Goal: Transaction & Acquisition: Book appointment/travel/reservation

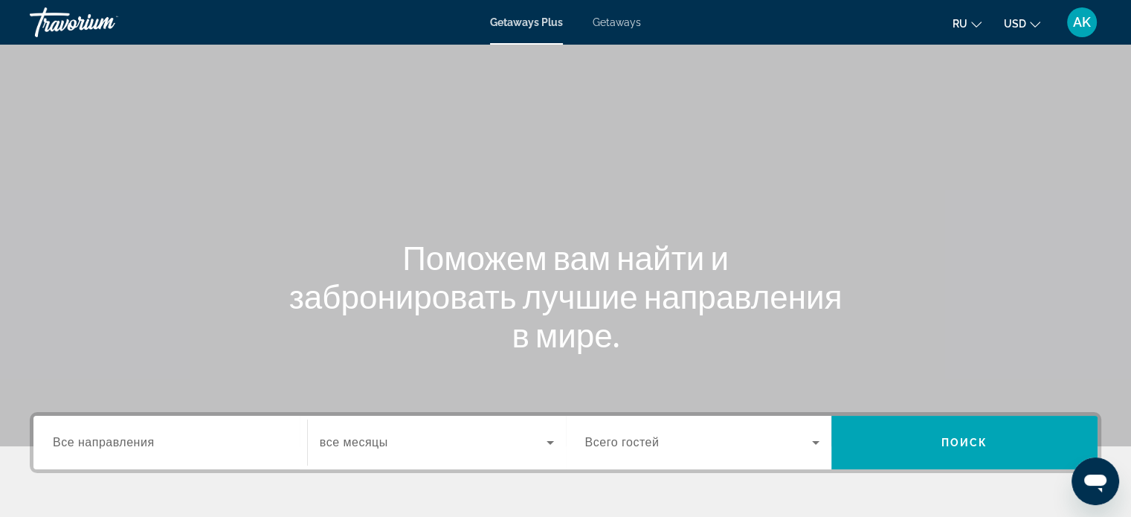
click at [192, 432] on div "Search widget" at bounding box center [170, 443] width 235 height 42
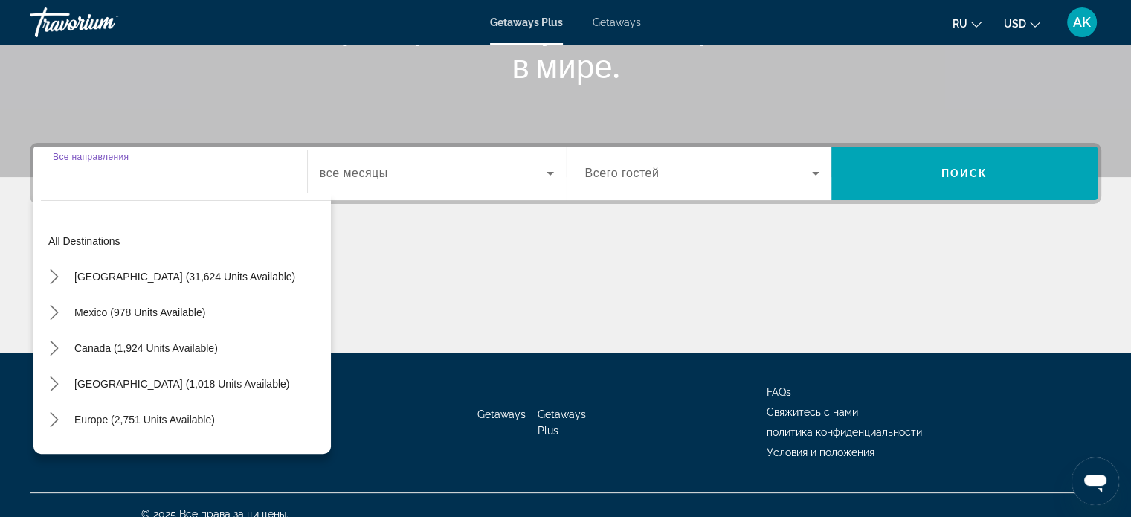
scroll to position [286, 0]
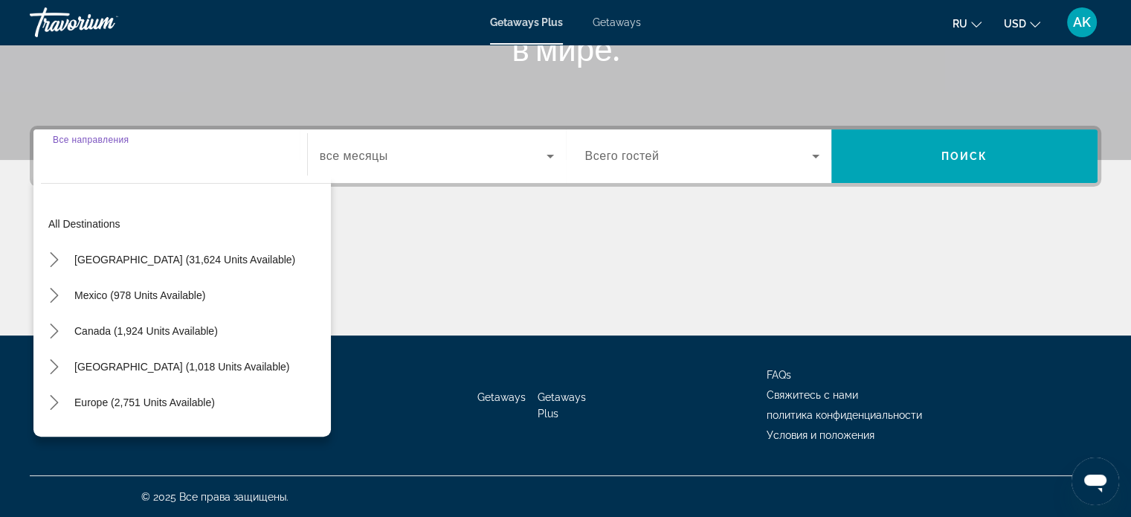
click at [651, 258] on div "Main content" at bounding box center [565, 280] width 1071 height 112
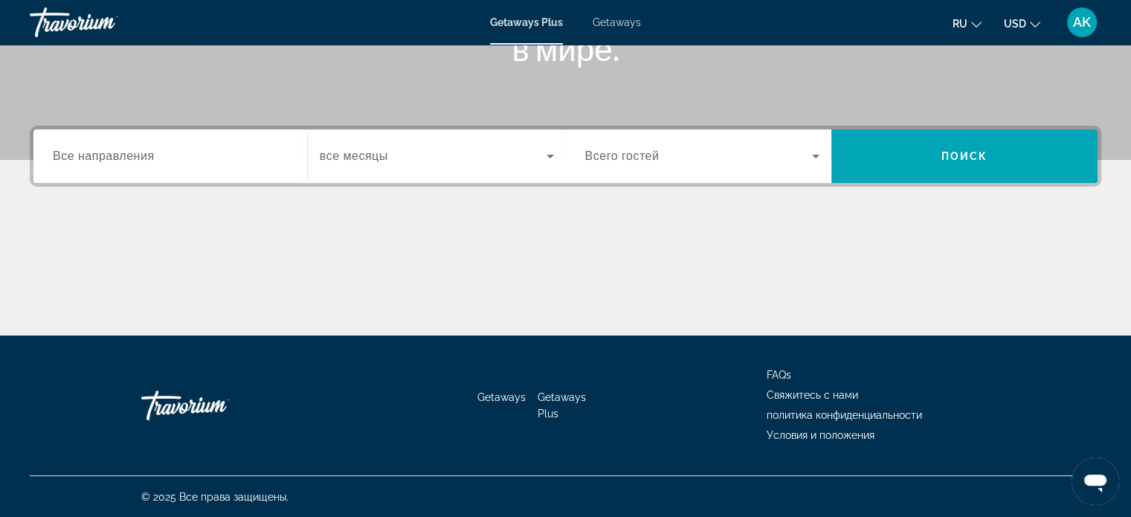
click at [454, 151] on span "Search widget" at bounding box center [433, 156] width 227 height 18
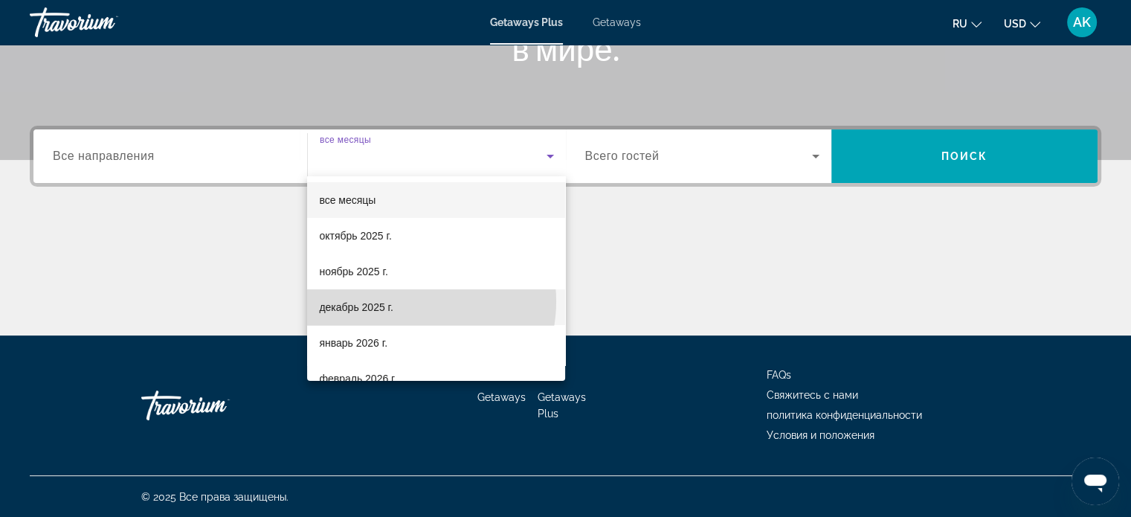
click at [407, 301] on mat-option "декабрь 2025 г." at bounding box center [436, 307] width 258 height 36
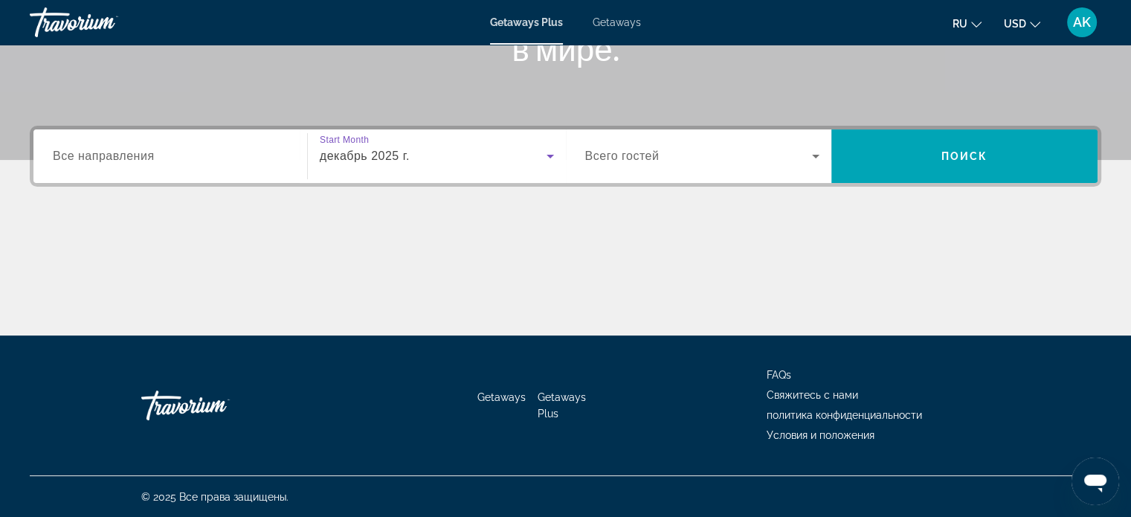
click at [737, 161] on span "Search widget" at bounding box center [699, 156] width 228 height 18
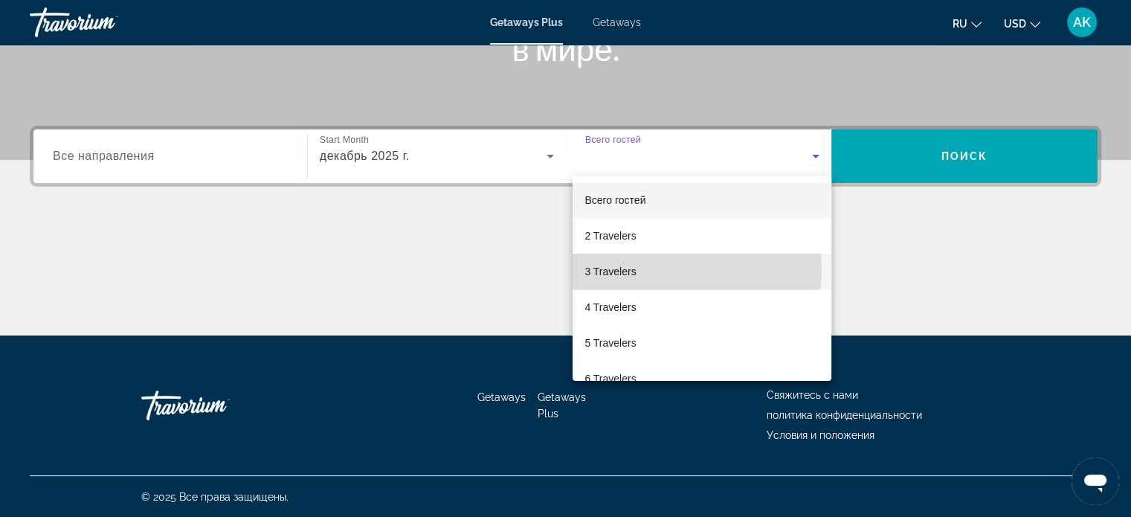
click at [683, 269] on mat-option "3 Travelers" at bounding box center [701, 272] width 259 height 36
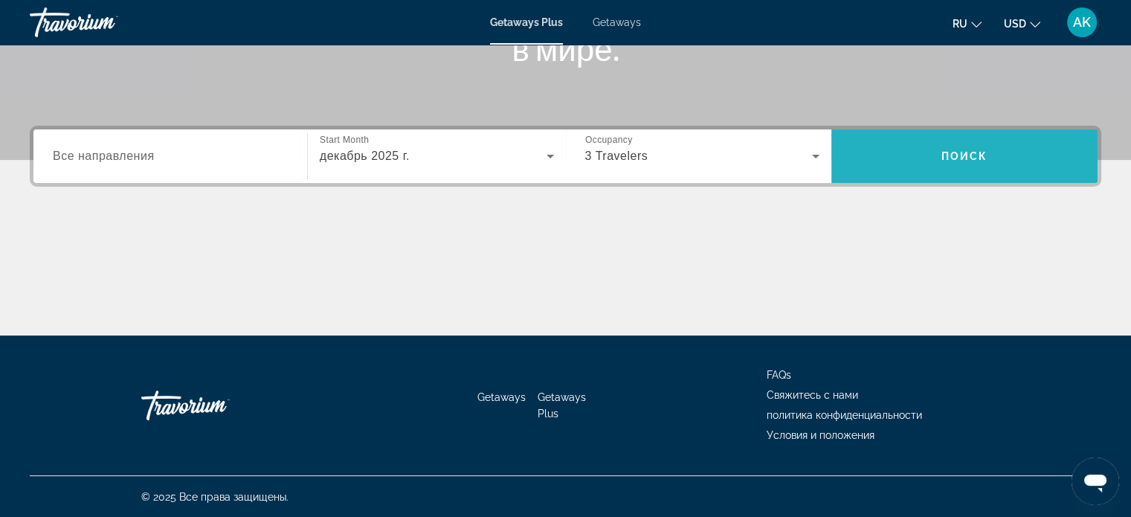
click at [916, 155] on span "Search" at bounding box center [964, 156] width 266 height 36
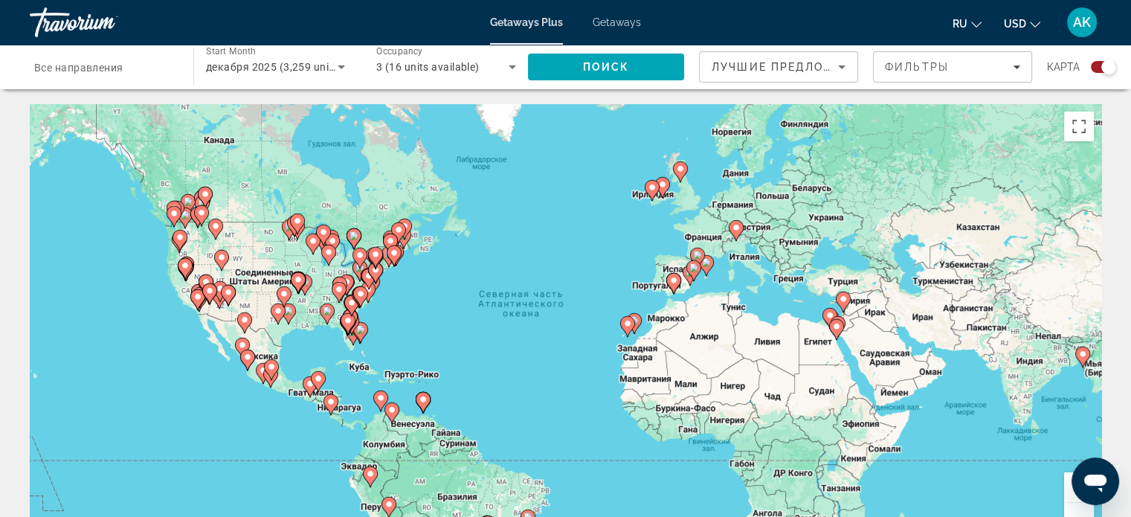
click at [662, 270] on div "Чтобы активировать перетаскивание с помощью клавиатуры, нажмите Alt + Ввод. Пос…" at bounding box center [565, 327] width 1071 height 446
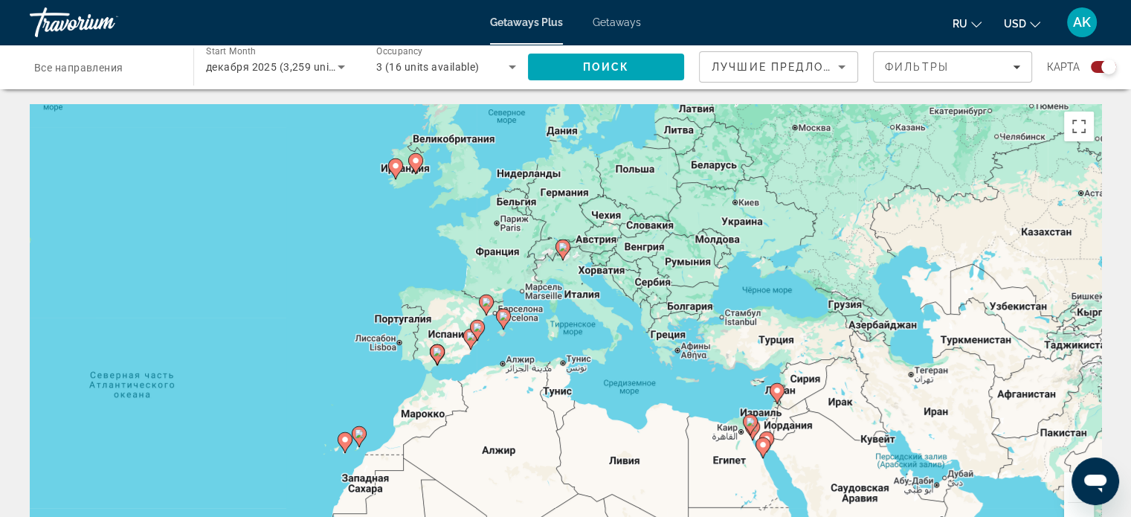
drag, startPoint x: 910, startPoint y: 292, endPoint x: 659, endPoint y: 341, distance: 255.2
click at [659, 341] on div "Чтобы активировать перетаскивание с помощью клавиатуры, нажмите Alt + Ввод. Пос…" at bounding box center [565, 327] width 1071 height 446
click at [721, 378] on div "Чтобы активировать перетаскивание с помощью клавиатуры, нажмите Alt + Ввод. Пос…" at bounding box center [565, 327] width 1071 height 446
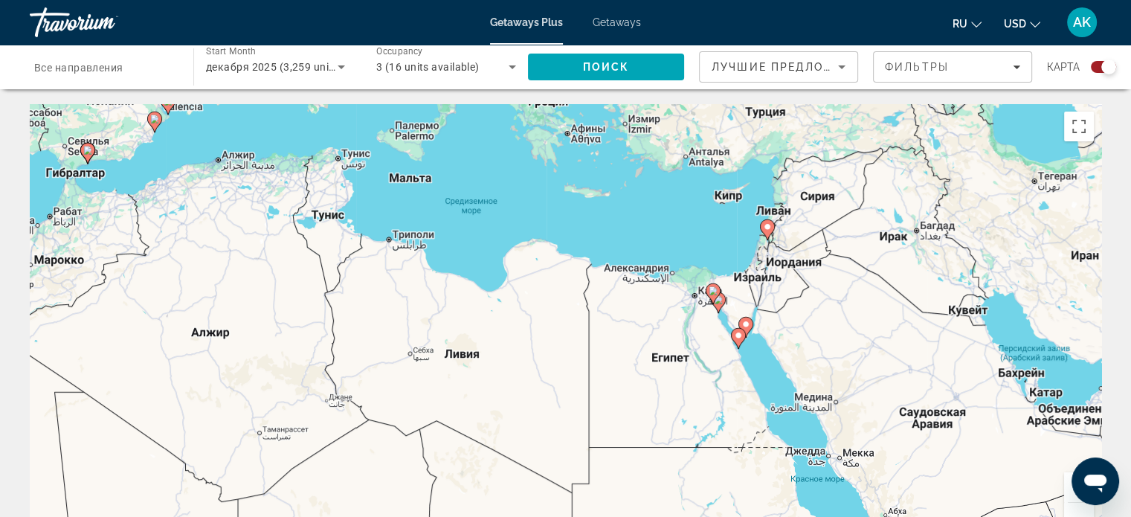
drag, startPoint x: 744, startPoint y: 379, endPoint x: 688, endPoint y: 245, distance: 145.0
click at [688, 245] on div "Чтобы активировать перетаскивание с помощью клавиатуры, нажмите Alt + Ввод. Пос…" at bounding box center [565, 327] width 1071 height 446
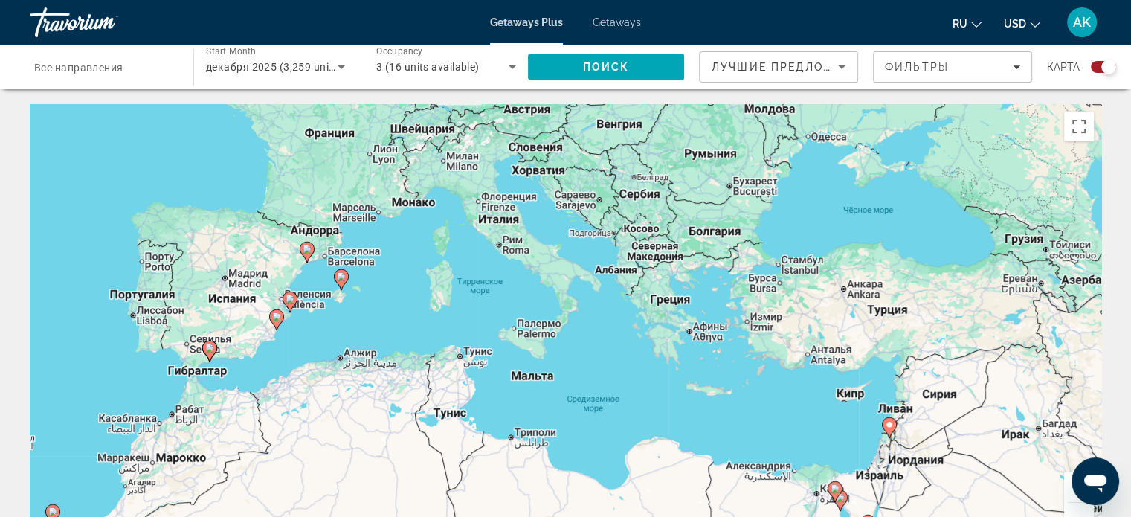
drag, startPoint x: 476, startPoint y: 239, endPoint x: 604, endPoint y: 445, distance: 243.0
click at [604, 445] on div "Чтобы активировать перетаскивание с помощью клавиатуры, нажмите Alt + Ввод. Пос…" at bounding box center [565, 327] width 1071 height 446
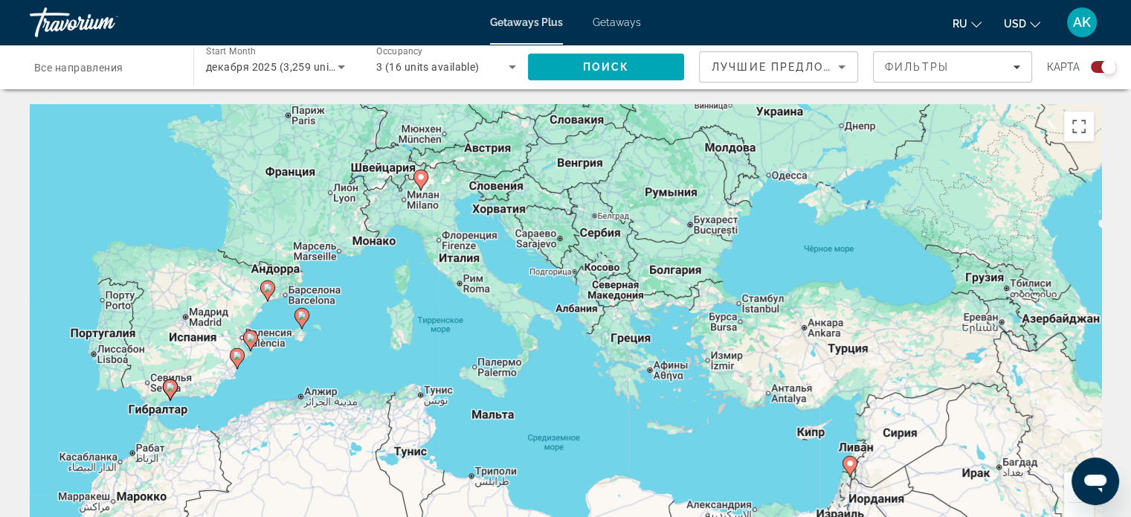
drag, startPoint x: 419, startPoint y: 264, endPoint x: 381, endPoint y: 306, distance: 56.8
click at [381, 306] on div "Чтобы активировать перетаскивание с помощью клавиатуры, нажмите Alt + Ввод. Пос…" at bounding box center [565, 327] width 1071 height 446
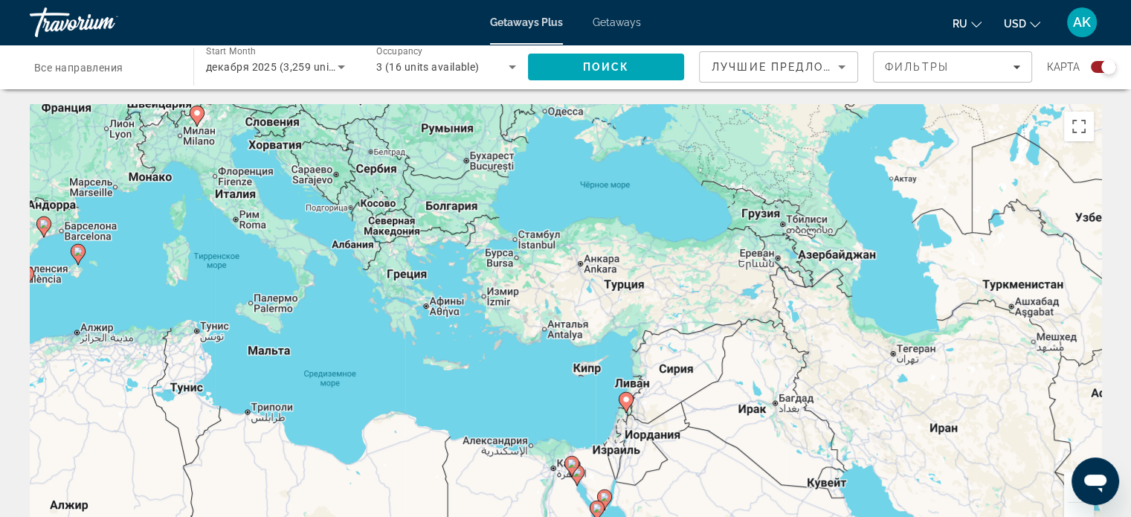
drag, startPoint x: 830, startPoint y: 211, endPoint x: 604, endPoint y: 148, distance: 234.7
click at [604, 148] on div "Чтобы активировать перетаскивание с помощью клавиатуры, нажмите Alt + Ввод. Пос…" at bounding box center [565, 327] width 1071 height 446
click at [15, 71] on app-map-destination-select "Destination Все направления" at bounding box center [100, 67] width 171 height 45
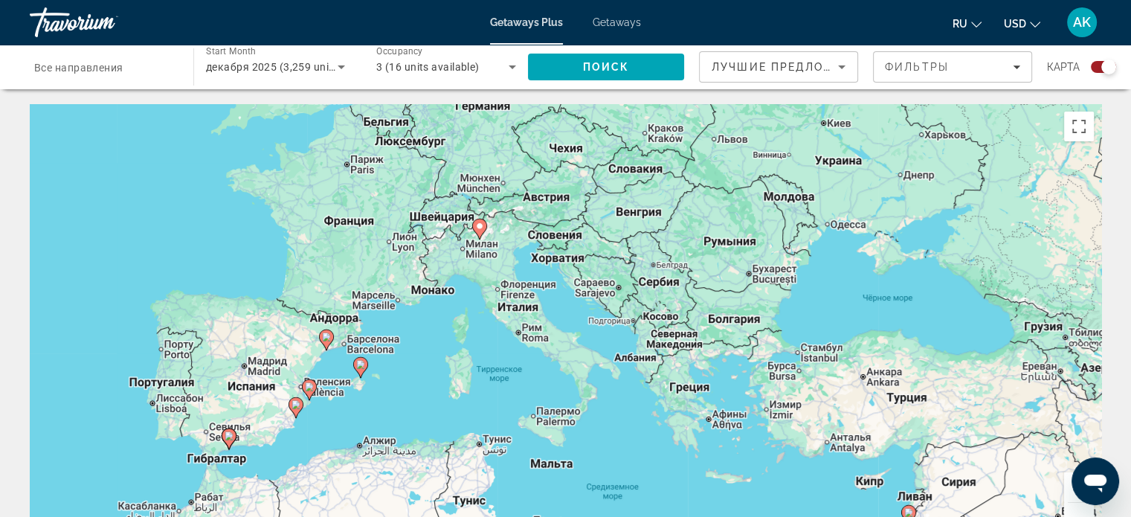
drag, startPoint x: 355, startPoint y: 291, endPoint x: 639, endPoint y: 404, distance: 305.7
click at [639, 404] on div "Чтобы активировать перетаскивание с помощью клавиатуры, нажмите Alt + Ввод. Пос…" at bounding box center [565, 327] width 1071 height 446
click at [401, 339] on div "Чтобы активировать перетаскивание с помощью клавиатуры, нажмите Alt + Ввод. Пос…" at bounding box center [565, 327] width 1071 height 446
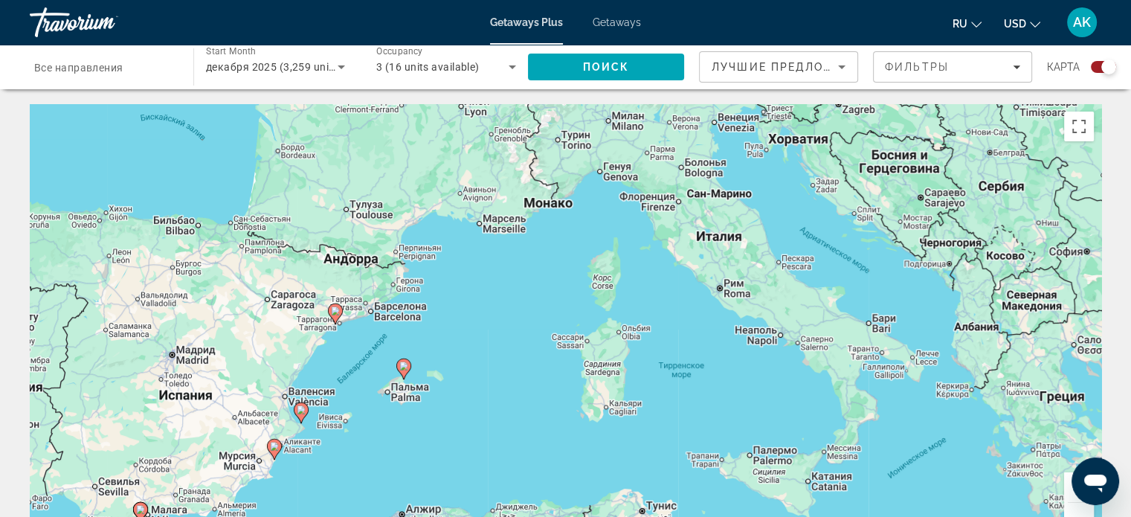
drag, startPoint x: 380, startPoint y: 347, endPoint x: 467, endPoint y: 308, distance: 95.5
click at [467, 308] on div "Чтобы активировать перетаскивание с помощью клавиатуры, нажмите Alt + Ввод. Пос…" at bounding box center [565, 327] width 1071 height 446
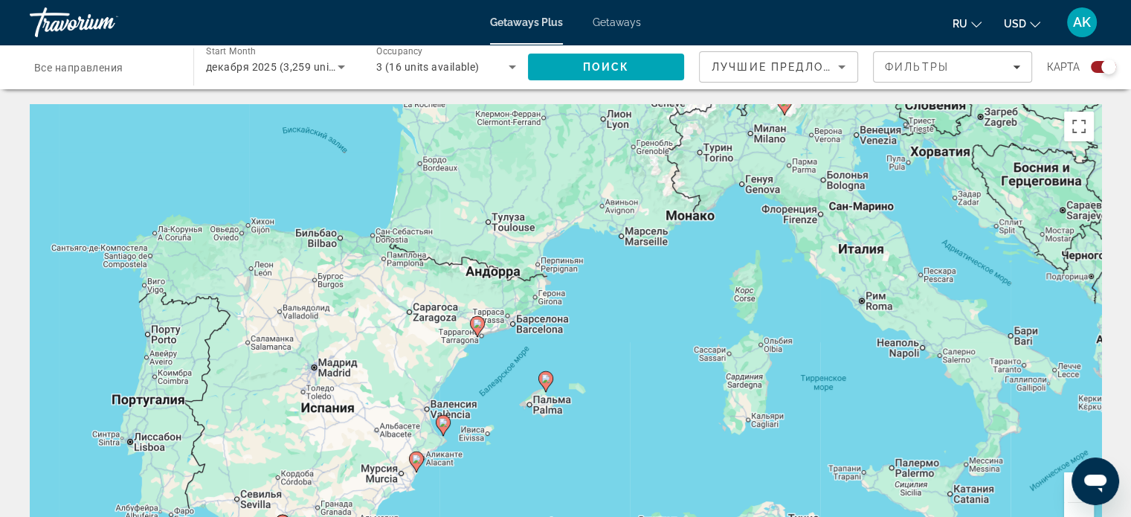
drag, startPoint x: 358, startPoint y: 328, endPoint x: 504, endPoint y: 341, distance: 146.3
click at [504, 341] on div "Чтобы активировать перетаскивание с помощью клавиатуры, нажмите Alt + Ввод. Пос…" at bounding box center [565, 327] width 1071 height 446
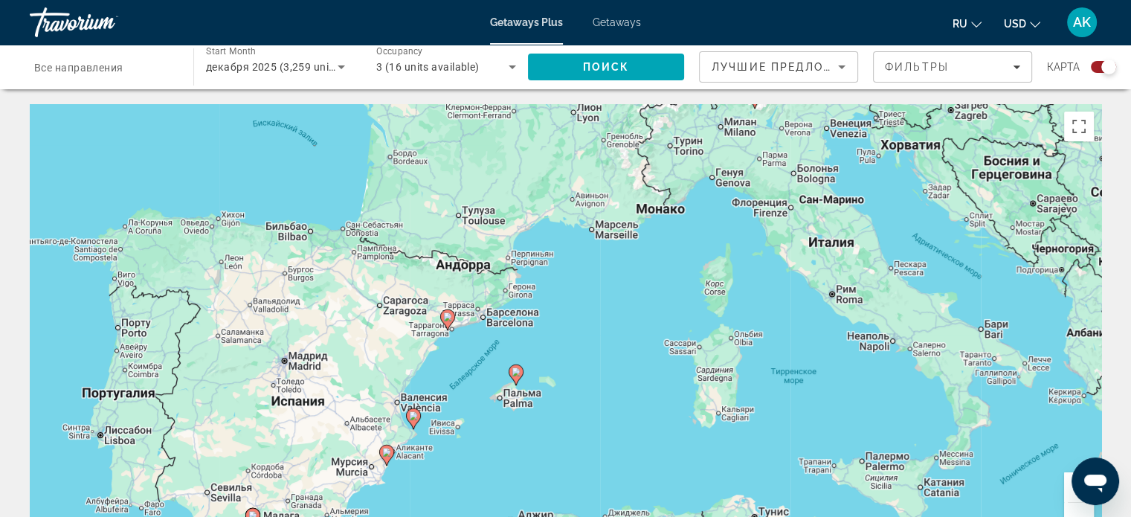
drag, startPoint x: 581, startPoint y: 317, endPoint x: 336, endPoint y: 215, distance: 265.3
click at [336, 216] on div "Чтобы активировать перетаскивание с помощью клавиатуры, нажмите Alt + Ввод. Пос…" at bounding box center [565, 327] width 1071 height 446
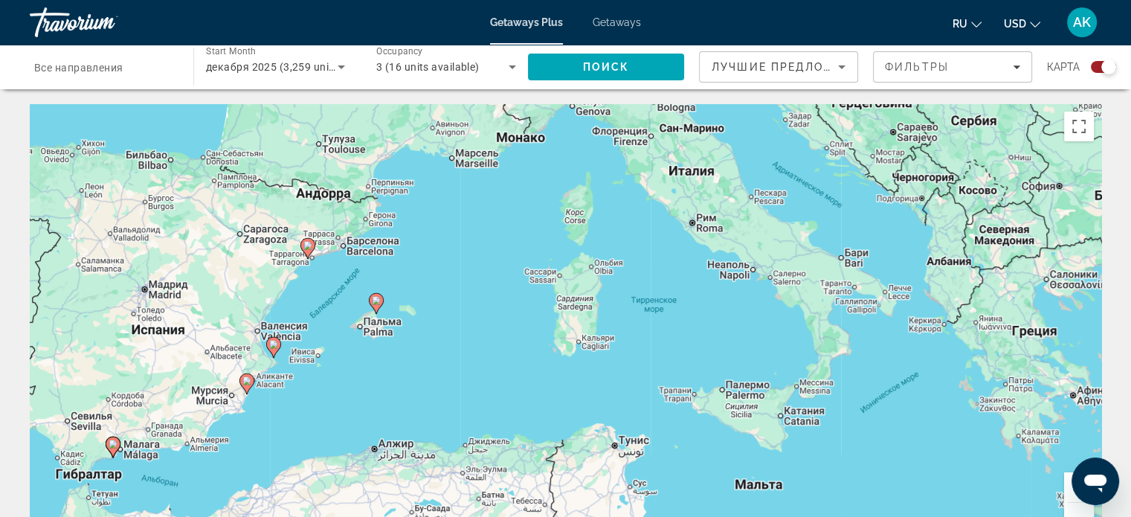
drag, startPoint x: 541, startPoint y: 311, endPoint x: 804, endPoint y: 416, distance: 283.6
click at [791, 425] on div "Чтобы активировать перетаскивание с помощью клавиатуры, нажмите Alt + Ввод. Пос…" at bounding box center [565, 327] width 1071 height 446
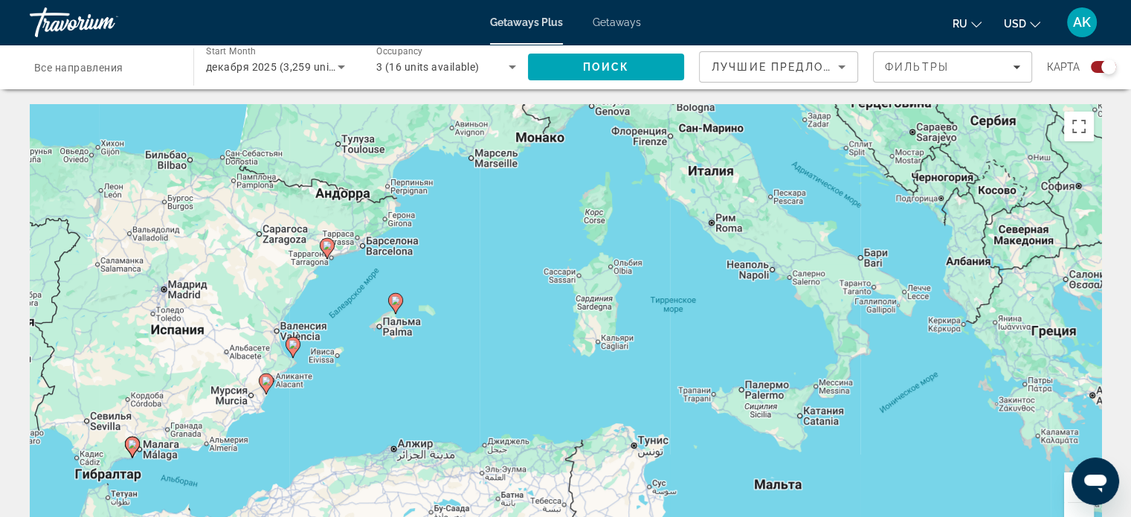
click at [326, 68] on span "декабря 2025 (3,259 units available)" at bounding box center [297, 67] width 183 height 12
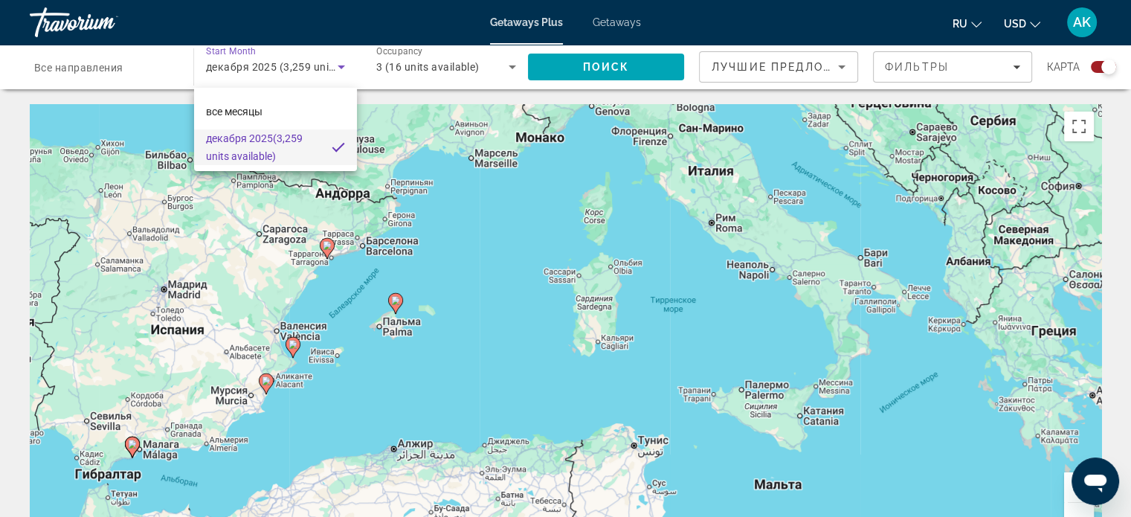
click at [332, 144] on mat-pseudo-checkbox at bounding box center [338, 147] width 13 height 13
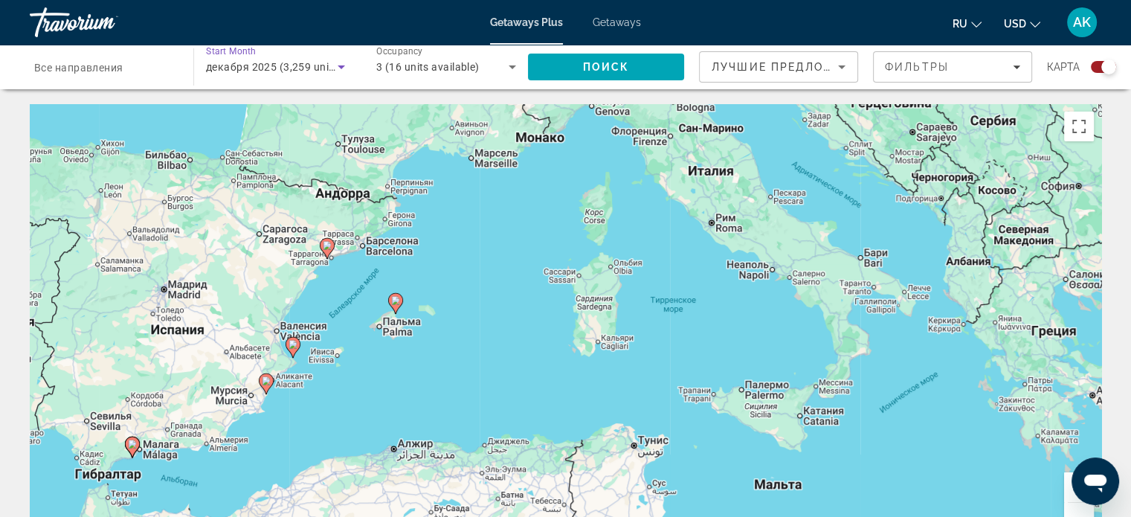
click at [272, 68] on span "декабря 2025 (3,259 units available)" at bounding box center [297, 67] width 183 height 12
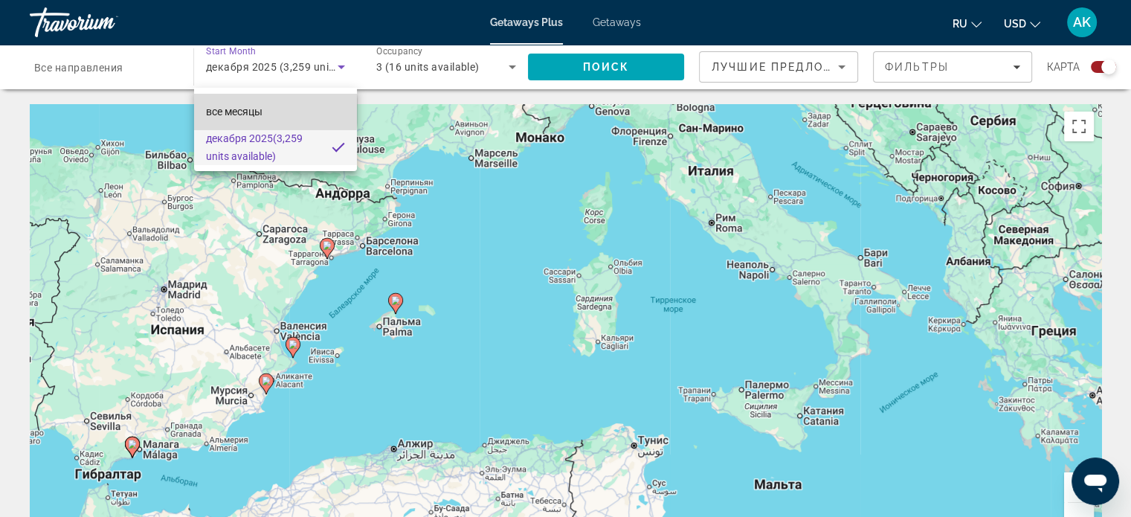
click at [251, 111] on span "все месяцы" at bounding box center [234, 112] width 57 height 12
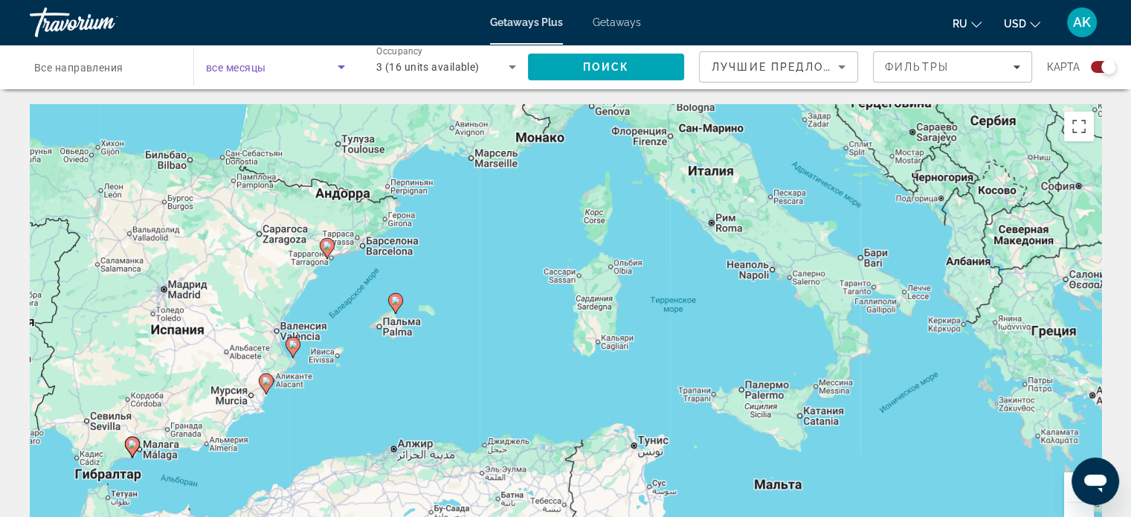
click at [290, 69] on span "Search widget" at bounding box center [272, 67] width 132 height 18
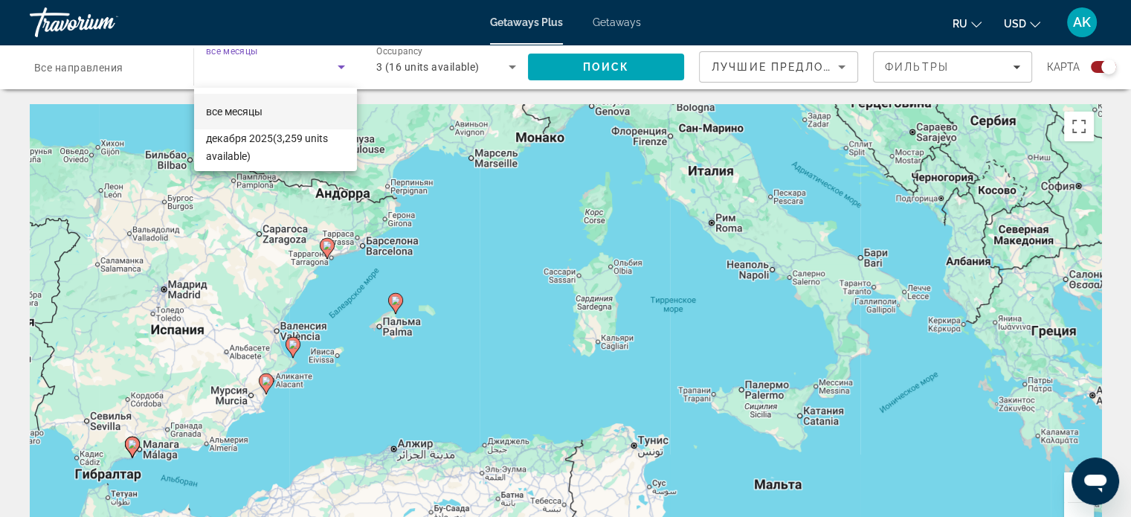
click at [581, 74] on div at bounding box center [565, 258] width 1131 height 517
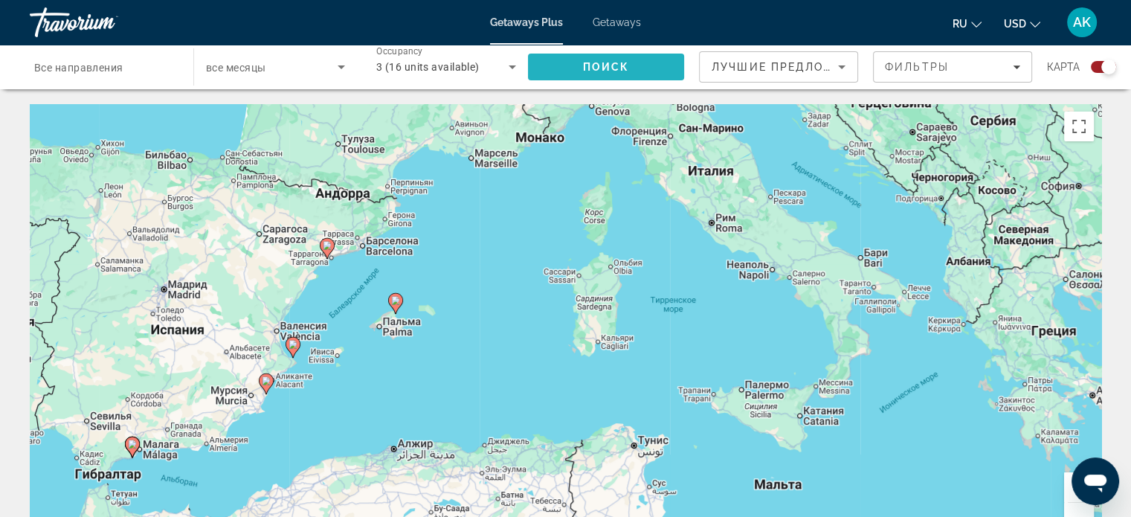
click at [589, 68] on span "Поиск" at bounding box center [606, 67] width 47 height 12
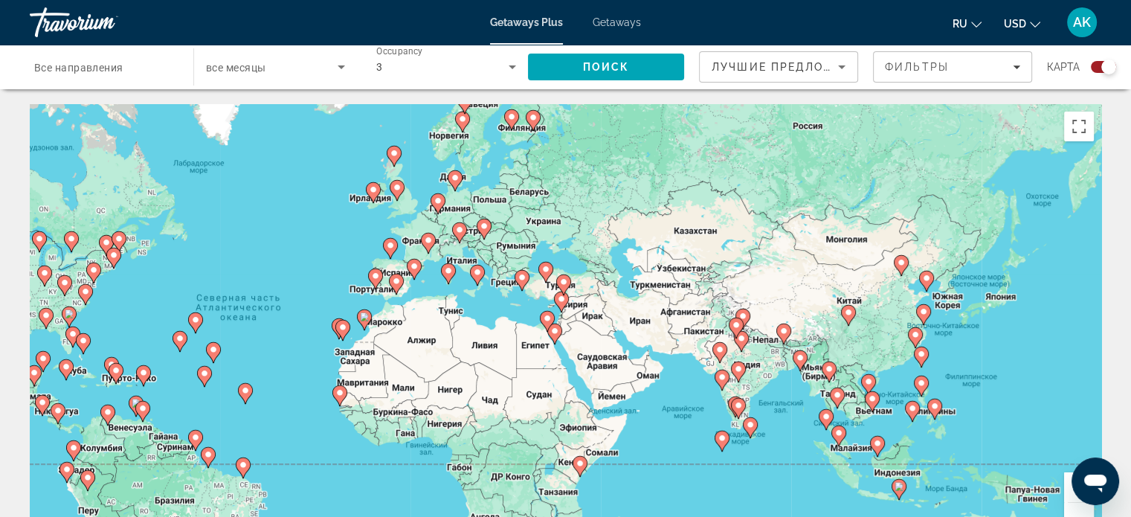
drag, startPoint x: 654, startPoint y: 234, endPoint x: 559, endPoint y: 260, distance: 98.7
click at [559, 260] on div "Чтобы активировать перетаскивание с помощью клавиатуры, нажмите Alt + Ввод. Пос…" at bounding box center [565, 327] width 1071 height 446
click at [580, 256] on div "Чтобы активировать перетаскивание с помощью клавиатуры, нажмите Alt + Ввод. Пос…" at bounding box center [565, 327] width 1071 height 446
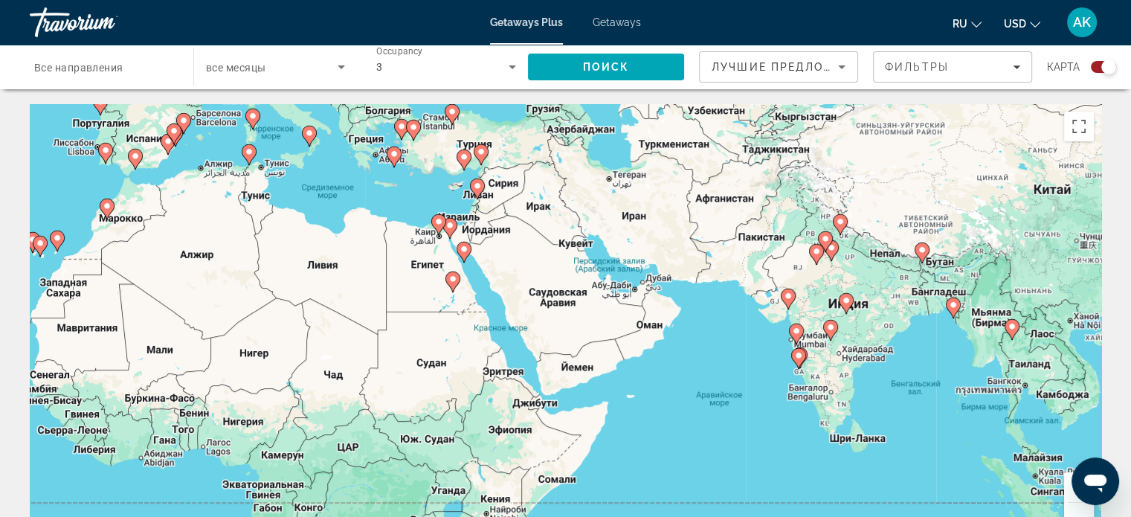
drag, startPoint x: 650, startPoint y: 316, endPoint x: 574, endPoint y: 175, distance: 160.3
click at [574, 175] on div "Чтобы активировать перетаскивание с помощью клавиатуры, нажмите Alt + Ввод. Пос…" at bounding box center [565, 327] width 1071 height 446
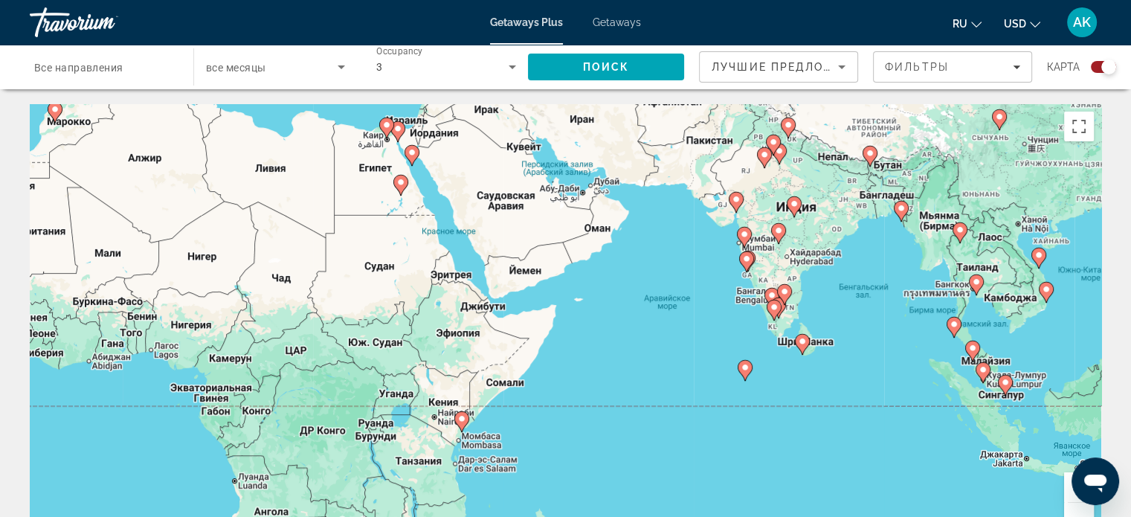
drag, startPoint x: 691, startPoint y: 407, endPoint x: 648, endPoint y: 317, distance: 99.8
click at [639, 307] on div "Чтобы активировать перетаскивание с помощью клавиатуры, нажмите Alt + Ввод. Пос…" at bounding box center [565, 327] width 1071 height 446
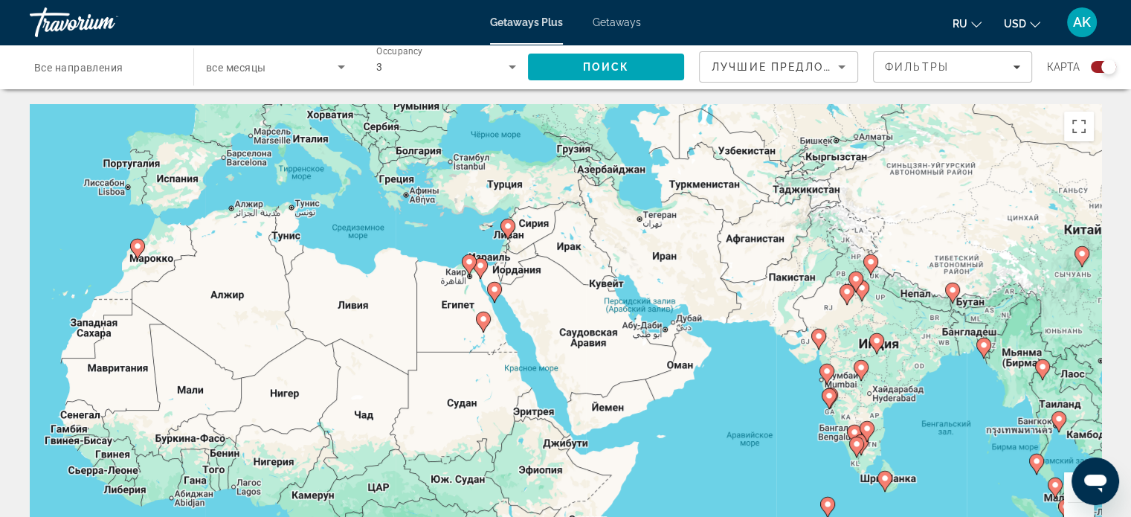
drag, startPoint x: 418, startPoint y: 193, endPoint x: 500, endPoint y: 326, distance: 156.8
click at [500, 326] on div "Чтобы активировать перетаскивание с помощью клавиатуры, нажмите Alt + Ввод. Пос…" at bounding box center [565, 327] width 1071 height 446
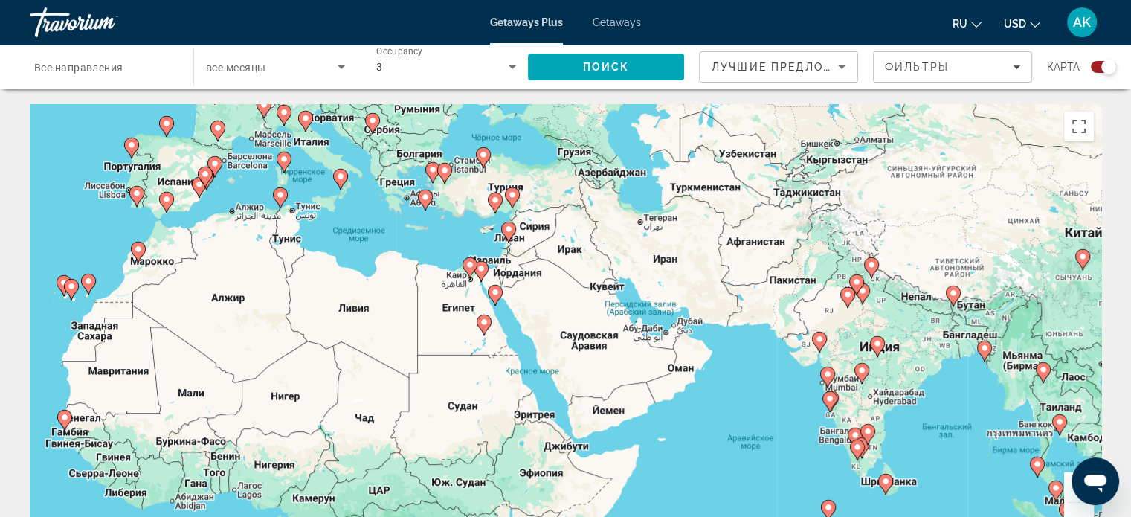
click at [440, 255] on div "Чтобы активировать перетаскивание с помощью клавиатуры, нажмите Alt + Ввод. Пос…" at bounding box center [565, 327] width 1071 height 446
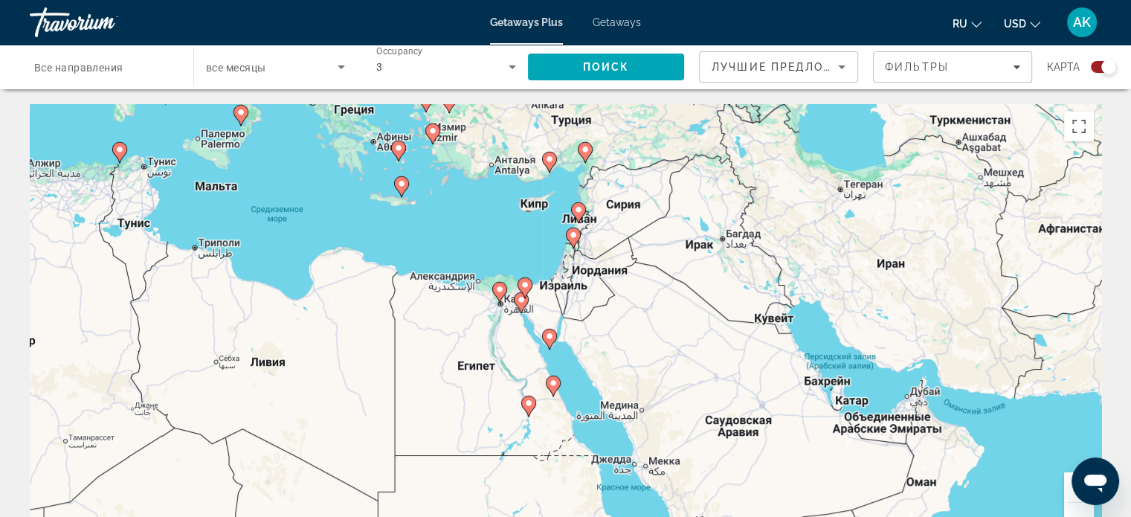
click at [550, 386] on image "Main content" at bounding box center [553, 382] width 9 height 9
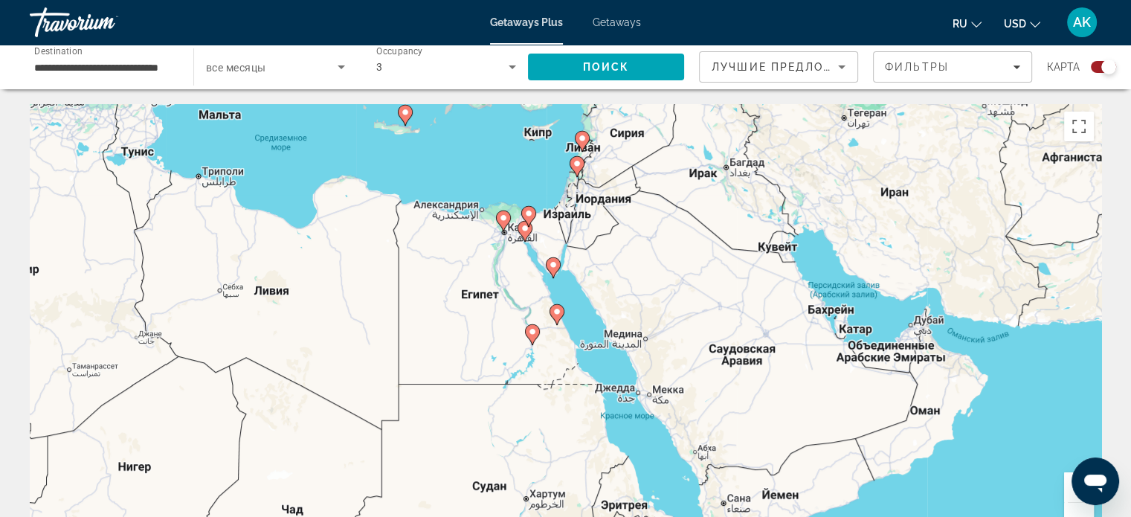
click at [575, 326] on div "Чтобы активировать перетаскивание с помощью клавиатуры, нажмите Alt + Ввод. Пос…" at bounding box center [565, 327] width 1071 height 446
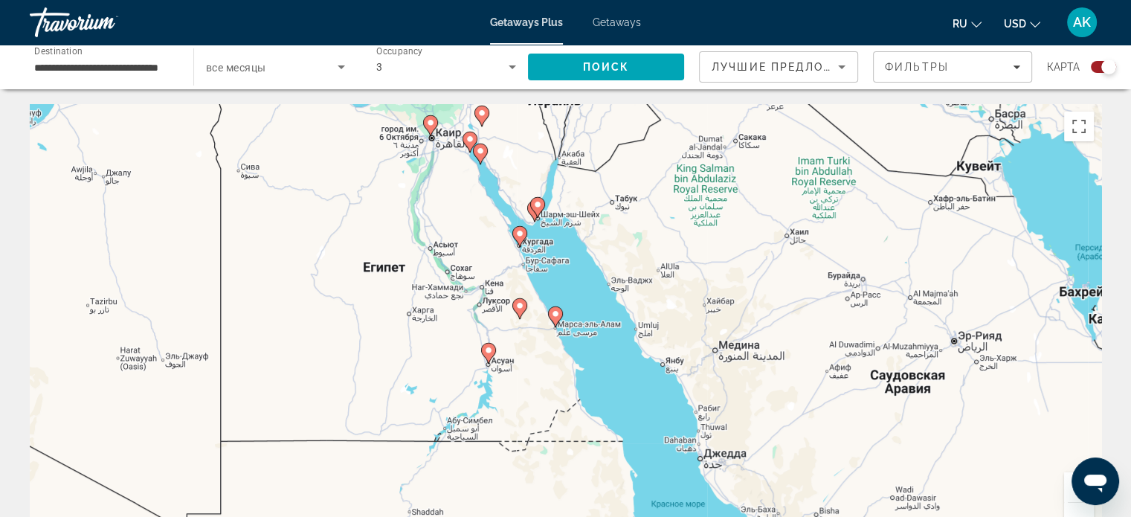
click at [583, 334] on div "Чтобы активировать перетаскивание с помощью клавиатуры, нажмите Alt + Ввод. Пос…" at bounding box center [565, 327] width 1071 height 446
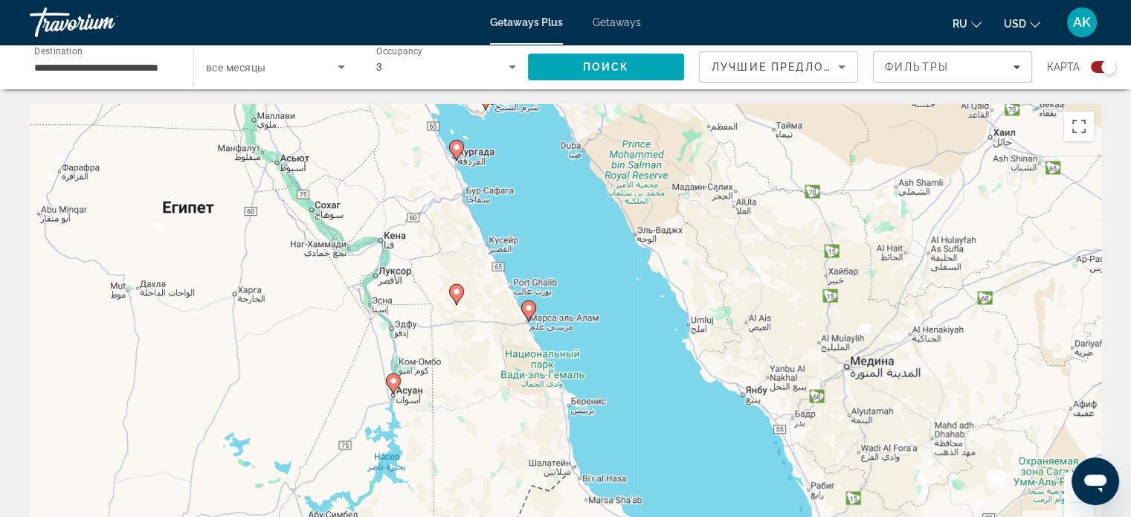
click at [523, 310] on icon "Main content" at bounding box center [527, 310] width 13 height 19
type input "**********"
click at [530, 310] on image "Main content" at bounding box center [528, 307] width 9 height 9
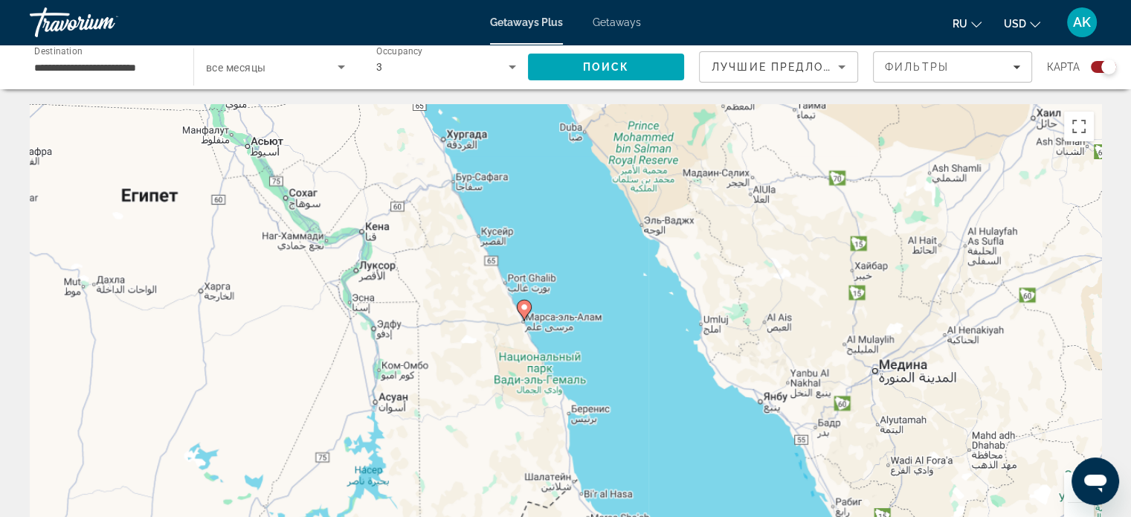
click at [530, 310] on div "Для навигации используйте клавиши со стрелками. Чтобы активировать перетаскиван…" at bounding box center [565, 327] width 1071 height 446
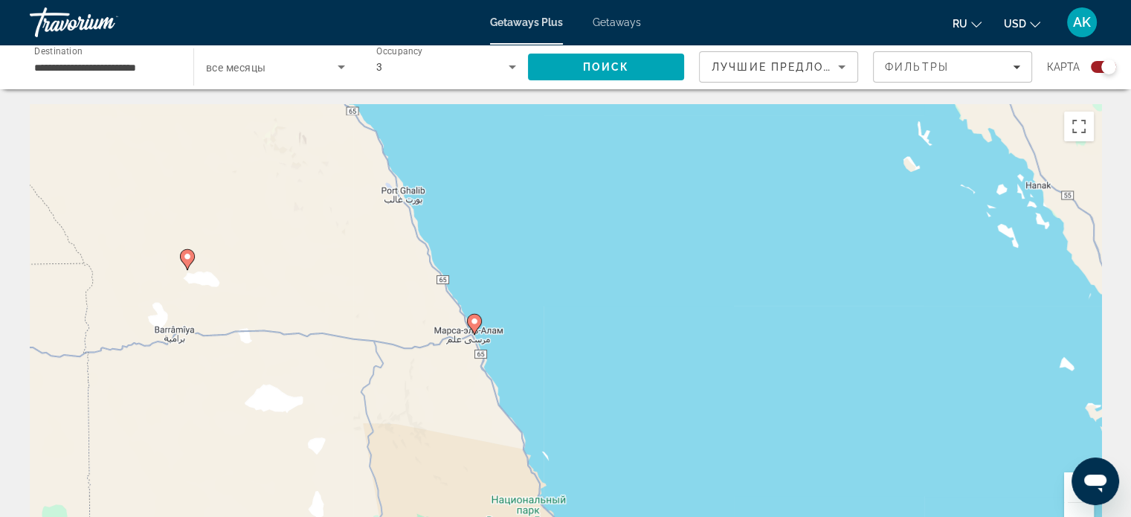
click at [474, 320] on image "Main content" at bounding box center [474, 321] width 9 height 9
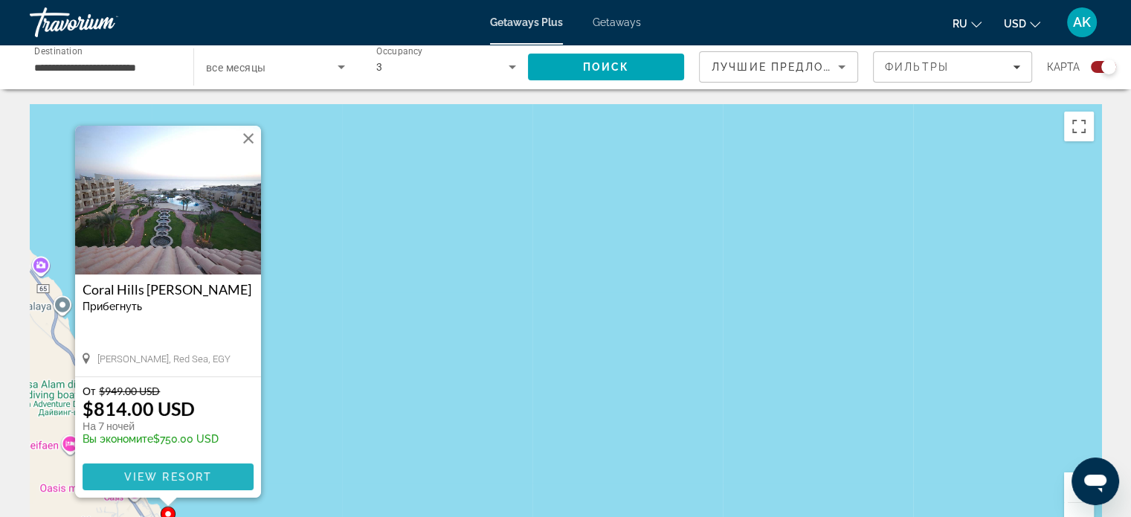
click at [145, 474] on span "View Resort" at bounding box center [167, 477] width 88 height 12
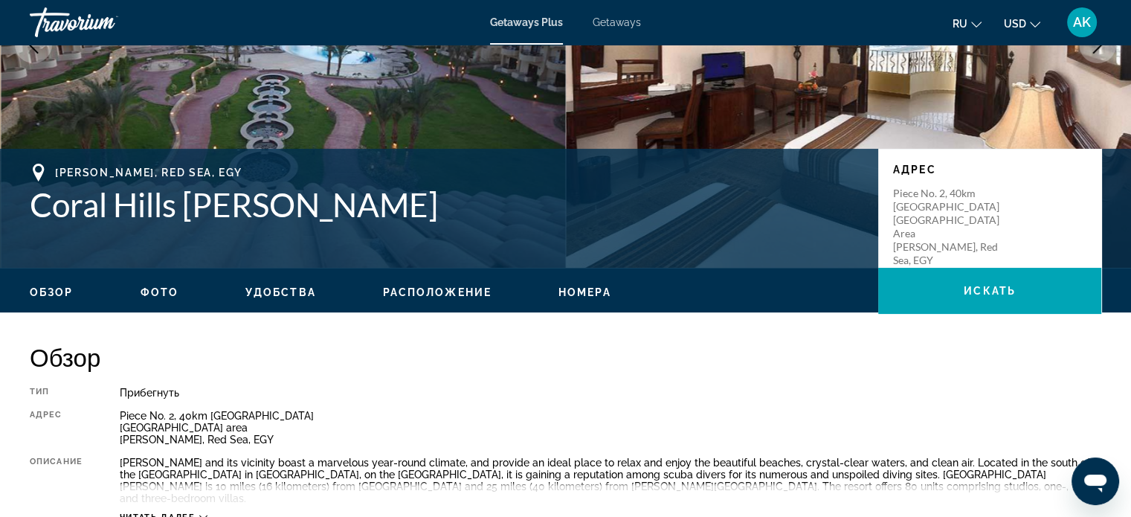
scroll to position [446, 0]
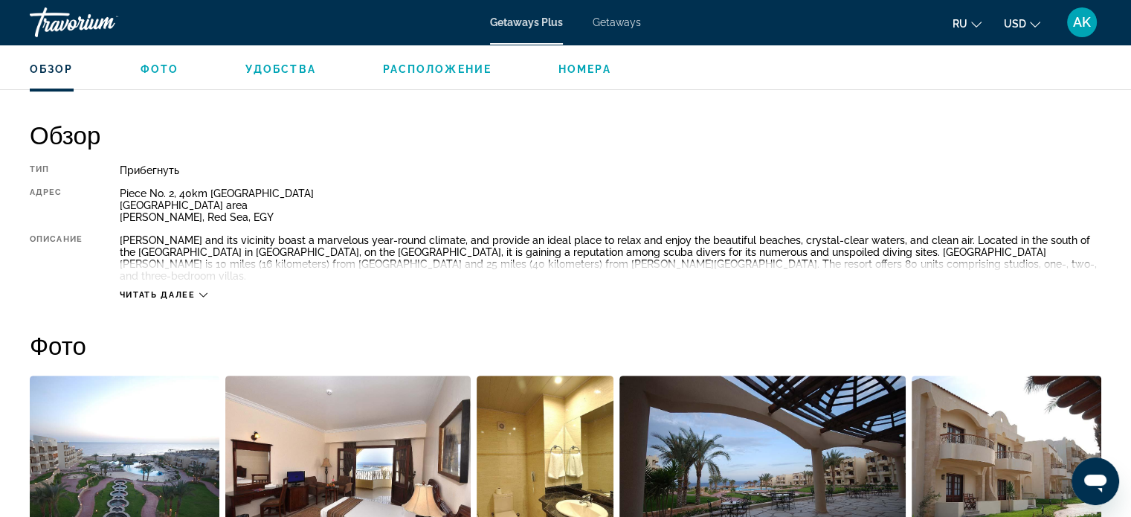
click at [165, 290] on span "Читать далее" at bounding box center [158, 295] width 76 height 10
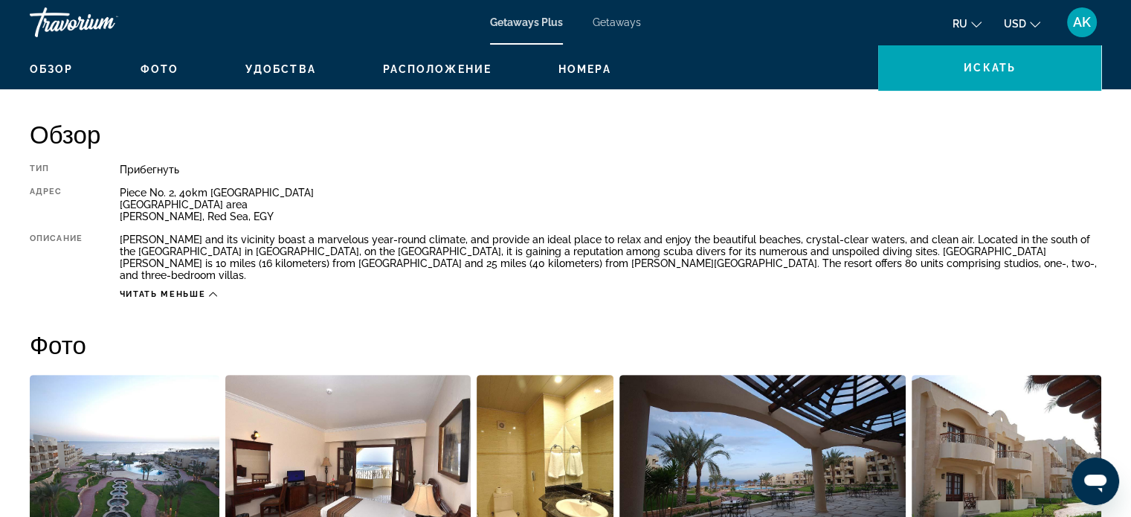
scroll to position [0, 0]
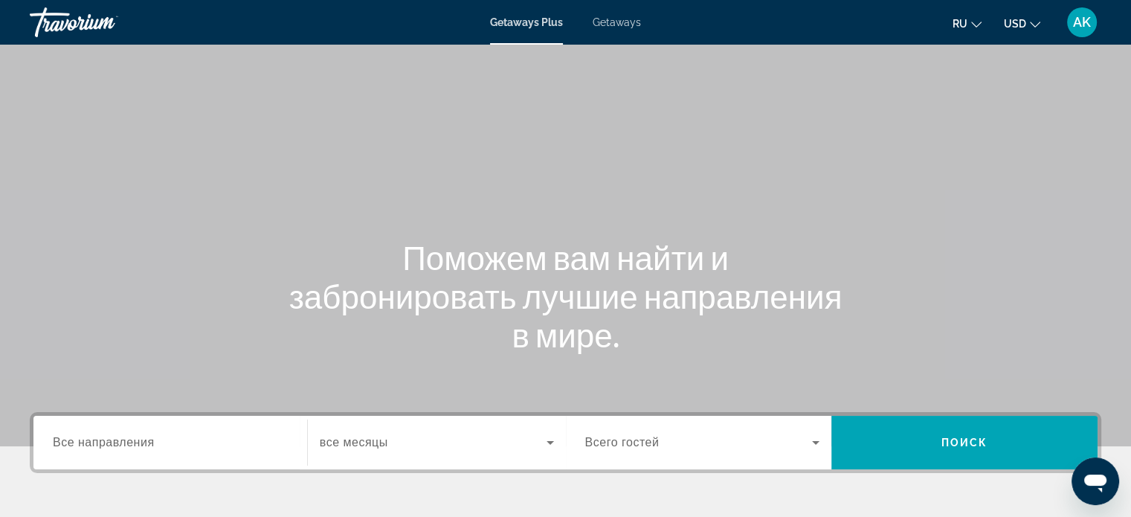
click at [547, 443] on icon "Search widget" at bounding box center [550, 442] width 18 height 18
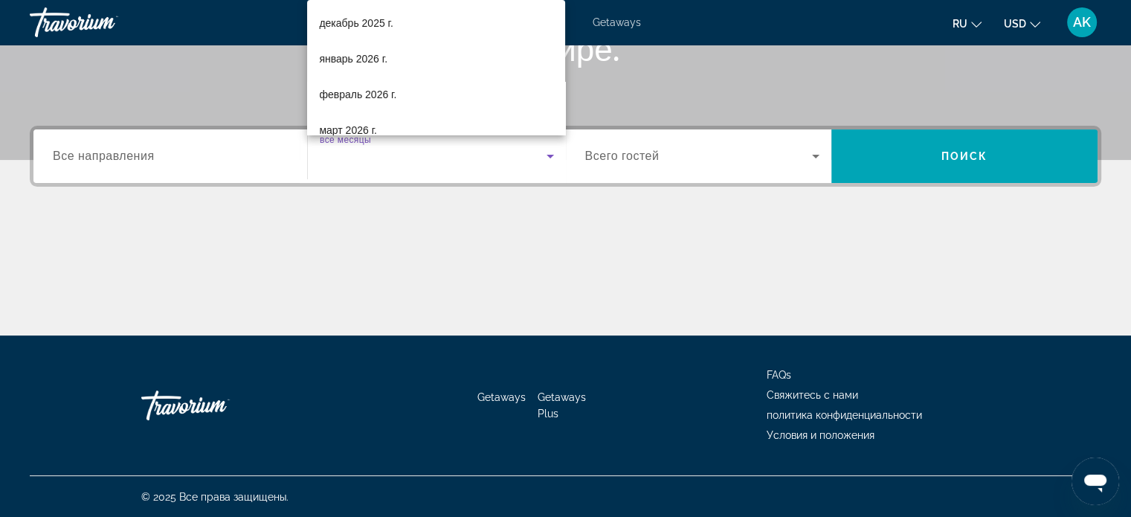
scroll to position [114, 0]
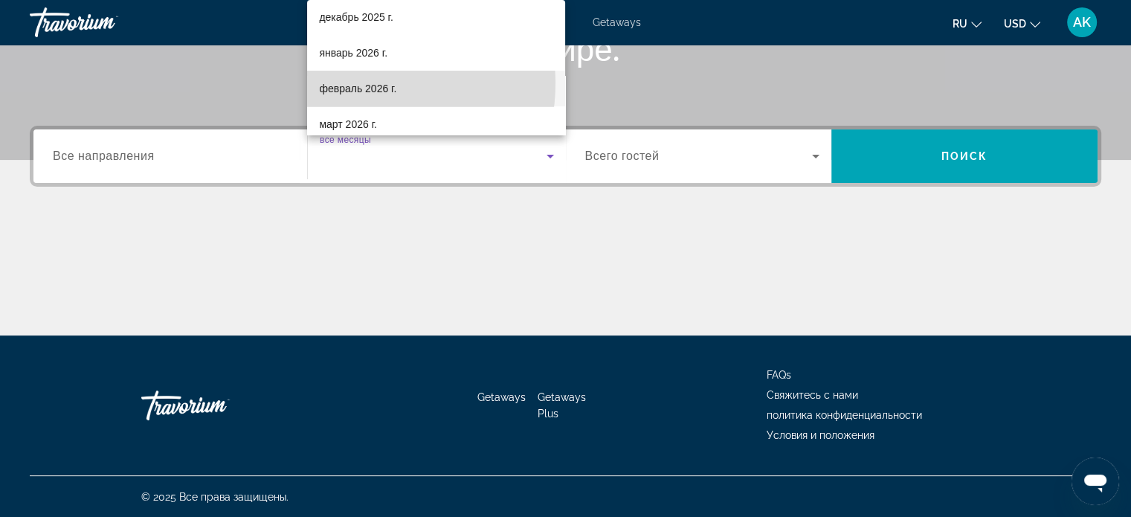
click at [360, 83] on span "февраль 2026 г." at bounding box center [357, 89] width 77 height 18
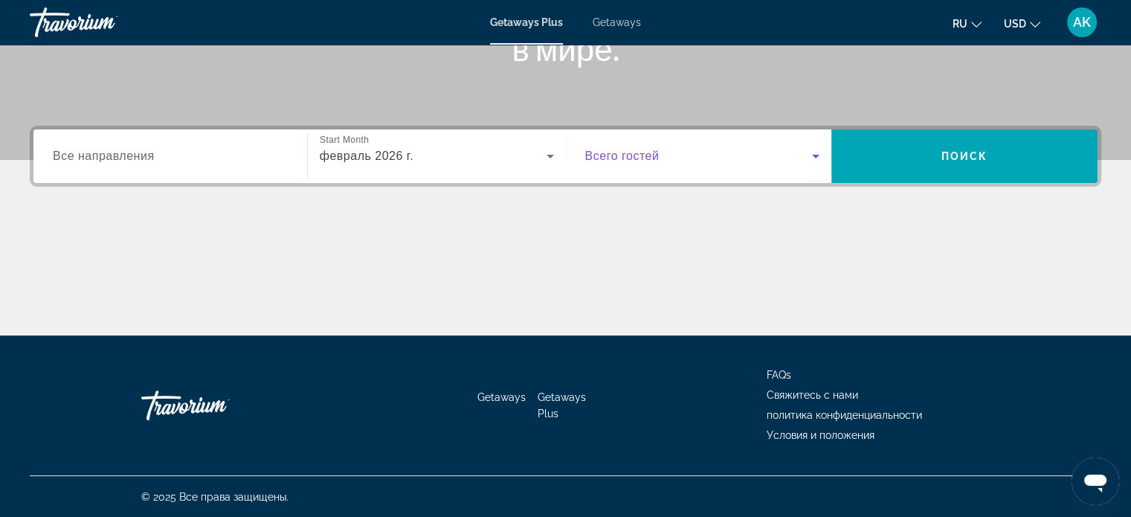
click at [720, 164] on span "Search widget" at bounding box center [699, 156] width 228 height 18
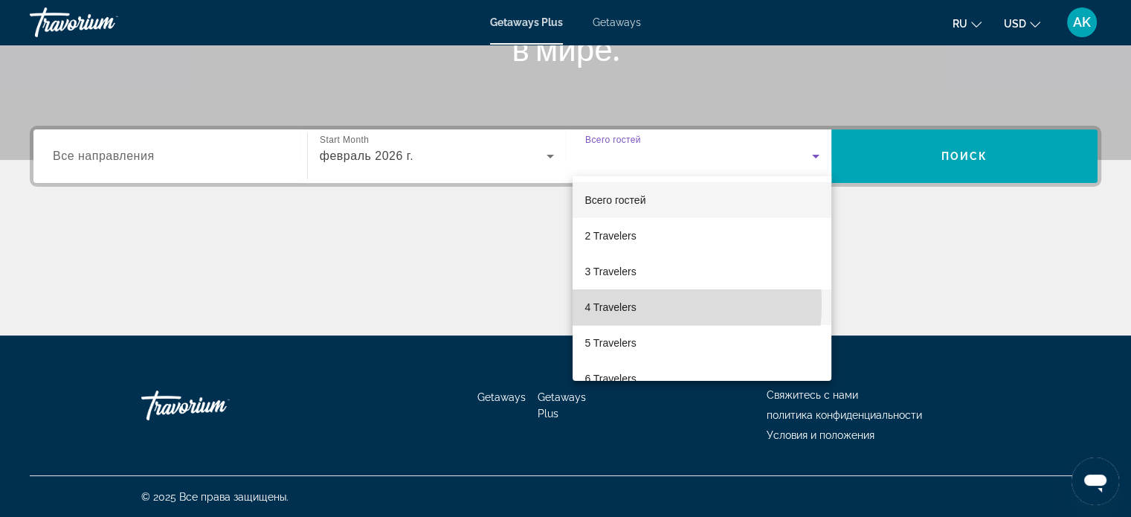
click at [630, 304] on span "4 Travelers" at bounding box center [609, 307] width 51 height 18
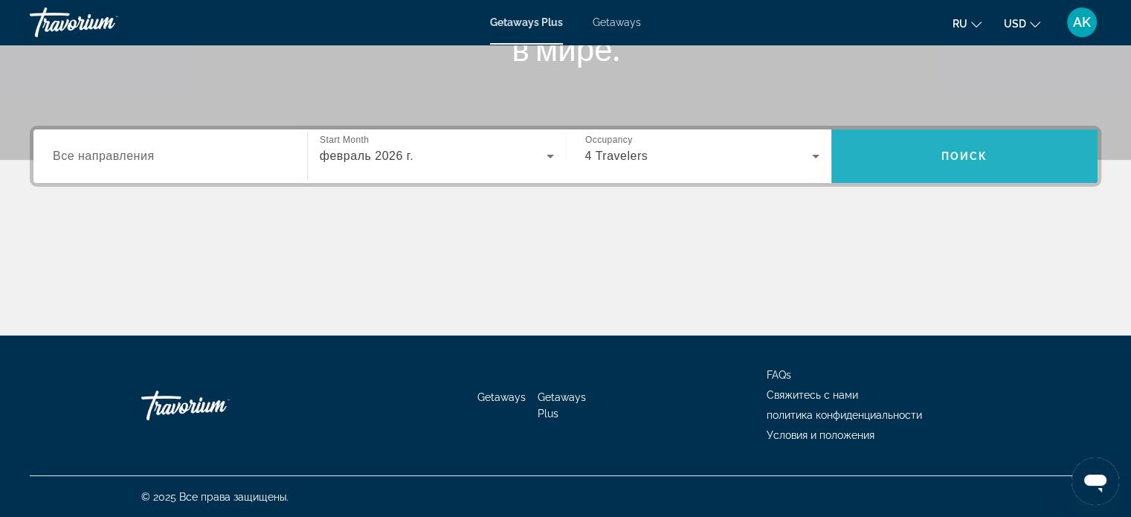
click at [962, 155] on span "Поиск" at bounding box center [964, 156] width 47 height 12
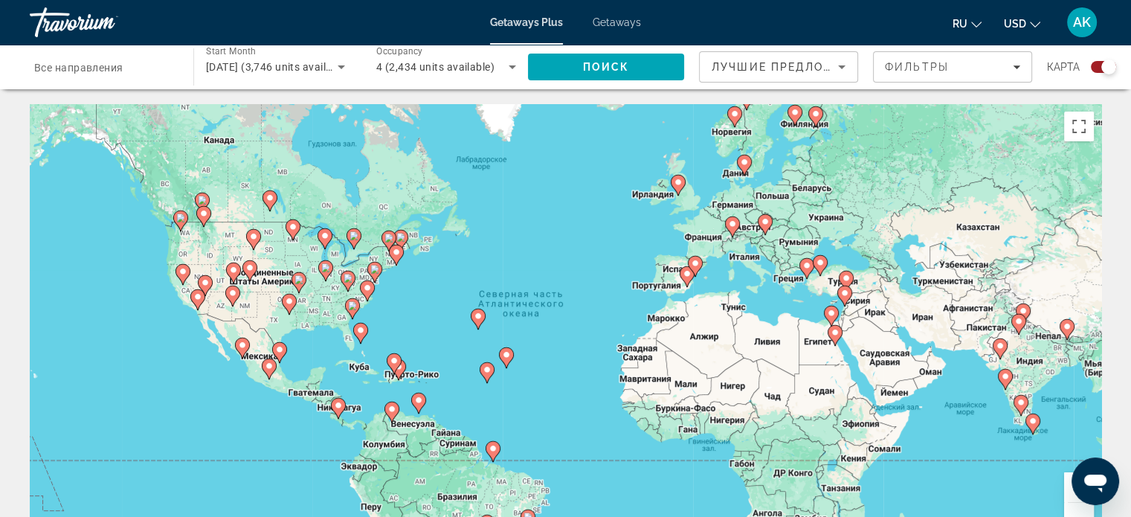
click at [856, 344] on div "Чтобы активировать перетаскивание с помощью клавиатуры, нажмите Alt + Ввод. Пос…" at bounding box center [565, 327] width 1071 height 446
click at [856, 343] on div "Чтобы активировать перетаскивание с помощью клавиатуры, нажмите Alt + Ввод. Пос…" at bounding box center [565, 327] width 1071 height 446
click at [849, 346] on div "Чтобы активировать перетаскивание с помощью клавиатуры, нажмите Alt + Ввод. Пос…" at bounding box center [565, 327] width 1071 height 446
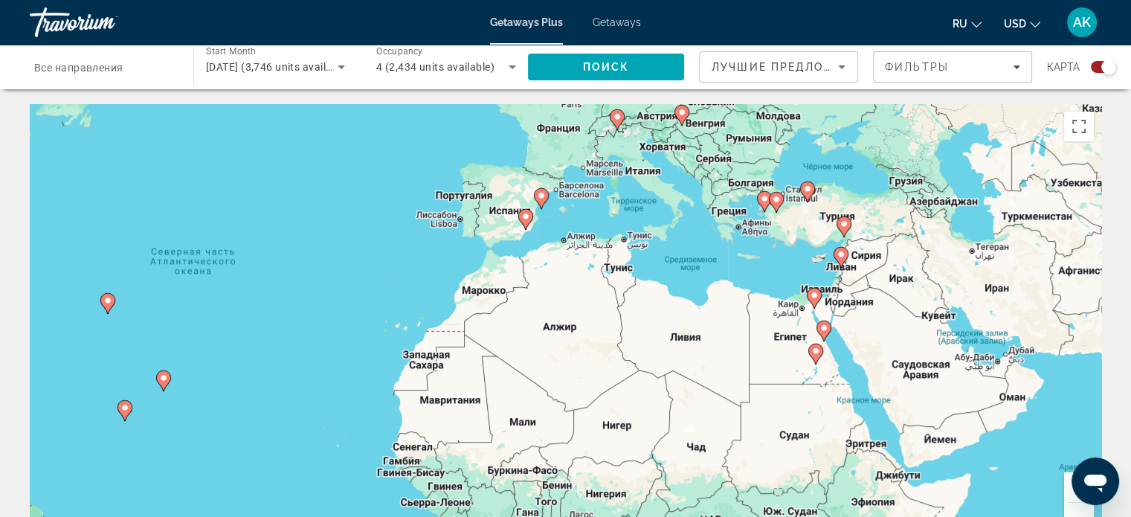
click at [851, 350] on div "Чтобы активировать перетаскивание с помощью клавиатуры, нажмите Alt + Ввод. Пос…" at bounding box center [565, 327] width 1071 height 446
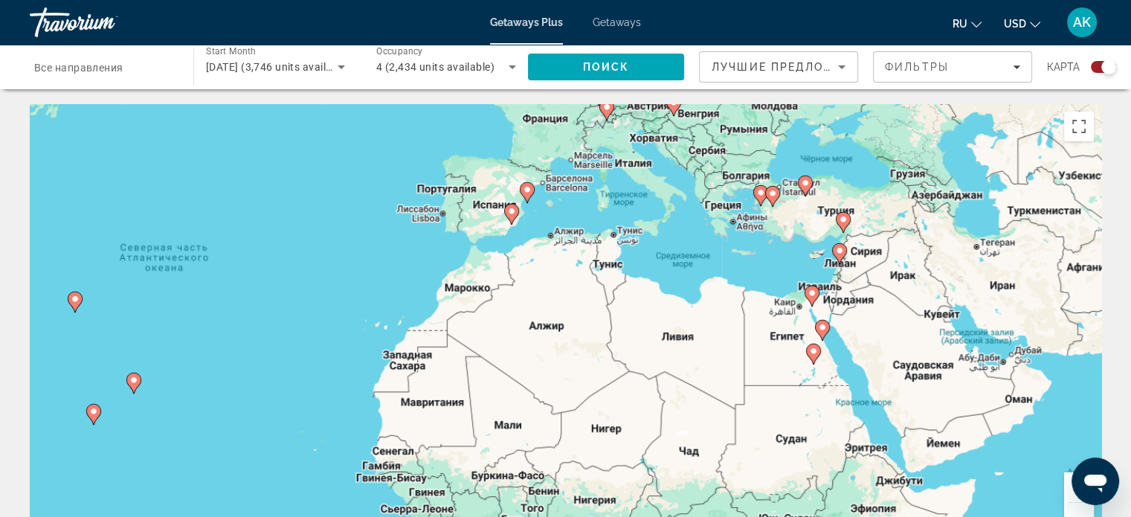
click at [851, 350] on div "Чтобы активировать перетаскивание с помощью клавиатуры, нажмите Alt + Ввод. Пос…" at bounding box center [565, 327] width 1071 height 446
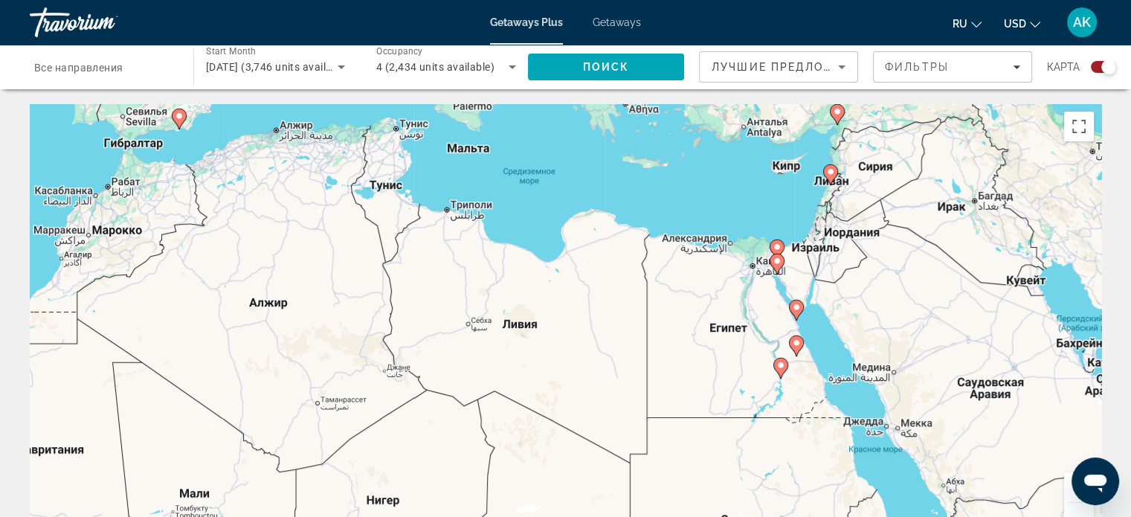
click at [827, 335] on div "Чтобы активировать перетаскивание с помощью клавиатуры, нажмите Alt + Ввод. Пос…" at bounding box center [565, 327] width 1071 height 446
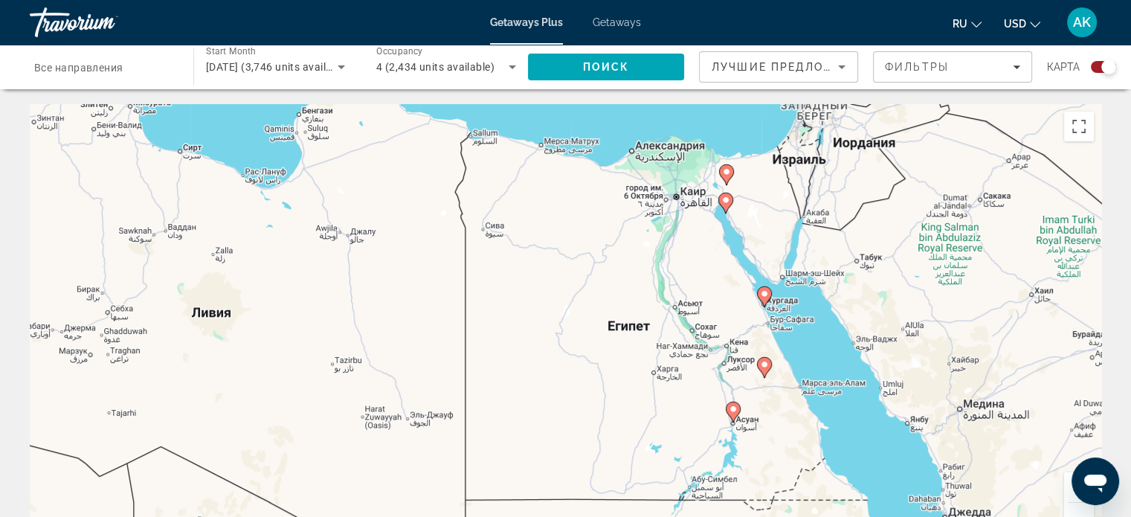
click at [818, 365] on div "Чтобы активировать перетаскивание с помощью клавиатуры, нажмите Alt + Ввод. Пос…" at bounding box center [565, 327] width 1071 height 446
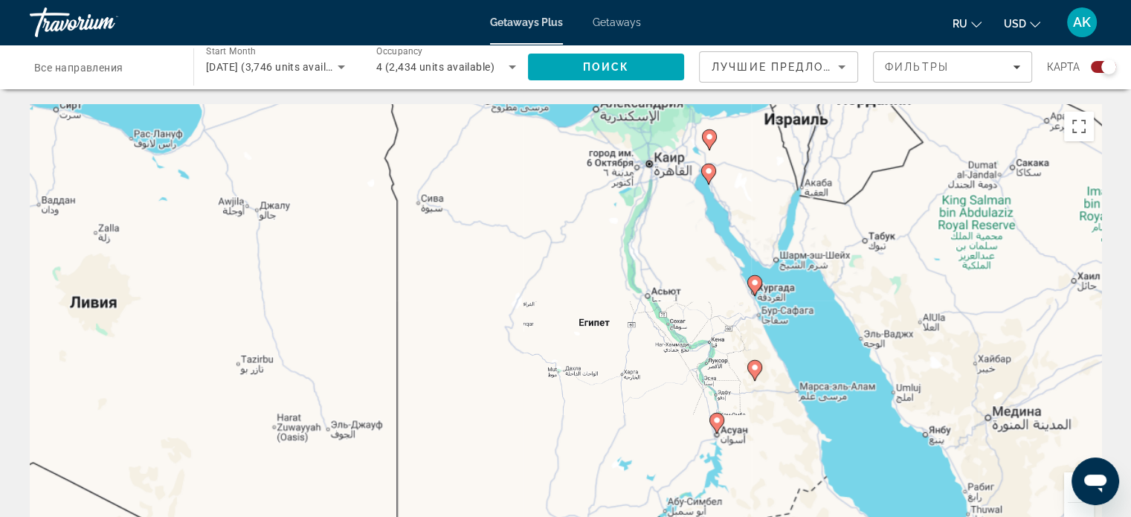
click at [818, 365] on div "Чтобы активировать перетаскивание с помощью клавиатуры, нажмите Alt + Ввод. Пос…" at bounding box center [565, 327] width 1071 height 446
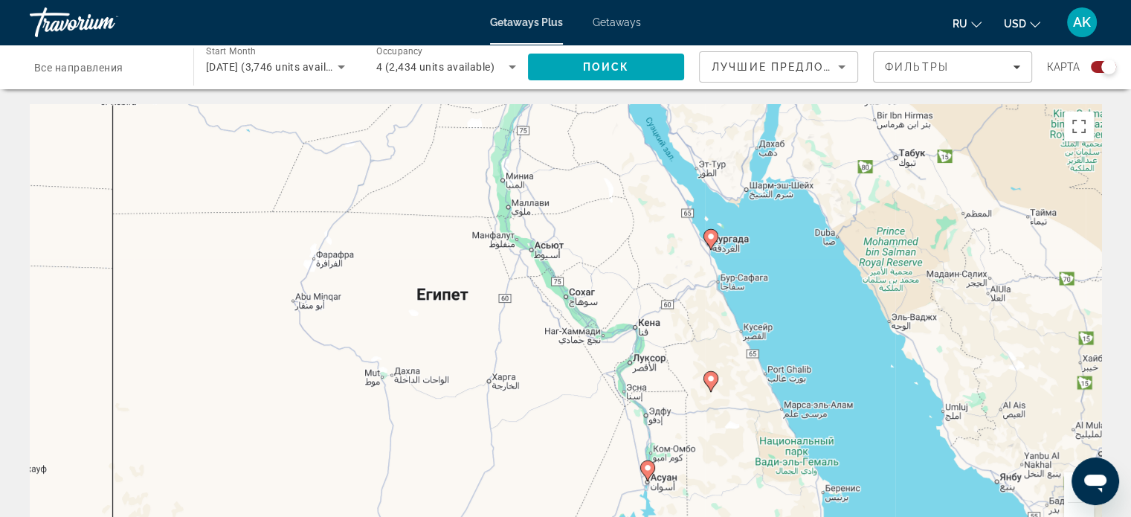
click at [732, 294] on div "Чтобы активировать перетаскивание с помощью клавиатуры, нажмите Alt + Ввод. Пос…" at bounding box center [565, 327] width 1071 height 446
click at [732, 293] on div "Чтобы активировать перетаскивание с помощью клавиатуры, нажмите Alt + Ввод. Пос…" at bounding box center [565, 327] width 1071 height 446
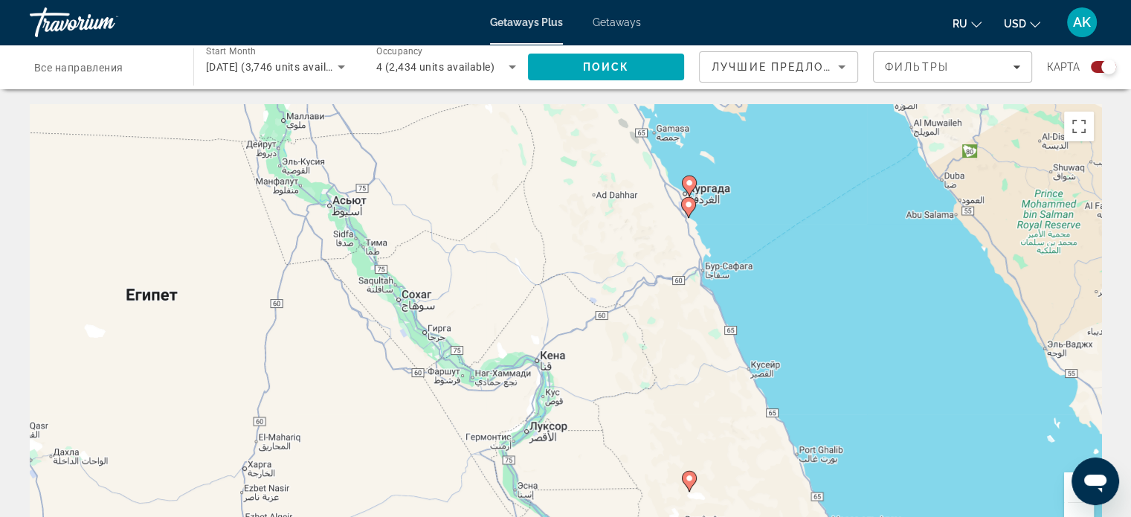
click at [743, 264] on div "Чтобы активировать перетаскивание с помощью клавиатуры, нажмите Alt + Ввод. Пос…" at bounding box center [565, 327] width 1071 height 446
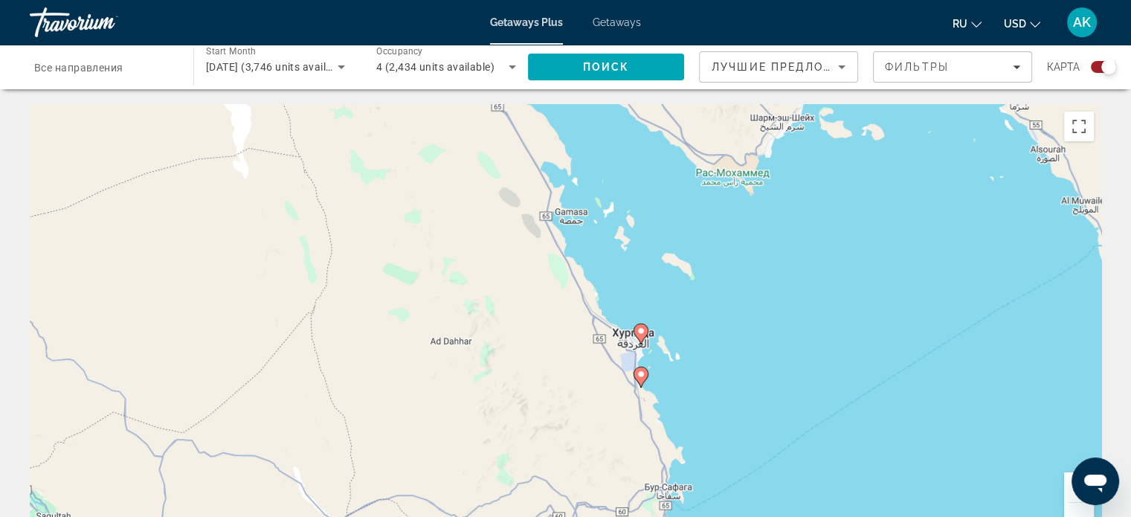
drag, startPoint x: 601, startPoint y: 246, endPoint x: 610, endPoint y: 466, distance: 220.3
click at [610, 466] on div "Чтобы активировать перетаскивание с помощью клавиатуры, нажмите Alt + Ввод. Пос…" at bounding box center [565, 327] width 1071 height 446
click at [675, 363] on div "Чтобы активировать перетаскивание с помощью клавиатуры, нажмите Alt + Ввод. Пос…" at bounding box center [565, 327] width 1071 height 446
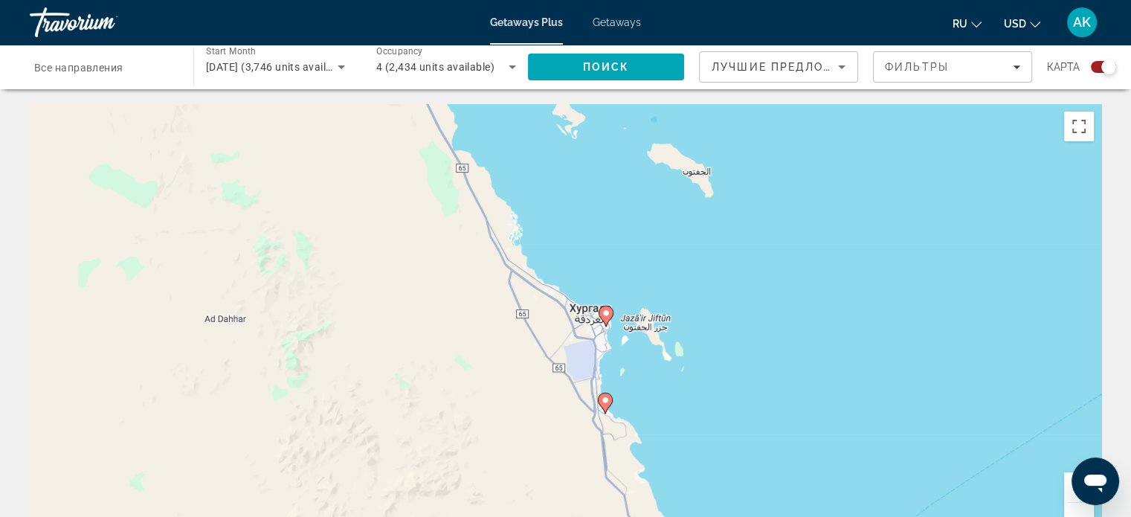
click at [671, 368] on div "Чтобы активировать перетаскивание с помощью клавиатуры, нажмите Alt + Ввод. Пос…" at bounding box center [565, 327] width 1071 height 446
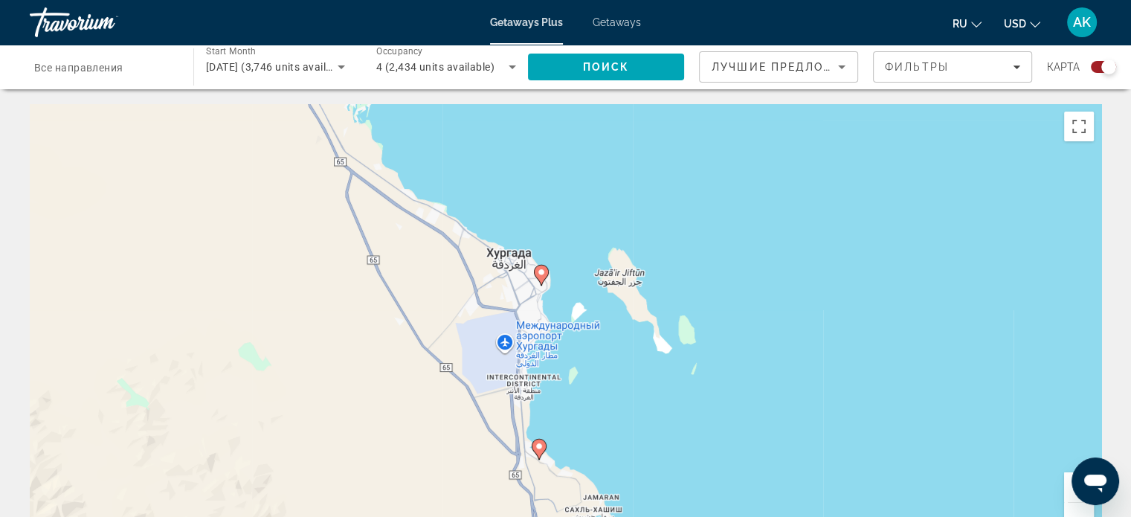
click at [538, 268] on image "Main content" at bounding box center [541, 272] width 9 height 9
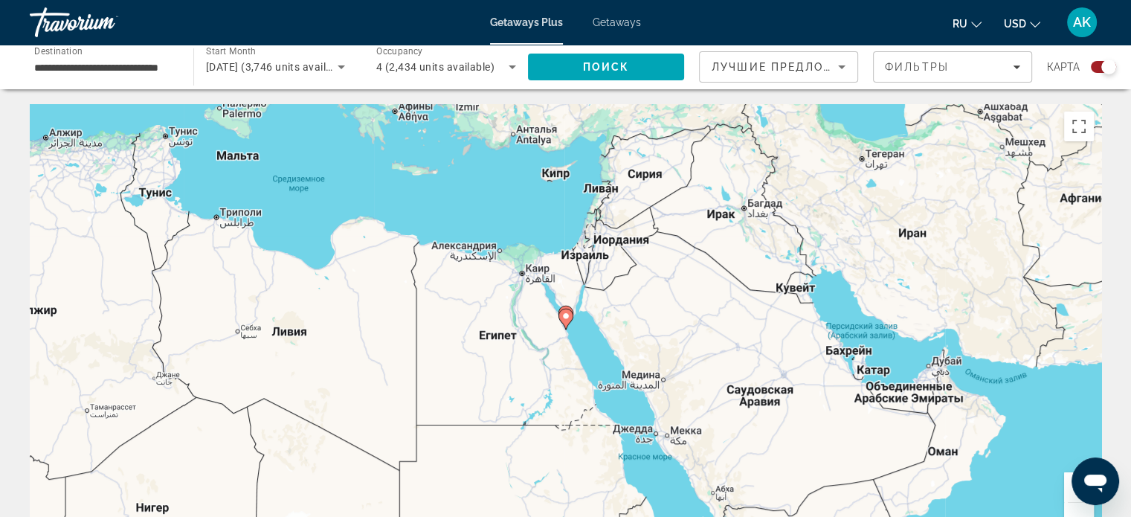
click at [579, 355] on div "Для навигации используйте клавиши со стрелками. Чтобы активировать перетаскиван…" at bounding box center [565, 327] width 1071 height 446
click at [579, 355] on div "Чтобы активировать перетаскивание с помощью клавиатуры, нажмите Alt + Ввод. Пос…" at bounding box center [565, 327] width 1071 height 446
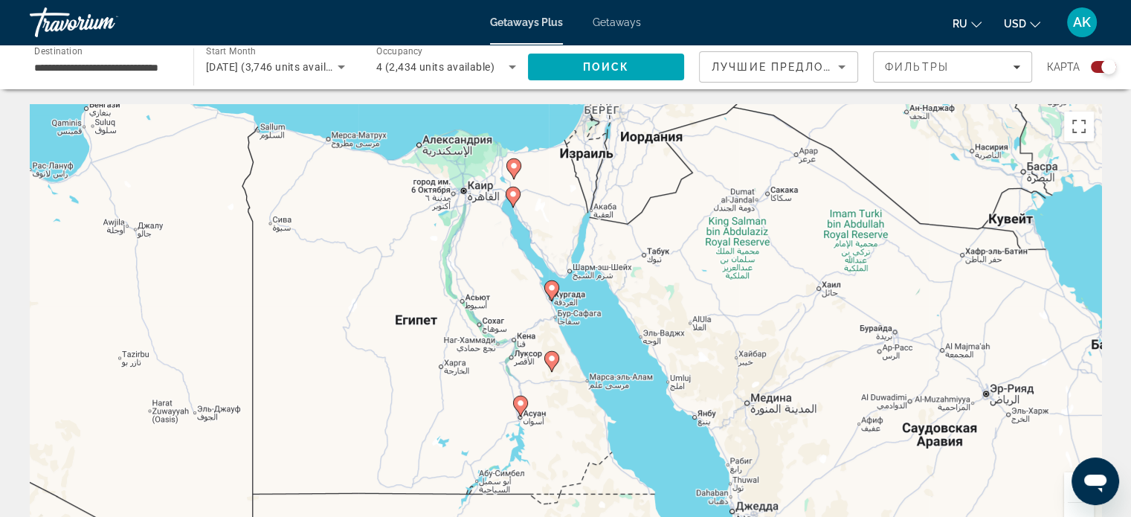
click at [579, 352] on div "Чтобы активировать перетаскивание с помощью клавиатуры, нажмите Alt + Ввод. Пос…" at bounding box center [565, 327] width 1071 height 446
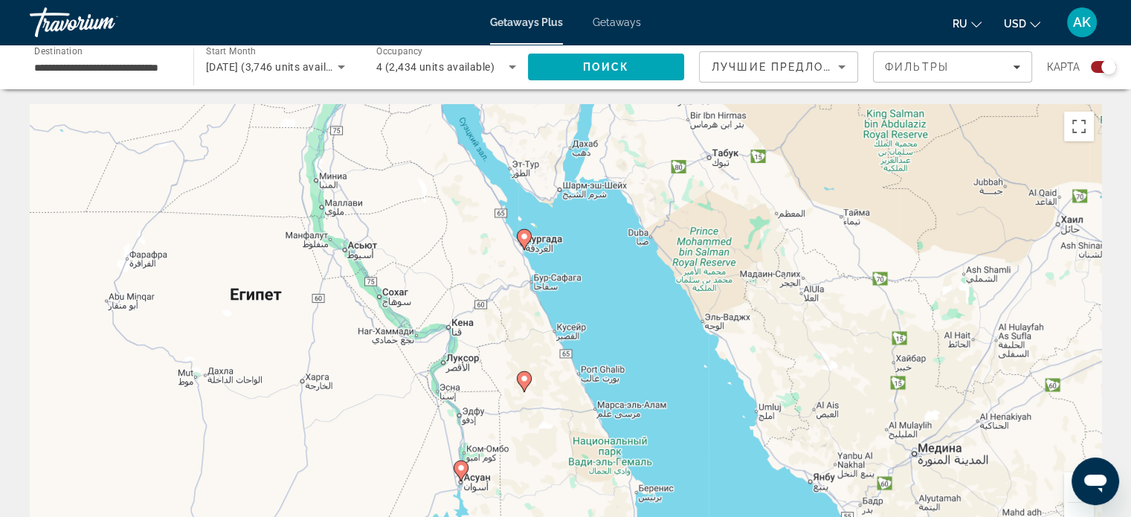
click at [538, 285] on div "Чтобы активировать перетаскивание с помощью клавиатуры, нажмите Alt + Ввод. Пос…" at bounding box center [565, 327] width 1071 height 446
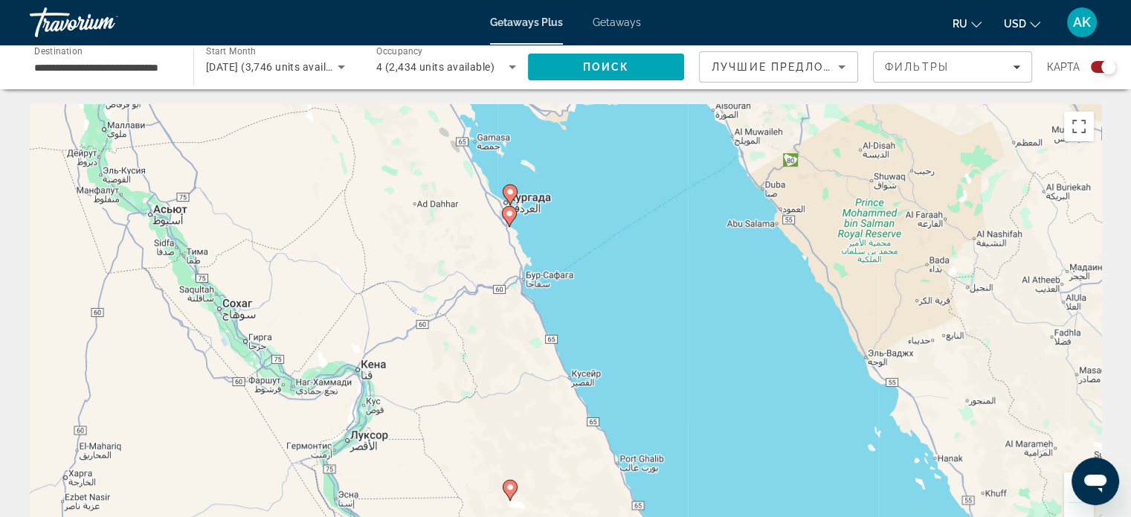
click at [535, 240] on div "Чтобы активировать перетаскивание с помощью клавиатуры, нажмите Alt + Ввод. Пос…" at bounding box center [565, 327] width 1071 height 446
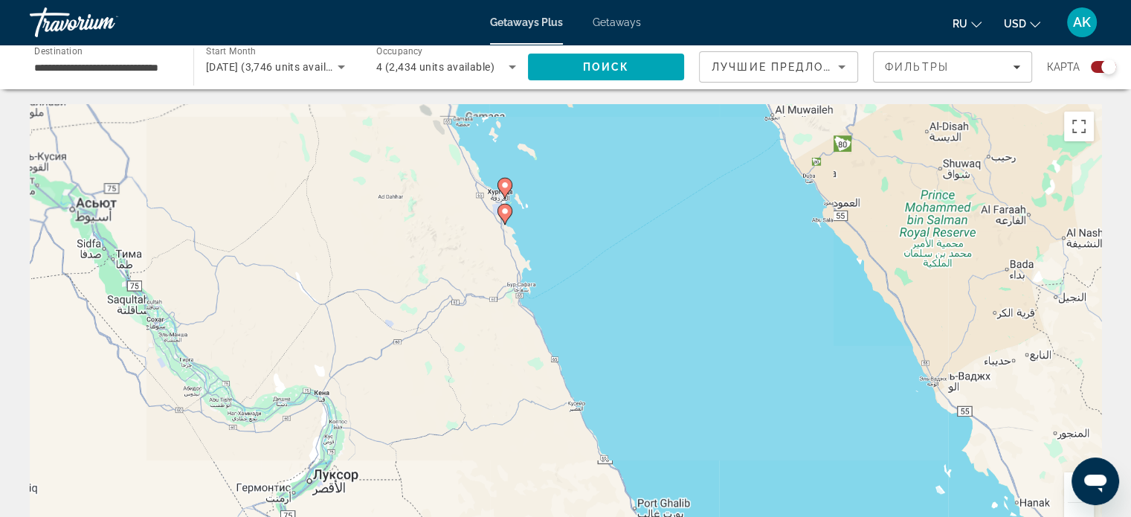
click at [535, 240] on div "Чтобы активировать перетаскивание с помощью клавиатуры, нажмите Alt + Ввод. Пос…" at bounding box center [565, 327] width 1071 height 446
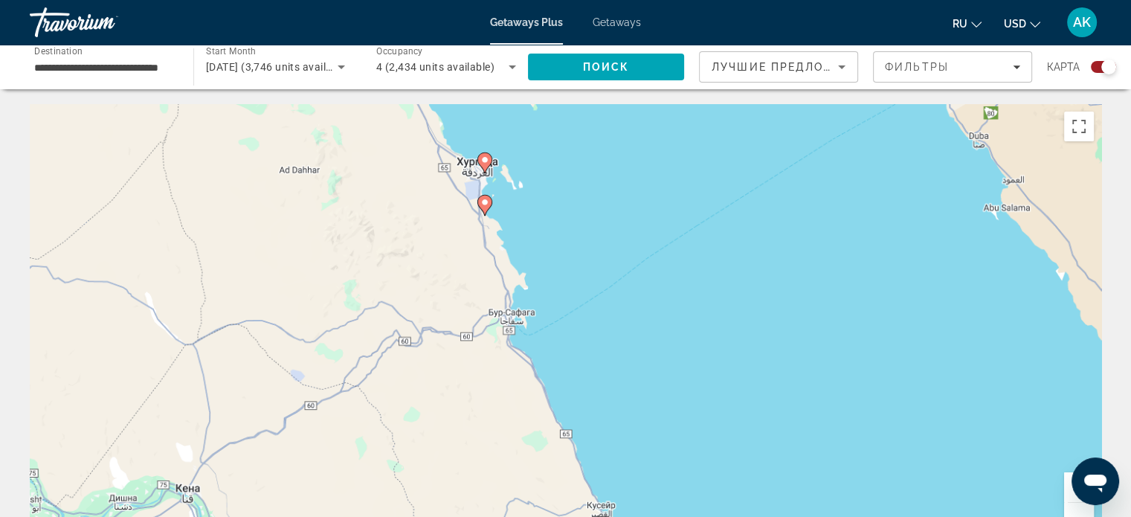
click at [535, 240] on div "Чтобы активировать перетаскивание с помощью клавиатуры, нажмите Alt + Ввод. Пос…" at bounding box center [565, 327] width 1071 height 446
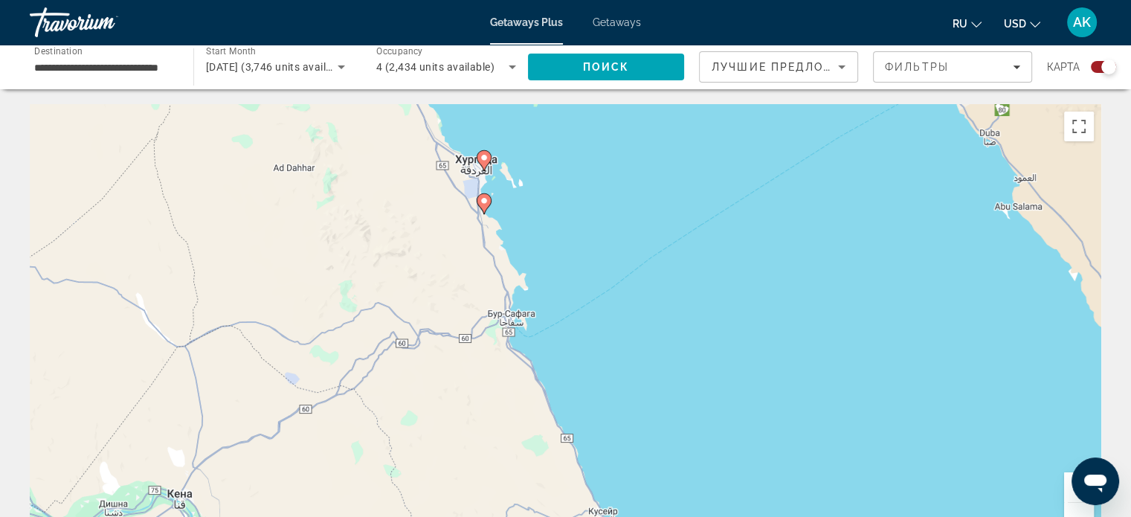
click at [535, 240] on div "Чтобы активировать перетаскивание с помощью клавиатуры, нажмите Alt + Ввод. Пос…" at bounding box center [565, 327] width 1071 height 446
click at [524, 219] on div "Чтобы активировать перетаскивание с помощью клавиатуры, нажмите Alt + Ввод. Пос…" at bounding box center [565, 327] width 1071 height 446
click at [511, 233] on div "Чтобы активировать перетаскивание с помощью клавиатуры, нажмите Alt + Ввод. Пос…" at bounding box center [565, 327] width 1071 height 446
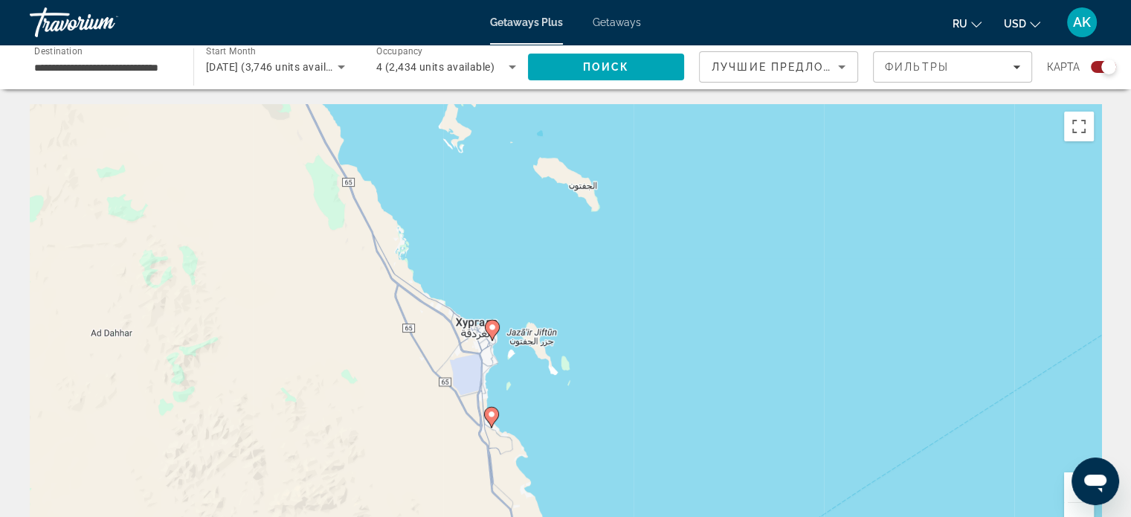
drag, startPoint x: 477, startPoint y: 225, endPoint x: 514, endPoint y: 463, distance: 240.8
click at [512, 460] on div "Чтобы активировать перетаскивание с помощью клавиатуры, нажмите Alt + Ввод. Пос…" at bounding box center [565, 327] width 1071 height 446
click at [526, 371] on div "Чтобы активировать перетаскивание с помощью клавиатуры, нажмите Alt + Ввод. Пос…" at bounding box center [565, 327] width 1071 height 446
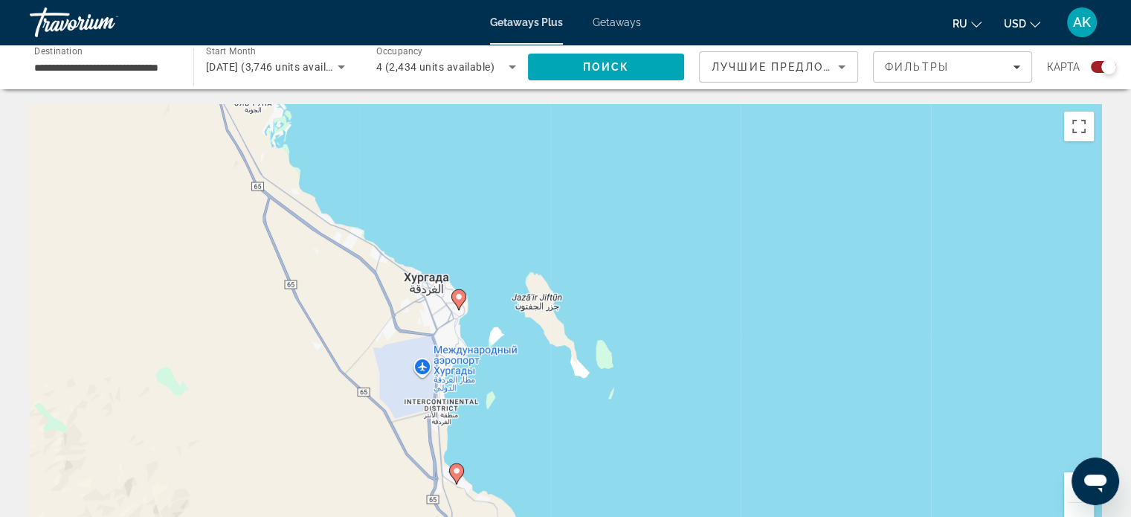
click at [456, 294] on image "Main content" at bounding box center [458, 296] width 9 height 9
type input "**********"
click at [456, 294] on div "Чтобы активировать перетаскивание с помощью клавиатуры, нажмите Alt + Ввод. Пос…" at bounding box center [565, 327] width 1071 height 446
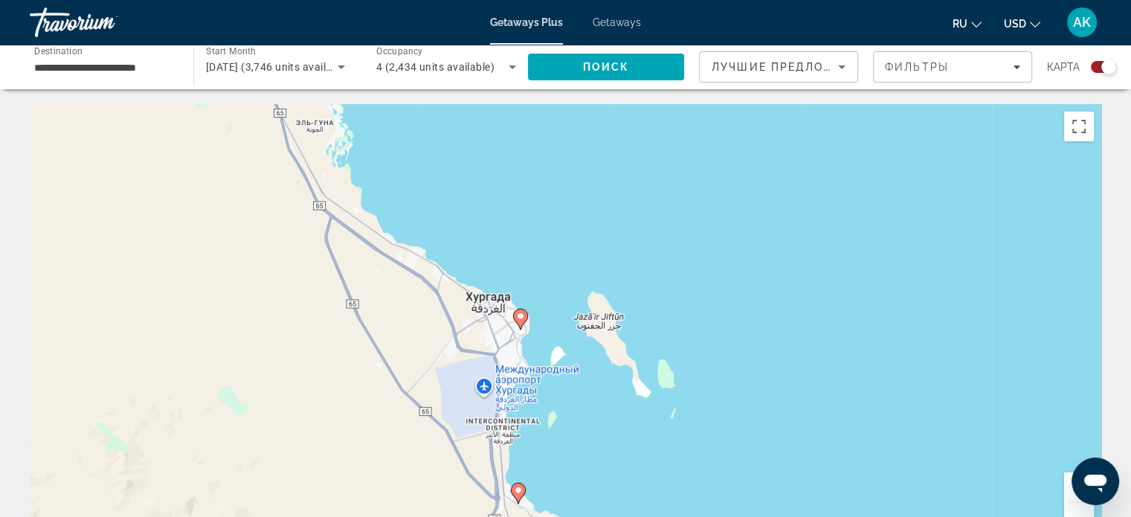
click at [518, 323] on icon "Main content" at bounding box center [519, 318] width 13 height 19
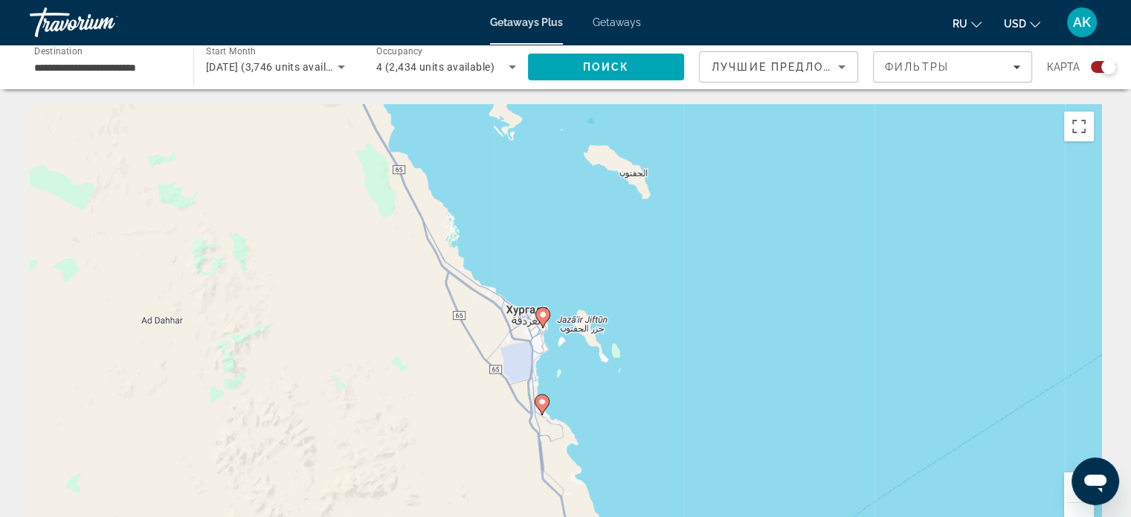
click at [543, 314] on image "Main content" at bounding box center [542, 314] width 9 height 9
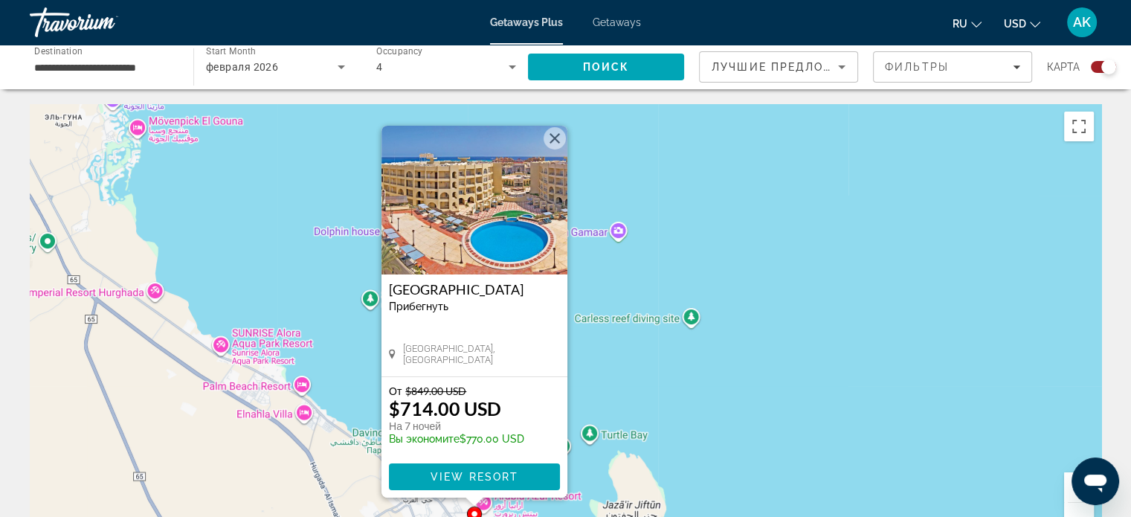
click at [558, 127] on img "Main content" at bounding box center [474, 200] width 186 height 149
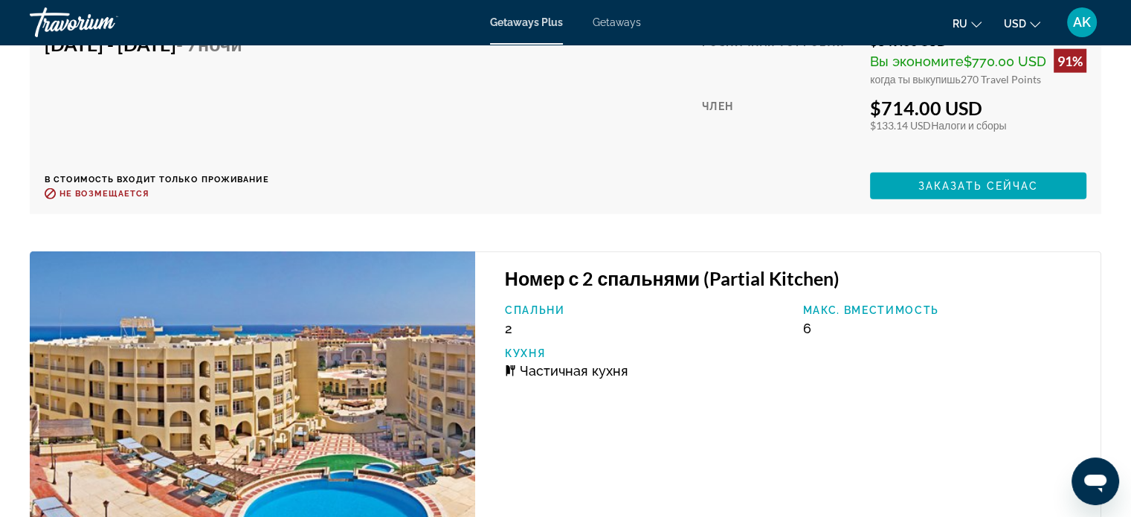
scroll to position [3353, 0]
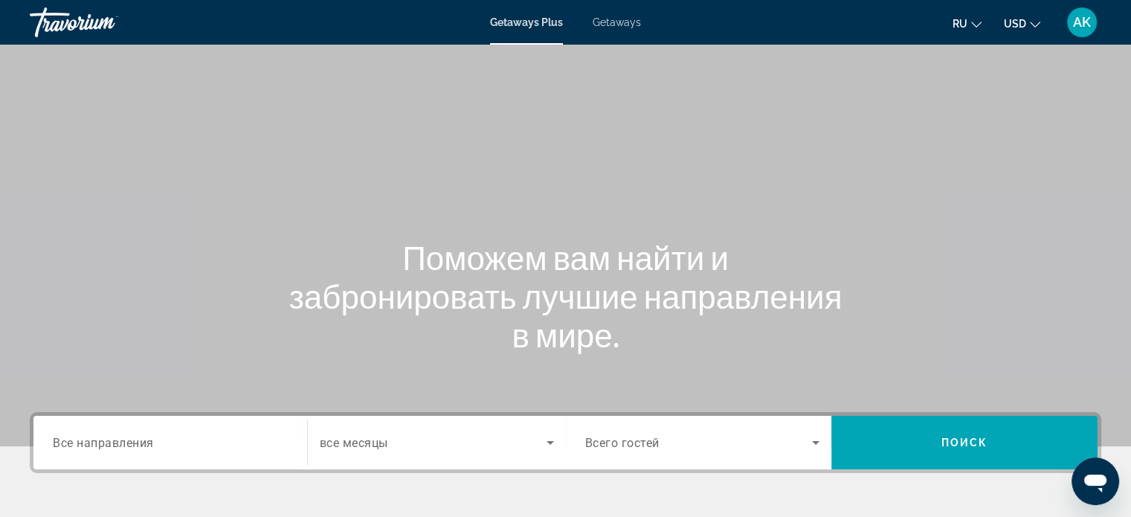
click at [413, 430] on div "Search widget" at bounding box center [437, 443] width 234 height 42
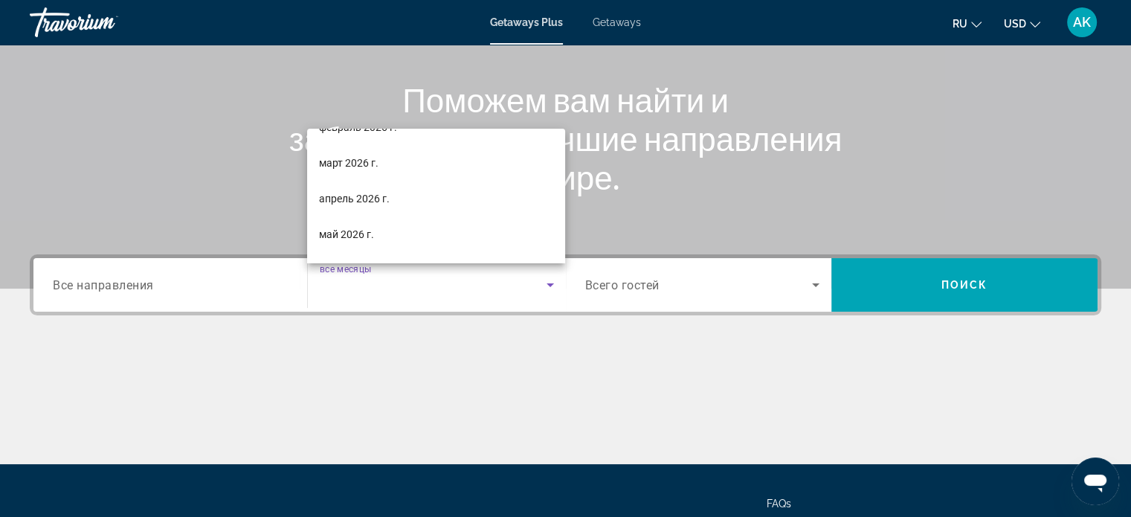
scroll to position [181, 0]
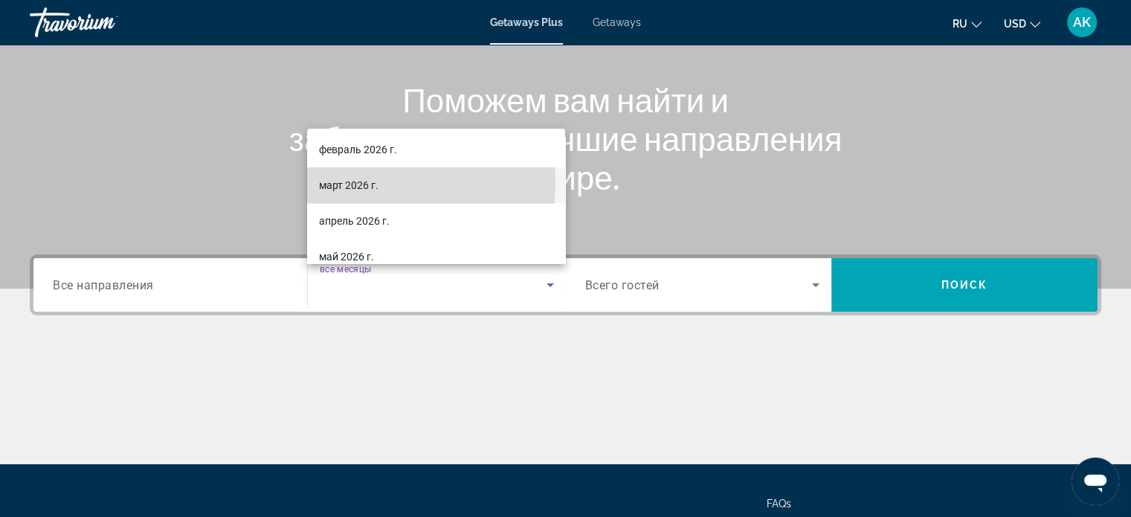
click at [332, 181] on span "март 2026 г." at bounding box center [348, 185] width 59 height 18
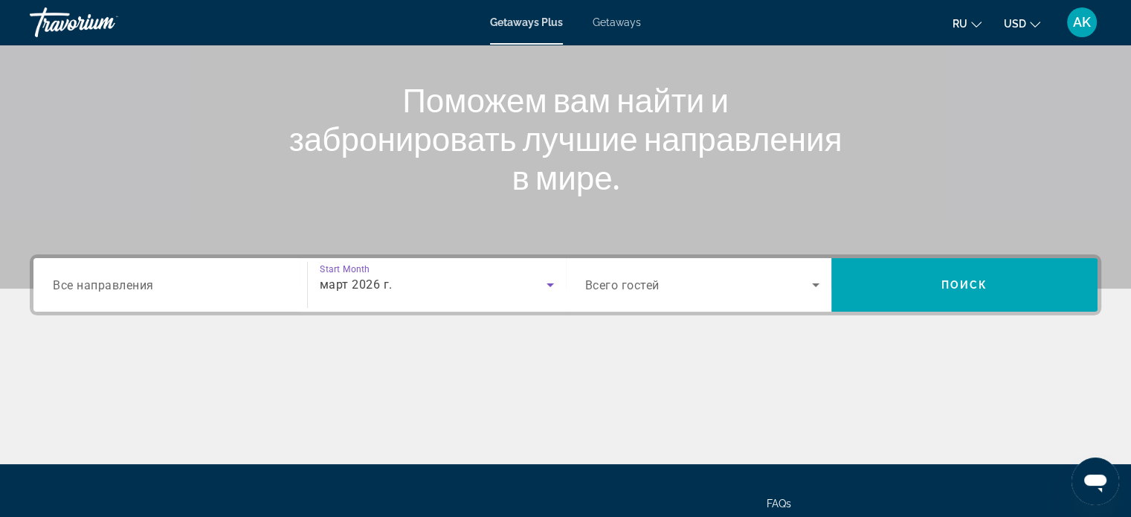
click at [692, 289] on span "Search widget" at bounding box center [699, 285] width 228 height 18
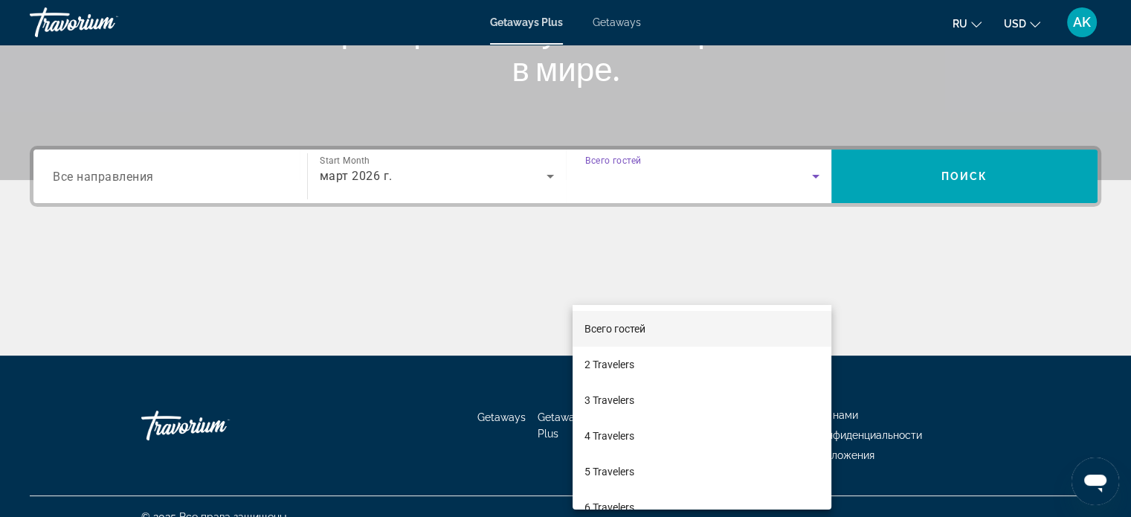
scroll to position [286, 0]
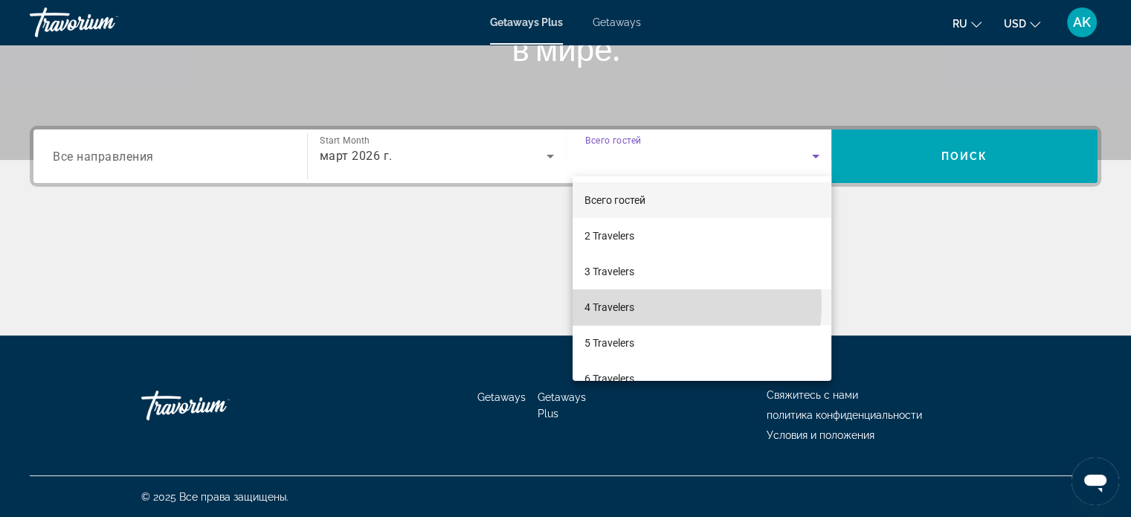
click at [630, 303] on span "4 Travelers" at bounding box center [609, 307] width 50 height 18
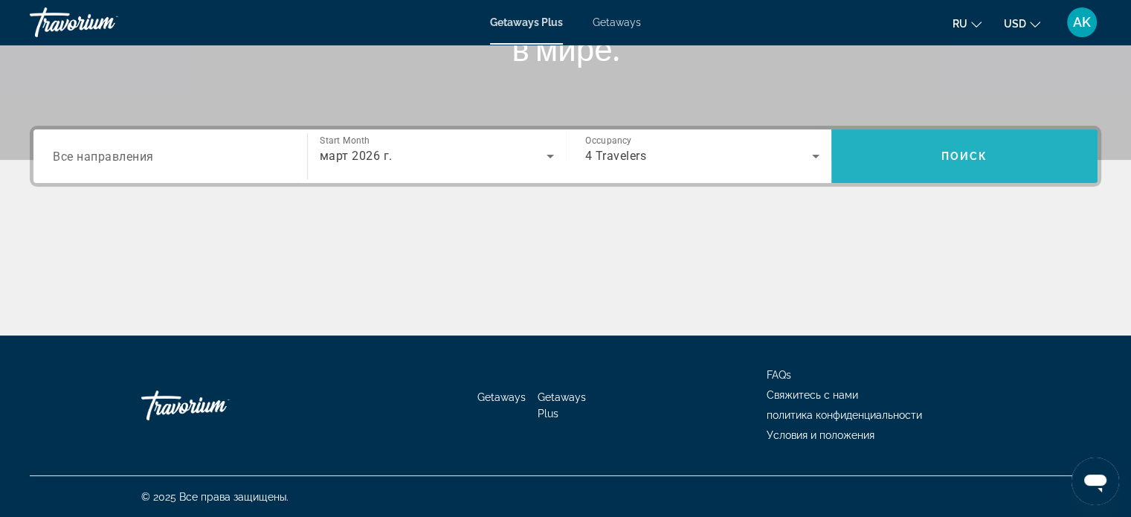
click at [979, 146] on span "Search" at bounding box center [964, 156] width 266 height 36
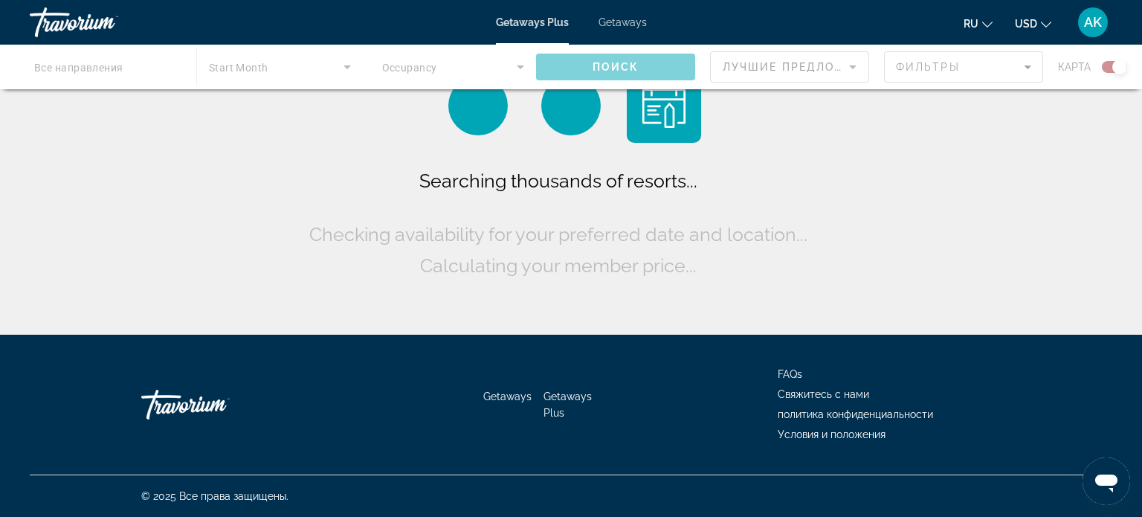
click at [1043, 22] on icon "Change currency" at bounding box center [1046, 24] width 10 height 10
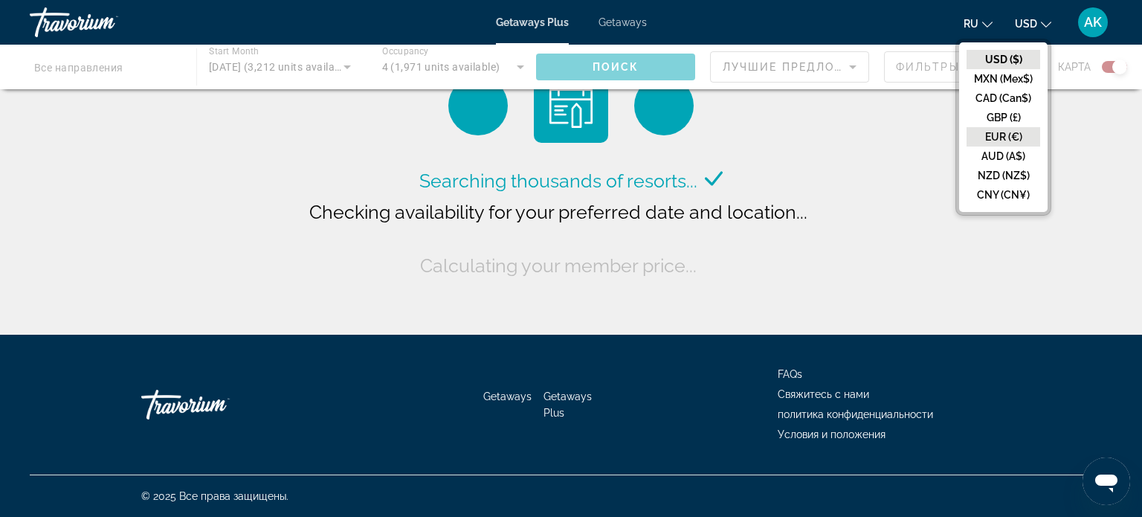
click at [1016, 129] on button "EUR (€)" at bounding box center [1004, 136] width 74 height 19
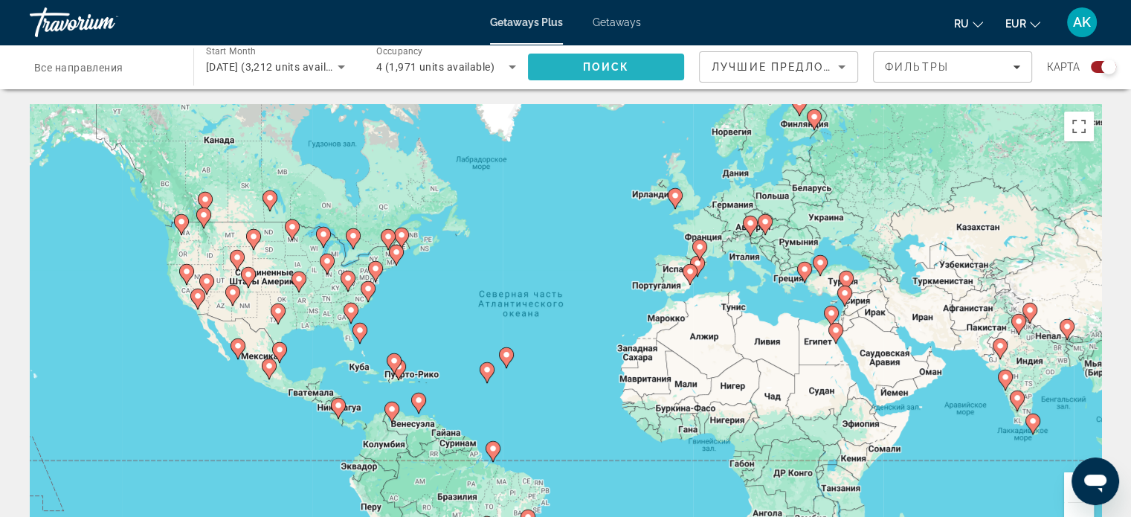
click at [625, 68] on span "Поиск" at bounding box center [606, 67] width 47 height 12
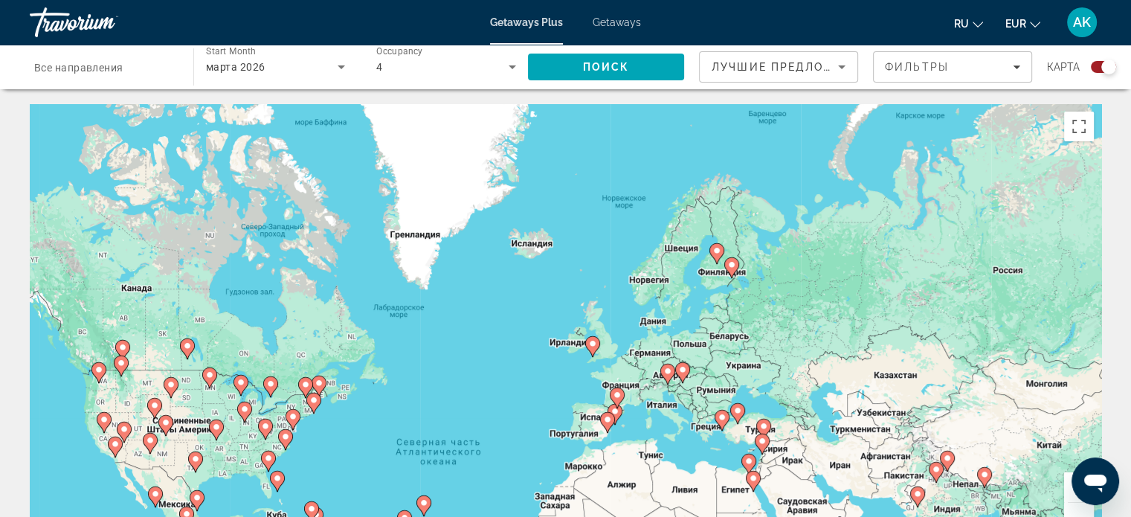
drag, startPoint x: 752, startPoint y: 278, endPoint x: 676, endPoint y: 416, distance: 157.4
click at [675, 418] on div "Чтобы активировать перетаскивание с помощью клавиатуры, нажмите Alt + Ввод. Пос…" at bounding box center [565, 327] width 1071 height 446
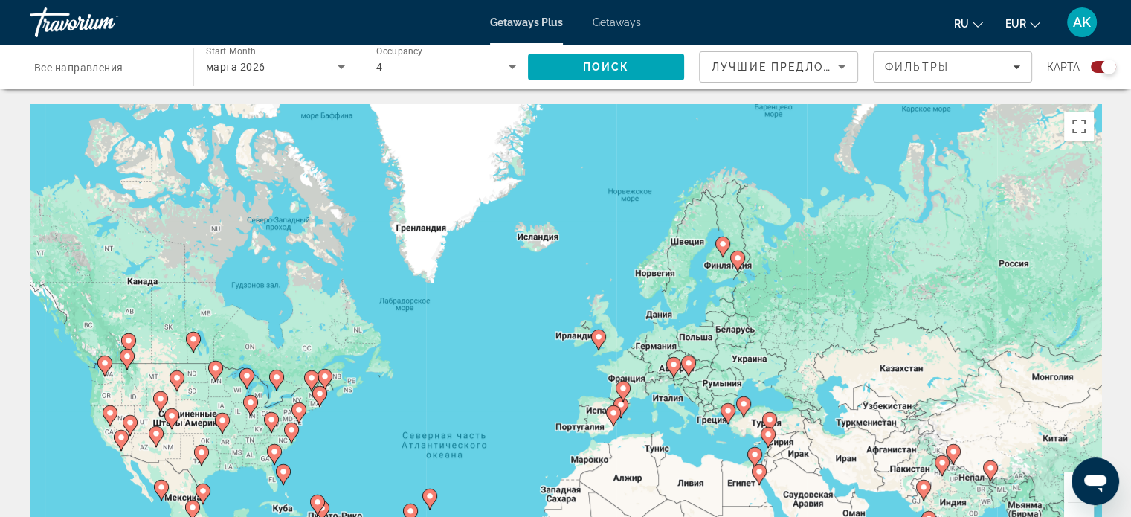
click at [788, 283] on div "Чтобы активировать перетаскивание с помощью клавиатуры, нажмите Alt + Ввод. Пос…" at bounding box center [565, 327] width 1071 height 446
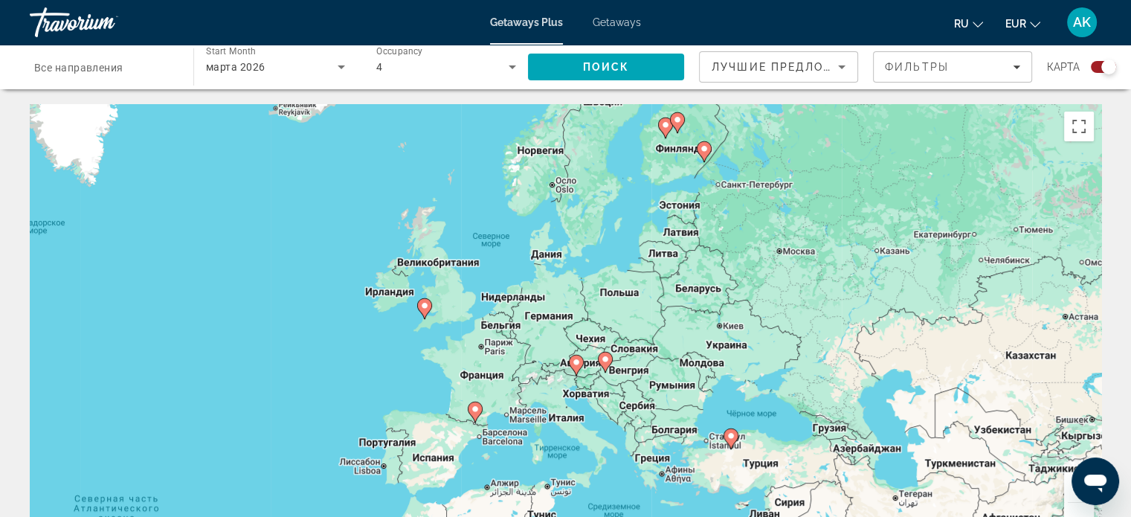
drag, startPoint x: 483, startPoint y: 401, endPoint x: 500, endPoint y: 301, distance: 101.7
click at [500, 301] on div "Чтобы активировать перетаскивание с помощью клавиатуры, нажмите Alt + Ввод. Пос…" at bounding box center [565, 327] width 1071 height 446
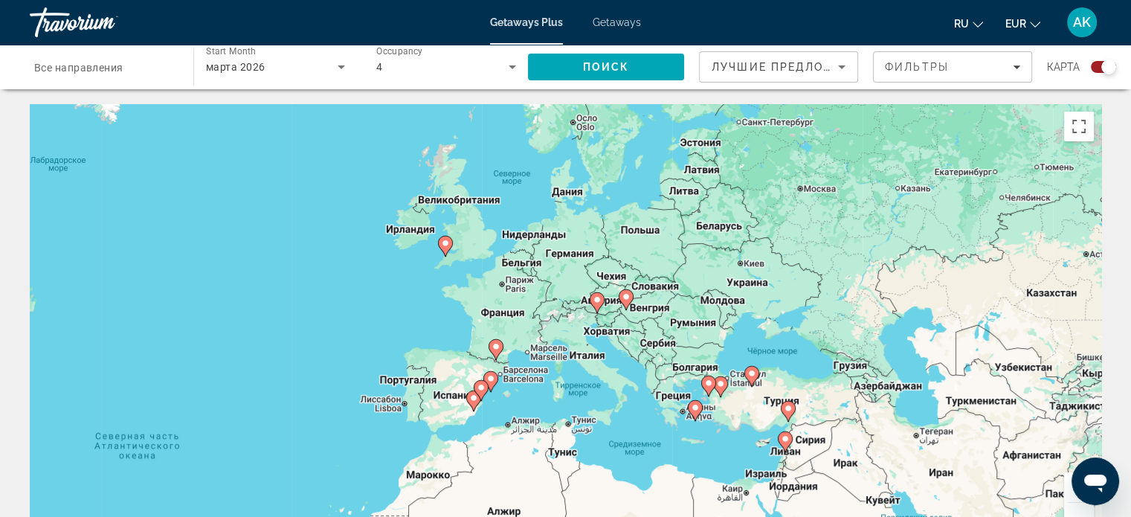
drag, startPoint x: 506, startPoint y: 387, endPoint x: 523, endPoint y: 339, distance: 51.5
click at [523, 339] on div "Чтобы активировать перетаскивание с помощью клавиатуры, нажмите Alt + Ввод. Пос…" at bounding box center [565, 327] width 1071 height 446
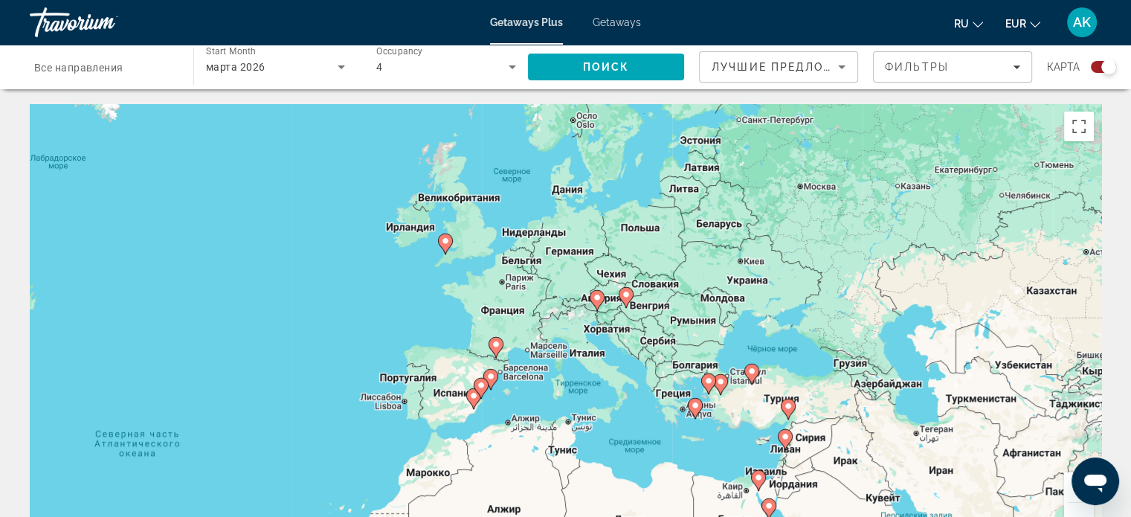
click at [535, 369] on div "Чтобы активировать перетаскивание с помощью клавиатуры, нажмите Alt + Ввод. Пос…" at bounding box center [565, 327] width 1071 height 446
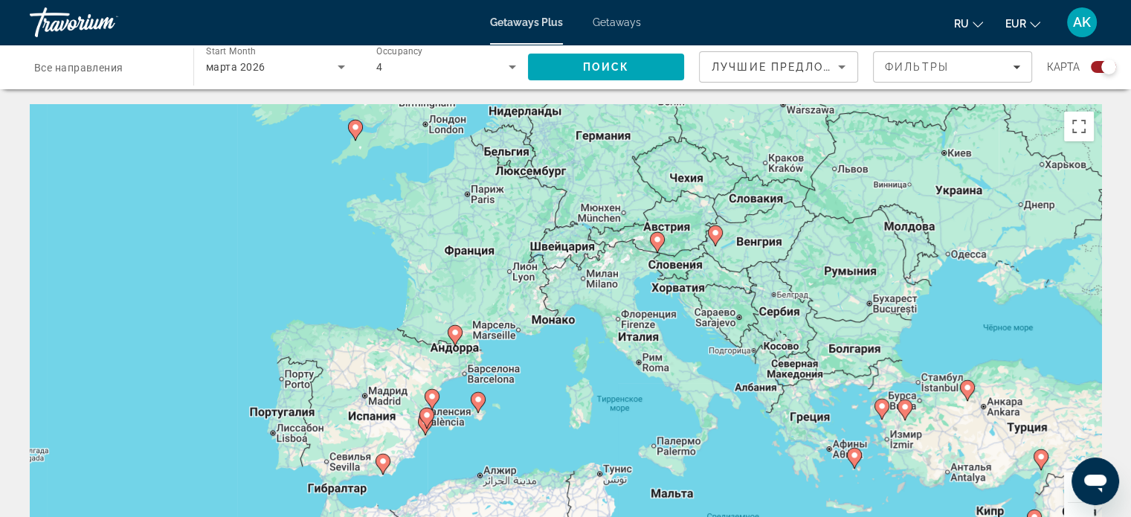
click at [512, 356] on div "Чтобы активировать перетаскивание с помощью клавиатуры, нажмите Alt + Ввод. Пос…" at bounding box center [565, 327] width 1071 height 446
click at [512, 355] on div "Чтобы активировать перетаскивание с помощью клавиатуры, нажмите Alt + Ввод. Пос…" at bounding box center [565, 327] width 1071 height 446
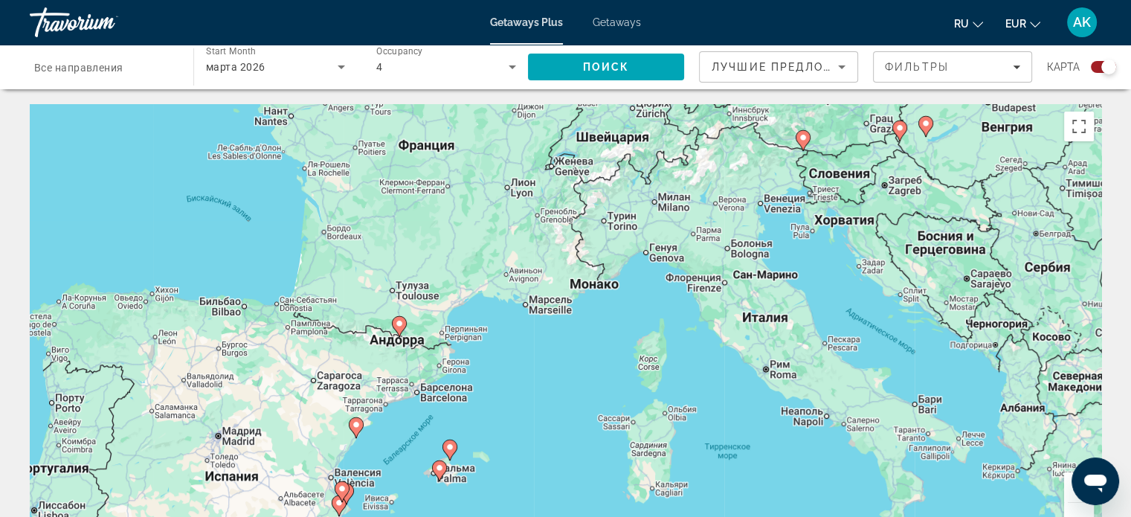
click at [465, 332] on div "Чтобы активировать перетаскивание с помощью клавиатуры, нажмите Alt + Ввод. Пос…" at bounding box center [565, 327] width 1071 height 446
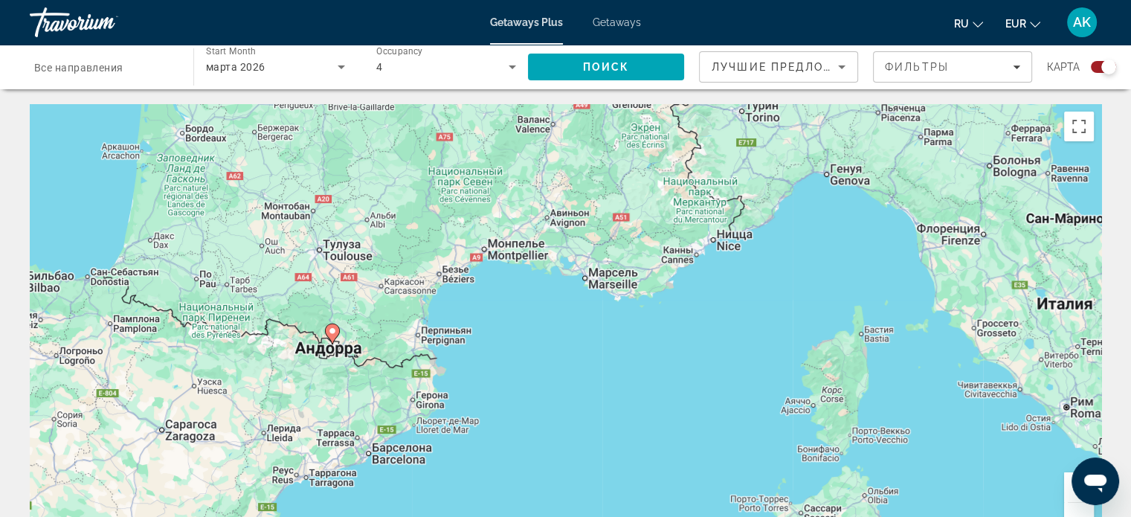
click at [420, 326] on div "Чтобы активировать перетаскивание с помощью клавиатуры, нажмите Alt + Ввод. Пос…" at bounding box center [565, 327] width 1071 height 446
click at [420, 324] on div "Чтобы активировать перетаскивание с помощью клавиатуры, нажмите Alt + Ввод. Пос…" at bounding box center [565, 327] width 1071 height 446
click at [520, 345] on div "Чтобы активировать перетаскивание с помощью клавиатуры, нажмите Alt + Ввод. Пос…" at bounding box center [565, 327] width 1071 height 446
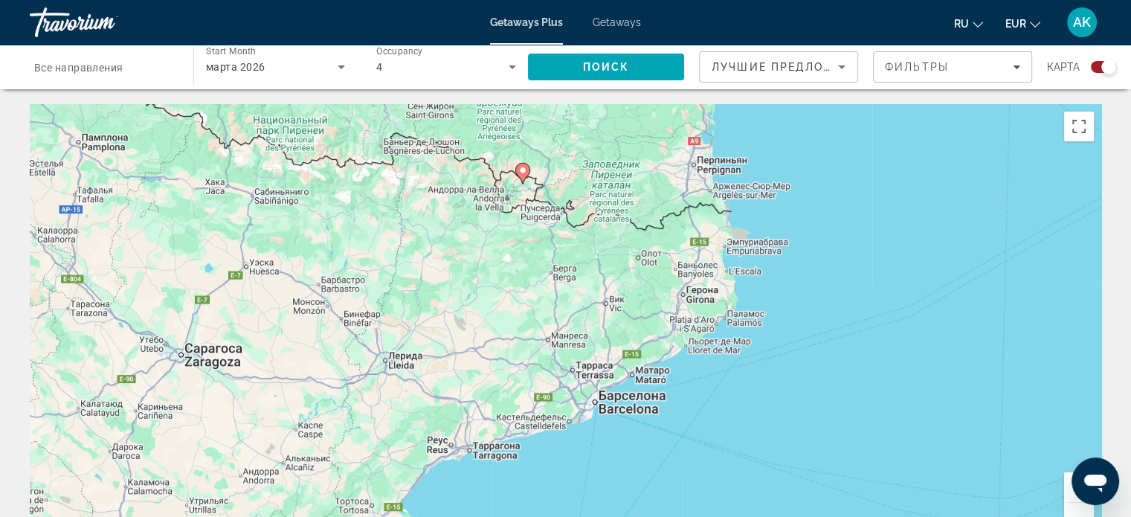
drag, startPoint x: 251, startPoint y: 349, endPoint x: 630, endPoint y: 188, distance: 411.8
click at [630, 188] on div "Чтобы активировать перетаскивание с помощью клавиатуры, нажмите Alt + Ввод. Пос…" at bounding box center [565, 327] width 1071 height 446
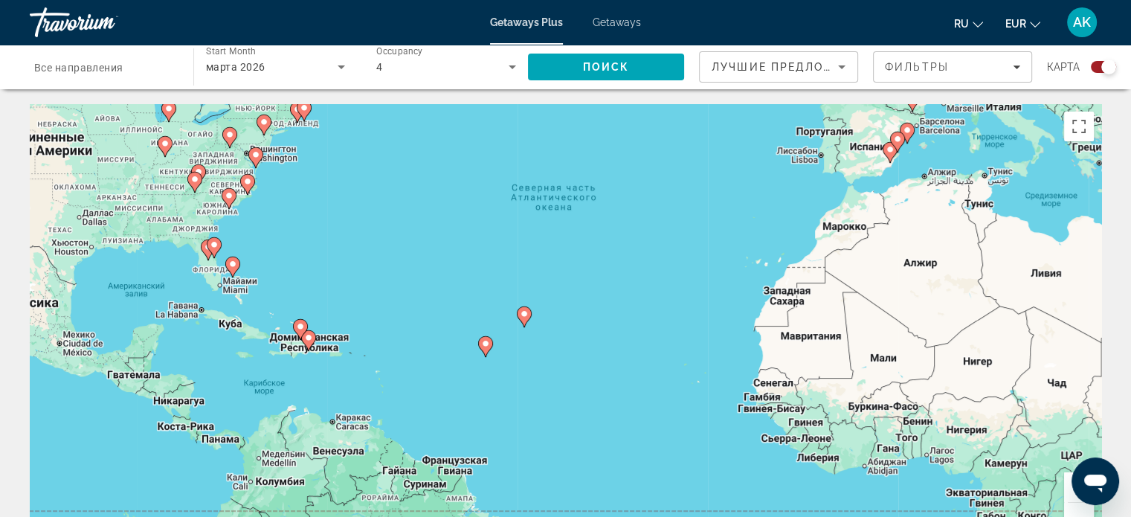
drag, startPoint x: 758, startPoint y: 343, endPoint x: 870, endPoint y: 175, distance: 202.7
click at [870, 175] on div "Чтобы активировать перетаскивание с помощью клавиатуры, нажмите Alt + Ввод. Пос…" at bounding box center [565, 327] width 1071 height 446
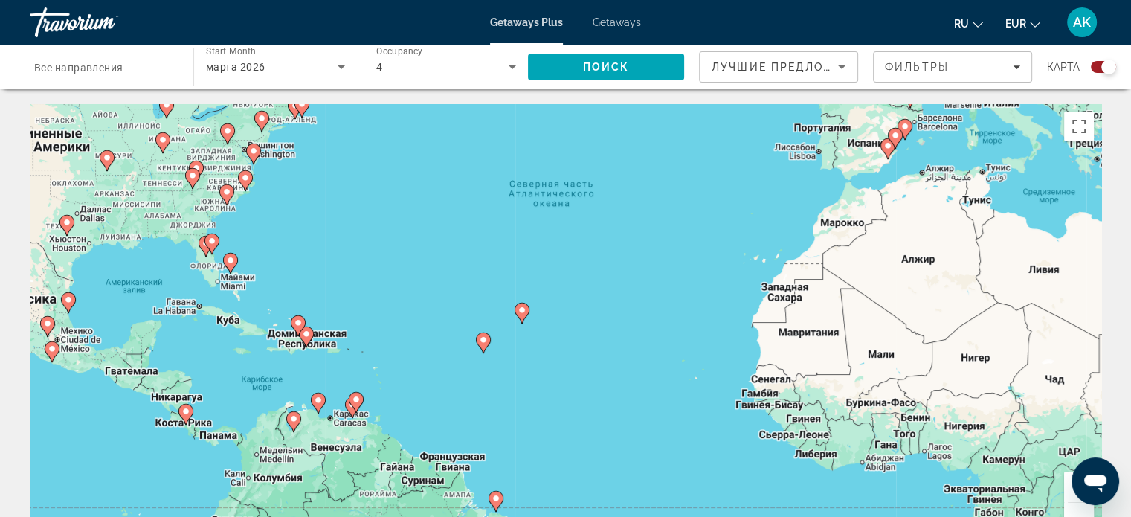
click at [480, 345] on icon "Main content" at bounding box center [482, 342] width 13 height 19
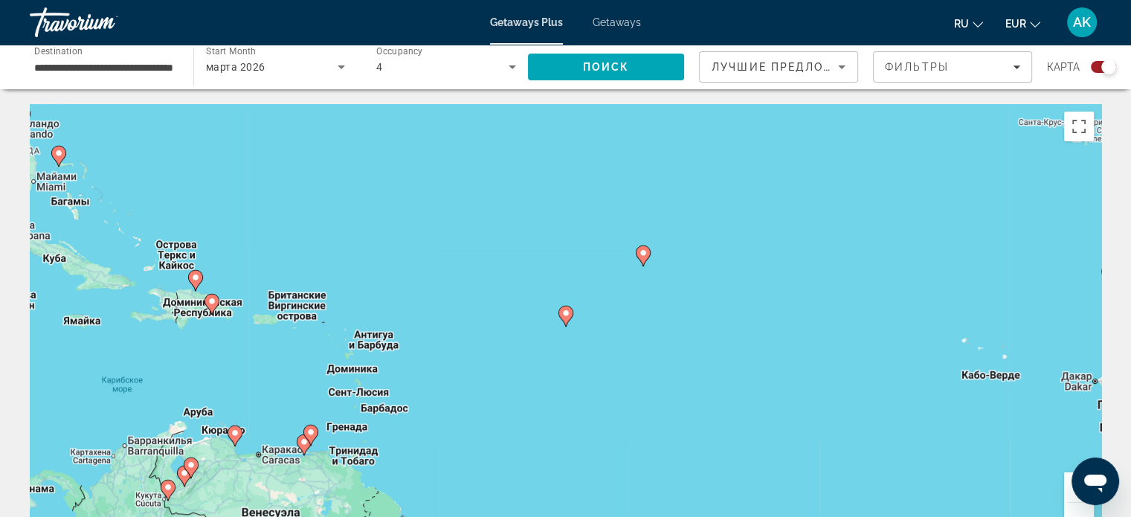
click at [638, 330] on div "Чтобы активировать перетаскивание с помощью клавиатуры, нажмите Alt + Ввод. Пос…" at bounding box center [565, 327] width 1071 height 446
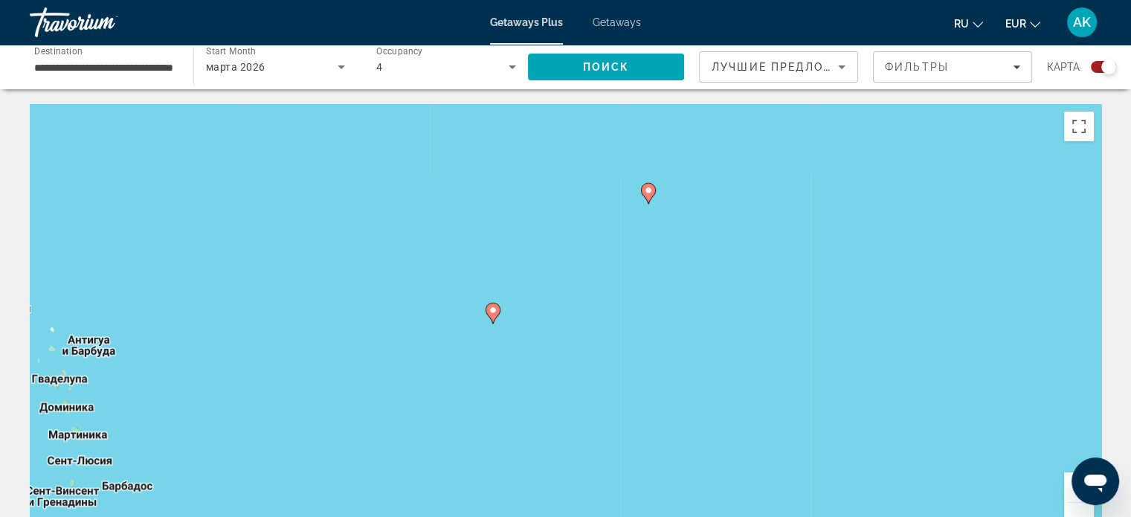
click at [552, 316] on div "Чтобы активировать перетаскивание с помощью клавиатуры, нажмите Alt + Ввод. Пос…" at bounding box center [565, 327] width 1071 height 446
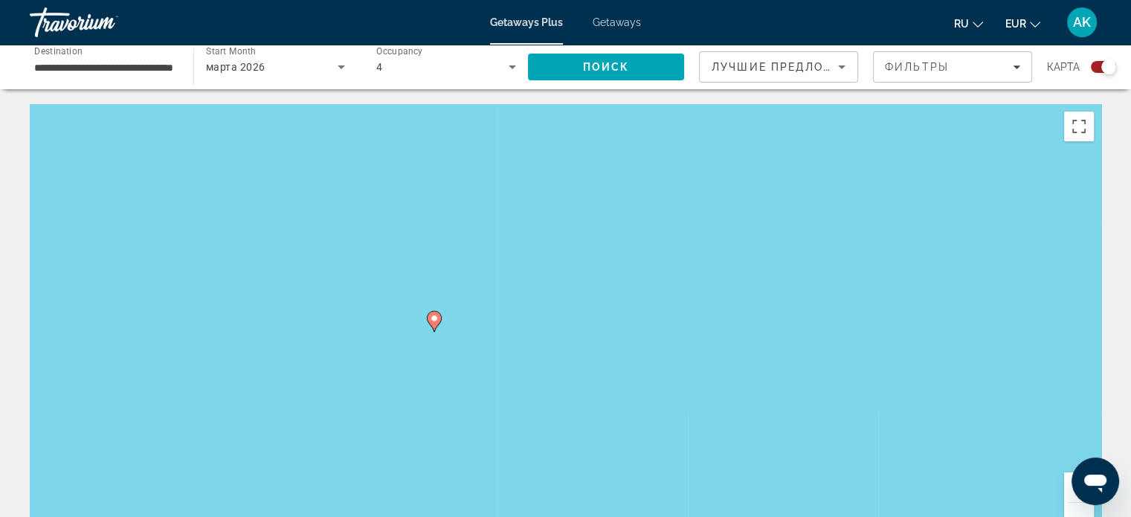
click at [430, 324] on icon "Main content" at bounding box center [434, 321] width 15 height 21
type input "**********"
click at [430, 324] on icon "Main content" at bounding box center [434, 321] width 15 height 21
click at [430, 324] on div "Для навигации используйте клавиши со стрелками. Чтобы активировать перетаскиван…" at bounding box center [565, 327] width 1071 height 446
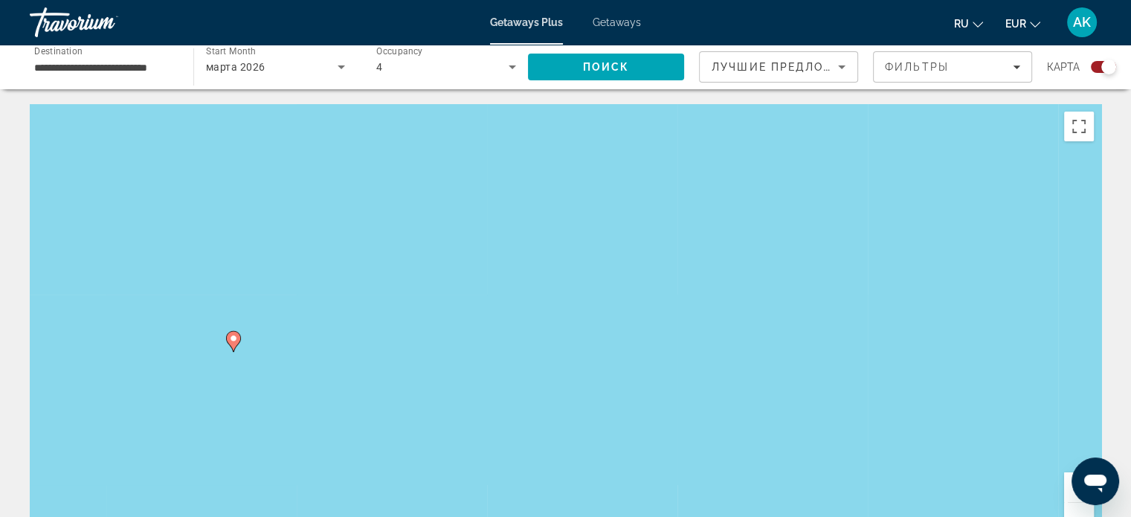
click at [226, 341] on gmp-advanced-marker "Main content" at bounding box center [233, 341] width 15 height 22
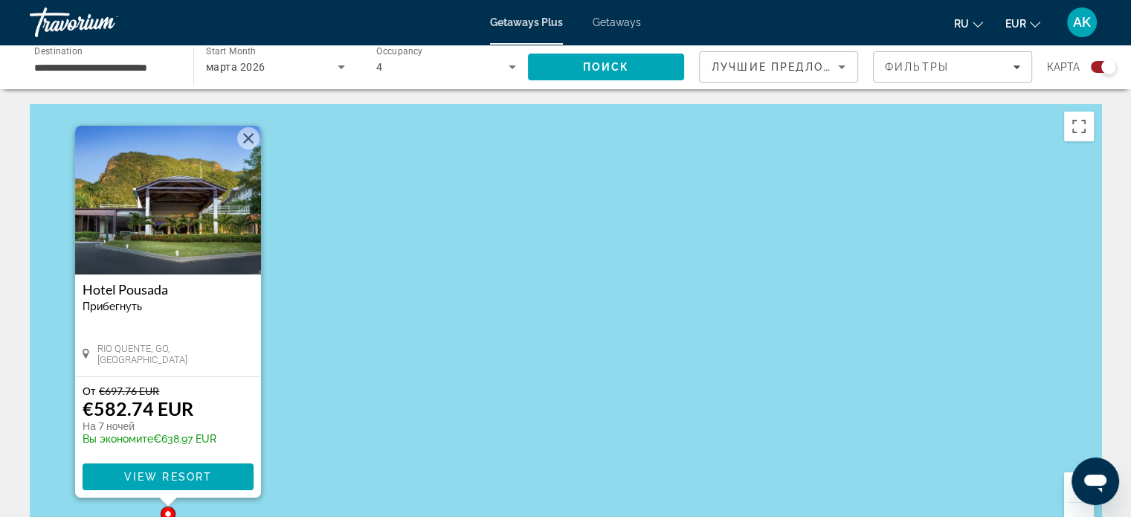
click at [251, 139] on button "Закрыть" at bounding box center [248, 138] width 22 height 22
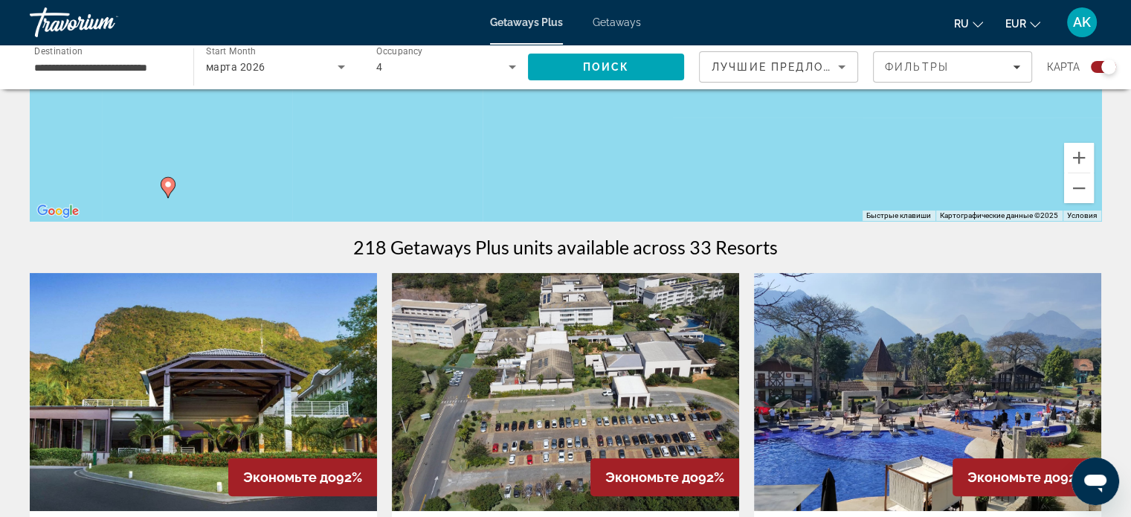
scroll to position [223, 0]
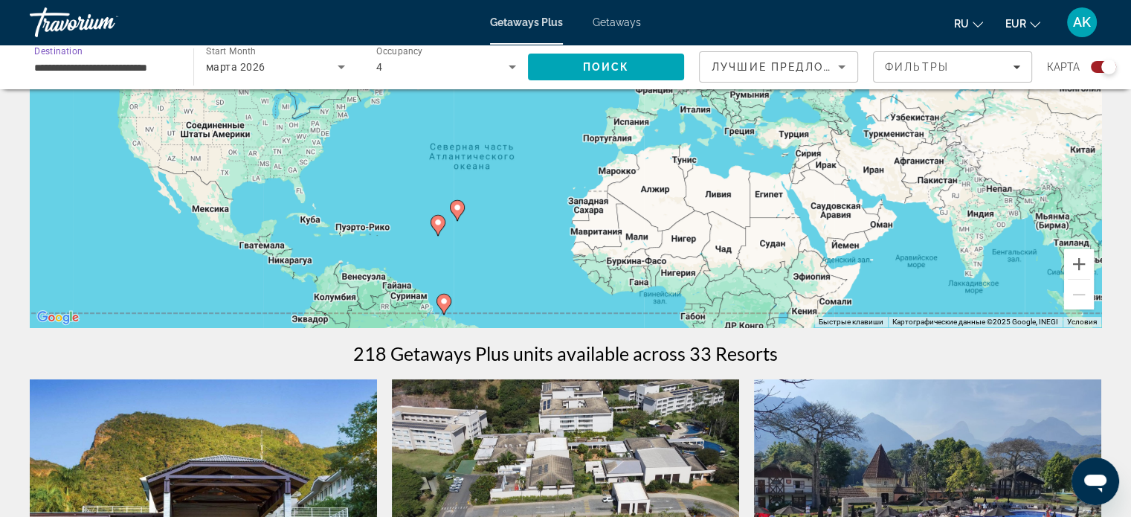
click at [171, 68] on input "**********" at bounding box center [104, 68] width 140 height 18
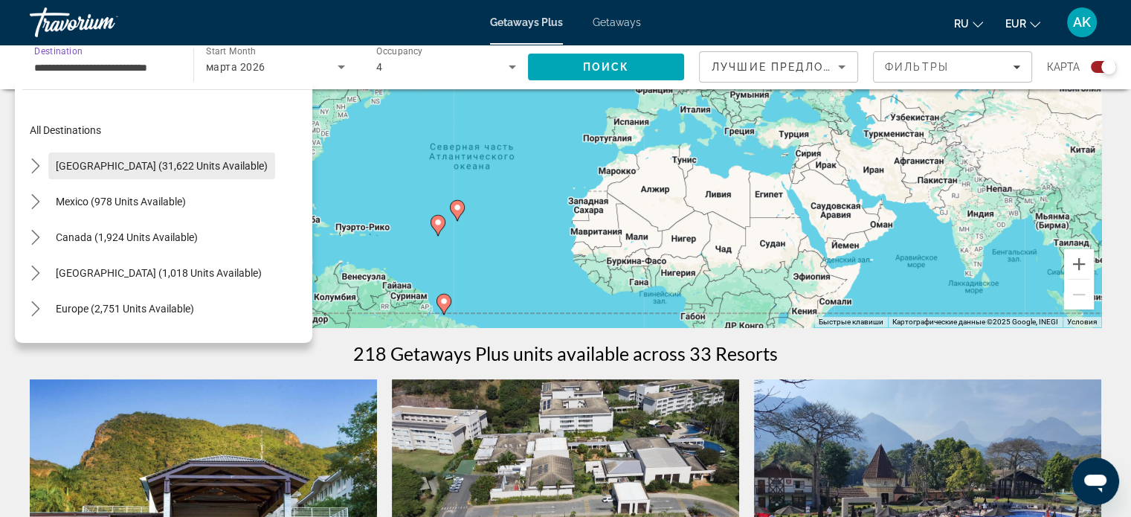
scroll to position [0, 0]
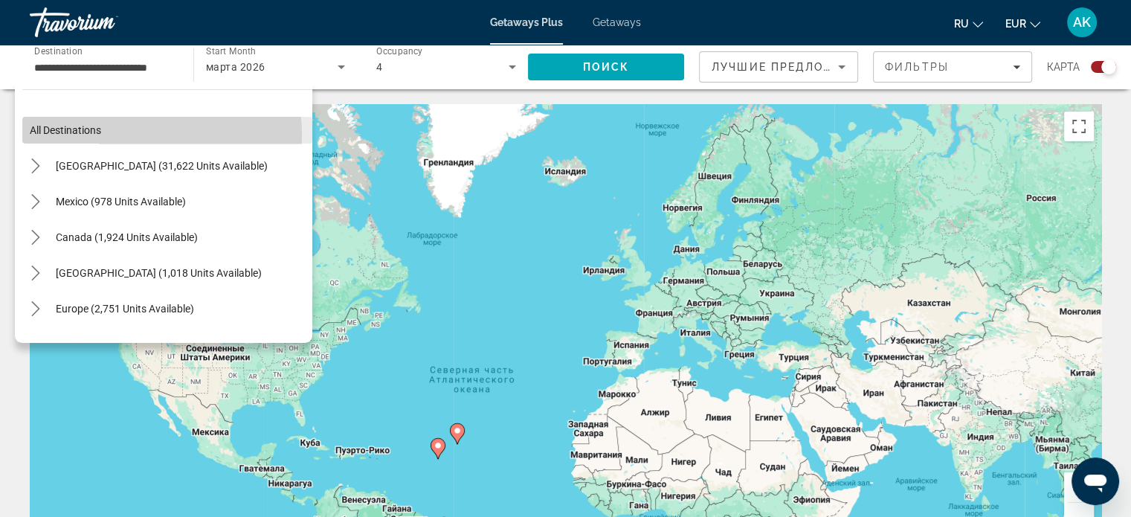
click at [106, 136] on span "Select destination: All destinations" at bounding box center [167, 130] width 290 height 36
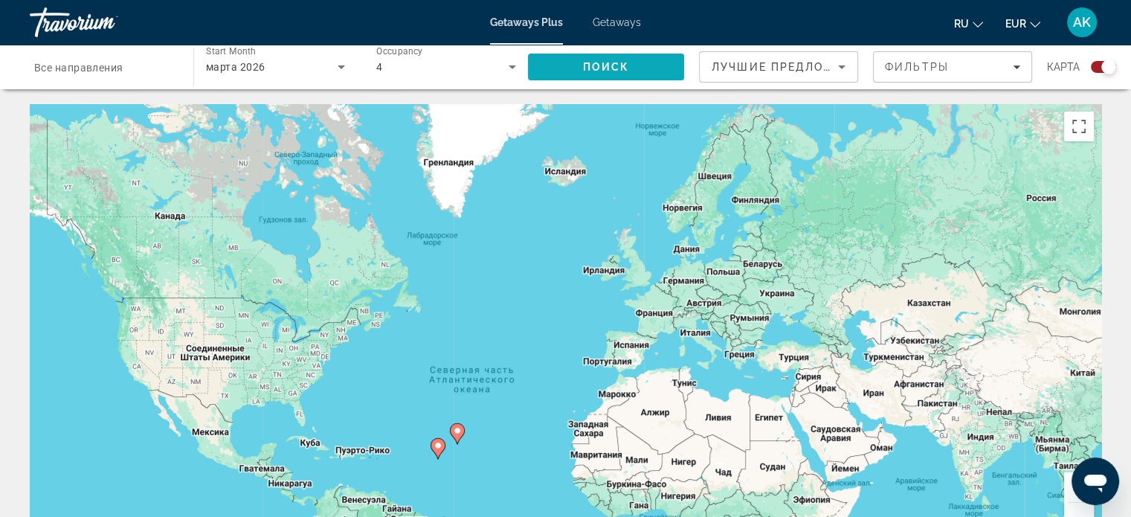
click at [569, 67] on span "Search" at bounding box center [606, 67] width 156 height 36
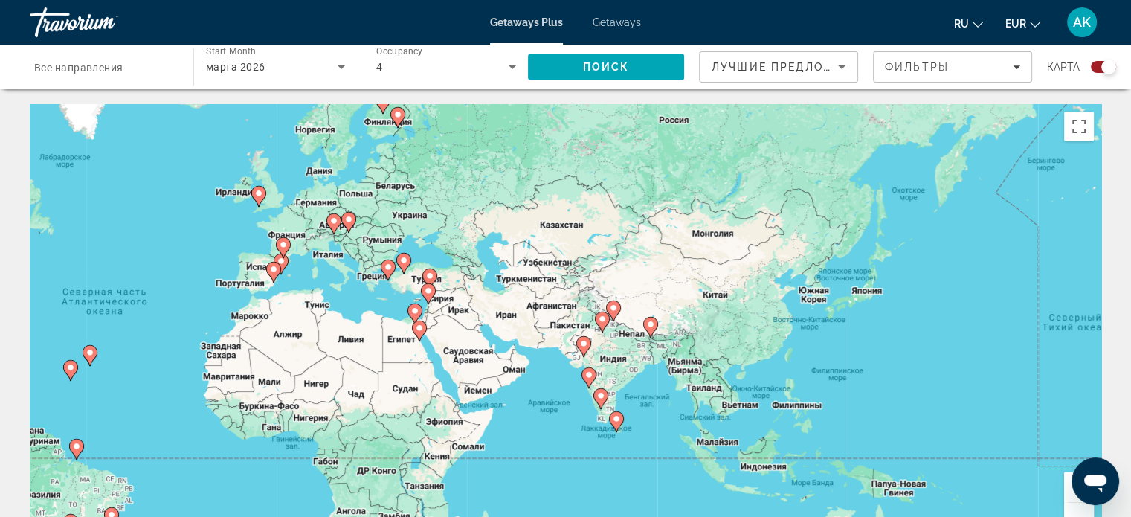
drag, startPoint x: 952, startPoint y: 374, endPoint x: 526, endPoint y: 374, distance: 426.0
click at [526, 374] on div "Чтобы активировать перетаскивание с помощью клавиатуры, нажмите Alt + Ввод. Пос…" at bounding box center [565, 327] width 1071 height 446
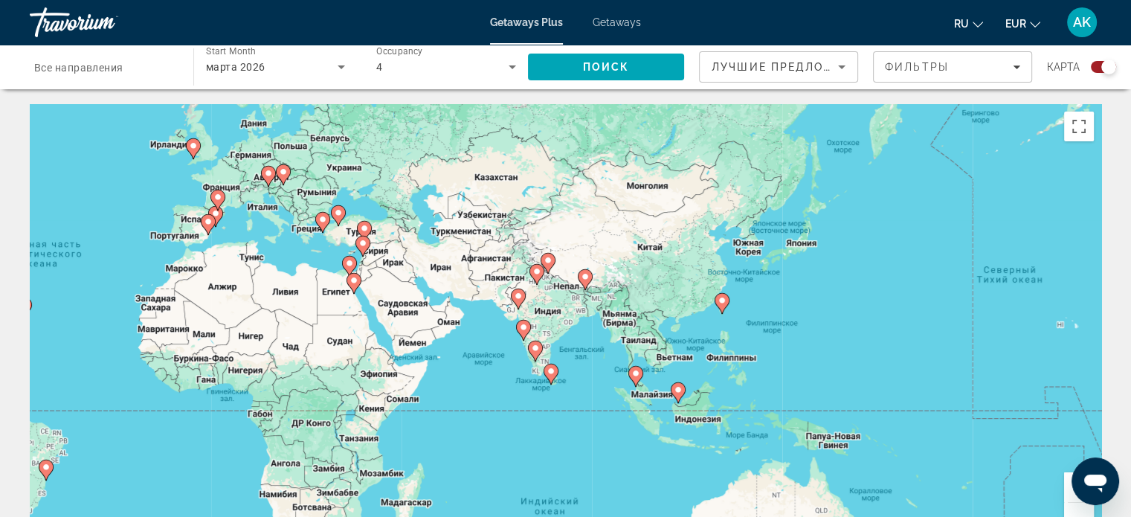
drag, startPoint x: 877, startPoint y: 347, endPoint x: 809, endPoint y: 303, distance: 81.0
click at [809, 303] on div "Чтобы активировать перетаскивание с помощью клавиатуры, нажмите Alt + Ввод. Пос…" at bounding box center [565, 327] width 1071 height 446
click at [599, 372] on div "Чтобы активировать перетаскивание с помощью клавиатуры, нажмите Alt + Ввод. Пос…" at bounding box center [565, 327] width 1071 height 446
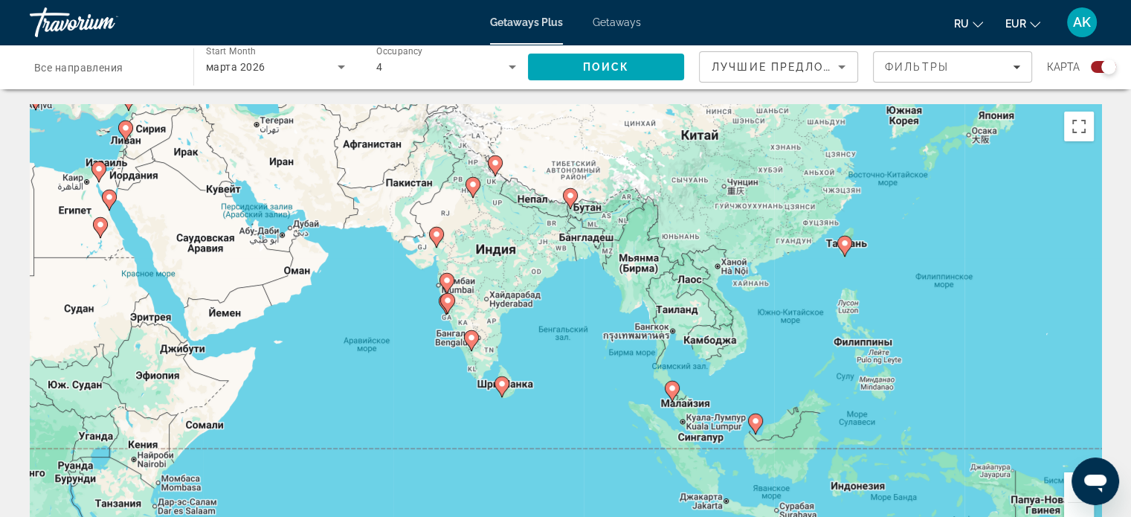
click at [568, 399] on div "Чтобы активировать перетаскивание с помощью клавиатуры, нажмите Alt + Ввод. Пос…" at bounding box center [565, 327] width 1071 height 446
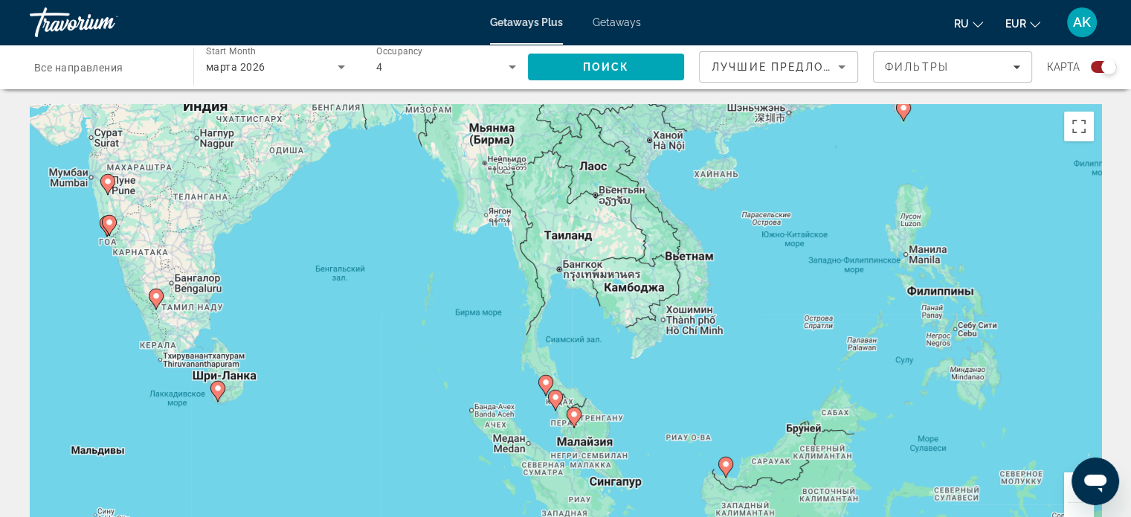
drag, startPoint x: 592, startPoint y: 410, endPoint x: 372, endPoint y: 413, distance: 219.3
click at [372, 413] on div "Чтобы активировать перетаскивание с помощью клавиатуры, нажмите Alt + Ввод. Пос…" at bounding box center [565, 327] width 1071 height 446
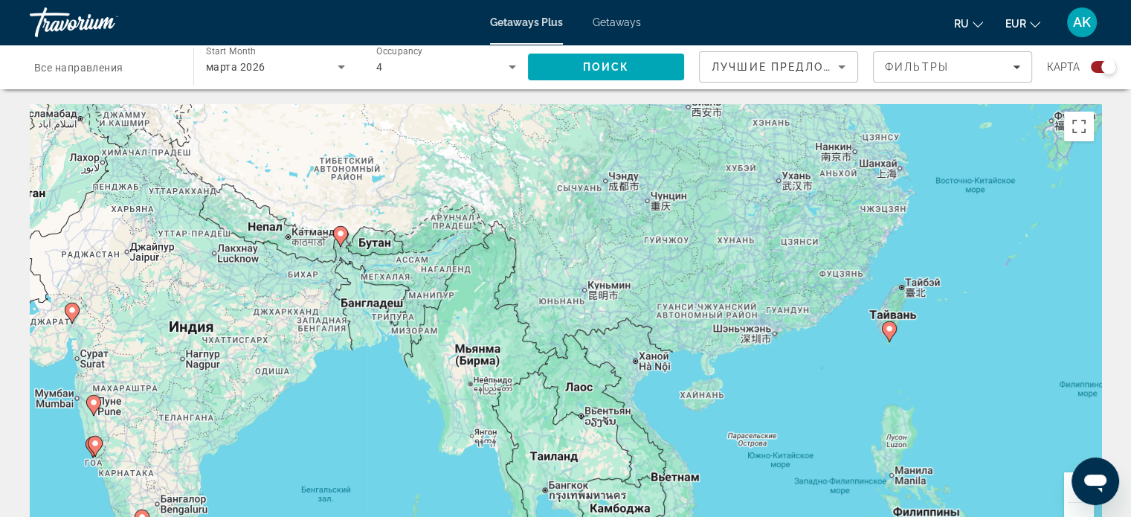
drag, startPoint x: 720, startPoint y: 246, endPoint x: 711, endPoint y: 475, distance: 229.2
click at [711, 475] on div "Чтобы активировать перетаскивание с помощью клавиатуры, нажмите Alt + Ввод. Пос…" at bounding box center [565, 327] width 1071 height 446
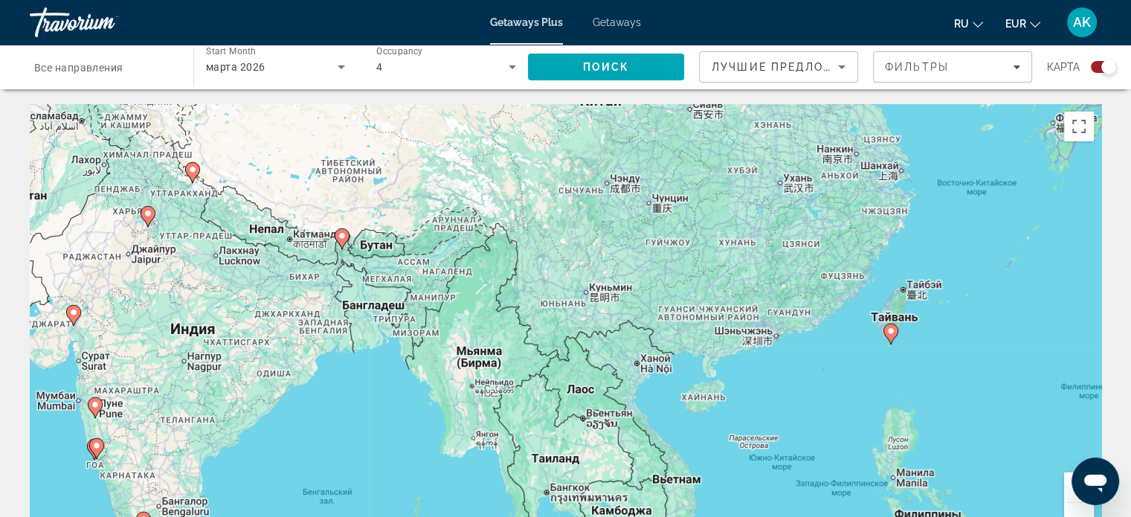
scroll to position [223, 0]
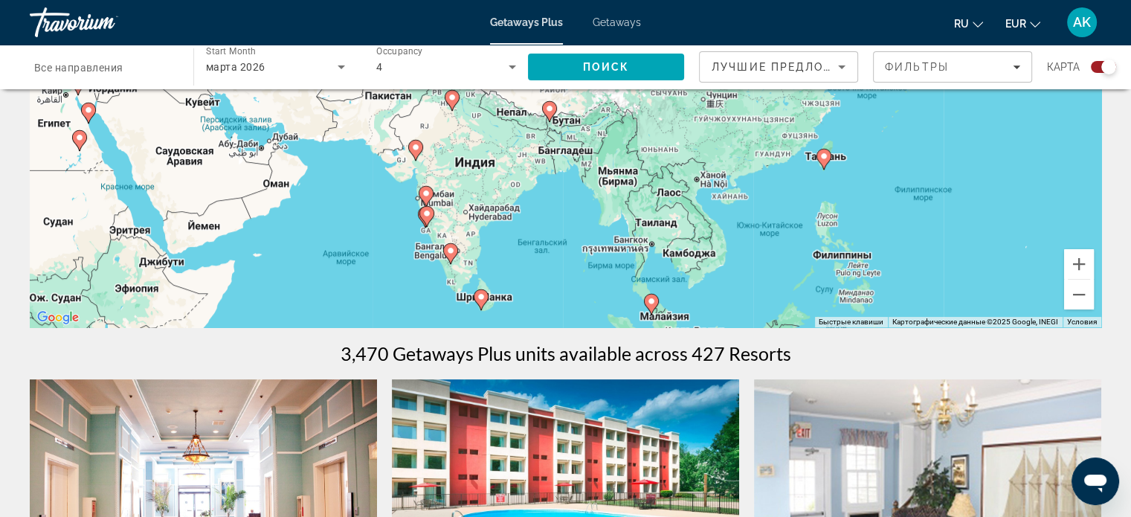
click at [377, 219] on div "Чтобы активировать перетаскивание с помощью клавиатуры, нажмите Alt + Ввод. Пос…" at bounding box center [565, 104] width 1071 height 446
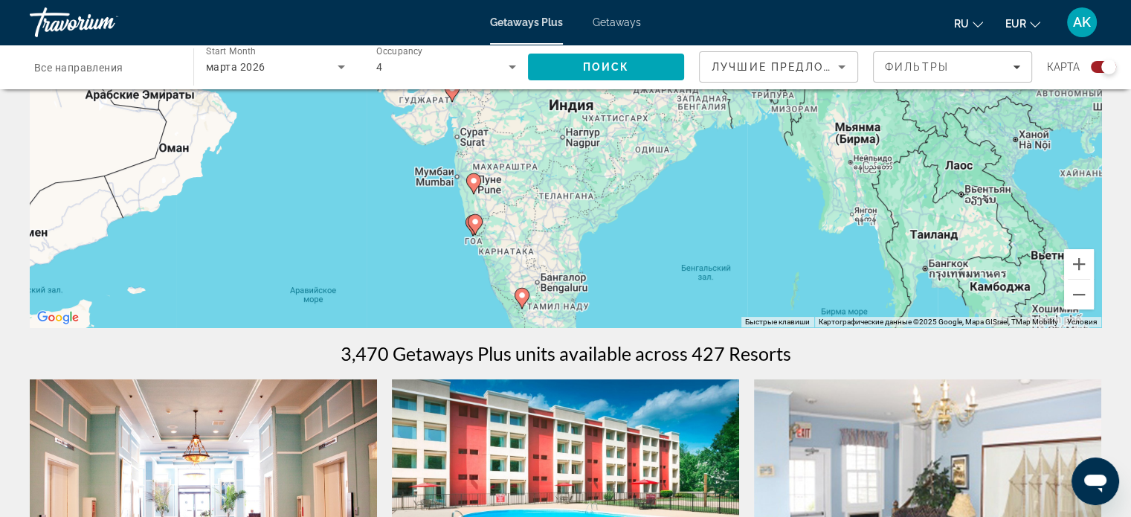
click at [377, 219] on div "Чтобы активировать перетаскивание с помощью клавиатуры, нажмите Alt + Ввод. Пос…" at bounding box center [565, 104] width 1071 height 446
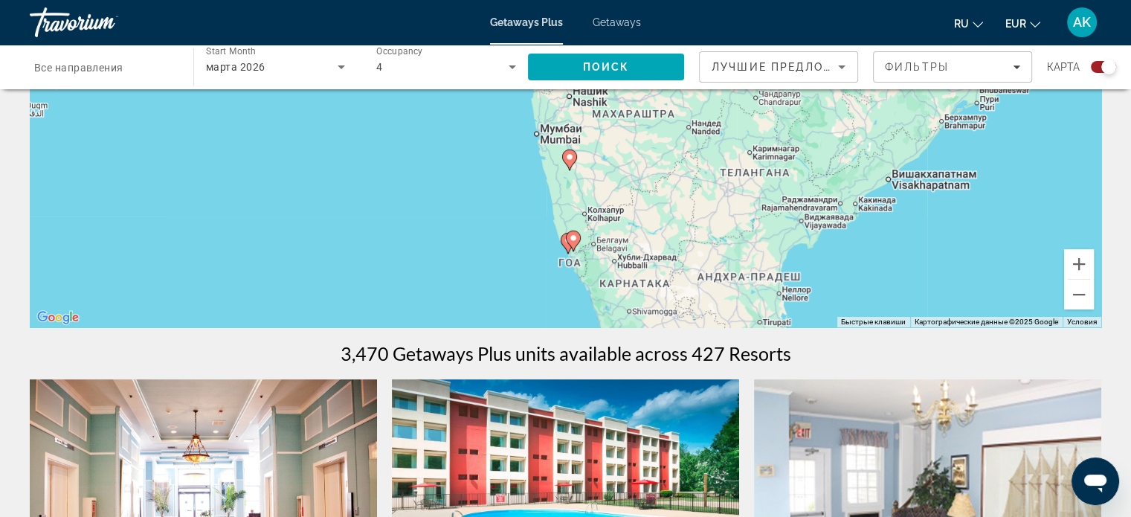
click at [553, 249] on div "Чтобы активировать перетаскивание с помощью клавиатуры, нажмите Alt + Ввод. Пос…" at bounding box center [565, 104] width 1071 height 446
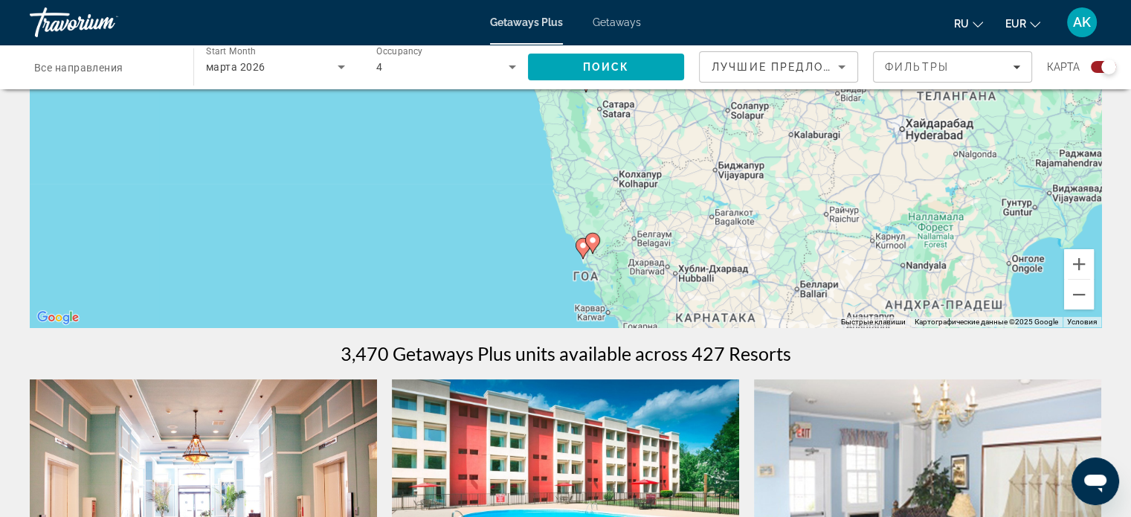
click at [553, 249] on div "Чтобы активировать перетаскивание с помощью клавиатуры, нажмите Alt + Ввод. Пос…" at bounding box center [565, 104] width 1071 height 446
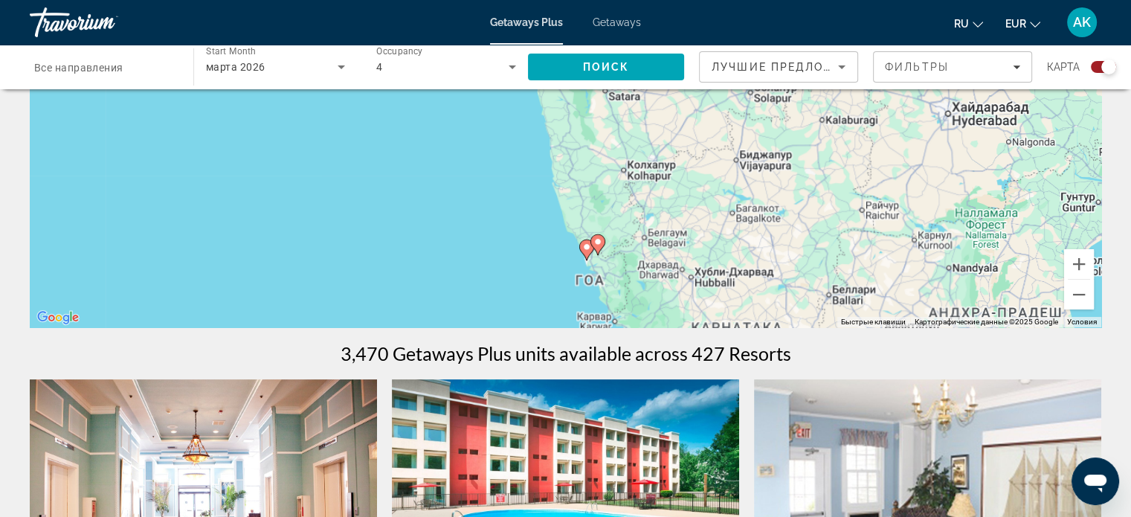
click at [553, 249] on div "Чтобы активировать перетаскивание с помощью клавиатуры, нажмите Alt + Ввод. Пос…" at bounding box center [565, 104] width 1071 height 446
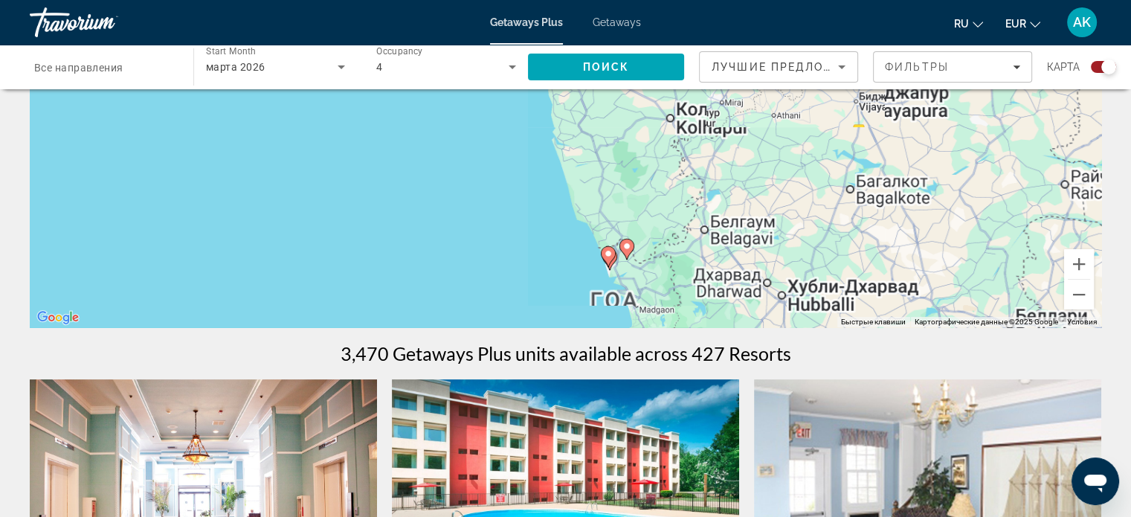
click at [553, 249] on div "Чтобы активировать перетаскивание с помощью клавиатуры, нажмите Alt + Ввод. Пос…" at bounding box center [565, 104] width 1071 height 446
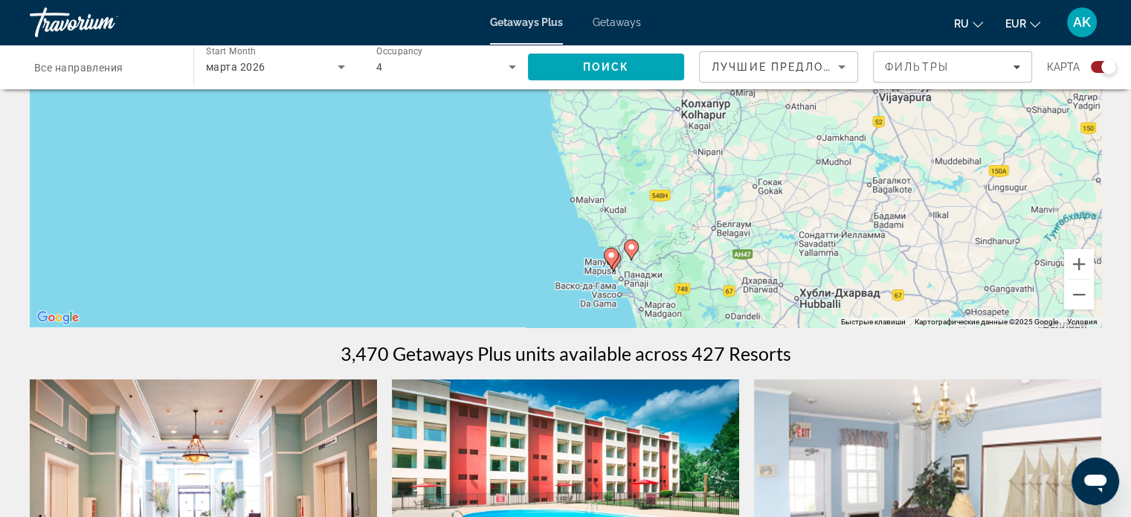
click at [553, 249] on div "Чтобы активировать перетаскивание с помощью клавиатуры, нажмите Alt + Ввод. Пос…" at bounding box center [565, 104] width 1071 height 446
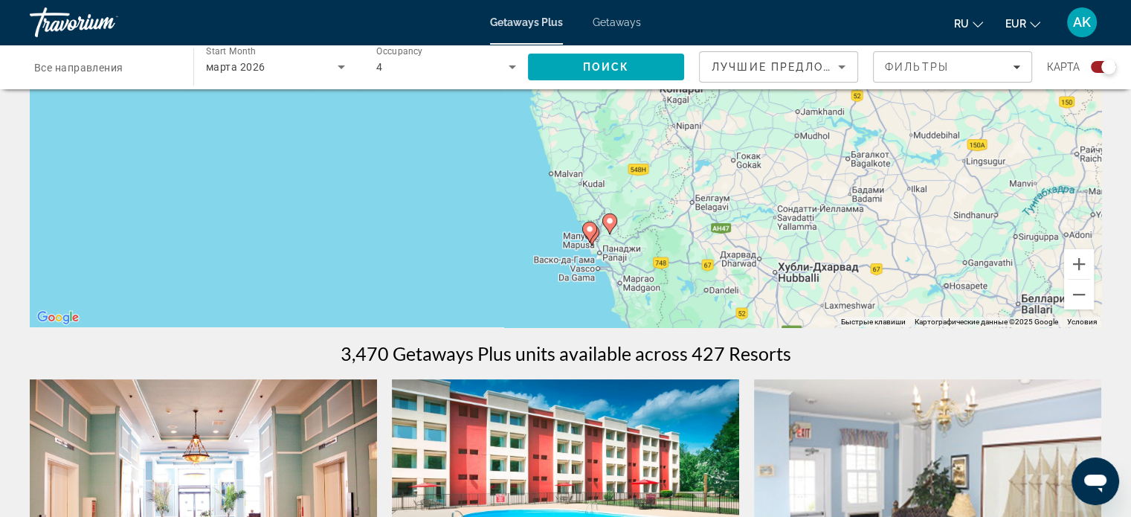
drag, startPoint x: 550, startPoint y: 265, endPoint x: 503, endPoint y: 222, distance: 63.2
click at [503, 222] on div "Чтобы активировать перетаскивание с помощью клавиатуры, нажмите Alt + Ввод. Пос…" at bounding box center [565, 104] width 1071 height 446
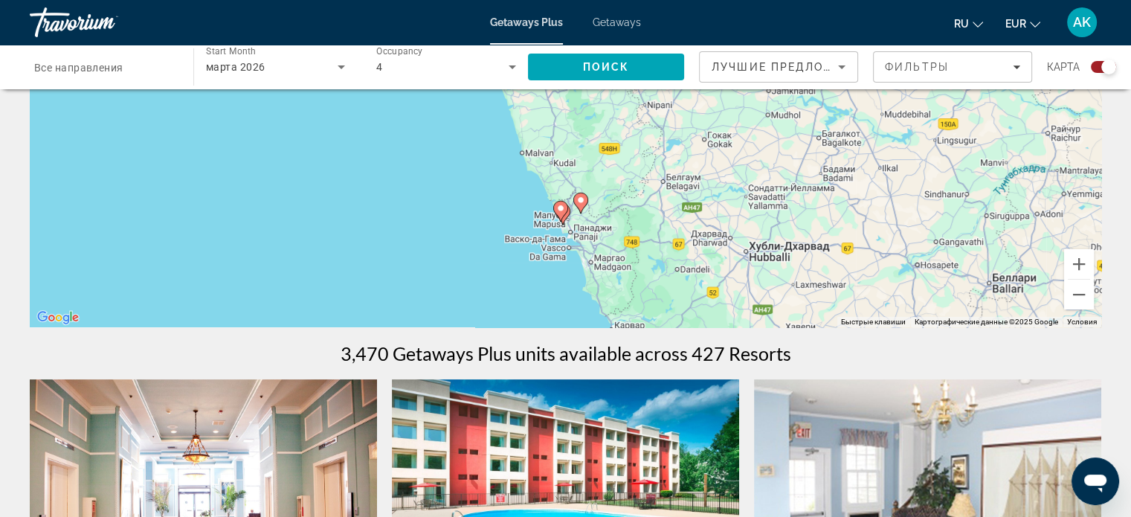
click at [538, 244] on div "Чтобы активировать перетаскивание с помощью клавиатуры, нажмите Alt + Ввод. Пос…" at bounding box center [565, 104] width 1071 height 446
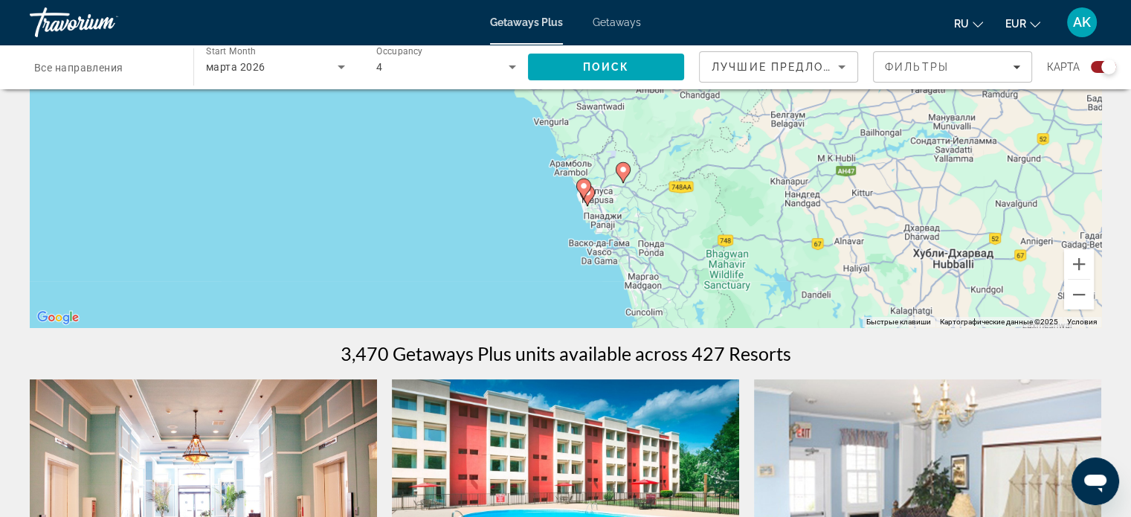
click at [541, 228] on div "Чтобы активировать перетаскивание с помощью клавиатуры, нажмите Alt + Ввод. Пос…" at bounding box center [565, 104] width 1071 height 446
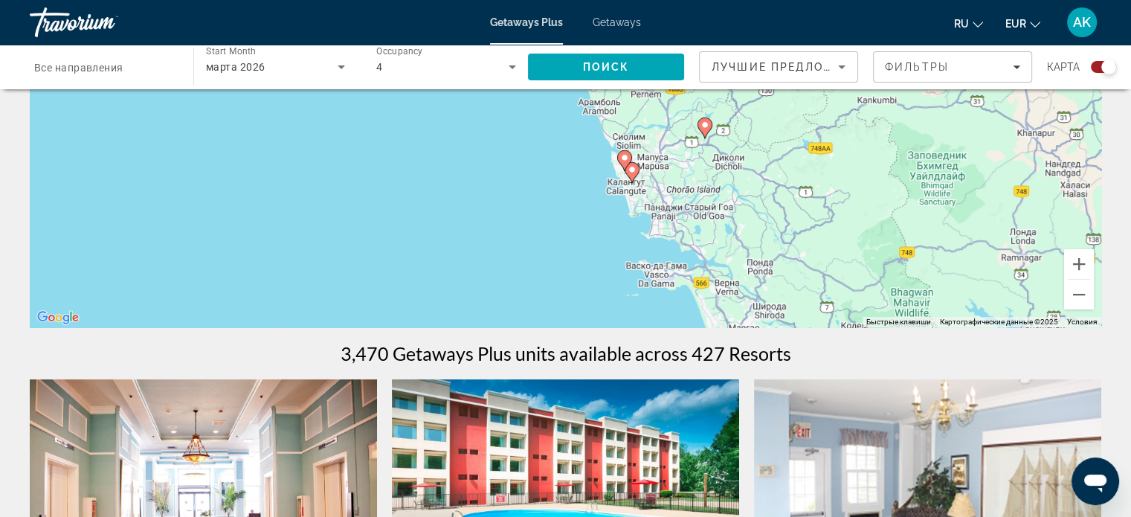
click at [568, 193] on div "Чтобы активировать перетаскивание с помощью клавиатуры, нажмите Alt + Ввод. Пос…" at bounding box center [565, 104] width 1071 height 446
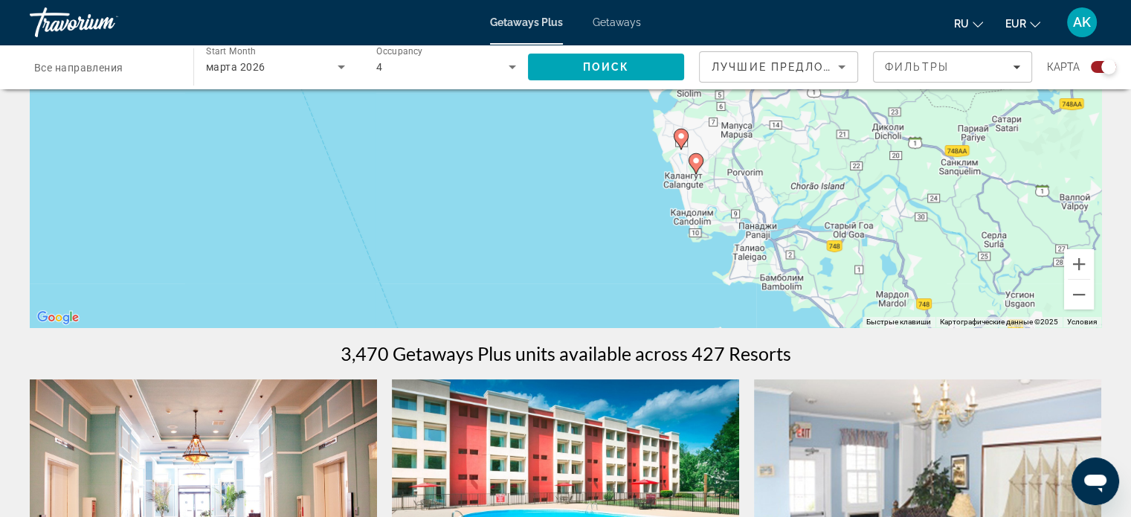
click at [626, 192] on div "Чтобы активировать перетаскивание с помощью клавиатуры, нажмите Alt + Ввод. Пос…" at bounding box center [565, 104] width 1071 height 446
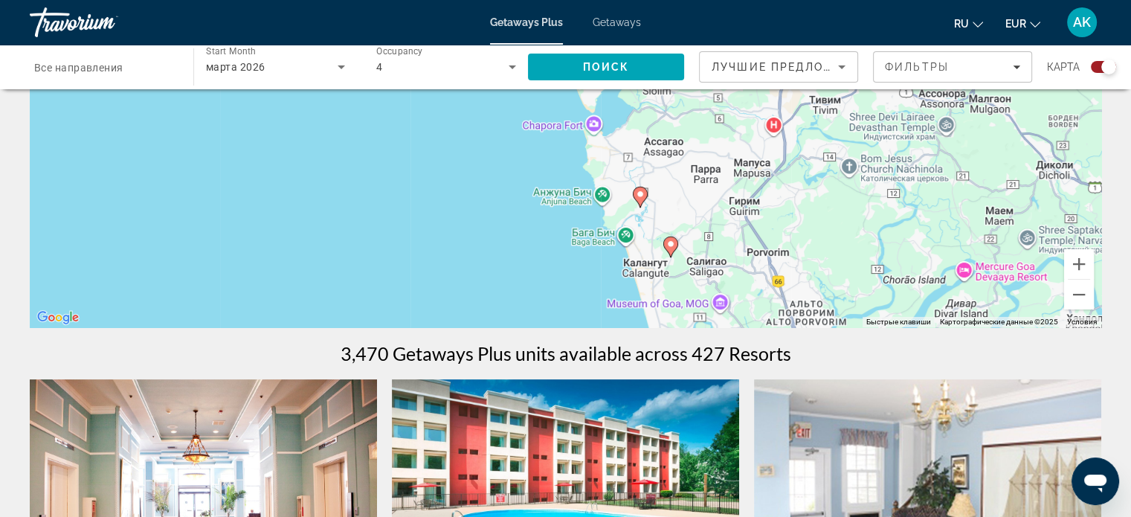
drag, startPoint x: 686, startPoint y: 196, endPoint x: 587, endPoint y: 300, distance: 144.1
click at [587, 300] on div "Чтобы активировать перетаскивание с помощью клавиатуры, нажмите Alt + Ввод. Пос…" at bounding box center [565, 104] width 1071 height 446
click at [638, 197] on image "Main content" at bounding box center [640, 194] width 9 height 9
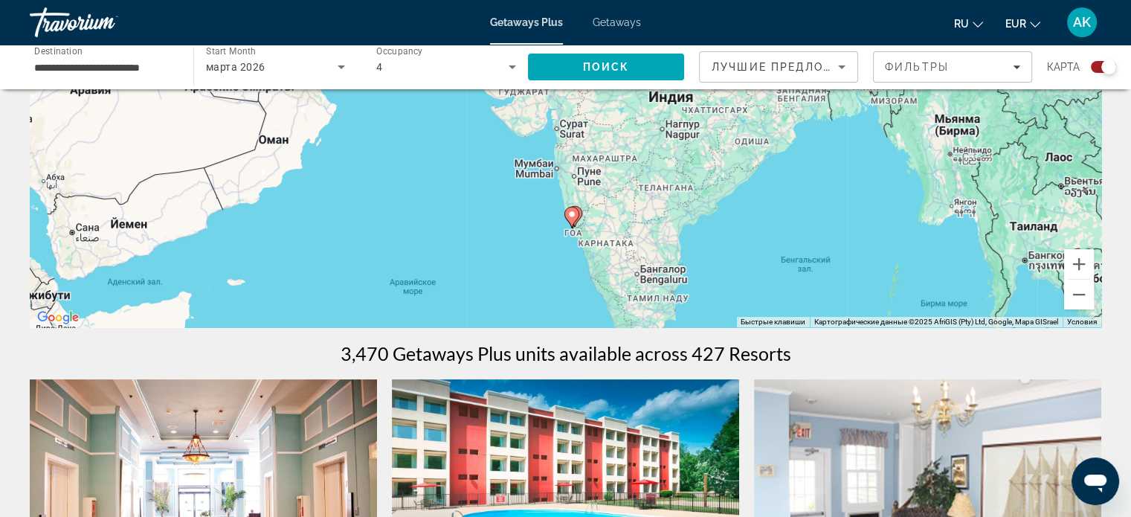
drag, startPoint x: 488, startPoint y: 209, endPoint x: 494, endPoint y: 335, distance: 125.8
click at [572, 214] on image "Main content" at bounding box center [571, 214] width 9 height 9
type input "**********"
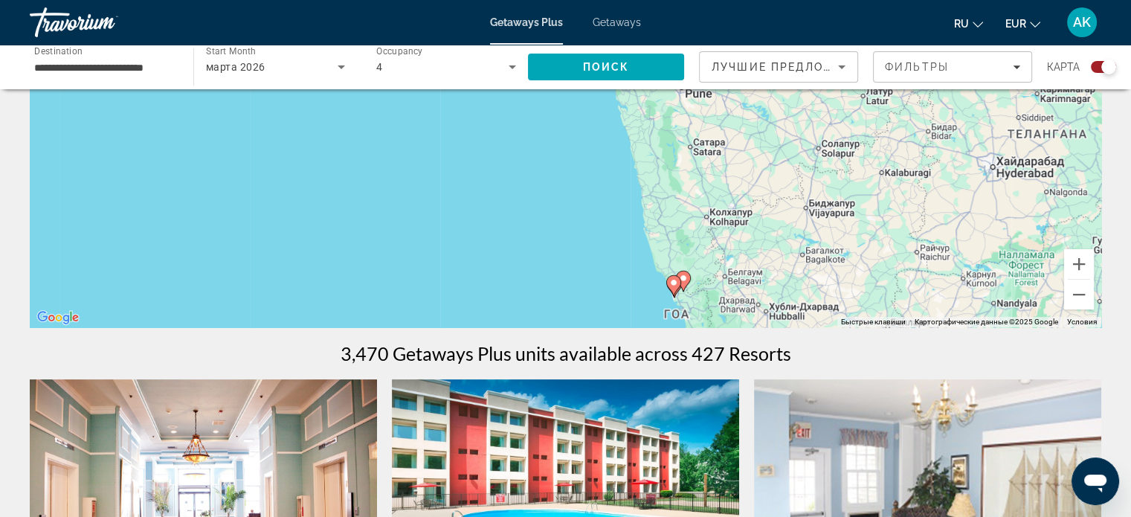
drag, startPoint x: 572, startPoint y: 225, endPoint x: 654, endPoint y: -69, distance: 305.0
click at [654, 0] on html "**********" at bounding box center [565, 35] width 1131 height 517
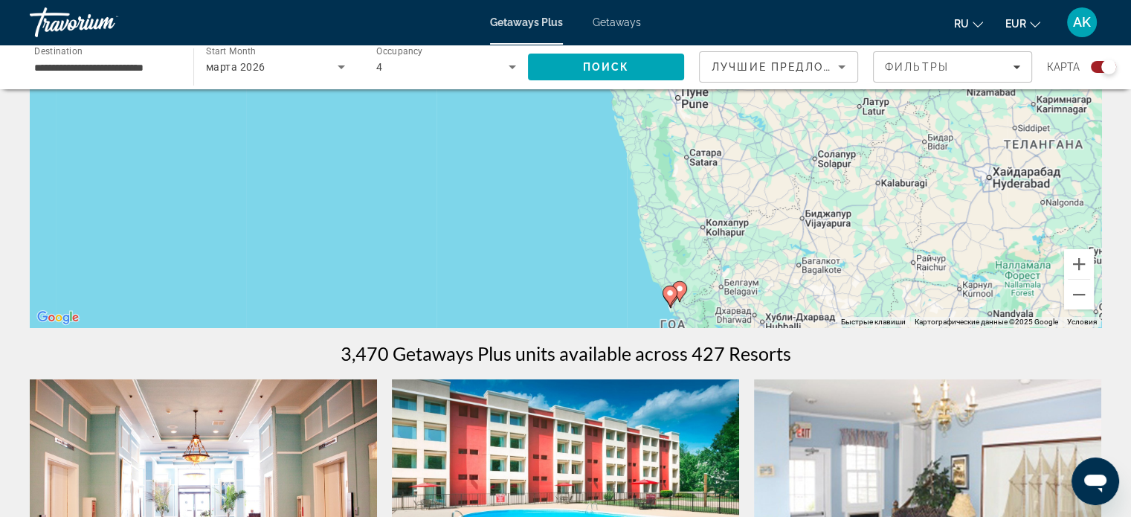
click at [672, 293] on image "Main content" at bounding box center [669, 292] width 9 height 9
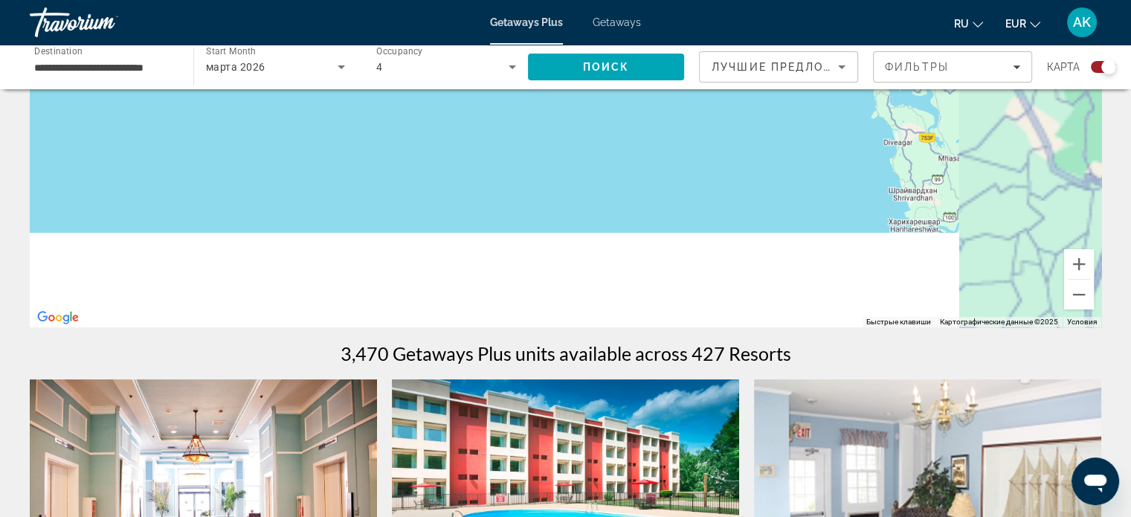
drag, startPoint x: 573, startPoint y: 249, endPoint x: 477, endPoint y: 5, distance: 262.0
click at [479, 7] on div "**********" at bounding box center [565, 35] width 1131 height 517
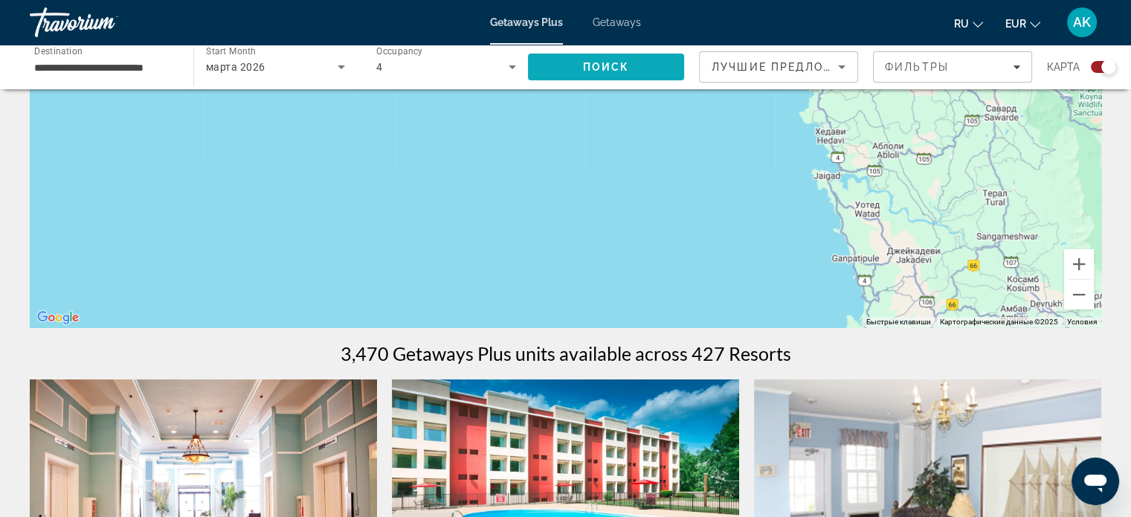
drag, startPoint x: 741, startPoint y: 249, endPoint x: 590, endPoint y: 80, distance: 226.4
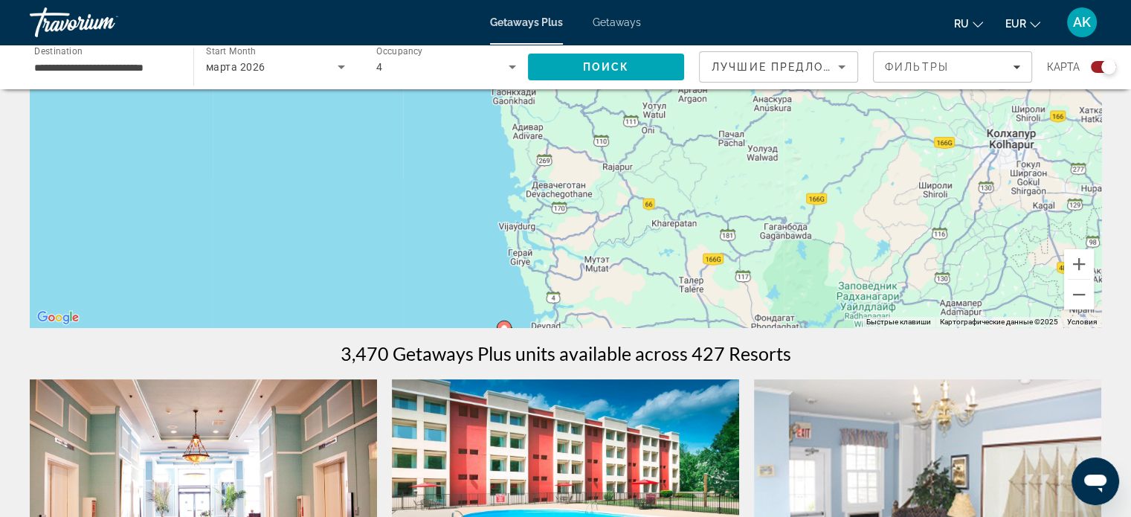
drag, startPoint x: 616, startPoint y: 135, endPoint x: 679, endPoint y: 236, distance: 118.8
click at [679, 236] on div "Для навигации используйте клавиши со стрелками. Чтобы активировать перетаскиван…" at bounding box center [565, 104] width 1071 height 446
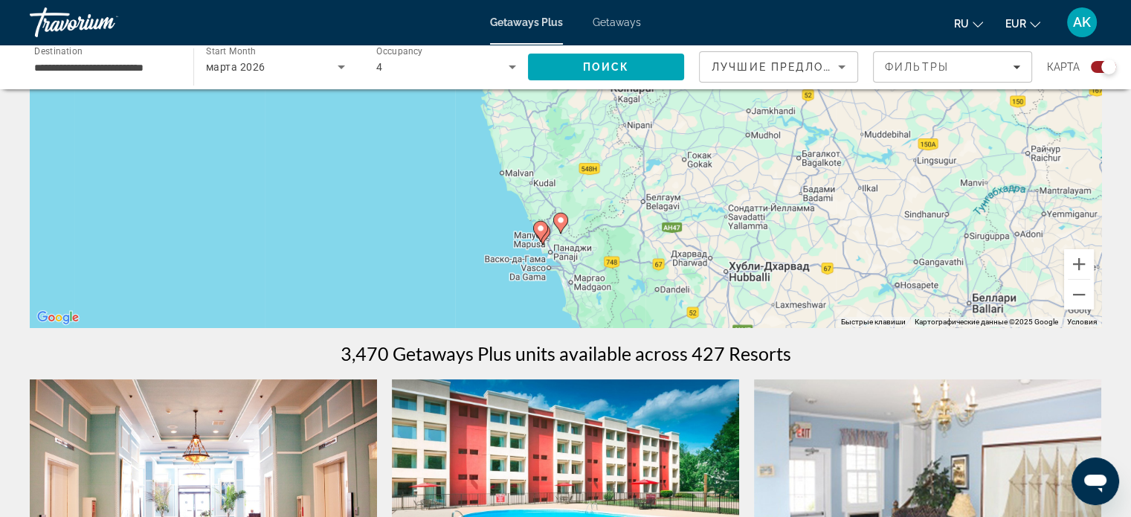
drag, startPoint x: 478, startPoint y: 234, endPoint x: 464, endPoint y: 128, distance: 107.3
click at [464, 128] on div "Для навигации используйте клавиши со стрелками. Чтобы активировать перетаскиван…" at bounding box center [565, 104] width 1071 height 446
click at [514, 251] on div "Для навигации используйте клавиши со стрелками. Чтобы активировать перетаскиван…" at bounding box center [565, 104] width 1071 height 446
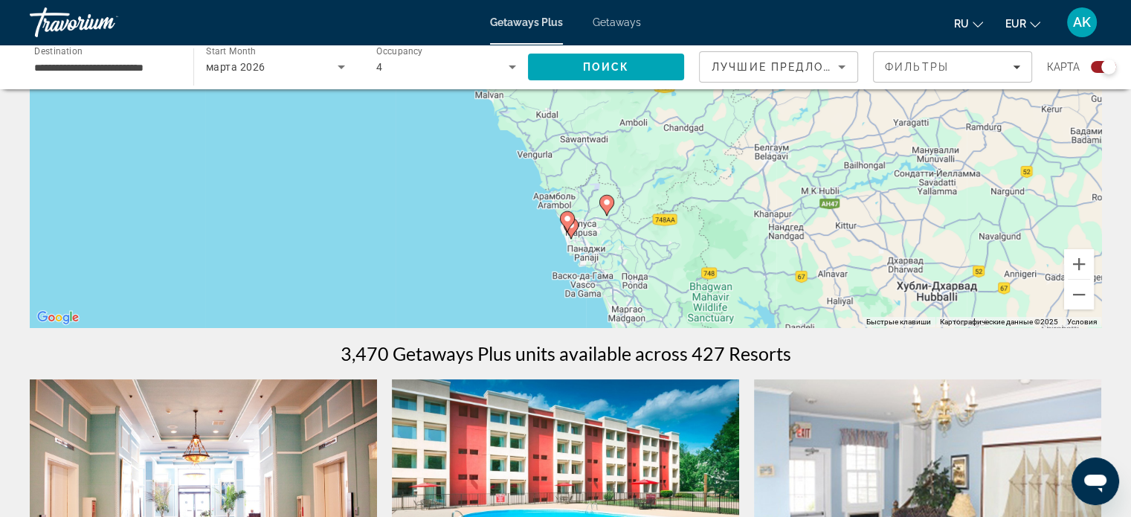
click at [518, 255] on div "Для навигации используйте клавиши со стрелками. Чтобы активировать перетаскиван…" at bounding box center [565, 104] width 1071 height 446
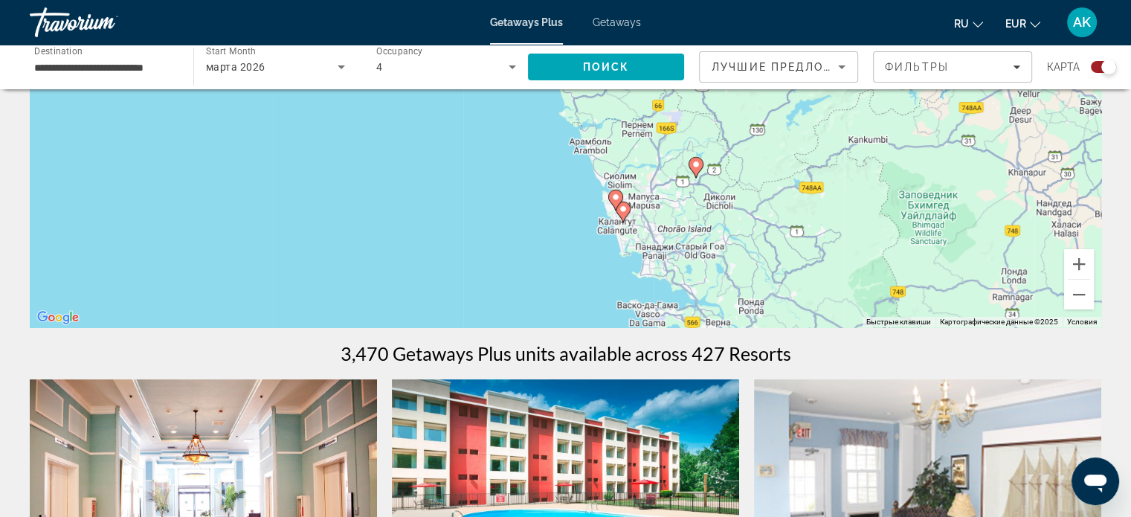
click at [568, 253] on div "Для навигации используйте клавиши со стрелками. Чтобы активировать перетаскиван…" at bounding box center [565, 104] width 1071 height 446
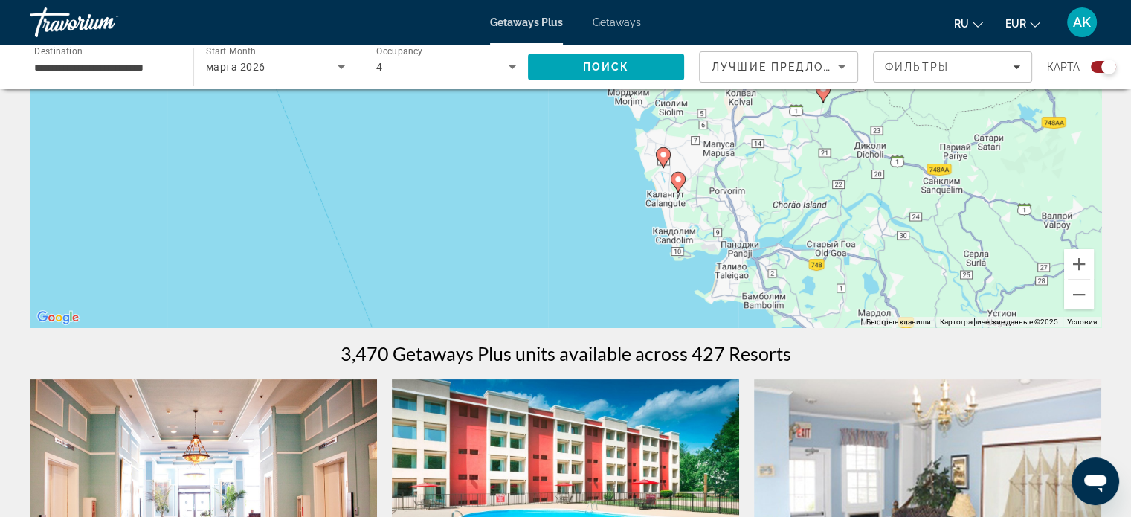
click at [616, 204] on div "Для навигации используйте клавиши со стрелками. Чтобы активировать перетаскиван…" at bounding box center [565, 104] width 1071 height 446
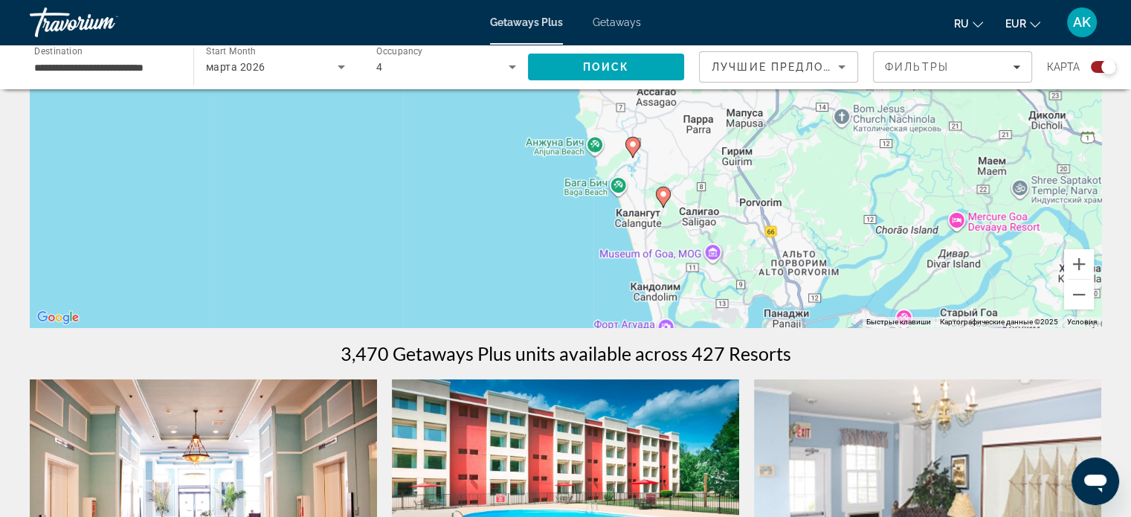
drag, startPoint x: 659, startPoint y: 195, endPoint x: 545, endPoint y: 238, distance: 122.3
click at [545, 238] on div "Для навигации используйте клавиши со стрелками. Чтобы активировать перетаскиван…" at bounding box center [565, 104] width 1071 height 446
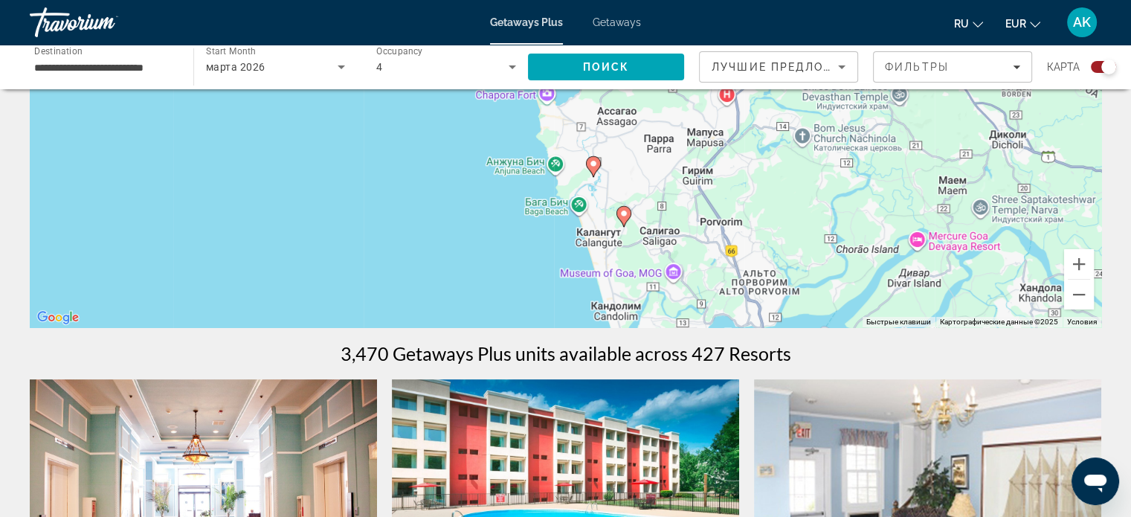
click at [544, 238] on div "Для навигации используйте клавиши со стрелками. Чтобы активировать перетаскиван…" at bounding box center [565, 104] width 1071 height 446
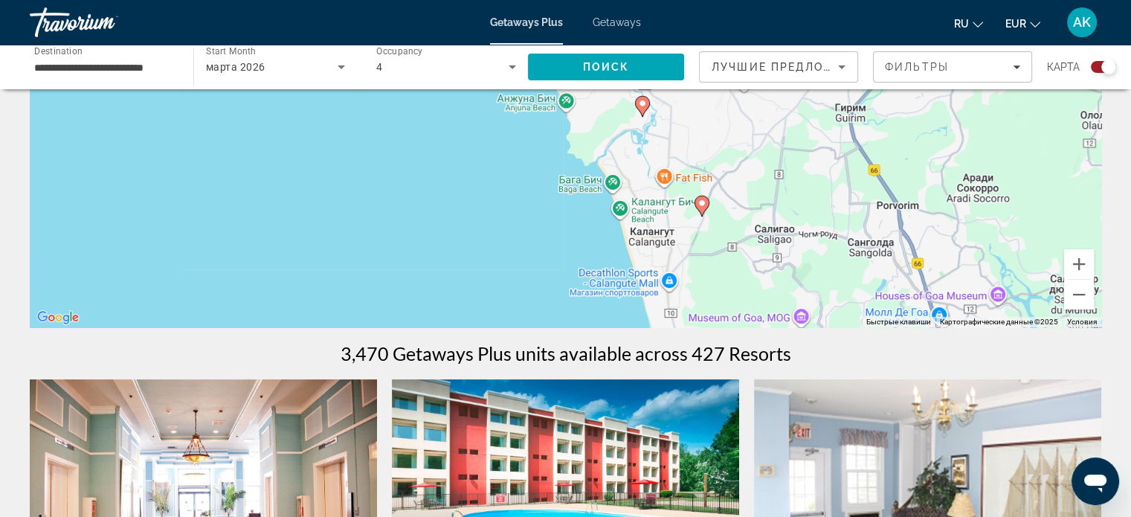
click at [577, 231] on div "Для навигации используйте клавиши со стрелками. Чтобы активировать перетаскиван…" at bounding box center [565, 104] width 1071 height 446
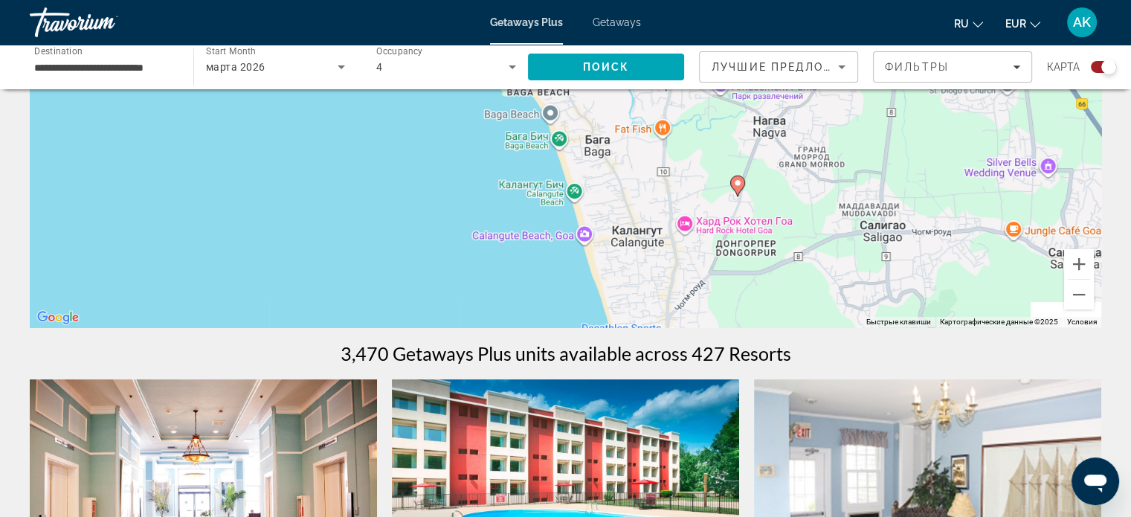
drag, startPoint x: 581, startPoint y: 213, endPoint x: 496, endPoint y: 178, distance: 92.6
click at [496, 178] on div "Для навигации используйте клавиши со стрелками. Чтобы активировать перетаскиван…" at bounding box center [565, 104] width 1071 height 446
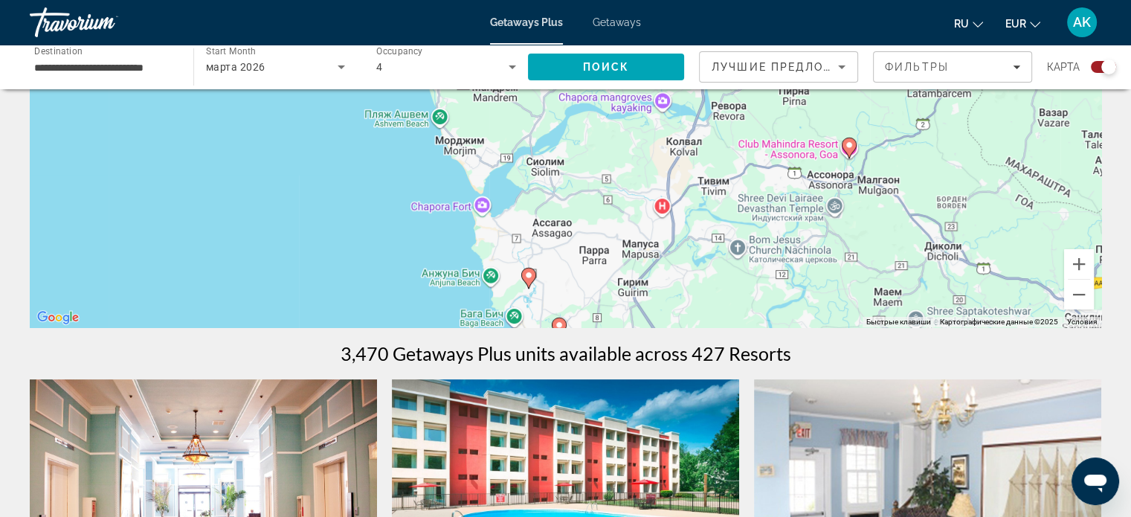
drag, startPoint x: 500, startPoint y: 234, endPoint x: 504, endPoint y: 326, distance: 92.3
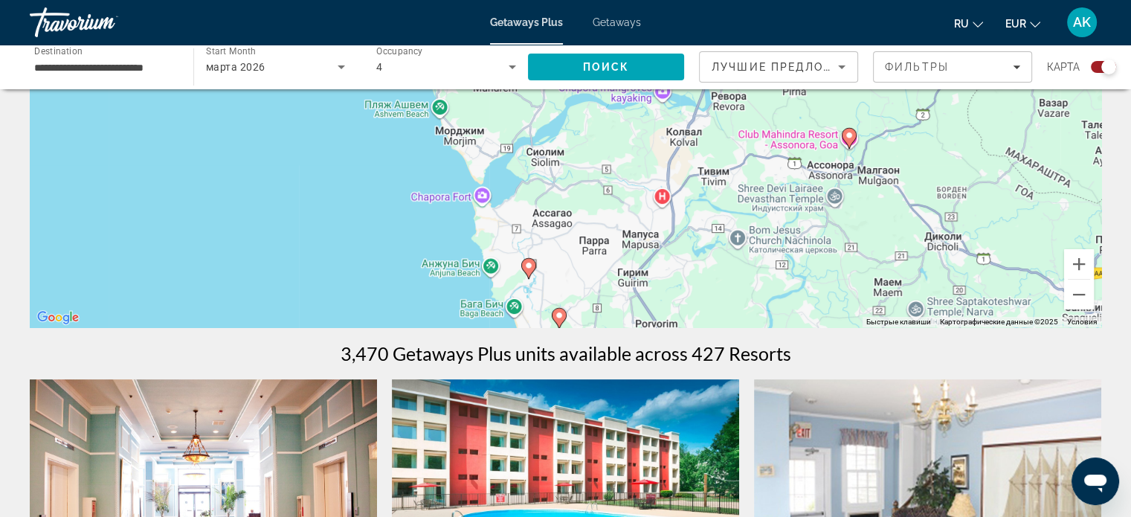
click at [526, 268] on image "Main content" at bounding box center [528, 265] width 9 height 9
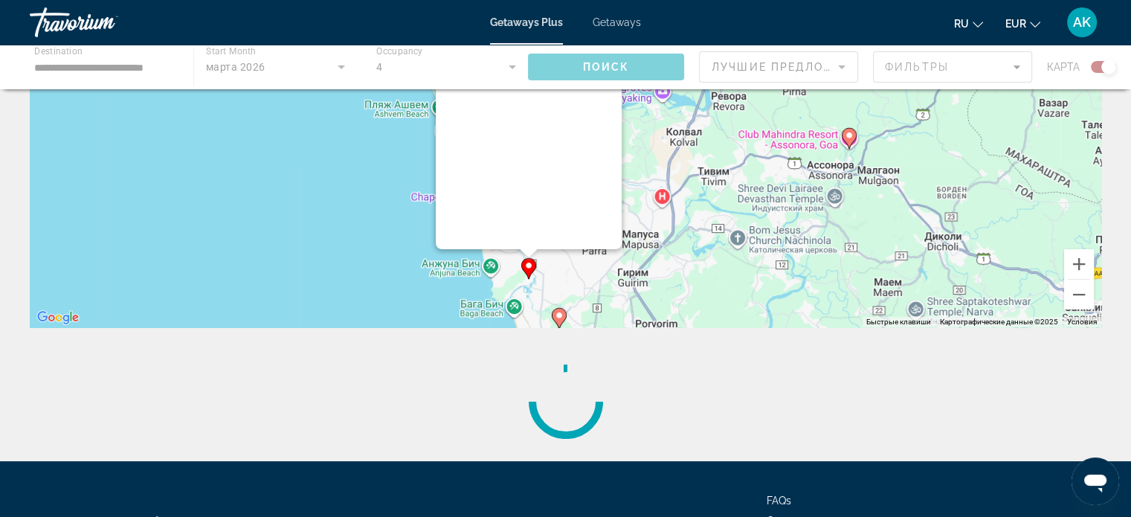
scroll to position [10, 0]
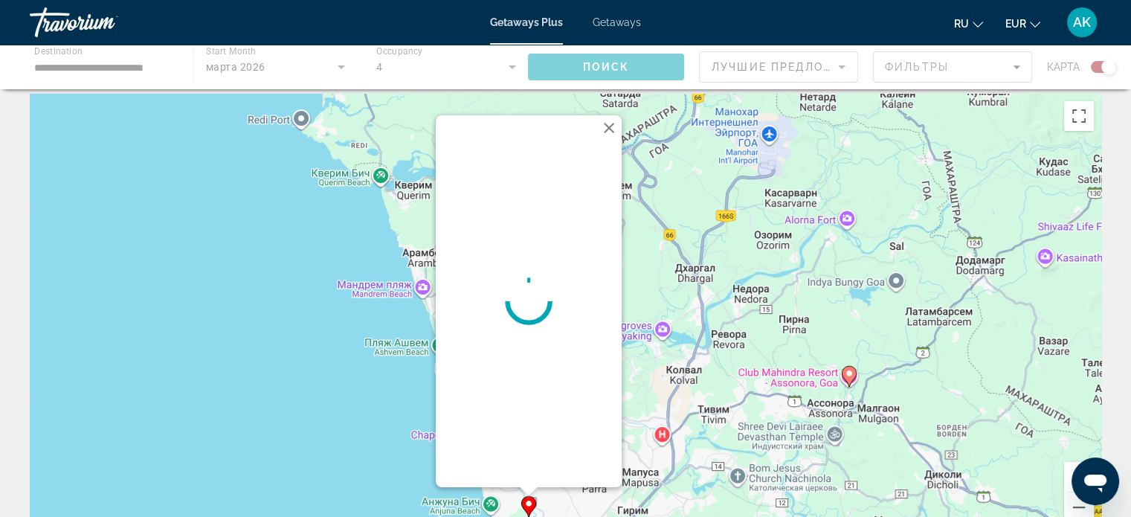
drag, startPoint x: 526, startPoint y: 268, endPoint x: 518, endPoint y: 269, distance: 8.3
click at [520, 268] on div "Main content" at bounding box center [529, 301] width 186 height 372
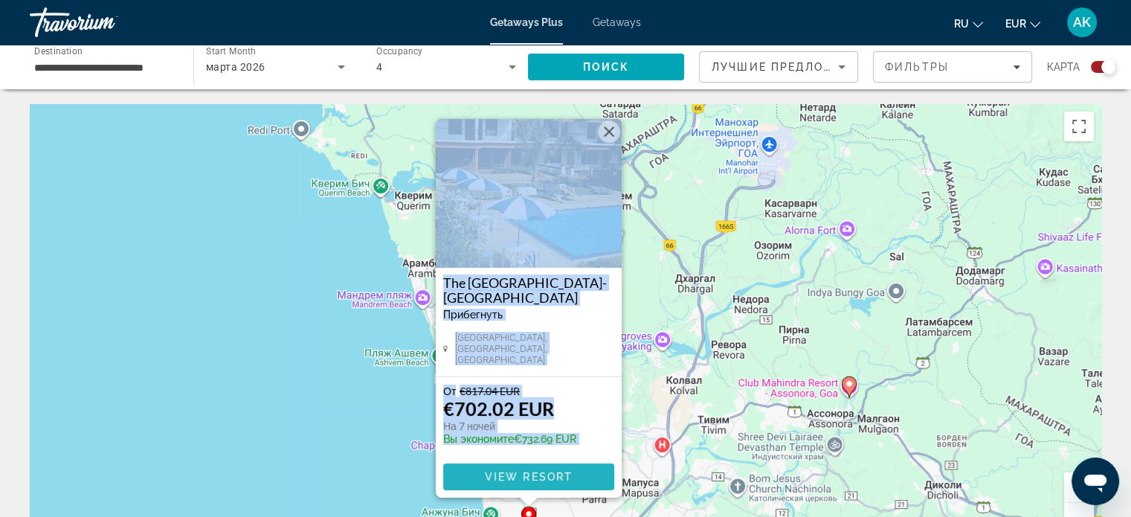
click at [544, 477] on span "View Resort" at bounding box center [528, 477] width 88 height 12
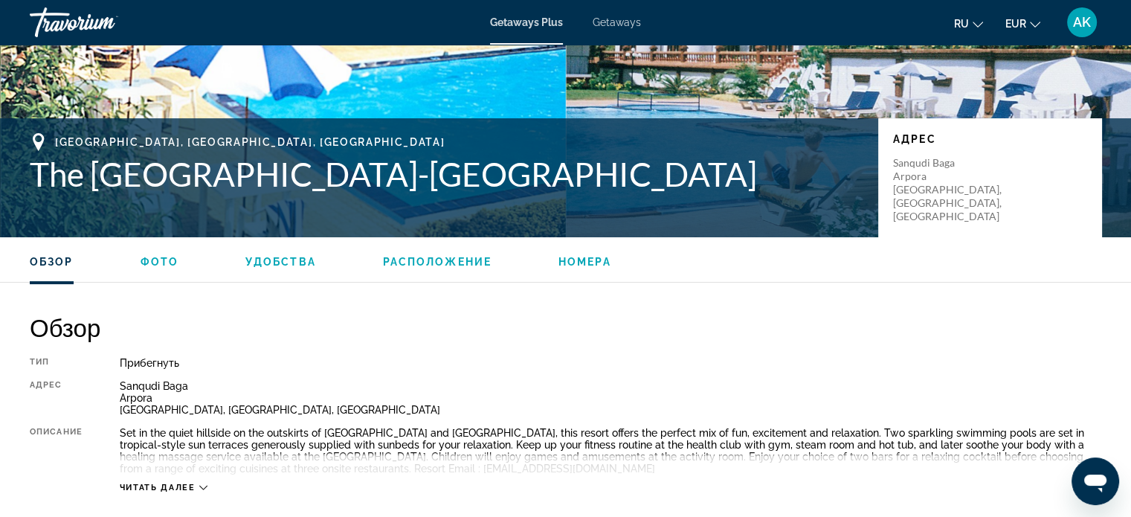
scroll to position [446, 0]
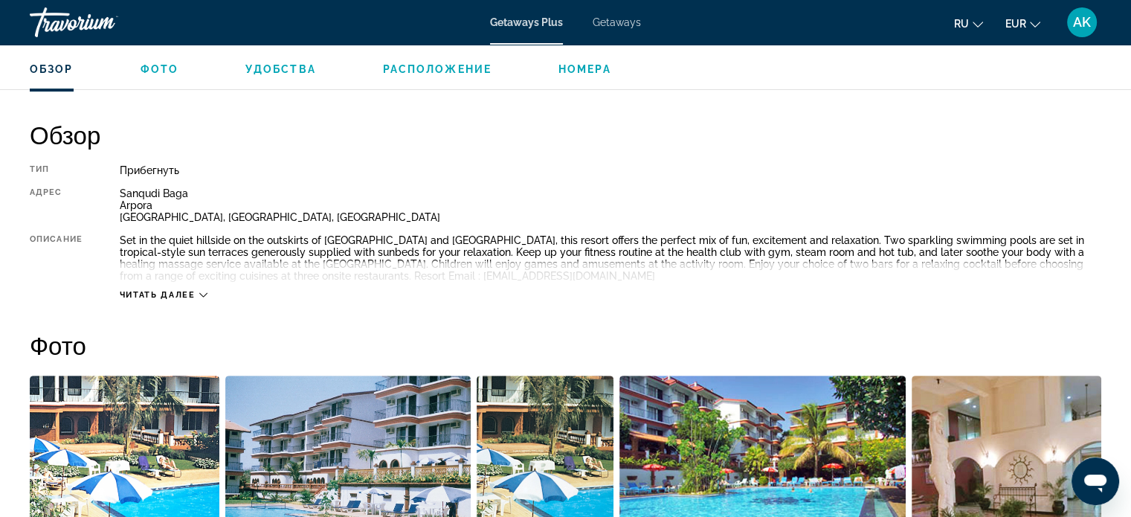
click at [190, 297] on span "Читать далее" at bounding box center [158, 295] width 76 height 10
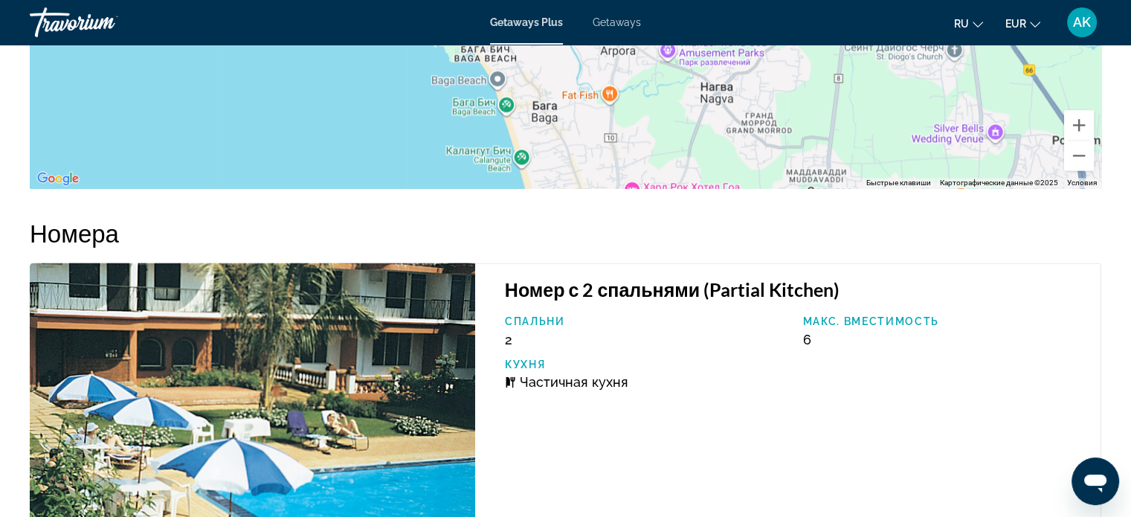
scroll to position [2230, 0]
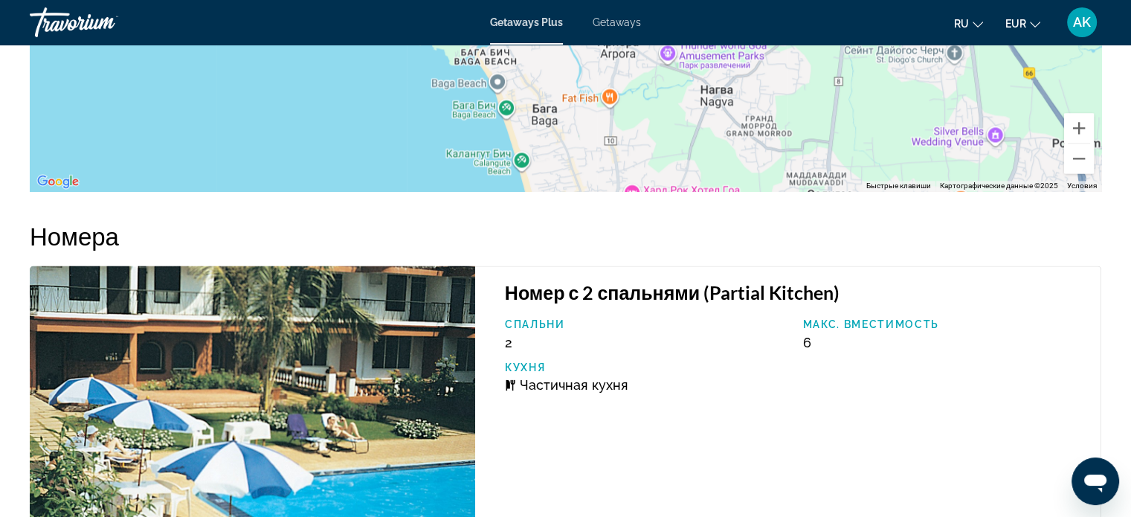
click at [340, 384] on img "Main content" at bounding box center [252, 434] width 445 height 339
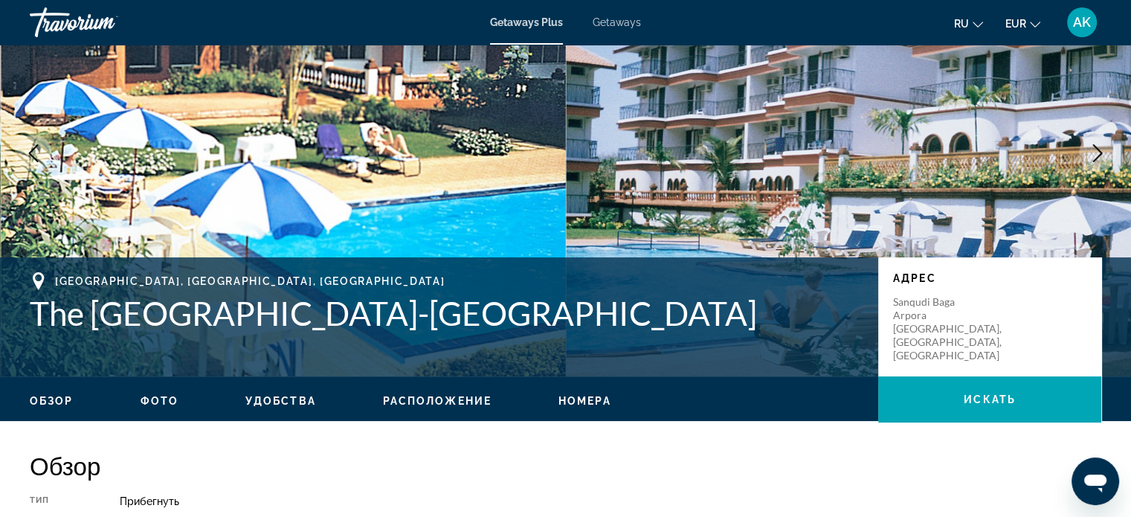
scroll to position [62, 0]
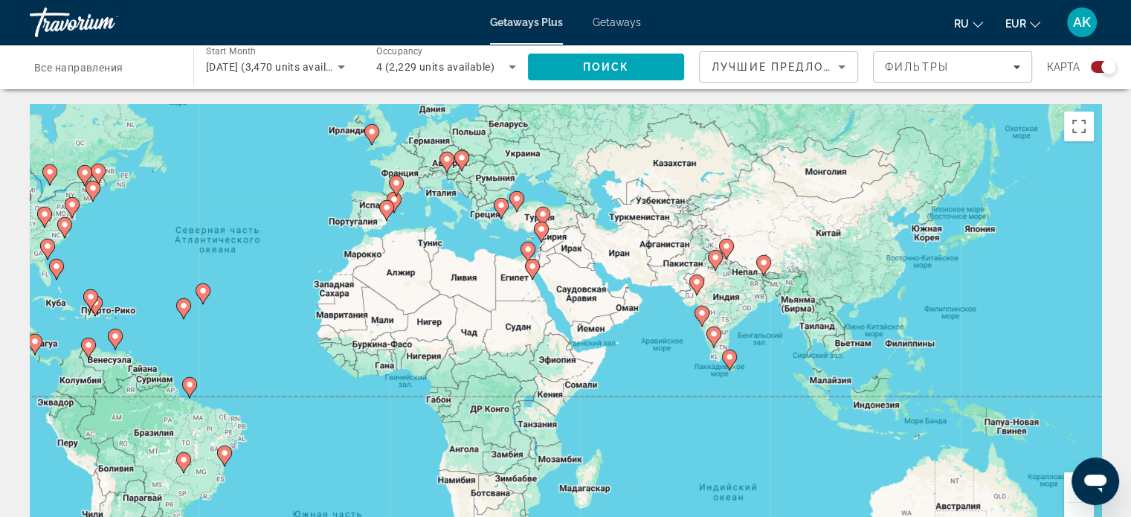
drag, startPoint x: 619, startPoint y: 372, endPoint x: 309, endPoint y: 306, distance: 316.3
click at [309, 306] on div "Чтобы активировать перетаскивание с помощью клавиатуры, нажмите Alt + Ввод. Пос…" at bounding box center [565, 327] width 1071 height 446
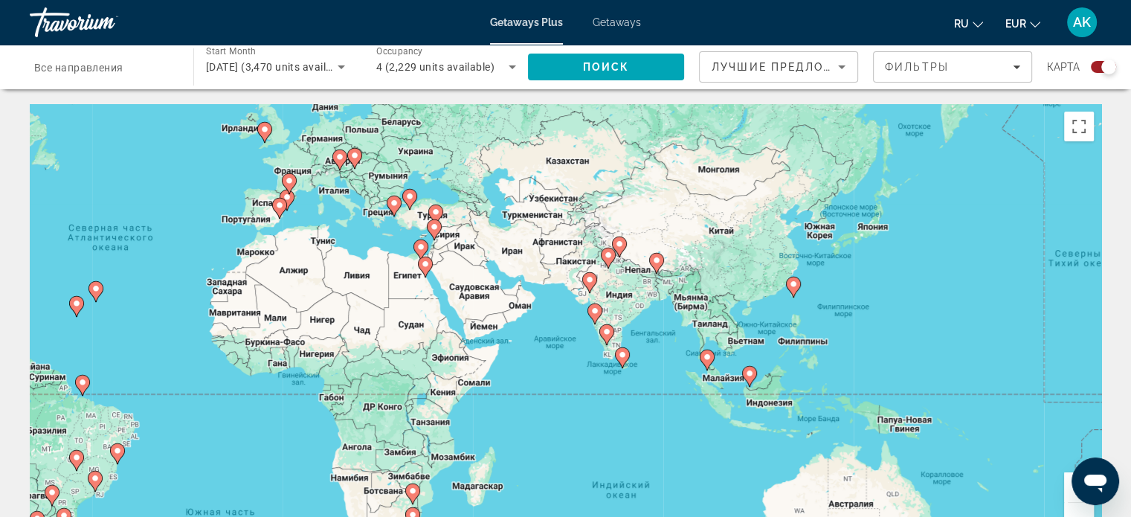
drag, startPoint x: 700, startPoint y: 410, endPoint x: 595, endPoint y: 410, distance: 105.6
click at [595, 410] on div "Чтобы активировать перетаскивание с помощью клавиатуры, нажмите Alt + Ввод. Пос…" at bounding box center [565, 327] width 1071 height 446
click at [675, 395] on div "Чтобы активировать перетаскивание с помощью клавиатуры, нажмите Alt + Ввод. Пос…" at bounding box center [565, 327] width 1071 height 446
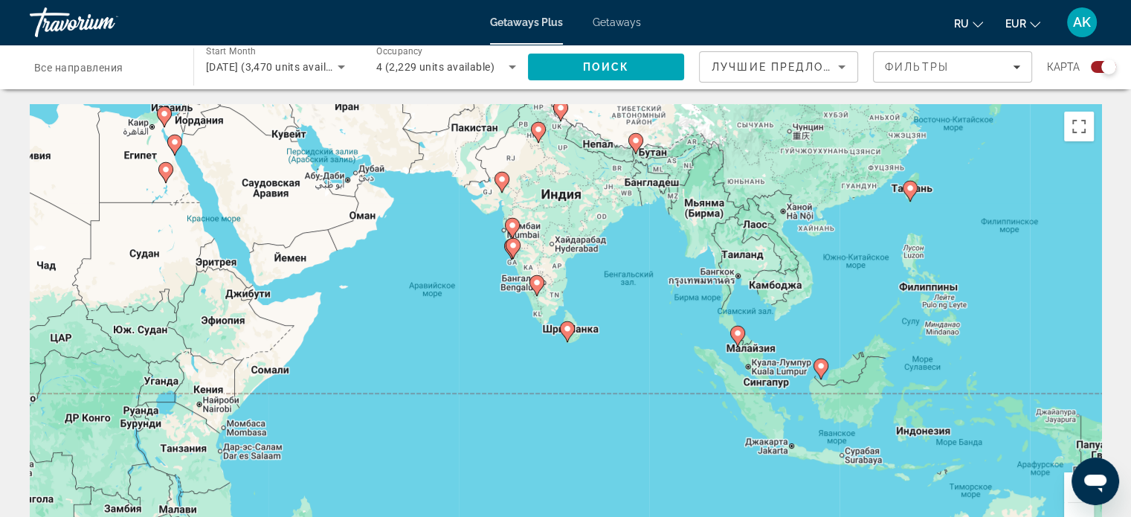
click at [619, 375] on div "Чтобы активировать перетаскивание с помощью клавиатуры, нажмите Alt + Ввод. Пос…" at bounding box center [565, 327] width 1071 height 446
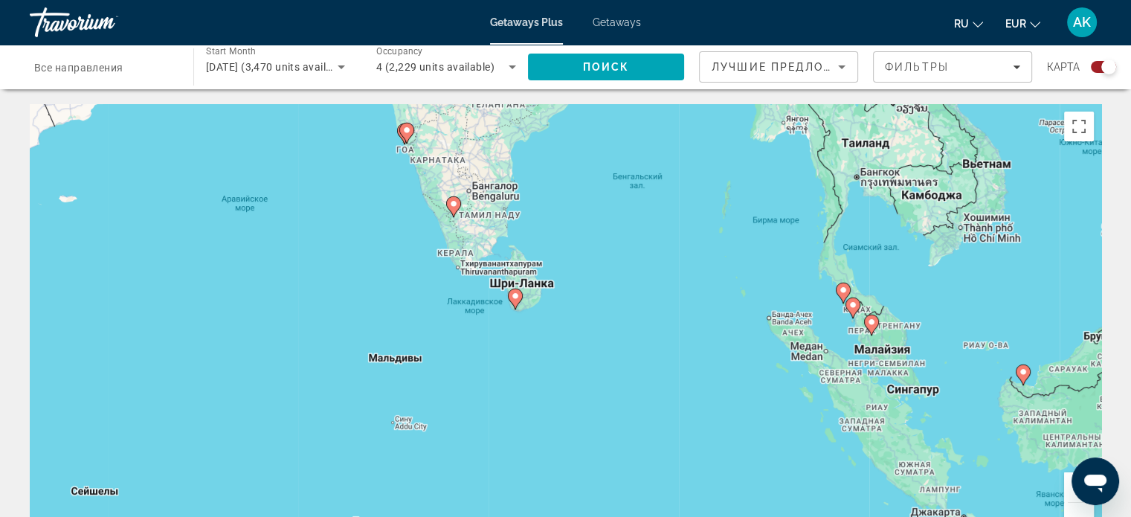
click at [537, 347] on div "Чтобы активировать перетаскивание с помощью клавиатуры, нажмите Alt + Ввод. Пос…" at bounding box center [565, 327] width 1071 height 446
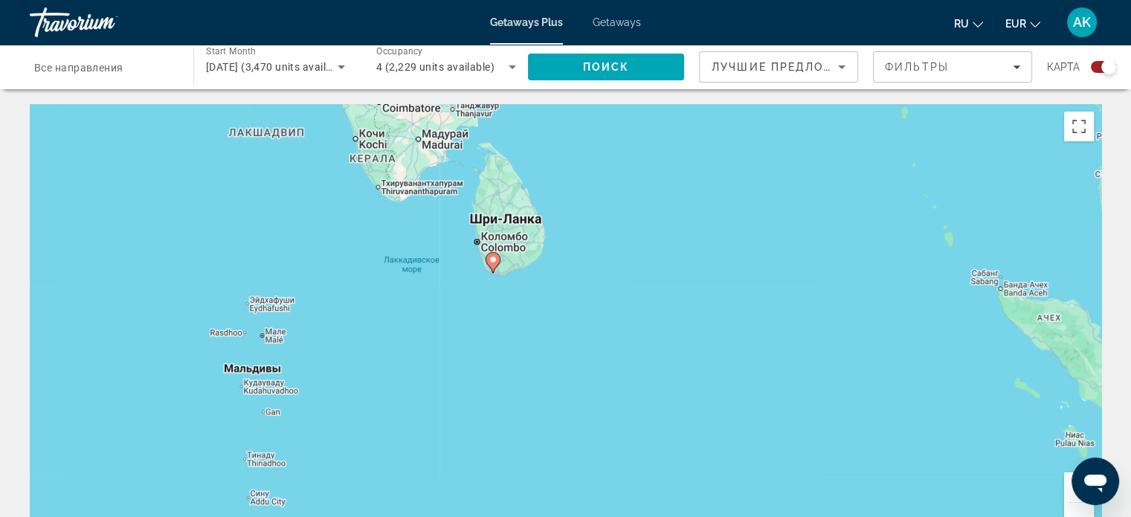
click at [553, 328] on div "Чтобы активировать перетаскивание с помощью клавиатуры, нажмите Alt + Ввод. Пос…" at bounding box center [565, 327] width 1071 height 446
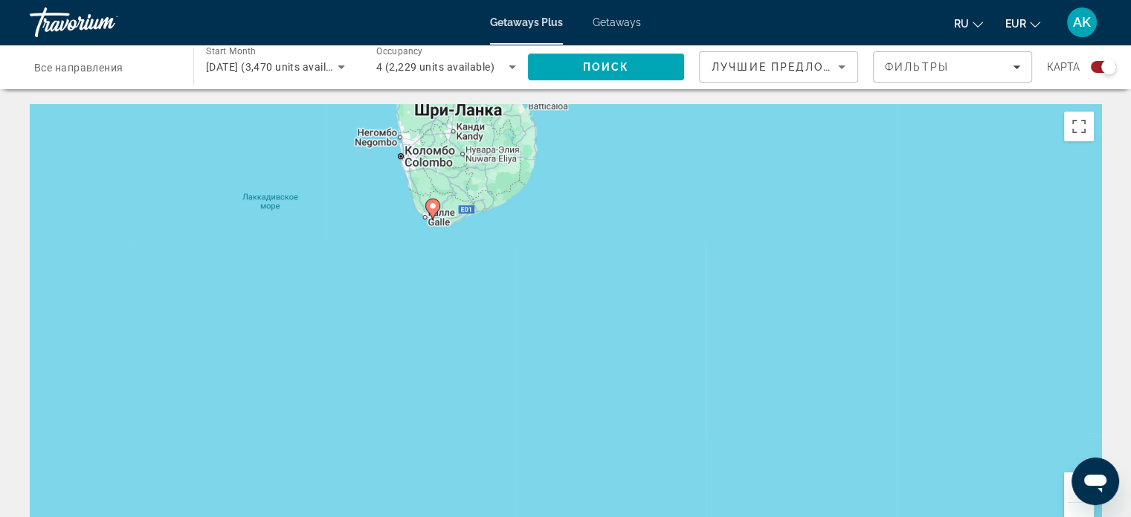
click at [485, 272] on div "Чтобы активировать перетаскивание с помощью клавиатуры, нажмите Alt + Ввод. Пос…" at bounding box center [565, 327] width 1071 height 446
click at [483, 272] on div "Чтобы активировать перетаскивание с помощью клавиатуры, нажмите Alt + Ввод. Пос…" at bounding box center [565, 327] width 1071 height 446
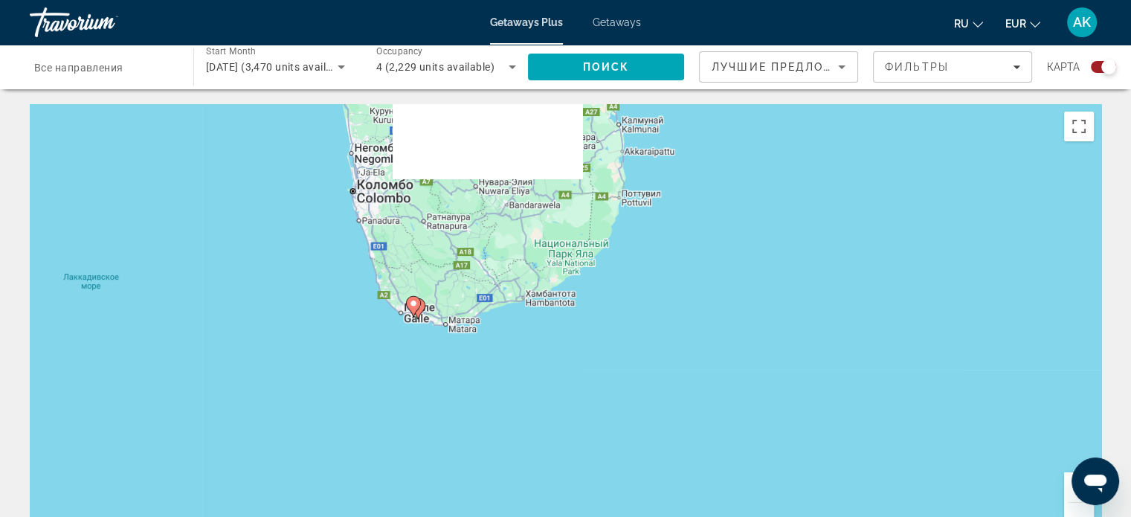
drag, startPoint x: 416, startPoint y: 242, endPoint x: 451, endPoint y: 383, distance: 145.7
click at [453, 388] on div "Чтобы активировать перетаскивание с помощью клавиатуры, нажмите Alt + Ввод. Пос…" at bounding box center [565, 327] width 1071 height 446
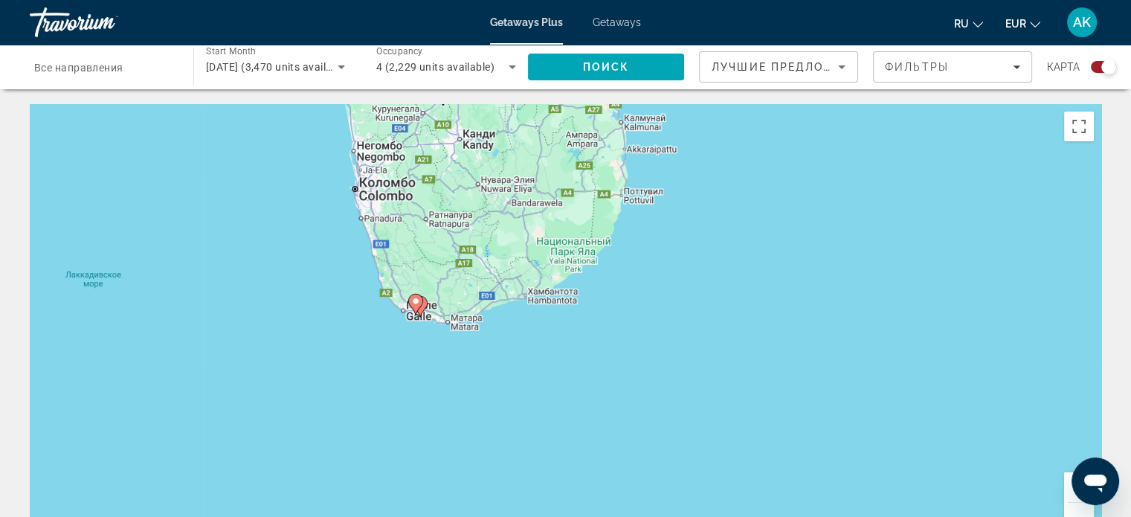
click at [445, 375] on div "Чтобы активировать перетаскивание с помощью клавиатуры, нажмите Alt + Ввод. Пос…" at bounding box center [565, 327] width 1071 height 446
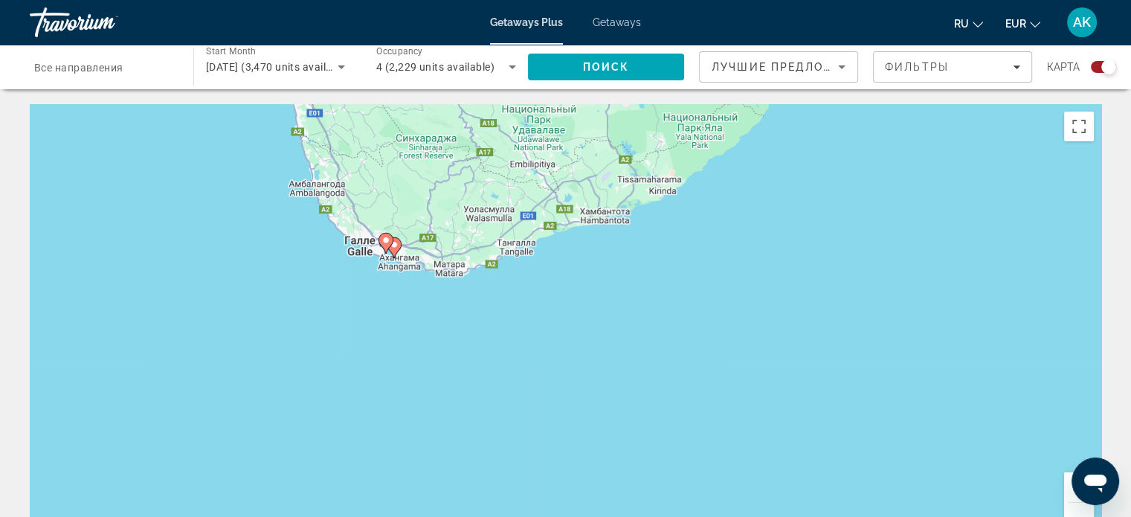
click at [378, 298] on div "Чтобы активировать перетаскивание с помощью клавиатуры, нажмите Alt + Ввод. Пос…" at bounding box center [565, 327] width 1071 height 446
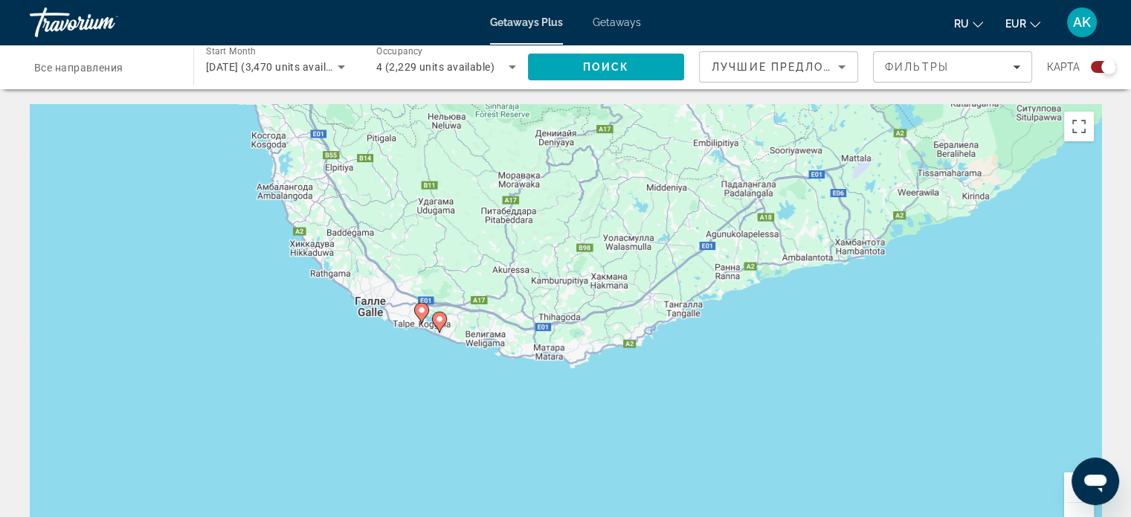
drag, startPoint x: 374, startPoint y: 290, endPoint x: 404, endPoint y: 377, distance: 91.9
click at [404, 400] on div "Чтобы активировать перетаскивание с помощью клавиатуры, нажмите Alt + Ввод. Пос…" at bounding box center [565, 327] width 1071 height 446
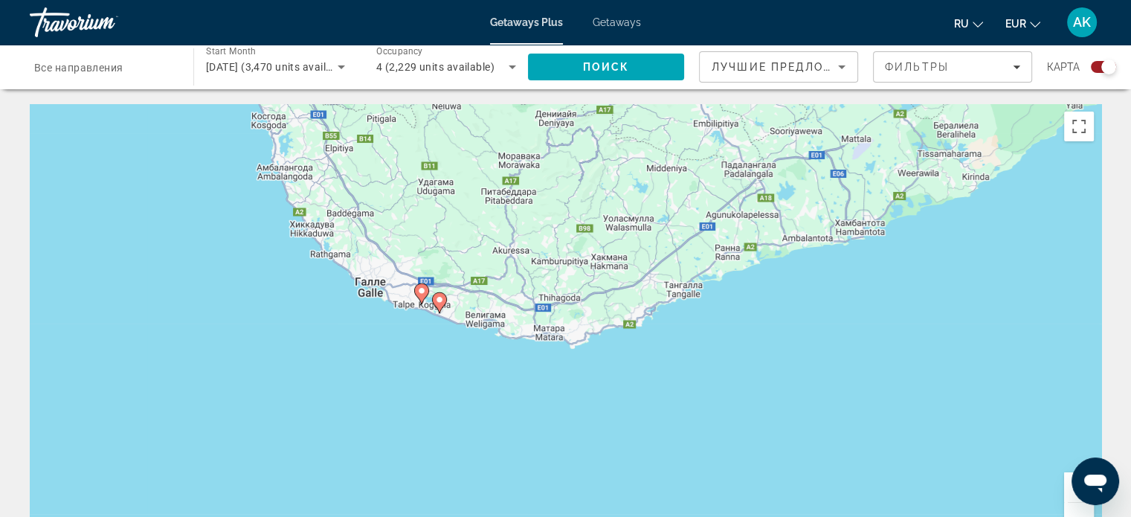
click at [406, 338] on div "Чтобы активировать перетаскивание с помощью клавиатуры, нажмите Alt + Ввод. Пос…" at bounding box center [565, 327] width 1071 height 446
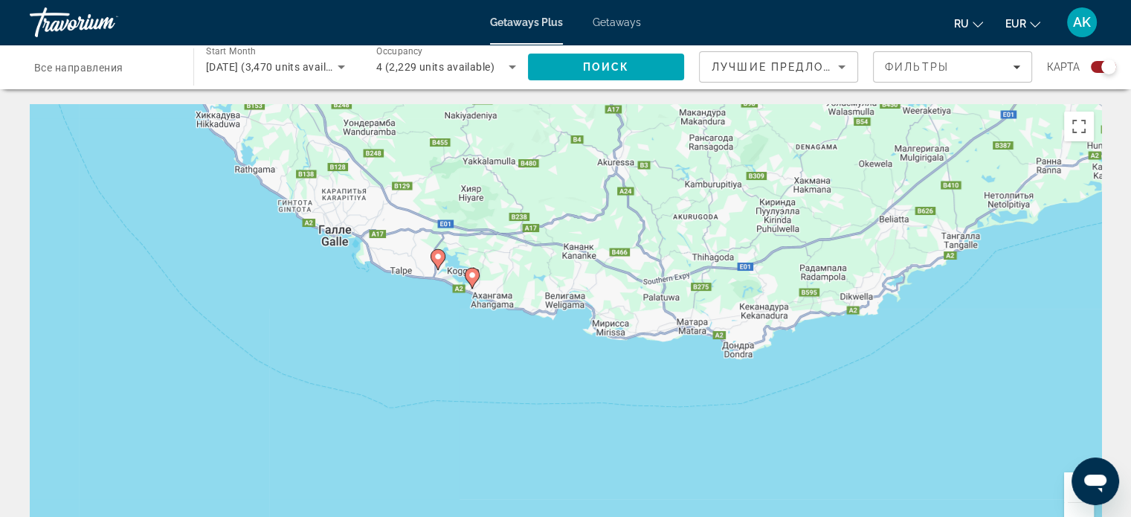
click at [467, 277] on icon "Main content" at bounding box center [471, 277] width 13 height 19
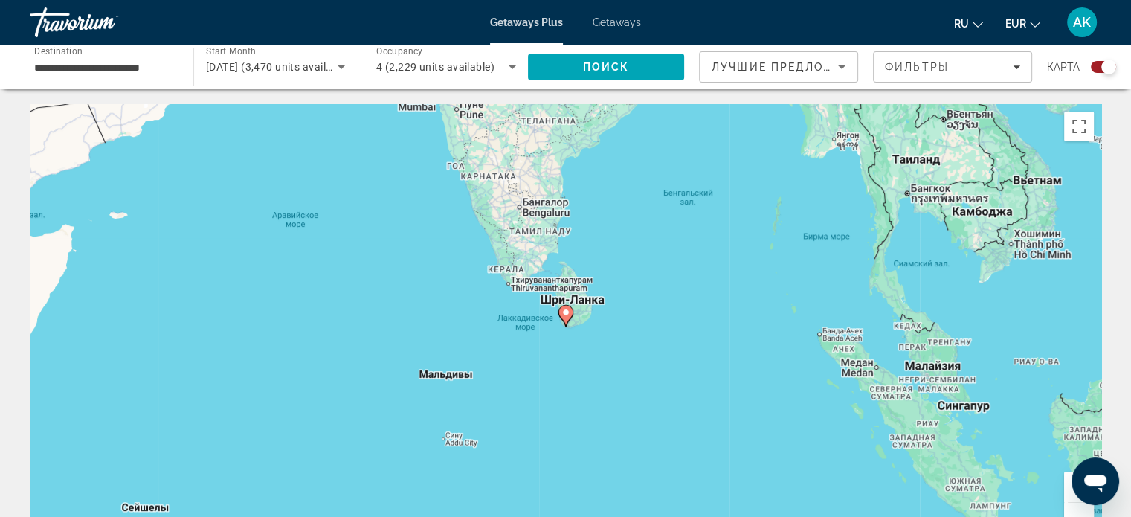
click at [564, 311] on image "Main content" at bounding box center [565, 312] width 9 height 9
type input "**********"
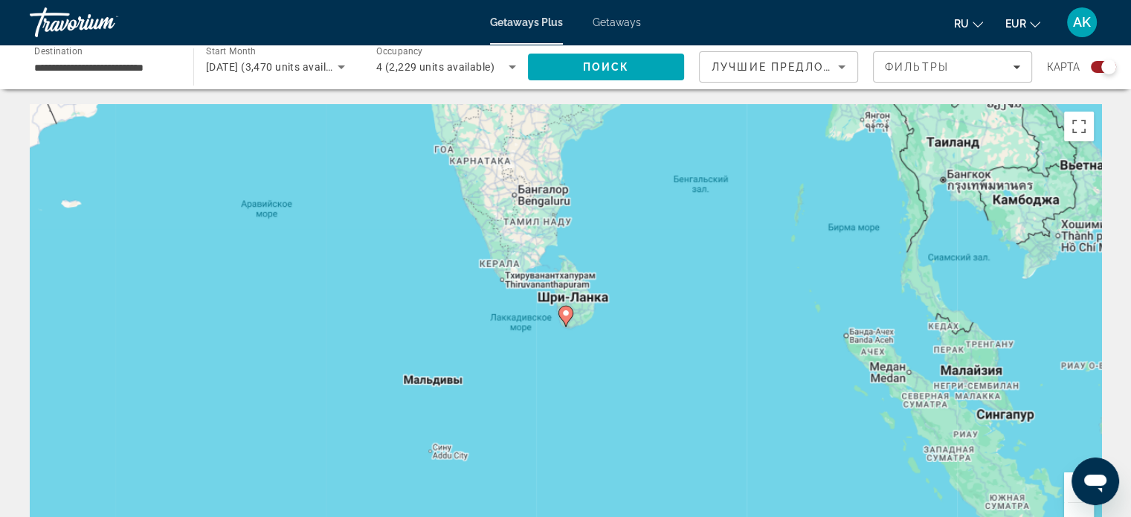
click at [564, 311] on div "Для навигации используйте клавиши со стрелками. Чтобы активировать перетаскиван…" at bounding box center [565, 327] width 1071 height 446
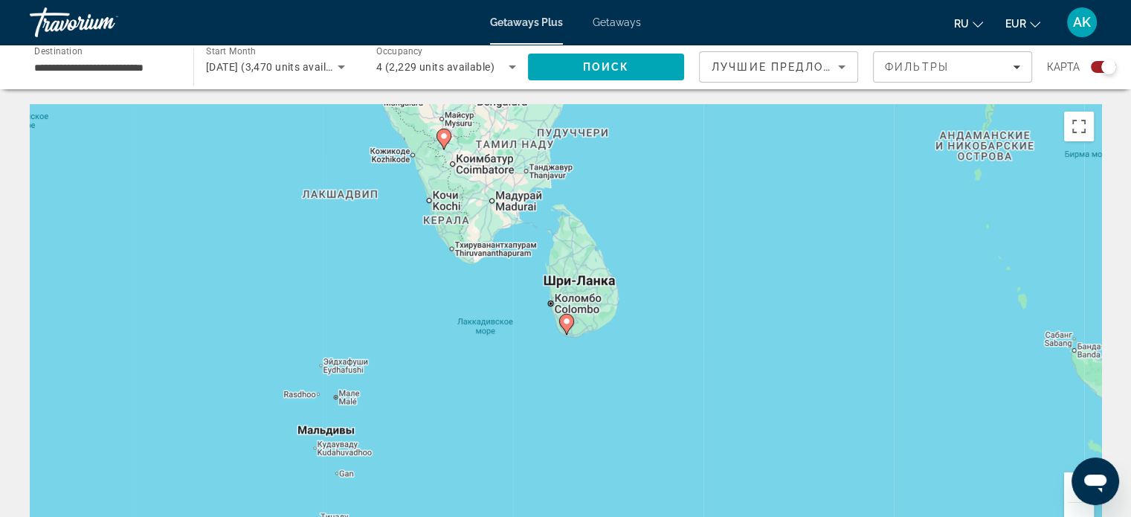
click at [568, 327] on icon "Main content" at bounding box center [565, 323] width 13 height 19
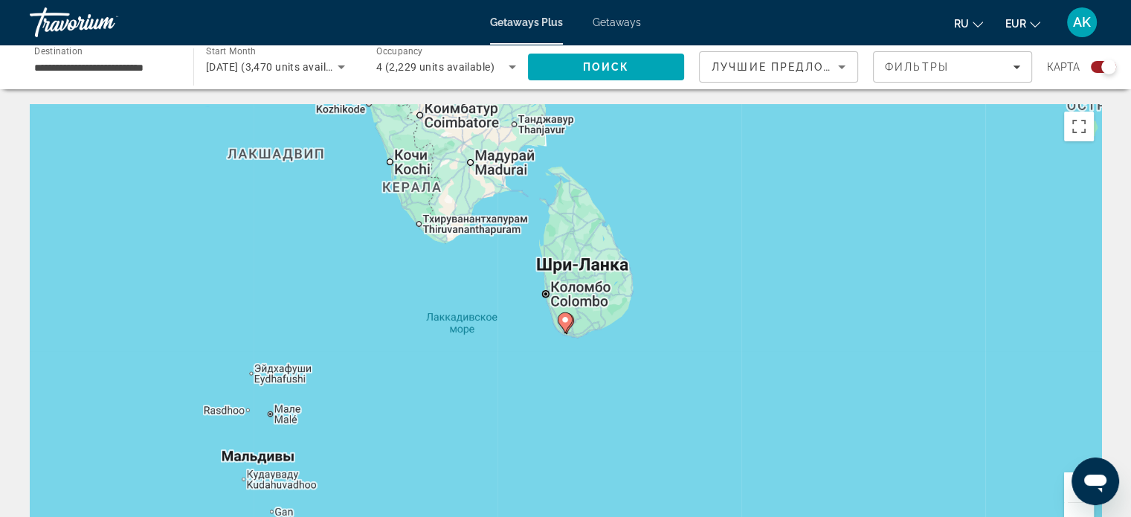
click at [568, 327] on icon "Main content" at bounding box center [565, 322] width 15 height 21
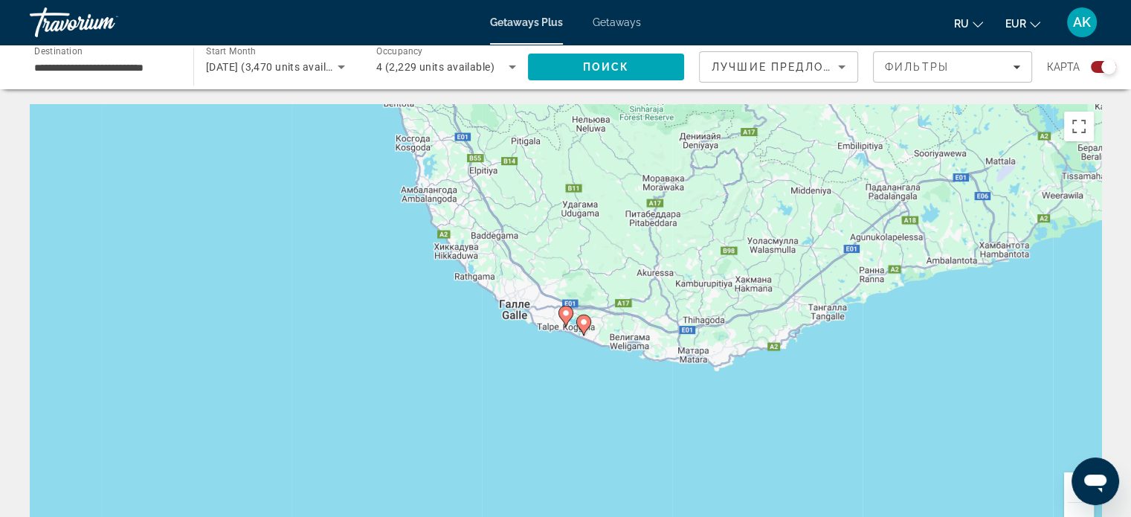
click at [584, 321] on image "Main content" at bounding box center [583, 321] width 9 height 9
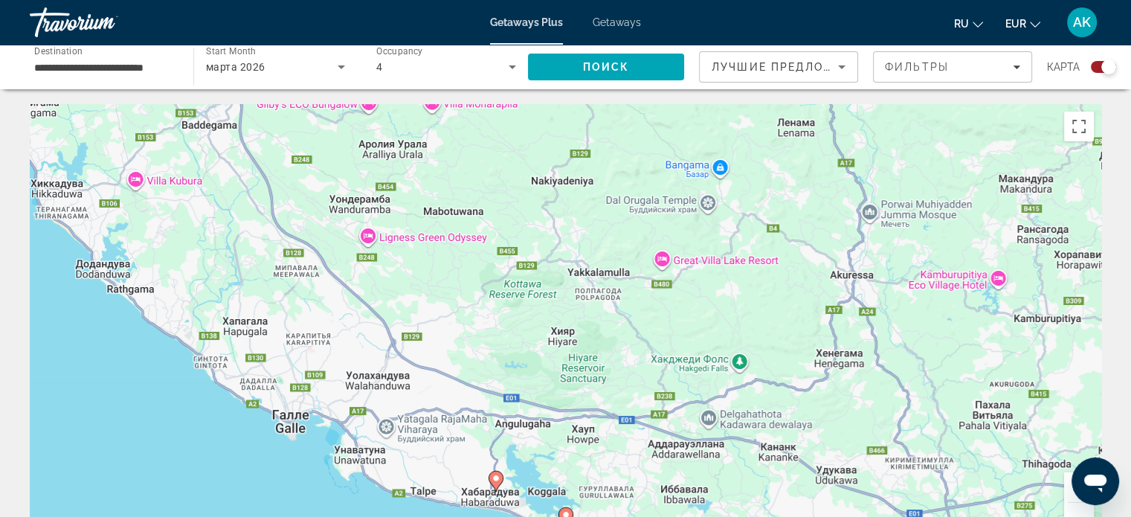
scroll to position [223, 0]
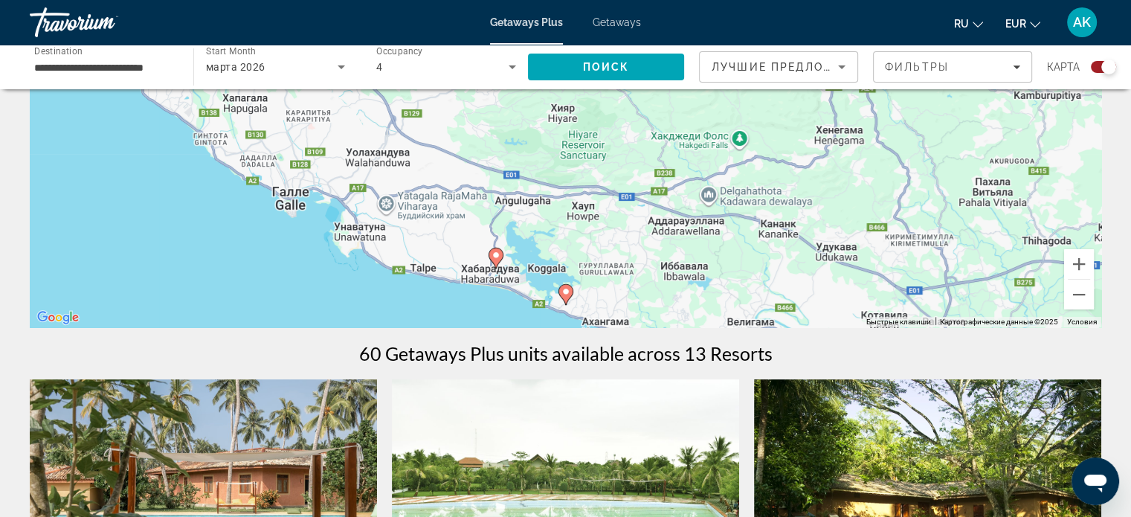
click at [564, 290] on image "Main content" at bounding box center [565, 291] width 9 height 9
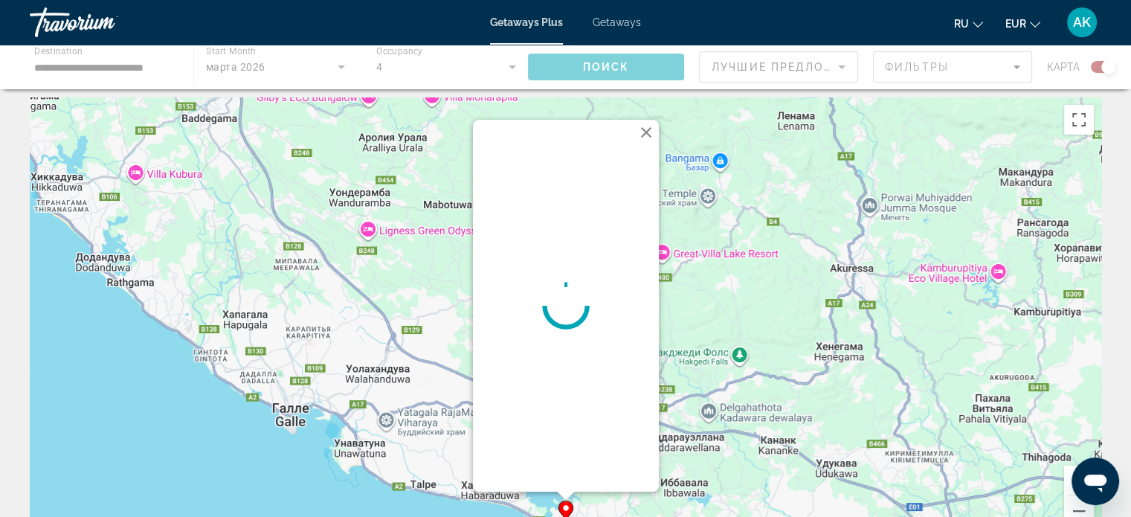
scroll to position [0, 0]
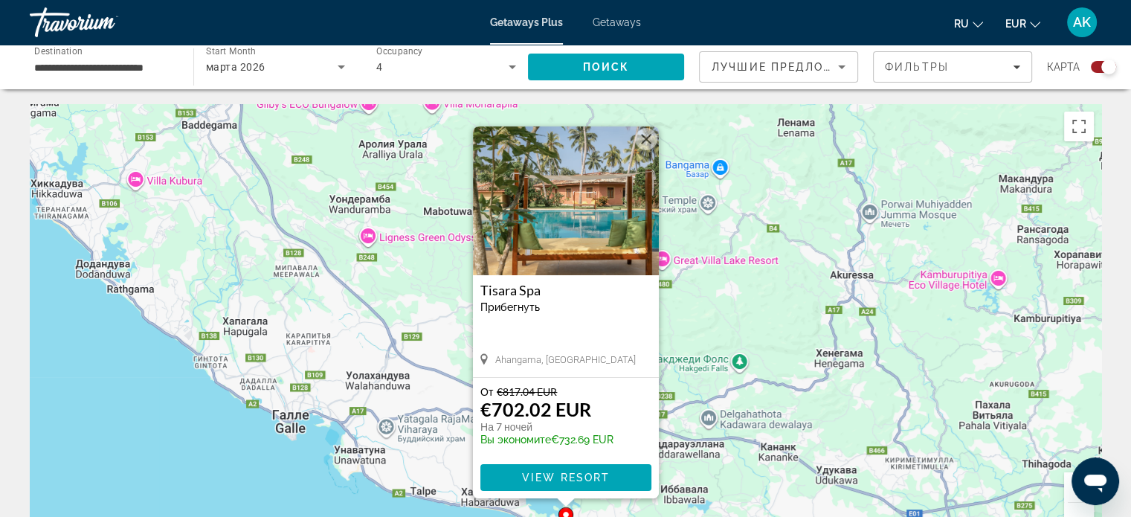
click at [381, 442] on div "Чтобы активировать перетаскивание с помощью клавиатуры, нажмите Alt + Ввод. Пос…" at bounding box center [565, 327] width 1071 height 446
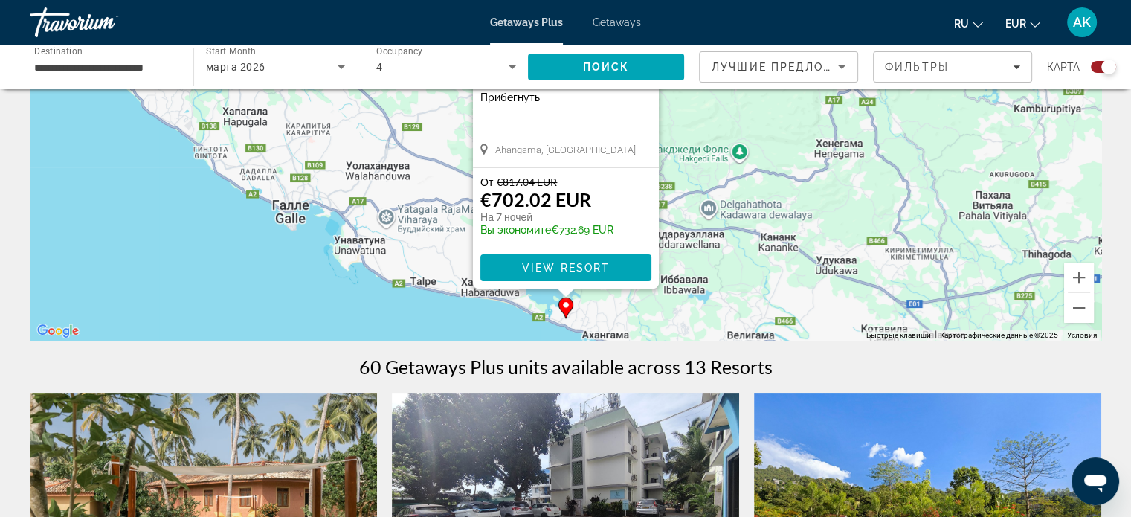
scroll to position [223, 0]
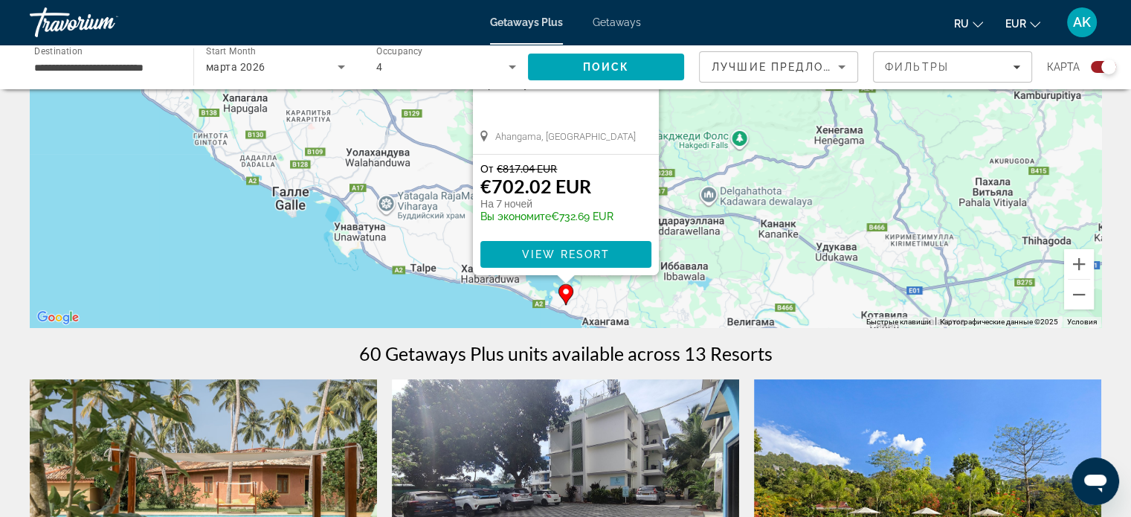
click at [460, 251] on div "Чтобы активировать перетаскивание с помощью клавиатуры, нажмите Alt + Ввод. Пос…" at bounding box center [565, 104] width 1071 height 446
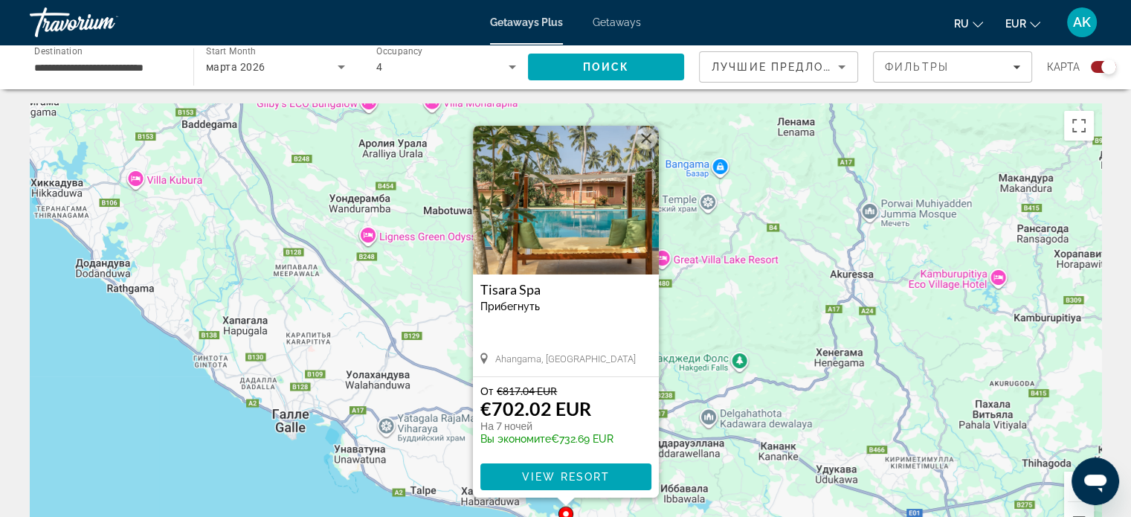
scroll to position [0, 0]
click at [648, 136] on button "Закрыть" at bounding box center [646, 139] width 22 height 22
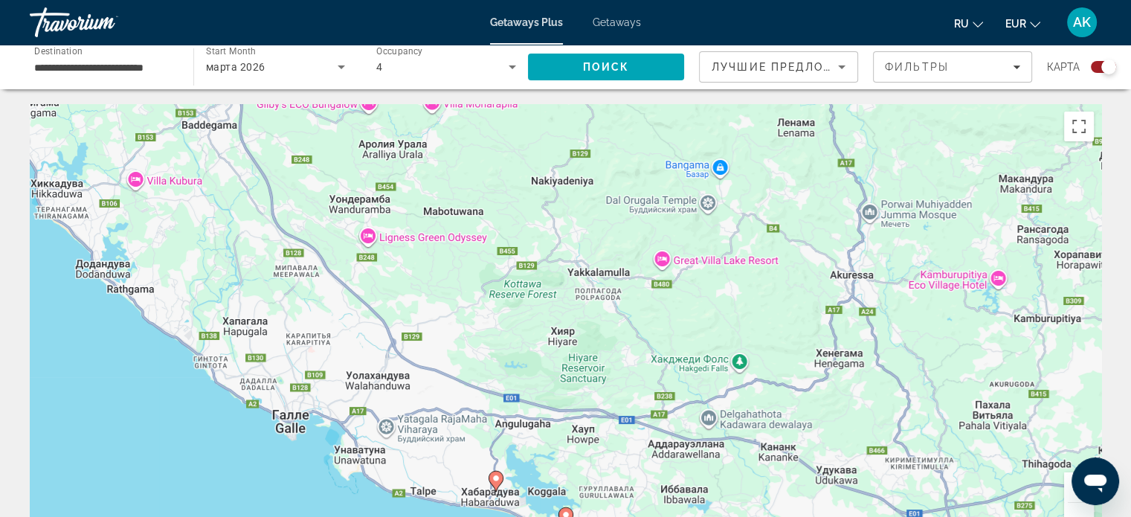
click at [496, 477] on image "Main content" at bounding box center [495, 478] width 9 height 9
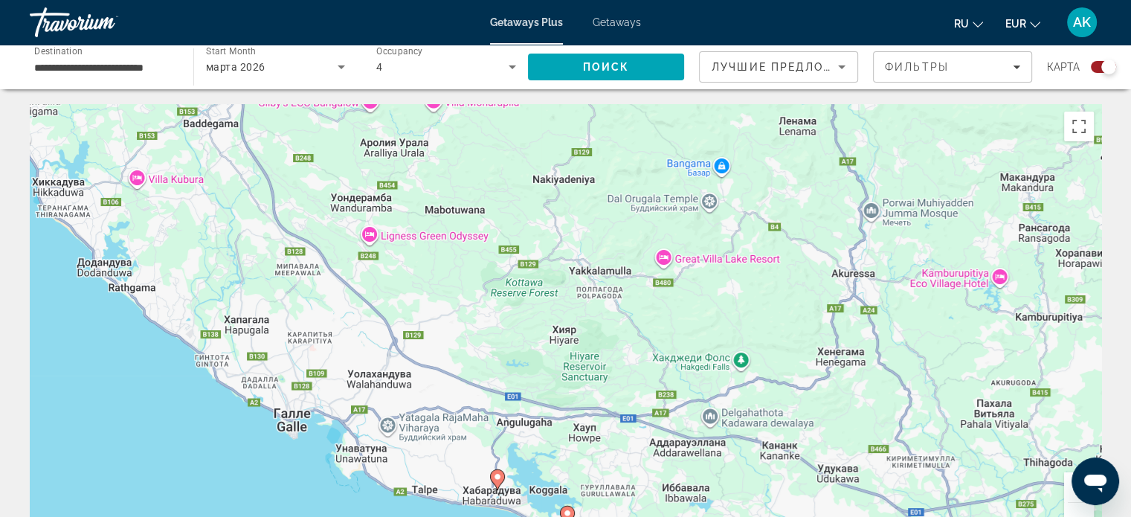
click at [496, 476] on image "Main content" at bounding box center [497, 476] width 9 height 9
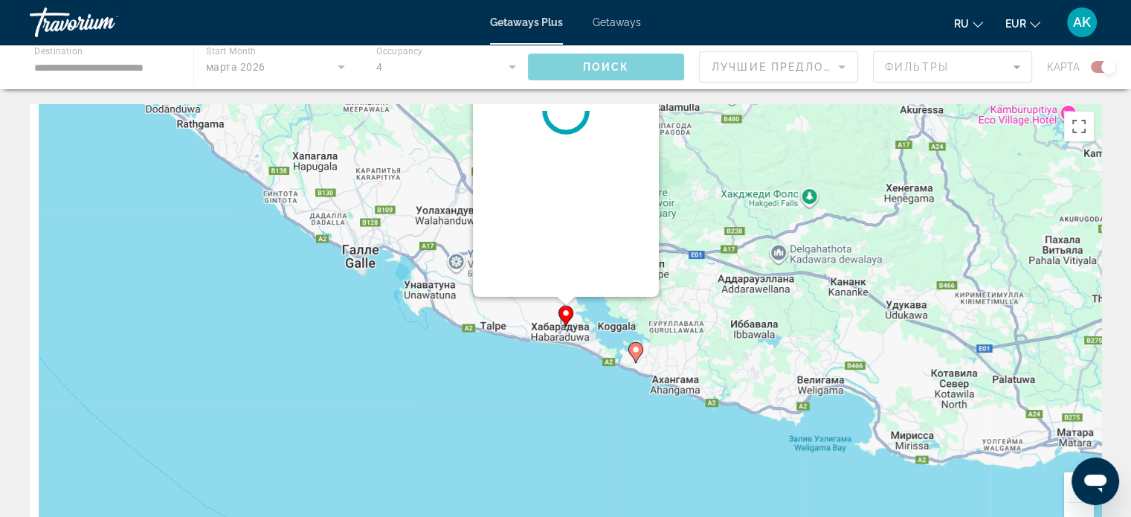
click at [496, 476] on div "Чтобы активировать перетаскивание с помощью клавиатуры, нажмите Alt + Ввод. Пос…" at bounding box center [565, 327] width 1071 height 446
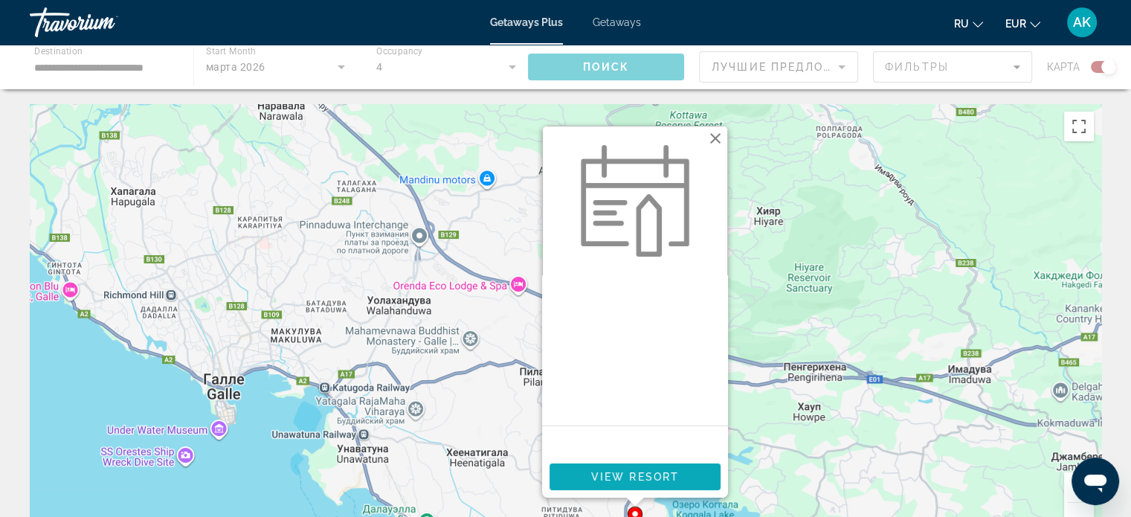
click at [640, 474] on span "View Resort" at bounding box center [634, 477] width 88 height 12
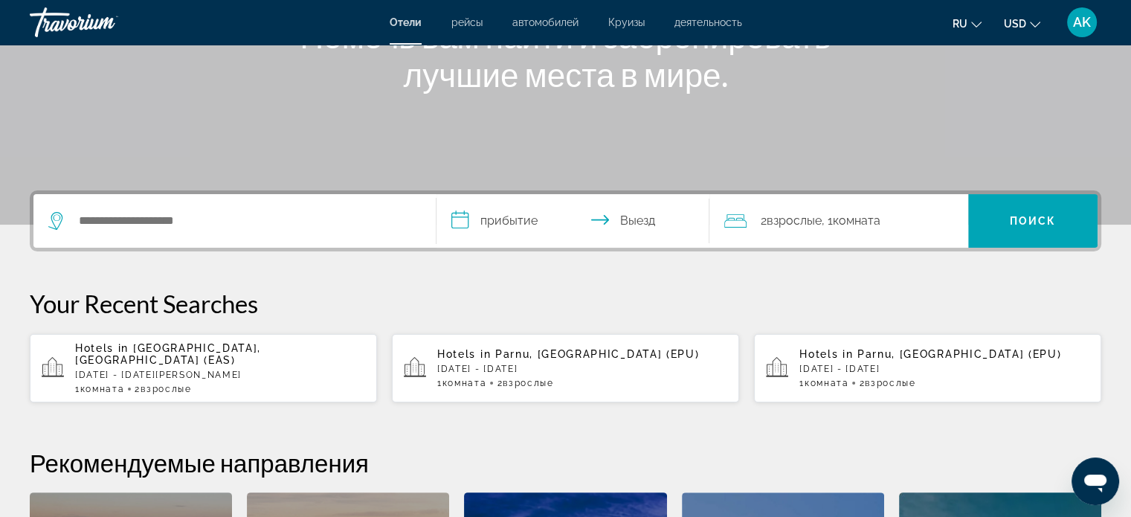
scroll to position [223, 0]
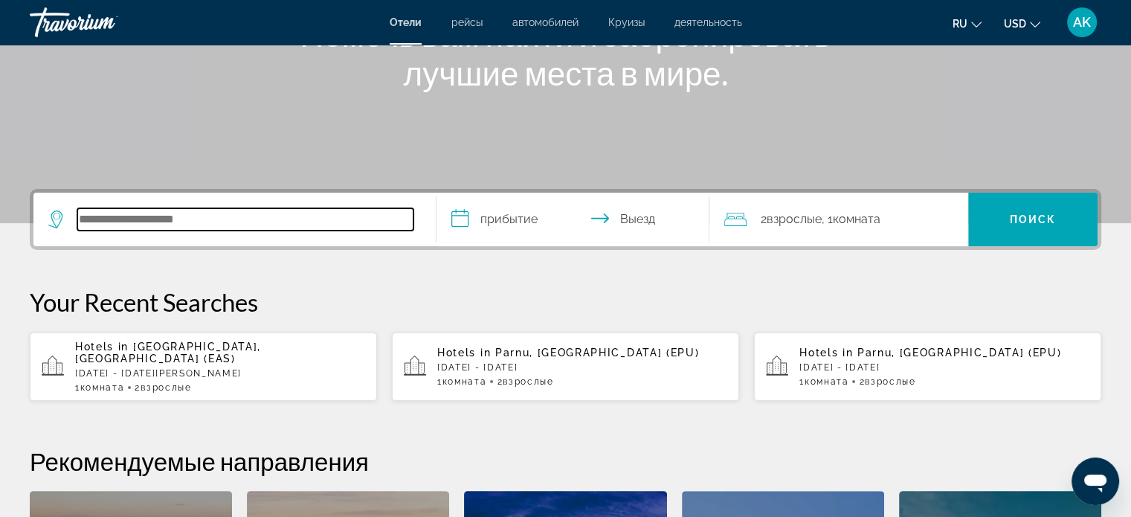
click at [289, 216] on input "Search hotel destination" at bounding box center [245, 219] width 336 height 22
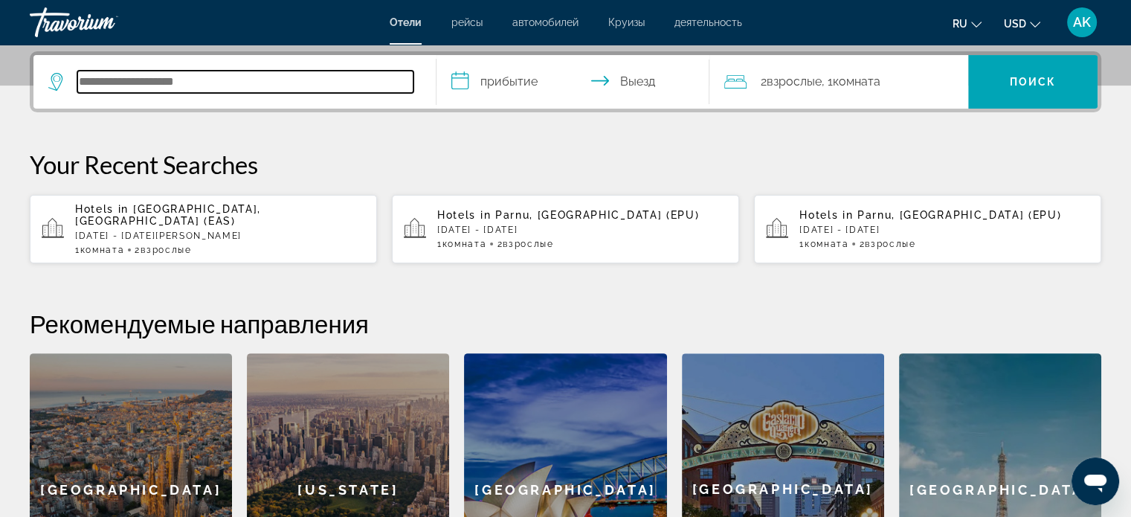
scroll to position [363, 0]
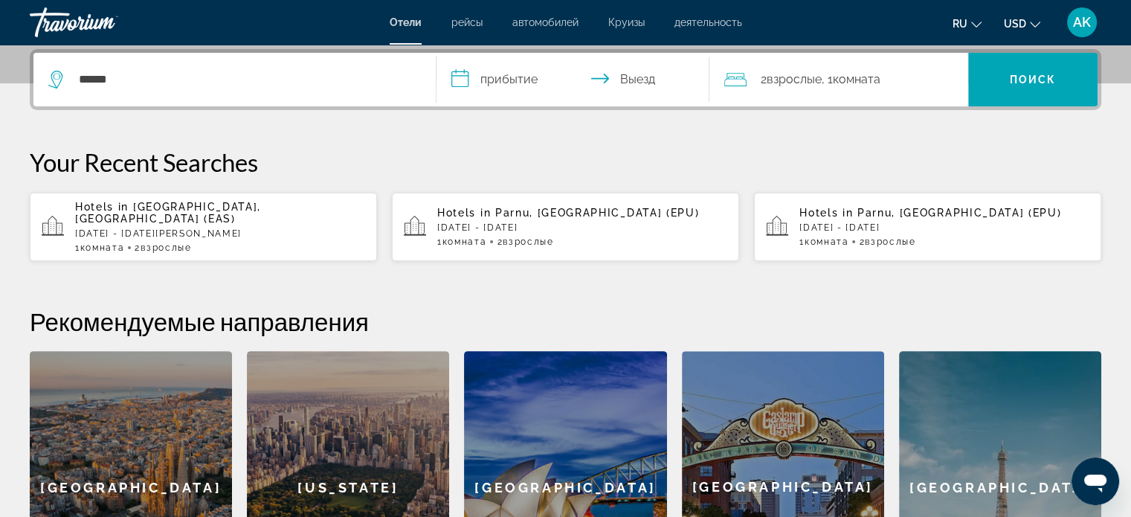
click at [262, 67] on div "******" at bounding box center [234, 80] width 372 height 54
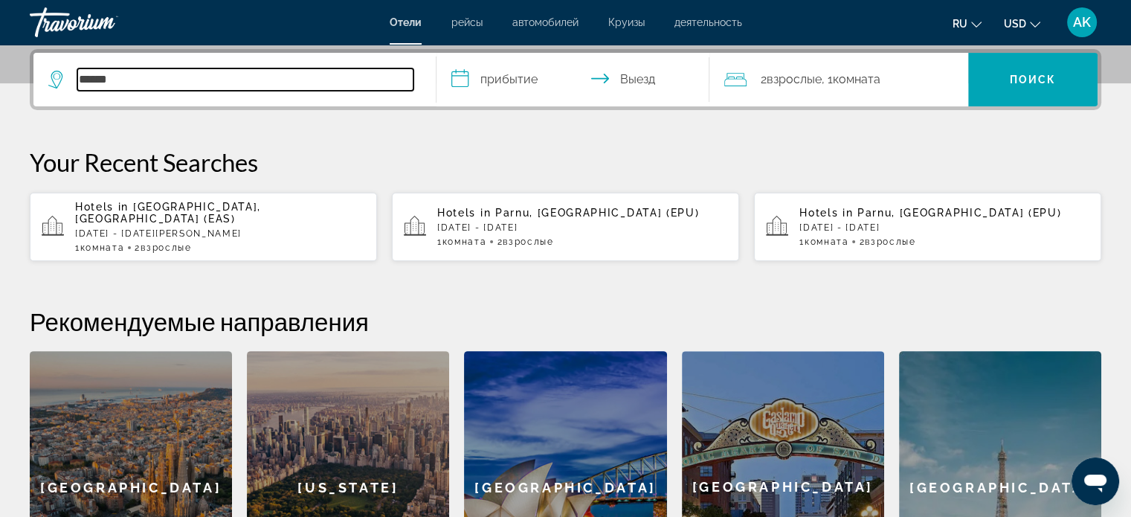
drag, startPoint x: 147, startPoint y: 79, endPoint x: 43, endPoint y: 83, distance: 104.2
click at [43, 83] on app-destination-search "******" at bounding box center [234, 80] width 403 height 54
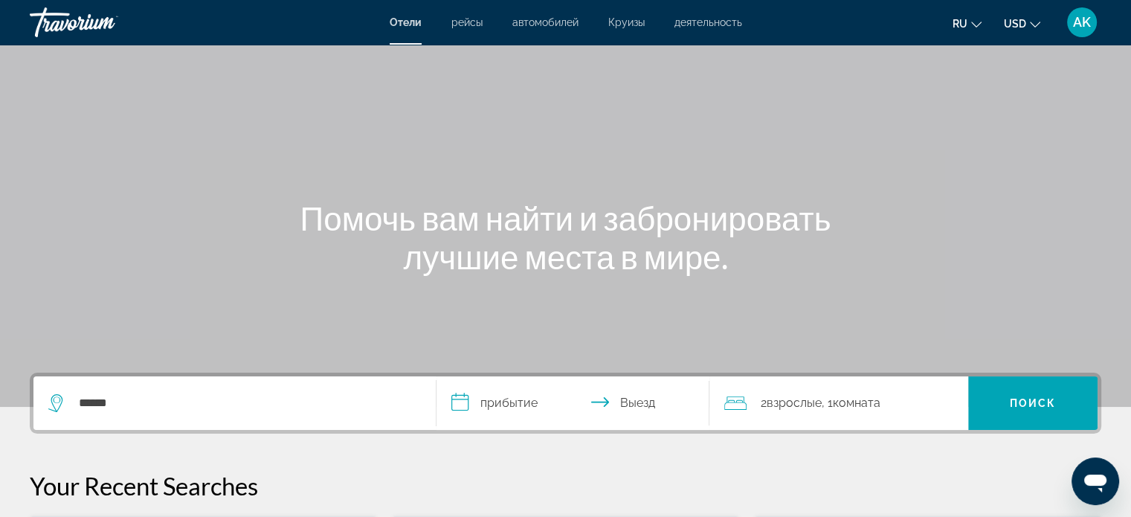
scroll to position [0, 0]
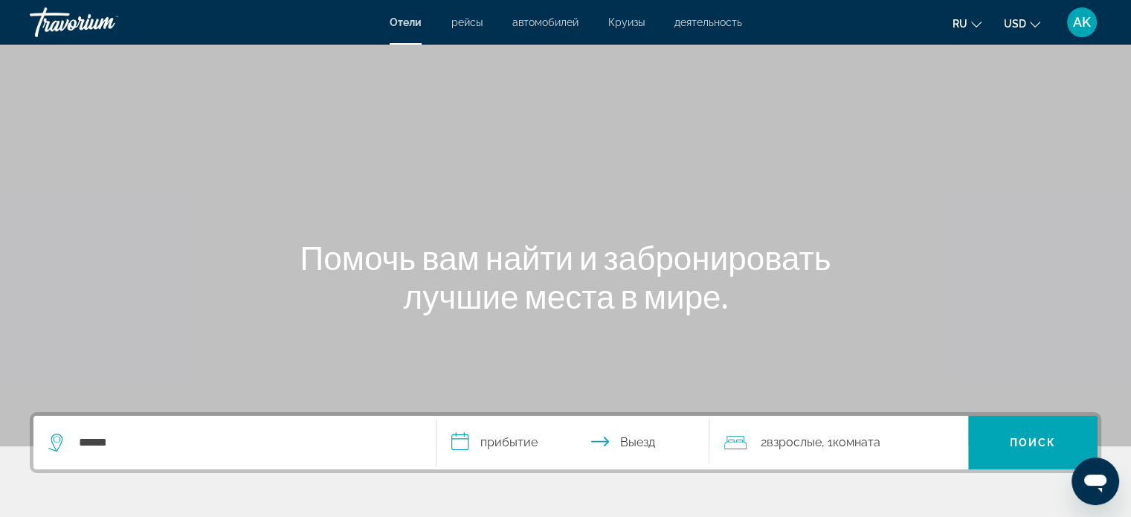
click at [57, 445] on icon "Search widget" at bounding box center [57, 442] width 18 height 18
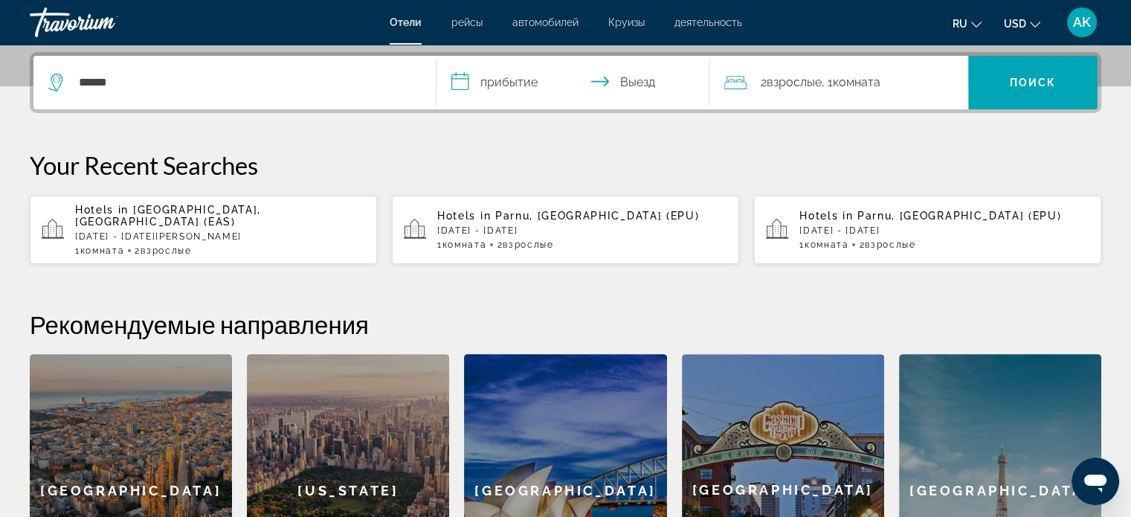
scroll to position [363, 0]
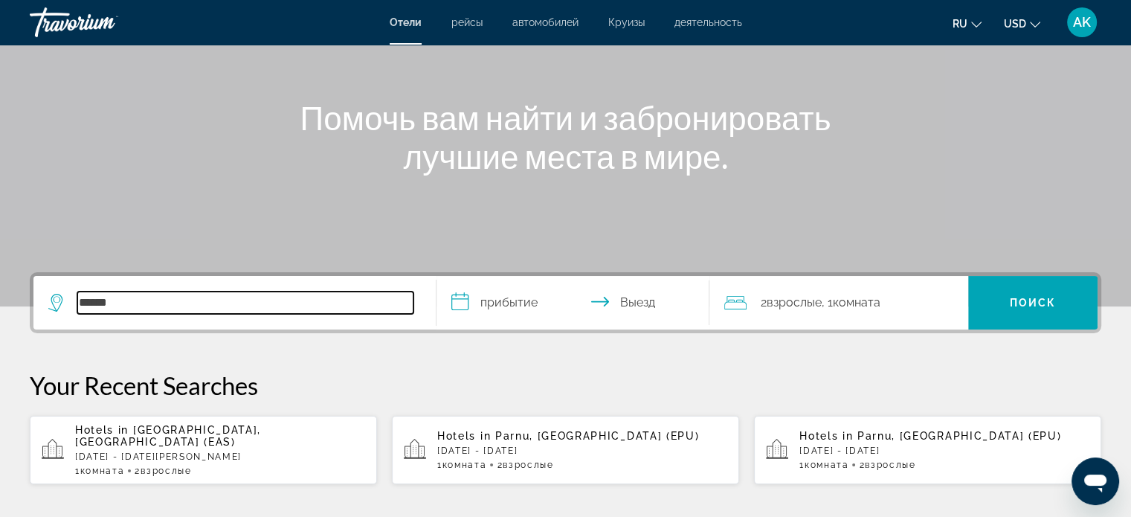
click at [337, 309] on input "******" at bounding box center [245, 302] width 336 height 22
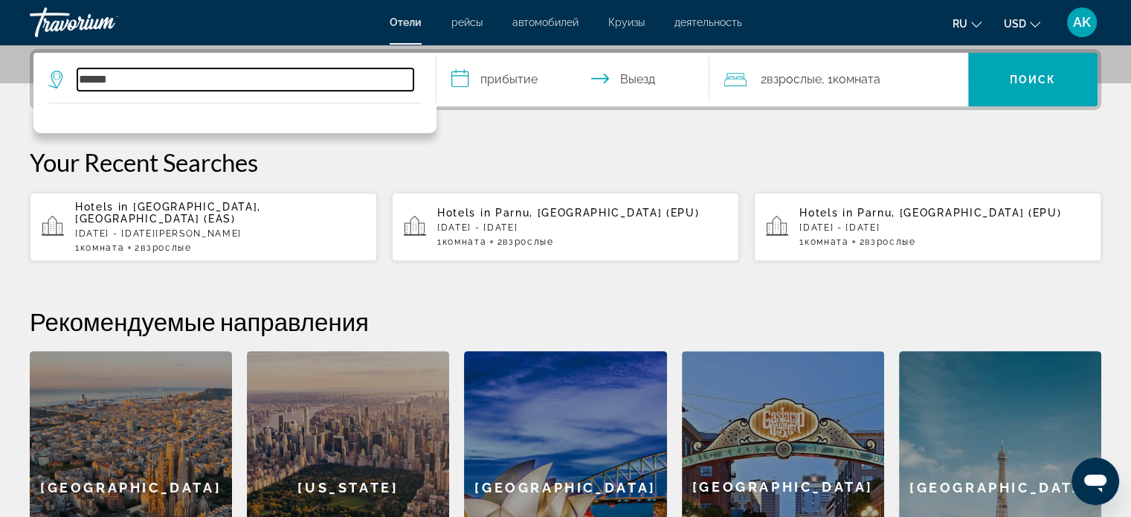
drag, startPoint x: 126, startPoint y: 77, endPoint x: 22, endPoint y: 85, distance: 104.5
click at [24, 83] on div "**********" at bounding box center [565, 336] width 1131 height 574
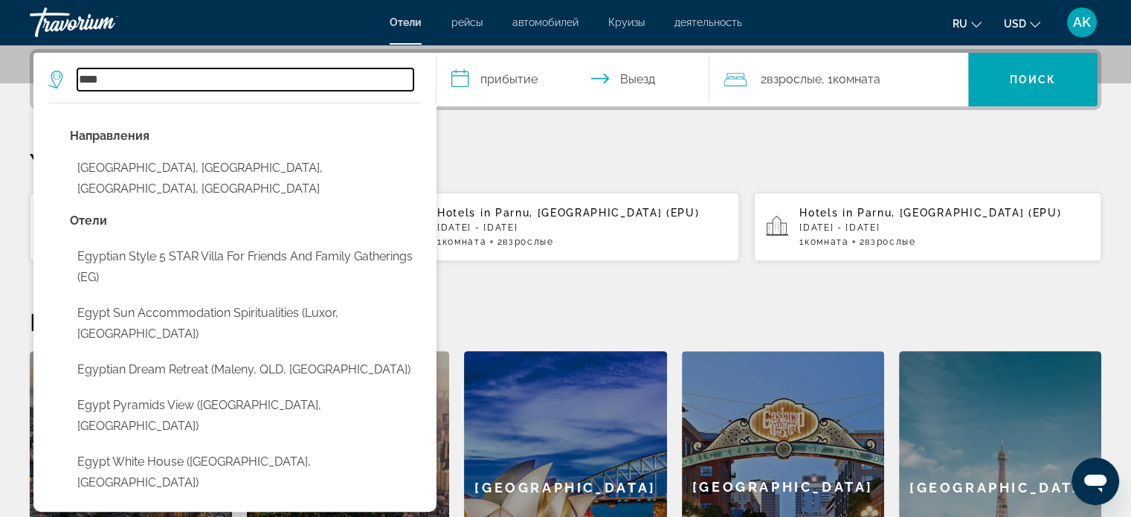
drag, startPoint x: 126, startPoint y: 77, endPoint x: 36, endPoint y: 71, distance: 89.4
click at [36, 71] on app-destination-search "**** Направления Egypt Lane Historic District, Long Island, NY, United States О…" at bounding box center [234, 80] width 403 height 54
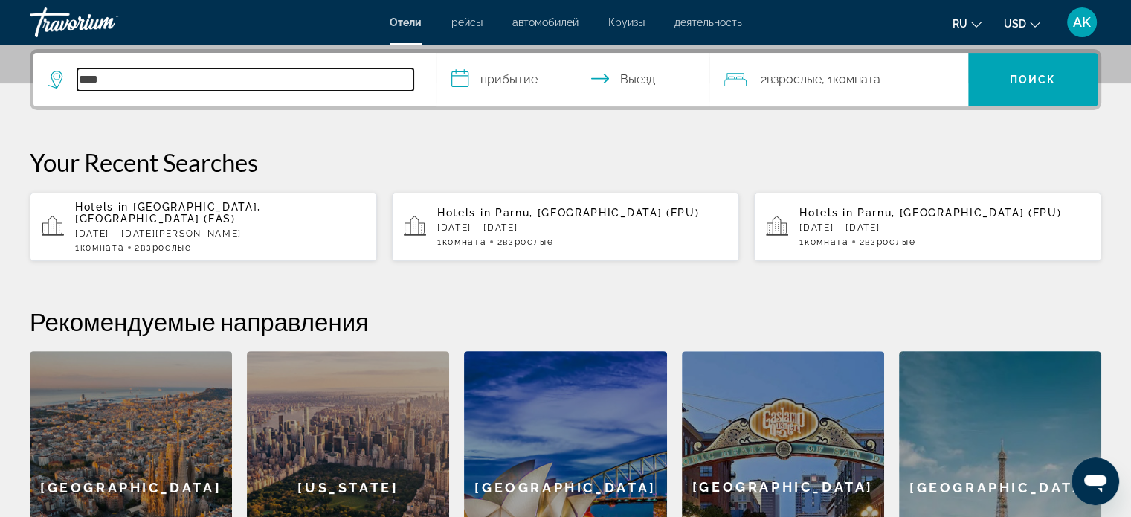
type input "****"
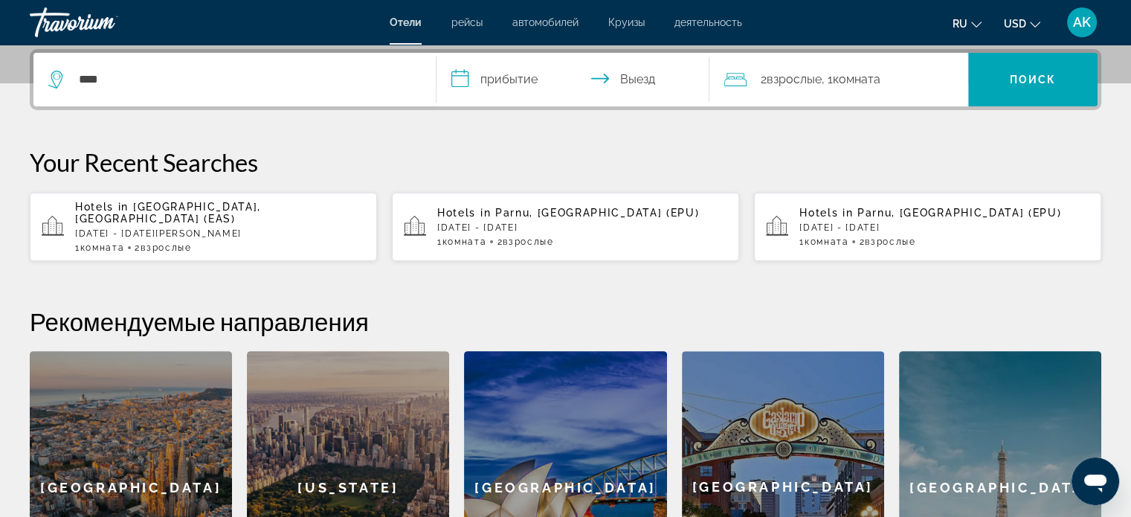
click at [57, 75] on icon "Search widget" at bounding box center [57, 80] width 18 height 18
click at [57, 77] on icon "Search widget" at bounding box center [57, 80] width 18 height 18
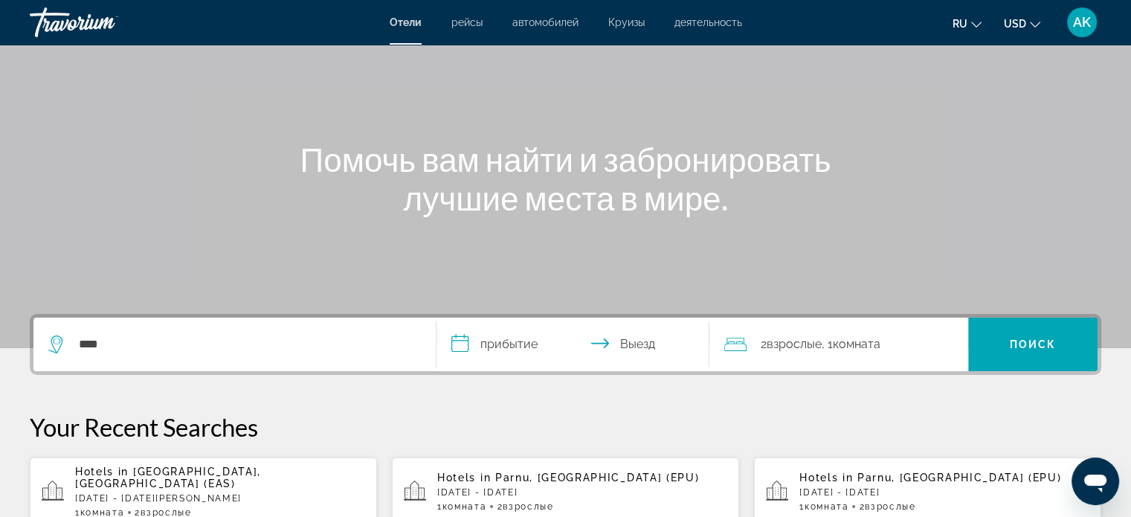
scroll to position [0, 0]
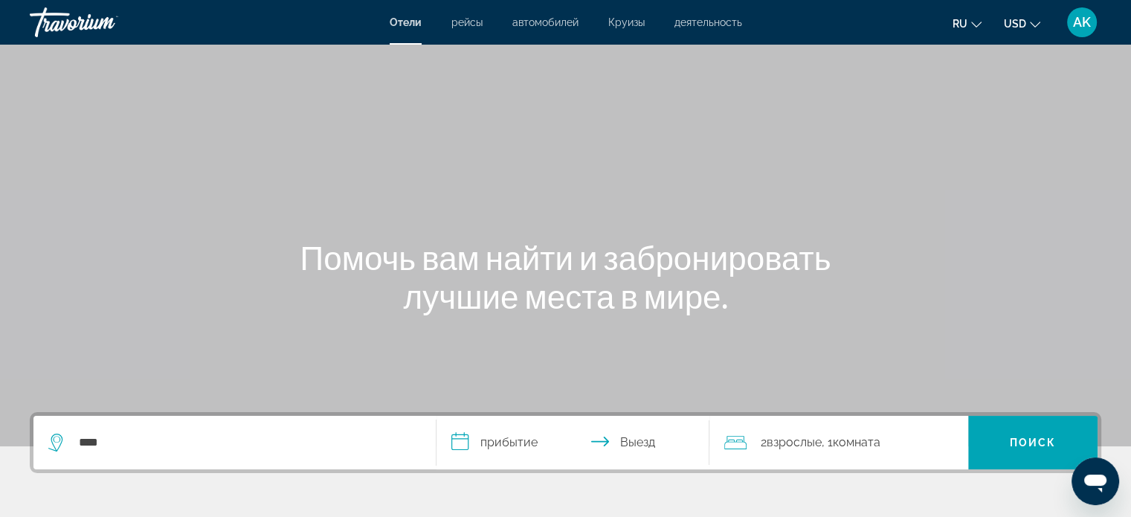
click at [456, 21] on span "рейсы" at bounding box center [466, 22] width 31 height 12
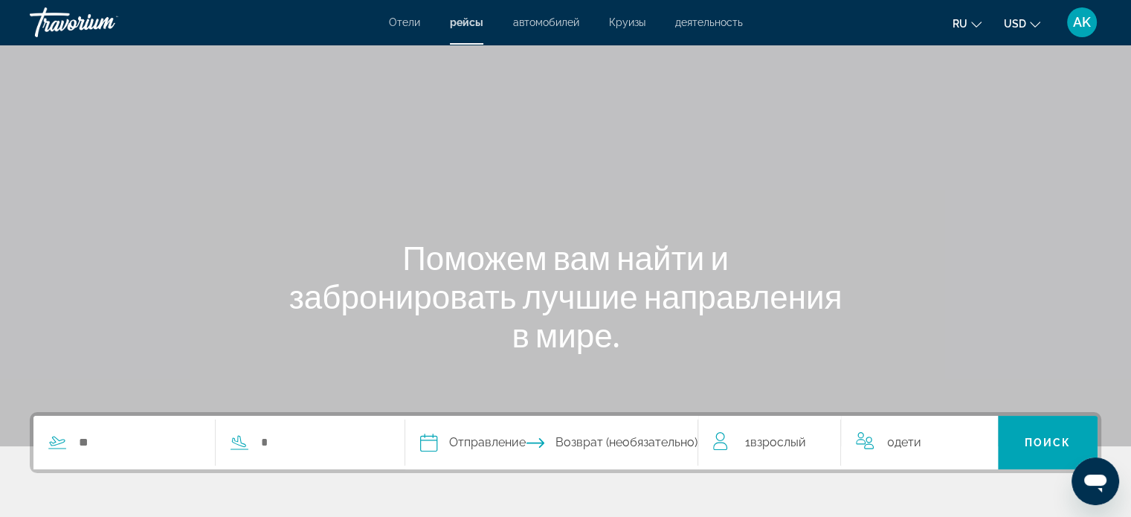
scroll to position [223, 0]
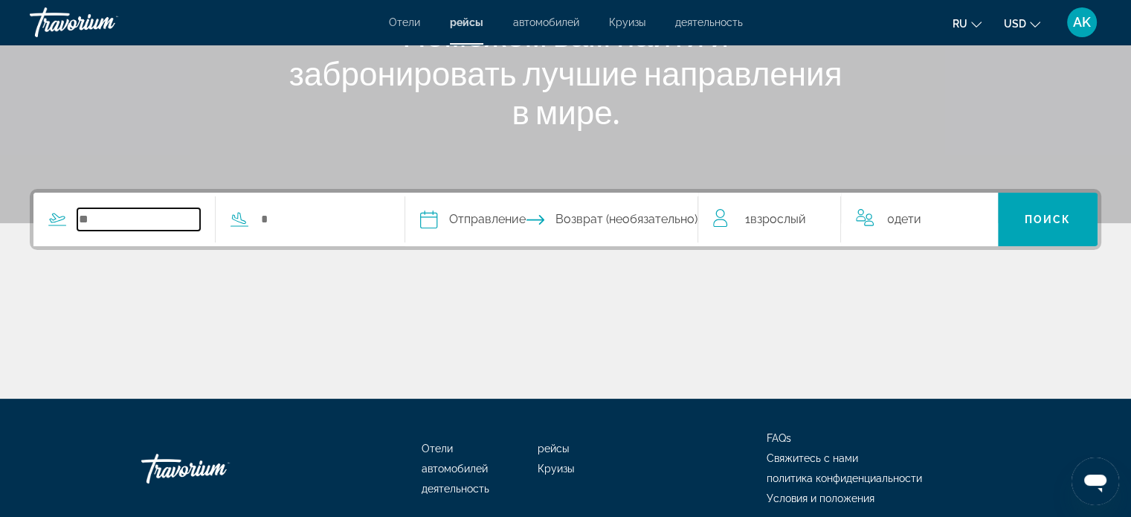
click at [150, 213] on input "Search widget" at bounding box center [138, 219] width 123 height 22
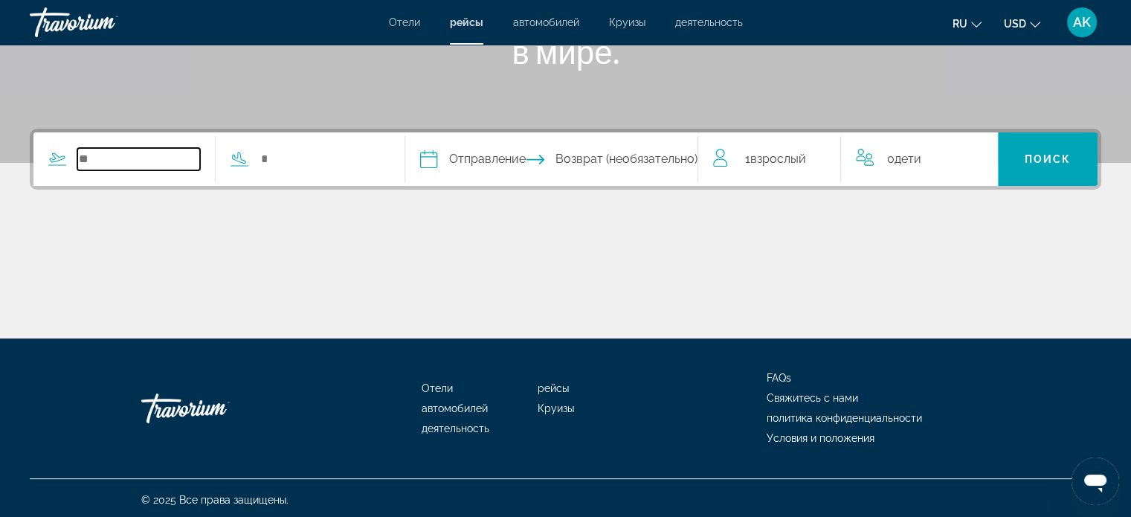
scroll to position [286, 0]
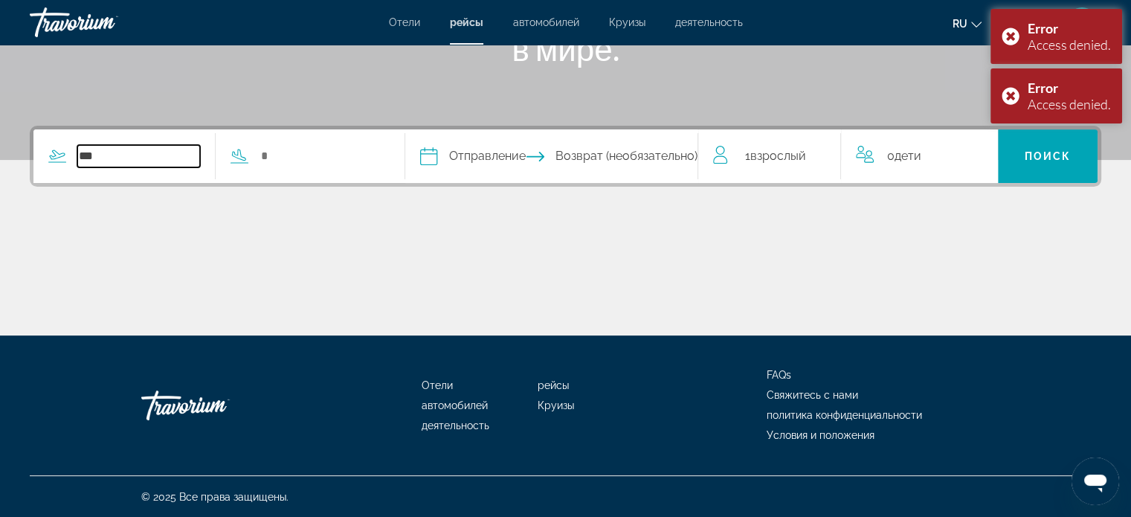
type input "***"
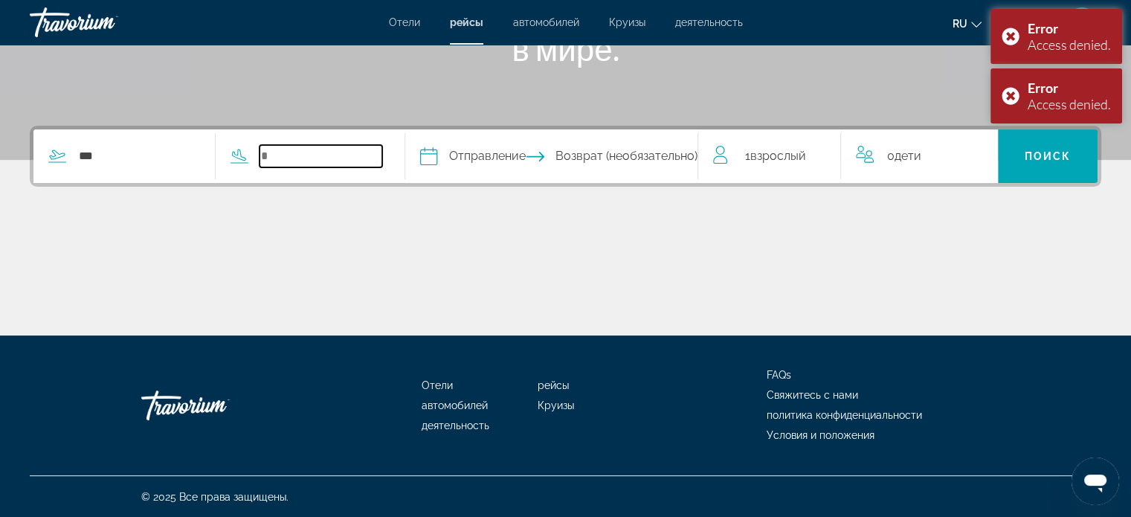
click at [312, 151] on input "Search widget" at bounding box center [320, 156] width 123 height 22
drag, startPoint x: 299, startPoint y: 152, endPoint x: 268, endPoint y: 150, distance: 30.6
click at [268, 150] on div "Search widget" at bounding box center [299, 156] width 167 height 22
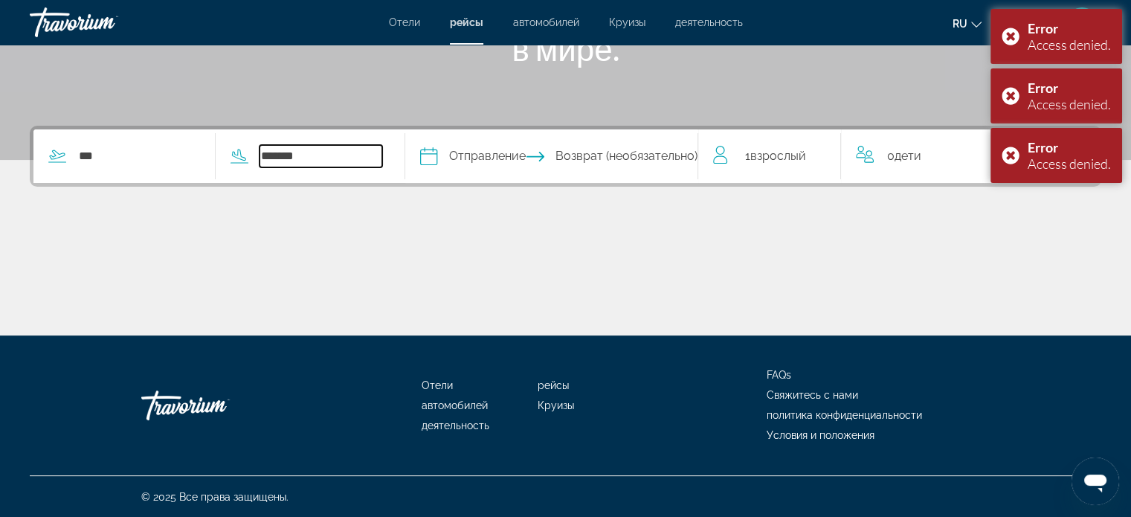
drag, startPoint x: 324, startPoint y: 148, endPoint x: 235, endPoint y: 154, distance: 89.4
click at [235, 154] on div "*******" at bounding box center [299, 156] width 167 height 22
drag, startPoint x: 310, startPoint y: 155, endPoint x: 250, endPoint y: 161, distance: 60.5
click at [250, 161] on div "*****" at bounding box center [299, 156] width 167 height 22
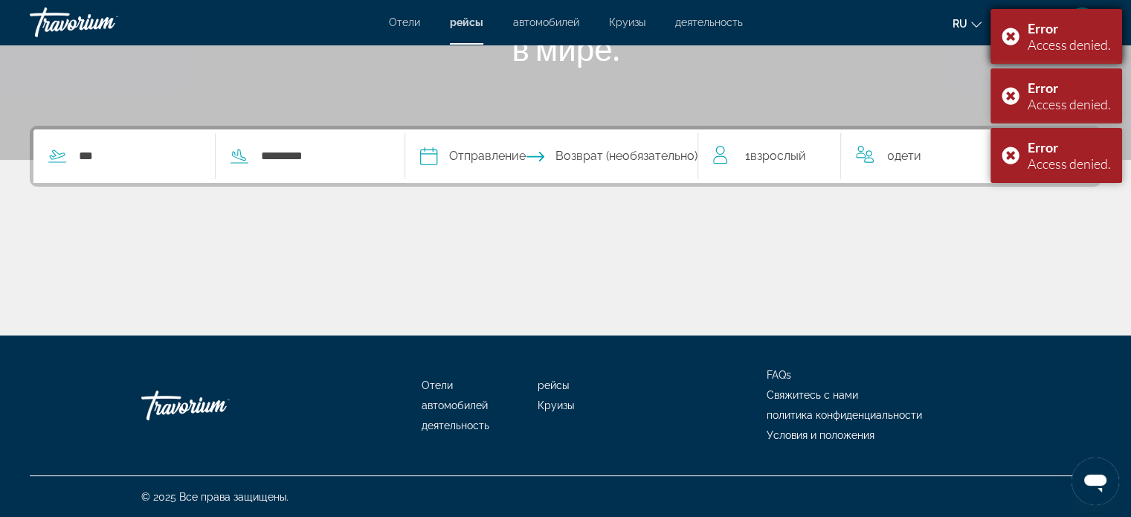
click at [1010, 36] on div "Error Access denied." at bounding box center [1056, 36] width 132 height 55
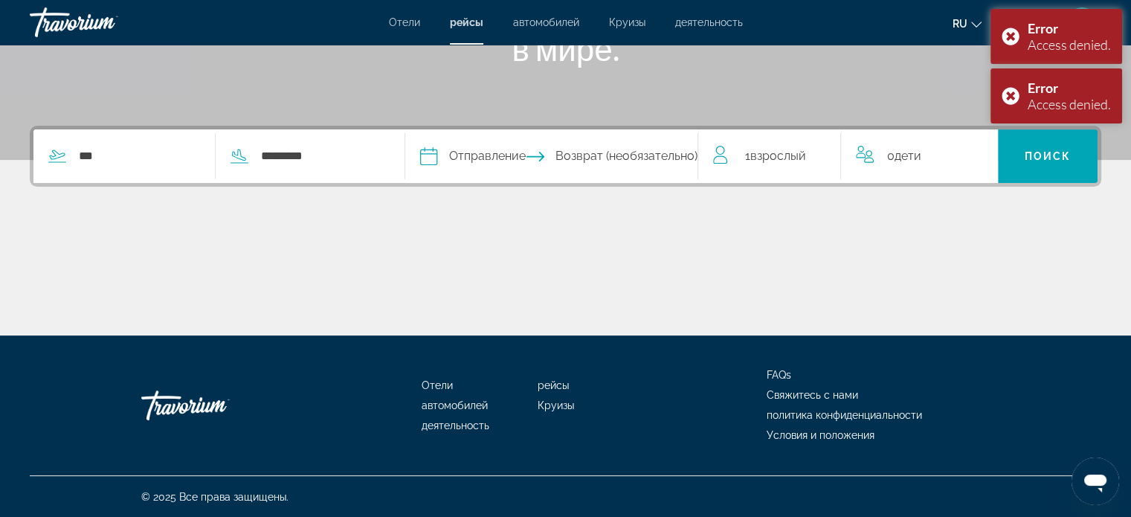
click at [1010, 36] on div "Error Access denied." at bounding box center [1056, 36] width 132 height 55
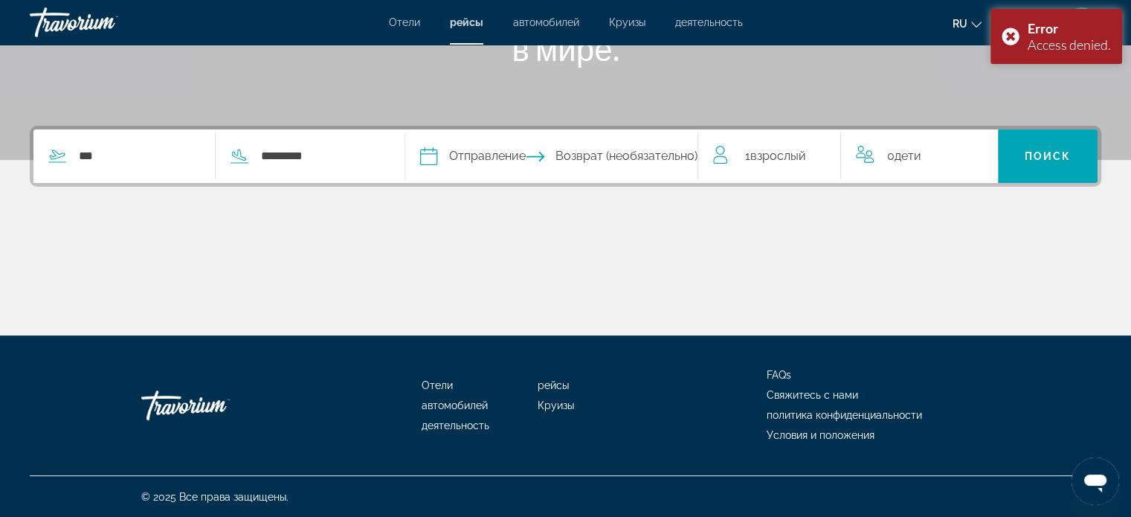
click at [1010, 36] on div "Error Access denied." at bounding box center [1056, 36] width 132 height 55
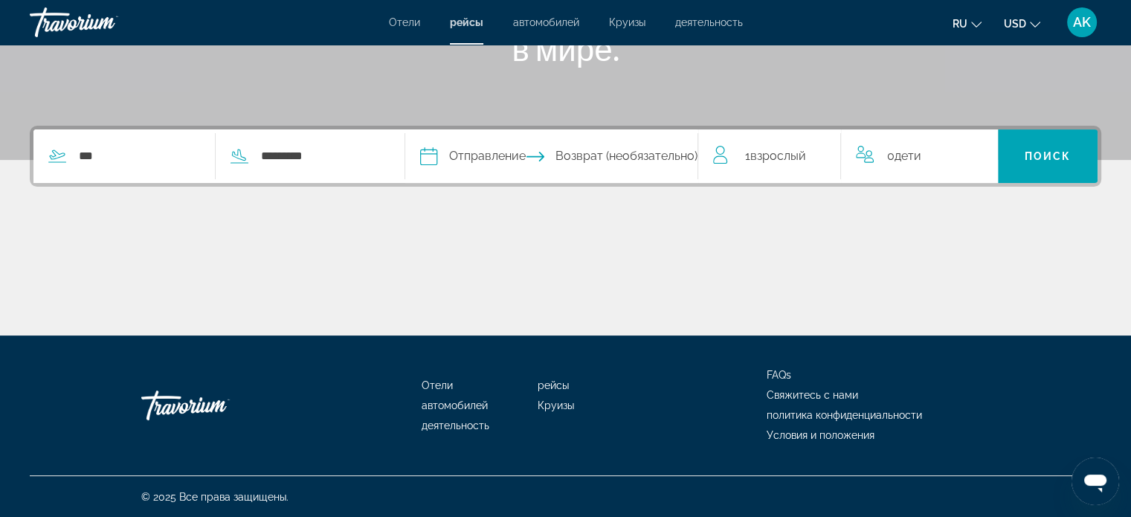
click at [1030, 22] on icon "Change currency" at bounding box center [1035, 24] width 10 height 10
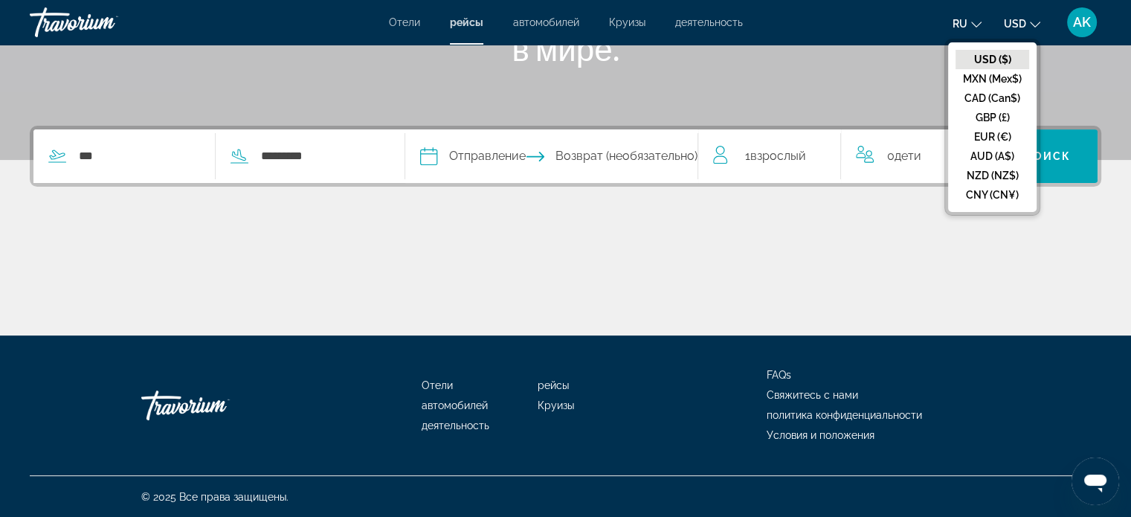
click at [994, 129] on button "EUR (€)" at bounding box center [992, 136] width 74 height 19
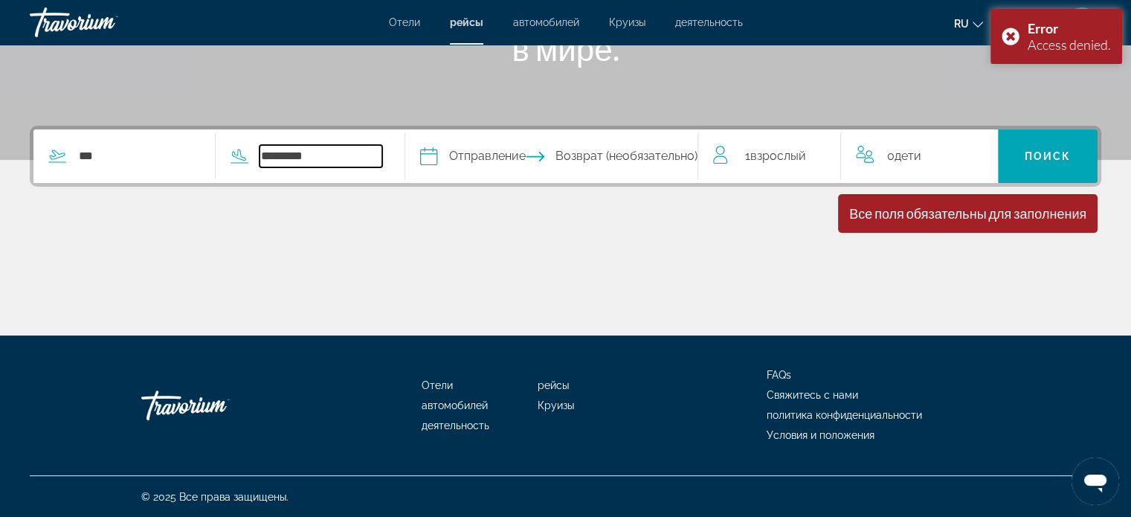
drag, startPoint x: 337, startPoint y: 151, endPoint x: 263, endPoint y: 152, distance: 73.6
click at [262, 145] on div "*********" at bounding box center [299, 156] width 167 height 22
type input "***"
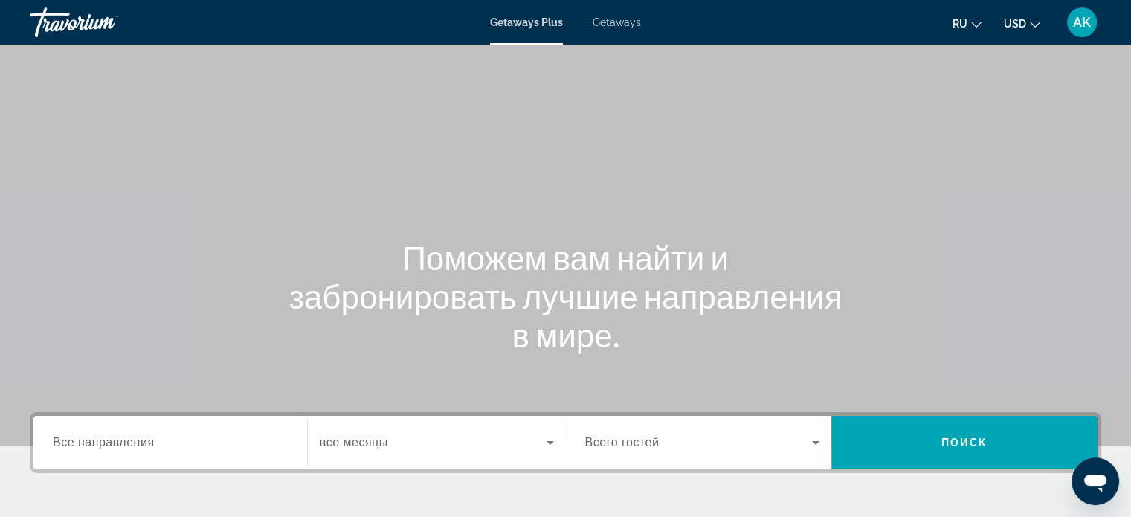
click at [606, 20] on span "Getaways" at bounding box center [617, 22] width 48 height 12
click at [404, 435] on span "Search widget" at bounding box center [433, 442] width 227 height 18
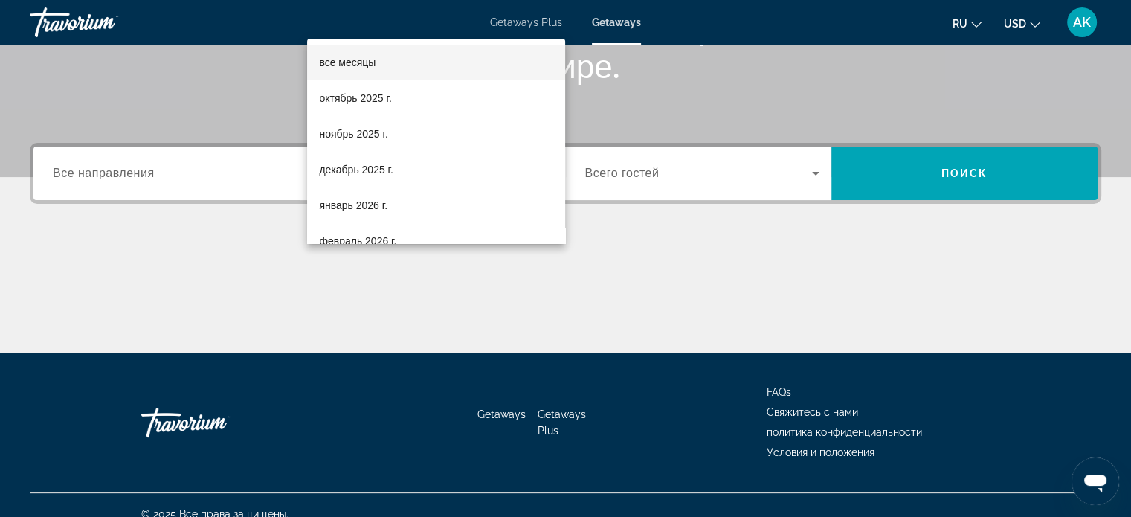
scroll to position [286, 0]
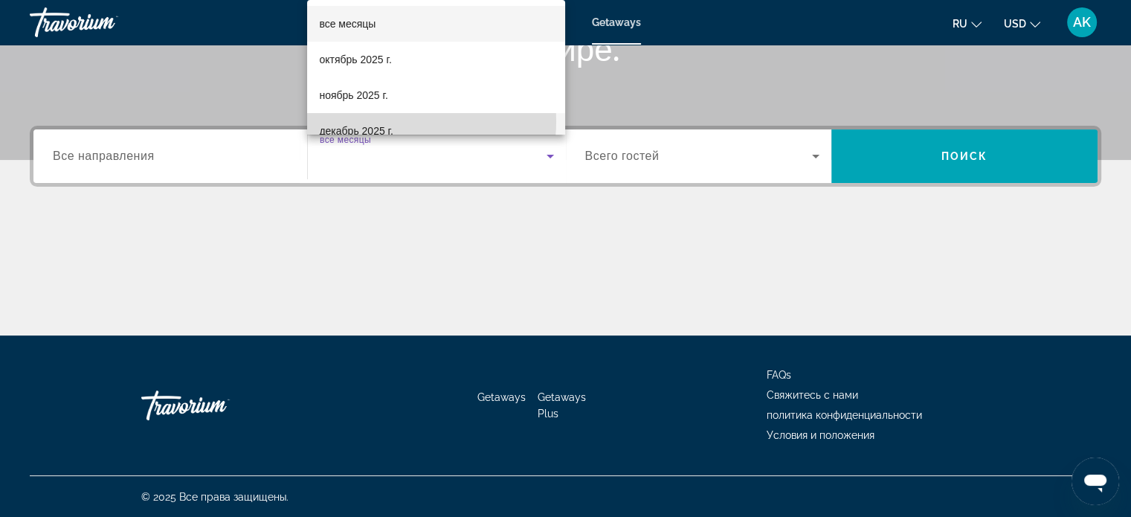
click at [382, 122] on span "декабрь 2025 г." at bounding box center [356, 131] width 74 height 18
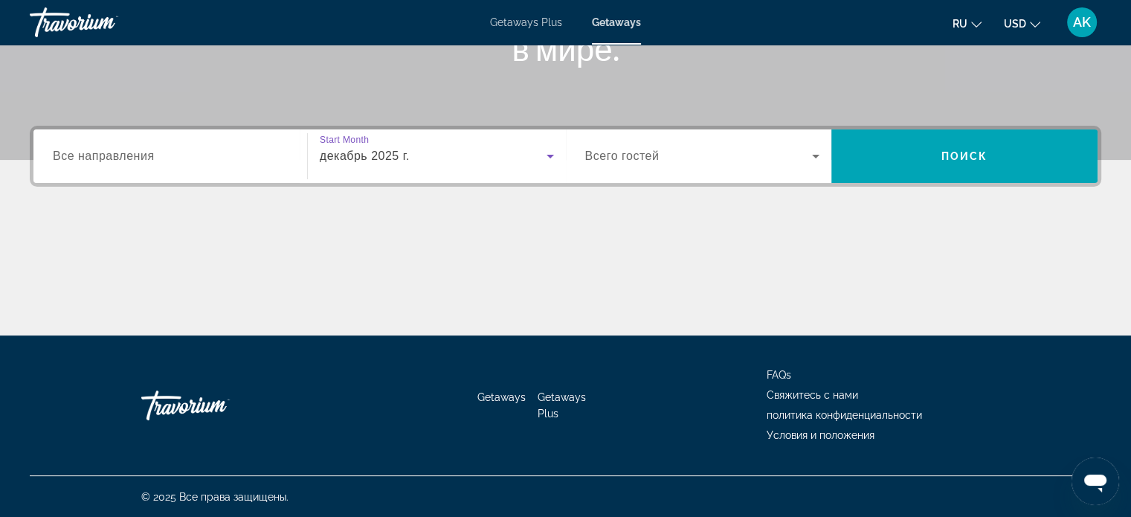
click at [740, 155] on span "Search widget" at bounding box center [699, 156] width 228 height 18
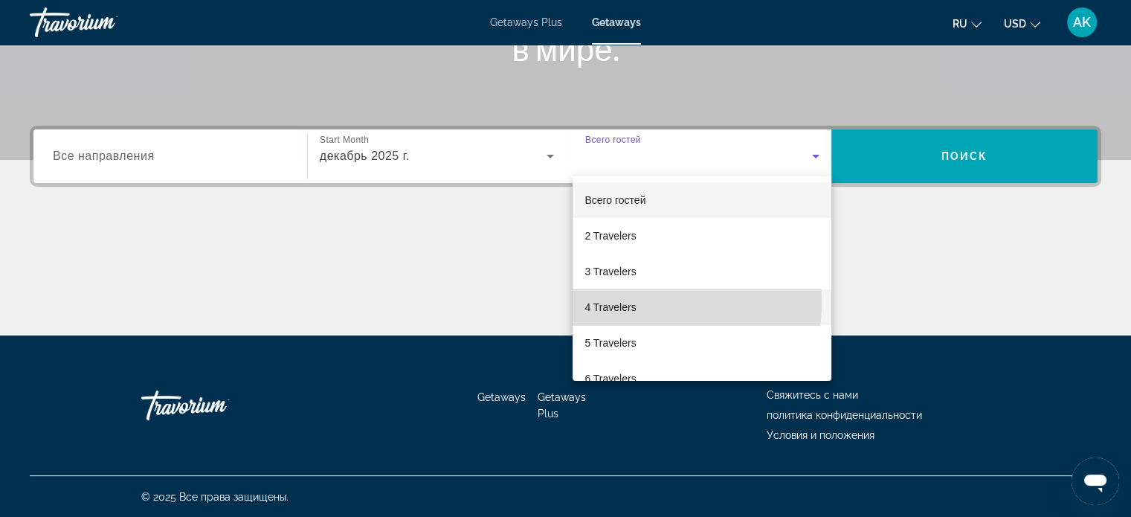
click at [630, 303] on span "4 Travelers" at bounding box center [609, 307] width 51 height 18
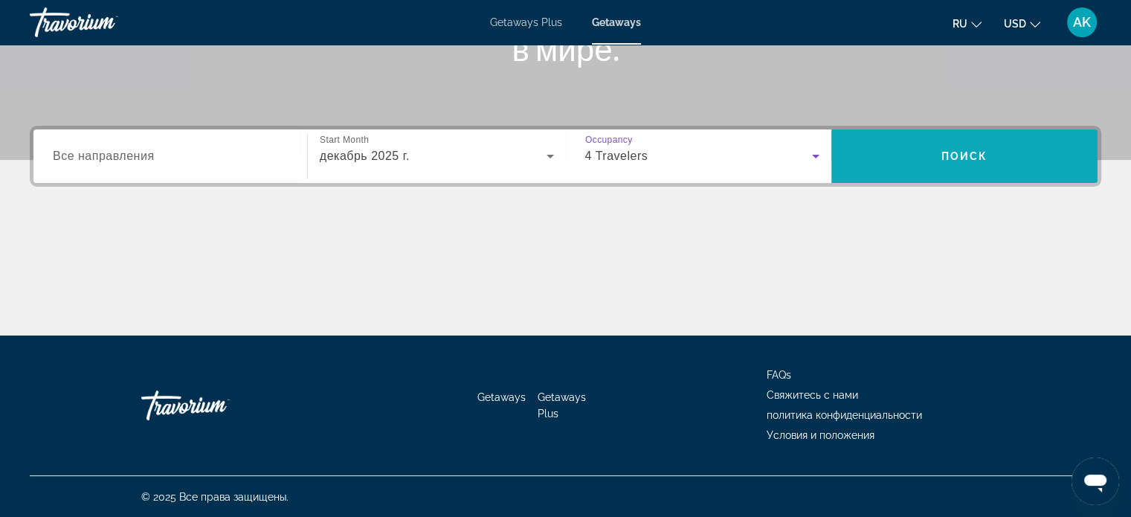
click at [966, 147] on span "Search" at bounding box center [964, 156] width 266 height 36
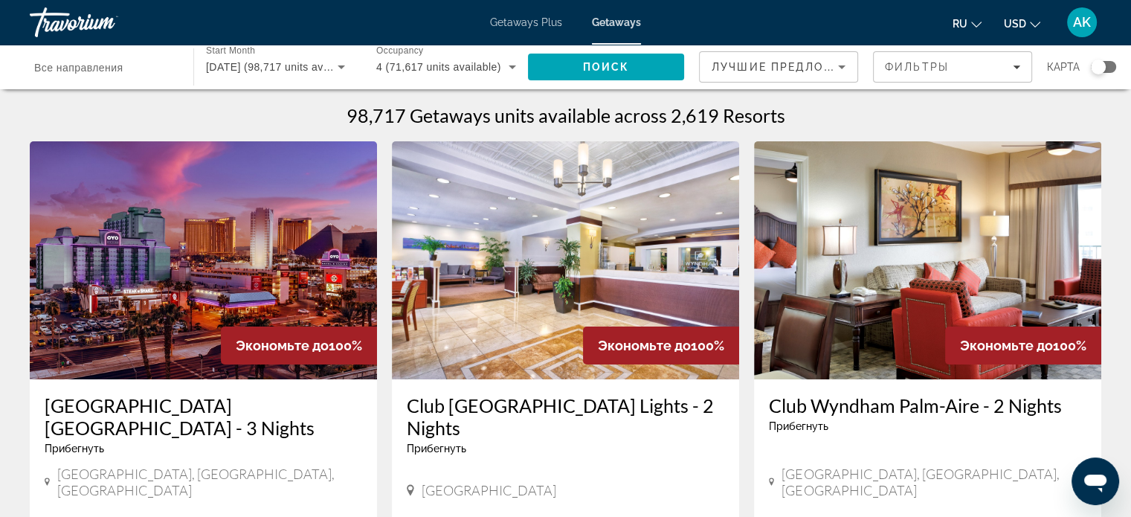
click at [1094, 68] on div "Search widget" at bounding box center [1098, 66] width 15 height 15
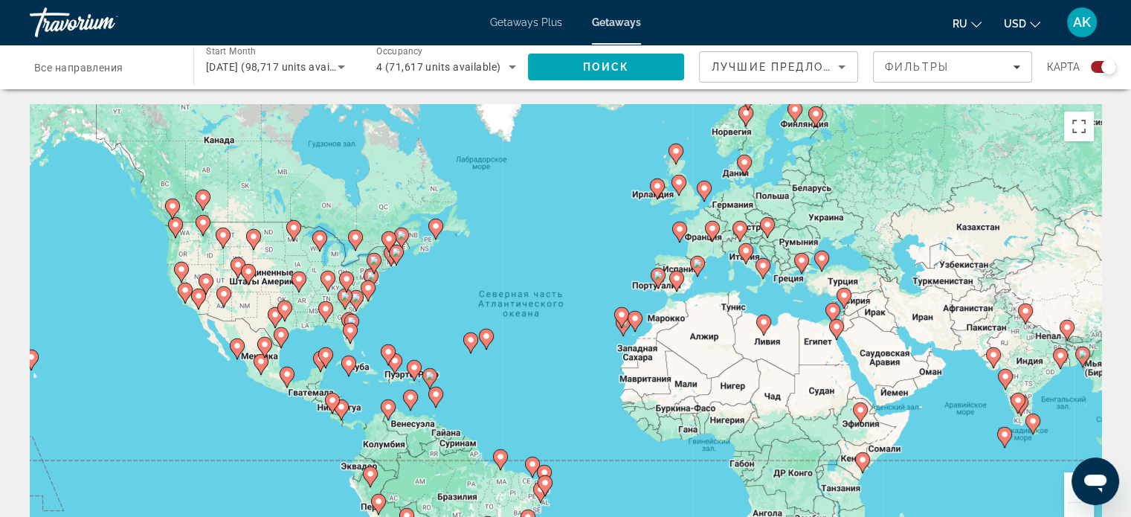
click at [583, 229] on div "Чтобы активировать перетаскивание с помощью клавиатуры, нажмите Alt + Ввод. Пос…" at bounding box center [565, 327] width 1071 height 446
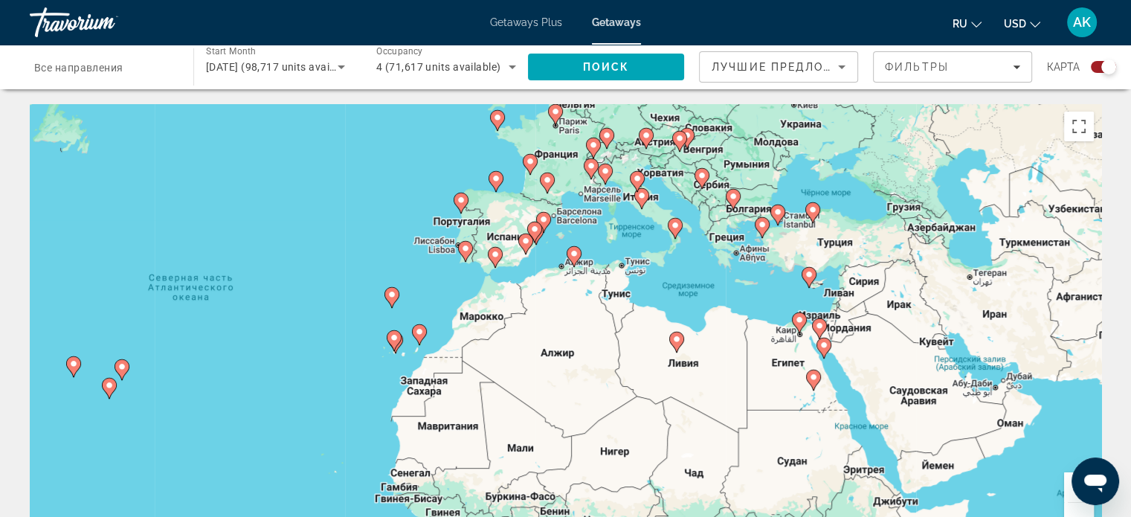
drag, startPoint x: 692, startPoint y: 314, endPoint x: 416, endPoint y: 220, distance: 291.3
click at [416, 220] on div "Чтобы активировать перетаскивание с помощью клавиатуры, нажмите Alt + Ввод. Пос…" at bounding box center [565, 327] width 1071 height 446
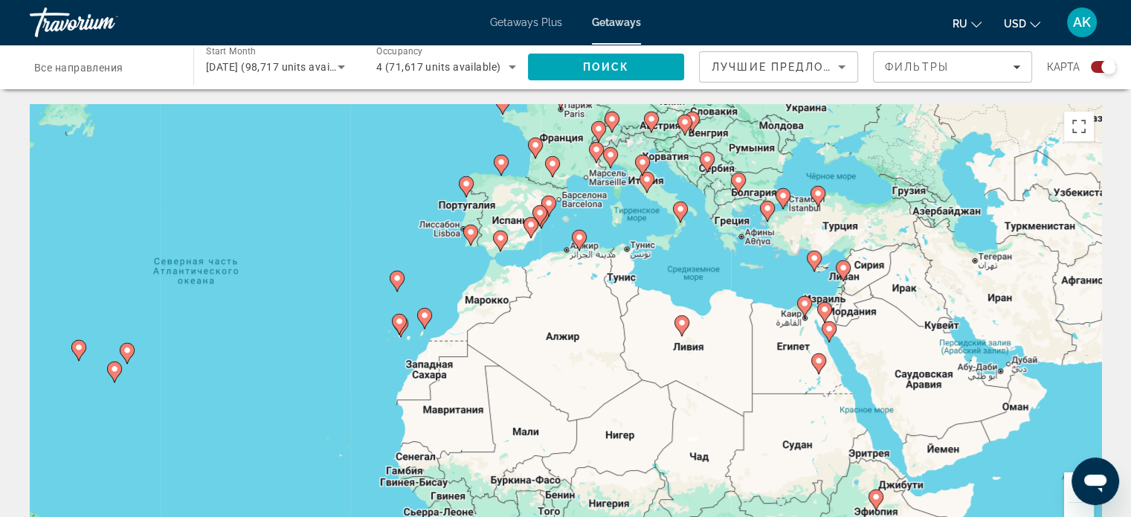
drag, startPoint x: 681, startPoint y: 262, endPoint x: 714, endPoint y: 240, distance: 39.6
click at [714, 240] on div "Чтобы активировать перетаскивание с помощью клавиатуры, нажмите Alt + Ввод. Пос…" at bounding box center [565, 327] width 1071 height 446
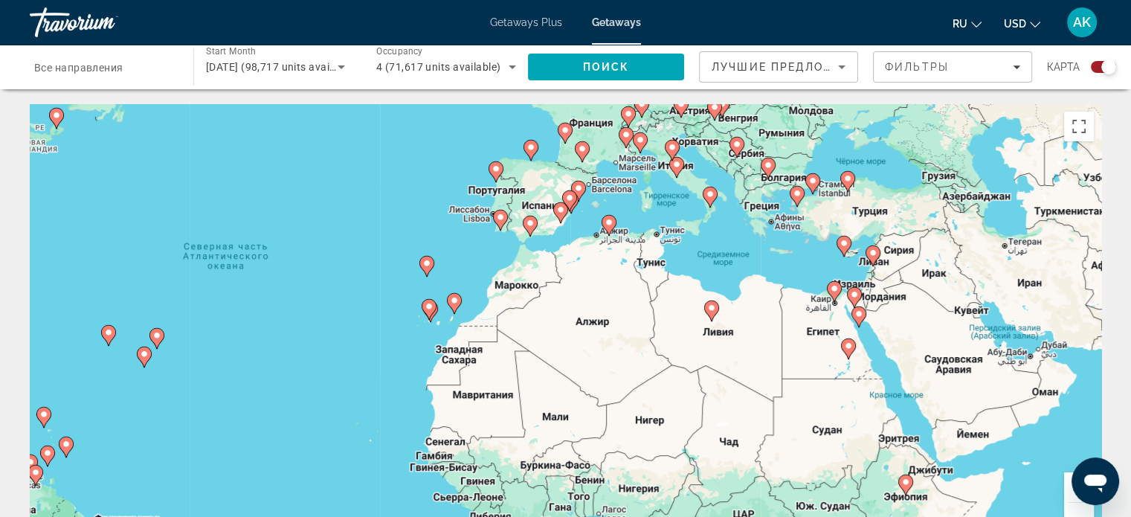
click at [407, 309] on div "Чтобы активировать перетаскивание с помощью клавиатуры, нажмите Alt + Ввод. Пос…" at bounding box center [565, 327] width 1071 height 446
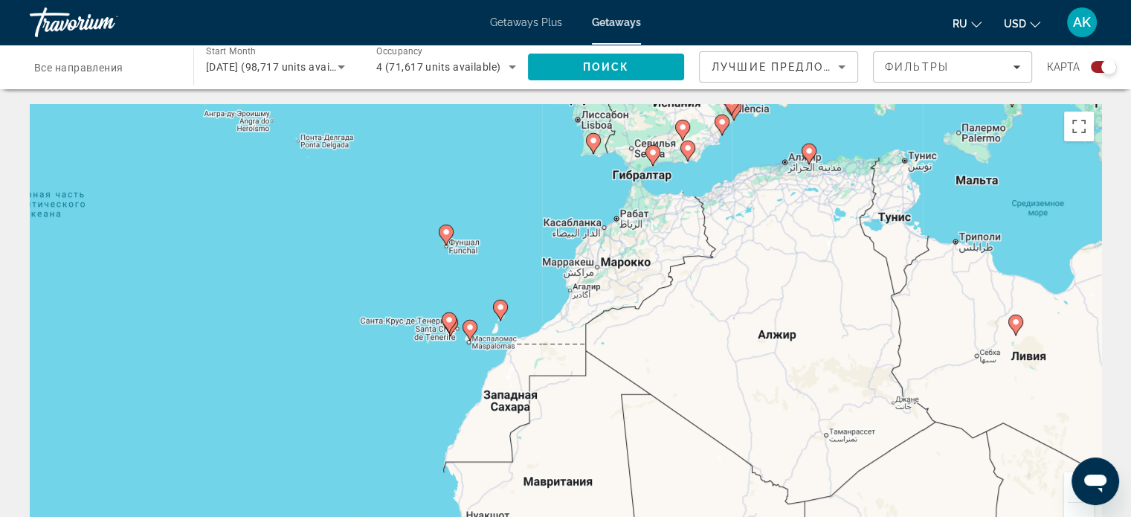
click at [482, 284] on div "Чтобы активировать перетаскивание с помощью клавиатуры, нажмите Alt + Ввод. Пос…" at bounding box center [565, 327] width 1071 height 446
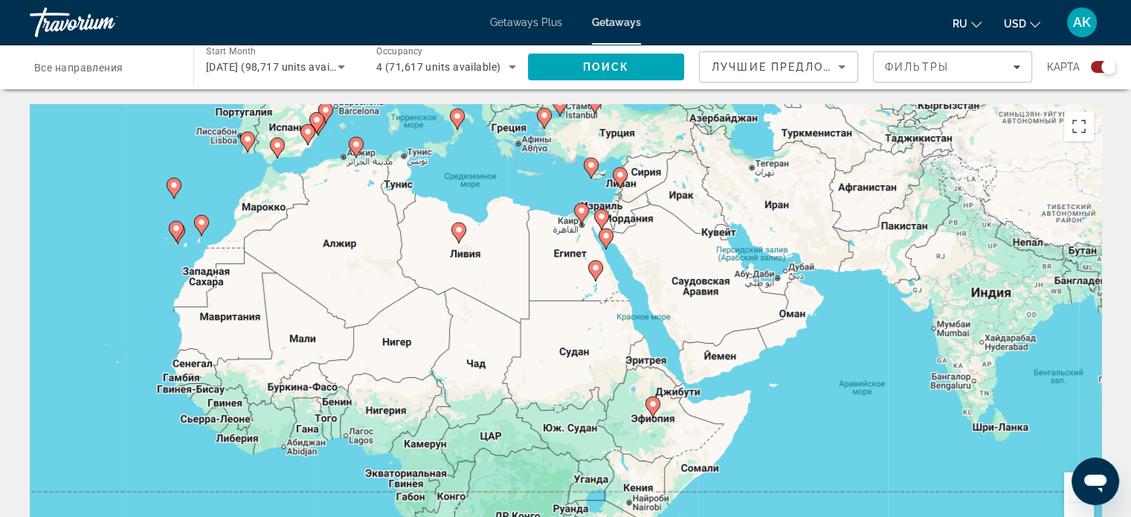
drag, startPoint x: 797, startPoint y: 320, endPoint x: 489, endPoint y: 266, distance: 312.4
click at [489, 266] on div "Чтобы активировать перетаскивание с помощью клавиатуры, нажмите Alt + Ввод. Пос…" at bounding box center [565, 327] width 1071 height 446
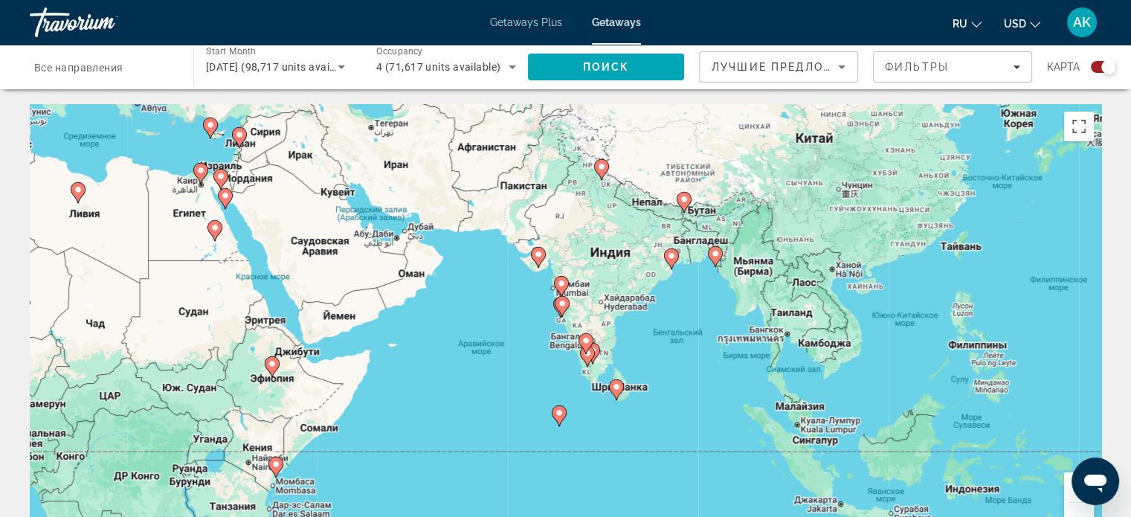
drag, startPoint x: 789, startPoint y: 323, endPoint x: 409, endPoint y: 277, distance: 382.8
click at [409, 277] on div "Чтобы активировать перетаскивание с помощью клавиатуры, нажмите Alt + Ввод. Пос…" at bounding box center [565, 327] width 1071 height 446
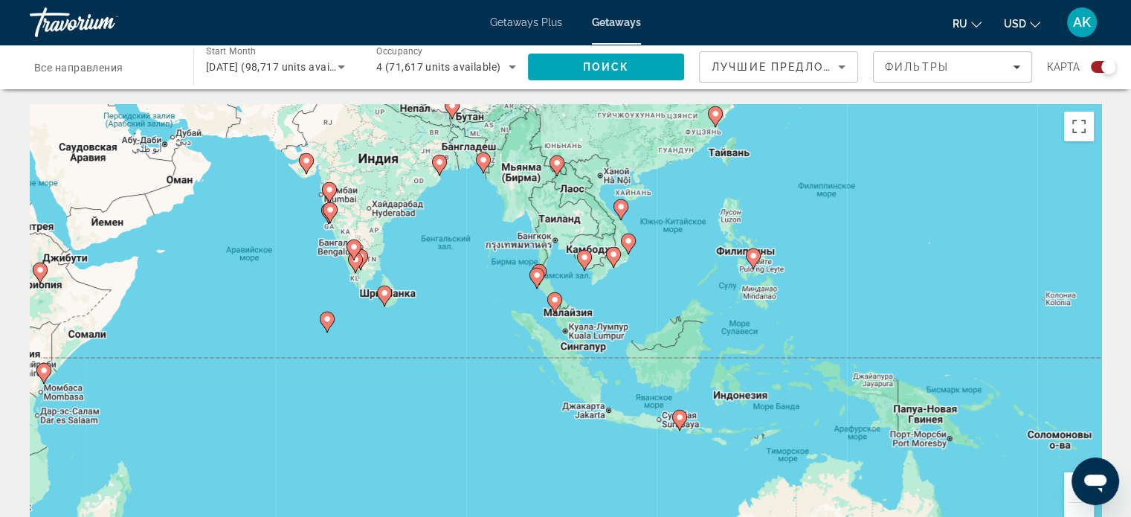
drag, startPoint x: 748, startPoint y: 332, endPoint x: 514, endPoint y: 237, distance: 252.1
click at [514, 237] on div "Чтобы активировать перетаскивание с помощью клавиатуры, нажмите Alt + Ввод. Пос…" at bounding box center [565, 327] width 1071 height 446
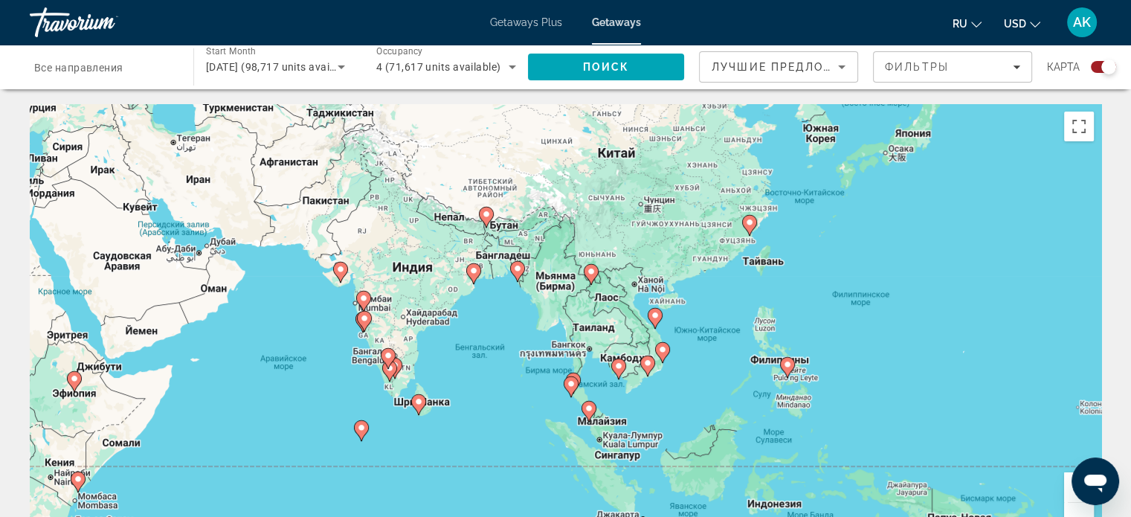
drag, startPoint x: 575, startPoint y: 249, endPoint x: 596, endPoint y: 351, distance: 104.1
click at [607, 363] on div "Чтобы активировать перетаскивание с помощью клавиатуры, нажмите Alt + Ввод. Пос…" at bounding box center [565, 327] width 1071 height 446
click at [490, 383] on div "Чтобы активировать перетаскивание с помощью клавиатуры, нажмите Alt + Ввод. Пос…" at bounding box center [565, 327] width 1071 height 446
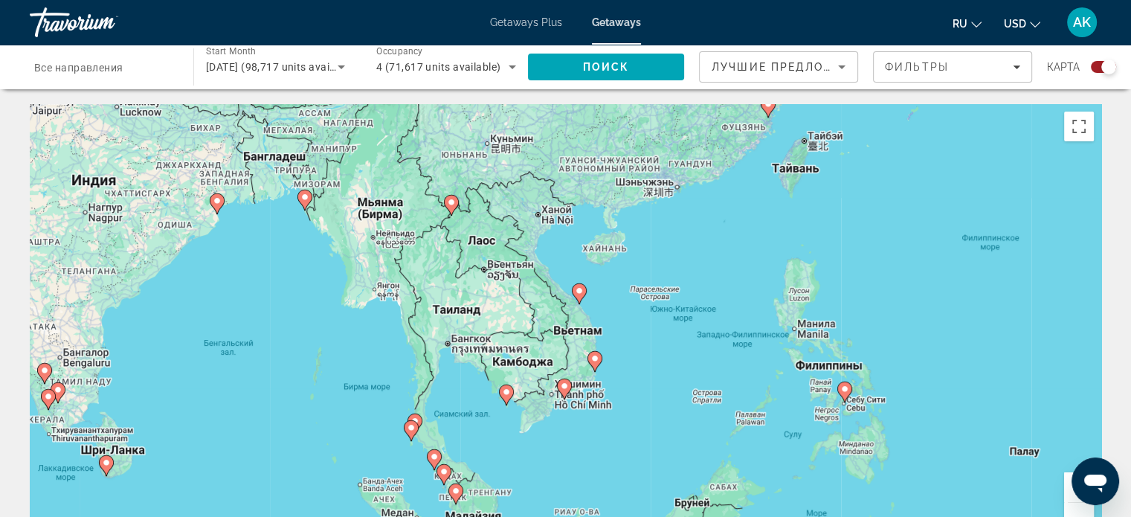
drag, startPoint x: 520, startPoint y: 254, endPoint x: 277, endPoint y: 285, distance: 245.9
click at [277, 285] on div "Чтобы активировать перетаскивание с помощью клавиатуры, нажмите Alt + Ввод. Пос…" at bounding box center [565, 327] width 1071 height 446
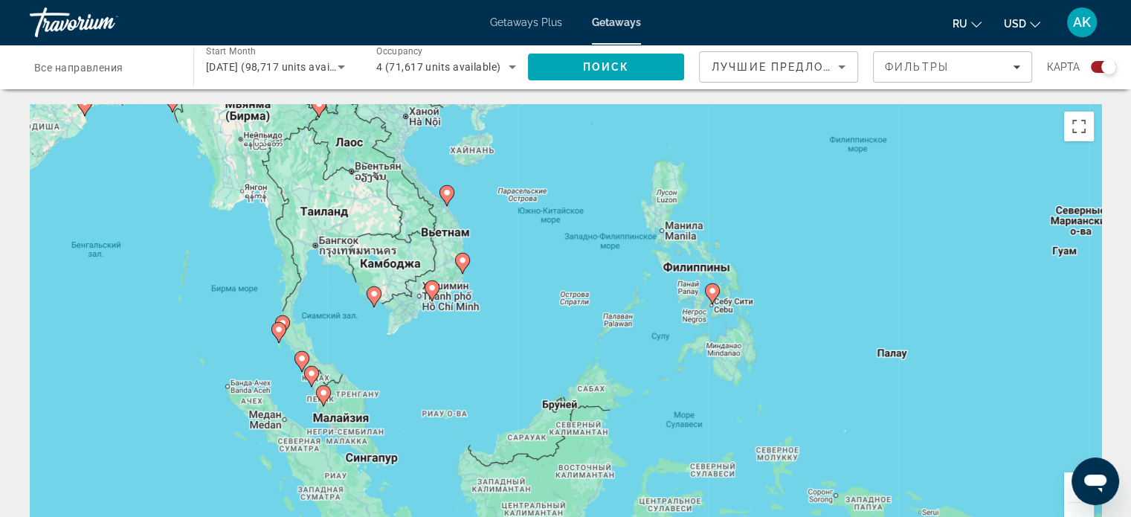
drag, startPoint x: 741, startPoint y: 237, endPoint x: 605, endPoint y: 142, distance: 165.4
click at [605, 142] on div "Чтобы активировать перетаскивание с помощью клавиатуры, нажмите Alt + Ввод. Пос…" at bounding box center [565, 327] width 1071 height 446
click at [795, 288] on div "Чтобы активировать перетаскивание с помощью клавиатуры, нажмите Alt + Ввод. Пос…" at bounding box center [565, 327] width 1071 height 446
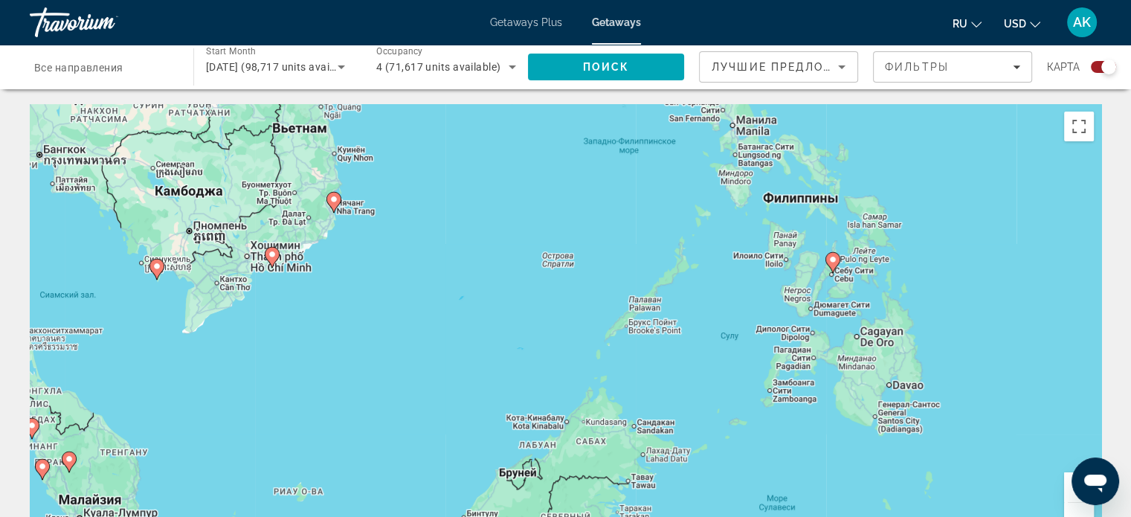
drag, startPoint x: 425, startPoint y: 291, endPoint x: 613, endPoint y: 242, distance: 194.4
click at [613, 242] on div "Чтобы активировать перетаскивание с помощью клавиатуры, нажмите Alt + Ввод. Пос…" at bounding box center [565, 327] width 1071 height 446
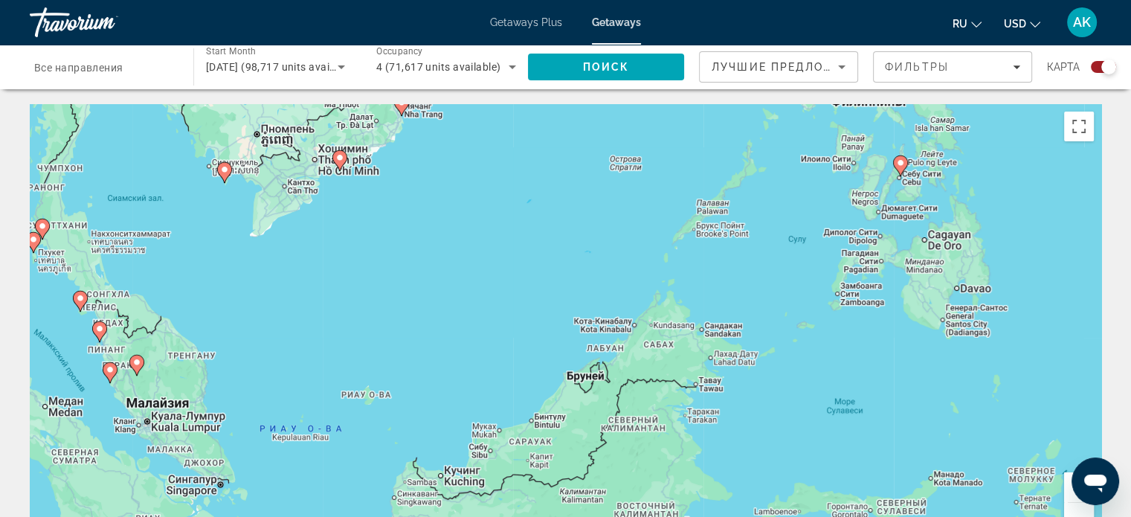
drag, startPoint x: 419, startPoint y: 297, endPoint x: 492, endPoint y: 196, distance: 124.6
click at [491, 196] on div "Чтобы активировать перетаскивание с помощью клавиатуры, нажмите Alt + Ввод. Пос…" at bounding box center [565, 327] width 1071 height 446
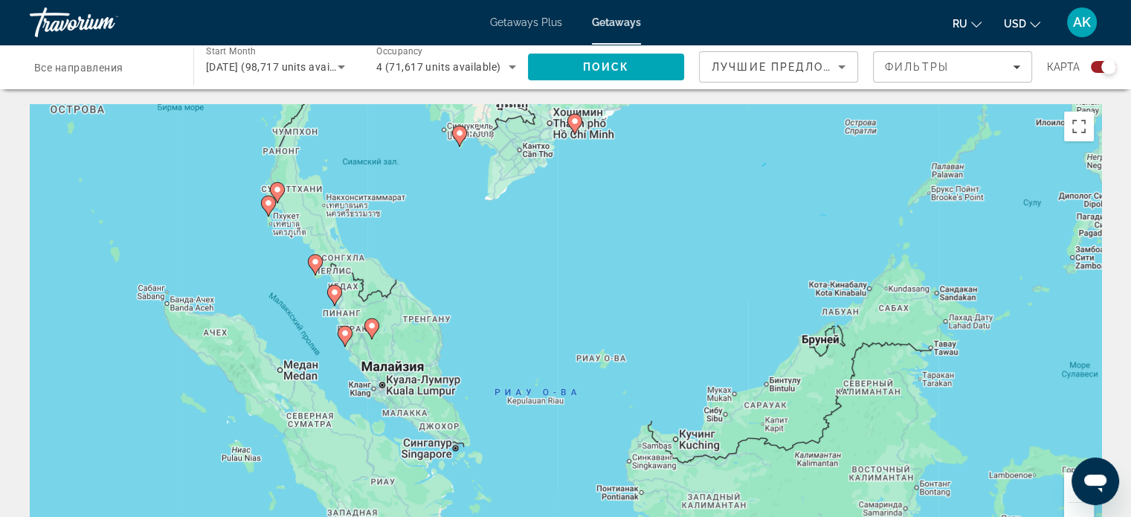
drag, startPoint x: 242, startPoint y: 314, endPoint x: 476, endPoint y: 289, distance: 234.8
click at [476, 289] on div "Чтобы активировать перетаскивание с помощью клавиатуры, нажмите Alt + Ввод. Пос…" at bounding box center [565, 327] width 1071 height 446
click at [255, 261] on div "Чтобы активировать перетаскивание с помощью клавиатуры, нажмите Alt + Ввод. Пос…" at bounding box center [565, 327] width 1071 height 446
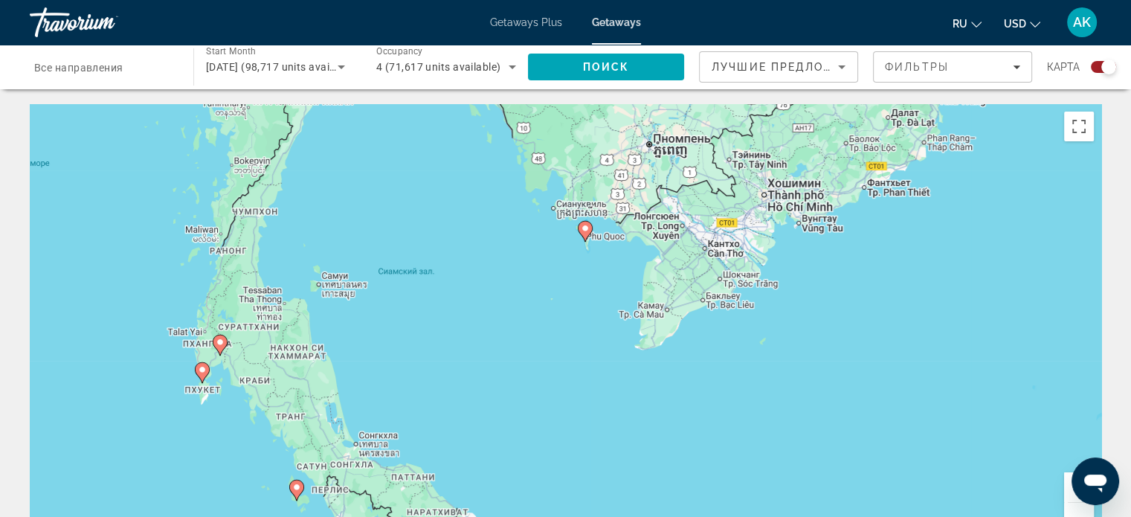
drag, startPoint x: 298, startPoint y: 301, endPoint x: 219, endPoint y: 500, distance: 213.6
click at [219, 500] on div "Чтобы активировать перетаскивание с помощью клавиатуры, нажмите Alt + Ввод. Пос…" at bounding box center [565, 327] width 1071 height 446
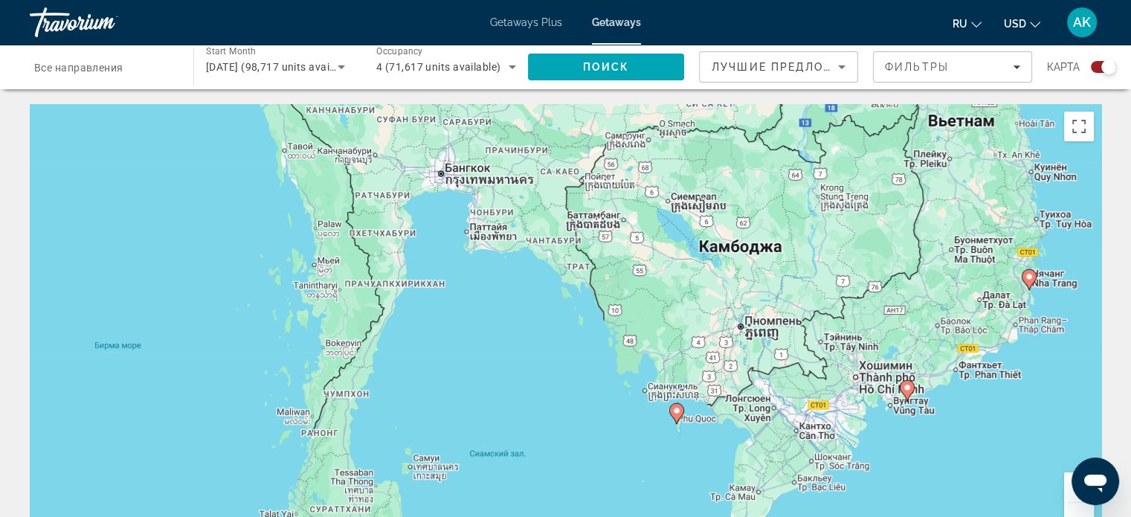
drag, startPoint x: 358, startPoint y: 308, endPoint x: 431, endPoint y: 469, distance: 177.3
click at [431, 469] on div "Чтобы активировать перетаскивание с помощью клавиатуры, нажмите Alt + Ввод. Пос…" at bounding box center [565, 327] width 1071 height 446
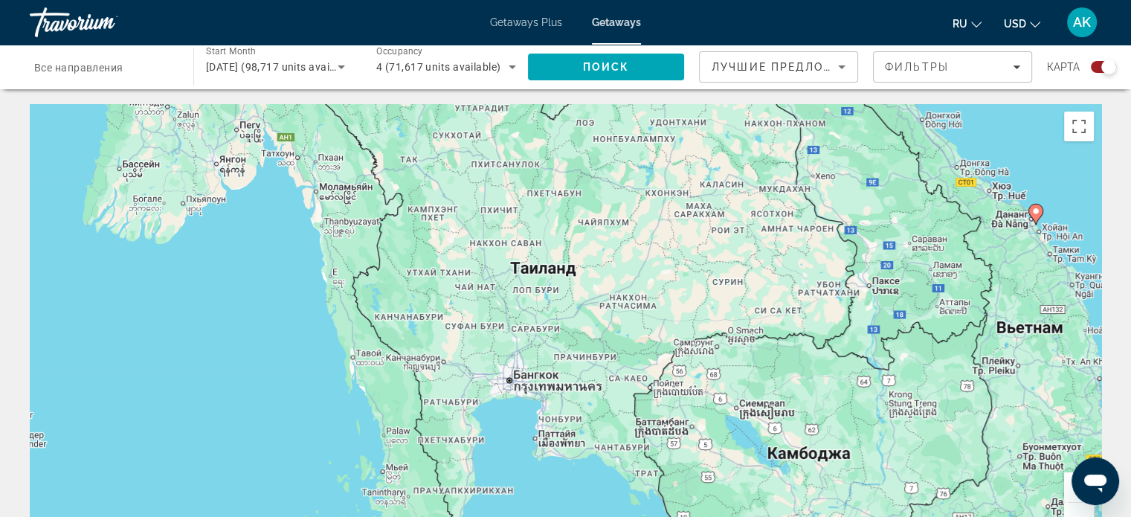
drag, startPoint x: 456, startPoint y: 339, endPoint x: 524, endPoint y: 552, distance: 223.4
click at [524, 516] on html "Перейти к основному содержанию Getaways Plus Getaways ru English Español França…" at bounding box center [565, 258] width 1131 height 517
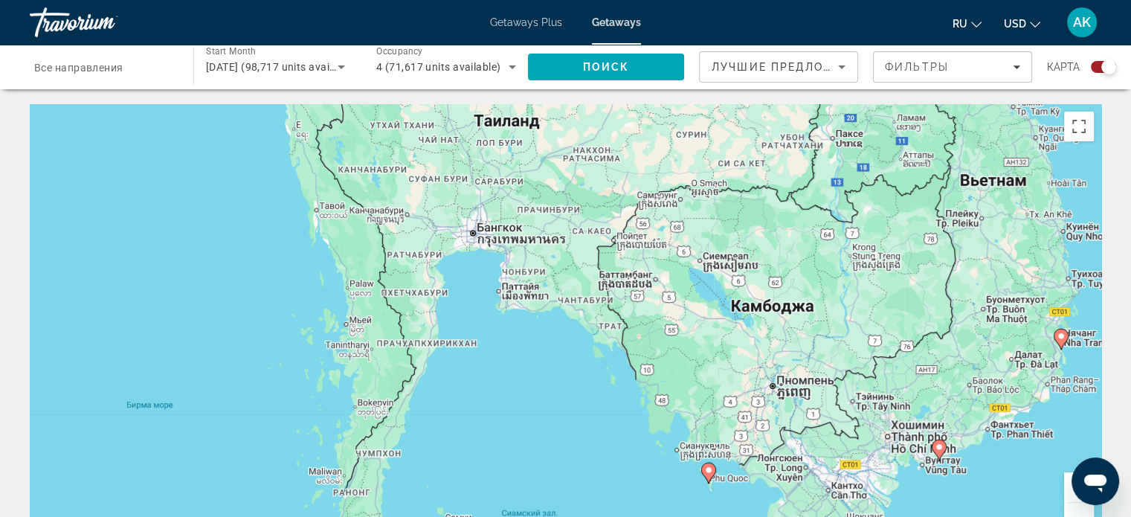
drag, startPoint x: 302, startPoint y: 451, endPoint x: 249, endPoint y: 139, distance: 316.7
click at [249, 139] on div "Чтобы активировать перетаскивание с помощью клавиатуры, нажмите Alt + Ввод. Пос…" at bounding box center [565, 327] width 1071 height 446
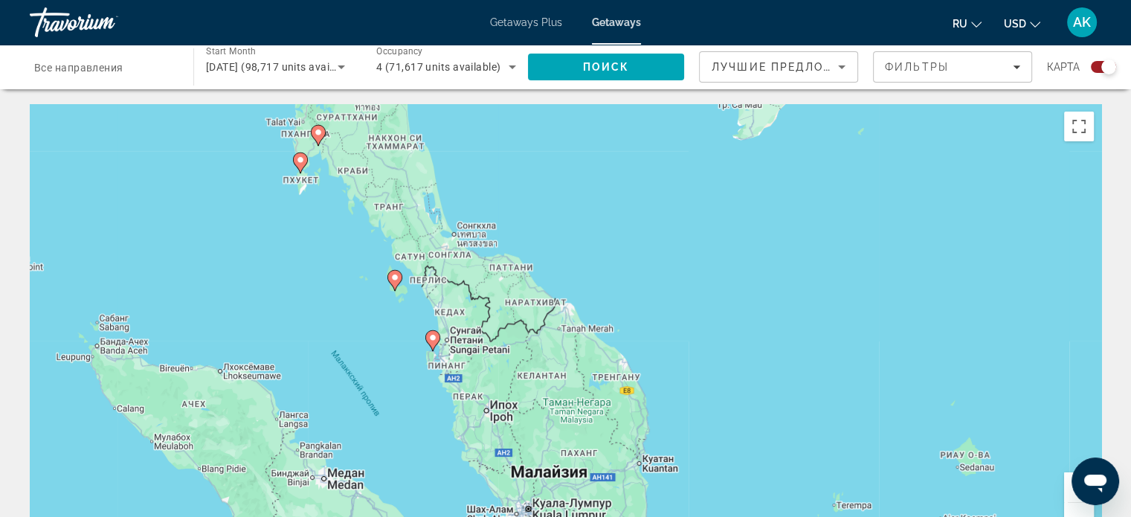
drag, startPoint x: 556, startPoint y: 371, endPoint x: 545, endPoint y: 148, distance: 223.3
click at [545, 148] on div "Чтобы активировать перетаскивание с помощью клавиатуры, нажмите Alt + Ввод. Пос…" at bounding box center [565, 327] width 1071 height 446
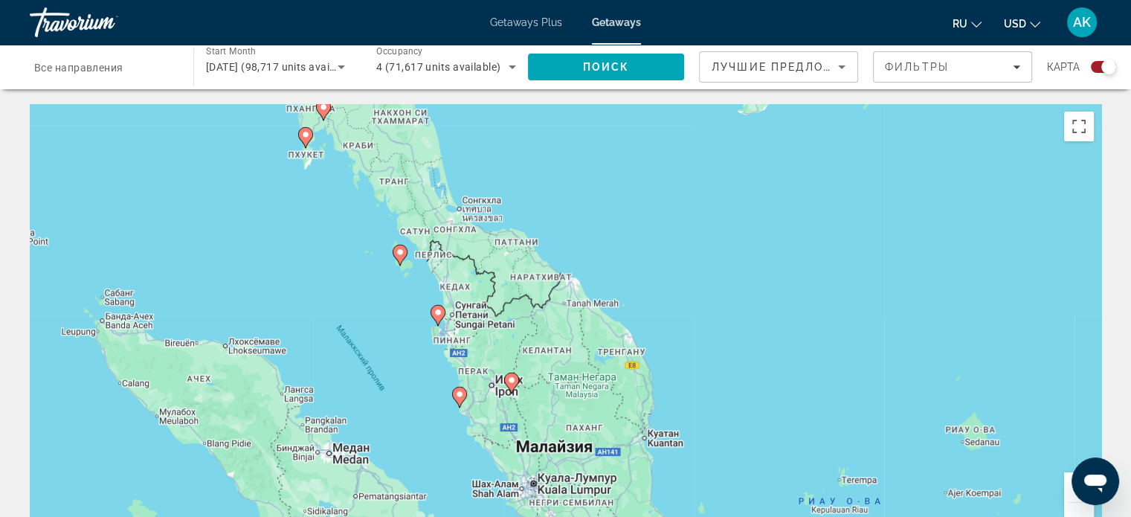
drag, startPoint x: 645, startPoint y: 254, endPoint x: 651, endPoint y: 228, distance: 27.3
click at [651, 228] on div "Чтобы активировать перетаскивание с помощью клавиатуры, нажмите Alt + Ввод. Пос…" at bounding box center [565, 327] width 1071 height 446
click at [397, 320] on div "Чтобы активировать перетаскивание с помощью клавиатуры, нажмите Alt + Ввод. Пос…" at bounding box center [565, 327] width 1071 height 446
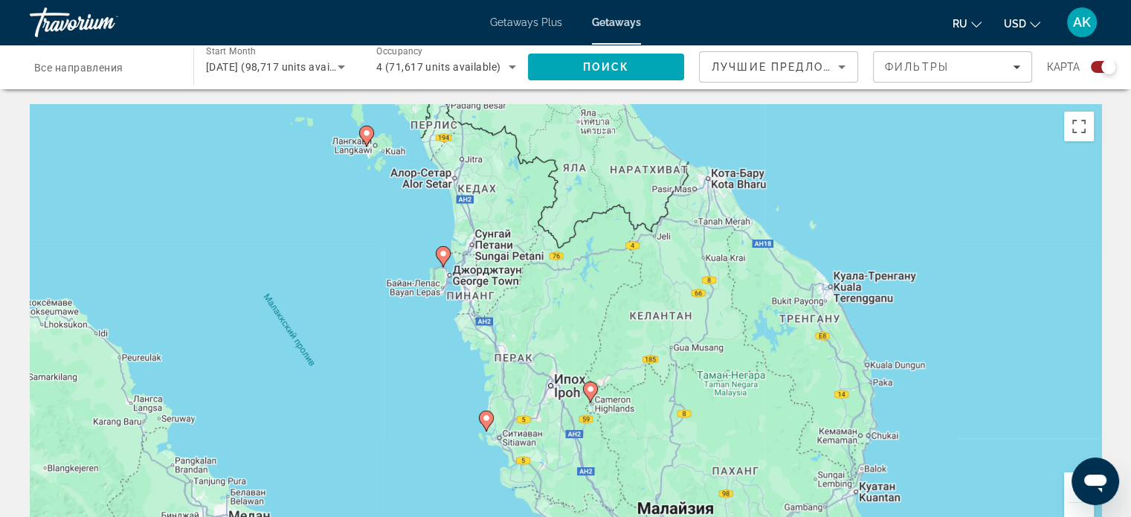
drag, startPoint x: 404, startPoint y: 349, endPoint x: 367, endPoint y: 284, distance: 74.9
click at [367, 284] on div "Чтобы активировать перетаскивание с помощью клавиатуры, нажмите Alt + Ввод. Пос…" at bounding box center [565, 327] width 1071 height 446
click at [435, 407] on div "Чтобы активировать перетаскивание с помощью клавиатуры, нажмите Alt + Ввод. Пос…" at bounding box center [565, 327] width 1071 height 446
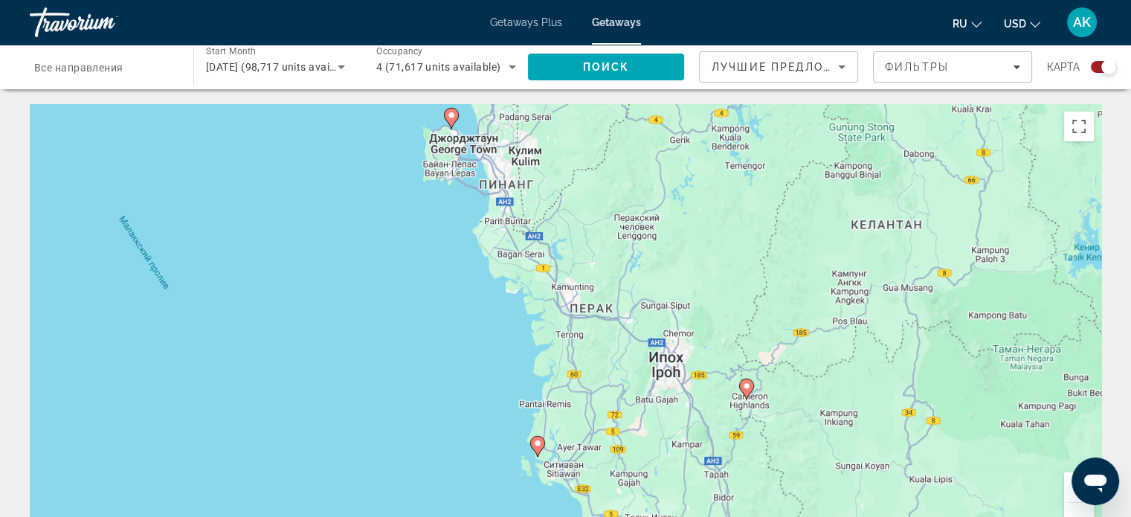
click at [431, 408] on div "Чтобы активировать перетаскивание с помощью клавиатуры, нажмите Alt + Ввод. Пос…" at bounding box center [565, 327] width 1071 height 446
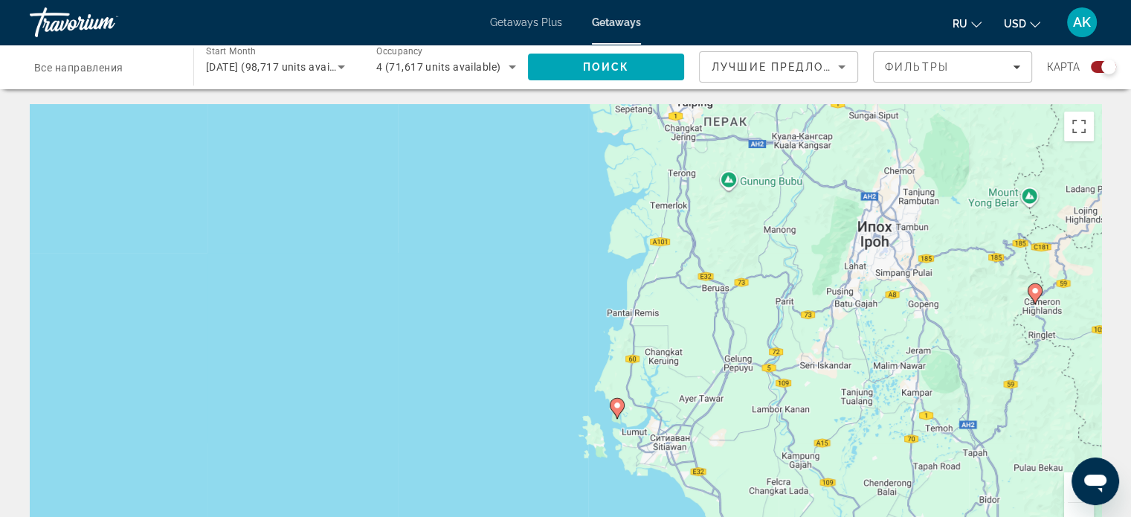
drag, startPoint x: 451, startPoint y: 396, endPoint x: 381, endPoint y: 209, distance: 199.7
click at [381, 209] on div "Чтобы активировать перетаскивание с помощью клавиатуры, нажмите Alt + Ввод. Пос…" at bounding box center [565, 327] width 1071 height 446
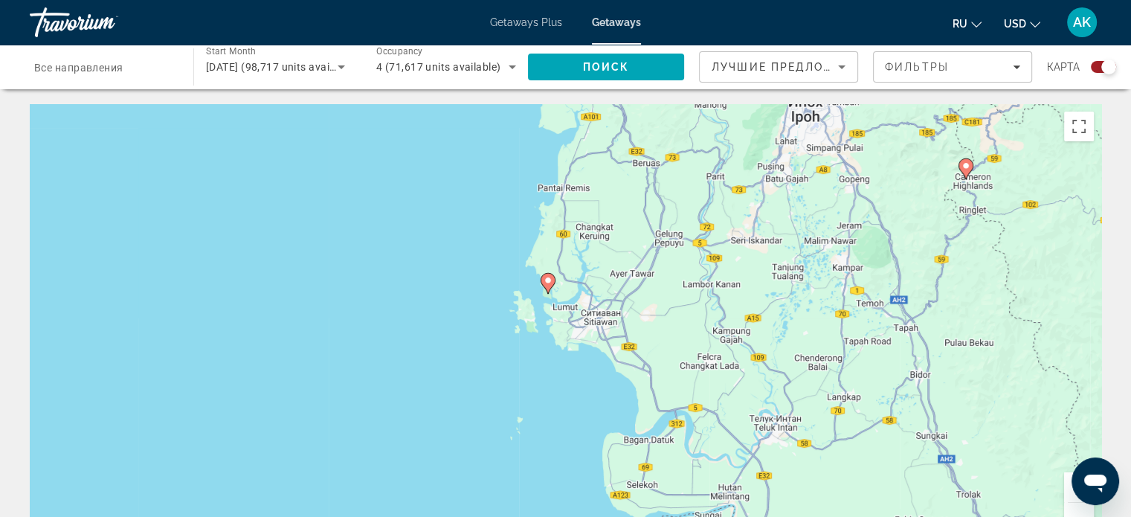
drag, startPoint x: 446, startPoint y: 355, endPoint x: 374, endPoint y: 222, distance: 151.4
click at [374, 222] on div "Чтобы активировать перетаскивание с помощью клавиатуры, нажмите Alt + Ввод. Пос…" at bounding box center [565, 327] width 1071 height 446
click at [418, 261] on div "Чтобы активировать перетаскивание с помощью клавиатуры, нажмите Alt + Ввод. Пос…" at bounding box center [565, 327] width 1071 height 446
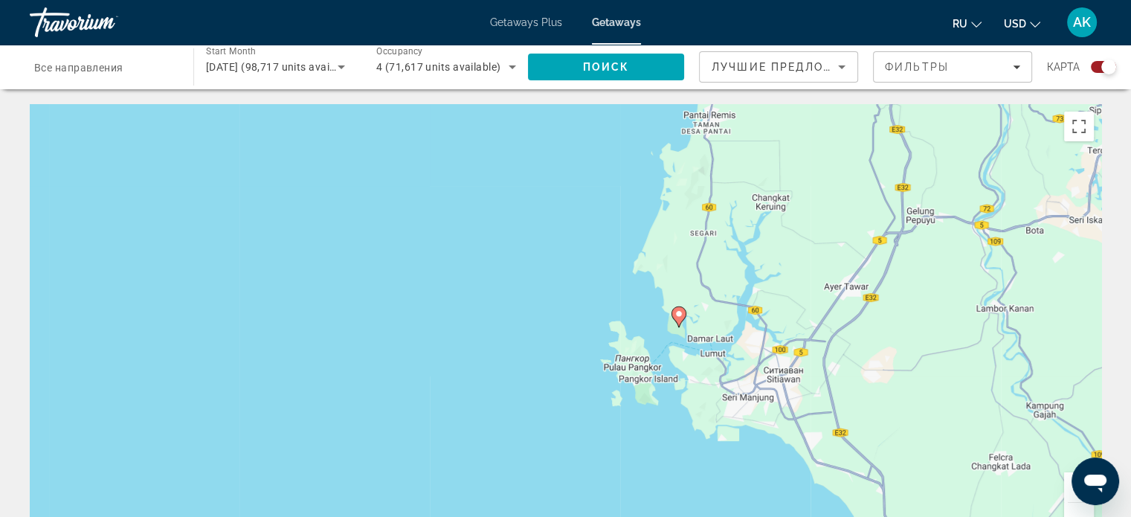
click at [554, 314] on div "Чтобы активировать перетаскивание с помощью клавиатуры, нажмите Alt + Ввод. Пос…" at bounding box center [565, 327] width 1071 height 446
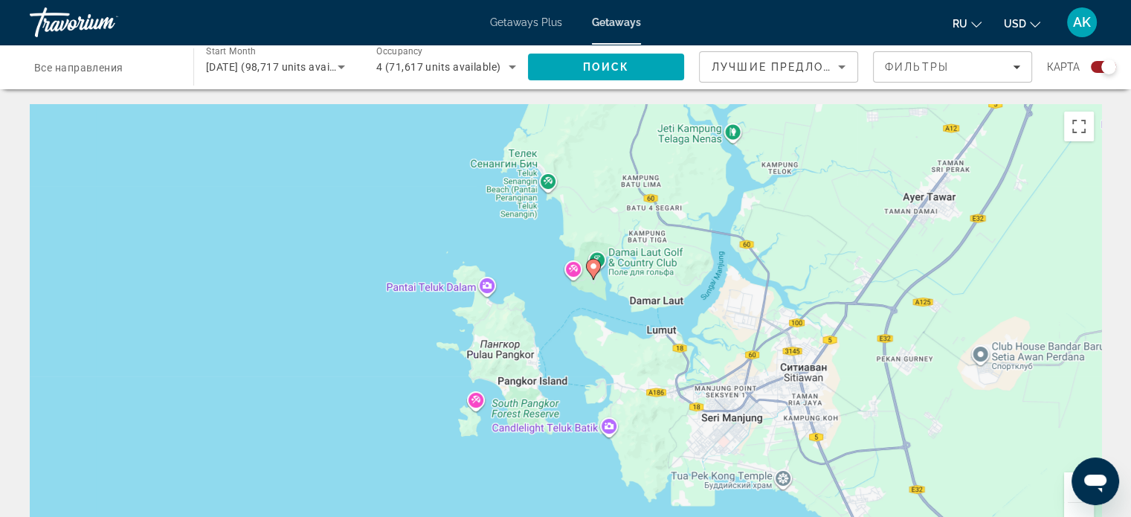
drag, startPoint x: 587, startPoint y: 323, endPoint x: 375, endPoint y: 259, distance: 221.3
click at [375, 259] on div "Чтобы активировать перетаскивание с помощью клавиатуры, нажмите Alt + Ввод. Пос…" at bounding box center [565, 327] width 1071 height 446
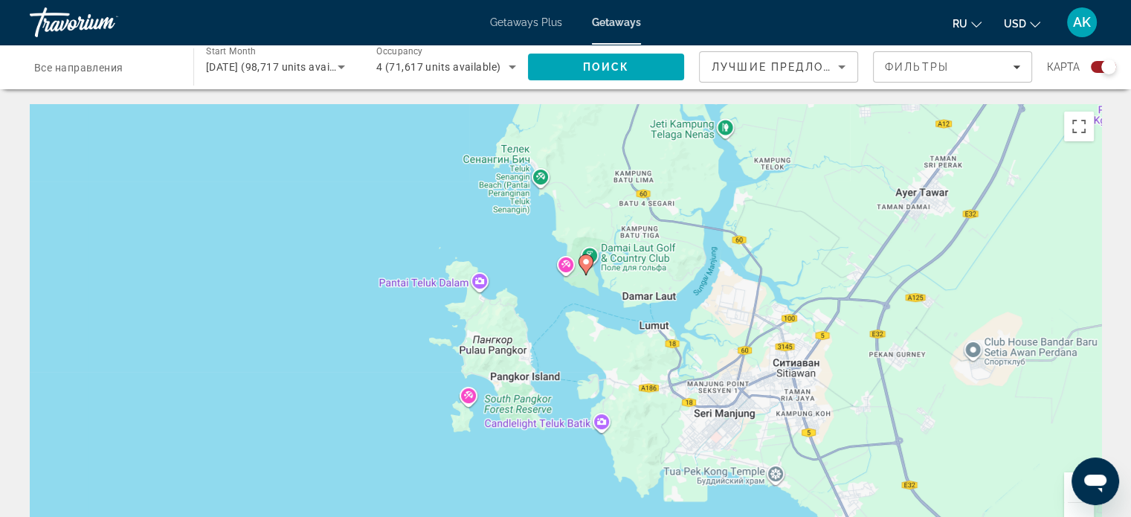
click at [582, 261] on image "Main content" at bounding box center [585, 261] width 9 height 9
type input "**********"
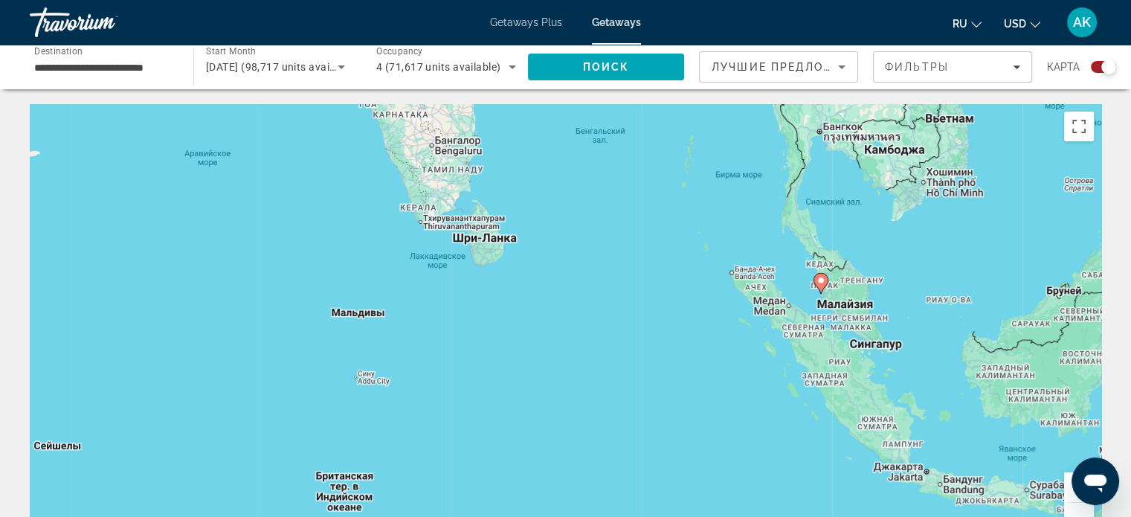
drag, startPoint x: 345, startPoint y: 279, endPoint x: 610, endPoint y: 252, distance: 266.0
click at [613, 246] on div "Чтобы активировать перетаскивание с помощью клавиатуры, нажмите Alt + Ввод. Пос…" at bounding box center [565, 327] width 1071 height 446
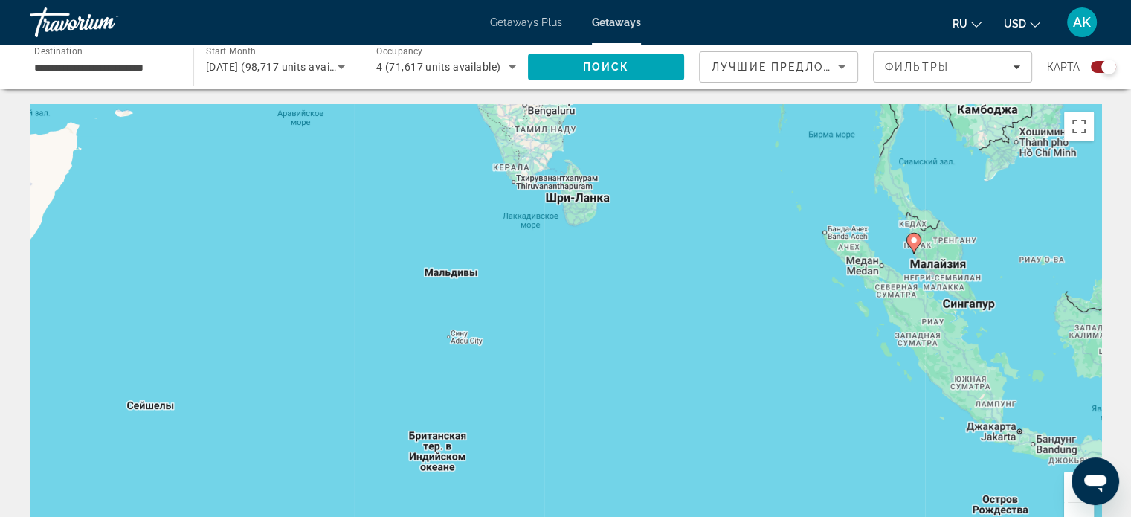
drag, startPoint x: 576, startPoint y: 282, endPoint x: 632, endPoint y: 368, distance: 102.7
click at [632, 368] on div "Чтобы активировать перетаскивание с помощью клавиатуры, нажмите Alt + Ввод. Пос…" at bounding box center [565, 327] width 1071 height 446
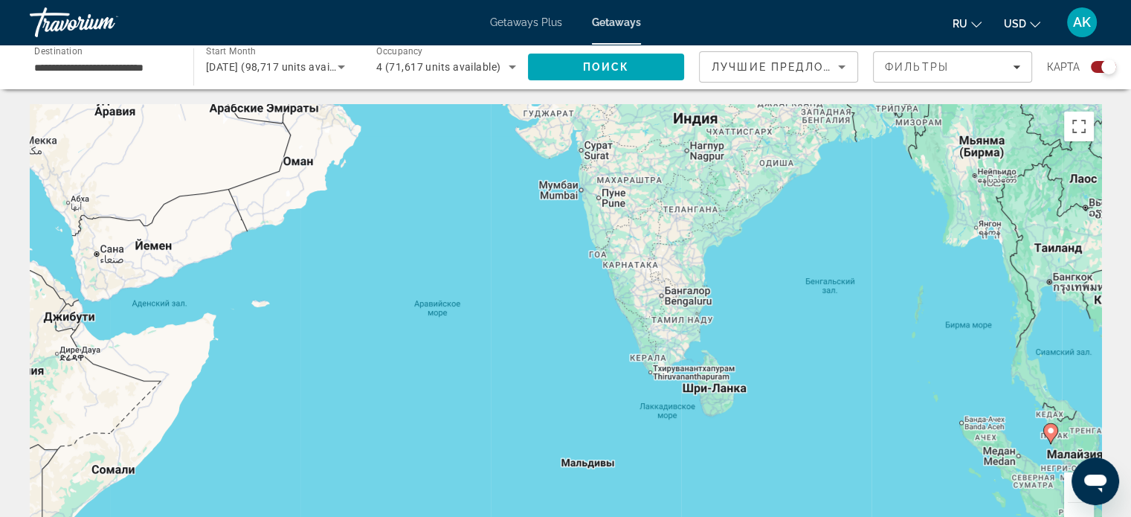
drag, startPoint x: 707, startPoint y: 233, endPoint x: 773, endPoint y: 352, distance: 135.5
click at [775, 350] on div "Чтобы активировать перетаскивание с помощью клавиатуры, нажмите Alt + Ввод. Пос…" at bounding box center [565, 327] width 1071 height 446
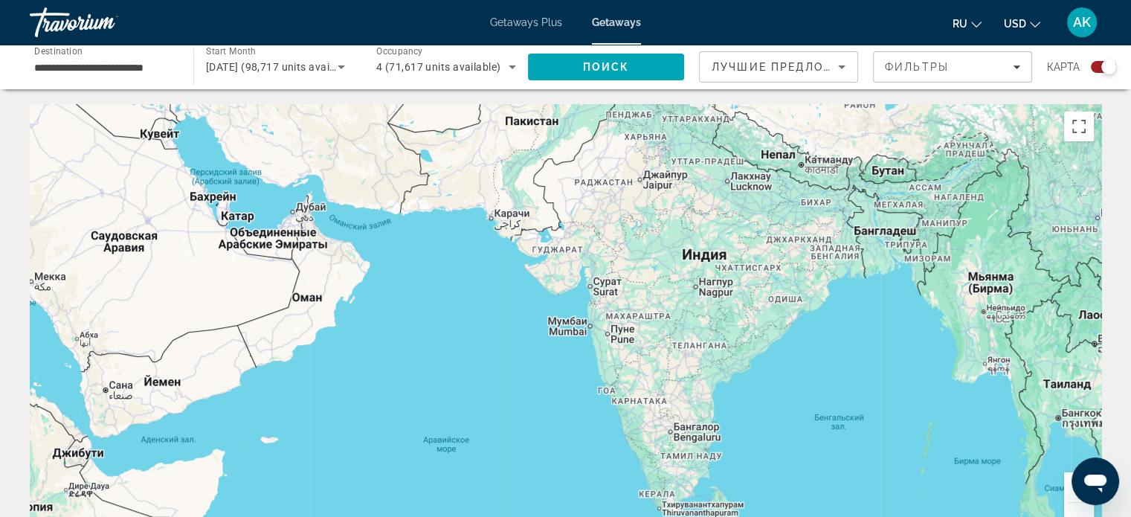
drag, startPoint x: 403, startPoint y: 262, endPoint x: 416, endPoint y: 335, distance: 74.8
click at [416, 338] on div "Чтобы активировать перетаскивание с помощью клавиатуры, нажмите Alt + Ввод. Пос…" at bounding box center [565, 327] width 1071 height 446
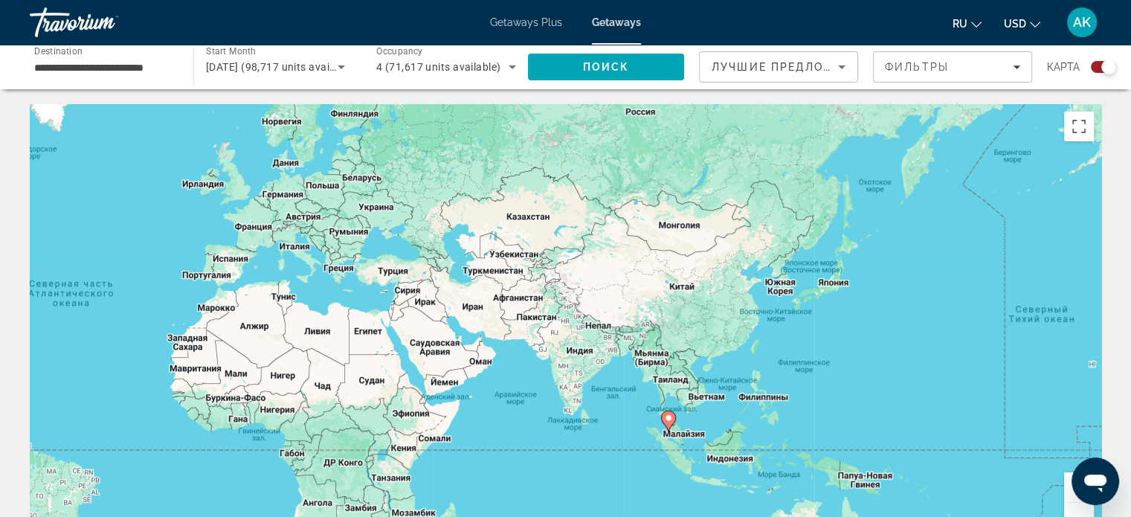
drag, startPoint x: 438, startPoint y: 341, endPoint x: 527, endPoint y: 404, distance: 108.9
click at [527, 404] on div "Чтобы активировать перетаскивание с помощью клавиатуры, нажмите Alt + Ввод. Пос…" at bounding box center [565, 327] width 1071 height 446
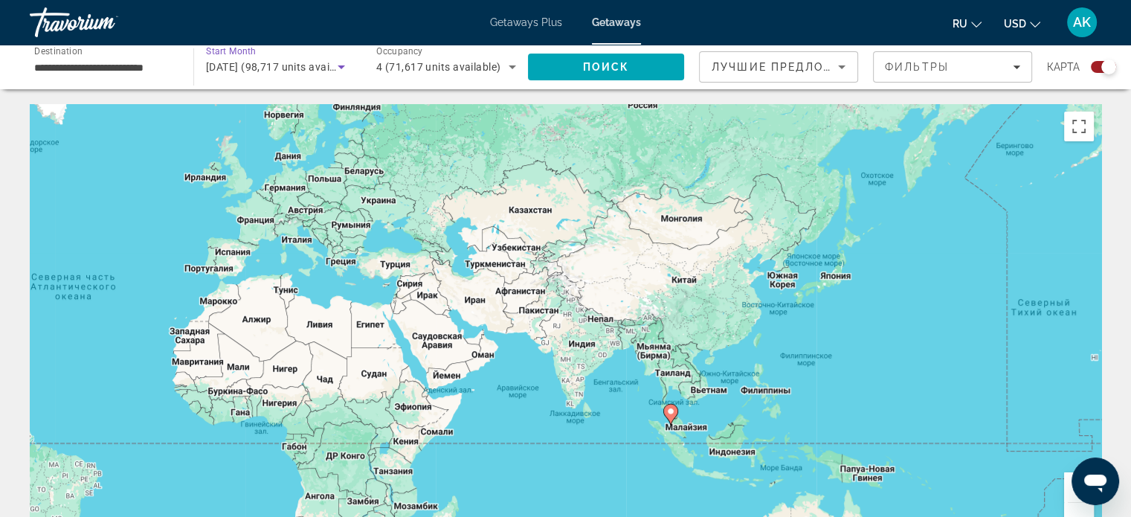
click at [324, 61] on span "декабря 2025 (98,717 units available)" at bounding box center [281, 67] width 151 height 12
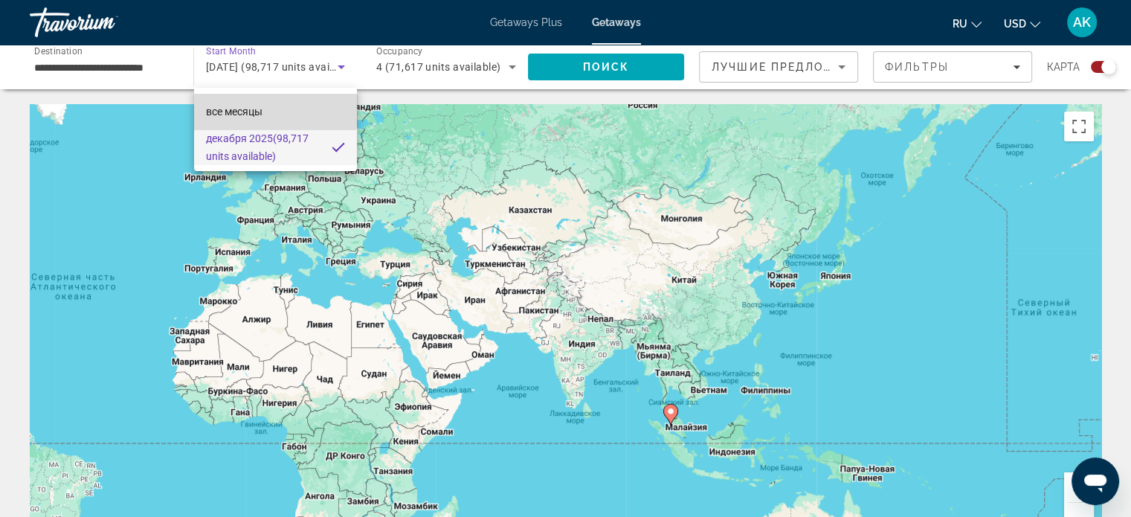
click at [251, 106] on span "все месяцы" at bounding box center [234, 112] width 57 height 12
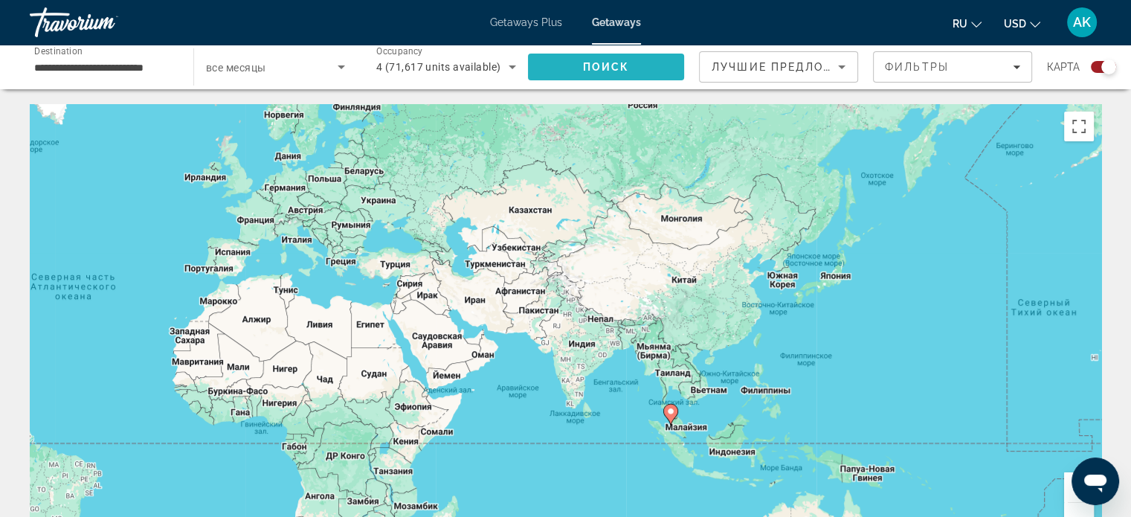
click at [627, 66] on span "Поиск" at bounding box center [606, 67] width 47 height 12
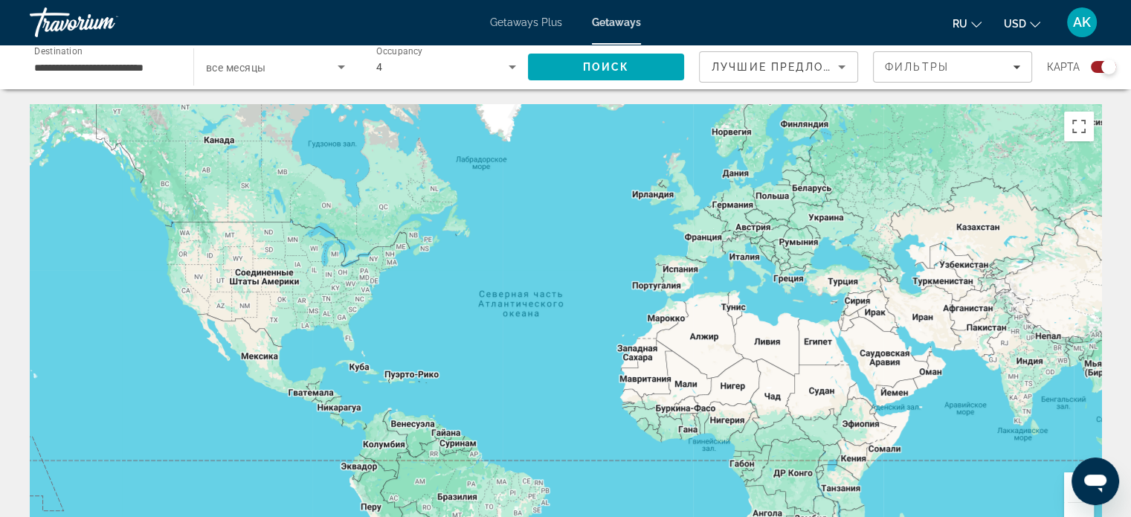
click at [178, 63] on div "**********" at bounding box center [104, 67] width 164 height 42
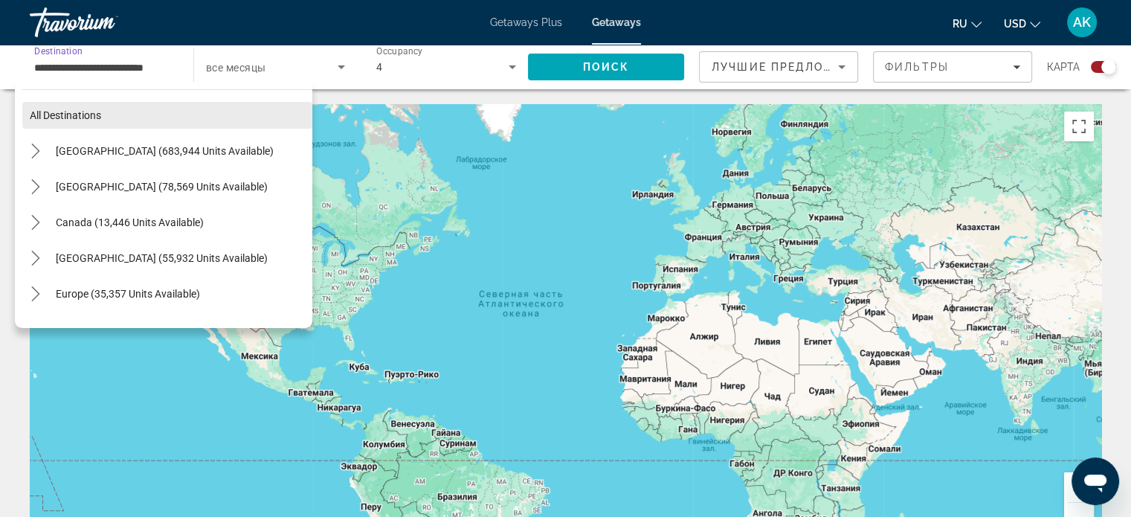
click at [88, 112] on span "All destinations" at bounding box center [65, 115] width 71 height 12
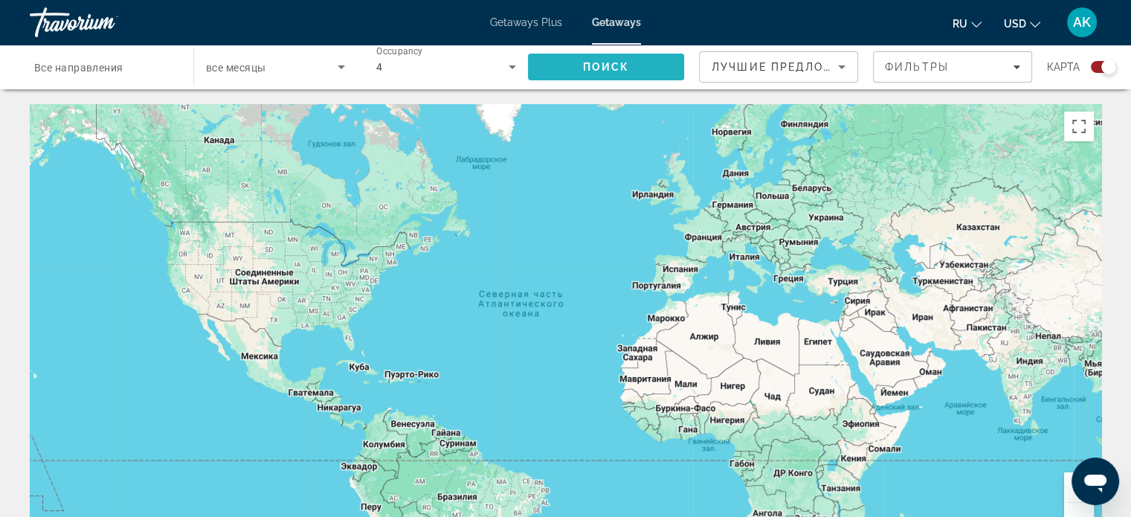
click at [625, 71] on span "Поиск" at bounding box center [606, 67] width 47 height 12
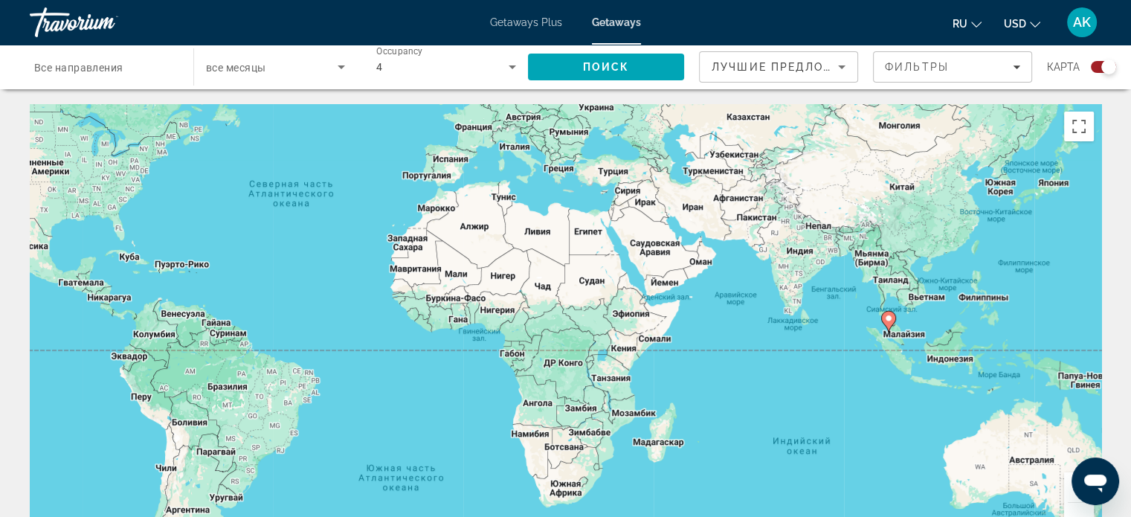
drag, startPoint x: 528, startPoint y: 225, endPoint x: 309, endPoint y: 121, distance: 242.1
click at [309, 121] on div "Чтобы активировать перетаскивание с помощью клавиатуры, нажмите Alt + Ввод. Пос…" at bounding box center [565, 327] width 1071 height 446
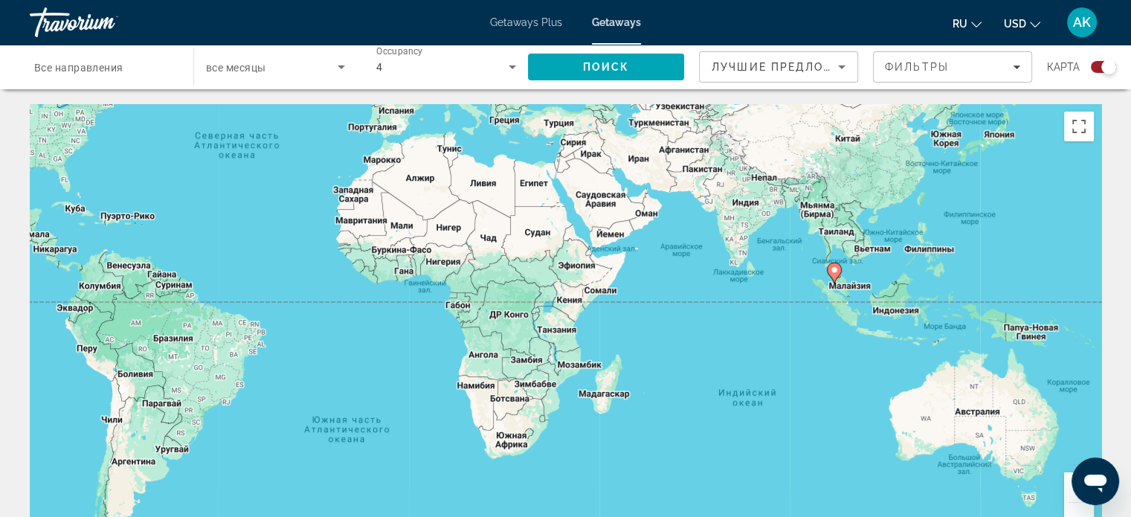
click at [779, 287] on div "Чтобы активировать перетаскивание с помощью клавиатуры, нажмите Alt + Ввод. Пос…" at bounding box center [565, 327] width 1071 height 446
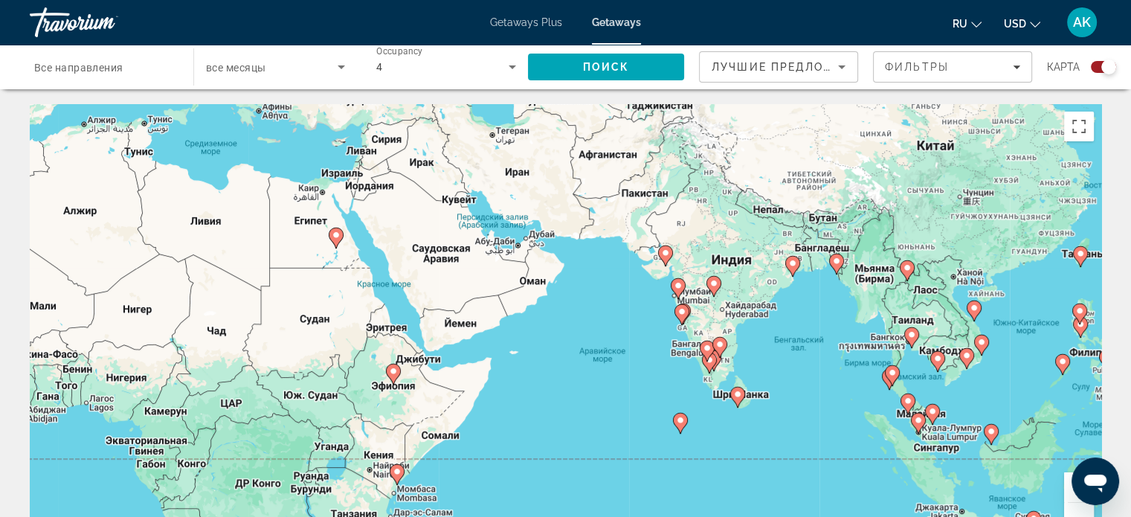
drag, startPoint x: 606, startPoint y: 307, endPoint x: 625, endPoint y: 446, distance: 140.3
click at [625, 446] on div "Чтобы активировать перетаскивание с помощью клавиатуры, нажмите Alt + Ввод. Пос…" at bounding box center [565, 327] width 1071 height 446
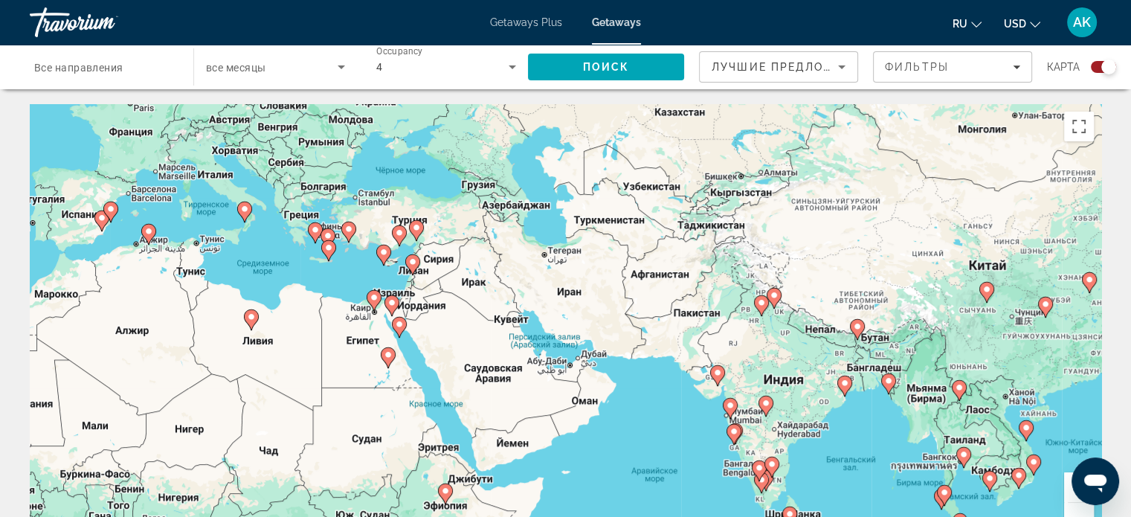
drag, startPoint x: 564, startPoint y: 358, endPoint x: 617, endPoint y: 477, distance: 131.1
click at [617, 477] on div "Чтобы активировать перетаскивание с помощью клавиатуры, нажмите Alt + Ввод. Пос…" at bounding box center [565, 327] width 1071 height 446
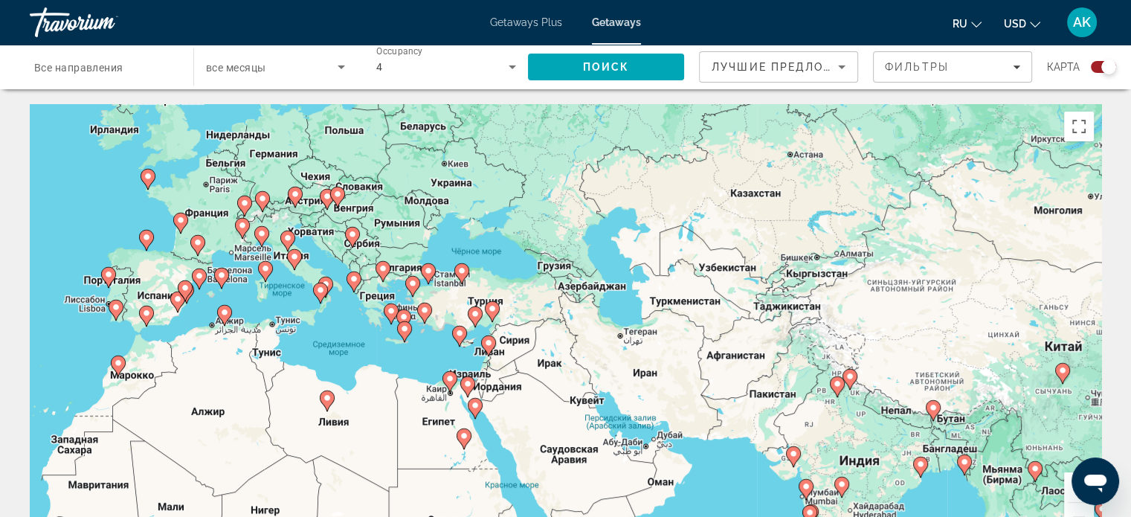
drag, startPoint x: 297, startPoint y: 282, endPoint x: 383, endPoint y: 374, distance: 125.7
click at [383, 374] on div "Чтобы активировать перетаскивание с помощью клавиатуры, нажмите Alt + Ввод. Пос…" at bounding box center [565, 327] width 1071 height 446
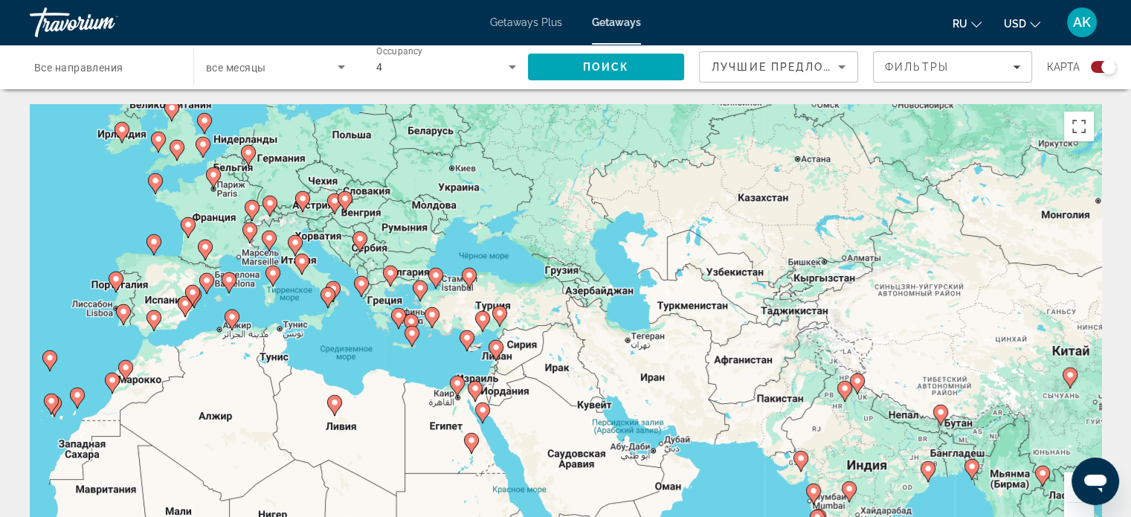
click at [132, 214] on div "Чтобы активировать перетаскивание с помощью клавиатуры, нажмите Alt + Ввод. Пос…" at bounding box center [565, 327] width 1071 height 446
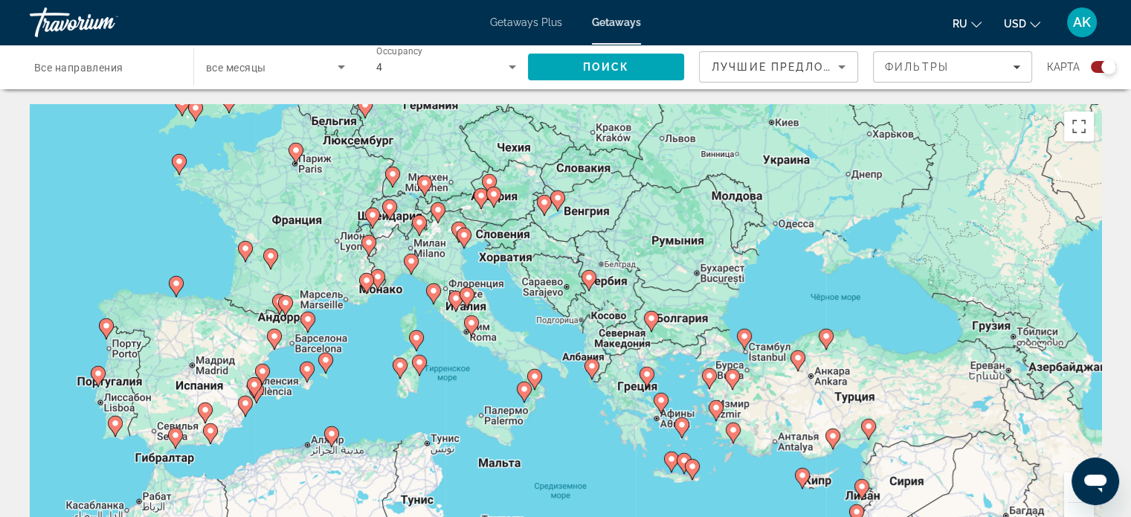
click at [378, 329] on div "Чтобы активировать перетаскивание с помощью клавиатуры, нажмите Alt + Ввод. Пос…" at bounding box center [565, 327] width 1071 height 446
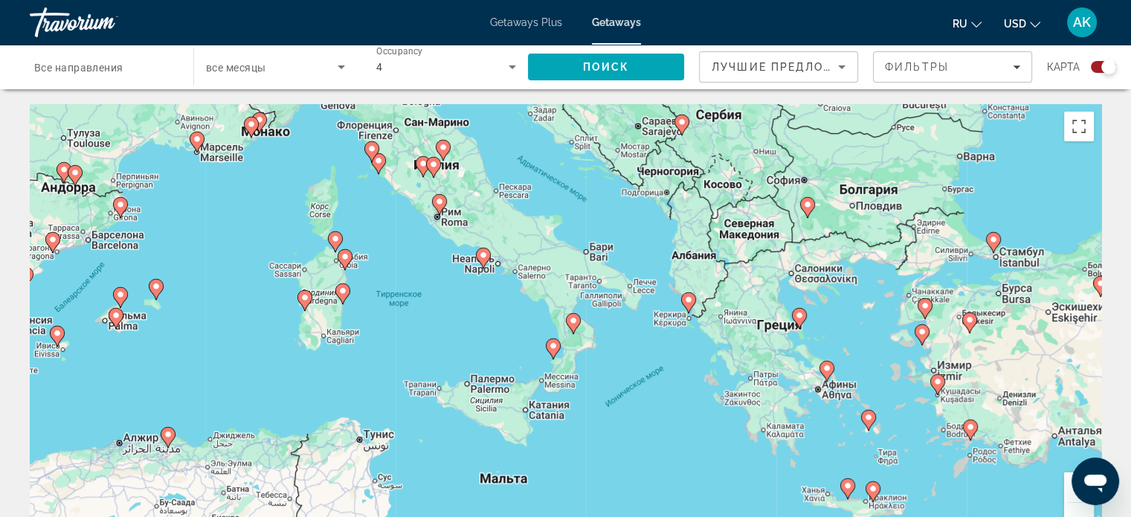
drag, startPoint x: 648, startPoint y: 262, endPoint x: 562, endPoint y: 184, distance: 116.3
click at [562, 184] on div "Чтобы активировать перетаскивание с помощью клавиатуры, нажмите Alt + Ввод. Пос…" at bounding box center [565, 327] width 1071 height 446
click at [305, 291] on icon "Main content" at bounding box center [303, 300] width 13 height 19
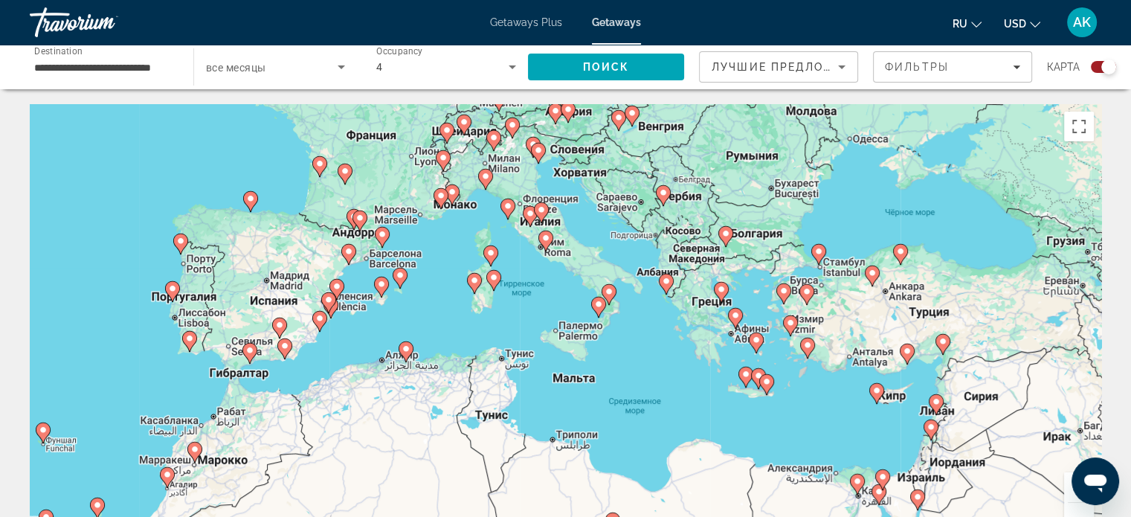
drag, startPoint x: 729, startPoint y: 396, endPoint x: 637, endPoint y: 364, distance: 97.1
click at [637, 364] on div "Для навигации используйте клавиши со стрелками. Чтобы активировать перетаскиван…" at bounding box center [565, 327] width 1071 height 446
click at [516, 312] on div "Для навигации используйте клавиши со стрелками. Чтобы активировать перетаскиван…" at bounding box center [565, 327] width 1071 height 446
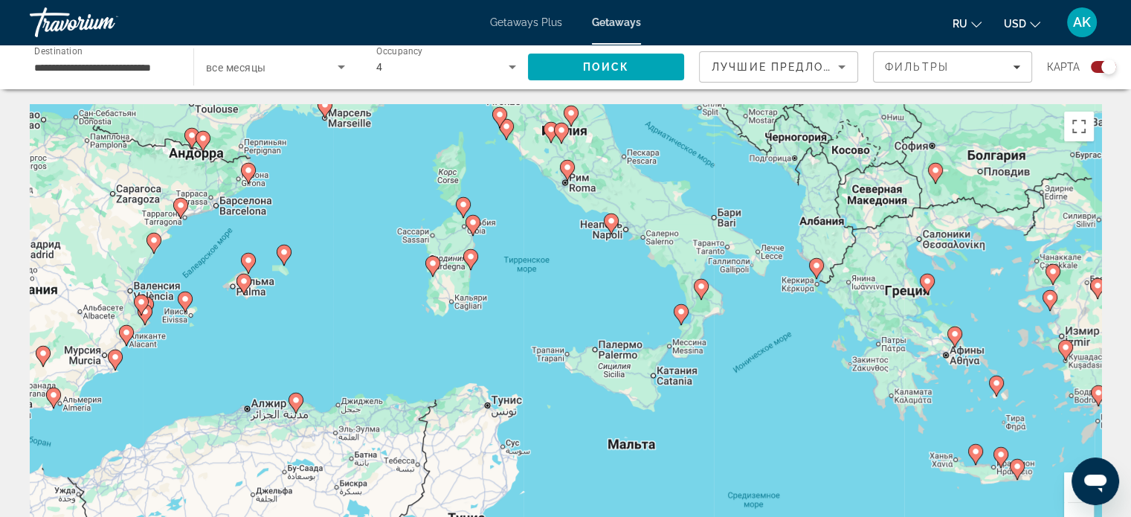
click at [497, 269] on div "Для навигации используйте клавиши со стрелками. Чтобы активировать перетаскиван…" at bounding box center [565, 327] width 1071 height 446
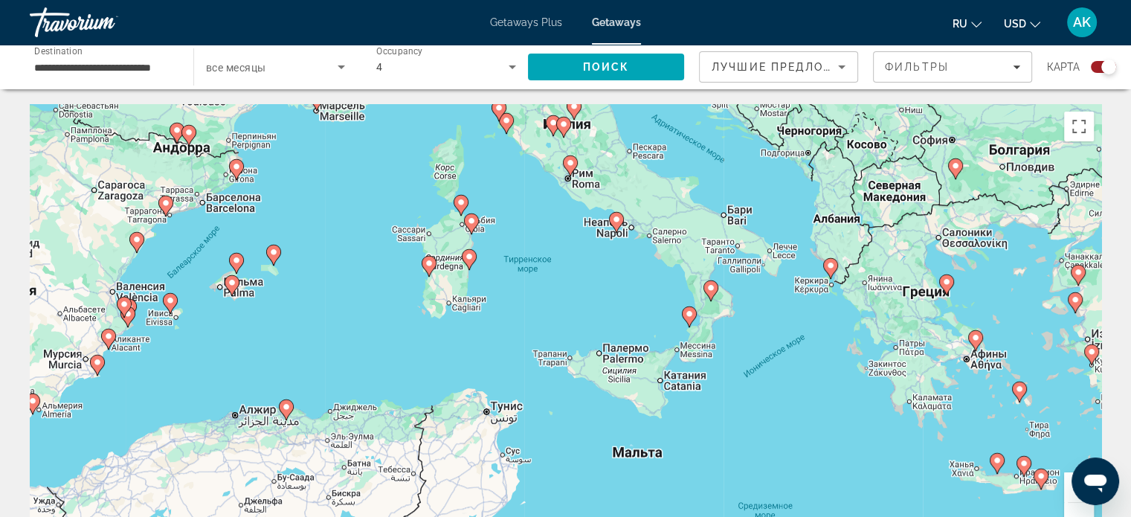
click at [497, 269] on div "Для навигации используйте клавиши со стрелками. Чтобы активировать перетаскиван…" at bounding box center [565, 327] width 1071 height 446
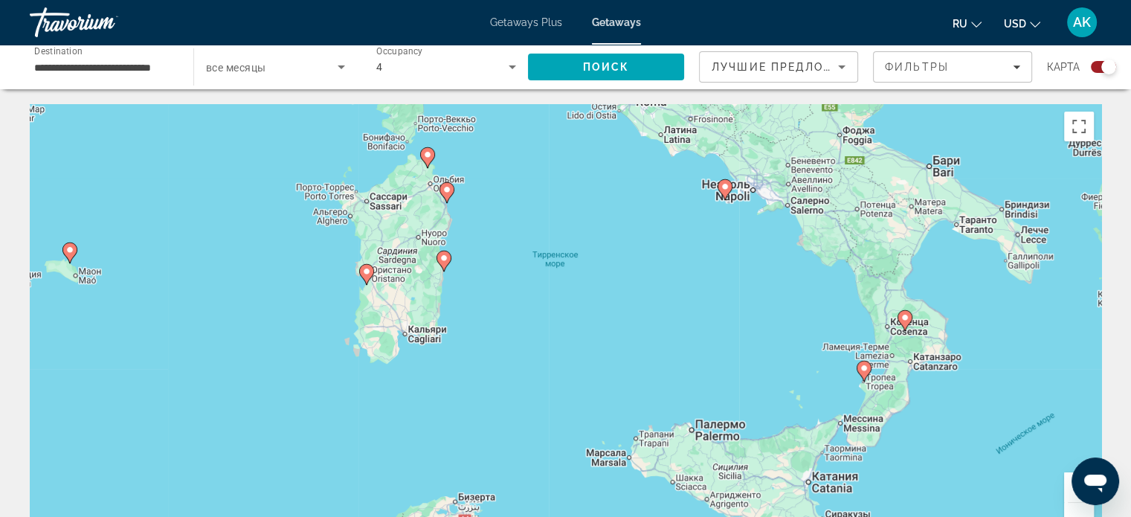
click at [495, 273] on div "Для навигации используйте клавиши со стрелками. Чтобы активировать перетаскиван…" at bounding box center [565, 327] width 1071 height 446
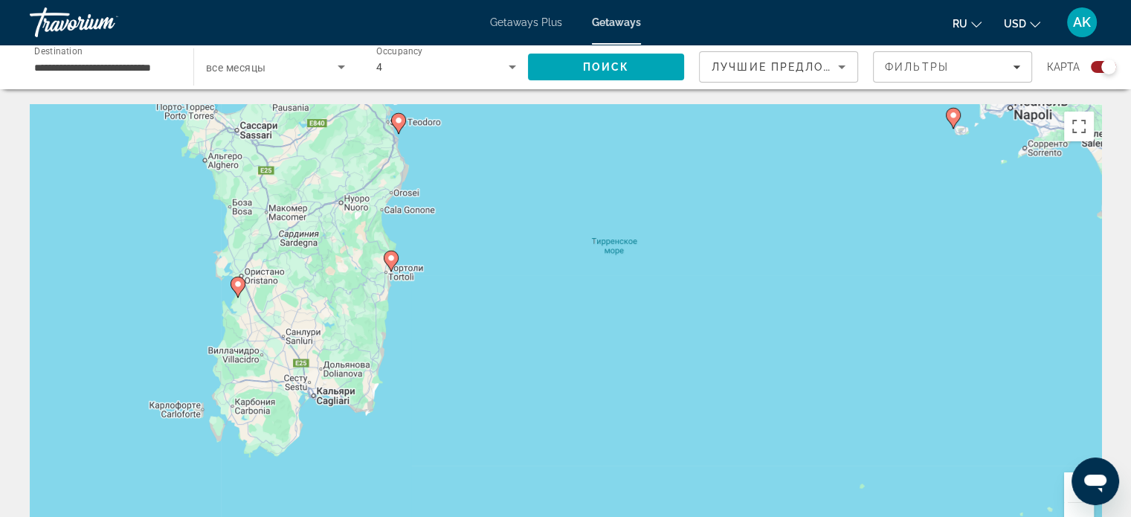
click at [239, 285] on image "Main content" at bounding box center [237, 284] width 9 height 9
type input "**********"
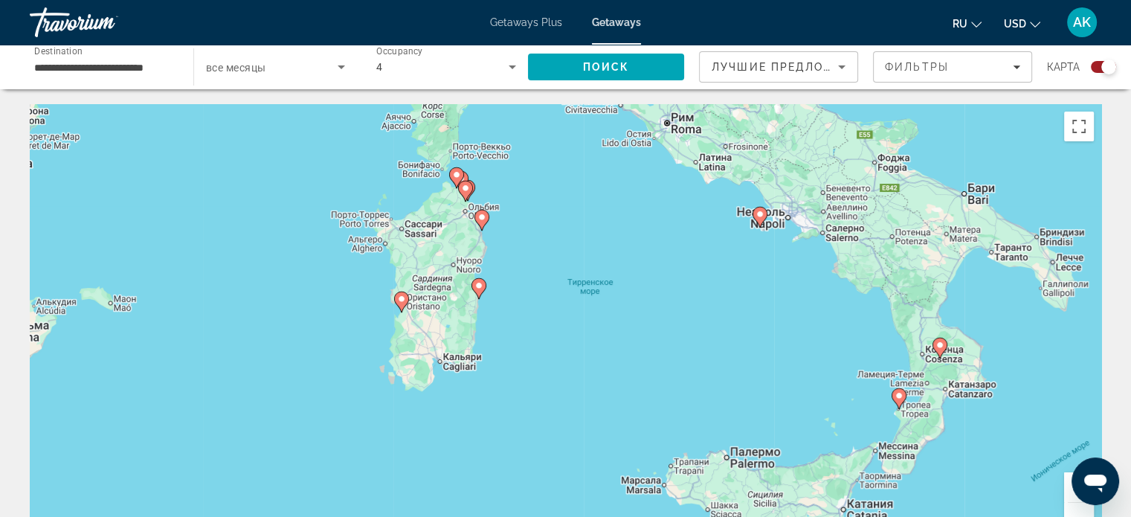
click at [556, 243] on div "Для навигации используйте клавиши со стрелками. Чтобы активировать перетаскиван…" at bounding box center [565, 327] width 1071 height 446
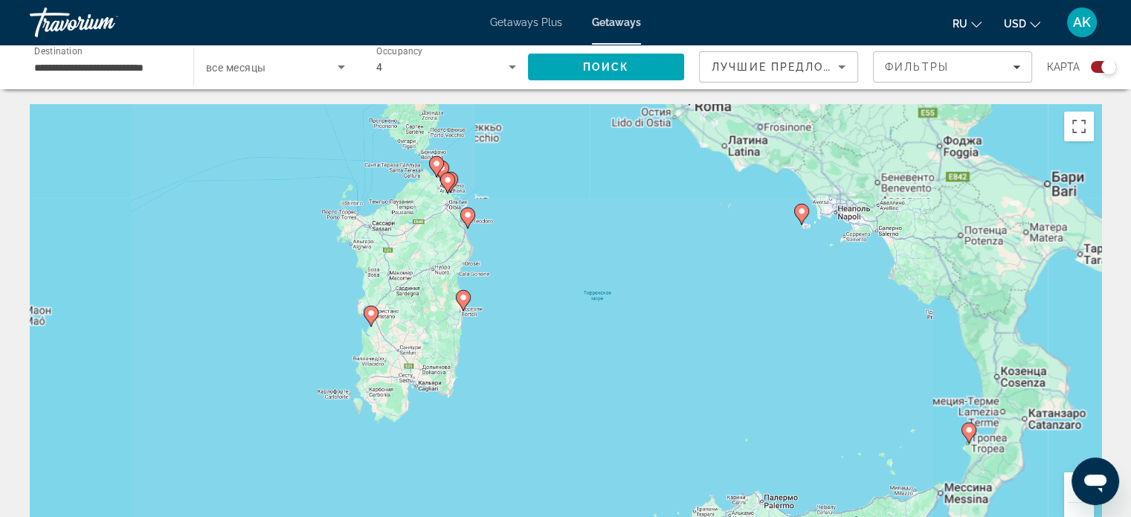
click at [556, 243] on div "Чтобы активировать перетаскивание с помощью клавиатуры, нажмите Alt + Ввод. Пос…" at bounding box center [565, 327] width 1071 height 446
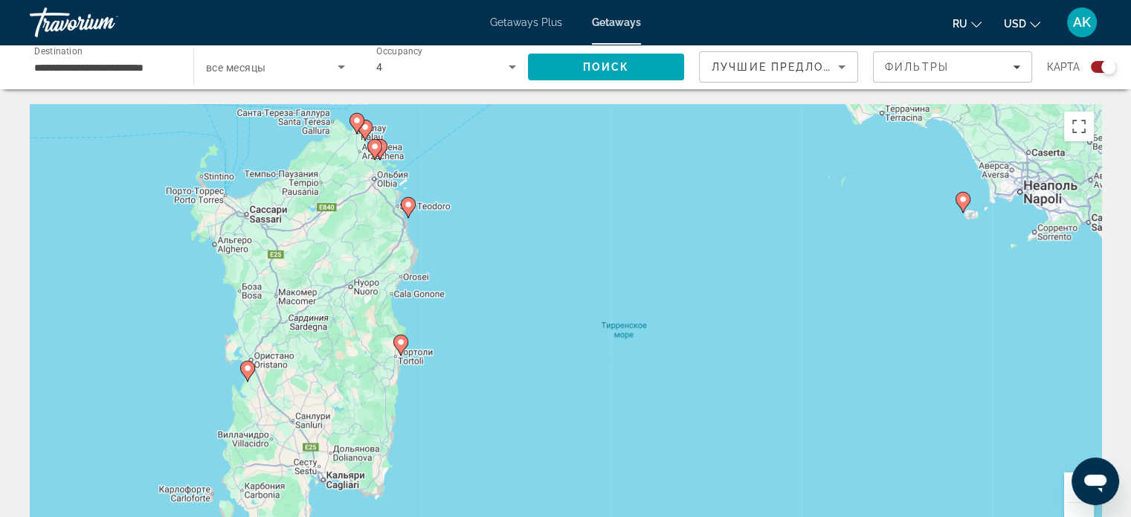
click at [461, 194] on div "Чтобы активировать перетаскивание с помощью клавиатуры, нажмите Alt + Ввод. Пос…" at bounding box center [565, 327] width 1071 height 446
click at [460, 196] on div "Чтобы активировать перетаскивание с помощью клавиатуры, нажмите Alt + Ввод. Пос…" at bounding box center [565, 327] width 1071 height 446
click at [457, 175] on div "Чтобы активировать перетаскивание с помощью клавиатуры, нажмите Alt + Ввод. Пос…" at bounding box center [565, 327] width 1071 height 446
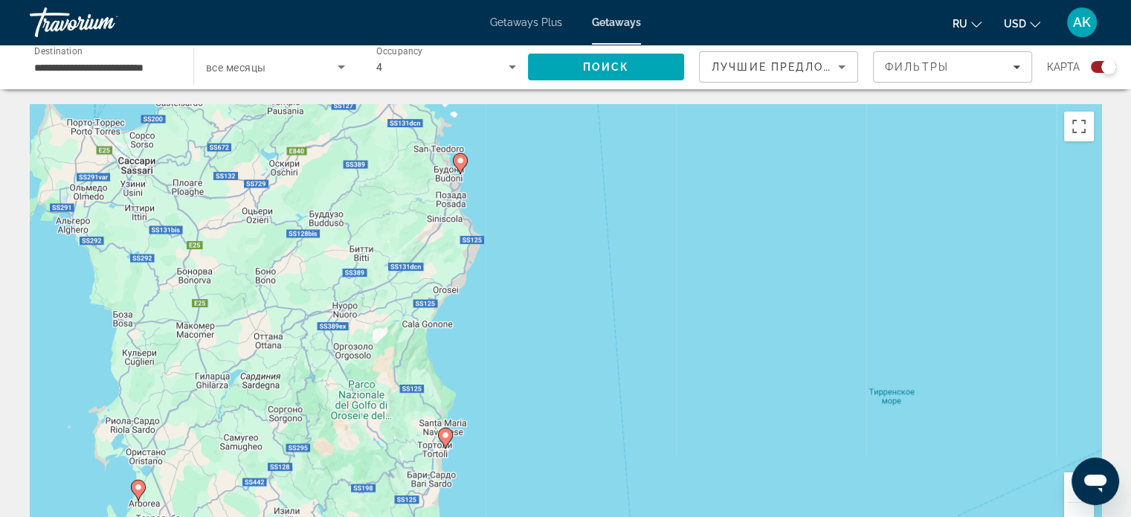
drag, startPoint x: 415, startPoint y: 221, endPoint x: 520, endPoint y: 129, distance: 140.2
click at [520, 129] on div "Чтобы активировать перетаскивание с помощью клавиатуры, нажмите Alt + Ввод. Пос…" at bounding box center [565, 327] width 1071 height 446
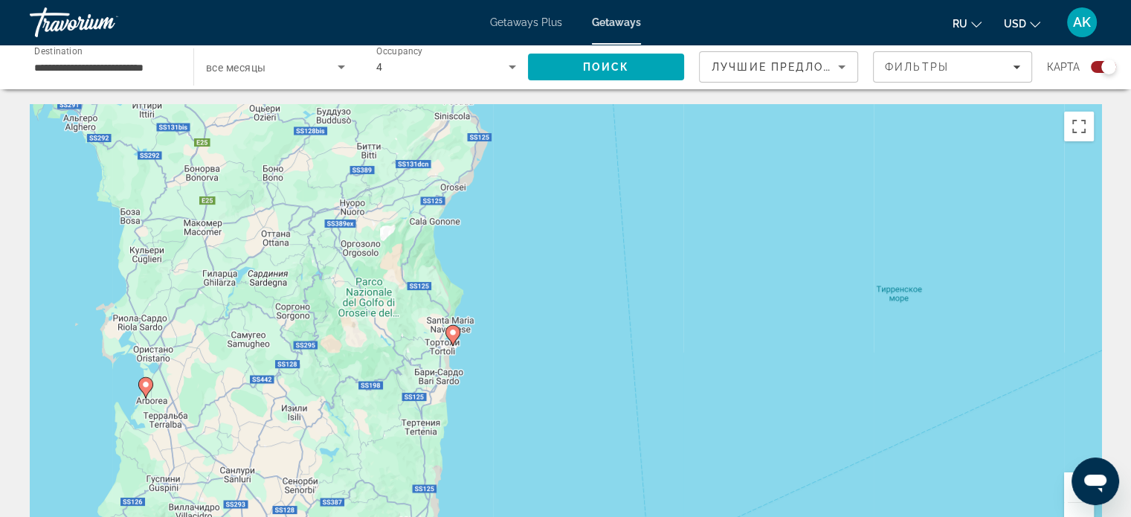
drag, startPoint x: 561, startPoint y: 270, endPoint x: 578, endPoint y: 175, distance: 96.8
click at [578, 175] on div "Чтобы активировать перетаскивание с помощью клавиатуры, нажмите Alt + Ввод. Пос…" at bounding box center [565, 327] width 1071 height 446
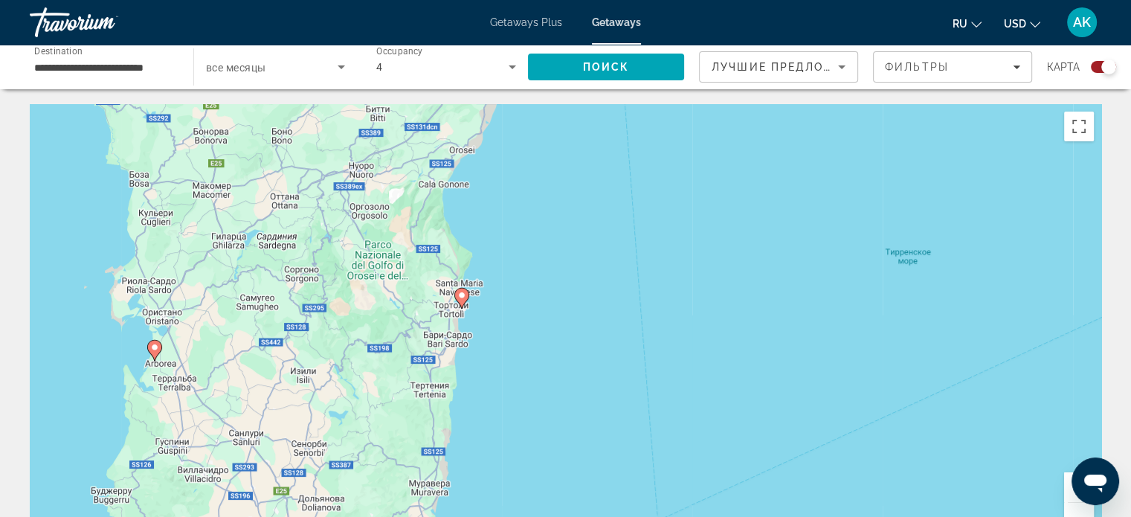
click at [461, 297] on image "Main content" at bounding box center [461, 295] width 9 height 9
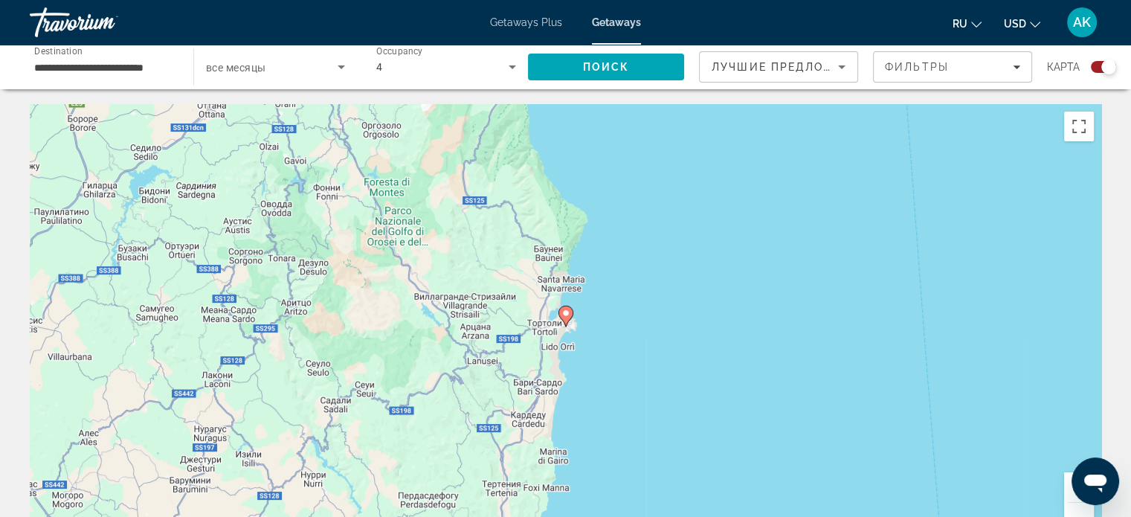
click at [565, 314] on image "Main content" at bounding box center [565, 313] width 9 height 9
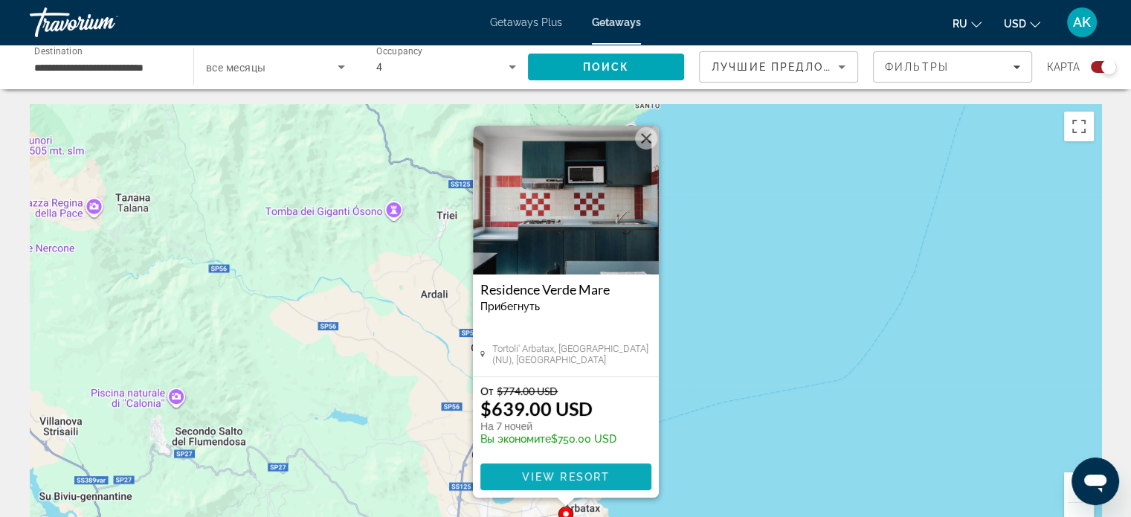
click at [582, 476] on span "View Resort" at bounding box center [565, 477] width 88 height 12
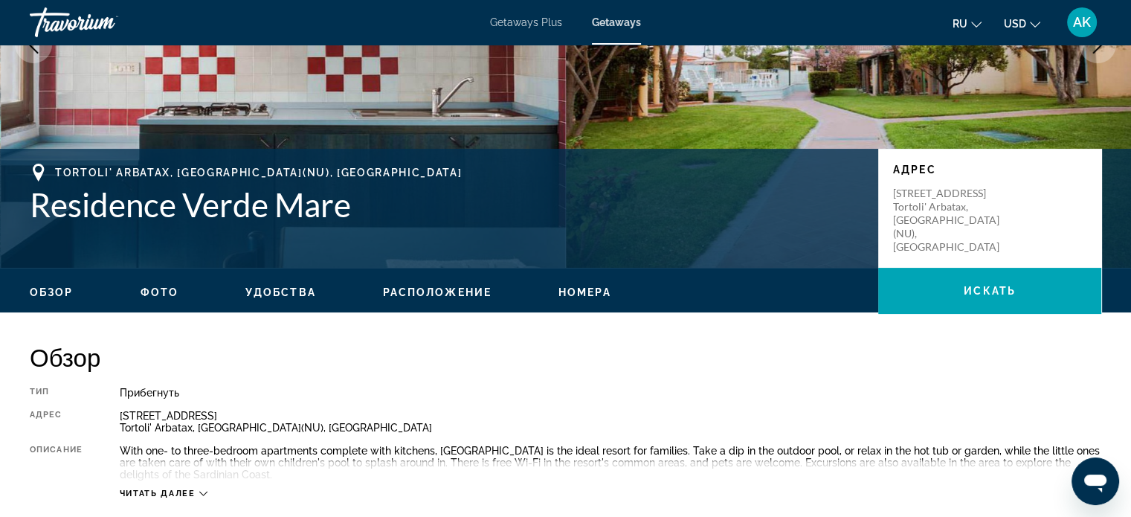
scroll to position [446, 0]
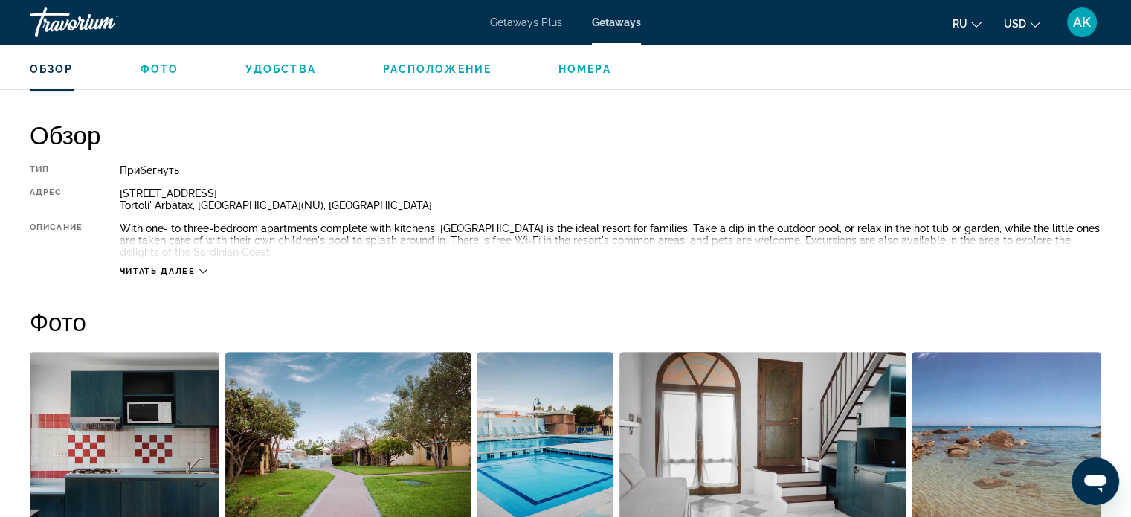
click at [130, 271] on span "Читать далее" at bounding box center [158, 271] width 76 height 10
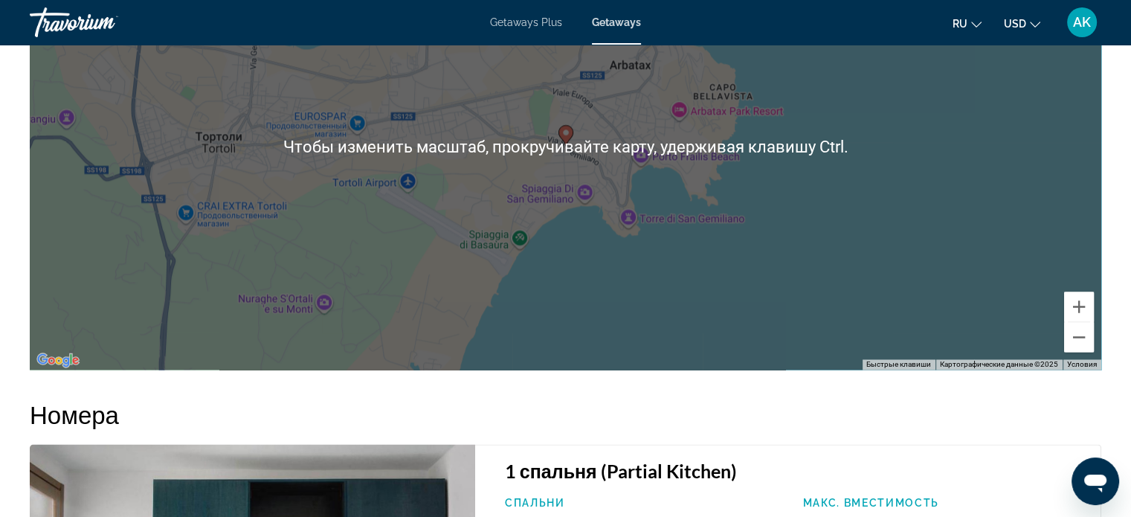
scroll to position [2453, 0]
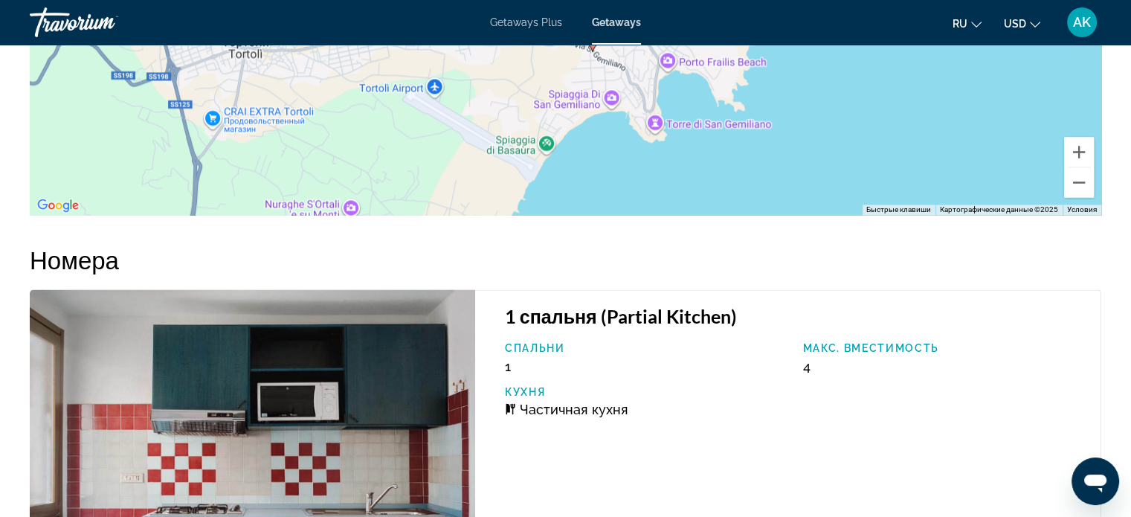
drag, startPoint x: 703, startPoint y: 145, endPoint x: 721, endPoint y: 196, distance: 53.6
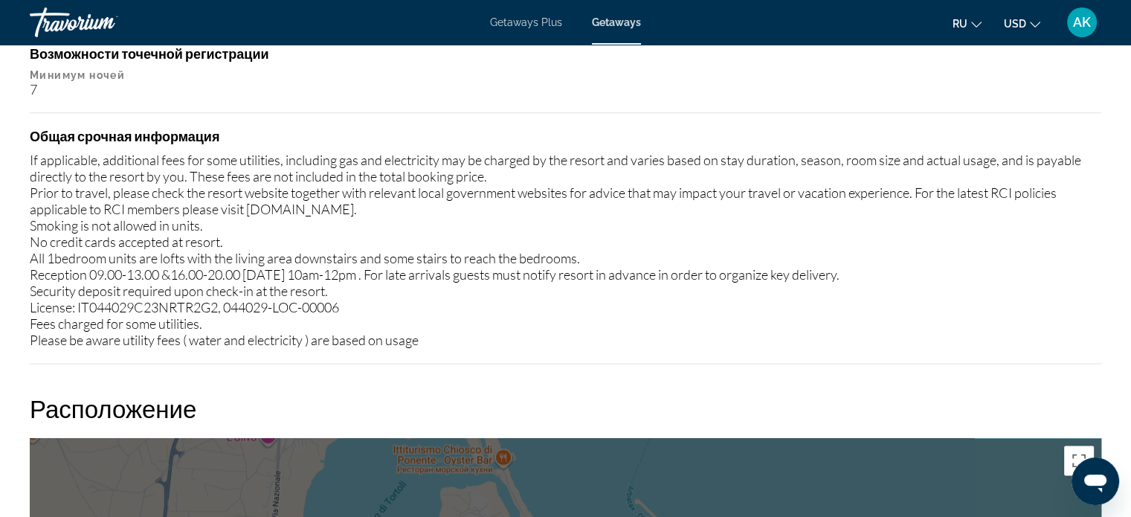
scroll to position [2230, 0]
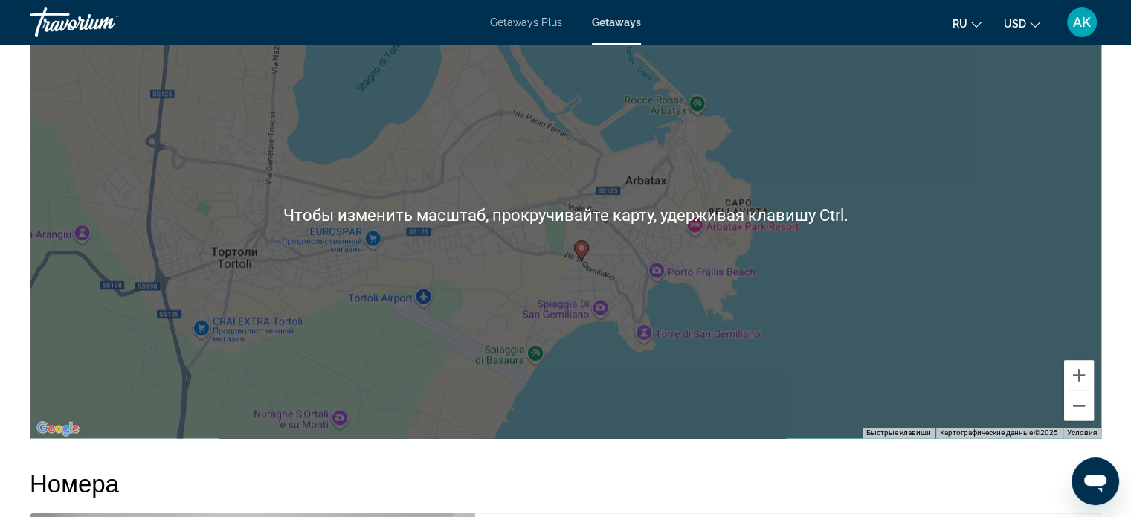
click at [740, 261] on div "Чтобы активировать перетаскивание с помощью клавиатуры, нажмите Alt + Ввод. Пос…" at bounding box center [565, 215] width 1071 height 446
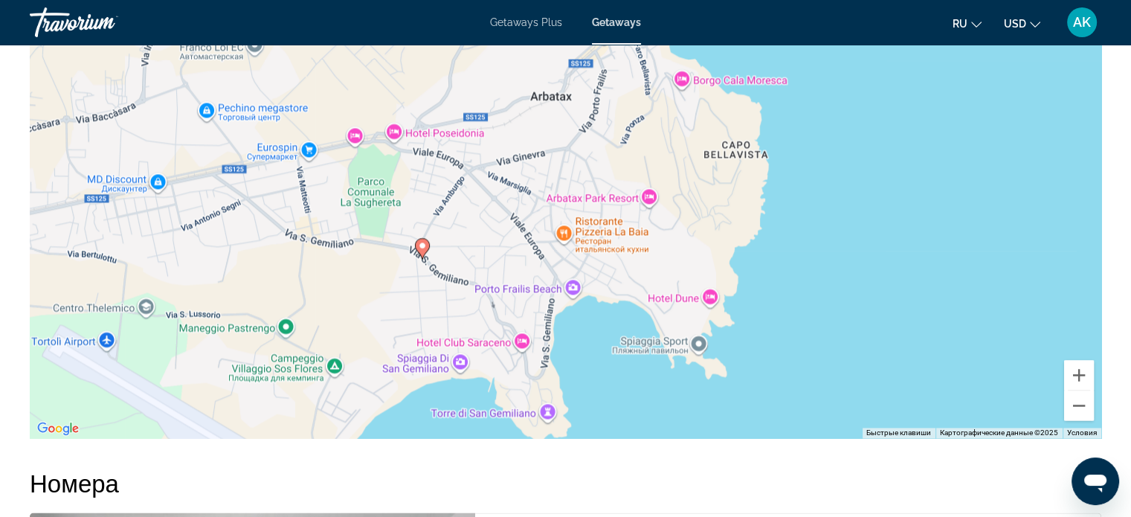
click at [430, 288] on div "Чтобы активировать перетаскивание с помощью клавиатуры, нажмите Alt + Ввод. Пос…" at bounding box center [565, 215] width 1071 height 446
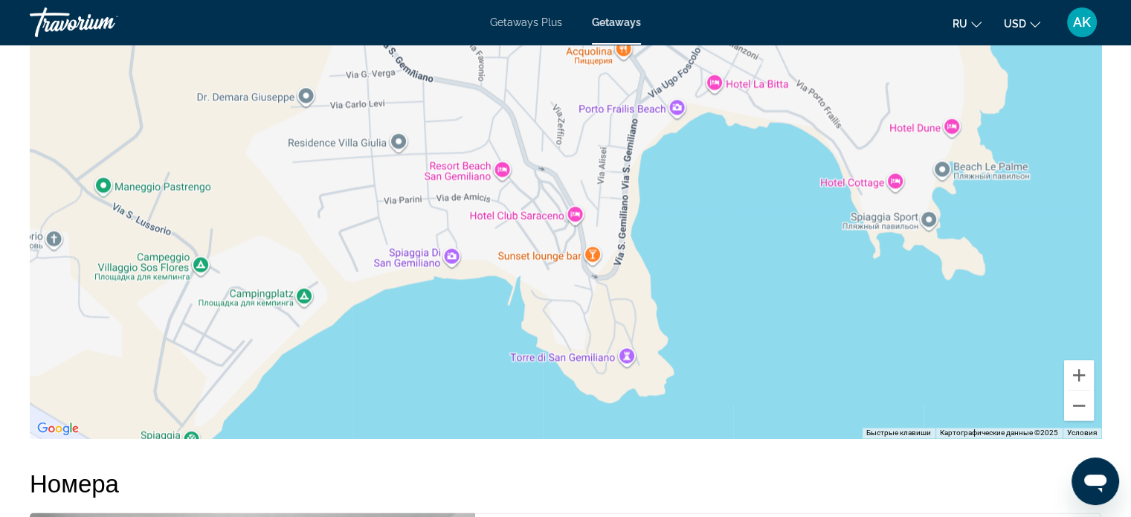
drag, startPoint x: 393, startPoint y: 300, endPoint x: 356, endPoint y: 112, distance: 192.3
click at [356, 112] on div "Чтобы активировать перетаскивание с помощью клавиатуры, нажмите Alt + Ввод. Пос…" at bounding box center [565, 215] width 1071 height 446
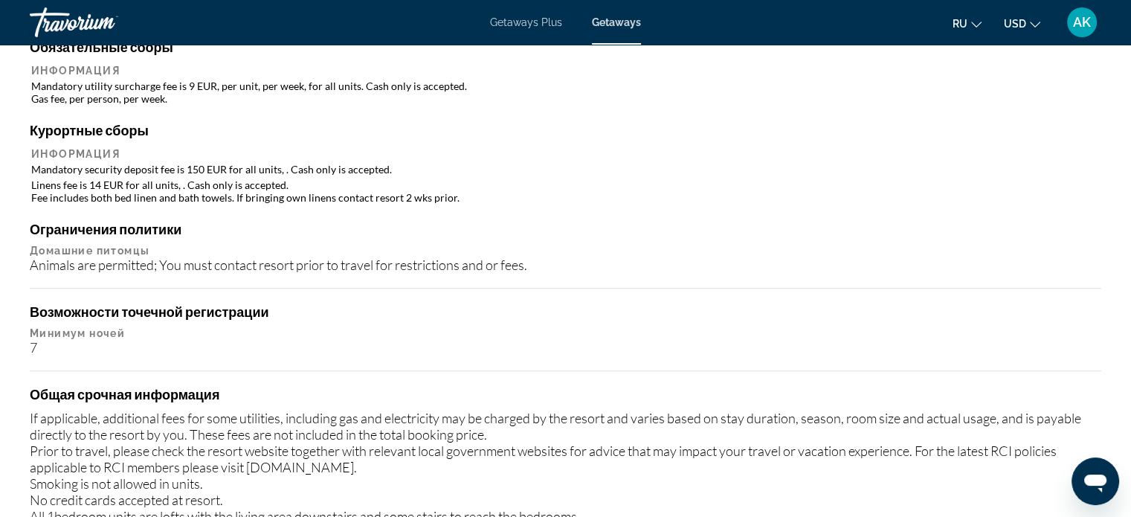
scroll to position [669, 0]
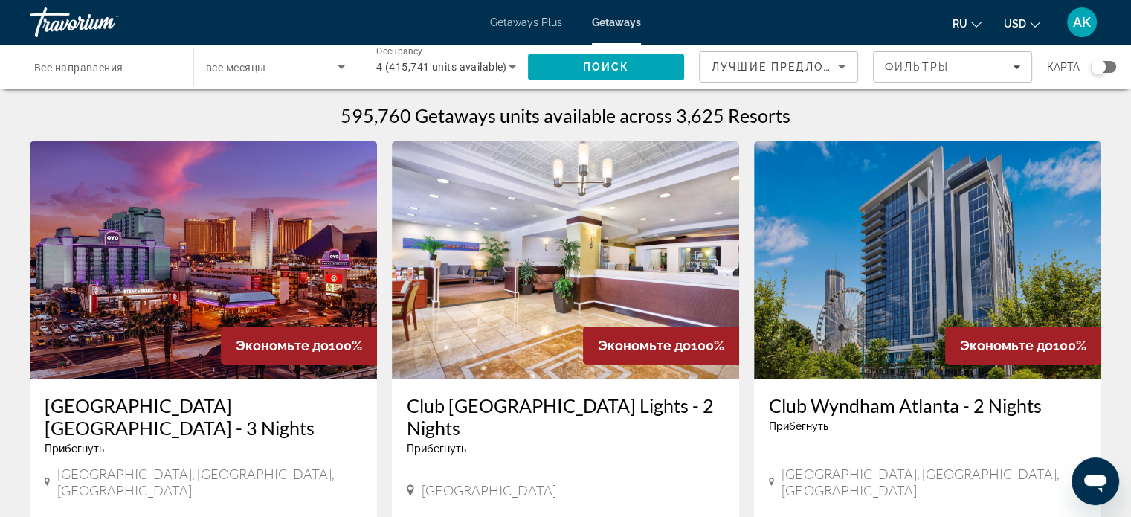
click at [251, 70] on span "все месяцы" at bounding box center [235, 68] width 59 height 12
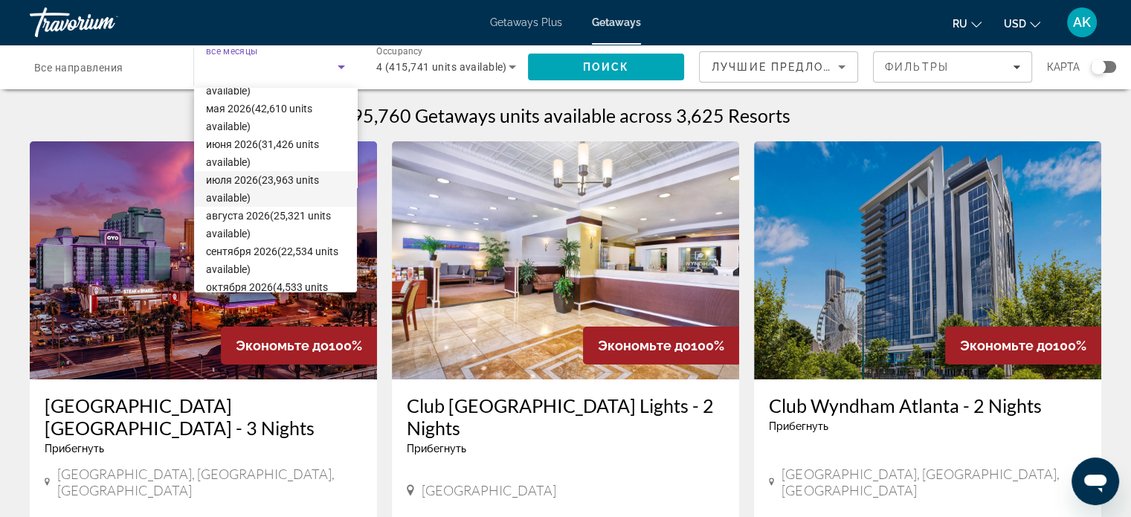
scroll to position [306, 0]
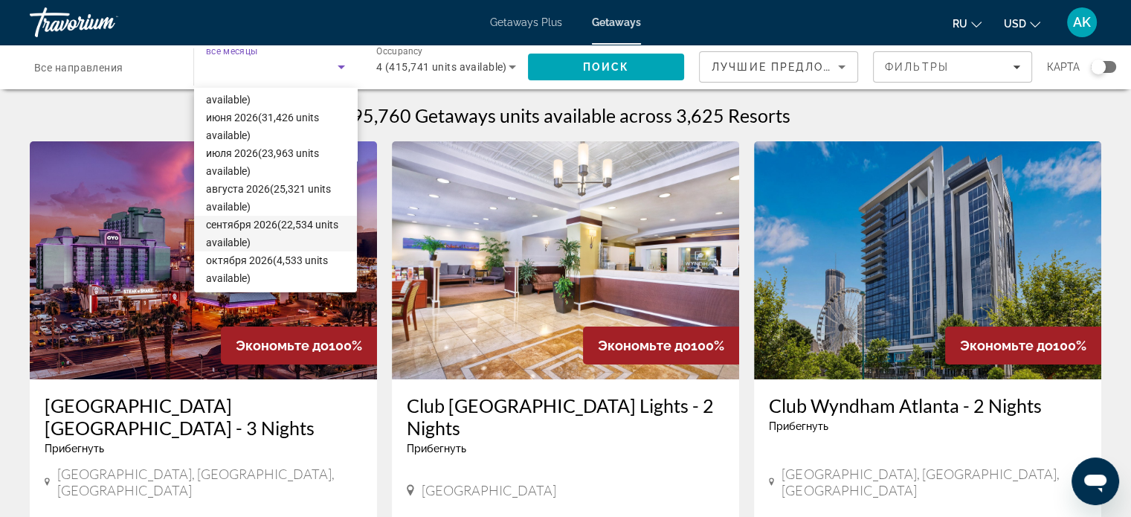
click at [265, 222] on span "сентября 2026 (22,534 units available)" at bounding box center [275, 234] width 139 height 36
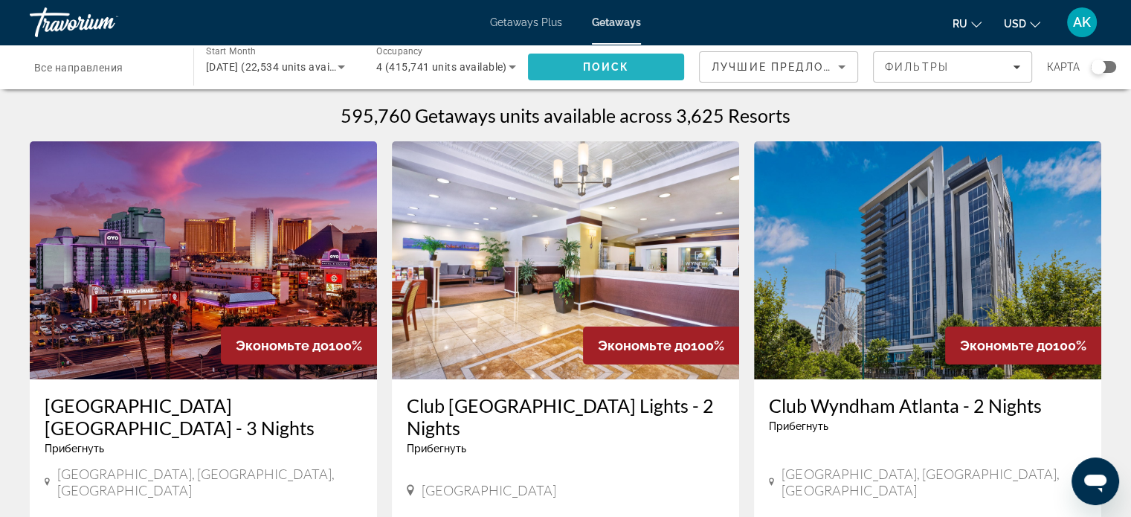
click at [599, 59] on span "Search" at bounding box center [606, 67] width 156 height 36
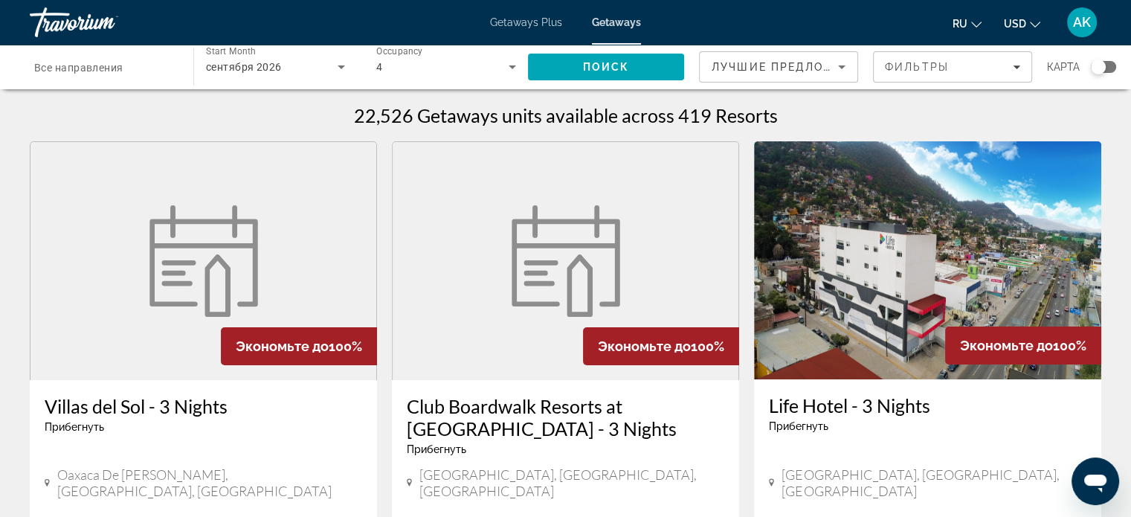
click at [1101, 68] on div "Search widget" at bounding box center [1098, 66] width 15 height 15
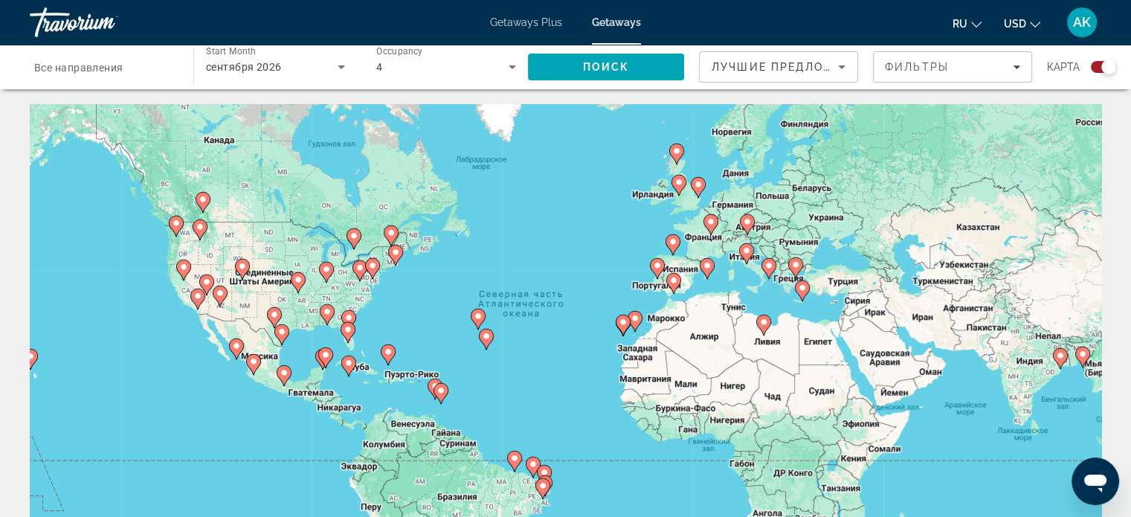
click at [1035, 22] on icon "Change currency" at bounding box center [1035, 24] width 10 height 10
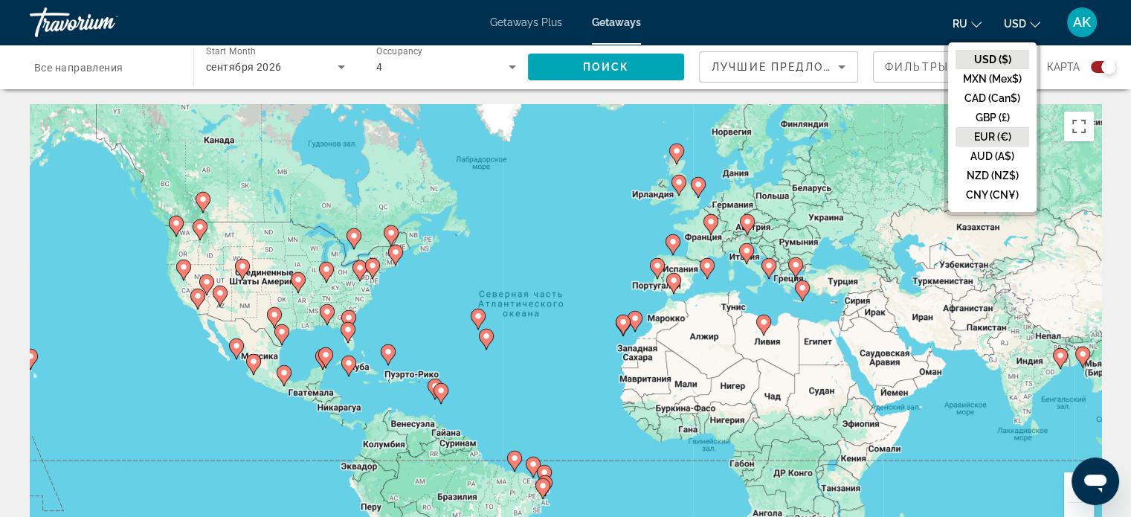
click at [987, 128] on button "EUR (€)" at bounding box center [992, 136] width 74 height 19
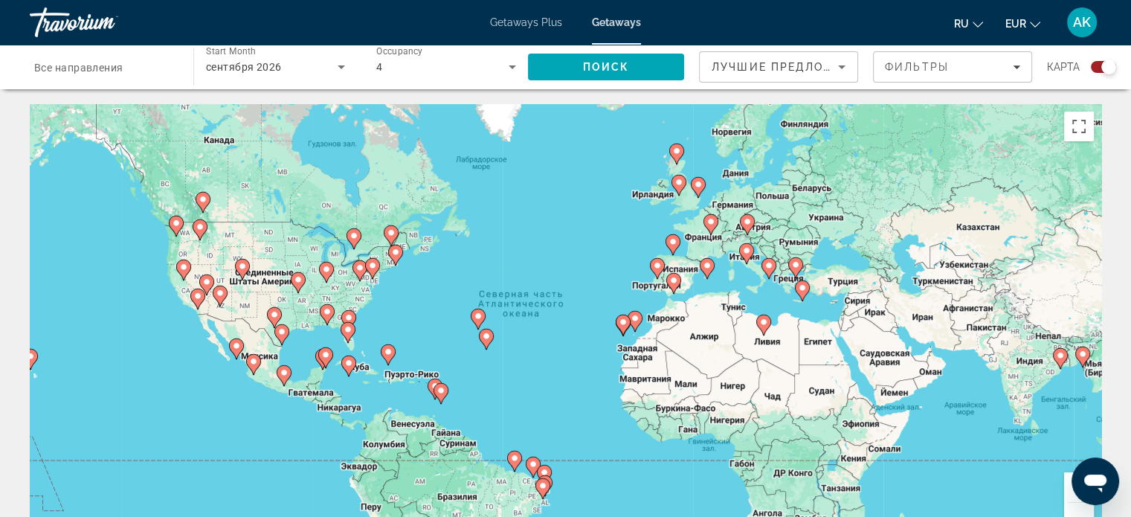
click at [742, 279] on div "Чтобы активировать перетаскивание с помощью клавиатуры, нажмите Alt + Ввод. Пос…" at bounding box center [565, 327] width 1071 height 446
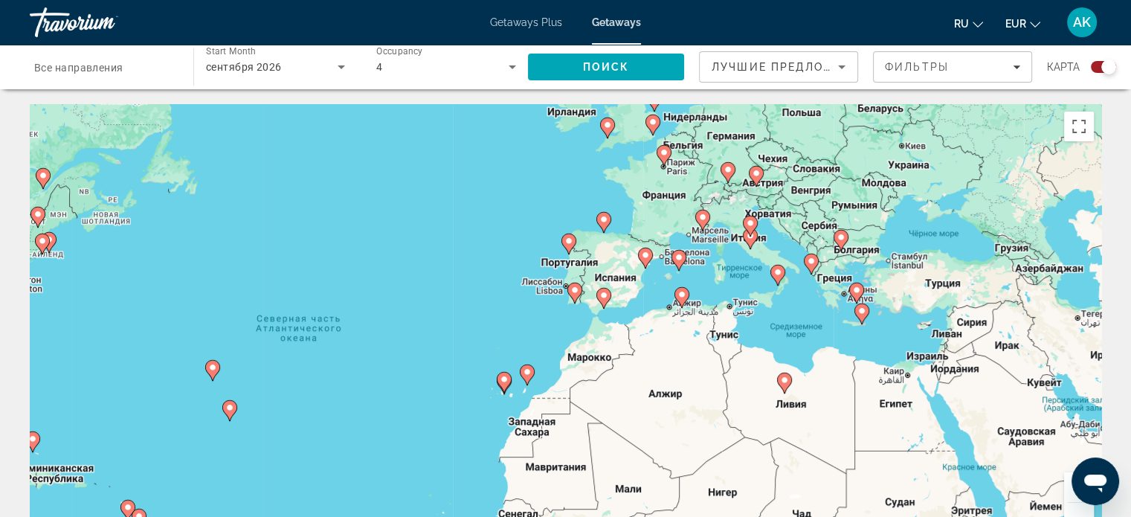
click at [738, 271] on div "Чтобы активировать перетаскивание с помощью клавиатуры, нажмите Alt + Ввод. Пос…" at bounding box center [565, 327] width 1071 height 446
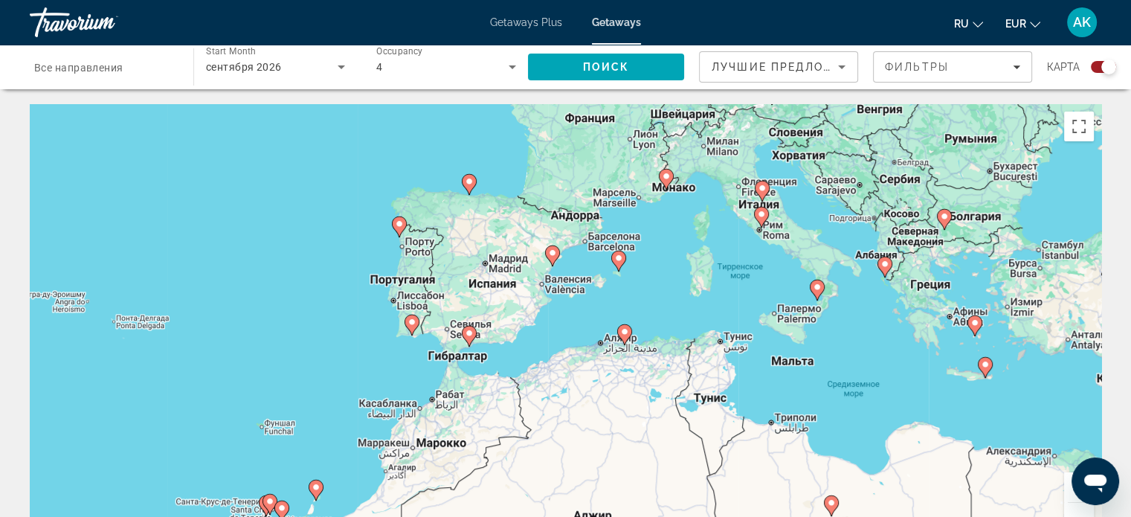
click at [763, 294] on div "Чтобы активировать перетаскивание с помощью клавиатуры, нажмите Alt + Ввод. Пос…" at bounding box center [565, 327] width 1071 height 446
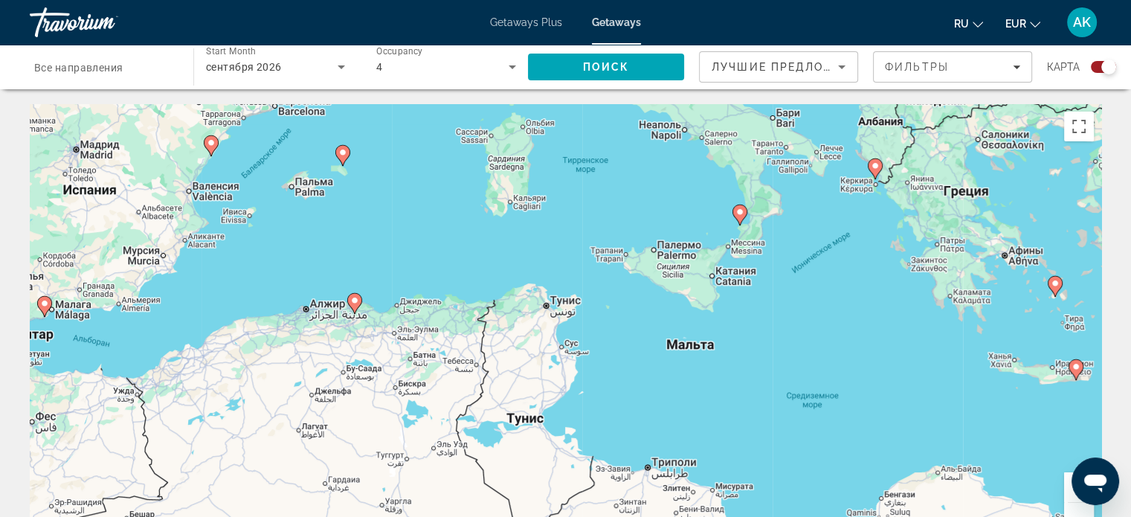
drag, startPoint x: 720, startPoint y: 276, endPoint x: 565, endPoint y: 172, distance: 186.4
click at [565, 172] on div "Чтобы активировать перетаскивание с помощью клавиатуры, нажмите Alt + Ввод. Пос…" at bounding box center [565, 327] width 1071 height 446
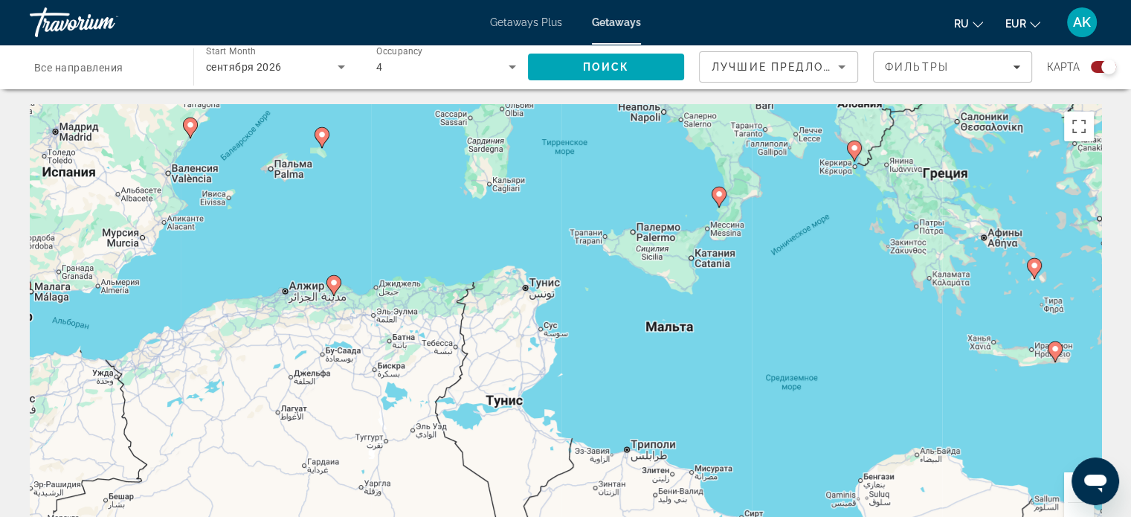
click at [779, 217] on div "Чтобы активировать перетаскивание с помощью клавиатуры, нажмите Alt + Ввод. Пос…" at bounding box center [565, 327] width 1071 height 446
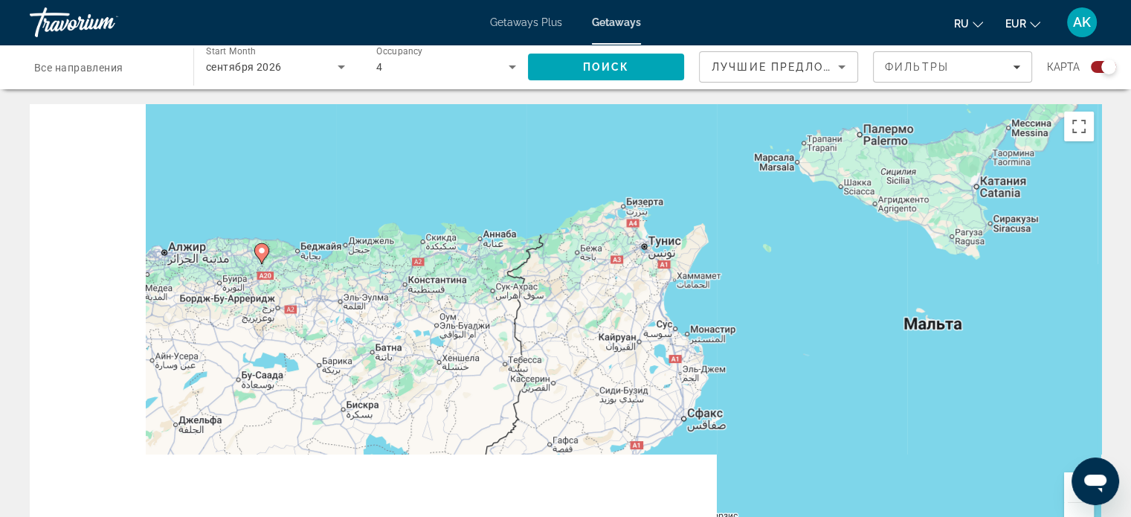
drag, startPoint x: 446, startPoint y: 254, endPoint x: 827, endPoint y: 138, distance: 397.9
click at [827, 138] on div "Чтобы активировать перетаскивание с помощью клавиатуры, нажмите Alt + Ввод. Пос…" at bounding box center [565, 327] width 1071 height 446
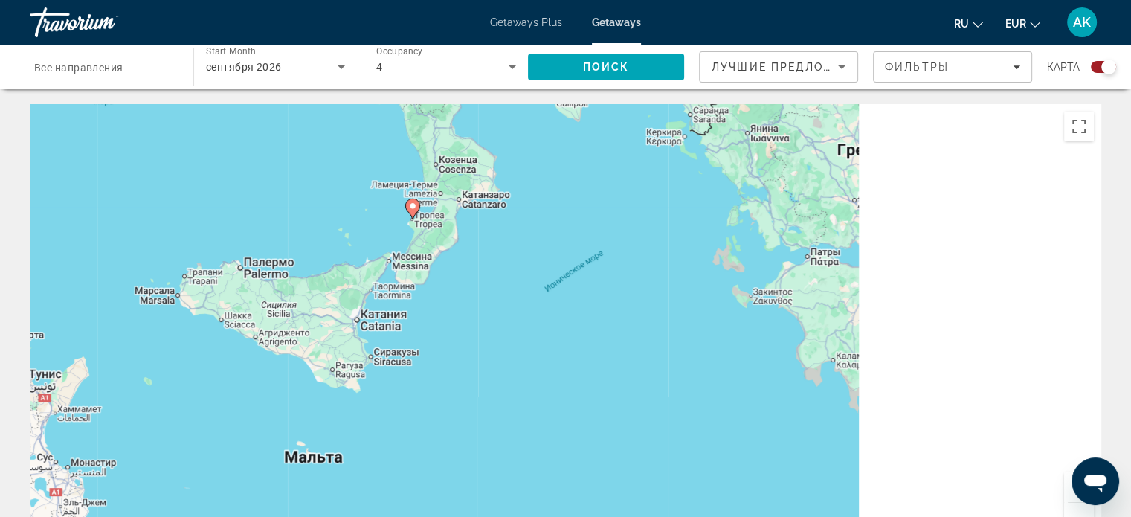
drag, startPoint x: 727, startPoint y: 241, endPoint x: 143, endPoint y: 383, distance: 601.4
click at [143, 383] on div "Чтобы активировать перетаскивание с помощью клавиатуры, нажмите Alt + Ввод. Пос…" at bounding box center [565, 327] width 1071 height 446
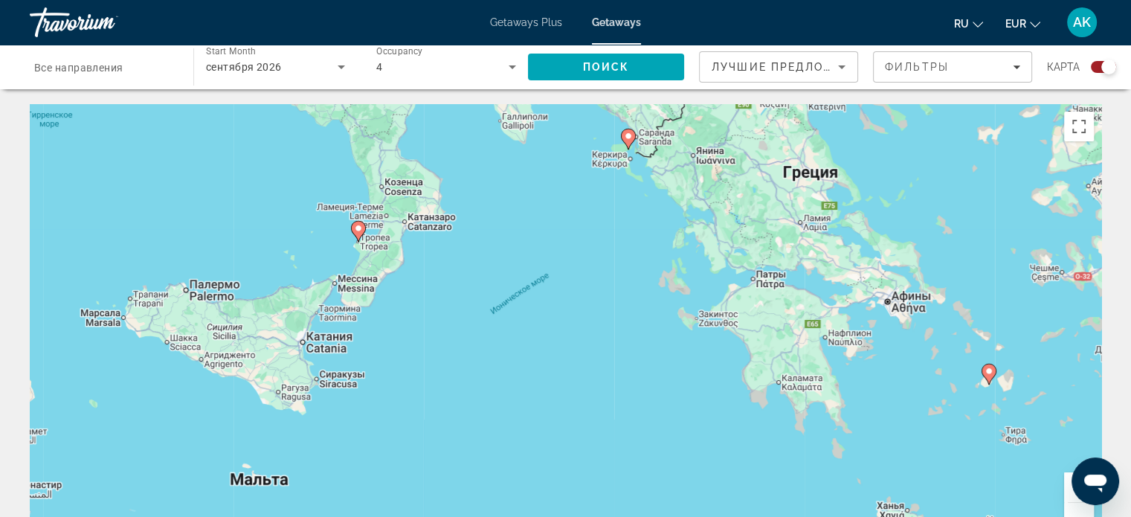
click at [349, 230] on div "Чтобы активировать перетаскивание с помощью клавиатуры, нажмите Alt + Ввод. Пос…" at bounding box center [565, 327] width 1071 height 446
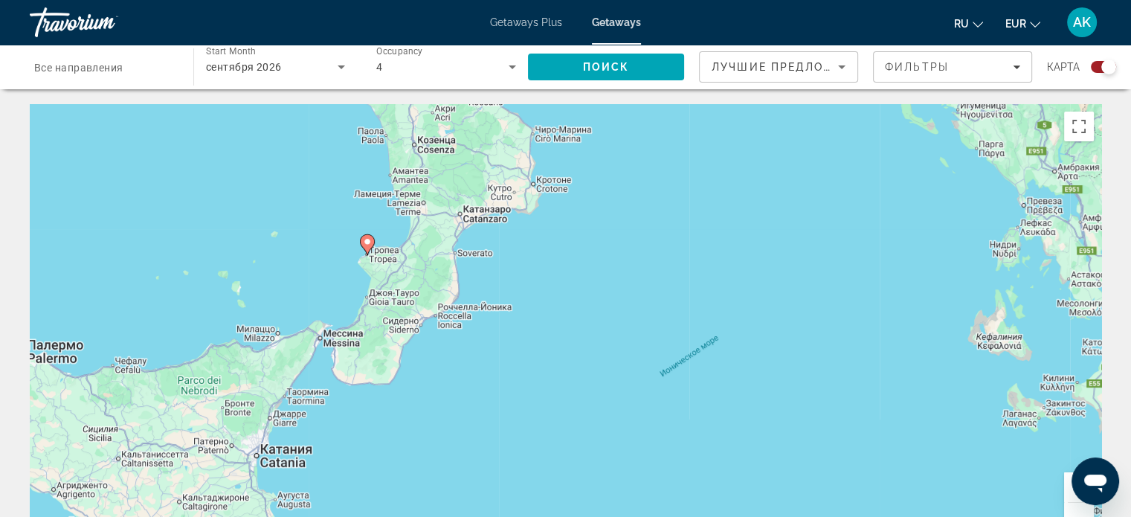
click at [367, 247] on icon "Main content" at bounding box center [366, 244] width 13 height 19
click at [367, 247] on div "Чтобы активировать перетаскивание с помощью клавиатуры, нажмите Alt + Ввод. Пос…" at bounding box center [565, 327] width 1071 height 446
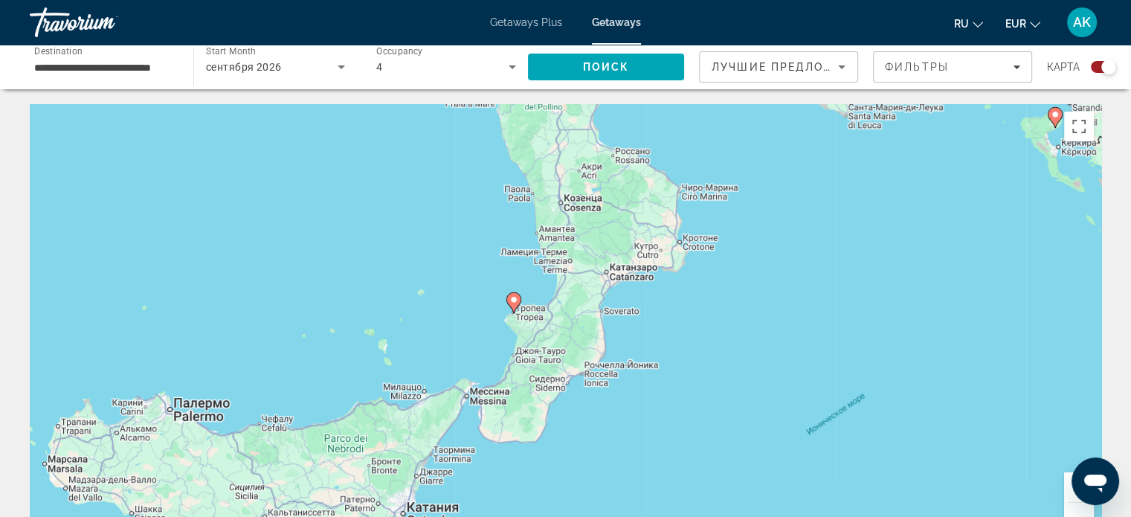
click at [511, 303] on image "Main content" at bounding box center [513, 299] width 9 height 9
type input "**********"
click at [511, 303] on div "Чтобы активировать перетаскивание с помощью клавиатуры, нажмите Alt + Ввод. Пос…" at bounding box center [565, 327] width 1071 height 446
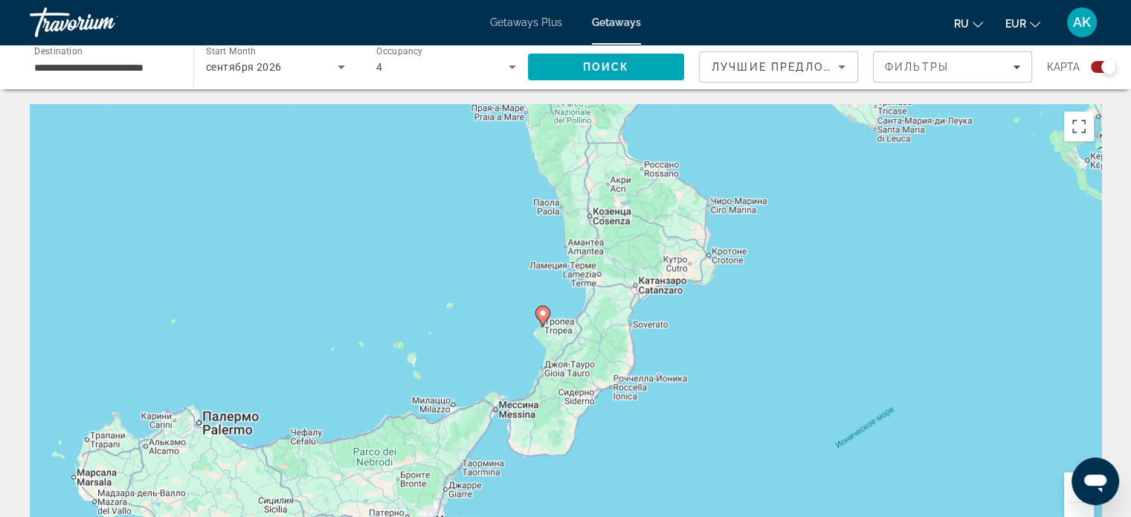
click at [541, 315] on image "Main content" at bounding box center [542, 313] width 9 height 9
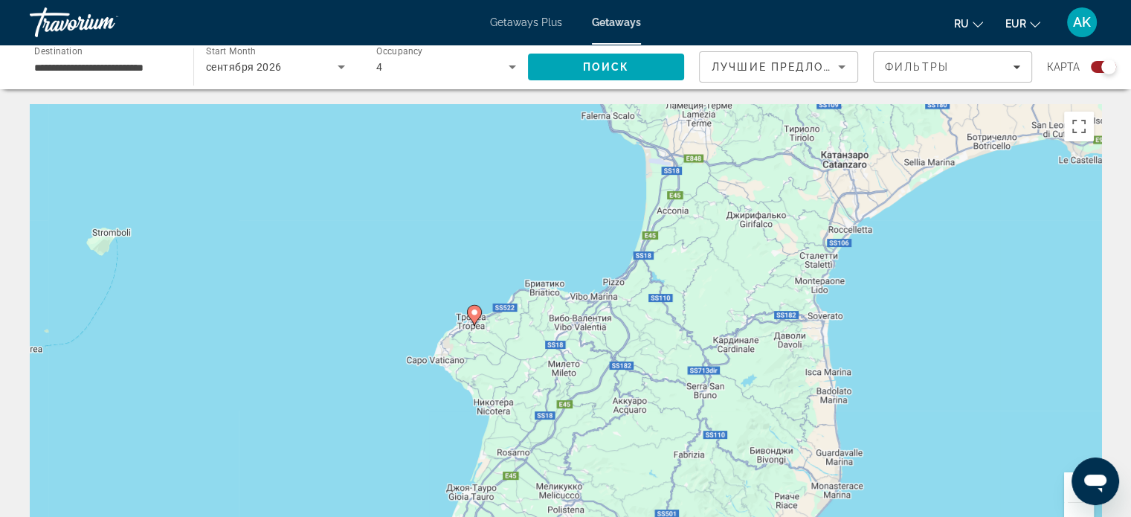
click at [474, 317] on icon "Main content" at bounding box center [473, 315] width 13 height 19
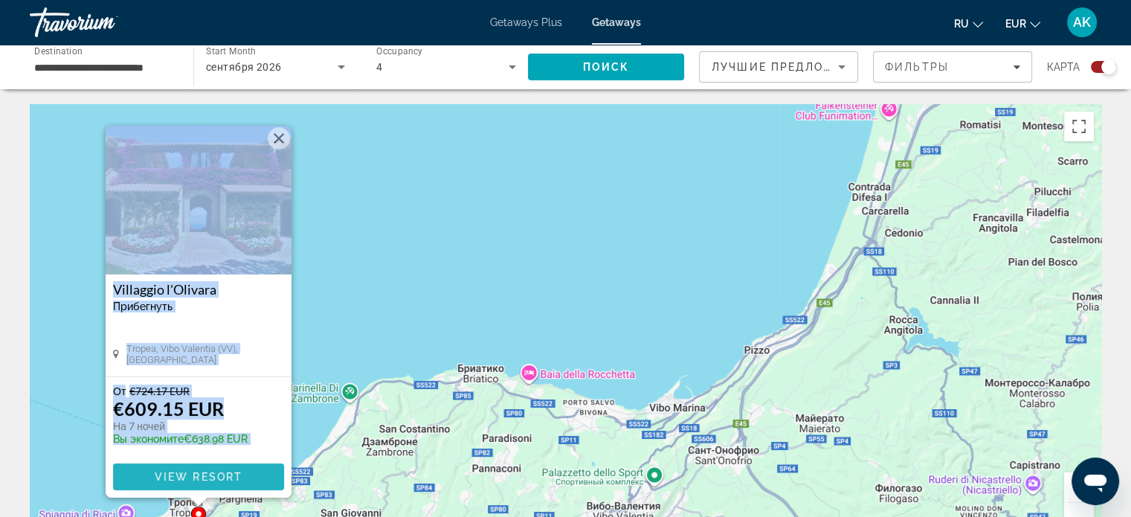
click at [214, 477] on span "View Resort" at bounding box center [198, 477] width 88 height 12
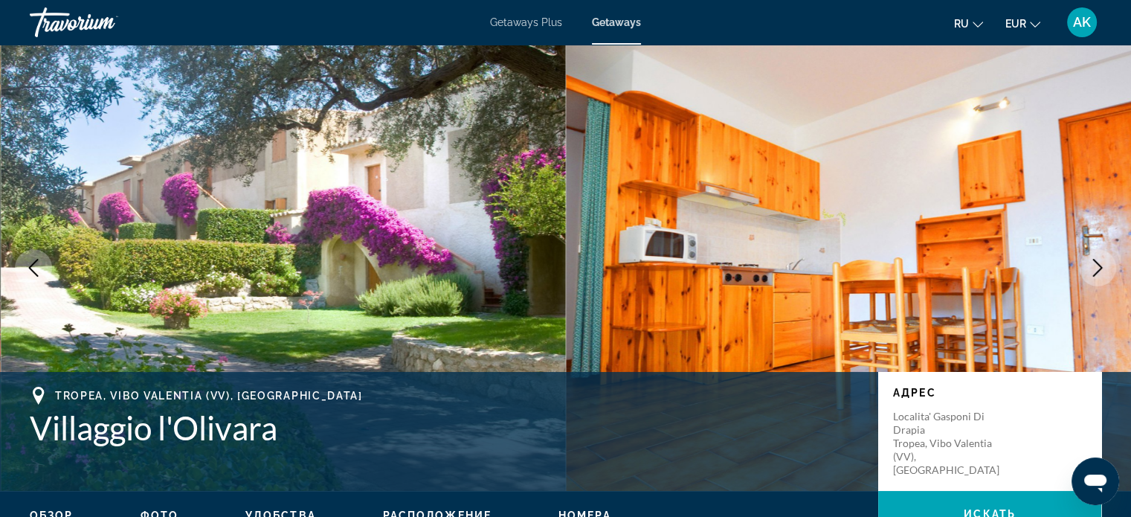
click at [1094, 272] on icon "Next image" at bounding box center [1097, 268] width 18 height 18
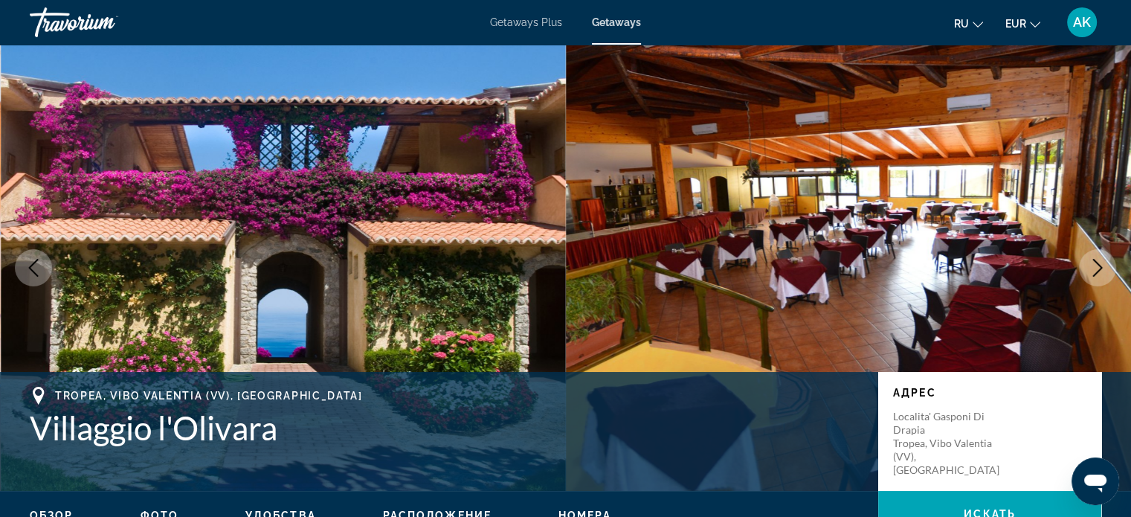
click at [1094, 272] on icon "Next image" at bounding box center [1097, 268] width 18 height 18
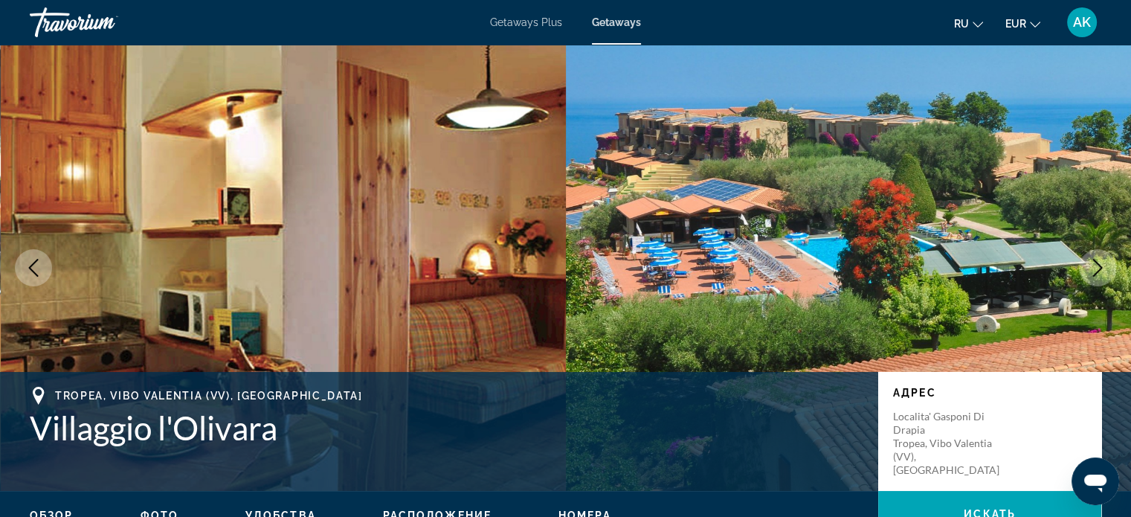
click at [1094, 272] on icon "Next image" at bounding box center [1097, 268] width 18 height 18
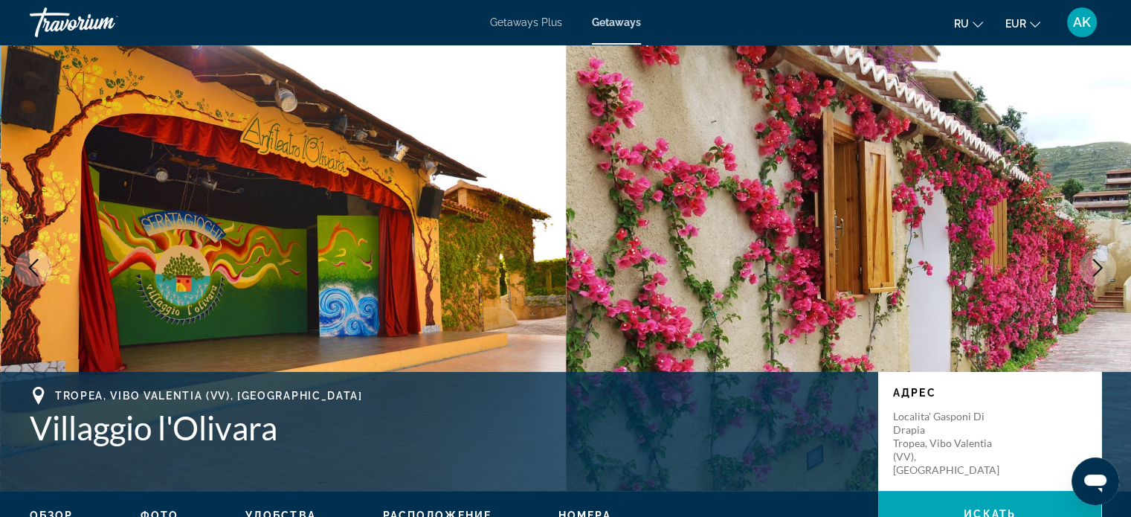
click at [1094, 272] on icon "Next image" at bounding box center [1097, 268] width 18 height 18
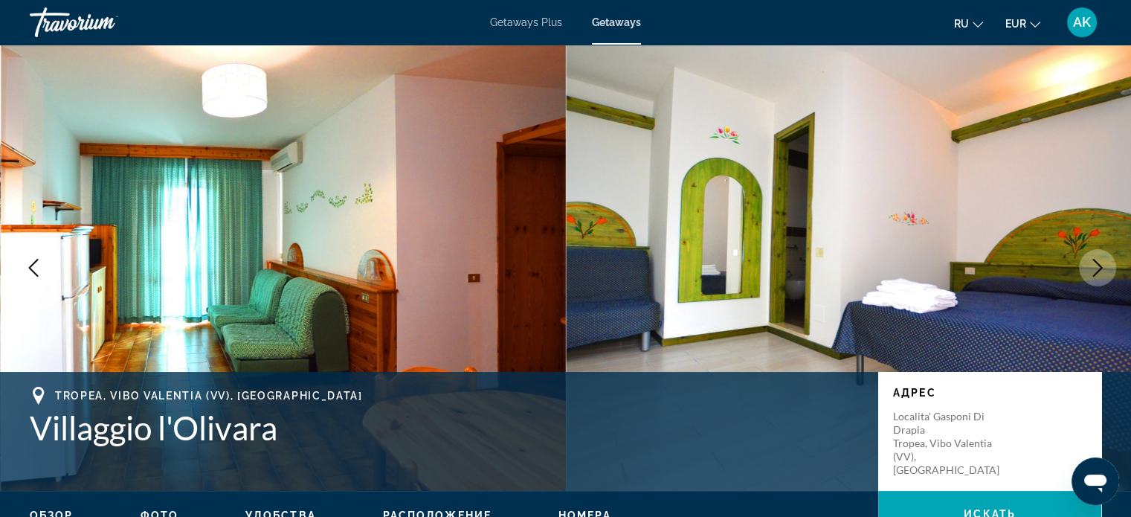
click at [1094, 272] on icon "Next image" at bounding box center [1097, 268] width 18 height 18
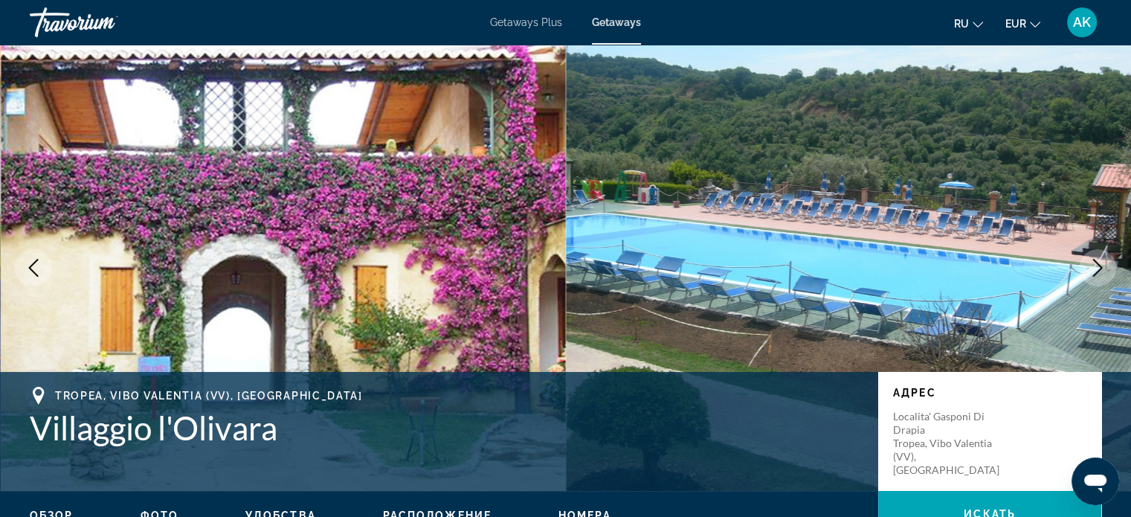
click at [1094, 272] on icon "Next image" at bounding box center [1097, 268] width 18 height 18
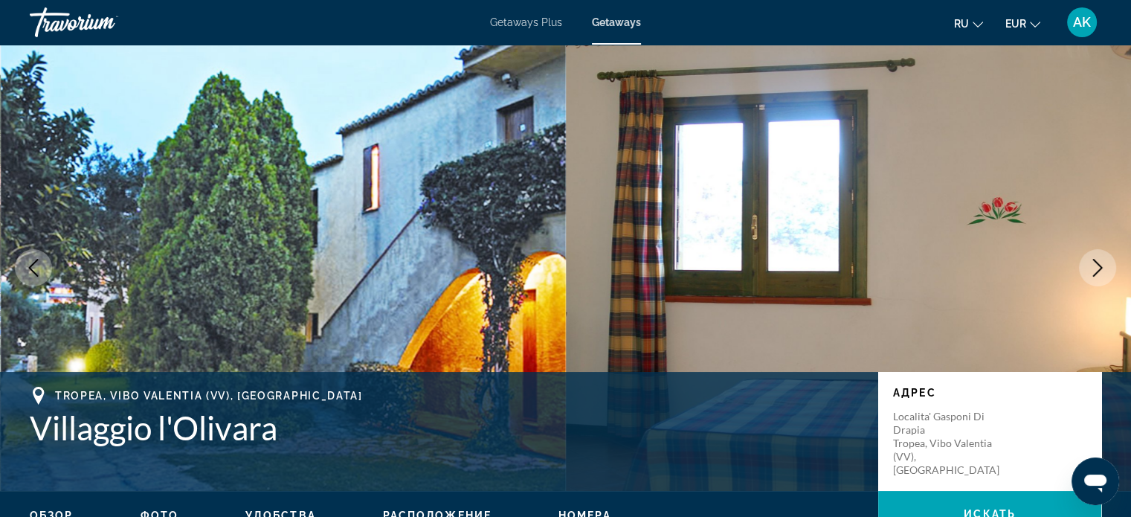
click at [1094, 272] on icon "Next image" at bounding box center [1097, 268] width 18 height 18
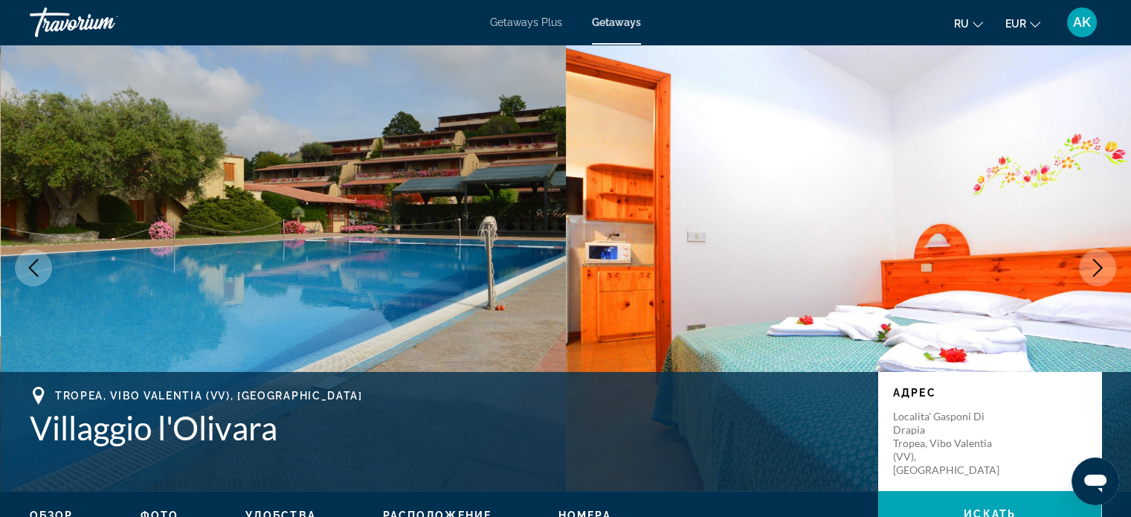
click at [1094, 272] on icon "Next image" at bounding box center [1097, 268] width 18 height 18
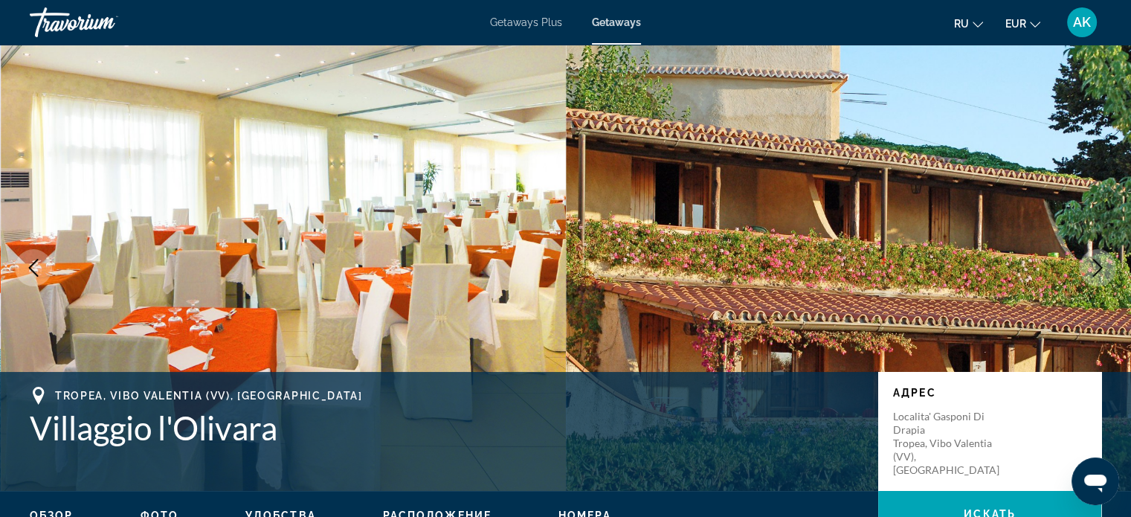
click at [1094, 272] on icon "Next image" at bounding box center [1097, 268] width 18 height 18
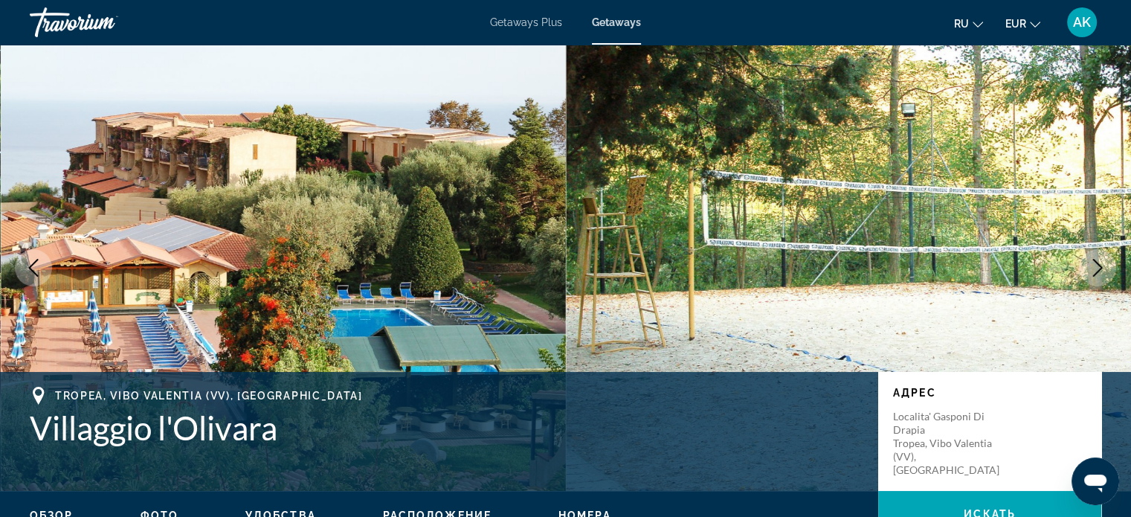
click at [1094, 272] on icon "Next image" at bounding box center [1097, 268] width 18 height 18
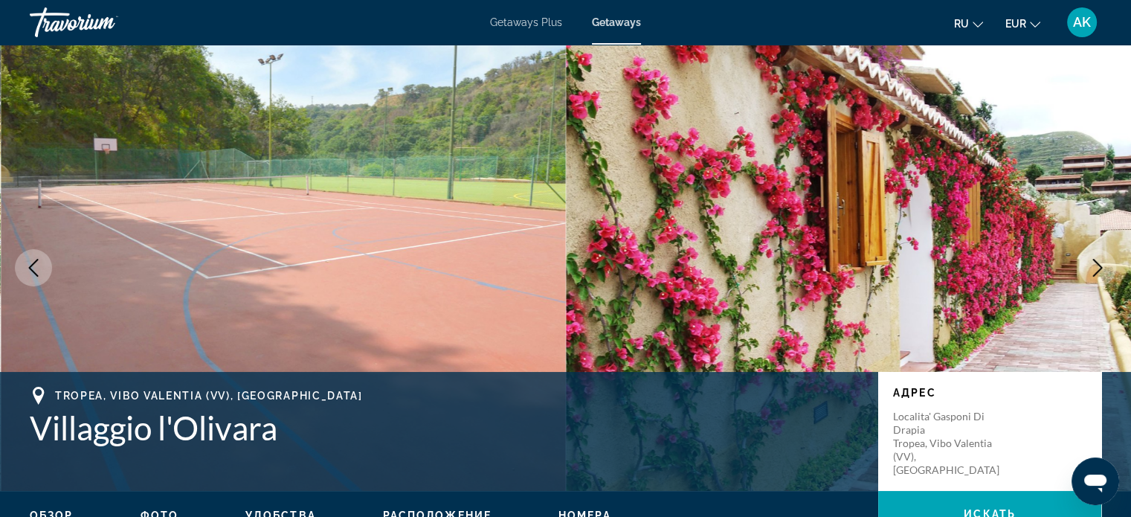
click at [1094, 272] on icon "Next image" at bounding box center [1097, 268] width 18 height 18
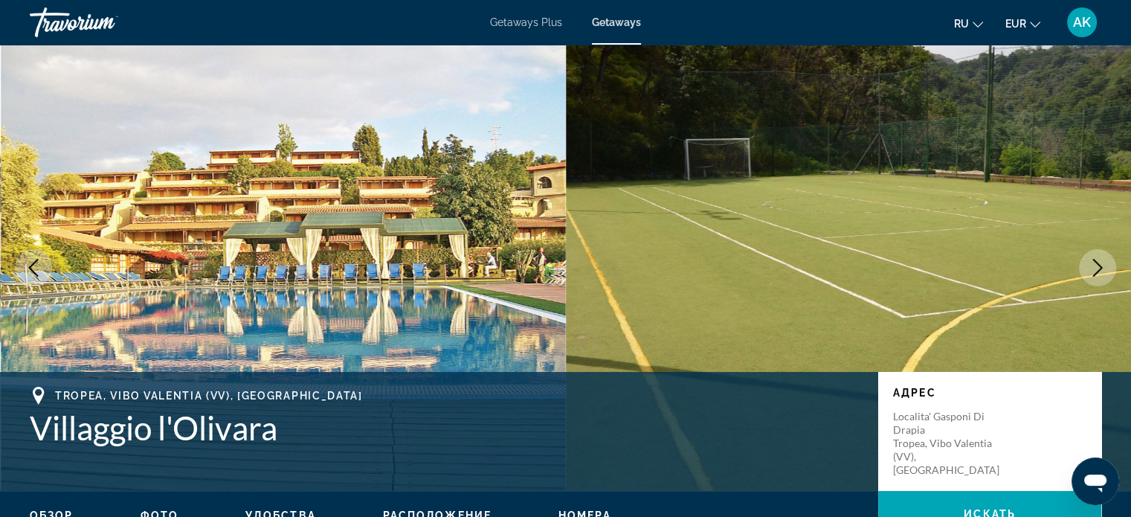
click at [1094, 272] on icon "Next image" at bounding box center [1097, 268] width 18 height 18
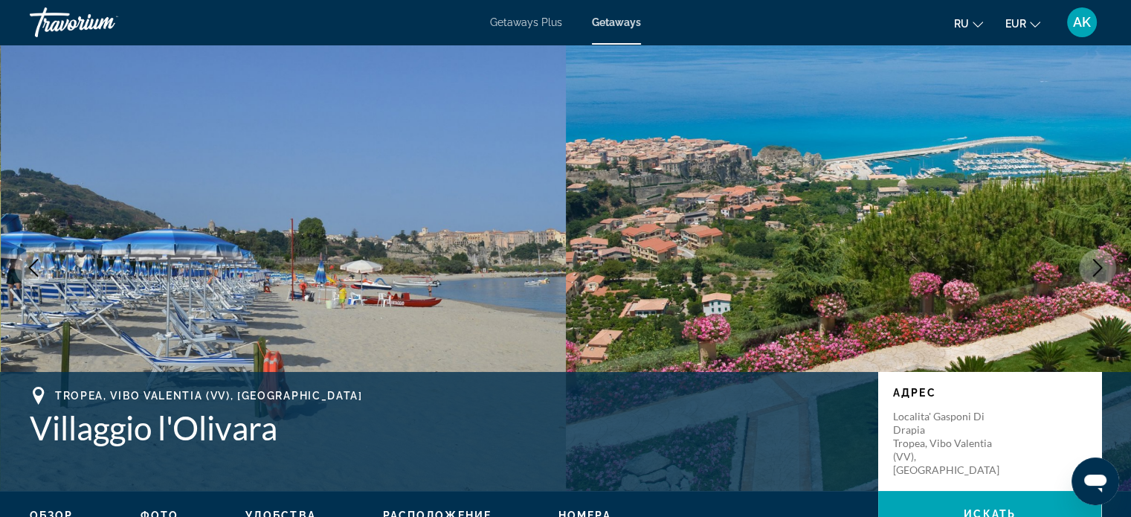
click at [1094, 272] on icon "Next image" at bounding box center [1097, 268] width 18 height 18
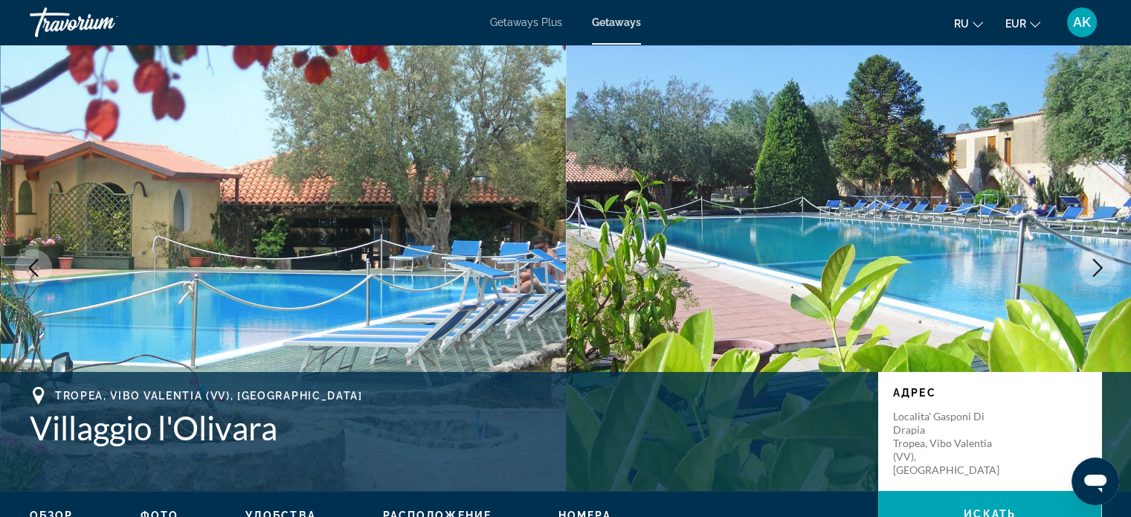
click at [1094, 272] on icon "Next image" at bounding box center [1097, 268] width 18 height 18
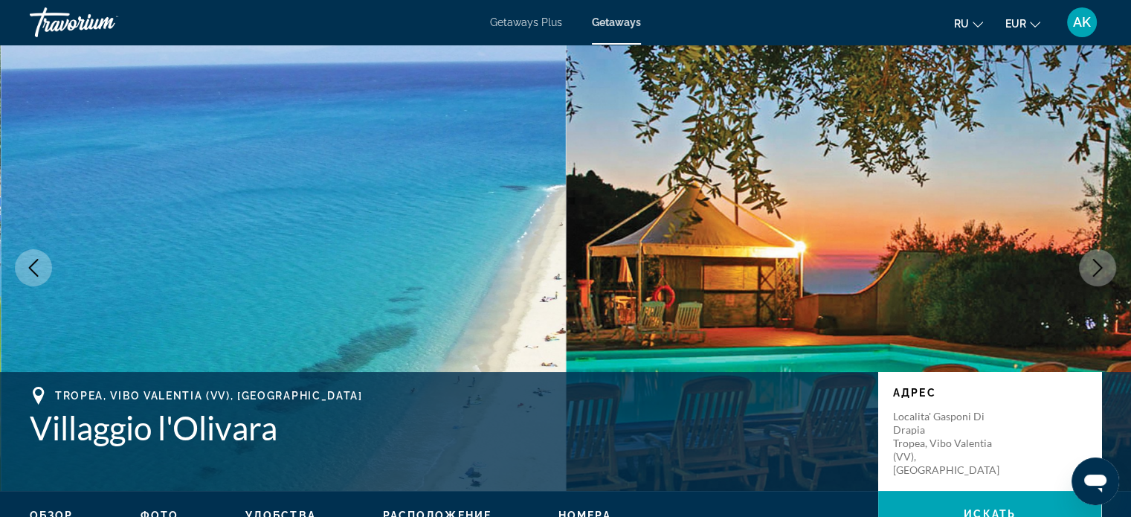
click at [1094, 272] on icon "Next image" at bounding box center [1097, 268] width 18 height 18
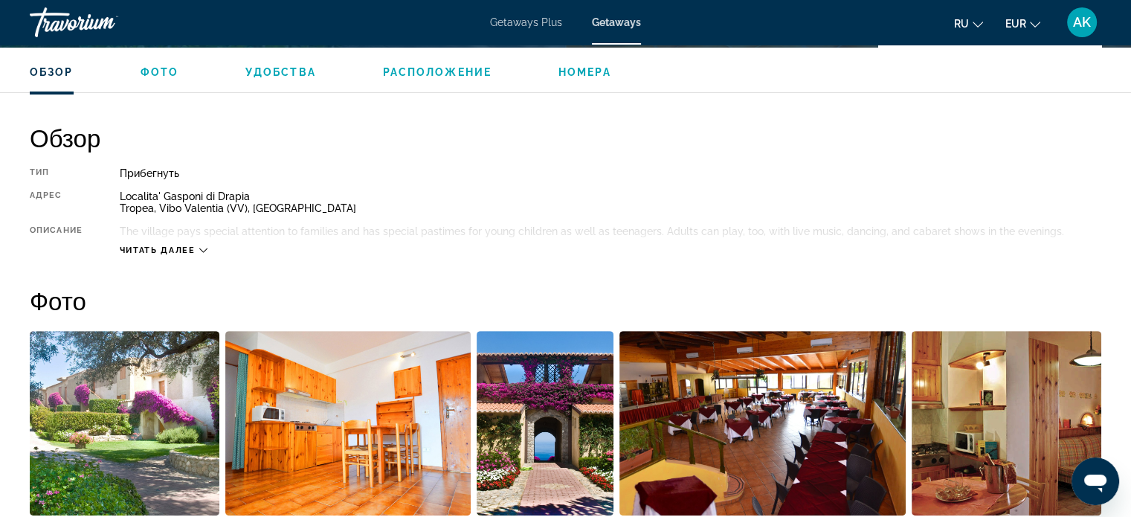
scroll to position [446, 0]
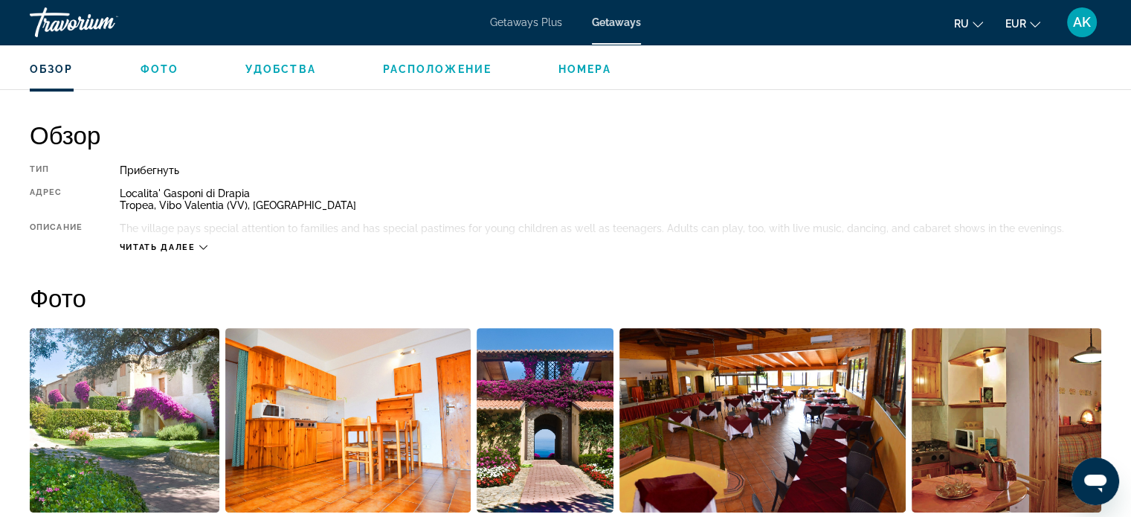
click at [149, 246] on span "Читать далее" at bounding box center [158, 247] width 76 height 10
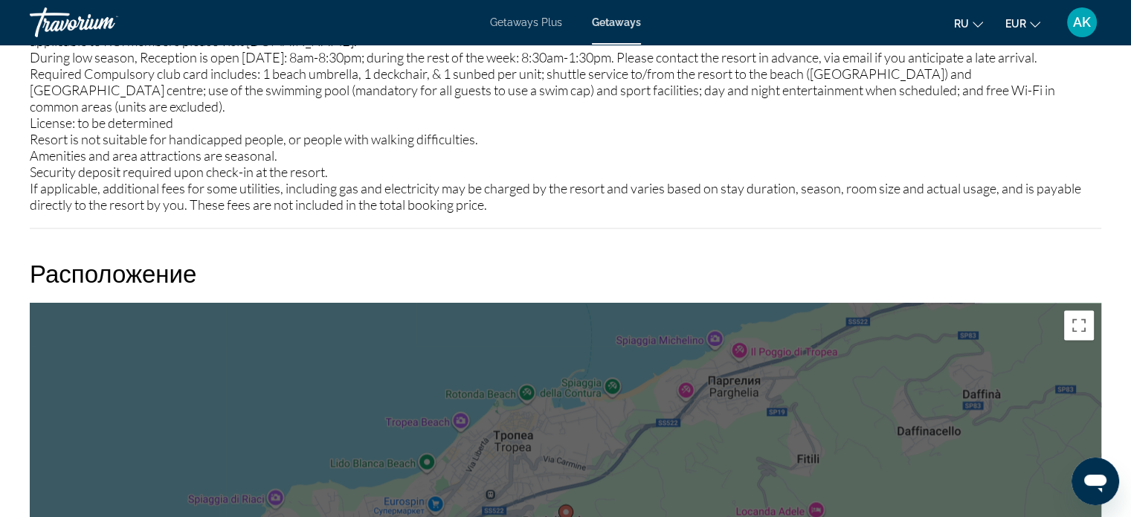
scroll to position [2230, 0]
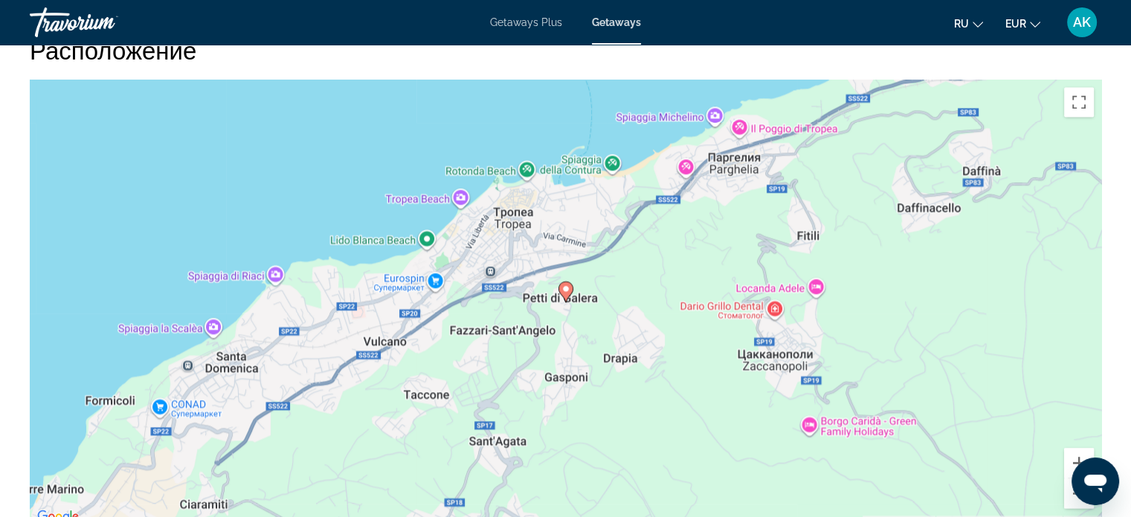
click at [616, 204] on div "Чтобы активировать перетаскивание с помощью клавиатуры, нажмите Alt + Ввод. Пос…" at bounding box center [565, 303] width 1071 height 446
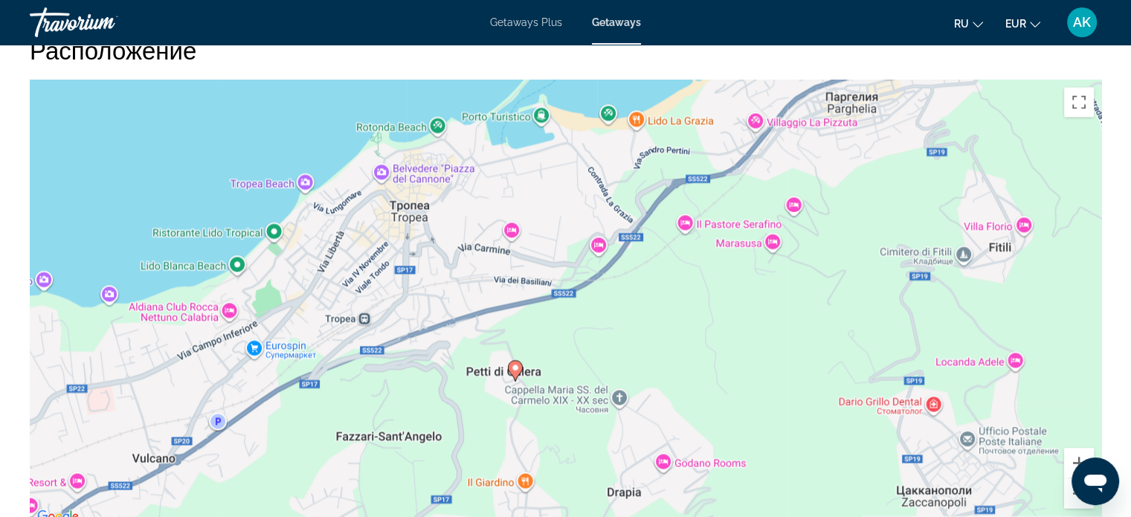
click at [594, 214] on div "Чтобы активировать перетаскивание с помощью клавиатуры, нажмите Alt + Ввод. Пос…" at bounding box center [565, 303] width 1071 height 446
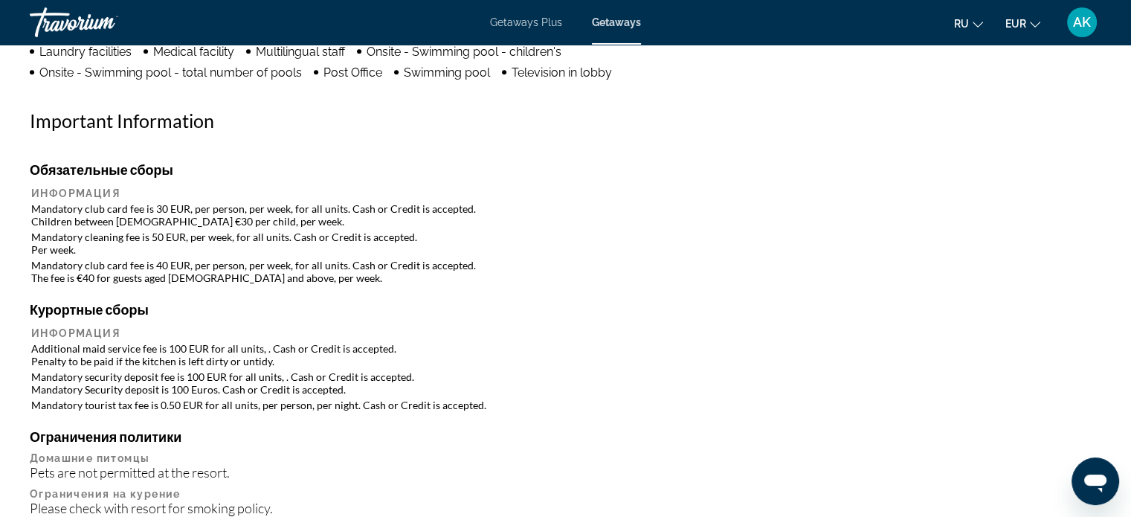
scroll to position [0, 0]
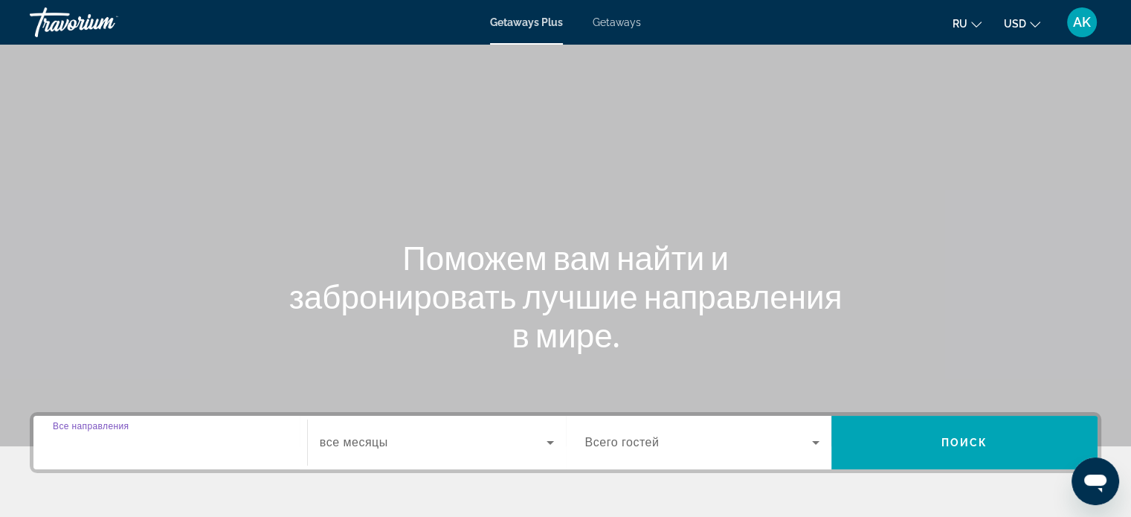
click at [163, 448] on input "Destination Все направления" at bounding box center [170, 443] width 235 height 18
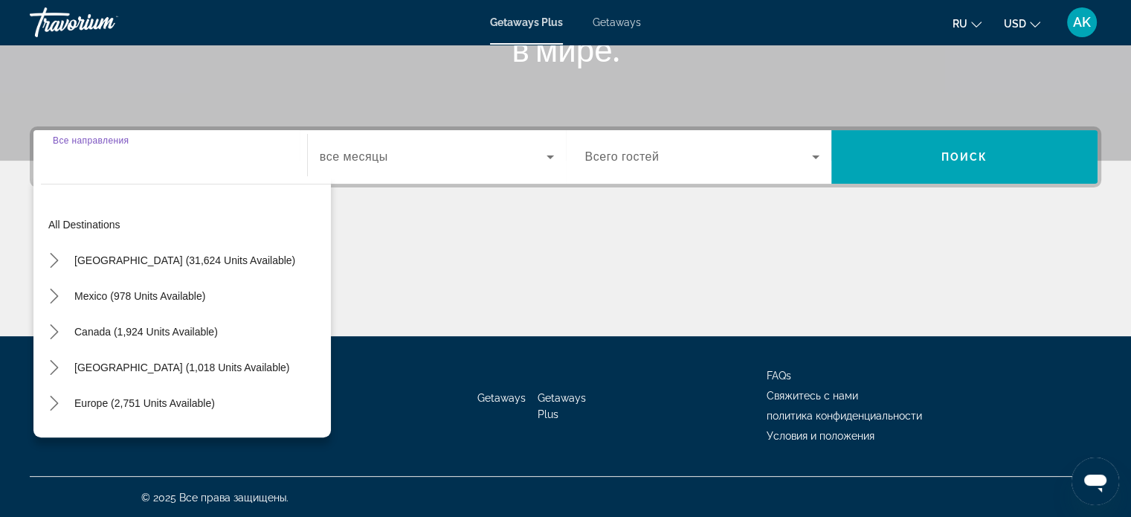
scroll to position [286, 0]
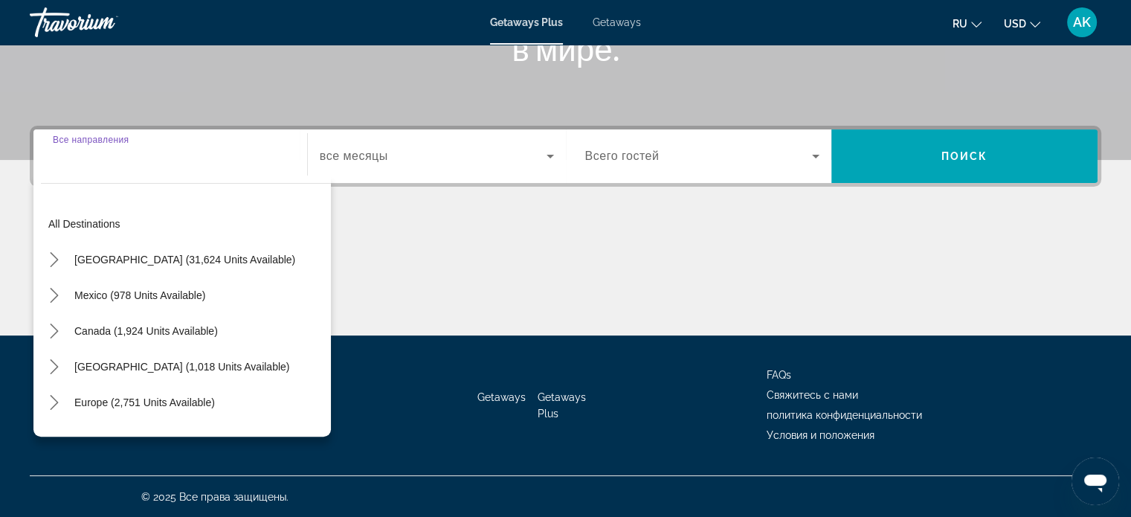
click at [146, 166] on div "Search widget" at bounding box center [170, 156] width 235 height 42
click at [119, 169] on div "Search widget" at bounding box center [170, 156] width 235 height 42
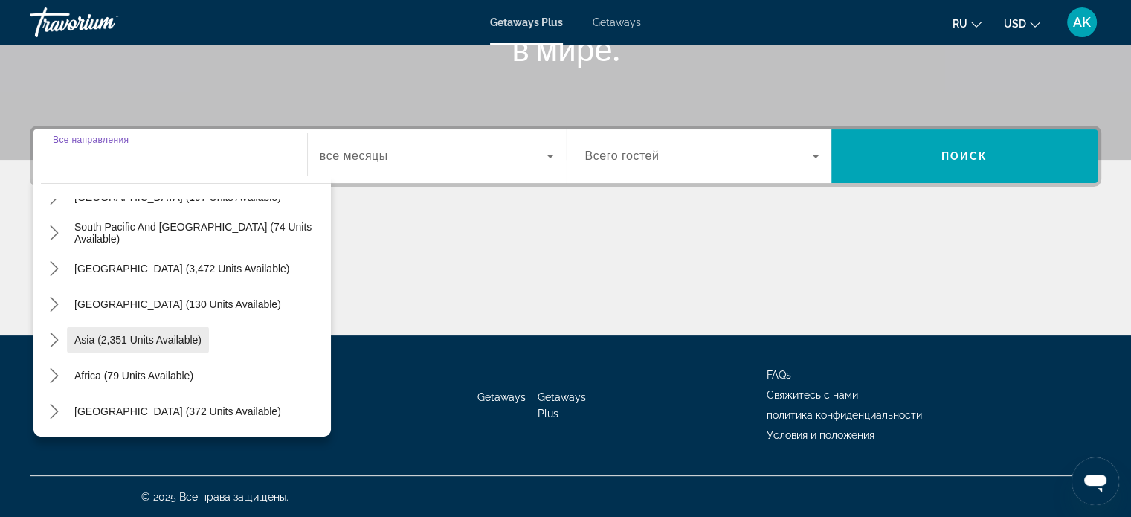
scroll to position [18, 0]
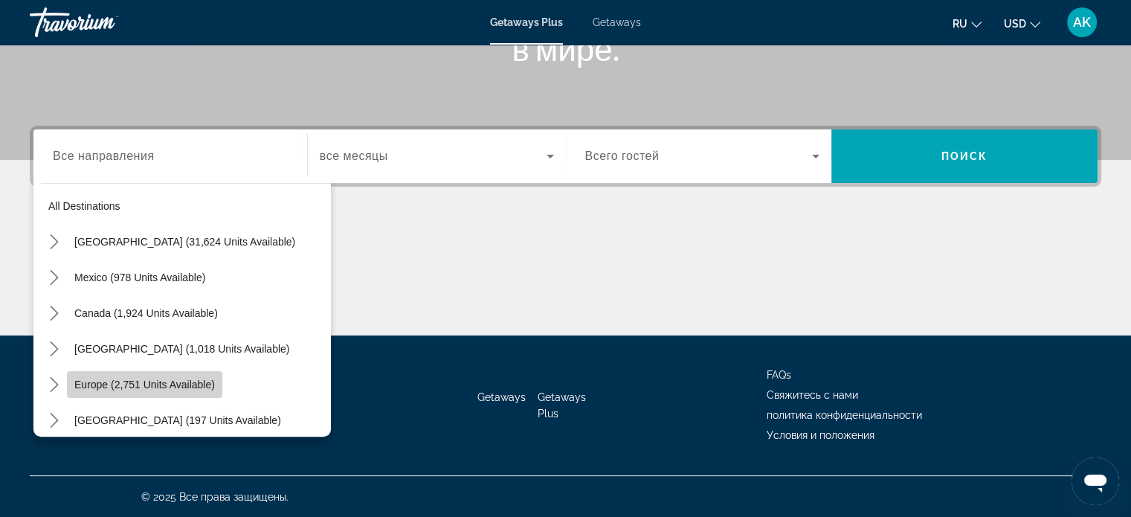
click at [143, 377] on span "Select destination: Europe (2,751 units available)" at bounding box center [144, 385] width 155 height 36
type input "**********"
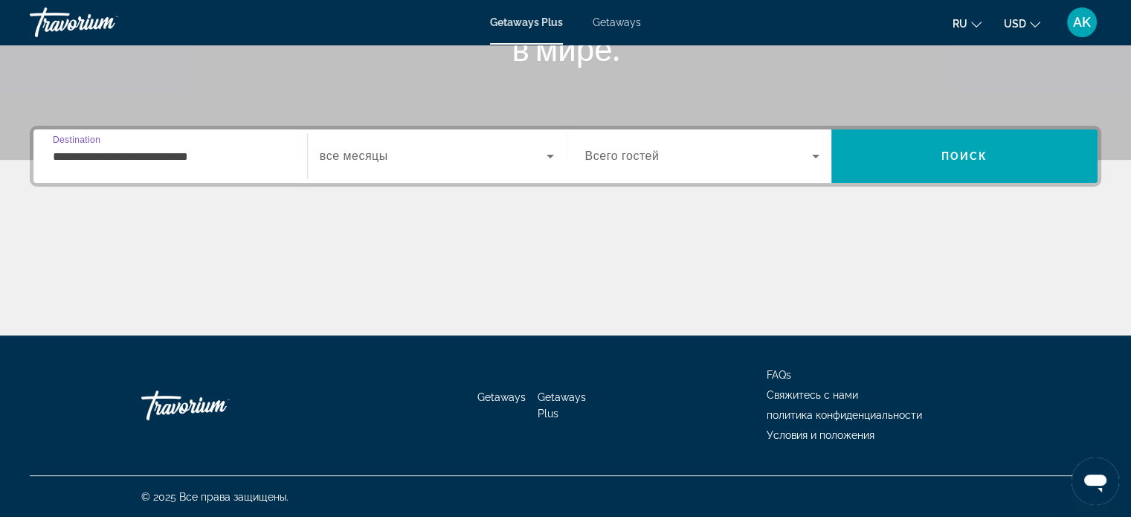
click at [613, 22] on span "Getaways" at bounding box center [617, 22] width 48 height 12
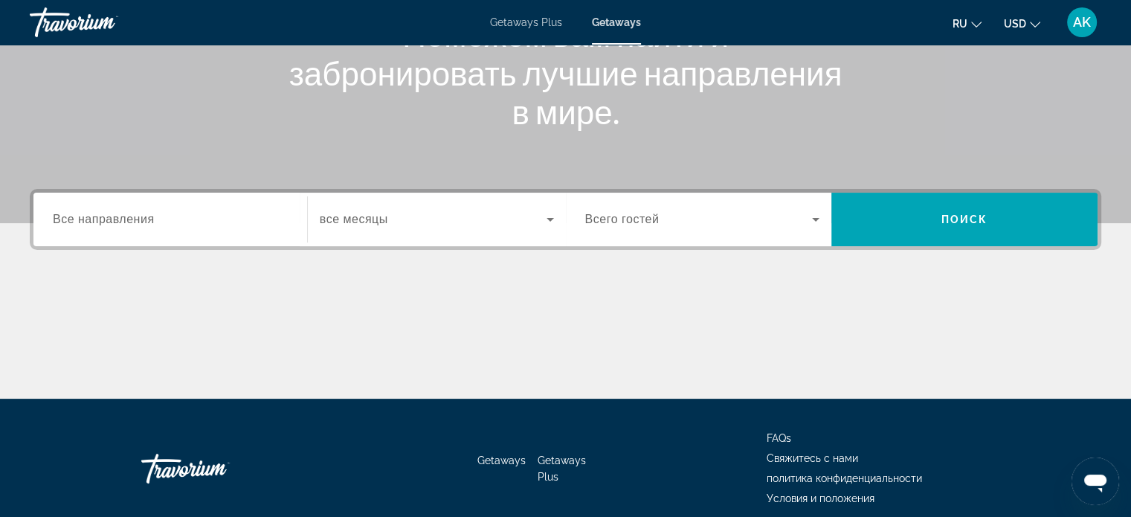
click at [162, 221] on input "Destination Все направления" at bounding box center [170, 220] width 235 height 18
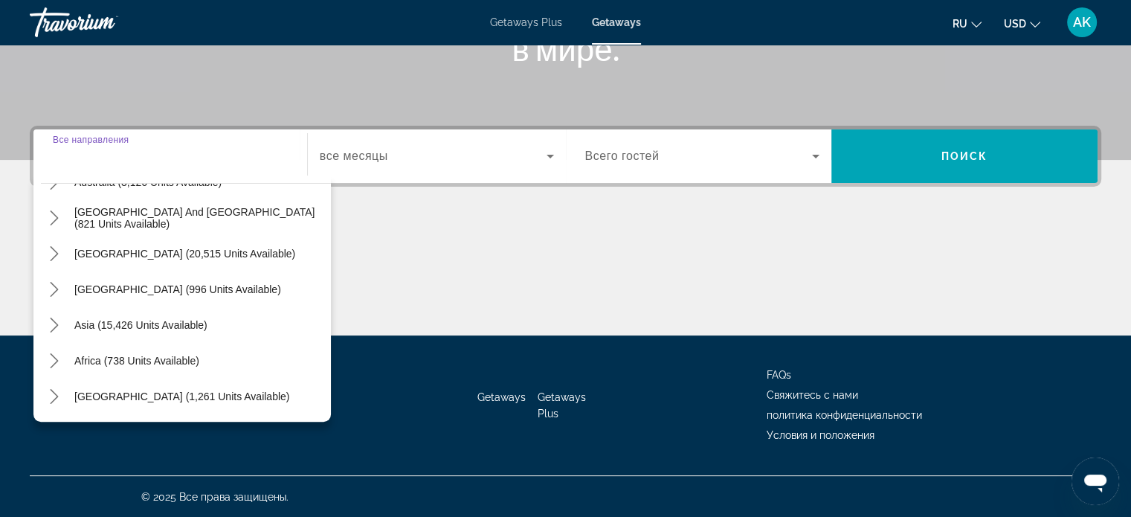
scroll to position [18, 0]
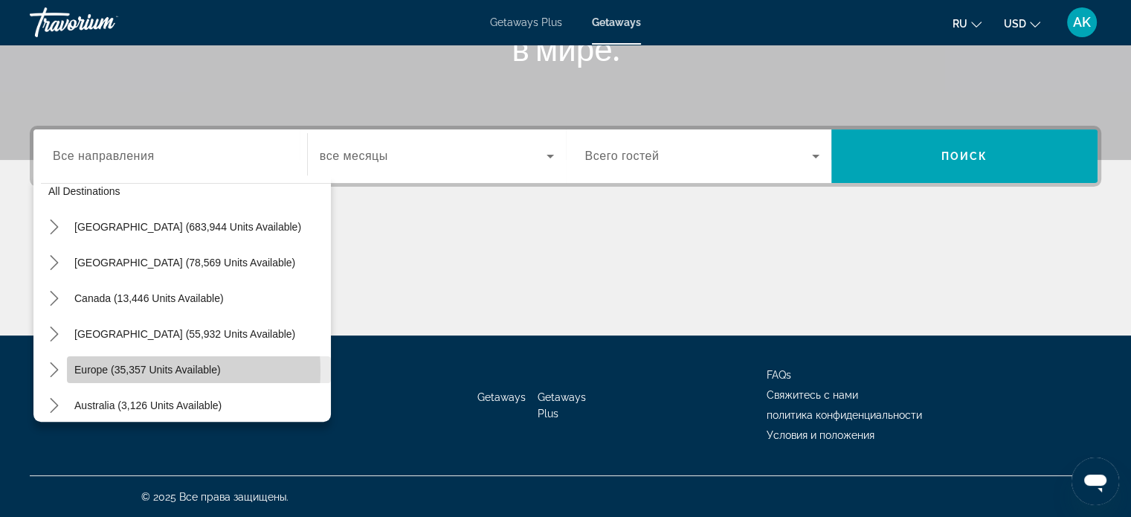
click at [138, 370] on span "Europe (35,357 units available)" at bounding box center [147, 370] width 146 height 12
type input "**********"
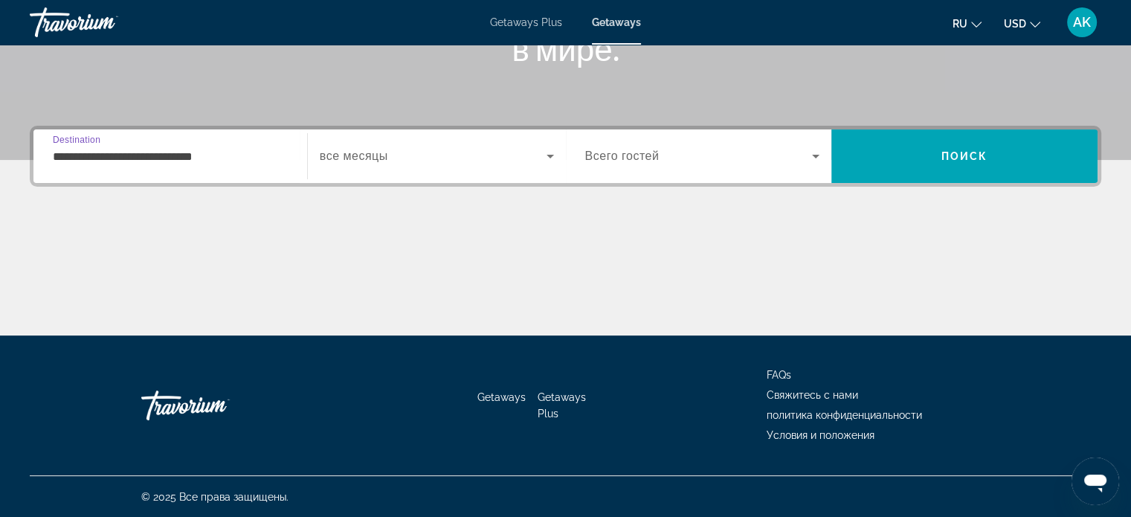
click at [464, 144] on div "Search widget" at bounding box center [437, 156] width 234 height 42
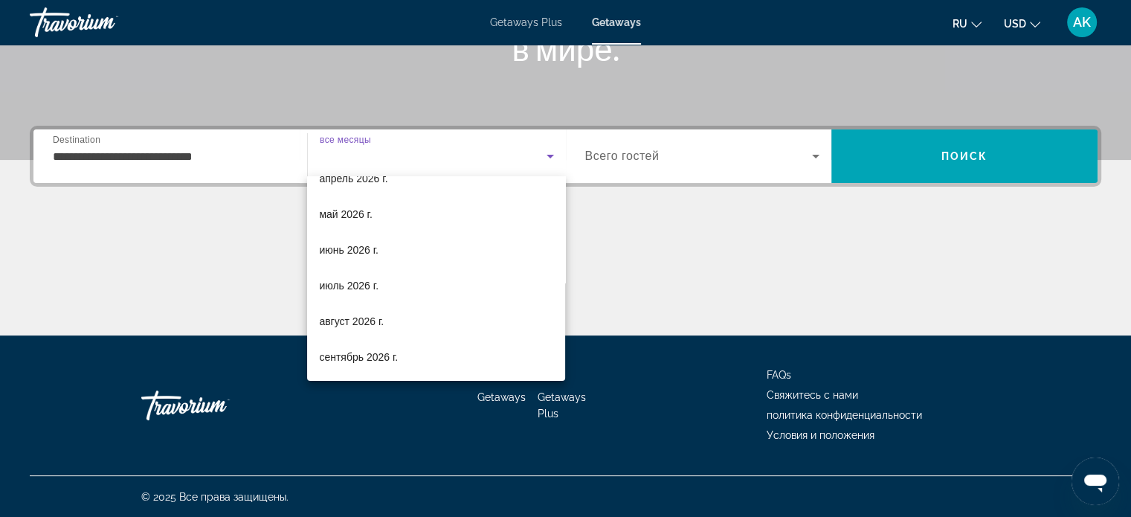
scroll to position [306, 0]
click at [379, 315] on span "сентябрь 2026 г." at bounding box center [358, 322] width 79 height 18
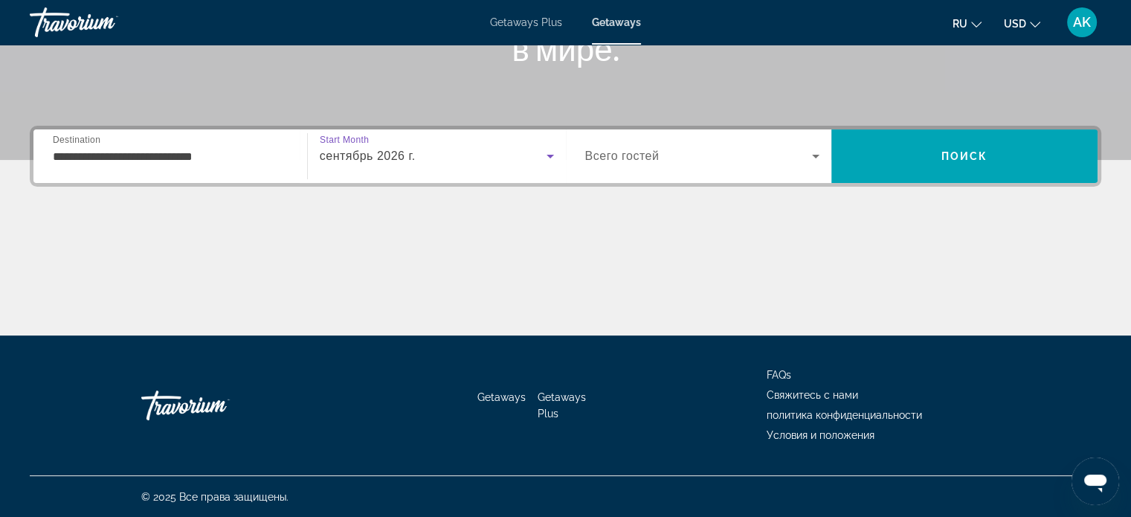
click at [741, 156] on span "Search widget" at bounding box center [699, 156] width 228 height 18
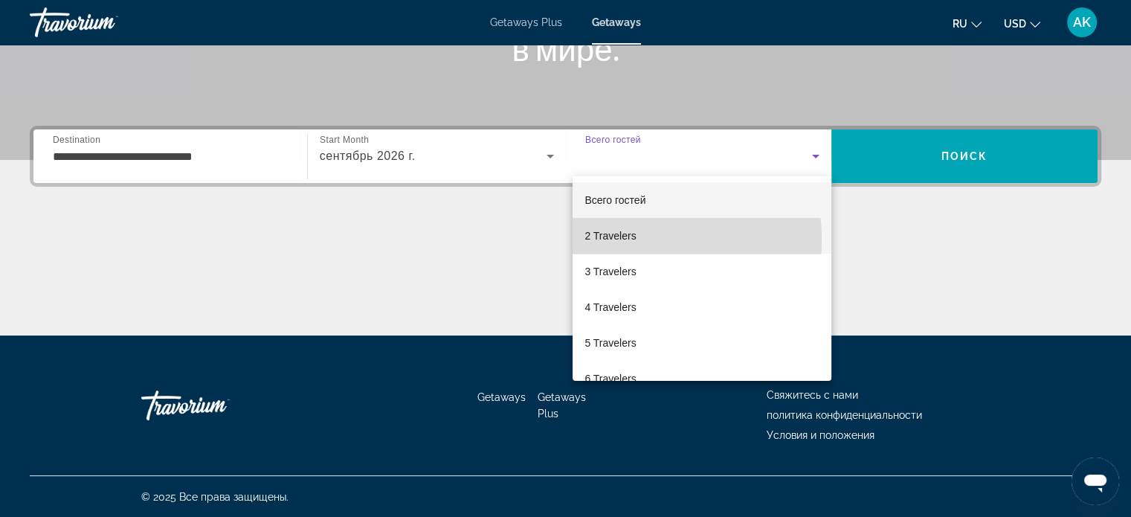
click at [619, 239] on span "2 Travelers" at bounding box center [609, 236] width 51 height 18
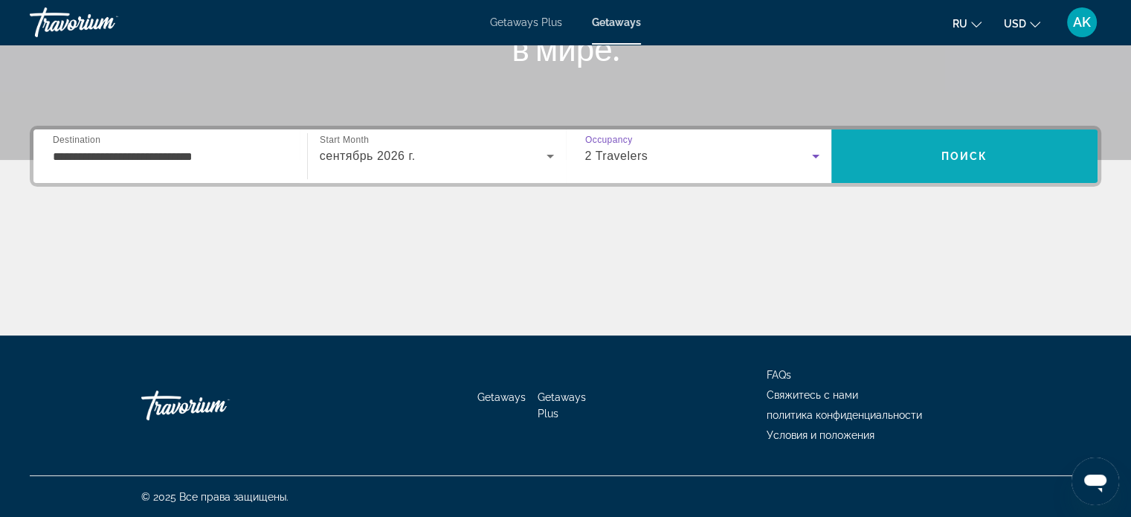
click at [967, 152] on span "Поиск" at bounding box center [964, 156] width 47 height 12
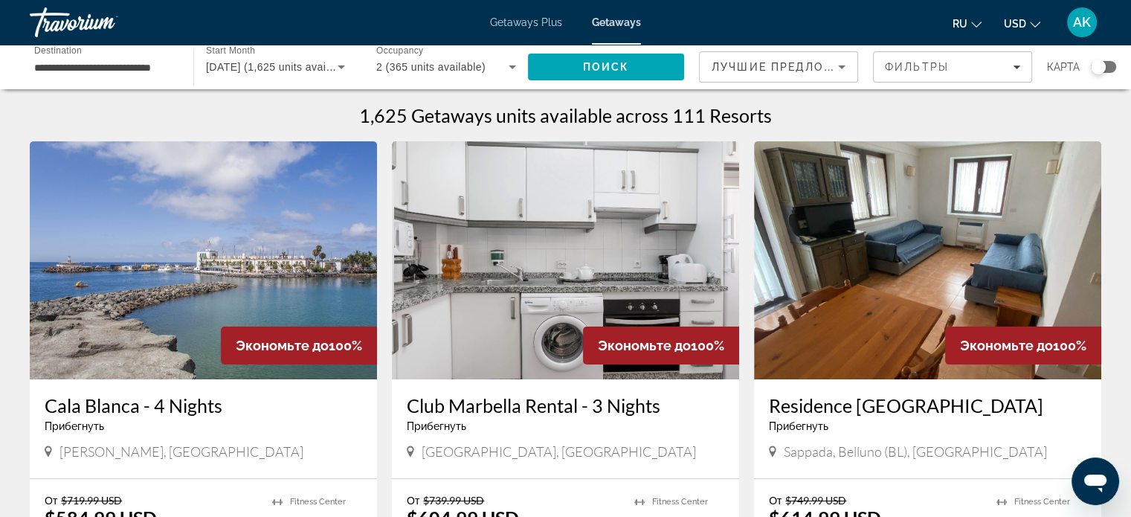
click at [1095, 70] on div "Search widget" at bounding box center [1098, 66] width 15 height 15
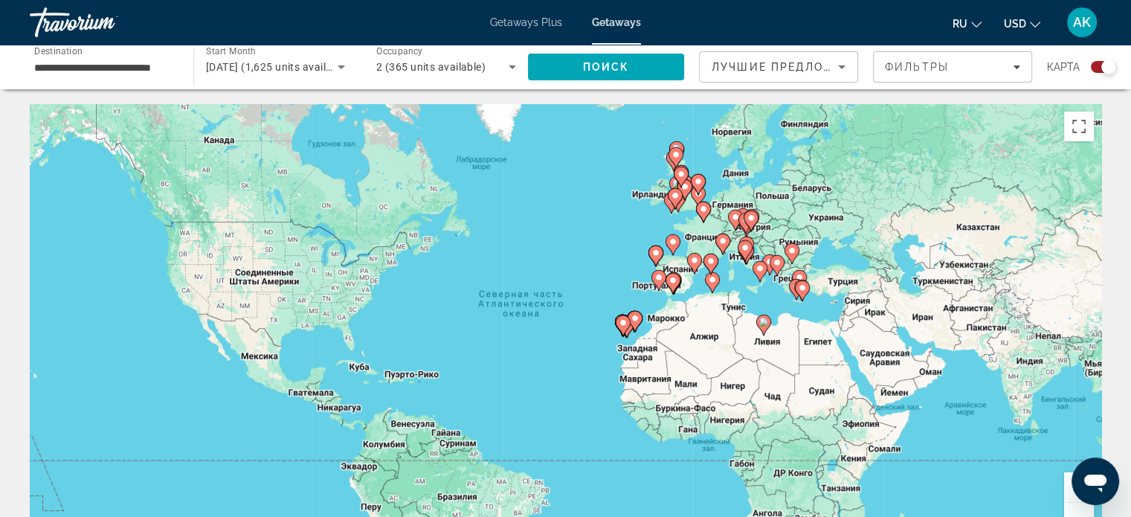
click at [770, 292] on div "Чтобы активировать перетаскивание с помощью клавиатуры, нажмите Alt + Ввод. Пос…" at bounding box center [565, 327] width 1071 height 446
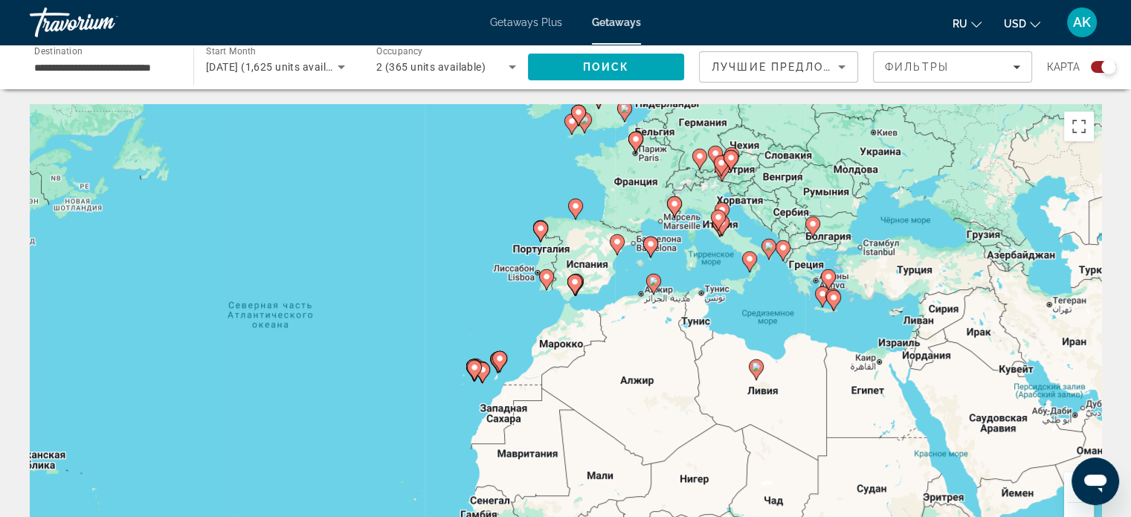
click at [767, 299] on div "Чтобы активировать перетаскивание с помощью клавиатуры, нажмите Alt + Ввод. Пос…" at bounding box center [565, 327] width 1071 height 446
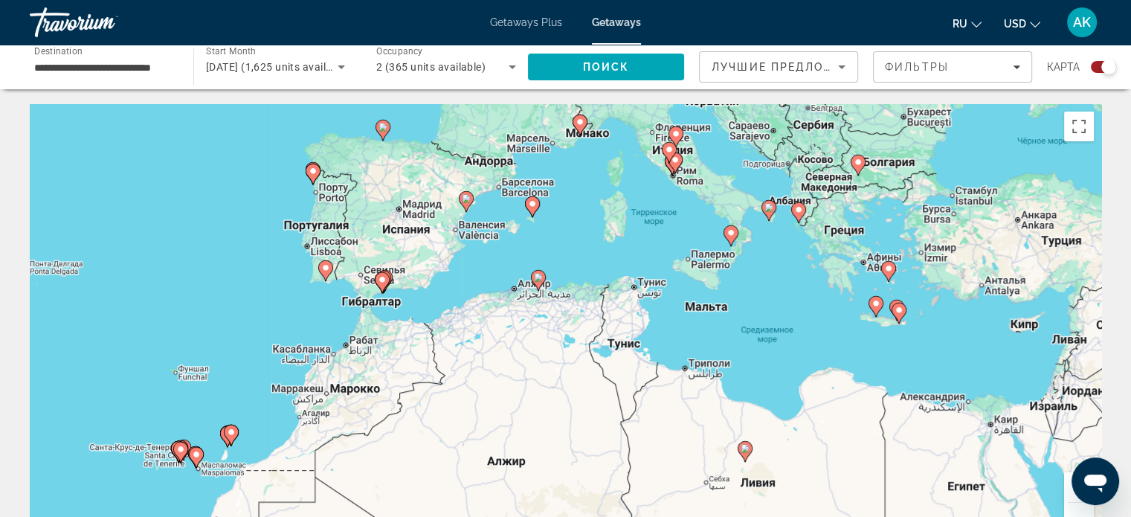
click at [761, 265] on div "Чтобы активировать перетаскивание с помощью клавиатуры, нажмите Alt + Ввод. Пос…" at bounding box center [565, 327] width 1071 height 446
click at [761, 267] on div "Чтобы активировать перетаскивание с помощью клавиатуры, нажмите Alt + Ввод. Пос…" at bounding box center [565, 327] width 1071 height 446
click at [894, 329] on div "Чтобы активировать перетаскивание с помощью клавиатуры, нажмите Alt + Ввод. Пос…" at bounding box center [565, 327] width 1071 height 446
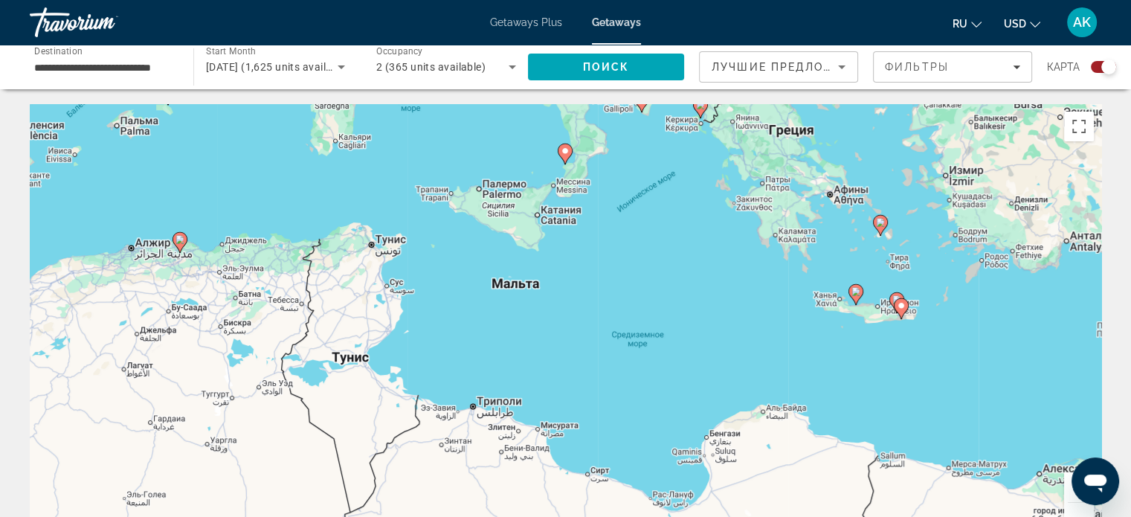
click at [873, 326] on div "Чтобы активировать перетаскивание с помощью клавиатуры, нажмите Alt + Ввод. Пос…" at bounding box center [565, 327] width 1071 height 446
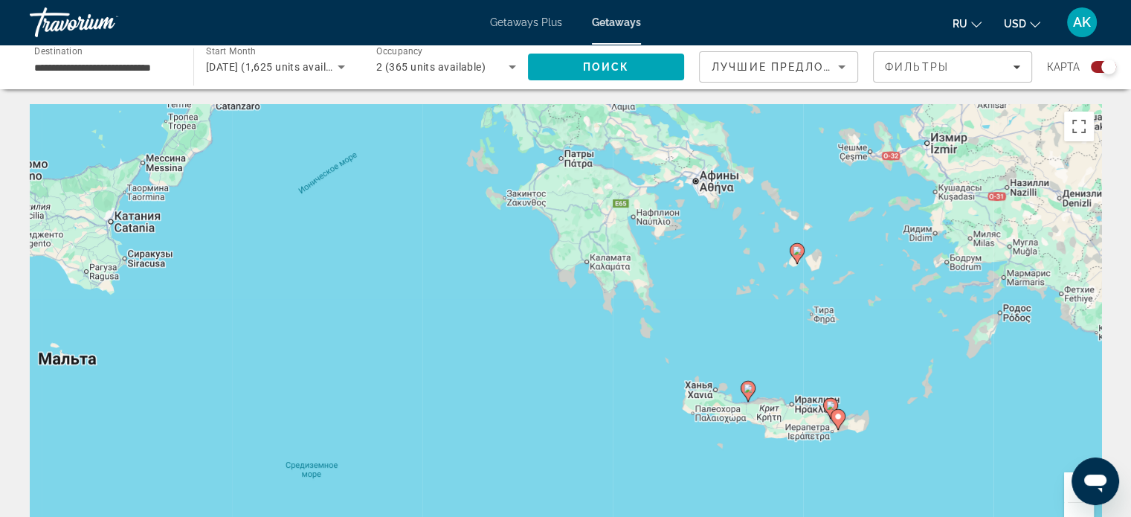
drag, startPoint x: 751, startPoint y: 279, endPoint x: 681, endPoint y: 354, distance: 102.6
click at [656, 395] on div "Чтобы активировать перетаскивание с помощью клавиатуры, нажмите Alt + Ввод. Пос…" at bounding box center [565, 327] width 1071 height 446
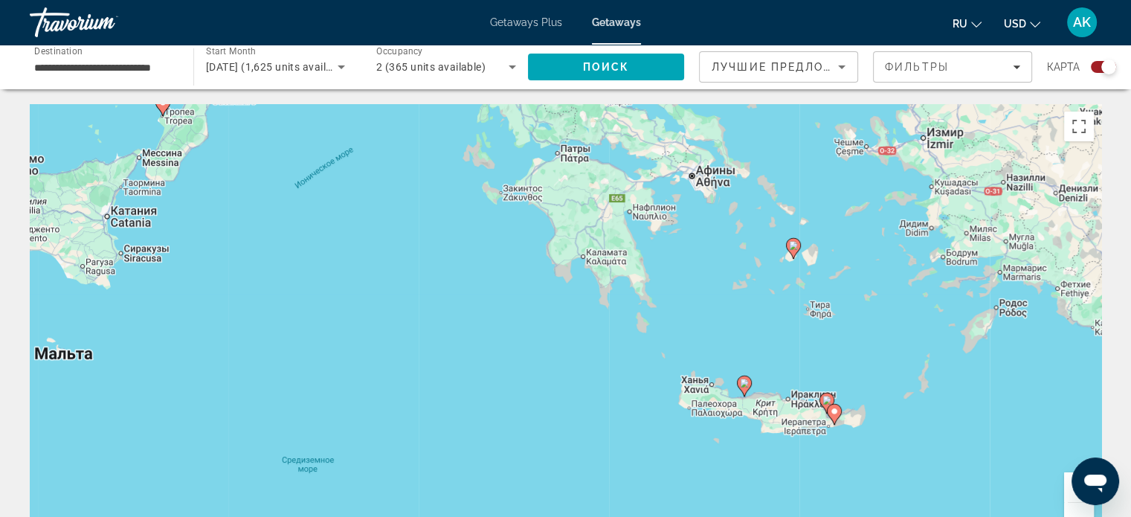
click at [800, 267] on div "Чтобы активировать перетаскивание с помощью клавиатуры, нажмите Alt + Ввод. Пос…" at bounding box center [565, 327] width 1071 height 446
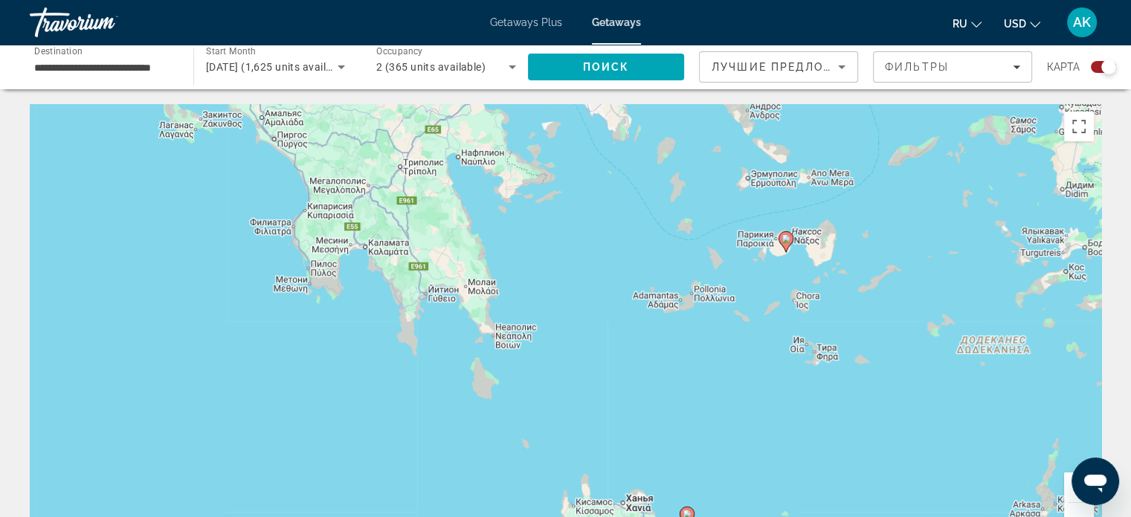
click at [782, 238] on image "Main content" at bounding box center [785, 238] width 9 height 9
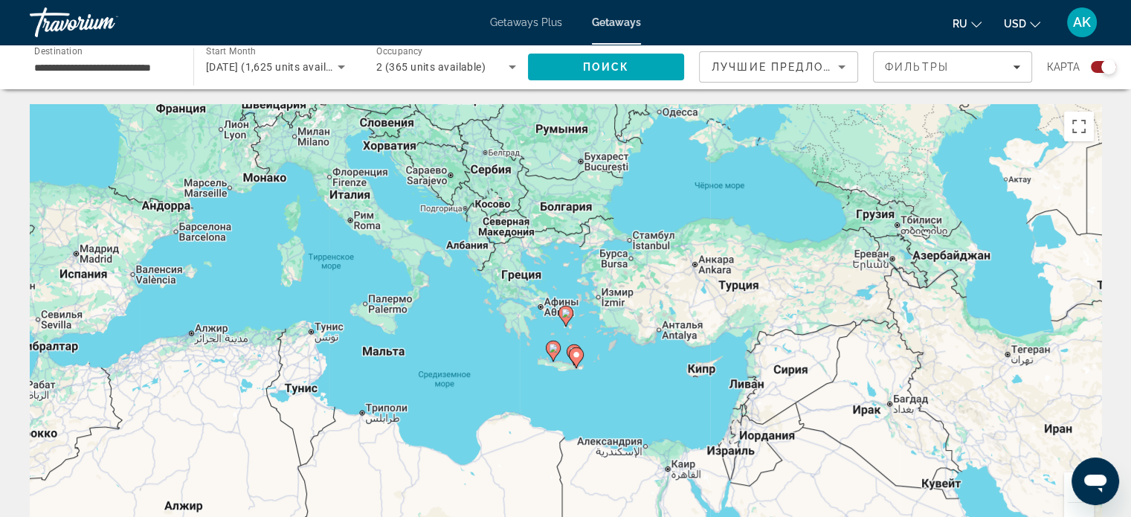
click at [595, 326] on div "Для навигации используйте клавиши со стрелками. Чтобы активировать перетаскиван…" at bounding box center [565, 327] width 1071 height 446
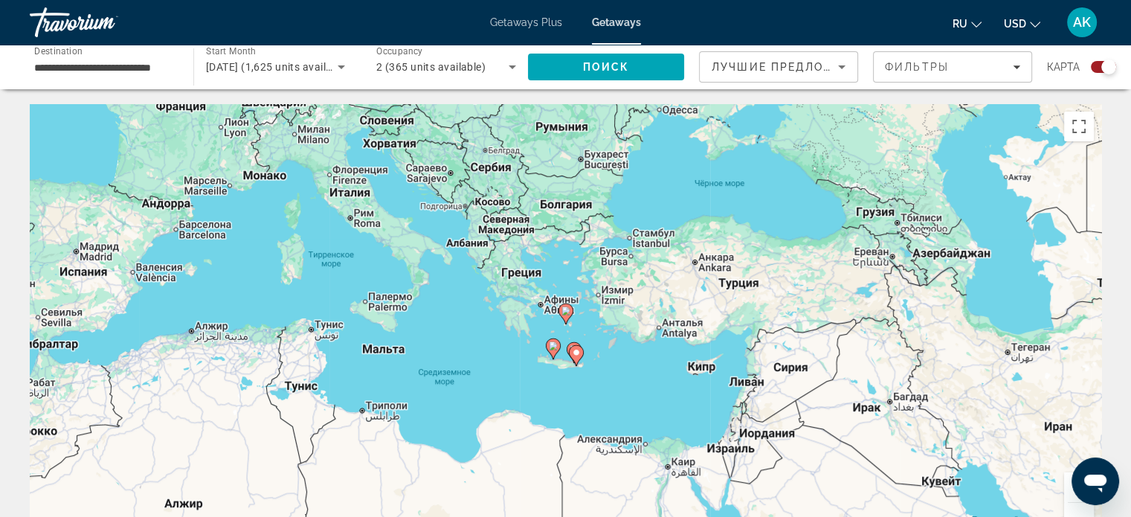
click at [595, 326] on div "Чтобы активировать перетаскивание с помощью клавиатуры, нажмите Alt + Ввод. Пос…" at bounding box center [565, 327] width 1071 height 446
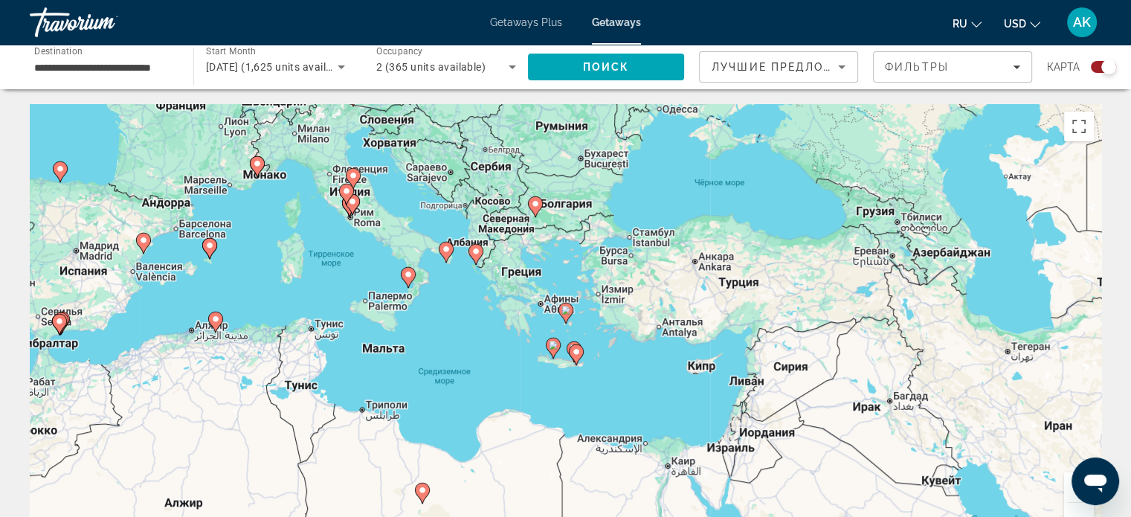
click at [214, 251] on icon "Main content" at bounding box center [209, 248] width 15 height 21
type input "**********"
click at [214, 251] on div "Чтобы активировать перетаскивание с помощью клавиатуры, нажмите Alt + Ввод. Пос…" at bounding box center [565, 327] width 1071 height 446
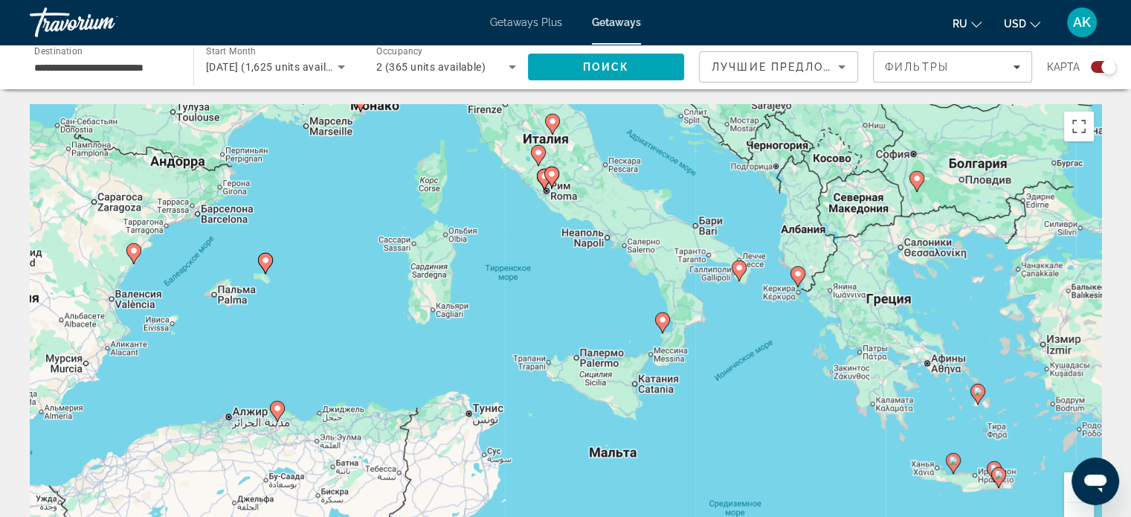
click at [282, 277] on div "Чтобы активировать перетаскивание с помощью клавиатуры, нажмите Alt + Ввод. Пос…" at bounding box center [565, 327] width 1071 height 446
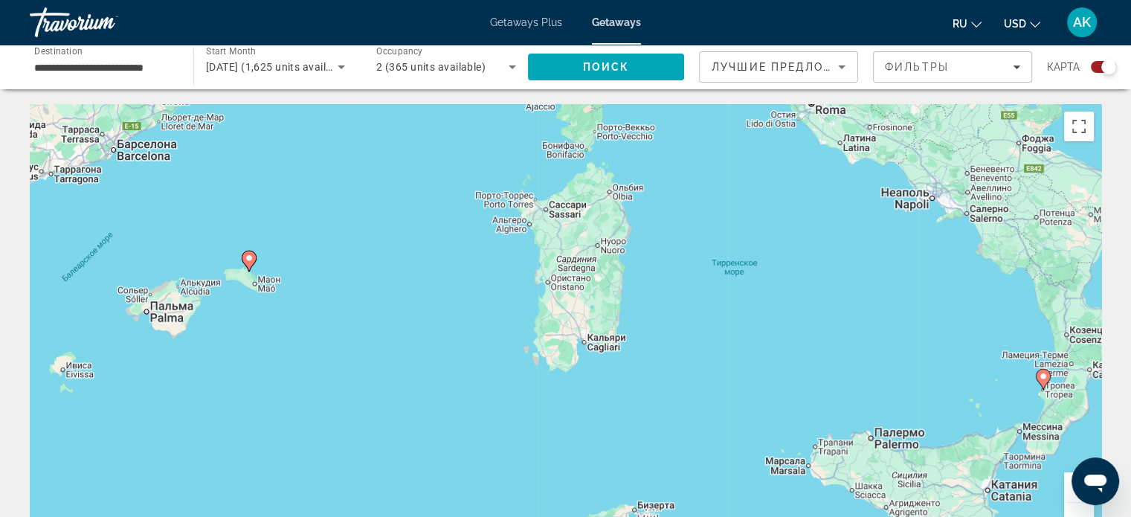
click at [282, 277] on div "Чтобы активировать перетаскивание с помощью клавиатуры, нажмите Alt + Ввод. Пос…" at bounding box center [565, 327] width 1071 height 446
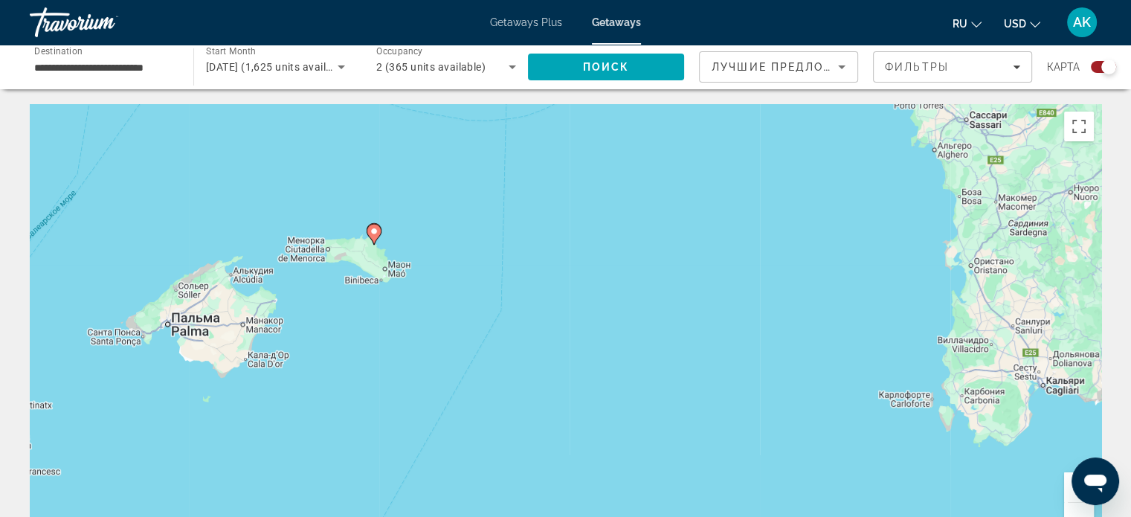
drag, startPoint x: 267, startPoint y: 317, endPoint x: 428, endPoint y: 295, distance: 162.9
click at [428, 295] on div "Чтобы активировать перетаскивание с помощью клавиатуры, нажмите Alt + Ввод. Пос…" at bounding box center [565, 327] width 1071 height 446
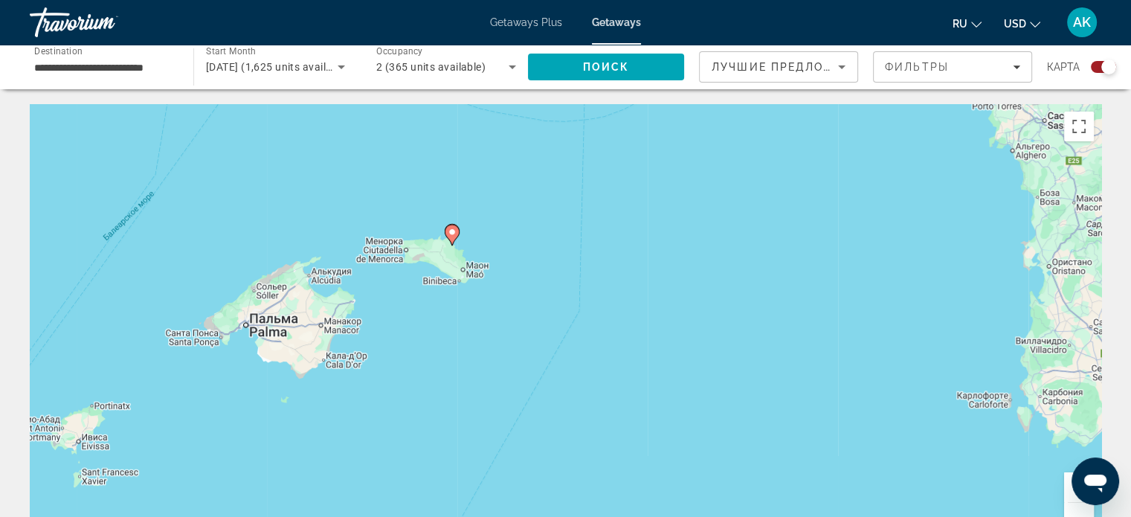
drag, startPoint x: 354, startPoint y: 313, endPoint x: 399, endPoint y: 279, distance: 56.2
click at [399, 280] on div "Чтобы активировать перетаскивание с помощью клавиатуры, нажмите Alt + Ввод. Пос…" at bounding box center [565, 327] width 1071 height 446
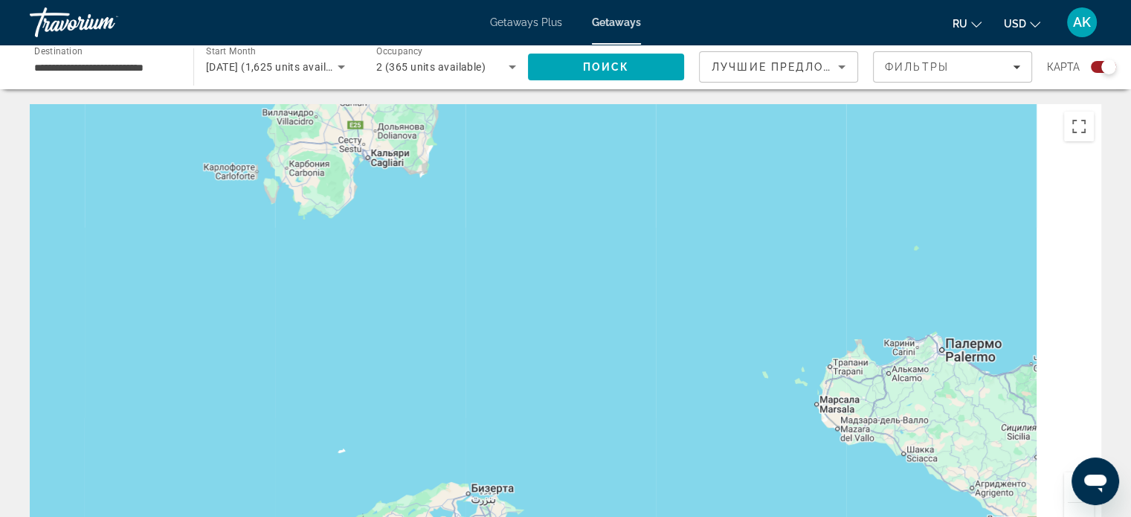
drag, startPoint x: 726, startPoint y: 263, endPoint x: 110, endPoint y: 152, distance: 625.6
click at [91, 149] on div "Чтобы активировать перетаскивание с помощью клавиатуры, нажмите Alt + Ввод. Пос…" at bounding box center [565, 327] width 1071 height 446
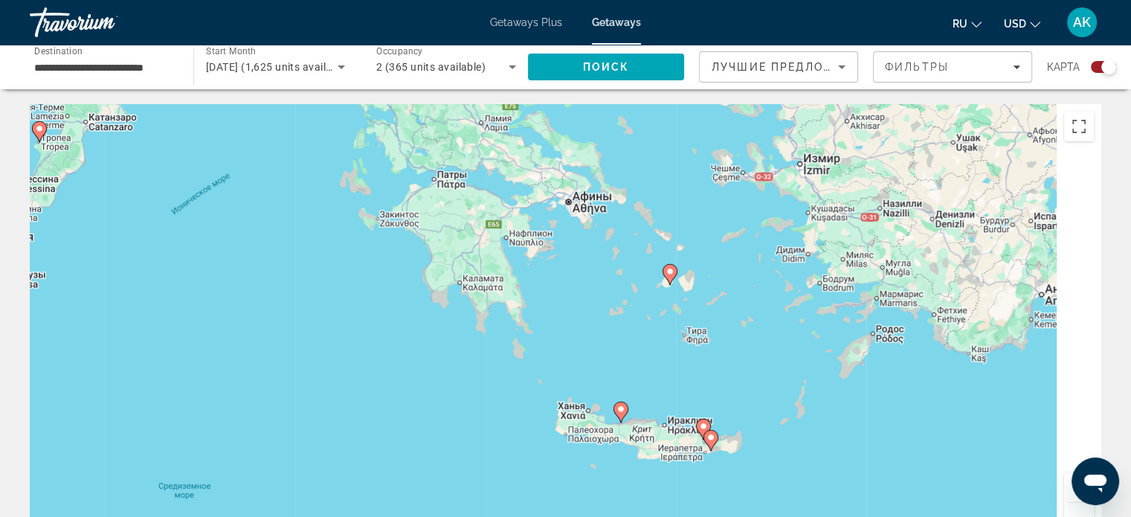
drag, startPoint x: 648, startPoint y: 323, endPoint x: 396, endPoint y: 347, distance: 253.9
click at [396, 347] on div "Чтобы активировать перетаскивание с помощью клавиатуры, нажмите Alt + Ввод. Пос…" at bounding box center [565, 327] width 1071 height 446
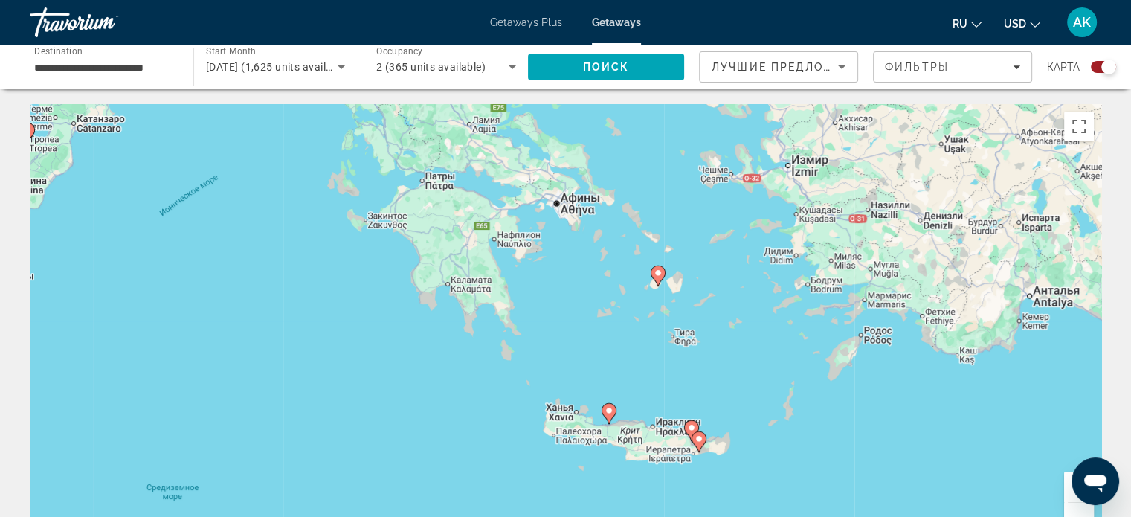
click at [656, 388] on div "Чтобы активировать перетаскивание с помощью клавиатуры, нажмите Alt + Ввод. Пос…" at bounding box center [565, 327] width 1071 height 446
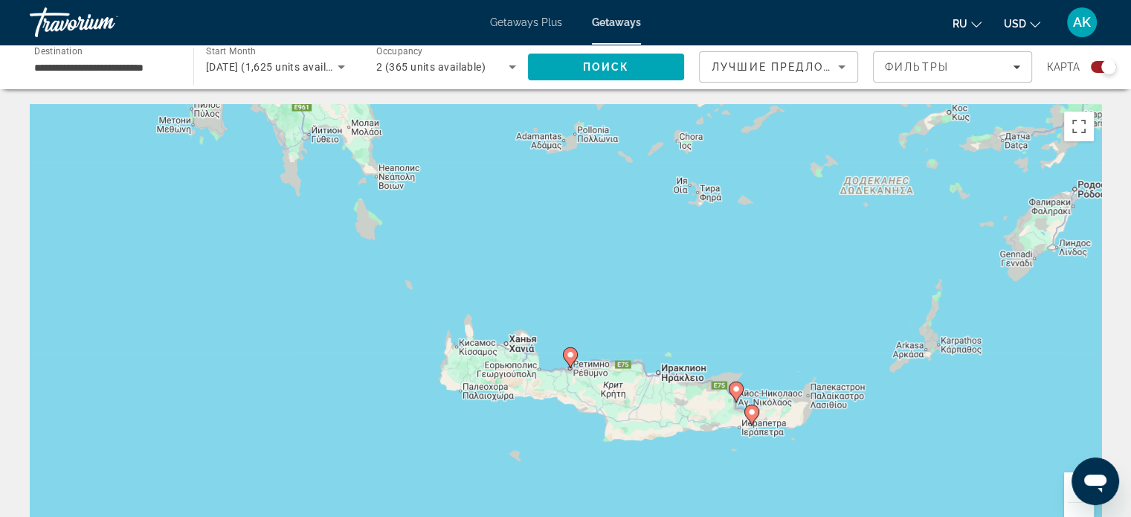
drag, startPoint x: 624, startPoint y: 401, endPoint x: 633, endPoint y: 307, distance: 94.9
click at [633, 307] on div "Чтобы активировать перетаскивание с помощью клавиатуры, нажмите Alt + Ввод. Пос…" at bounding box center [565, 327] width 1071 height 446
click at [624, 314] on div "Чтобы активировать перетаскивание с помощью клавиатуры, нажмите Alt + Ввод. Пос…" at bounding box center [565, 327] width 1071 height 446
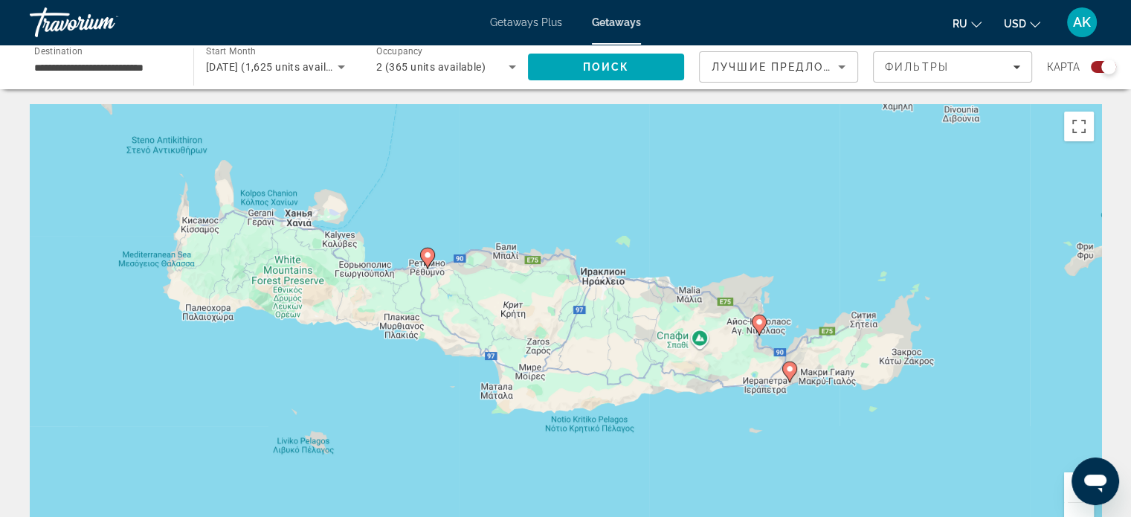
drag, startPoint x: 656, startPoint y: 371, endPoint x: 563, endPoint y: 207, distance: 188.5
click at [563, 207] on div "Чтобы активировать перетаскивание с помощью клавиатуры, нажмите Alt + Ввод. Пос…" at bounding box center [565, 327] width 1071 height 446
click at [826, 281] on div "Чтобы активировать перетаскивание с помощью клавиатуры, нажмите Alt + Ввод. Пос…" at bounding box center [565, 327] width 1071 height 446
click at [826, 280] on div "Чтобы активировать перетаскивание с помощью клавиатуры, нажмите Alt + Ввод. Пос…" at bounding box center [565, 327] width 1071 height 446
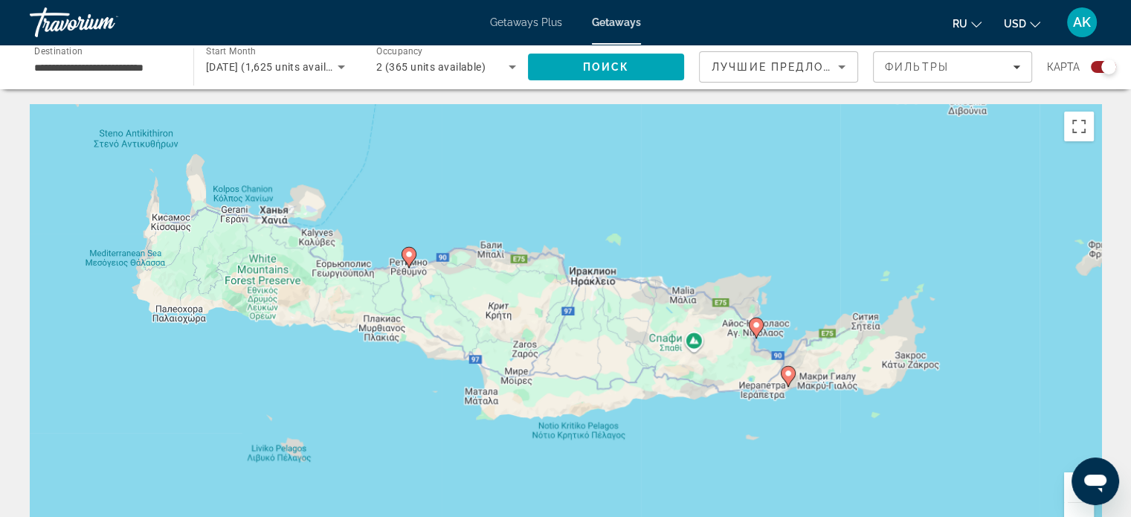
click at [826, 280] on div "Чтобы активировать перетаскивание с помощью клавиатуры, нажмите Alt + Ввод. Пос…" at bounding box center [565, 327] width 1071 height 446
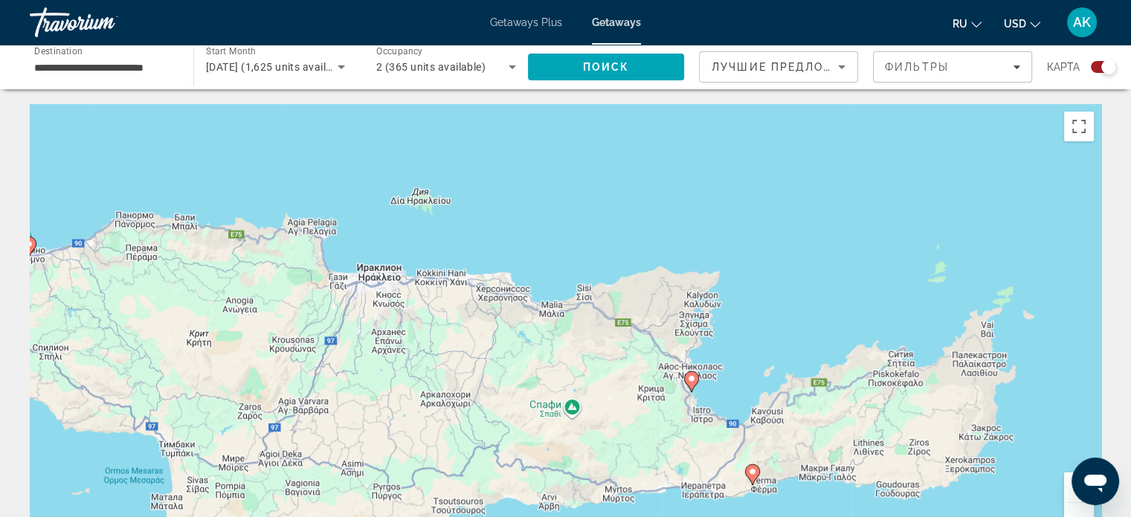
click at [792, 335] on div "Чтобы активировать перетаскивание с помощью клавиатуры, нажмите Alt + Ввод. Пос…" at bounding box center [565, 327] width 1071 height 446
click at [791, 335] on div "Чтобы активировать перетаскивание с помощью клавиатуры, нажмите Alt + Ввод. Пос…" at bounding box center [565, 327] width 1071 height 446
click at [719, 367] on div "Чтобы активировать перетаскивание с помощью клавиатуры, нажмите Alt + Ввод. Пос…" at bounding box center [565, 327] width 1071 height 446
click at [741, 345] on div "Чтобы активировать перетаскивание с помощью клавиатуры, нажмите Alt + Ввод. Пос…" at bounding box center [565, 327] width 1071 height 446
click at [741, 344] on div "Чтобы активировать перетаскивание с помощью клавиатуры, нажмите Alt + Ввод. Пос…" at bounding box center [565, 327] width 1071 height 446
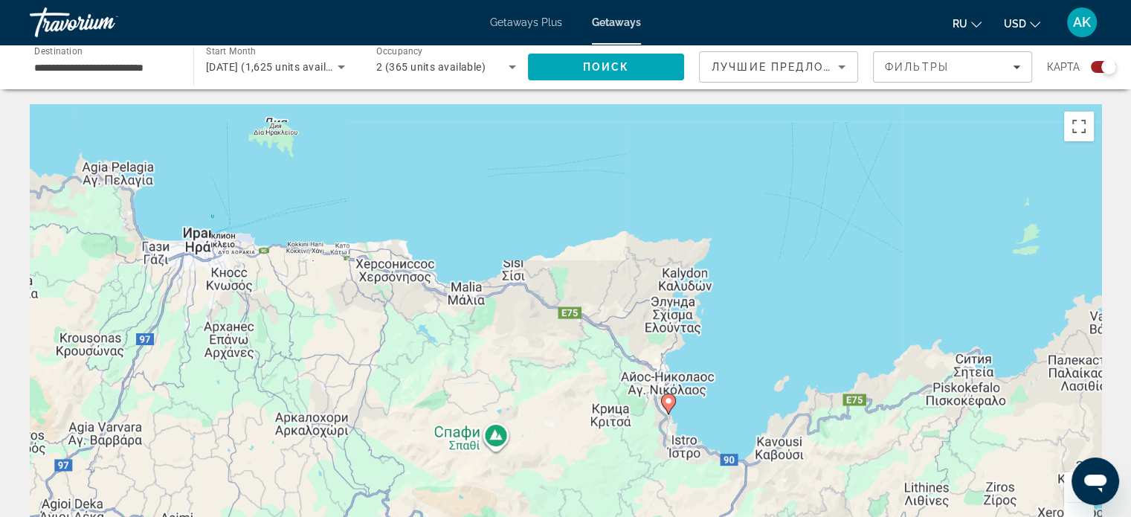
click at [741, 344] on div "Чтобы активировать перетаскивание с помощью клавиатуры, нажмите Alt + Ввод. Пос…" at bounding box center [565, 327] width 1071 height 446
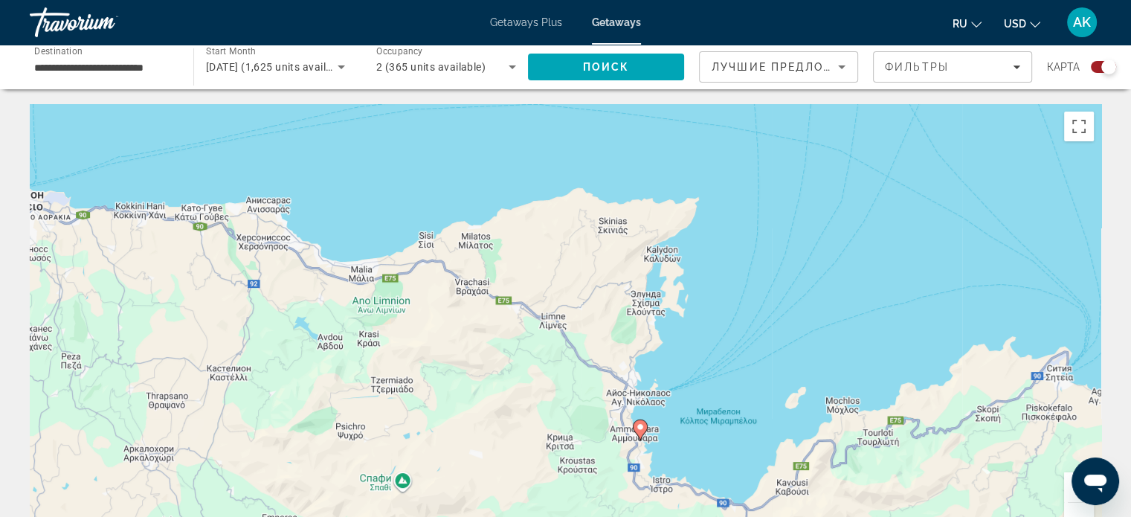
click at [741, 344] on div "Чтобы активировать перетаскивание с помощью клавиатуры, нажмите Alt + Ввод. Пос…" at bounding box center [565, 327] width 1071 height 446
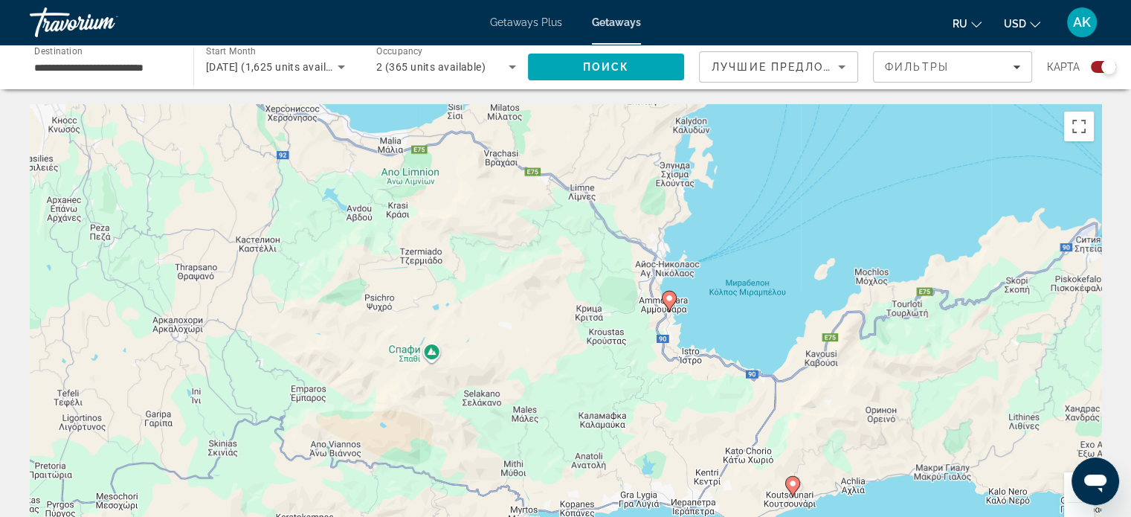
drag, startPoint x: 693, startPoint y: 385, endPoint x: 735, endPoint y: 281, distance: 112.1
click at [726, 273] on div "Чтобы активировать перетаскивание с помощью клавиатуры, нажмите Alt + Ввод. Пос…" at bounding box center [565, 327] width 1071 height 446
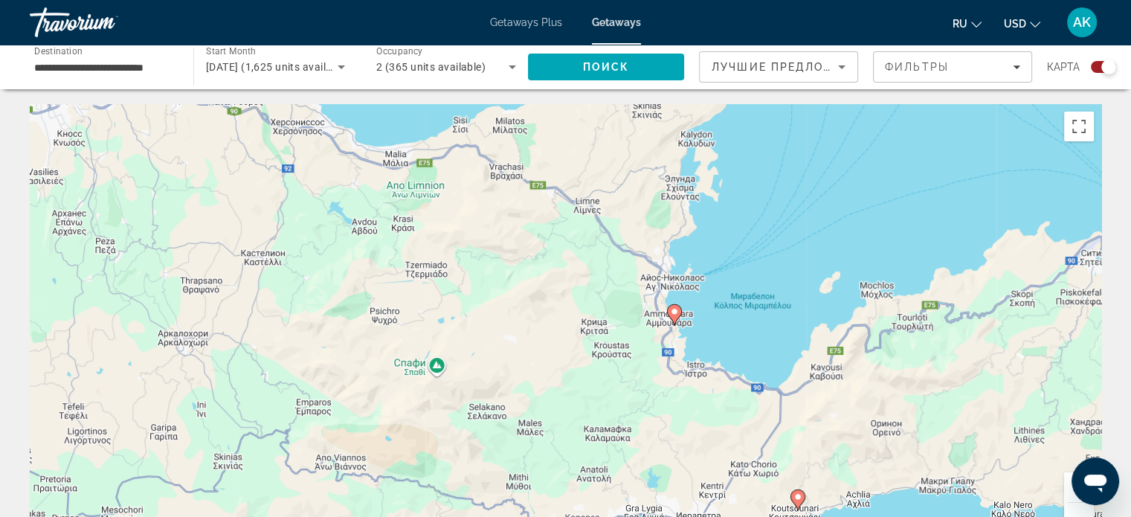
click at [755, 273] on div "Чтобы активировать перетаскивание с помощью клавиатуры, нажмите Alt + Ввод. Пос…" at bounding box center [565, 327] width 1071 height 446
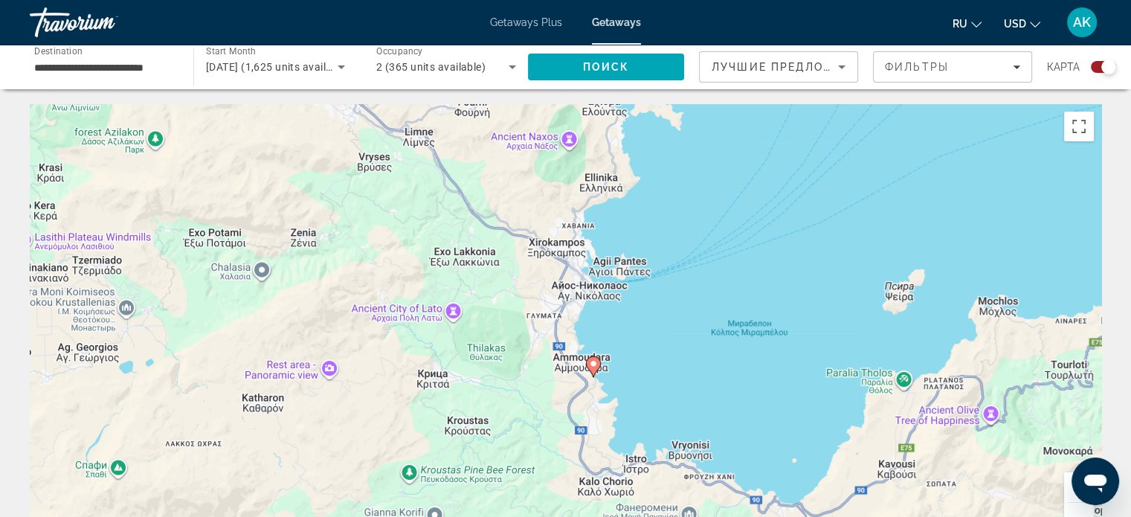
click at [654, 364] on div "Чтобы активировать перетаскивание с помощью клавиатуры, нажмите Alt + Ввод. Пос…" at bounding box center [565, 327] width 1071 height 446
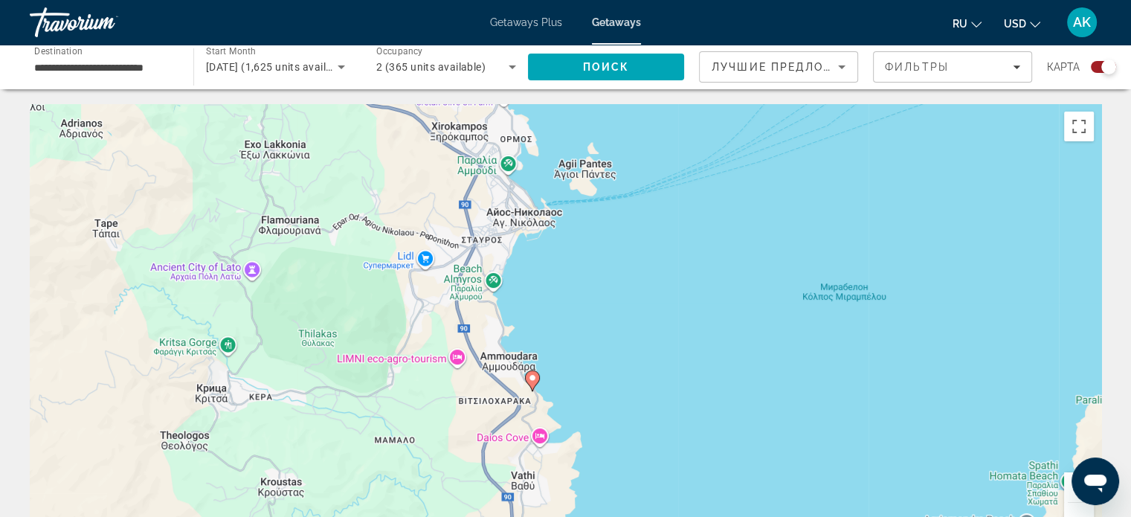
click at [569, 368] on div "Чтобы активировать перетаскивание с помощью клавиатуры, нажмите Alt + Ввод. Пос…" at bounding box center [565, 327] width 1071 height 446
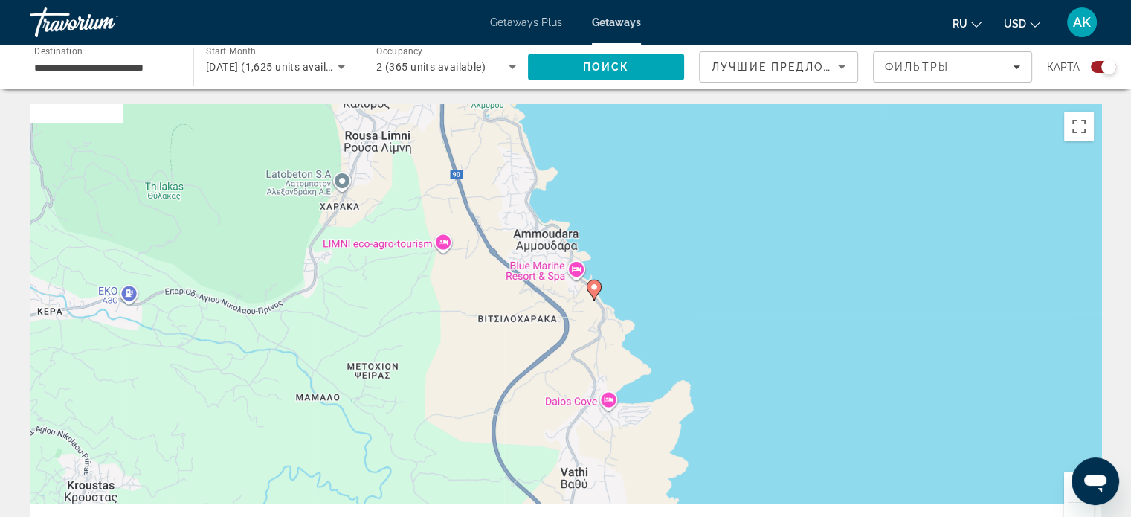
drag, startPoint x: 565, startPoint y: 371, endPoint x: 665, endPoint y: 254, distance: 153.5
click at [665, 254] on div "Чтобы активировать перетаскивание с помощью клавиатуры, нажмите Alt + Ввод. Пос…" at bounding box center [565, 327] width 1071 height 446
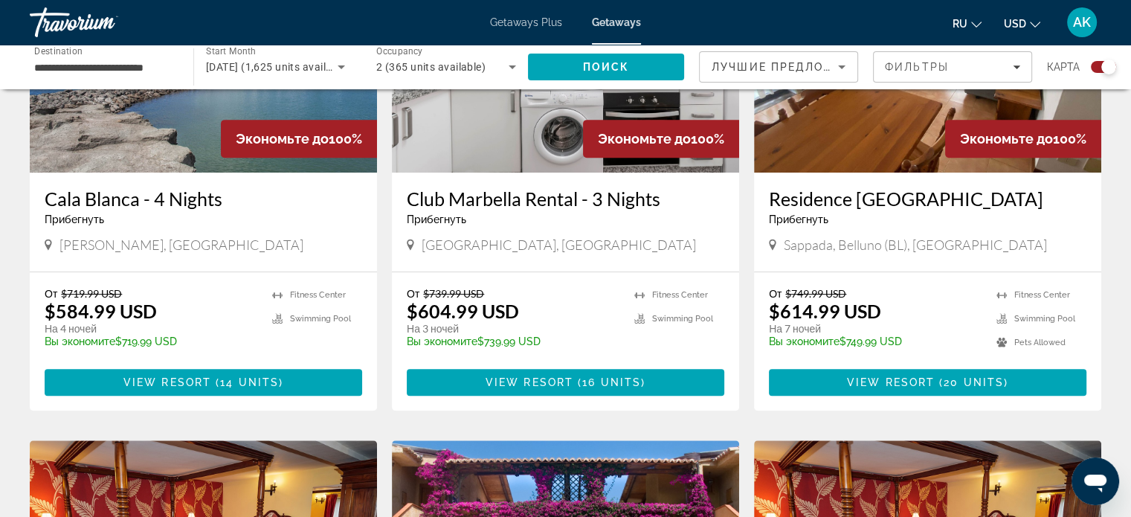
scroll to position [669, 0]
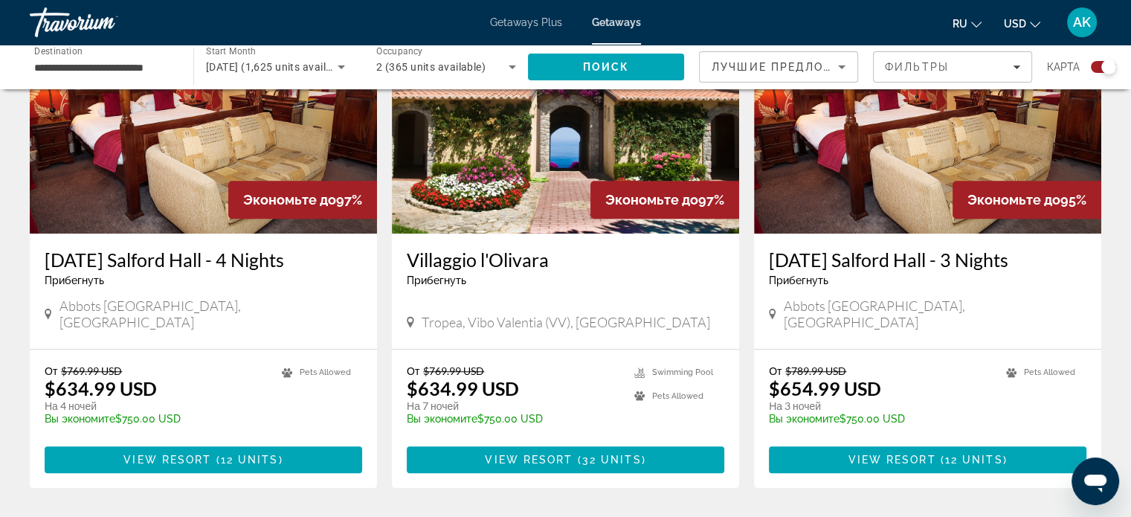
scroll to position [1115, 0]
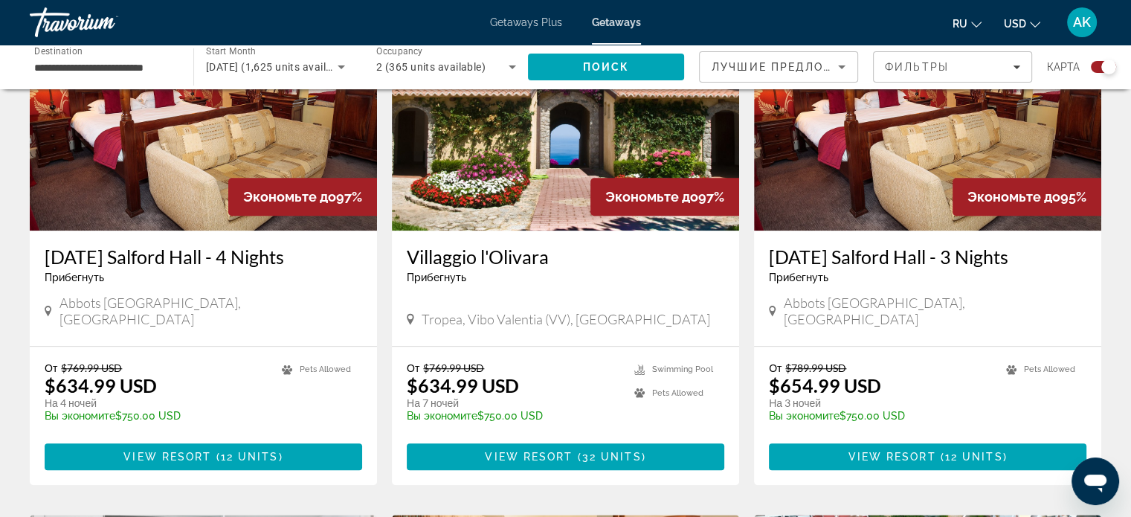
click at [1017, 16] on button "USD USD ($) MXN (Mex$) CAD (Can$) GBP (£) EUR (€) AUD (A$) NZD (NZ$) CNY (CN¥)" at bounding box center [1022, 24] width 36 height 22
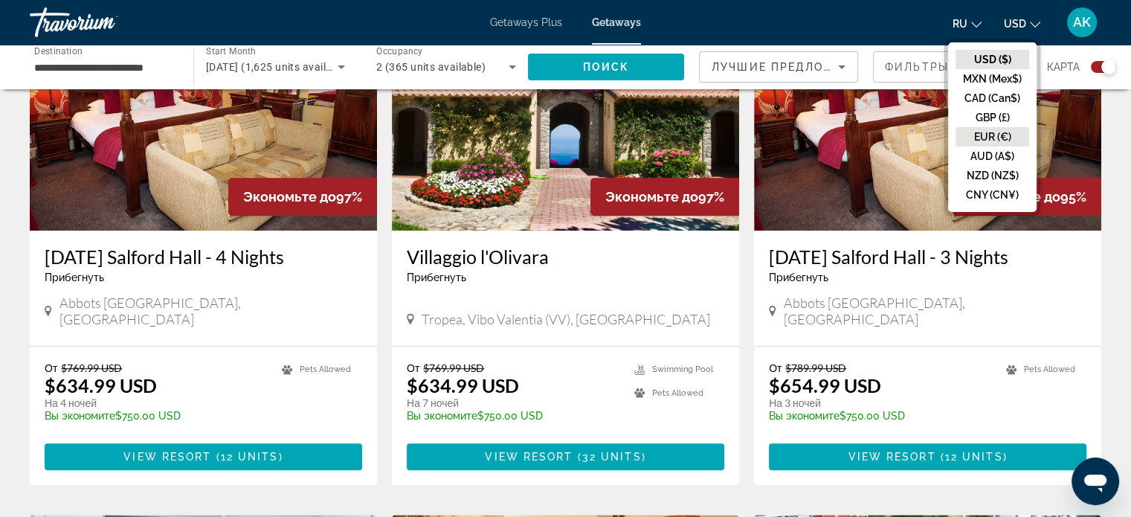
click at [987, 130] on button "EUR (€)" at bounding box center [992, 136] width 74 height 19
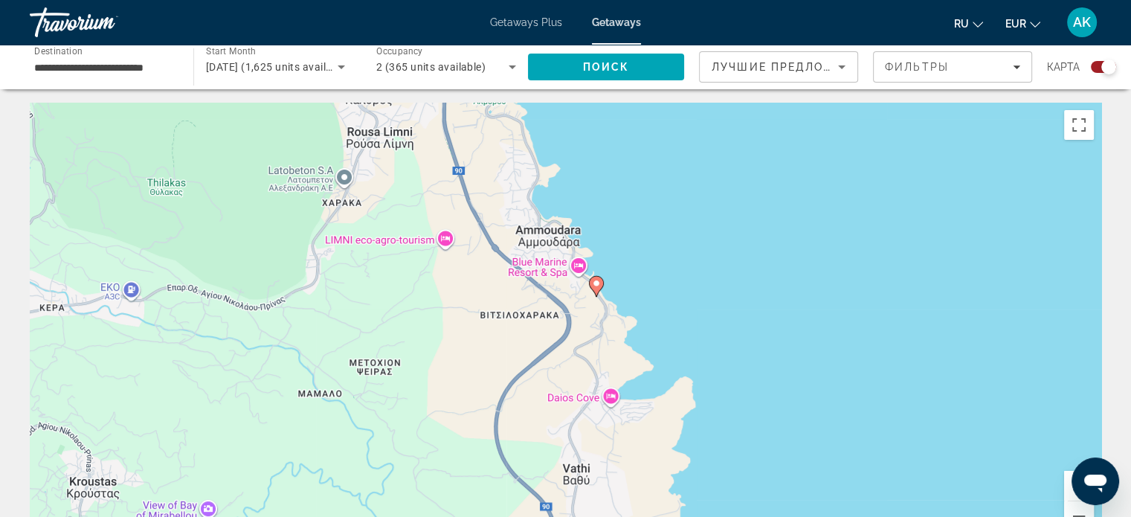
scroll to position [0, 0]
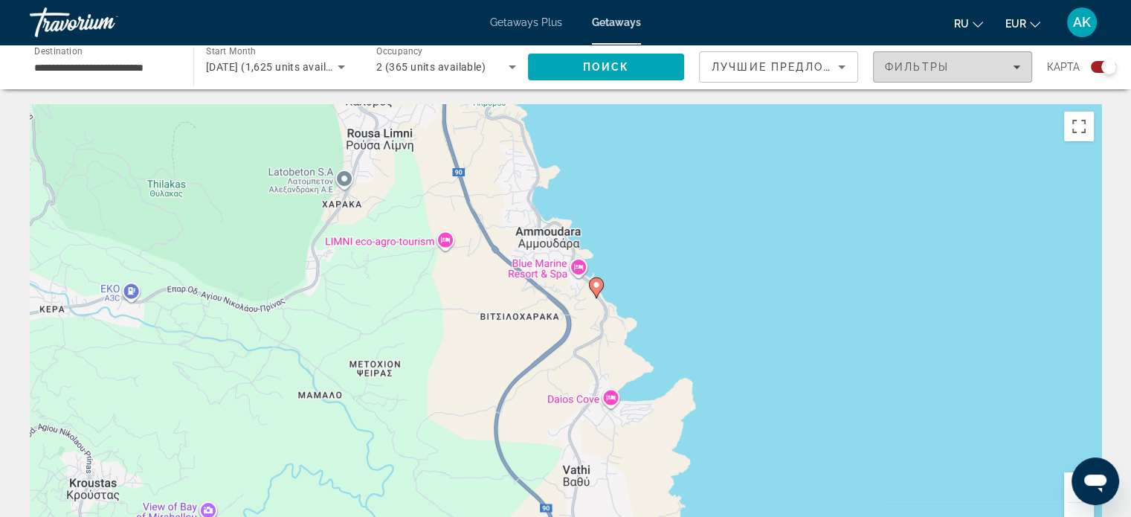
click at [921, 72] on span "Фильтры" at bounding box center [917, 67] width 64 height 12
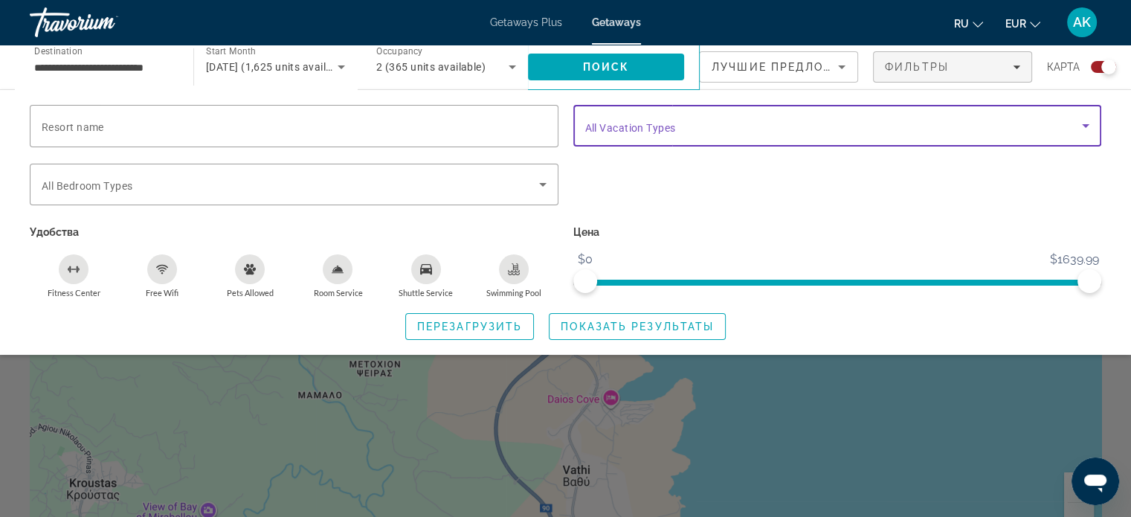
click at [845, 129] on span "Search widget" at bounding box center [833, 126] width 497 height 18
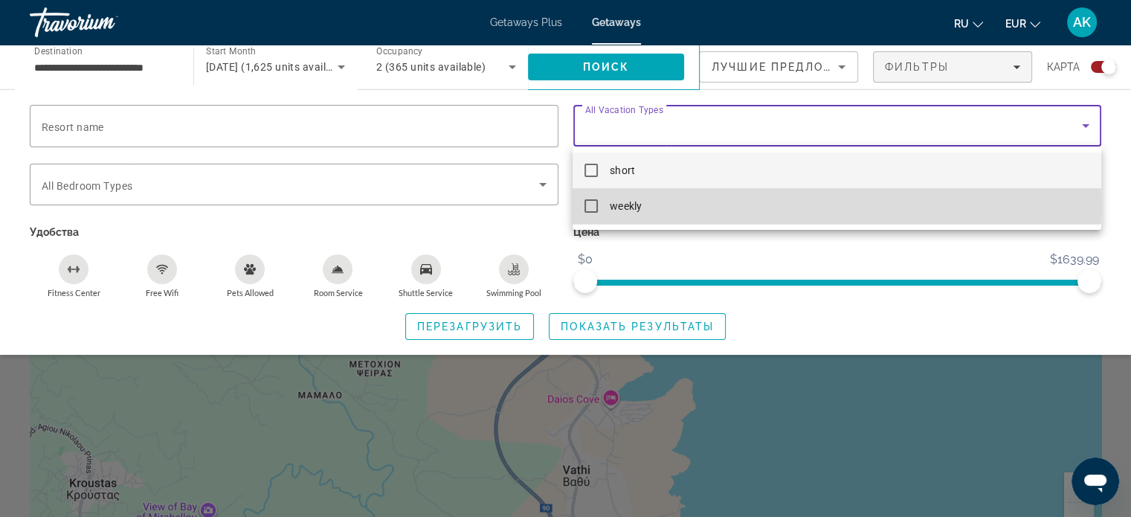
click at [592, 205] on mat-pseudo-checkbox at bounding box center [590, 205] width 13 height 13
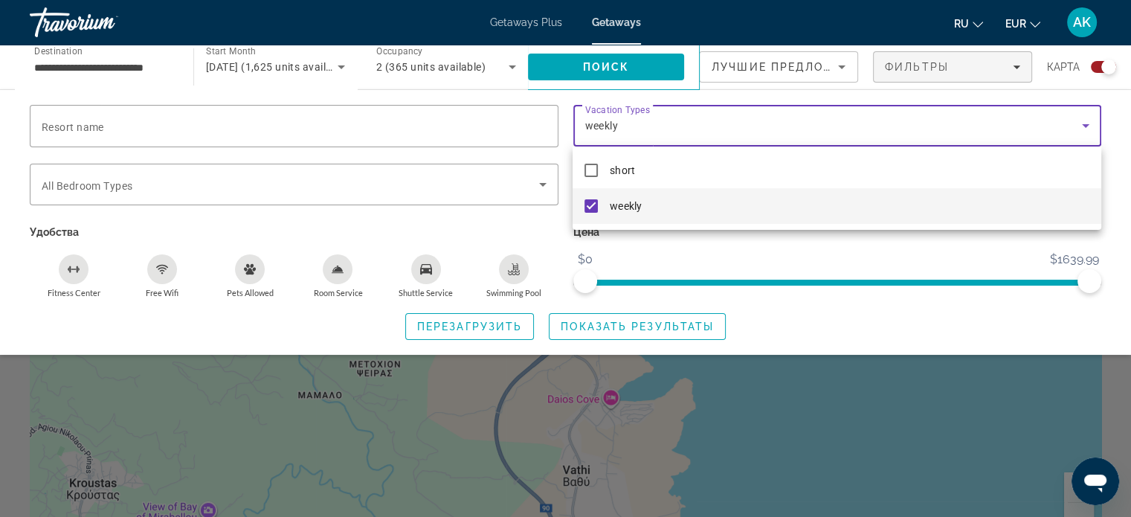
click at [396, 199] on div at bounding box center [565, 258] width 1131 height 517
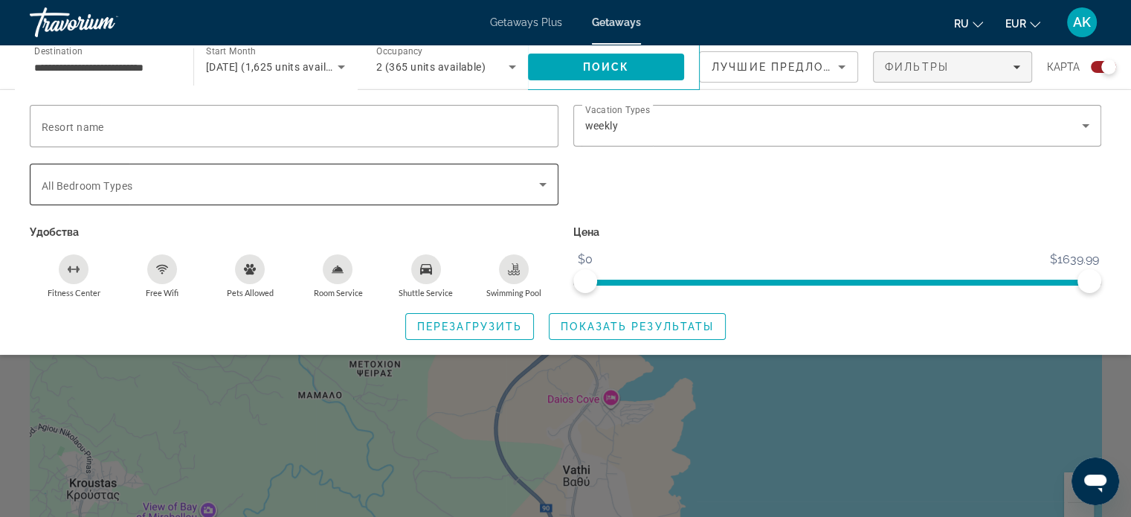
click at [473, 190] on span "Search widget" at bounding box center [290, 184] width 497 height 18
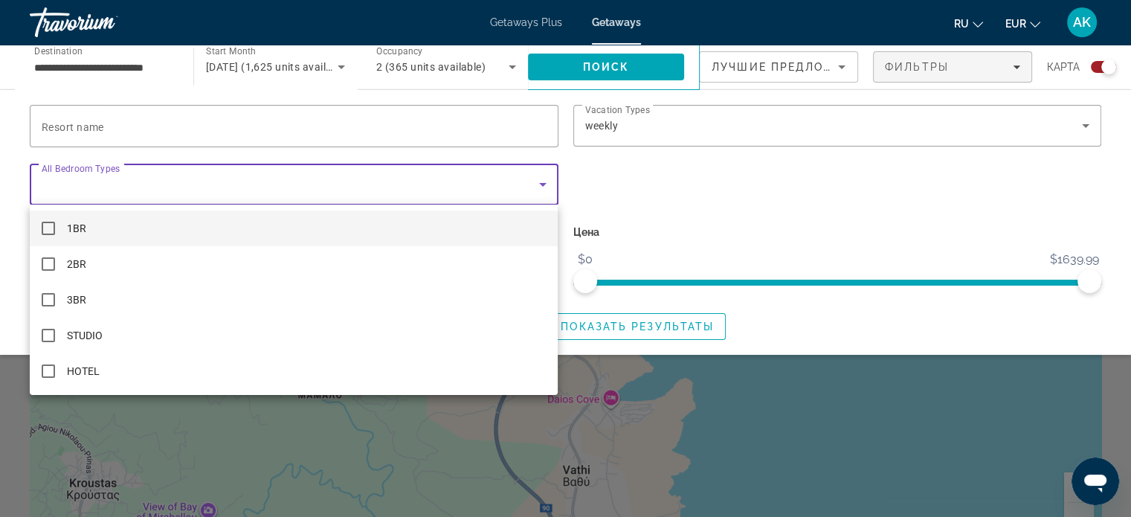
click at [473, 190] on div at bounding box center [565, 258] width 1131 height 517
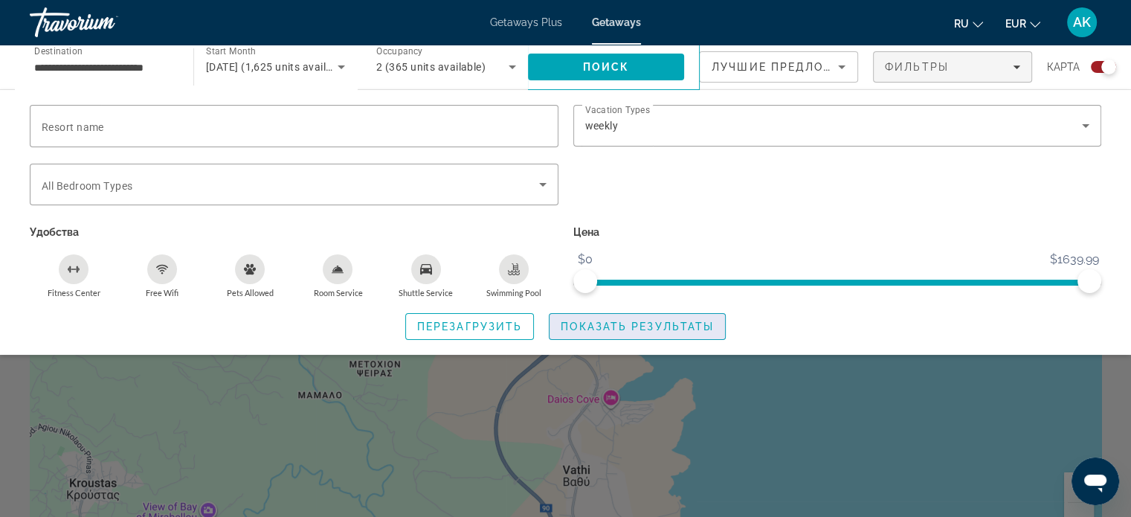
click at [677, 320] on span "Показать результаты" at bounding box center [637, 326] width 153 height 12
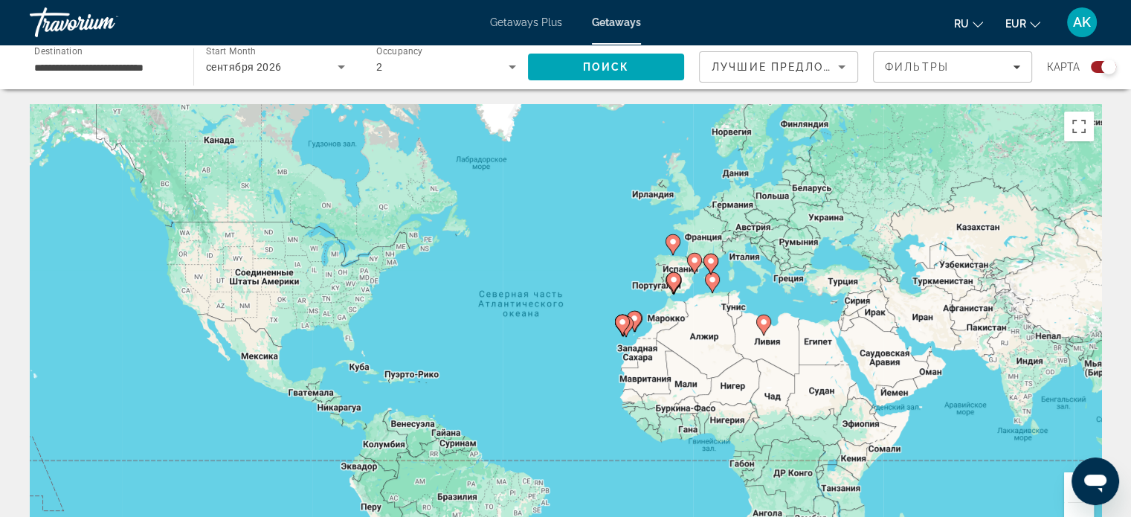
click at [607, 281] on div "Чтобы активировать перетаскивание с помощью клавиатуры, нажмите Alt + Ввод. Пос…" at bounding box center [565, 327] width 1071 height 446
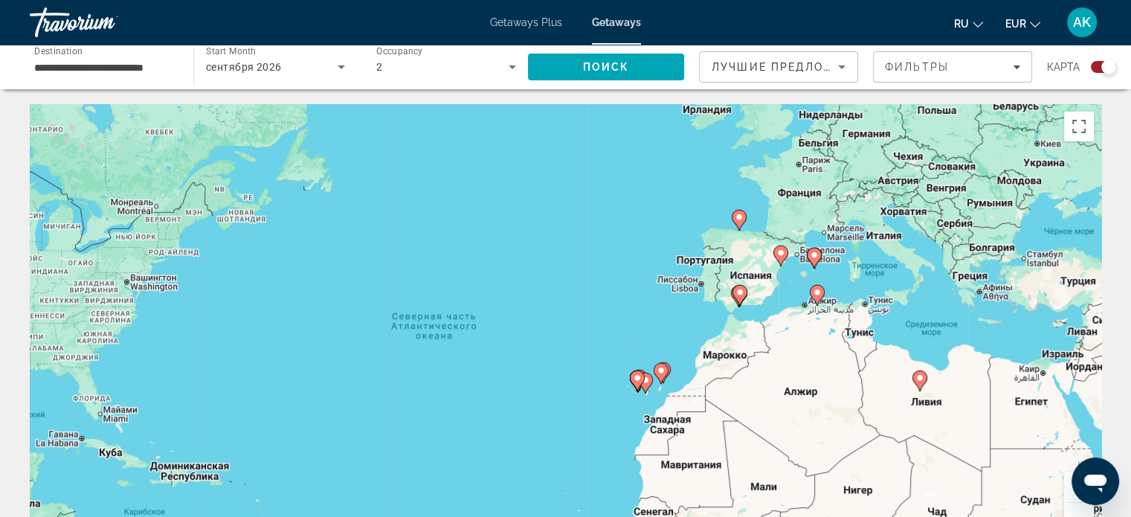
click at [642, 317] on div "Чтобы активировать перетаскивание с помощью клавиатуры, нажмите Alt + Ввод. Пос…" at bounding box center [565, 327] width 1071 height 446
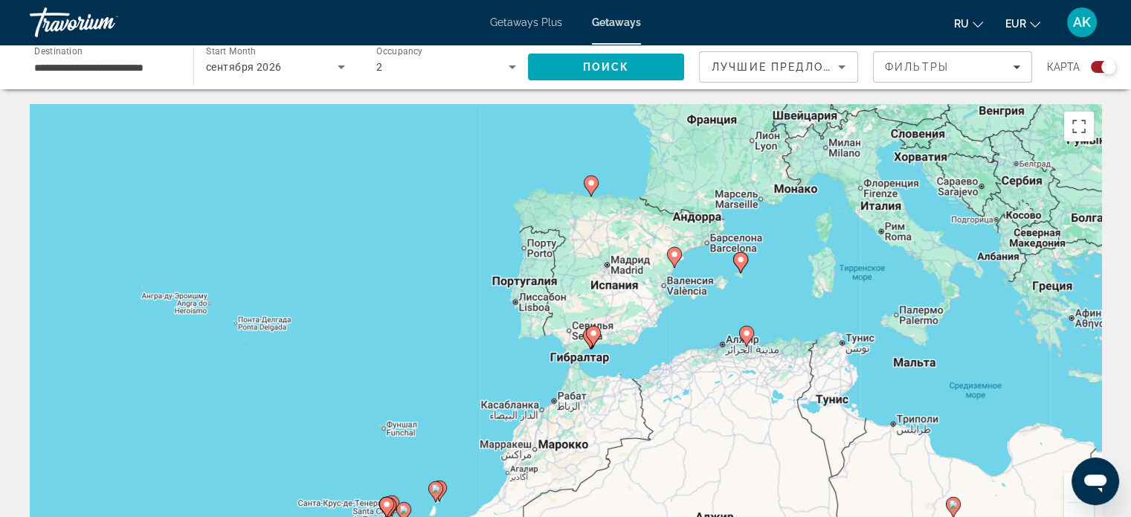
drag, startPoint x: 772, startPoint y: 363, endPoint x: 523, endPoint y: 416, distance: 254.0
click at [523, 416] on div "Чтобы активировать перетаскивание с помощью клавиатуры, нажмите Alt + Ввод. Пос…" at bounding box center [565, 327] width 1071 height 446
click at [708, 282] on div "Чтобы активировать перетаскивание с помощью клавиатуры, нажмите Alt + Ввод. Пос…" at bounding box center [565, 327] width 1071 height 446
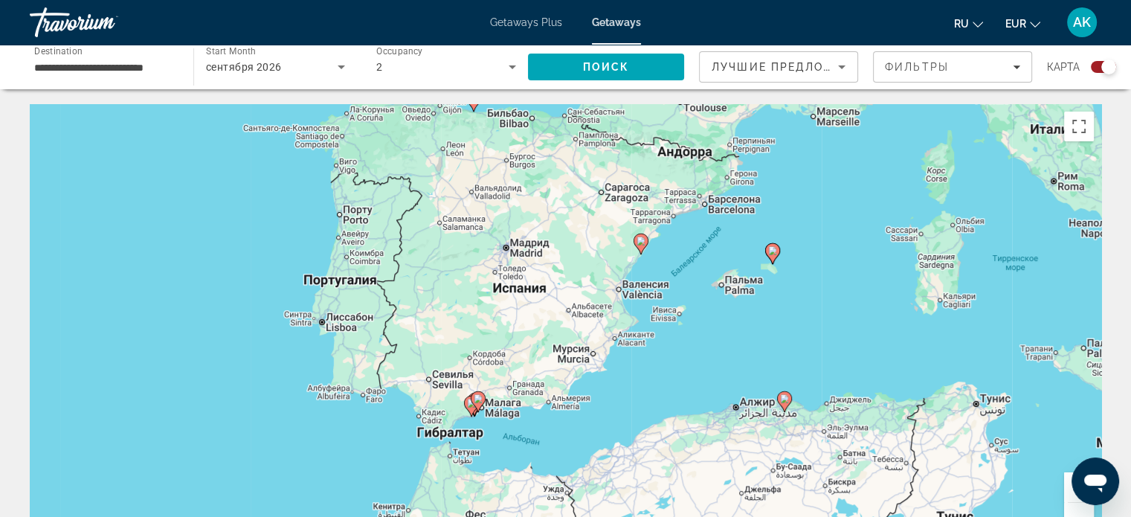
click at [729, 280] on div "Чтобы активировать перетаскивание с помощью клавиатуры, нажмите Alt + Ввод. Пос…" at bounding box center [565, 327] width 1071 height 446
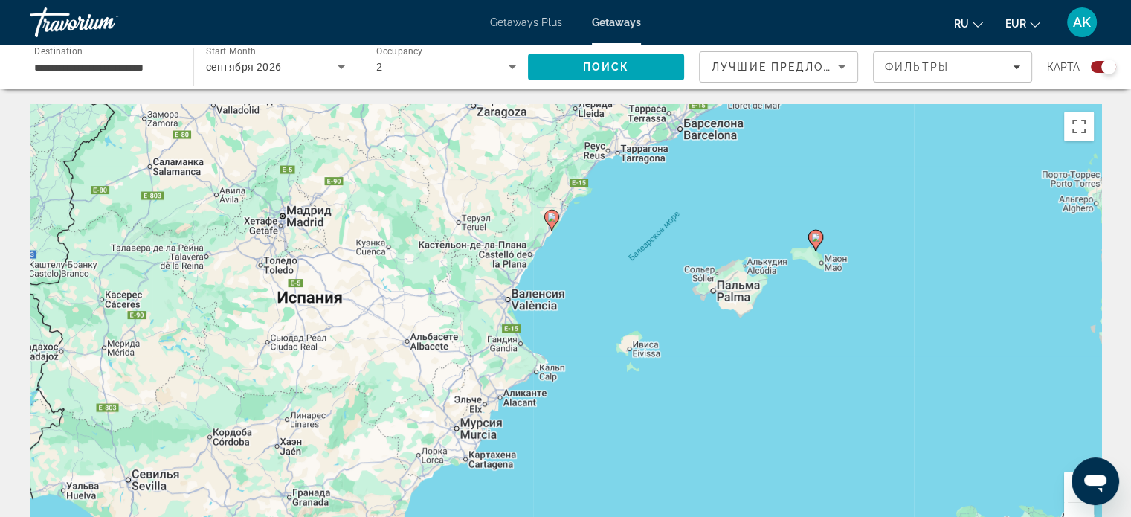
click at [840, 255] on div "Чтобы активировать перетаскивание с помощью клавиатуры, нажмите Alt + Ввод. Пос…" at bounding box center [565, 327] width 1071 height 446
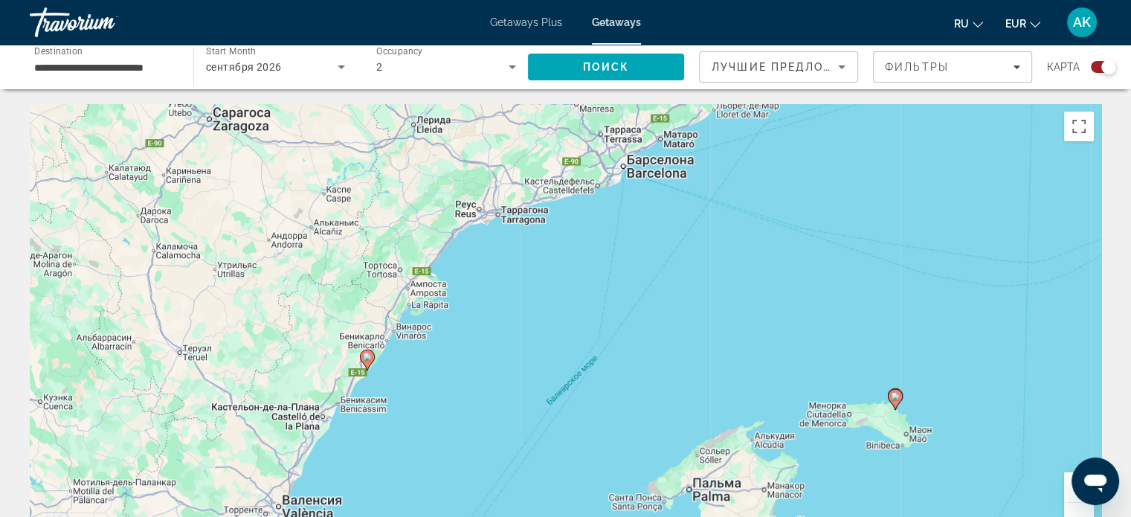
drag, startPoint x: 321, startPoint y: 211, endPoint x: 427, endPoint y: 380, distance: 199.5
click at [427, 380] on div "Чтобы активировать перетаскивание с помощью клавиатуры, нажмите Alt + Ввод. Пос…" at bounding box center [565, 327] width 1071 height 446
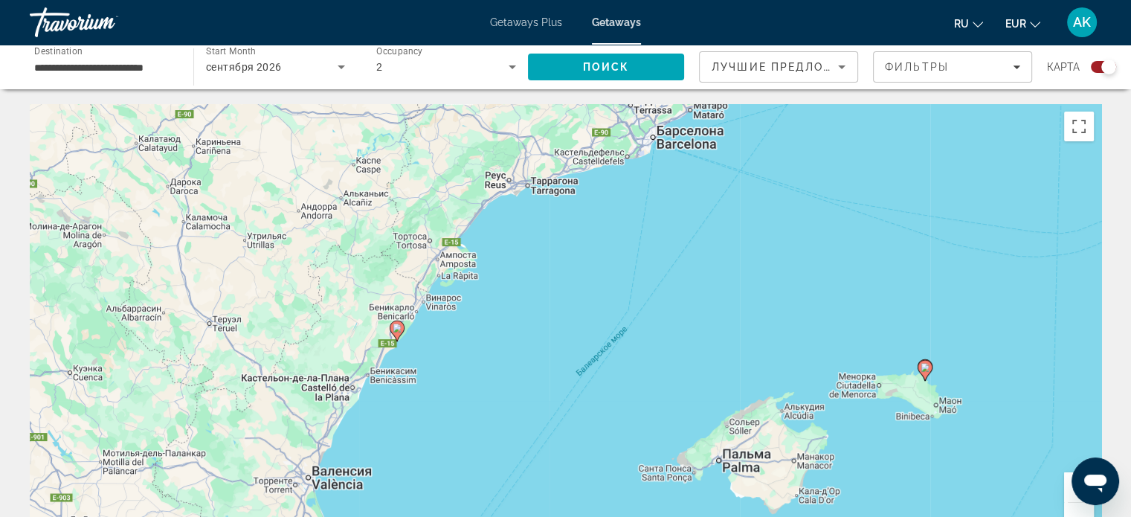
drag, startPoint x: 399, startPoint y: 362, endPoint x: 431, endPoint y: 330, distance: 45.7
click at [431, 330] on div "Чтобы активировать перетаскивание с помощью клавиатуры, нажмите Alt + Ввод. Пос…" at bounding box center [565, 327] width 1071 height 446
click at [417, 338] on div "Чтобы активировать перетаскивание с помощью клавиатуры, нажмите Alt + Ввод. Пос…" at bounding box center [565, 327] width 1071 height 446
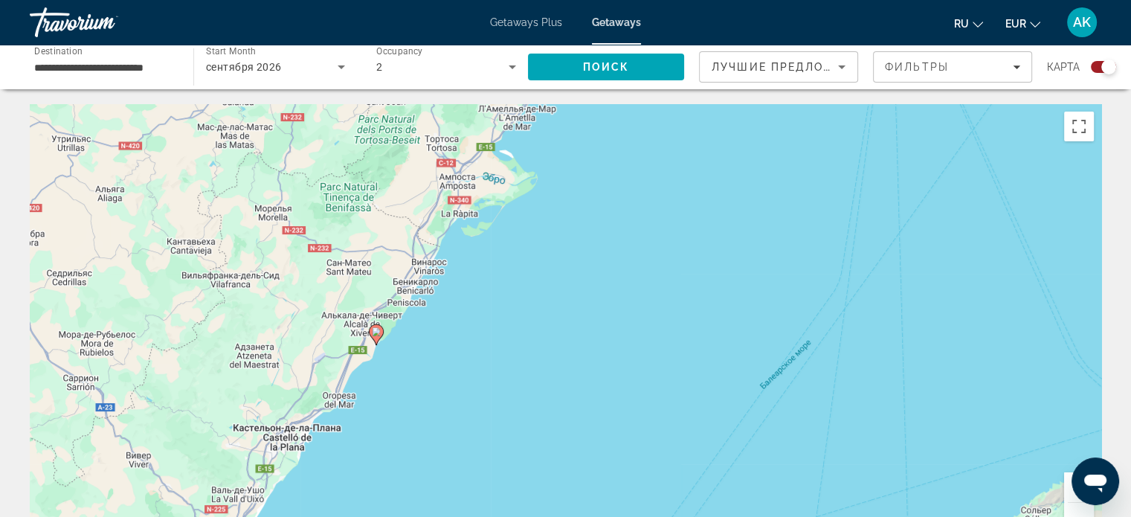
click at [408, 344] on div "Чтобы активировать перетаскивание с помощью клавиатуры, нажмите Alt + Ввод. Пос…" at bounding box center [565, 327] width 1071 height 446
click at [407, 346] on div "Чтобы активировать перетаскивание с помощью клавиатуры, нажмите Alt + Ввод. Пос…" at bounding box center [565, 327] width 1071 height 446
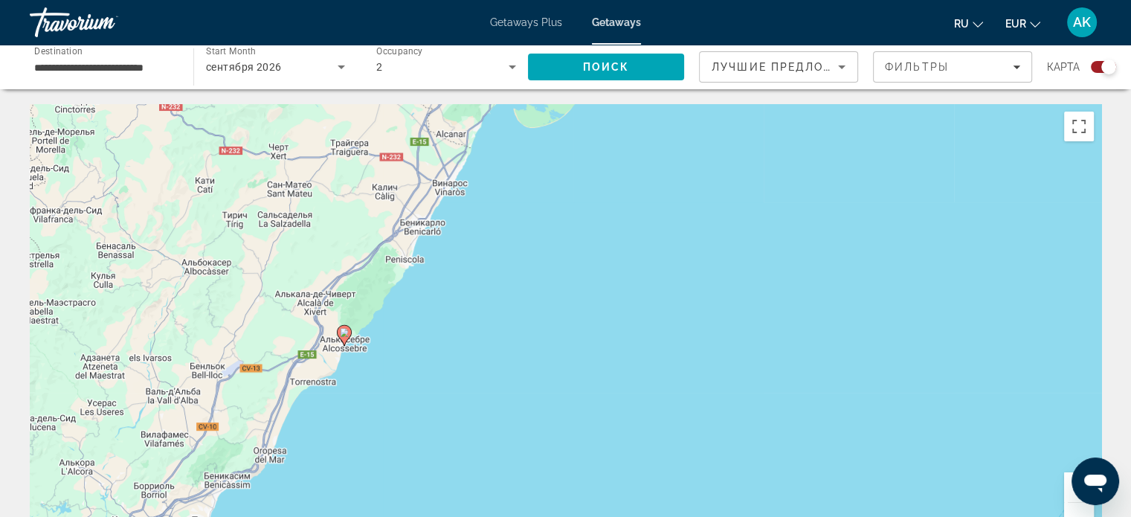
click at [406, 347] on div "Чтобы активировать перетаскивание с помощью клавиатуры, нажмите Alt + Ввод. Пос…" at bounding box center [565, 327] width 1071 height 446
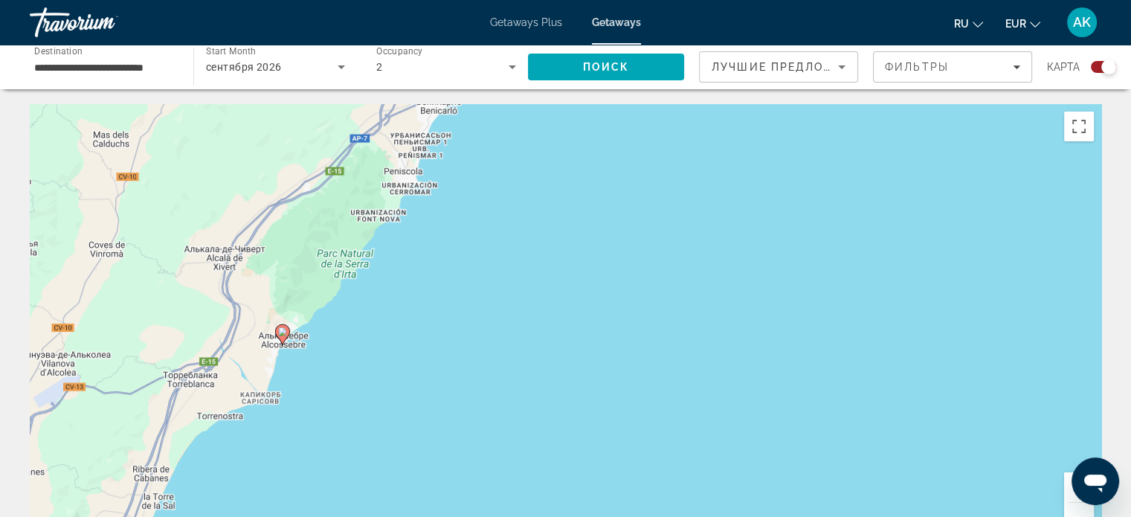
click at [283, 329] on image "Main content" at bounding box center [282, 331] width 9 height 9
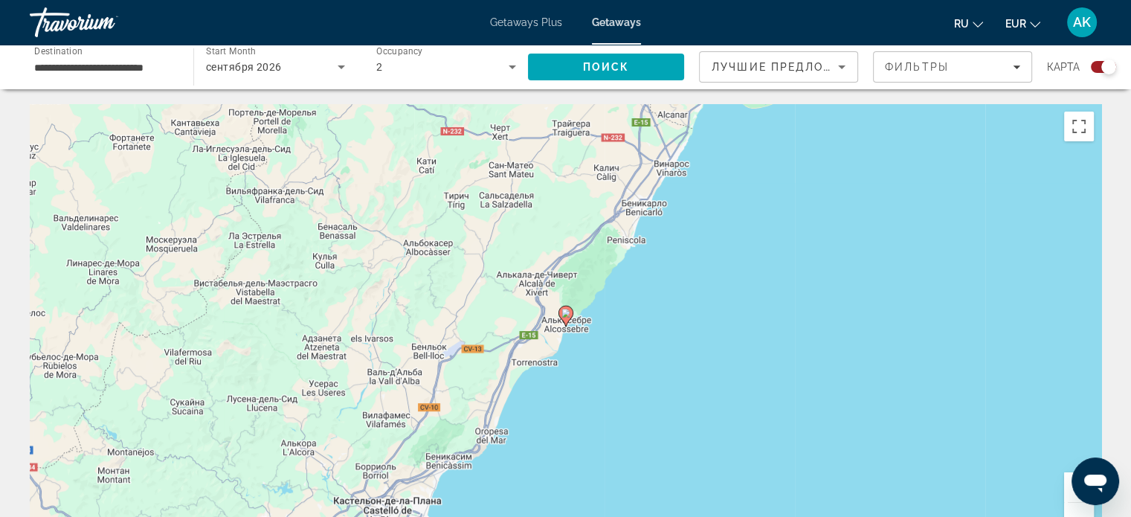
click at [565, 322] on icon "Main content" at bounding box center [564, 315] width 13 height 19
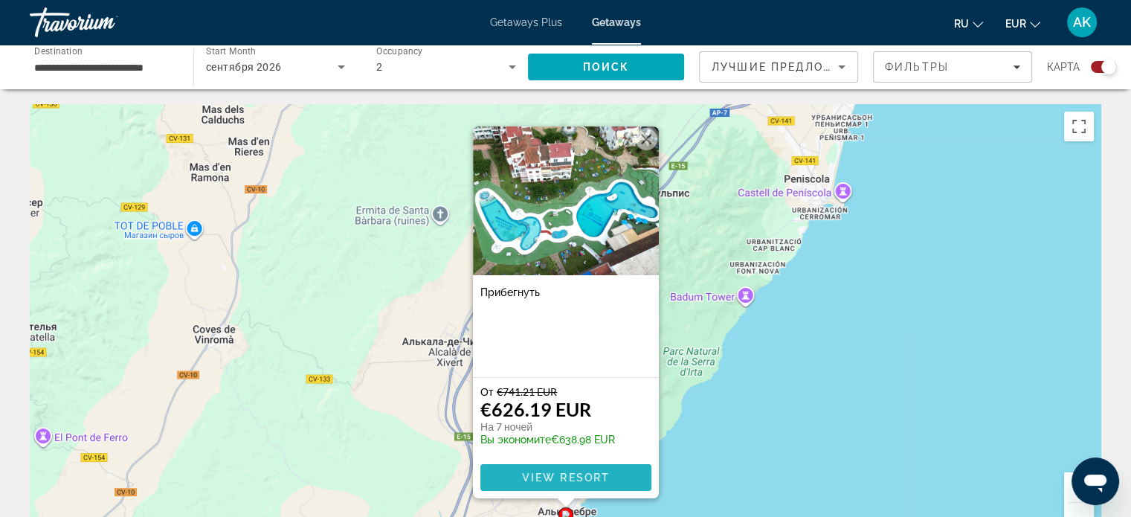
click at [556, 476] on span "View Resort" at bounding box center [565, 477] width 88 height 12
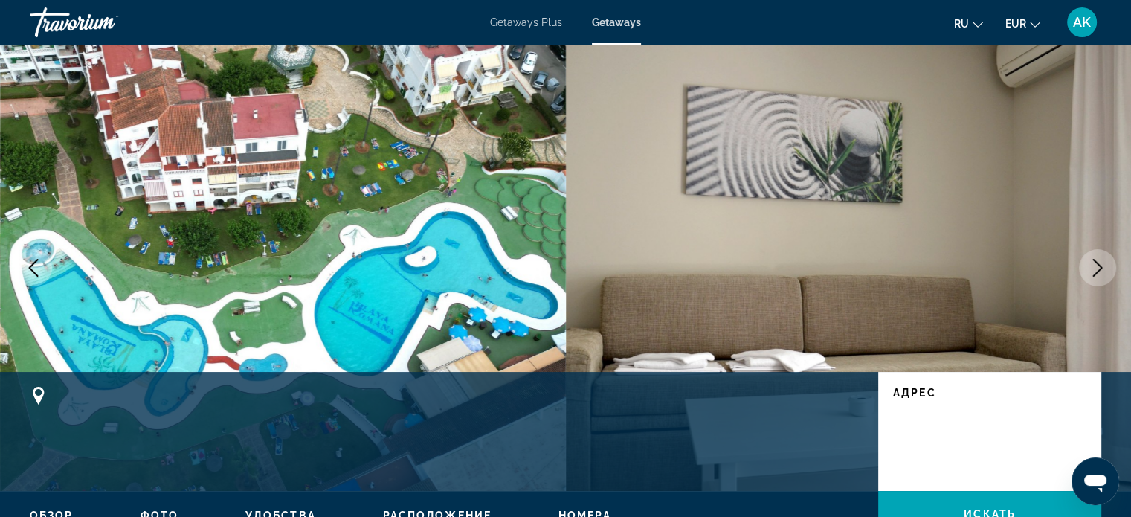
click at [1095, 263] on icon "Next image" at bounding box center [1097, 268] width 18 height 18
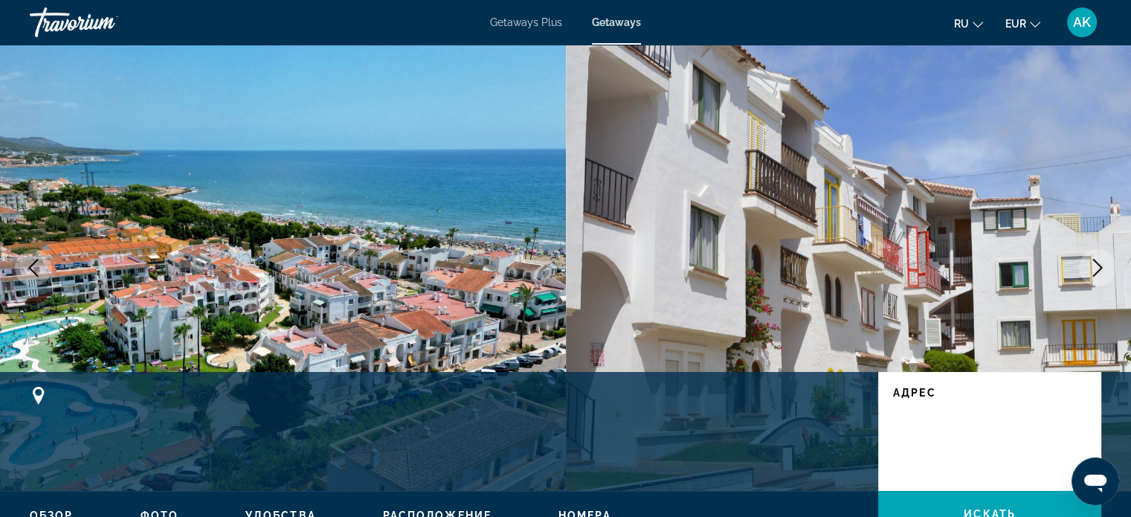
click at [1097, 261] on icon "Next image" at bounding box center [1097, 268] width 18 height 18
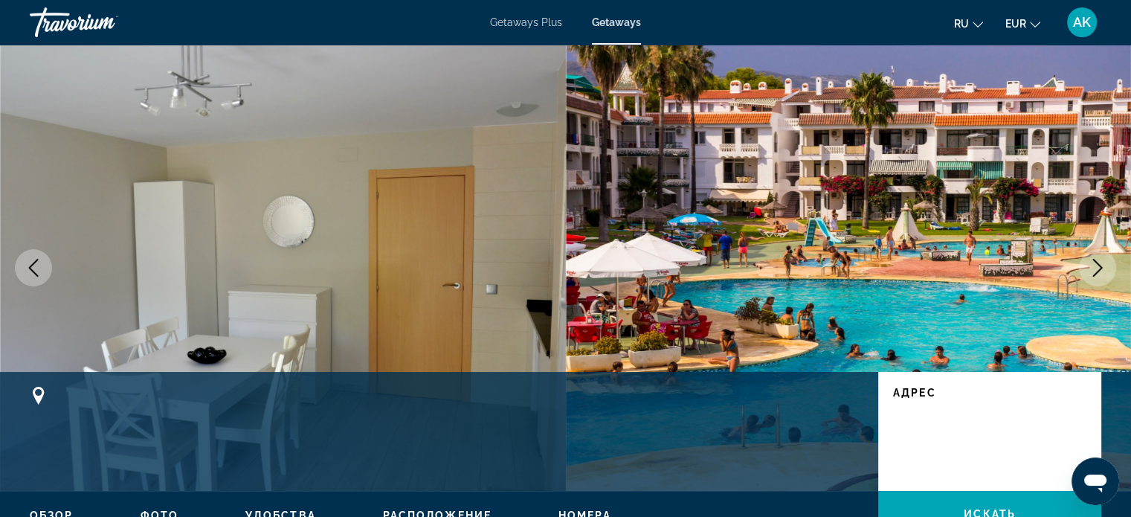
click at [1097, 261] on icon "Next image" at bounding box center [1097, 268] width 18 height 18
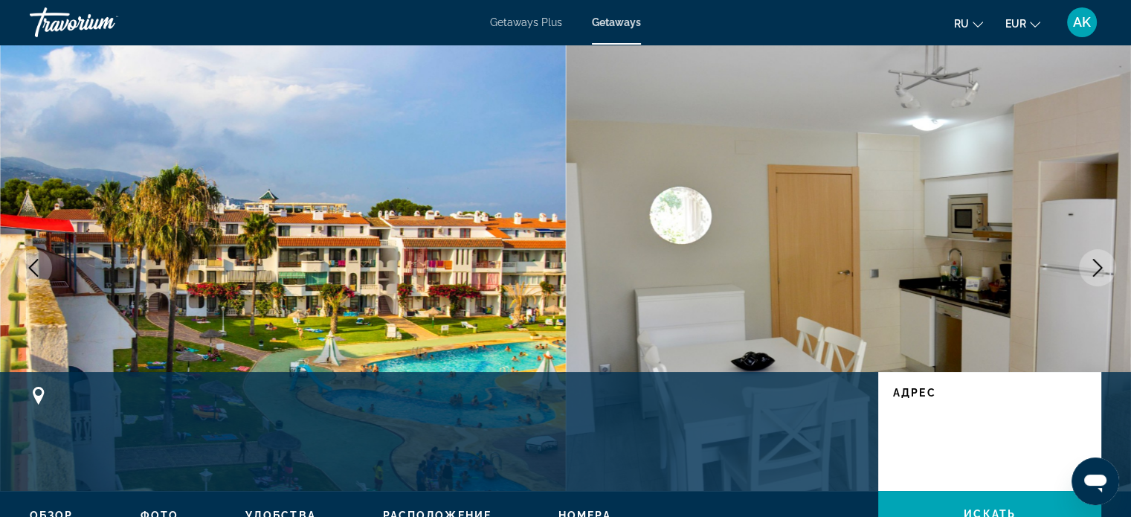
click at [1097, 261] on icon "Next image" at bounding box center [1097, 268] width 18 height 18
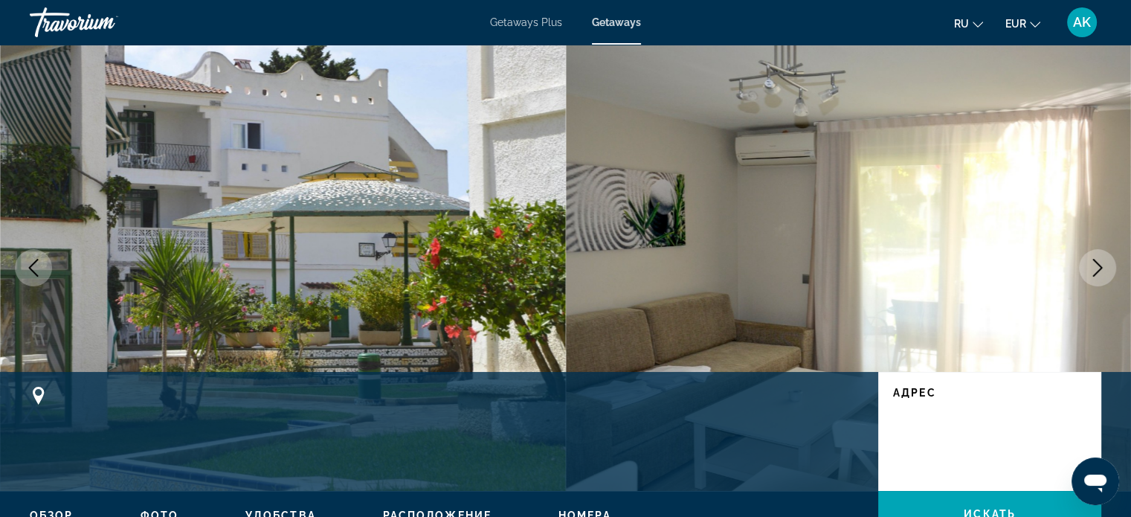
click at [1097, 261] on icon "Next image" at bounding box center [1097, 268] width 18 height 18
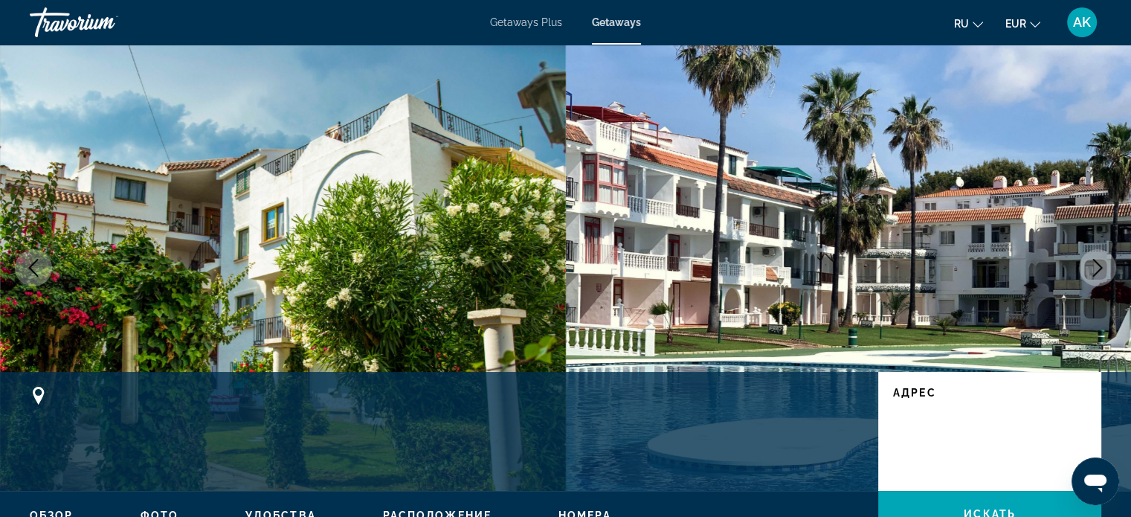
click at [1097, 261] on icon "Next image" at bounding box center [1097, 268] width 18 height 18
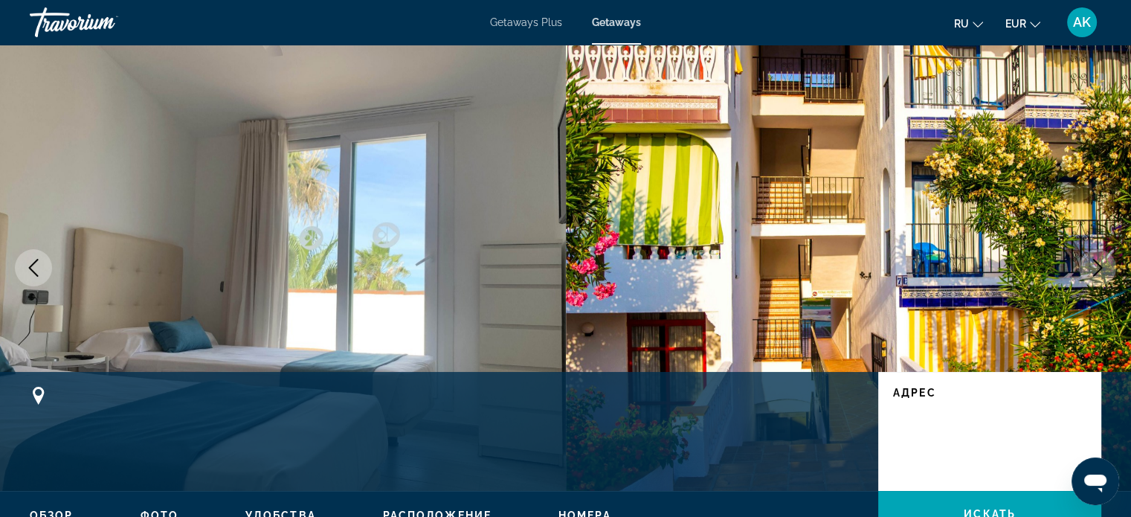
click at [1097, 261] on icon "Next image" at bounding box center [1097, 268] width 18 height 18
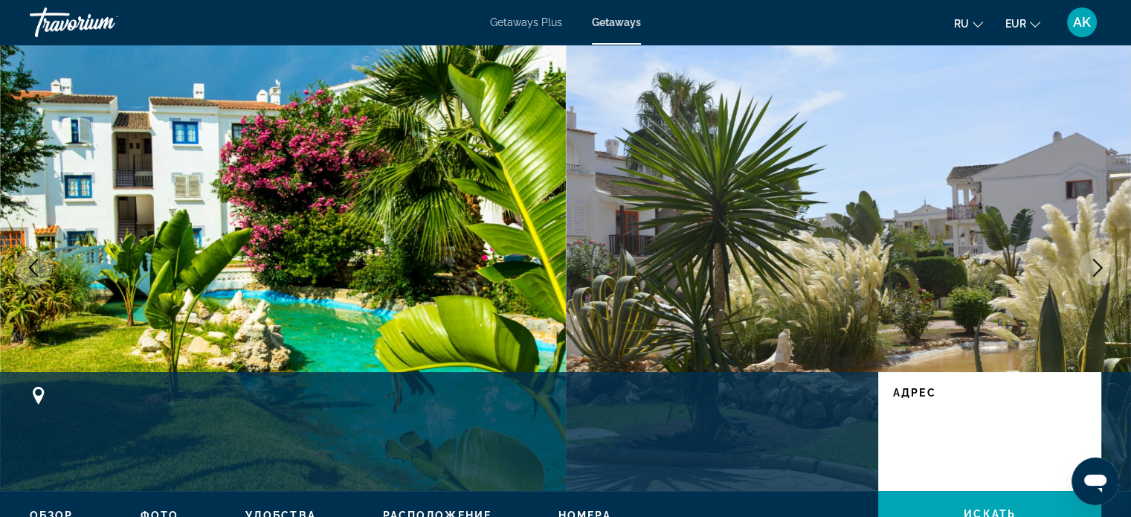
click at [1097, 261] on icon "Next image" at bounding box center [1097, 268] width 18 height 18
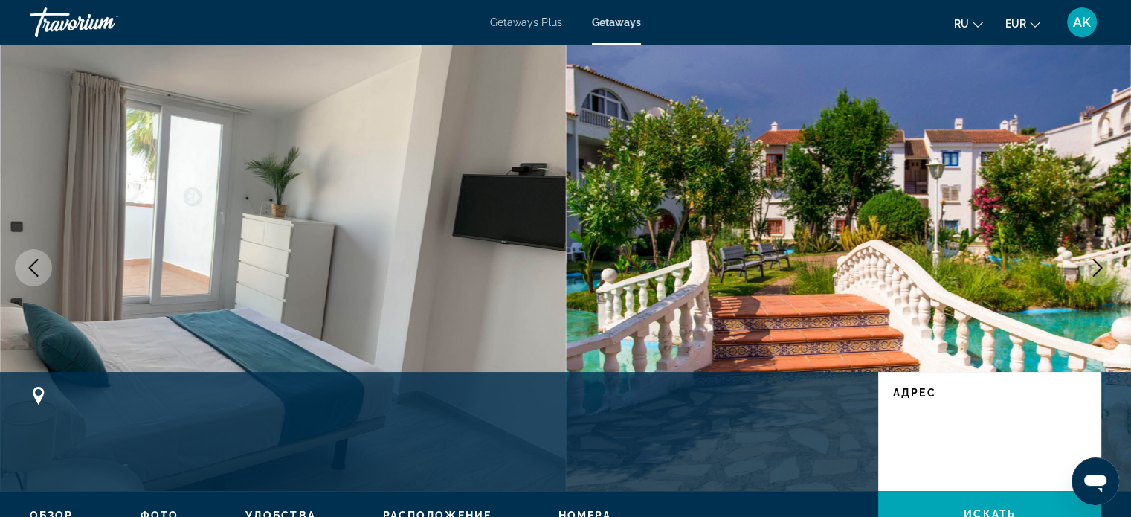
click at [1097, 261] on icon "Next image" at bounding box center [1097, 268] width 18 height 18
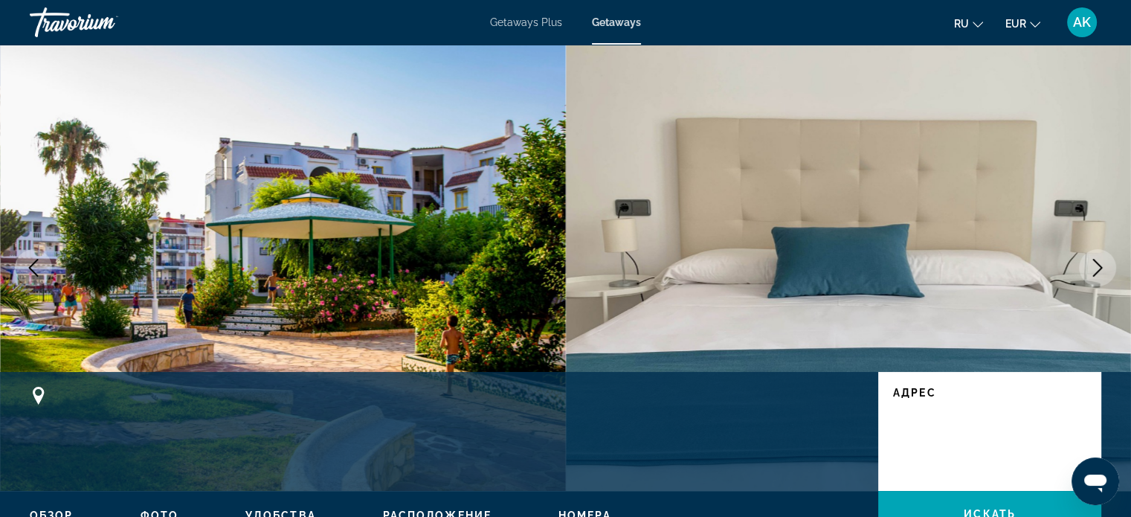
click at [1097, 261] on icon "Next image" at bounding box center [1097, 268] width 18 height 18
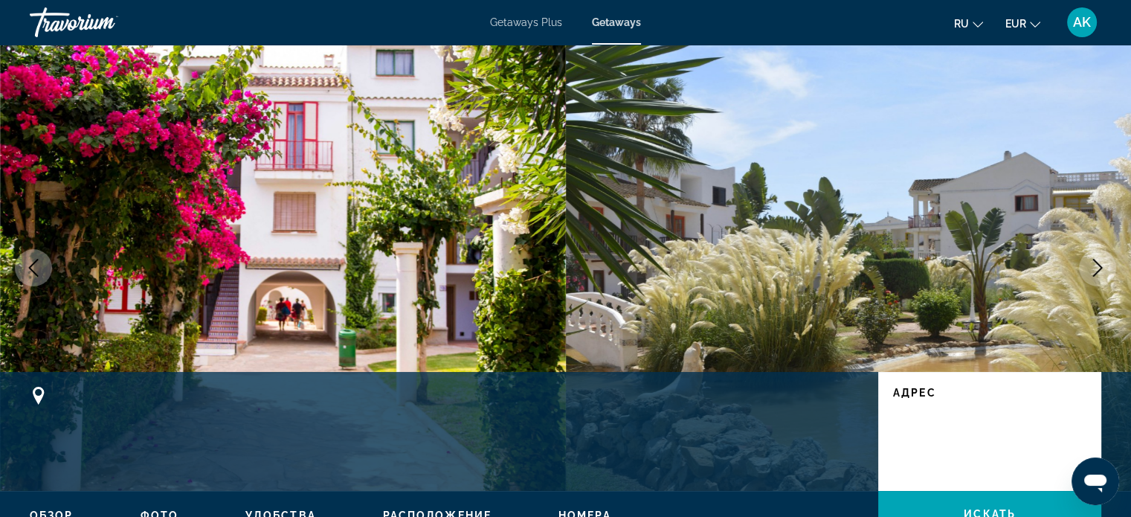
click at [1097, 261] on icon "Next image" at bounding box center [1097, 268] width 18 height 18
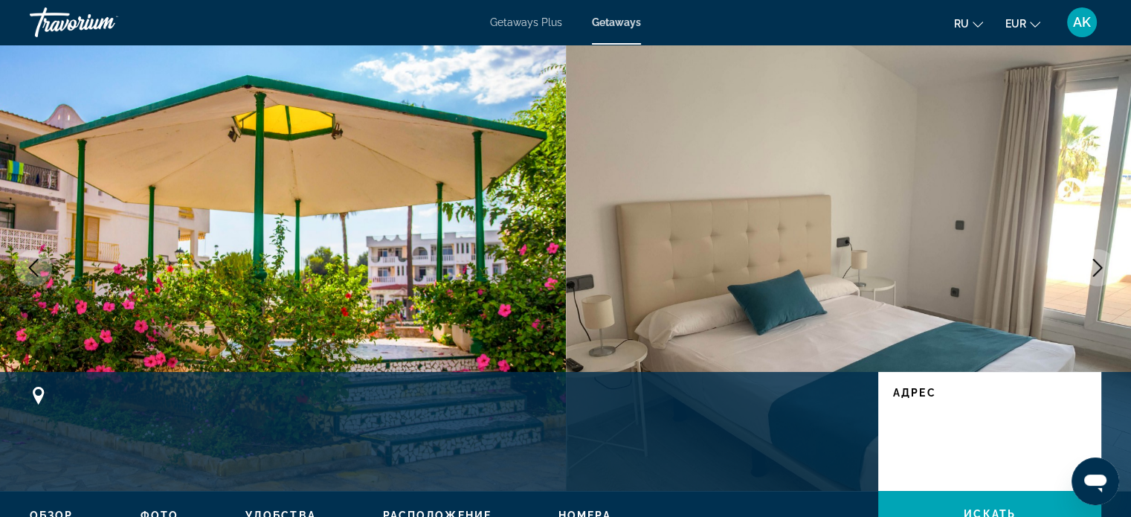
click at [1097, 261] on icon "Next image" at bounding box center [1097, 268] width 18 height 18
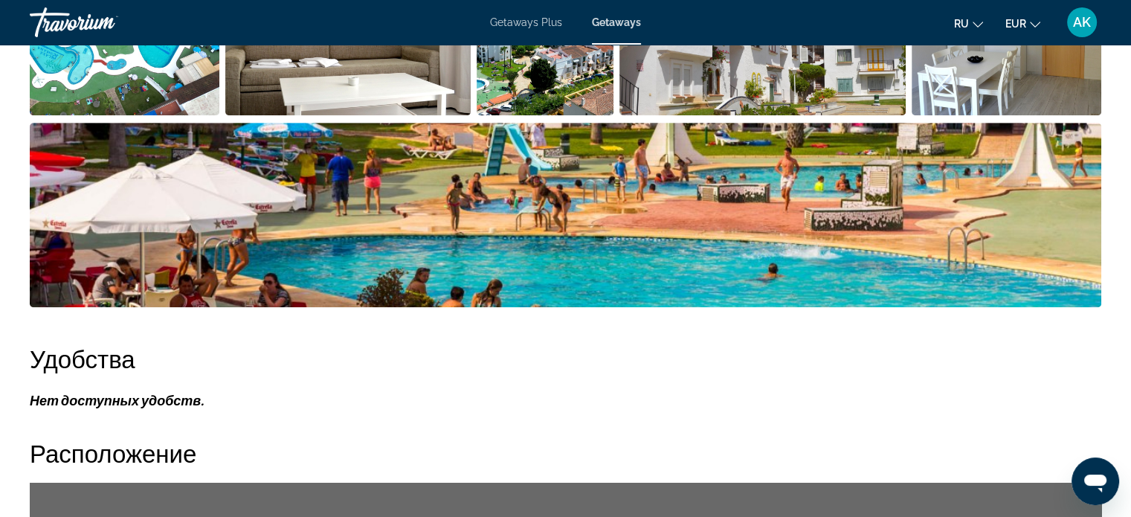
scroll to position [669, 0]
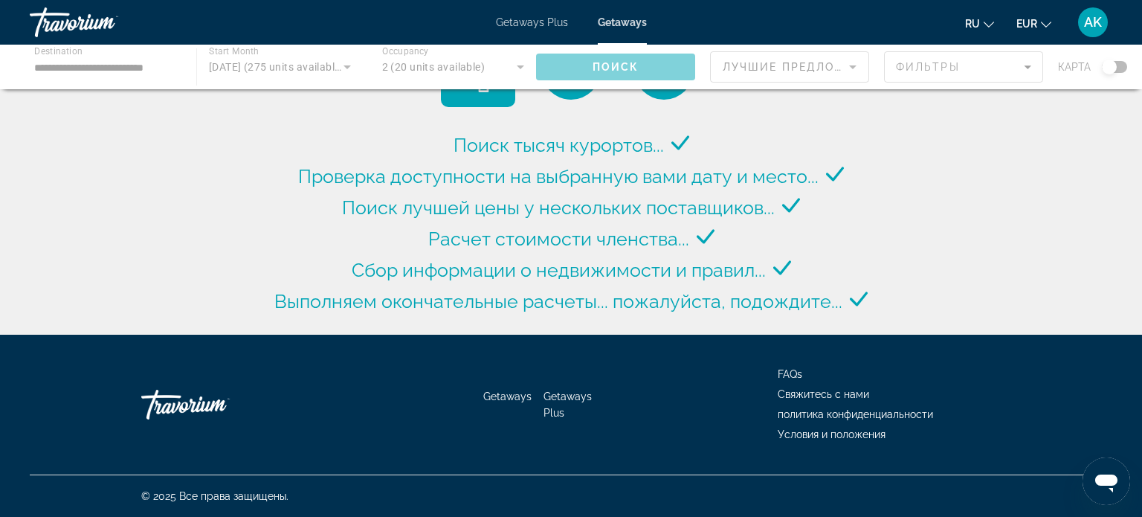
click at [143, 66] on div "Main content" at bounding box center [571, 67] width 1142 height 45
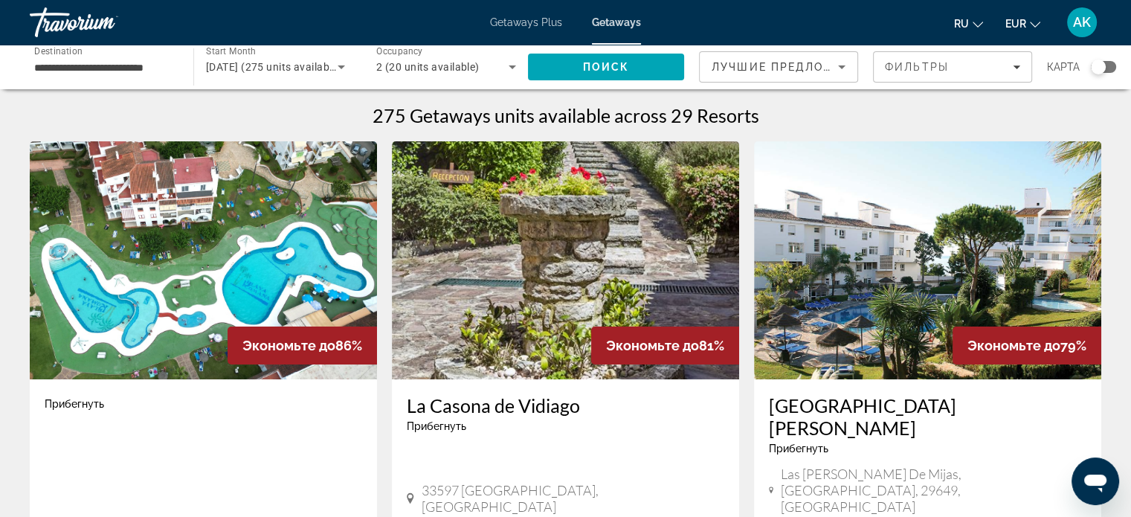
click at [139, 62] on input "**********" at bounding box center [104, 68] width 140 height 18
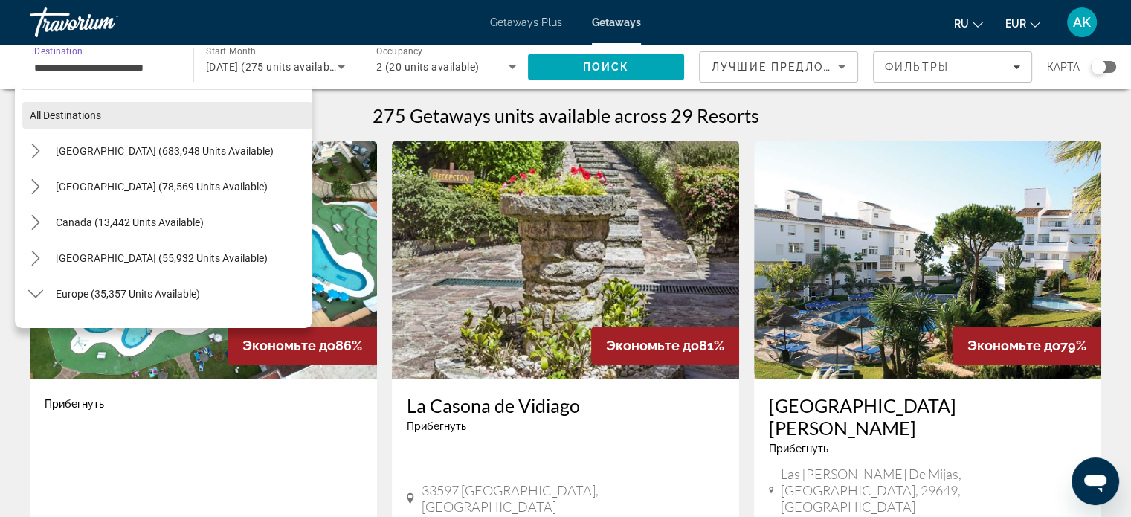
click at [88, 112] on span "All destinations" at bounding box center [65, 115] width 71 height 12
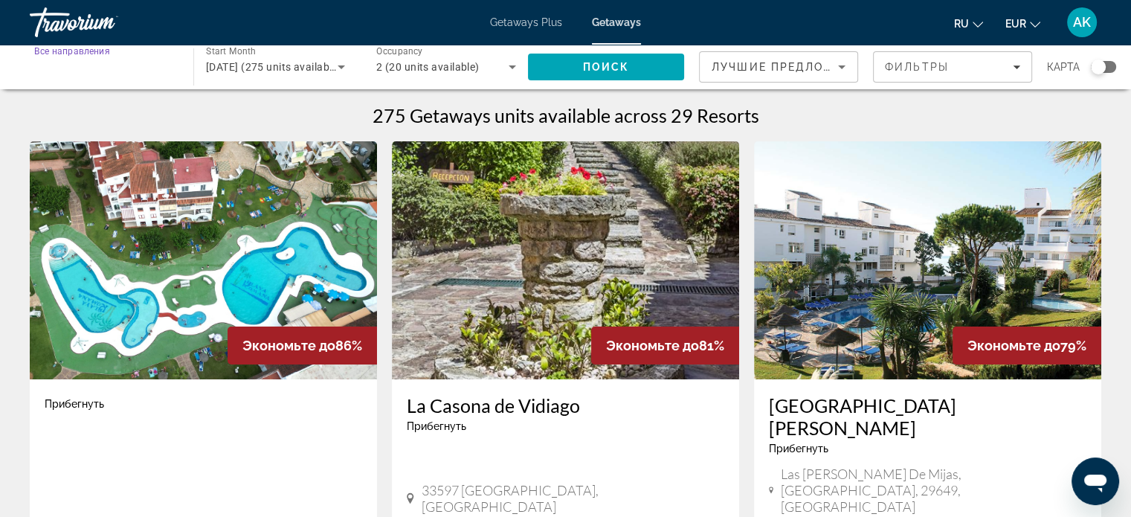
click at [149, 64] on input "Destination Все направления" at bounding box center [104, 68] width 140 height 18
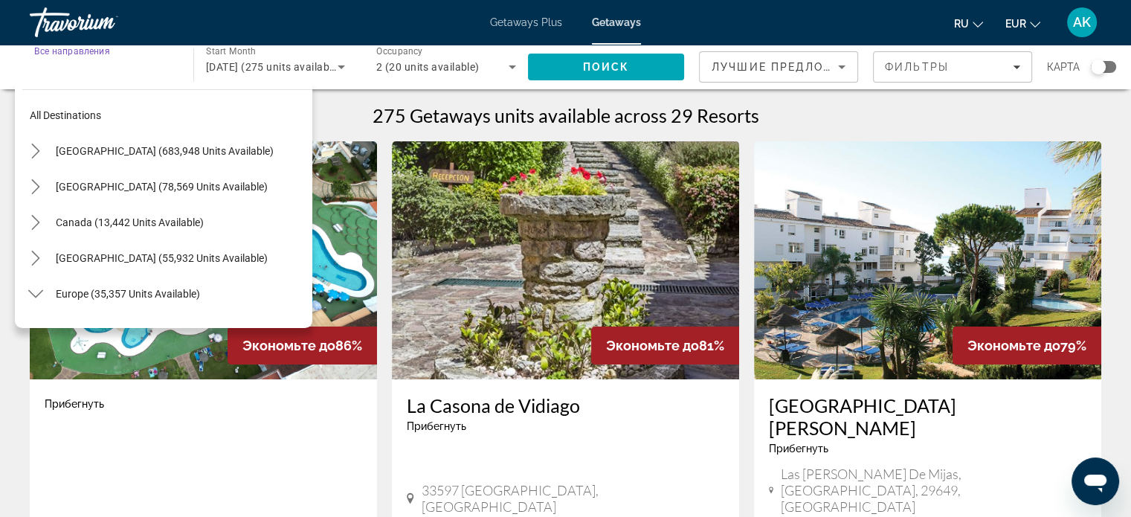
click at [83, 287] on button "Europe (35,357 units available)" at bounding box center [180, 293] width 264 height 27
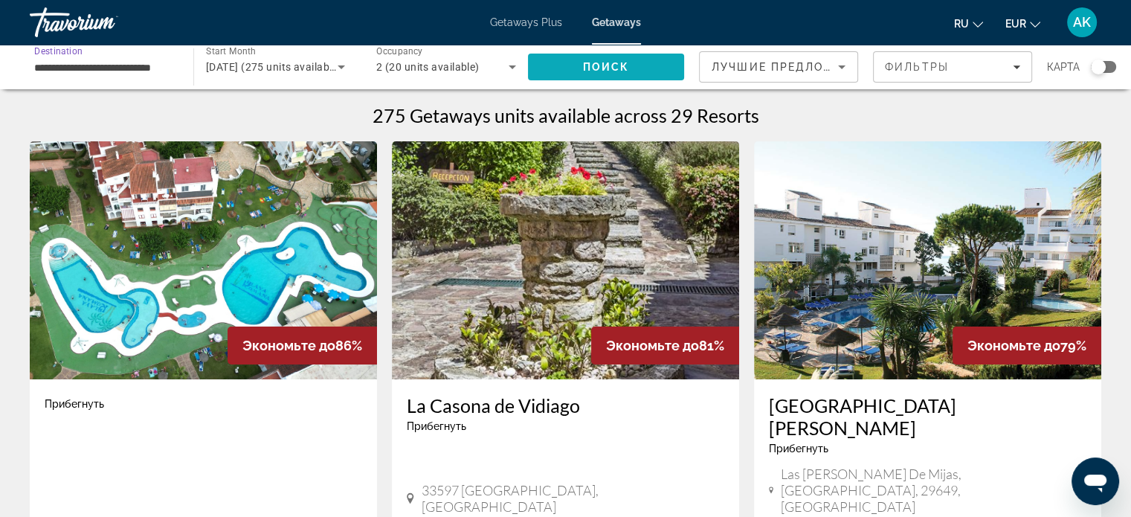
click at [619, 65] on span "Поиск" at bounding box center [606, 67] width 47 height 12
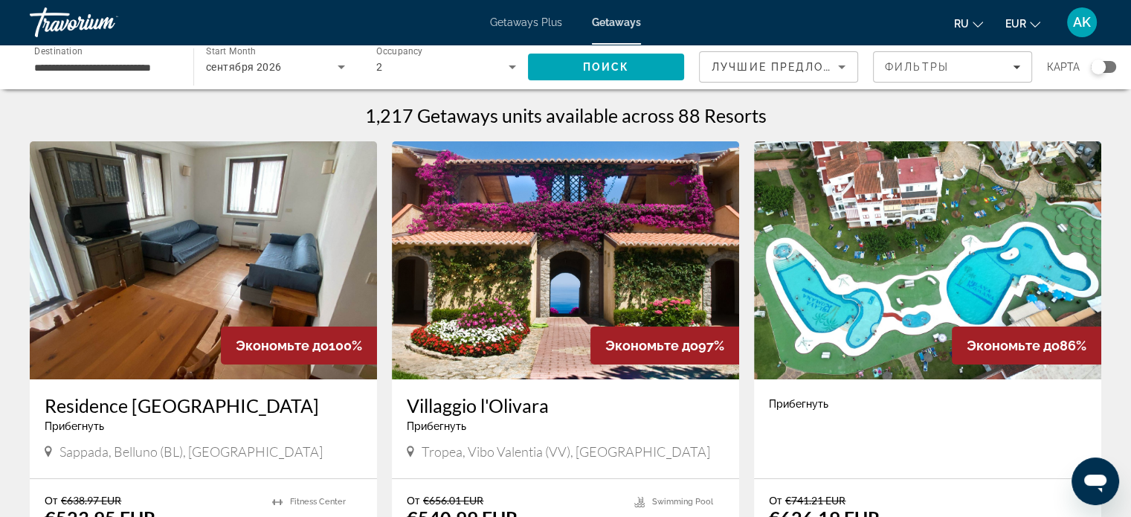
click at [1108, 65] on div "Search widget" at bounding box center [1103, 67] width 25 height 12
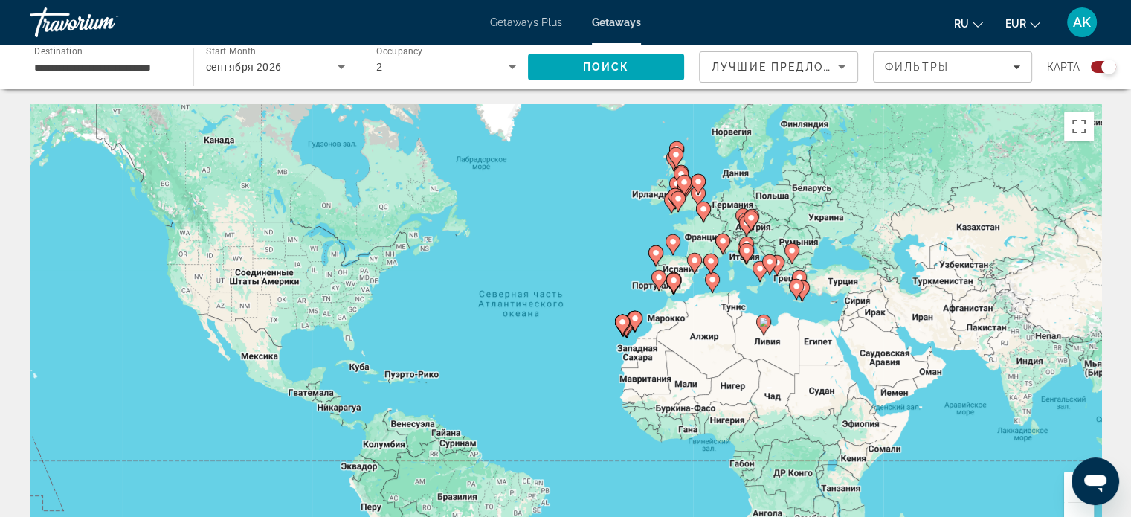
click at [745, 282] on div "Чтобы активировать перетаскивание с помощью клавиатуры, нажмите Alt + Ввод. Пос…" at bounding box center [565, 327] width 1071 height 446
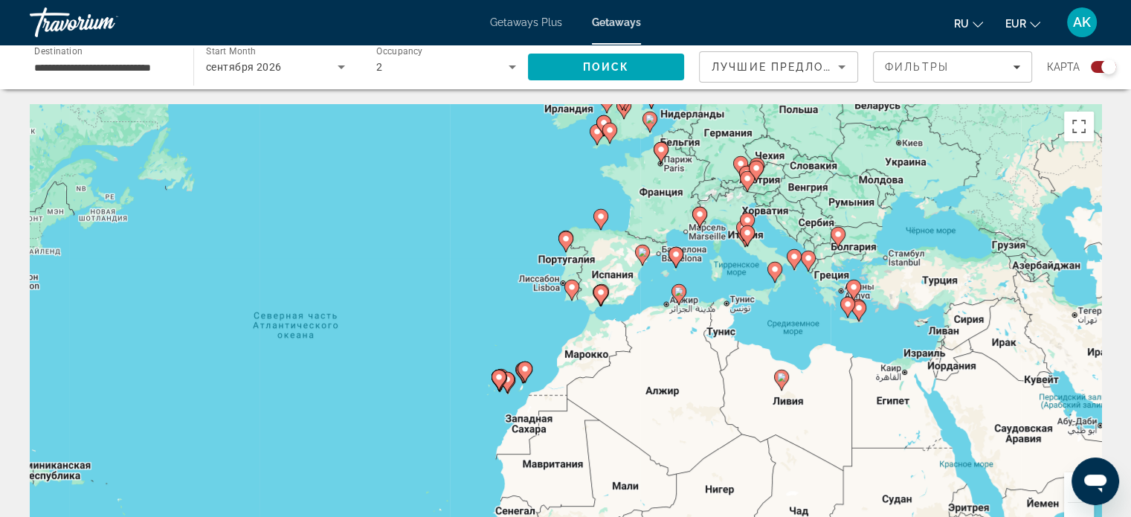
click at [523, 248] on div "Чтобы активировать перетаскивание с помощью клавиатуры, нажмите Alt + Ввод. Пос…" at bounding box center [565, 327] width 1071 height 446
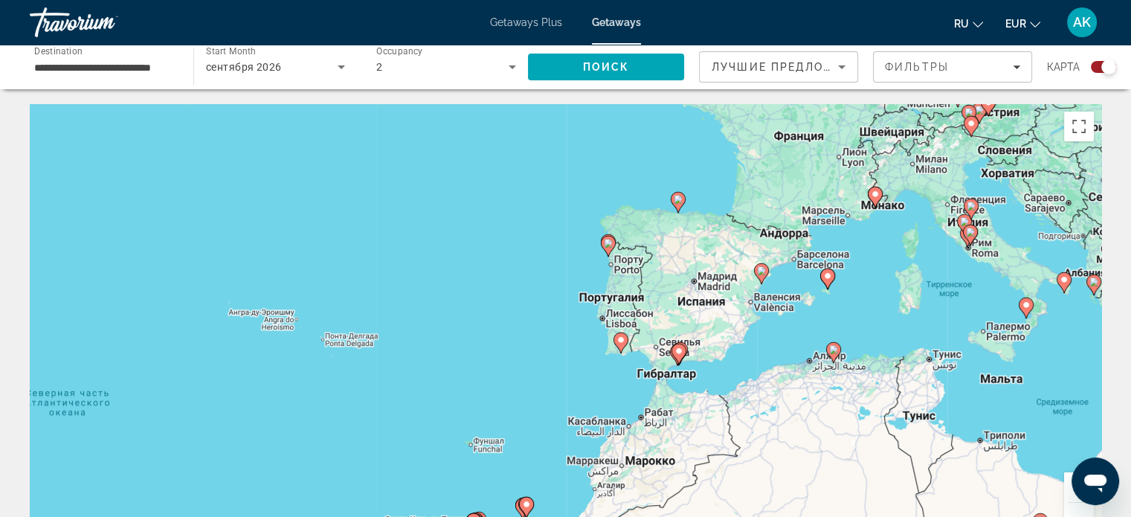
click at [697, 204] on div "Чтобы активировать перетаскивание с помощью клавиатуры, нажмите Alt + Ввод. Пос…" at bounding box center [565, 327] width 1071 height 446
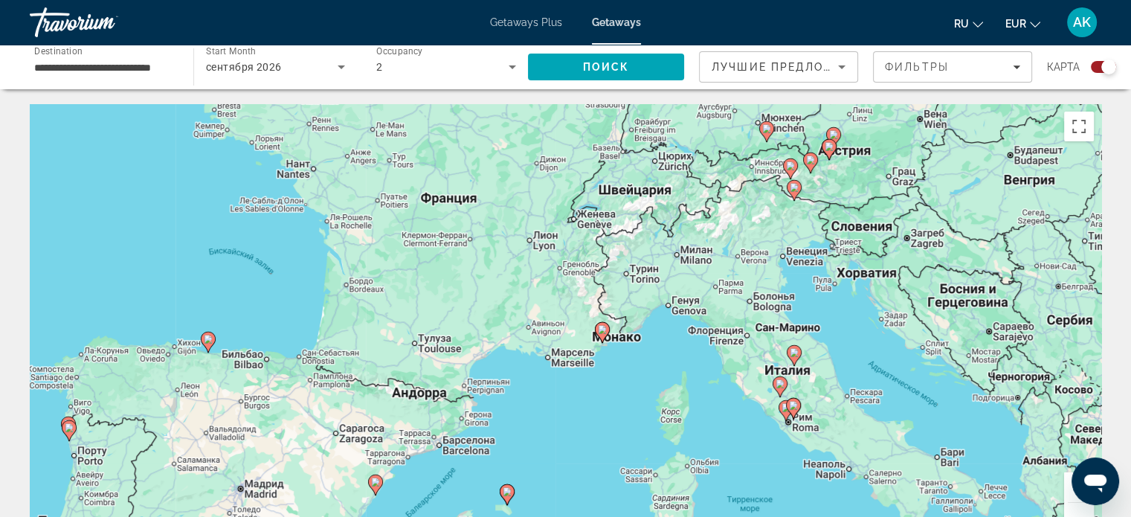
drag, startPoint x: 835, startPoint y: 306, endPoint x: 488, endPoint y: 430, distance: 369.0
click at [485, 430] on div "Чтобы активировать перетаскивание с помощью клавиатуры, нажмите Alt + Ввод. Пос…" at bounding box center [565, 327] width 1071 height 446
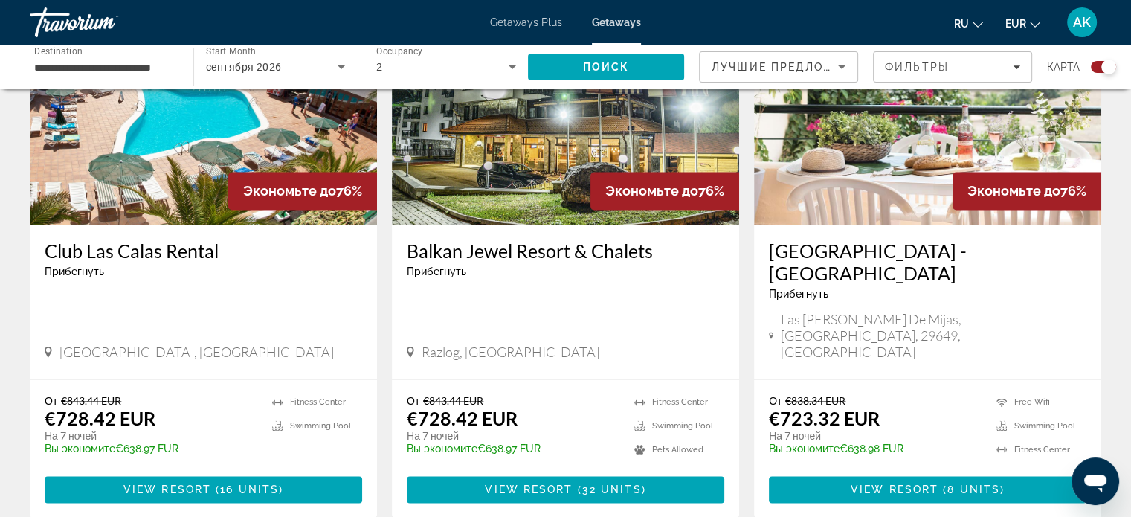
drag, startPoint x: 616, startPoint y: 396, endPoint x: 601, endPoint y: -66, distance: 462.7
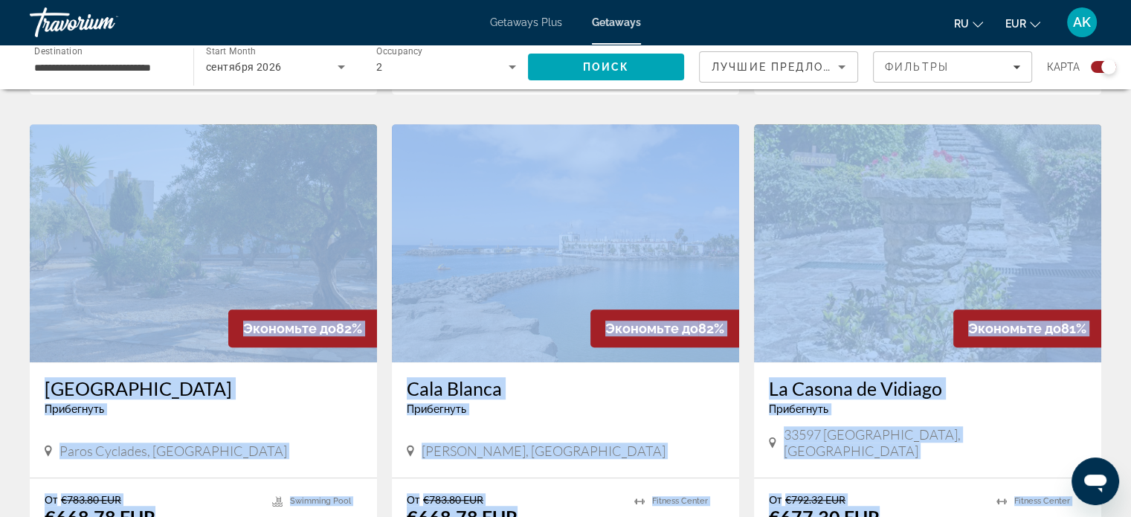
drag, startPoint x: 387, startPoint y: 251, endPoint x: 517, endPoint y: 546, distance: 322.6
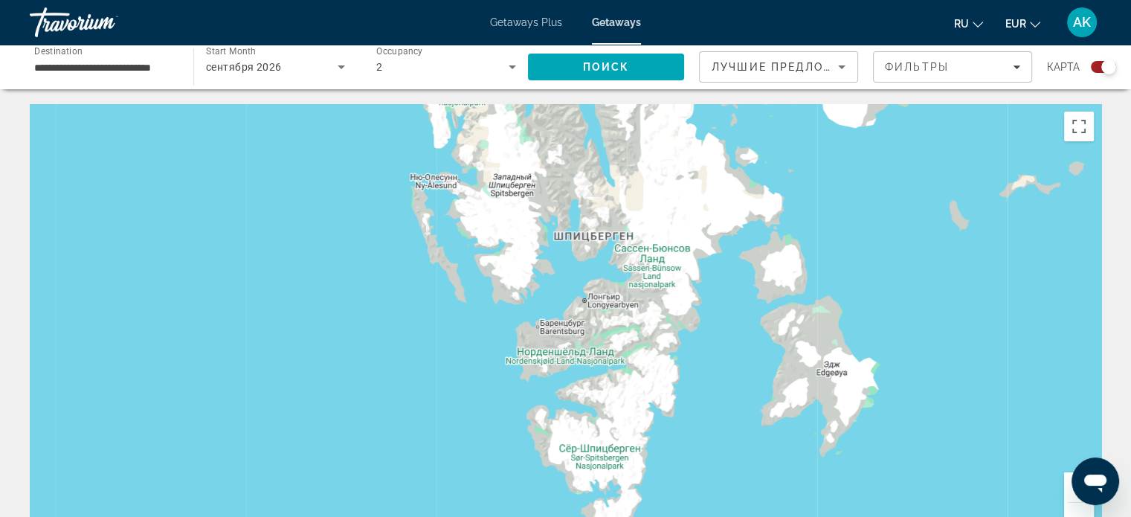
drag, startPoint x: 665, startPoint y: 291, endPoint x: 205, endPoint y: 166, distance: 476.1
click at [205, 166] on div "Main content" at bounding box center [565, 327] width 1071 height 446
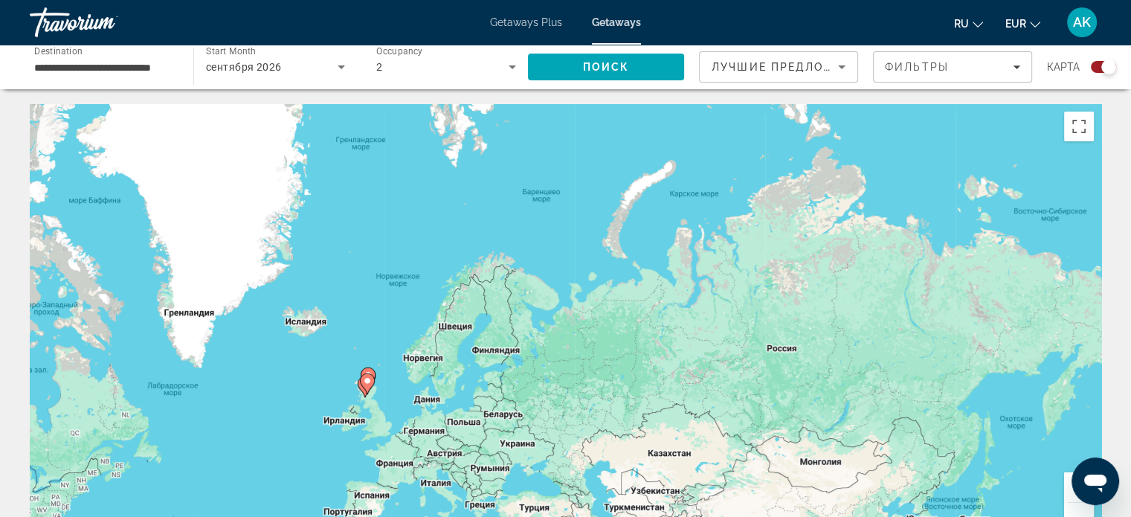
drag, startPoint x: 491, startPoint y: 320, endPoint x: 498, endPoint y: 172, distance: 148.1
click at [498, 172] on div "Чтобы активировать перетаскивание с помощью клавиатуры, нажмите Alt + Ввод. Пос…" at bounding box center [565, 327] width 1071 height 446
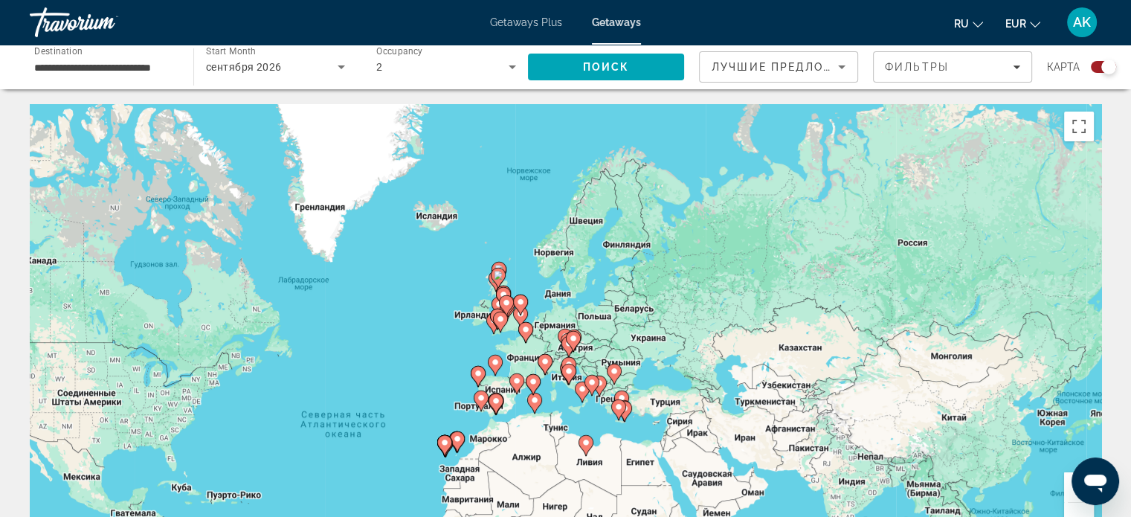
drag, startPoint x: 476, startPoint y: 344, endPoint x: 578, endPoint y: 269, distance: 126.5
click at [578, 269] on div "Чтобы активировать перетаскивание с помощью клавиатуры, нажмите Alt + Ввод. Пос…" at bounding box center [565, 327] width 1071 height 446
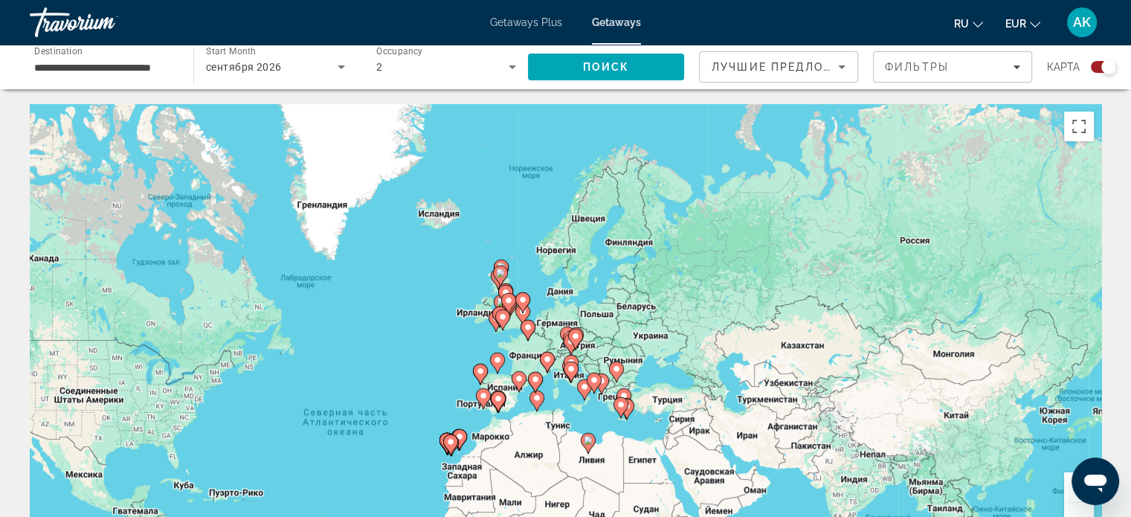
click at [462, 350] on div "Чтобы активировать перетаскивание с помощью клавиатуры, нажмите Alt + Ввод. Пос…" at bounding box center [565, 327] width 1071 height 446
click at [462, 353] on div "Чтобы активировать перетаскивание с помощью клавиатуры, нажмите Alt + Ввод. Пос…" at bounding box center [565, 327] width 1071 height 446
click at [460, 351] on div "Чтобы активировать перетаскивание с помощью клавиатуры, нажмите Alt + Ввод. Пос…" at bounding box center [565, 327] width 1071 height 446
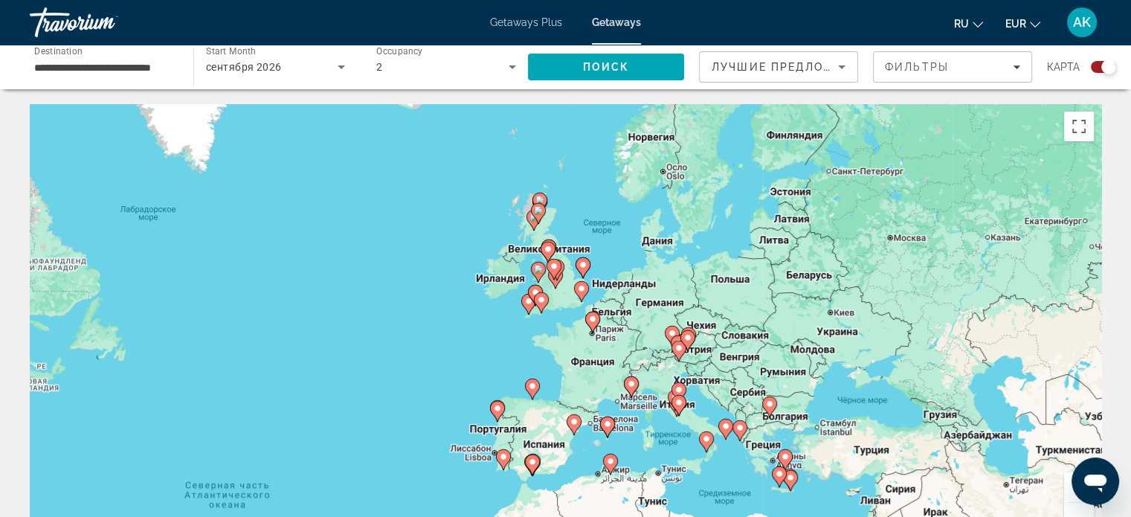
click at [460, 351] on div "Чтобы активировать перетаскивание с помощью клавиатуры, нажмите Alt + Ввод. Пос…" at bounding box center [565, 327] width 1071 height 446
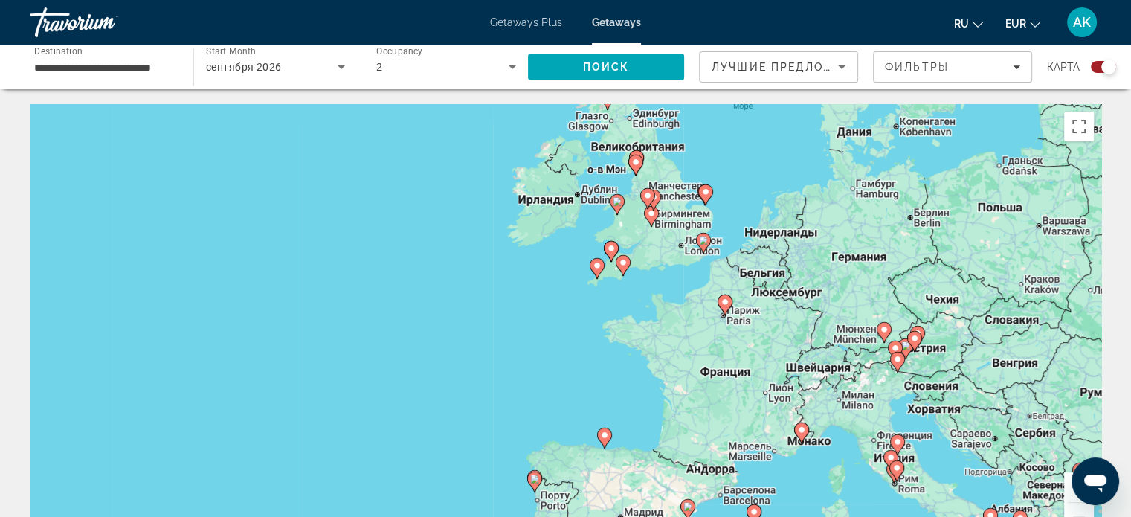
click at [990, 147] on div "Чтобы активировать перетаскивание с помощью клавиатуры, нажмите Alt + Ввод. Пос…" at bounding box center [565, 327] width 1071 height 446
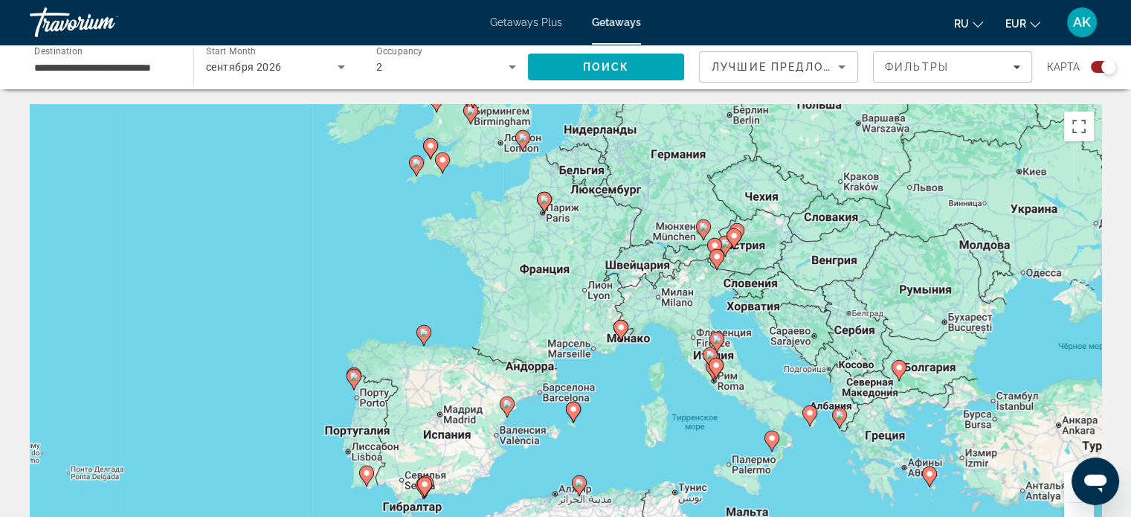
drag, startPoint x: 800, startPoint y: 328, endPoint x: 619, endPoint y: 225, distance: 208.8
click at [619, 225] on div "Чтобы активировать перетаскивание с помощью клавиатуры, нажмите Alt + Ввод. Пос…" at bounding box center [565, 327] width 1071 height 446
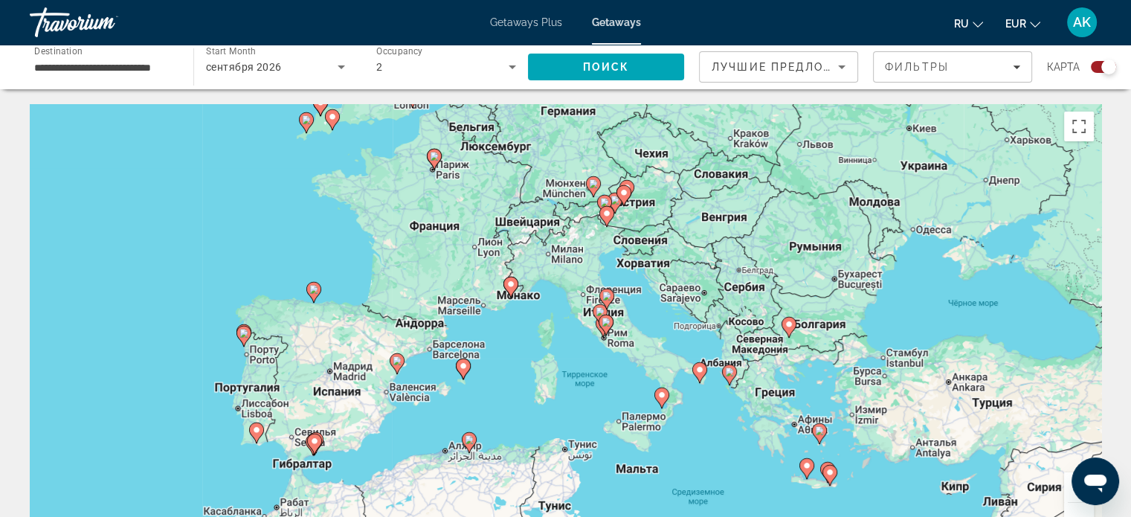
drag, startPoint x: 660, startPoint y: 303, endPoint x: 574, endPoint y: 268, distance: 93.3
click at [574, 268] on div "Чтобы активировать перетаскивание с помощью клавиатуры, нажмите Alt + Ввод. Пос…" at bounding box center [565, 327] width 1071 height 446
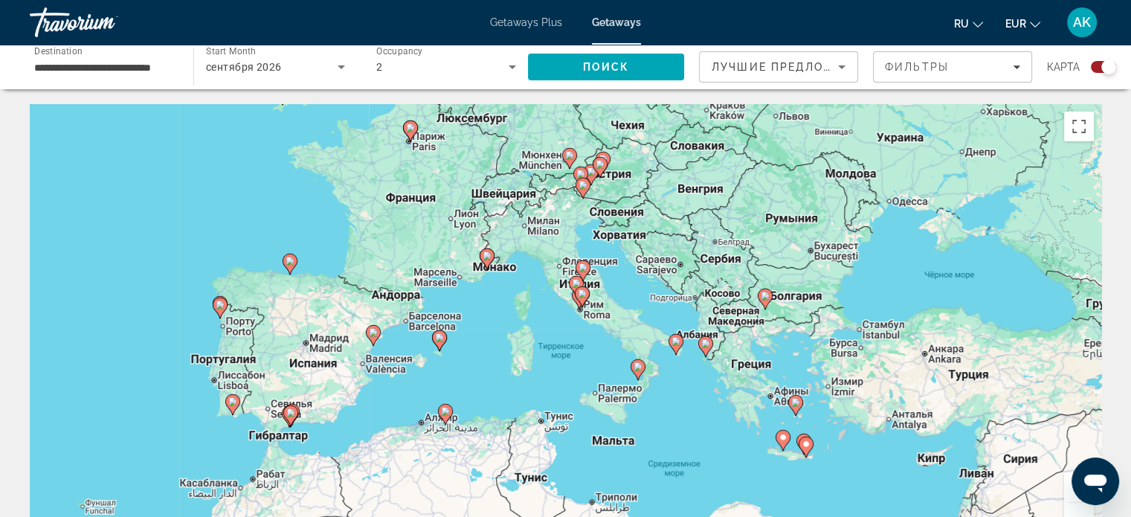
drag, startPoint x: 624, startPoint y: 332, endPoint x: 587, endPoint y: 296, distance: 52.0
click at [587, 296] on div "Чтобы активировать перетаскивание с помощью клавиатуры, нажмите Alt + Ввод. Пос…" at bounding box center [565, 327] width 1071 height 446
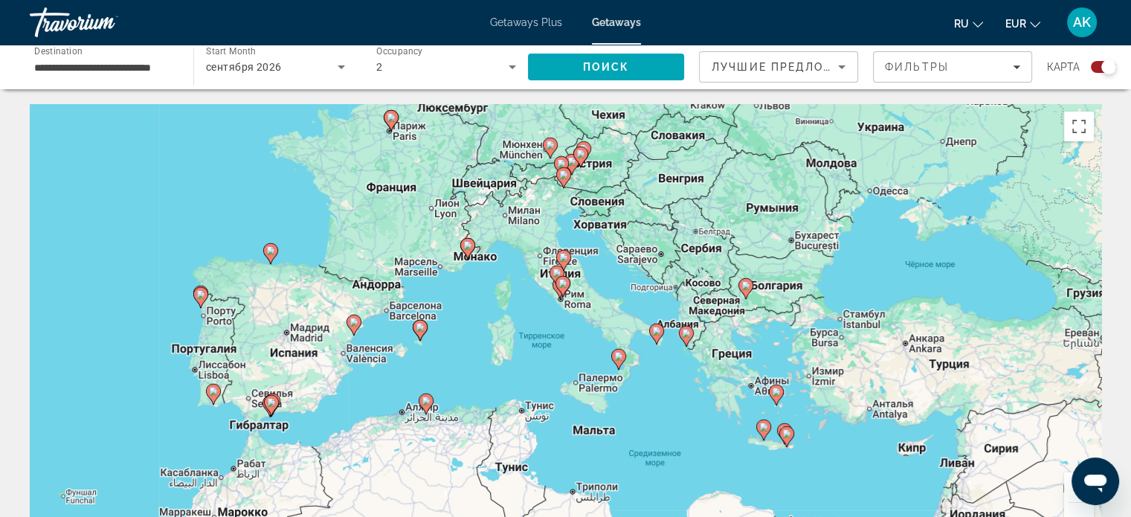
click at [669, 335] on div "Чтобы активировать перетаскивание с помощью клавиатуры, нажмите Alt + Ввод. Пос…" at bounding box center [565, 327] width 1071 height 446
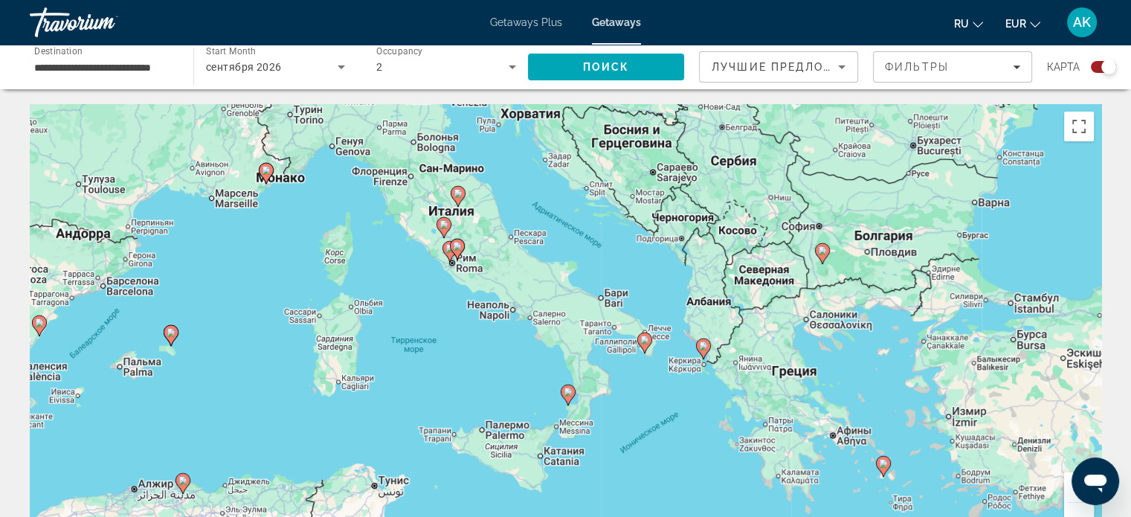
click at [694, 373] on div "Чтобы активировать перетаскивание с помощью клавиатуры, нажмите Alt + Ввод. Пос…" at bounding box center [565, 327] width 1071 height 446
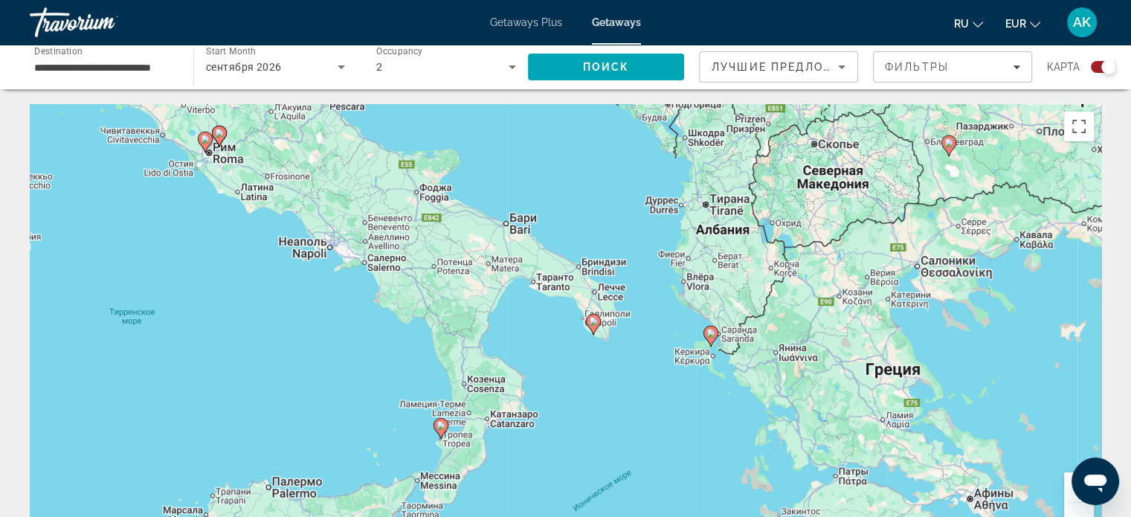
click at [706, 366] on div "Чтобы активировать перетаскивание с помощью клавиатуры, нажмите Alt + Ввод. Пос…" at bounding box center [565, 327] width 1071 height 446
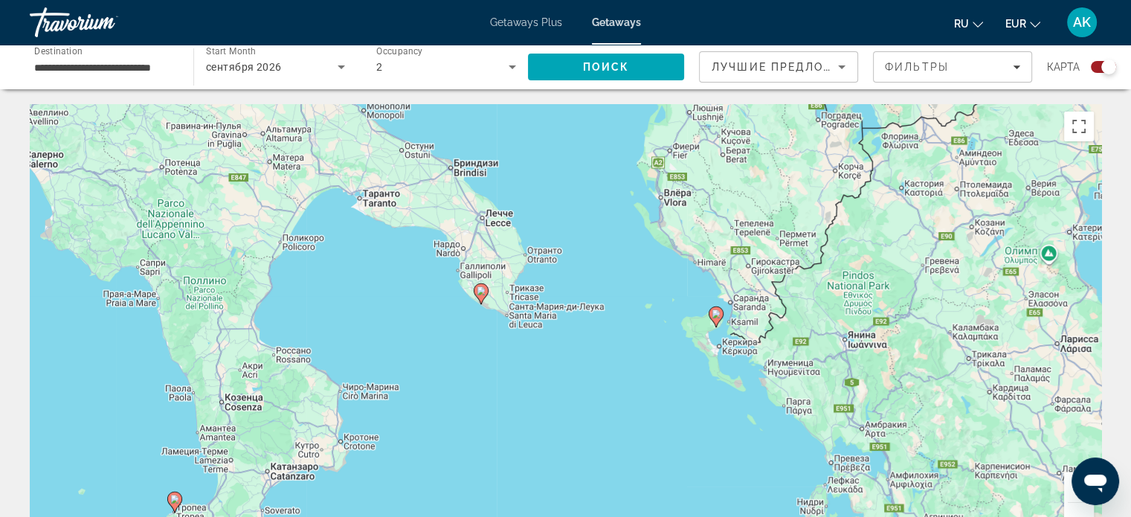
click at [717, 355] on div "Чтобы активировать перетаскивание с помощью клавиатуры, нажмите Alt + Ввод. Пос…" at bounding box center [565, 327] width 1071 height 446
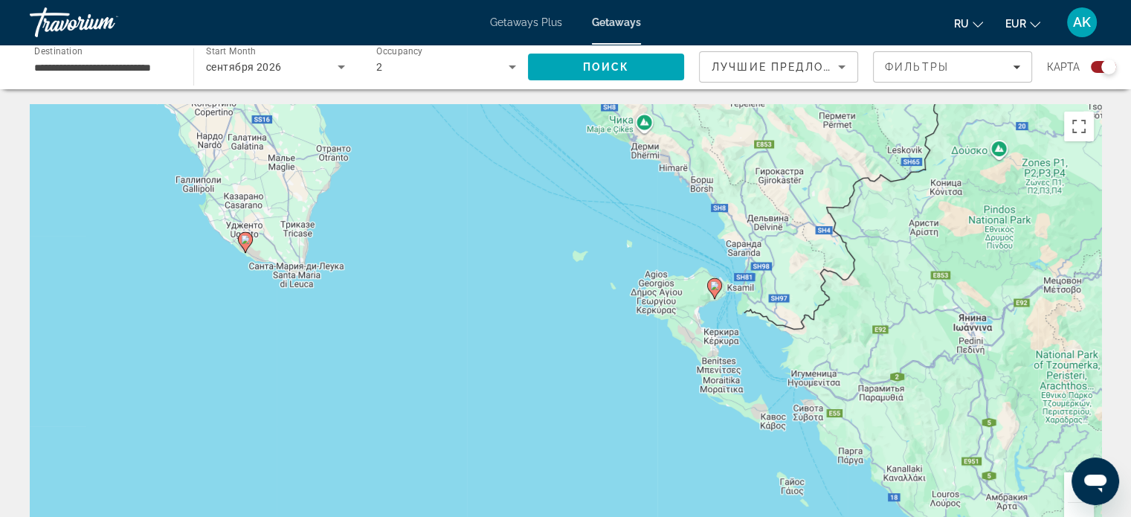
click at [725, 326] on div "Чтобы активировать перетаскивание с помощью клавиатуры, нажмите Alt + Ввод. Пос…" at bounding box center [565, 327] width 1071 height 446
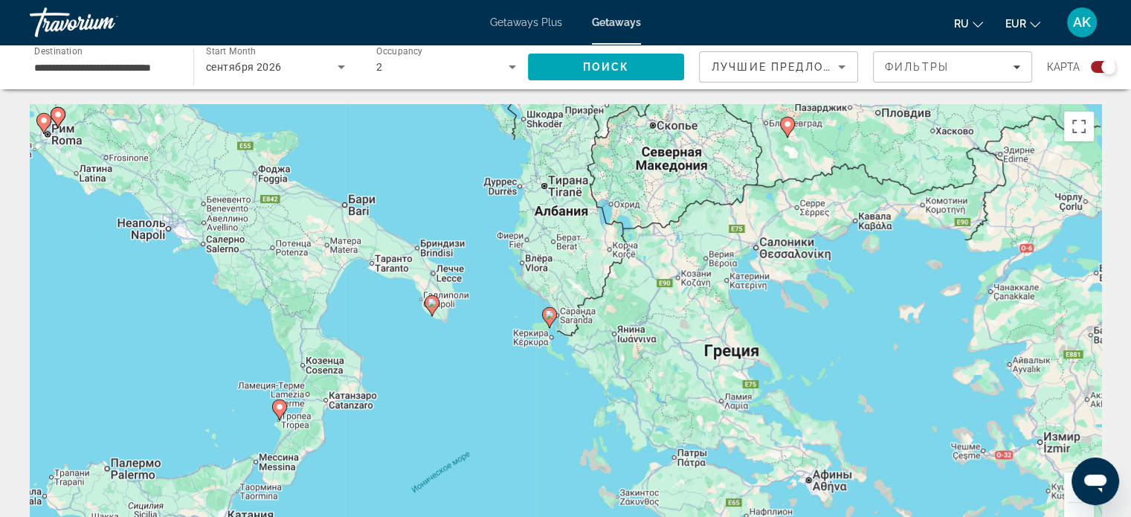
click at [550, 322] on icon "Main content" at bounding box center [548, 317] width 13 height 19
type input "**********"
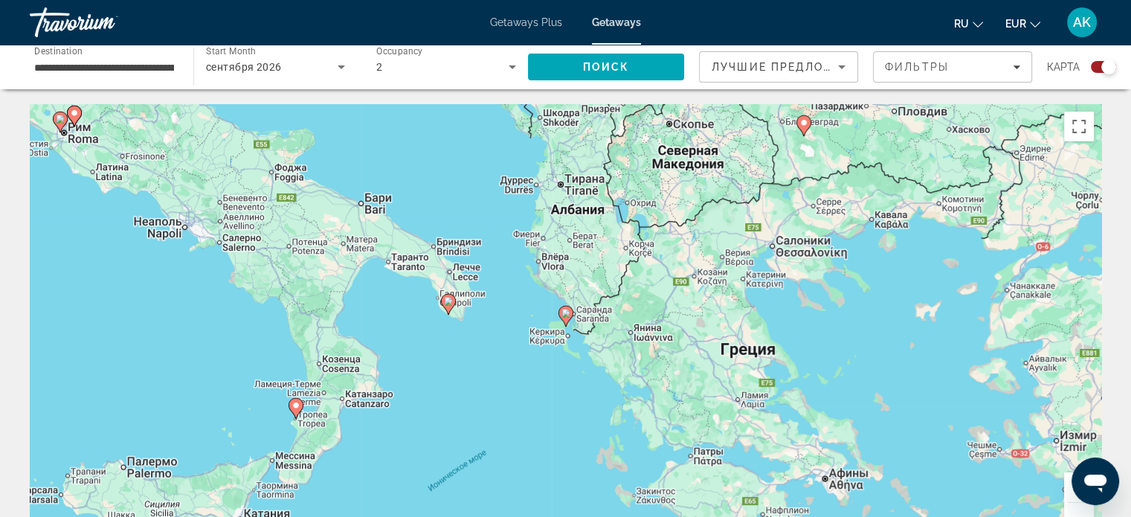
click at [565, 314] on image "Main content" at bounding box center [565, 313] width 9 height 9
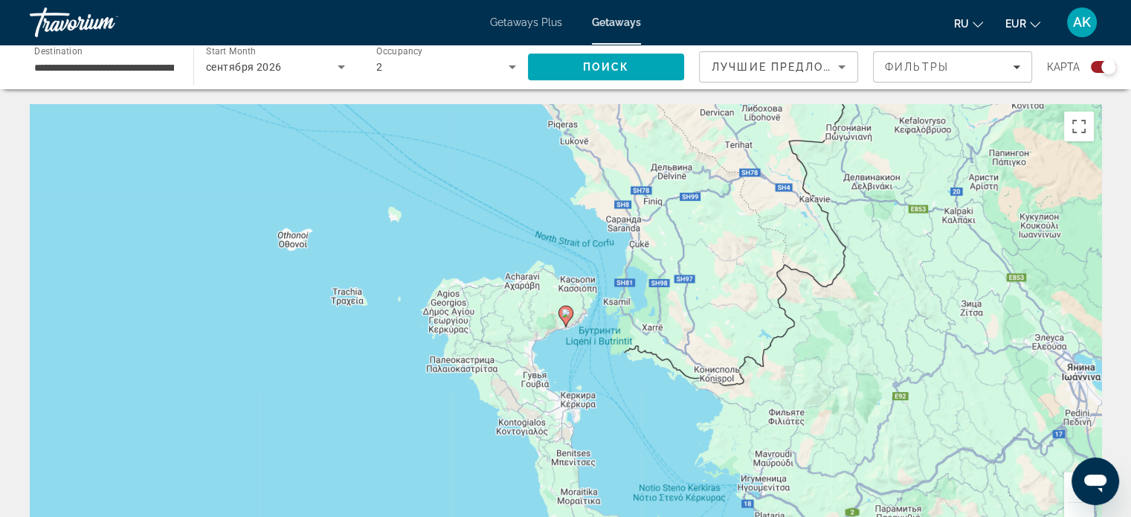
click at [565, 315] on image "Main content" at bounding box center [565, 313] width 9 height 9
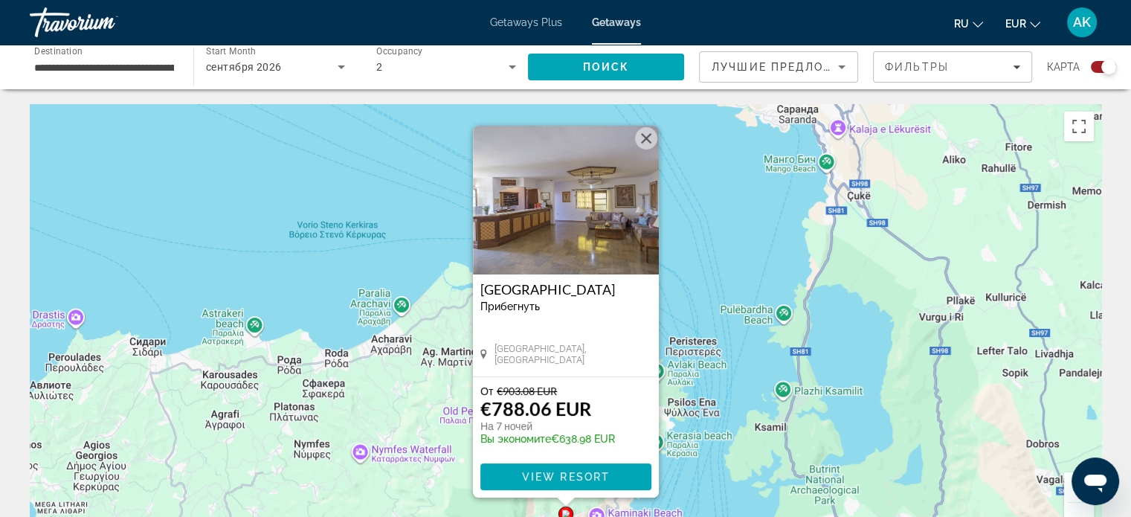
click at [645, 139] on button "Закрыть" at bounding box center [646, 138] width 22 height 22
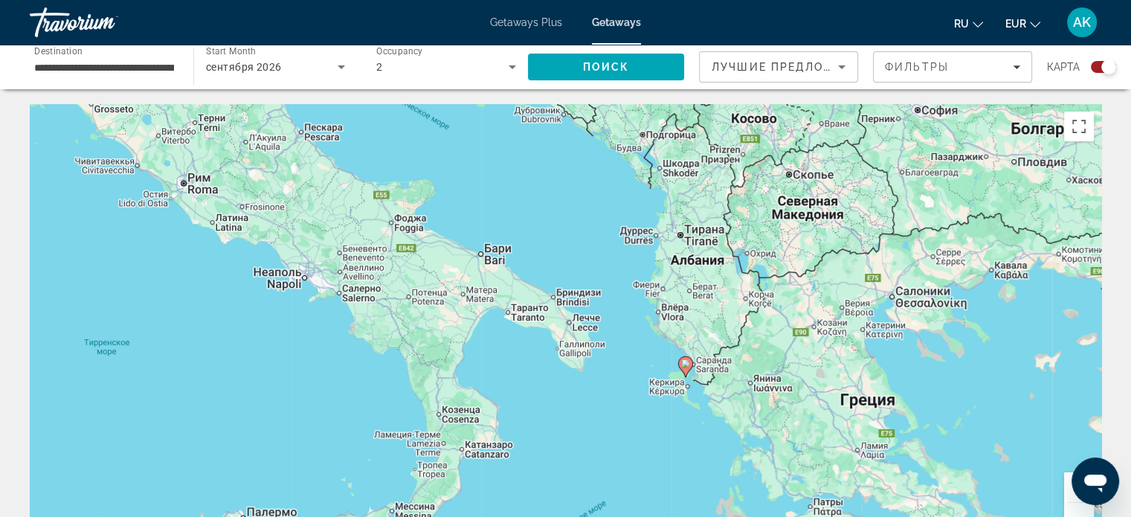
click at [634, 372] on div "Чтобы активировать перетаскивание с помощью клавиатуры, нажмите Alt + Ввод. Пос…" at bounding box center [565, 327] width 1071 height 446
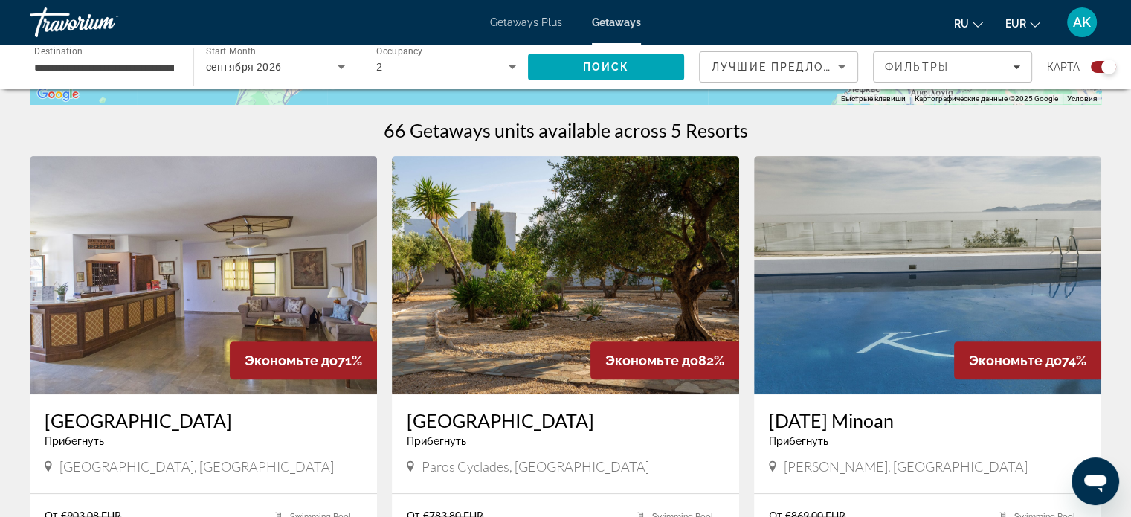
scroll to position [669, 0]
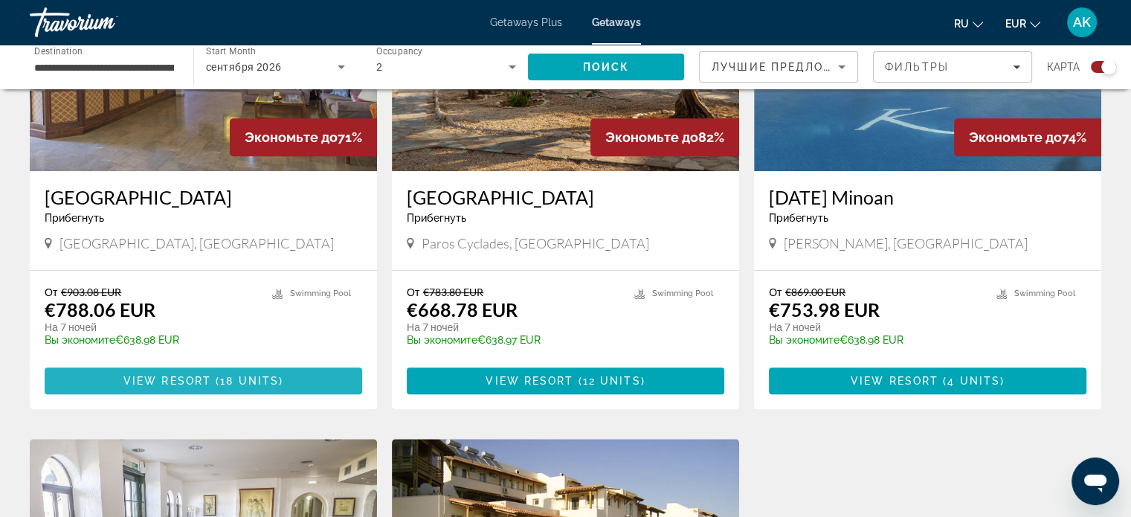
click at [183, 386] on span "View Resort" at bounding box center [167, 381] width 88 height 12
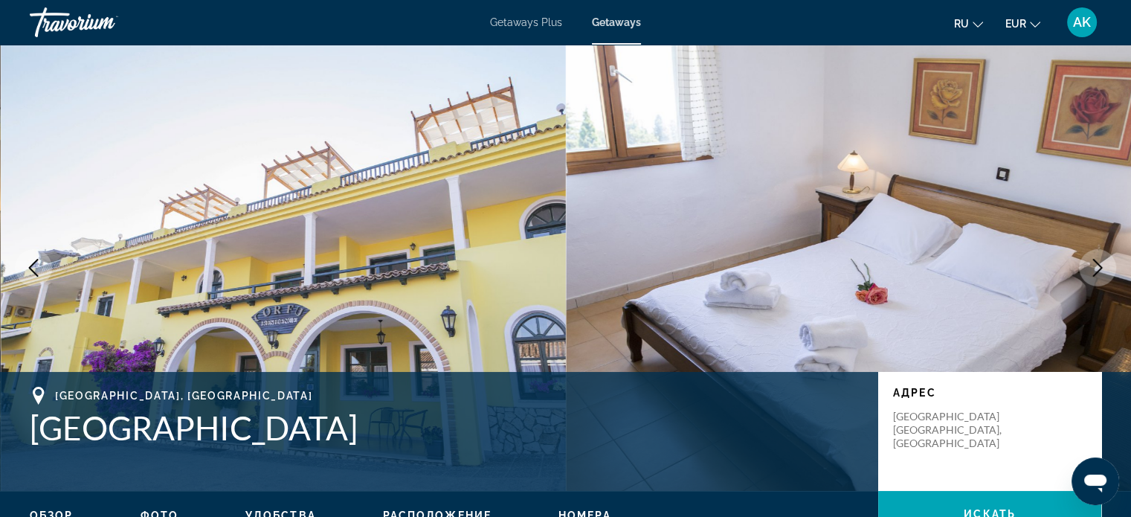
click at [1100, 269] on icon "Next image" at bounding box center [1098, 268] width 10 height 18
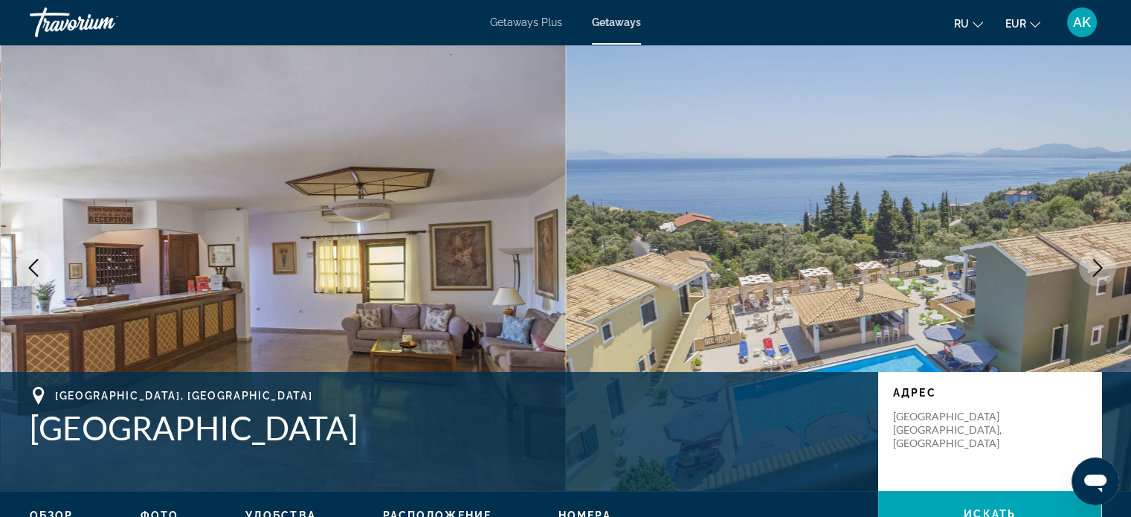
click at [1100, 269] on icon "Next image" at bounding box center [1098, 268] width 10 height 18
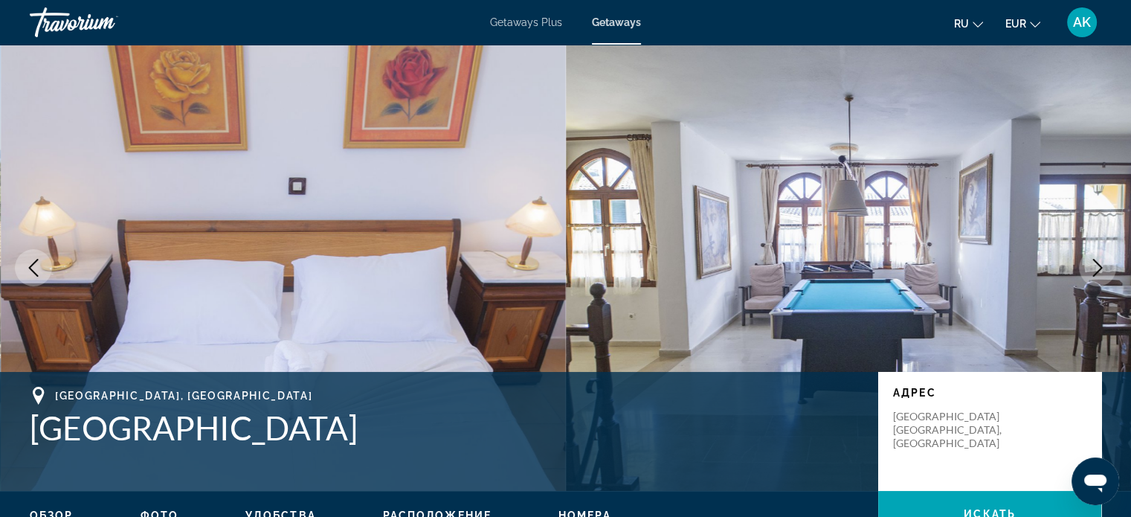
click at [1100, 269] on icon "Next image" at bounding box center [1098, 268] width 10 height 18
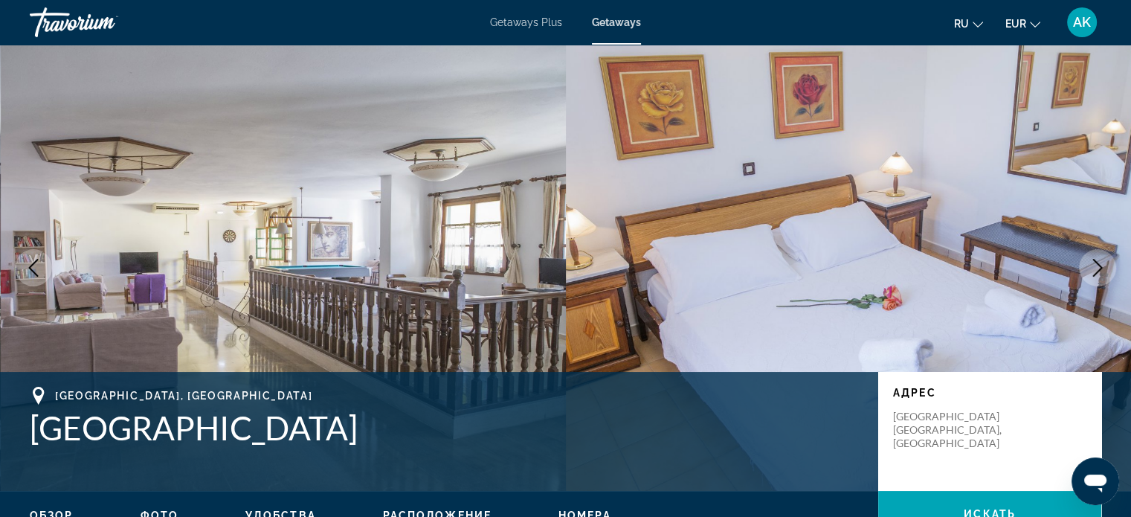
click at [1100, 269] on icon "Next image" at bounding box center [1098, 268] width 10 height 18
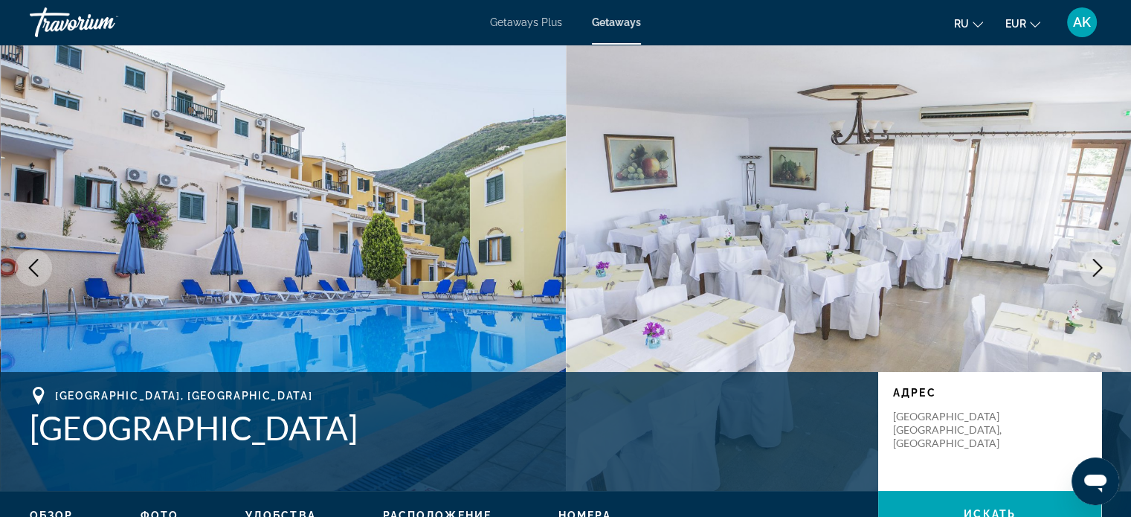
click at [1100, 269] on icon "Next image" at bounding box center [1098, 268] width 10 height 18
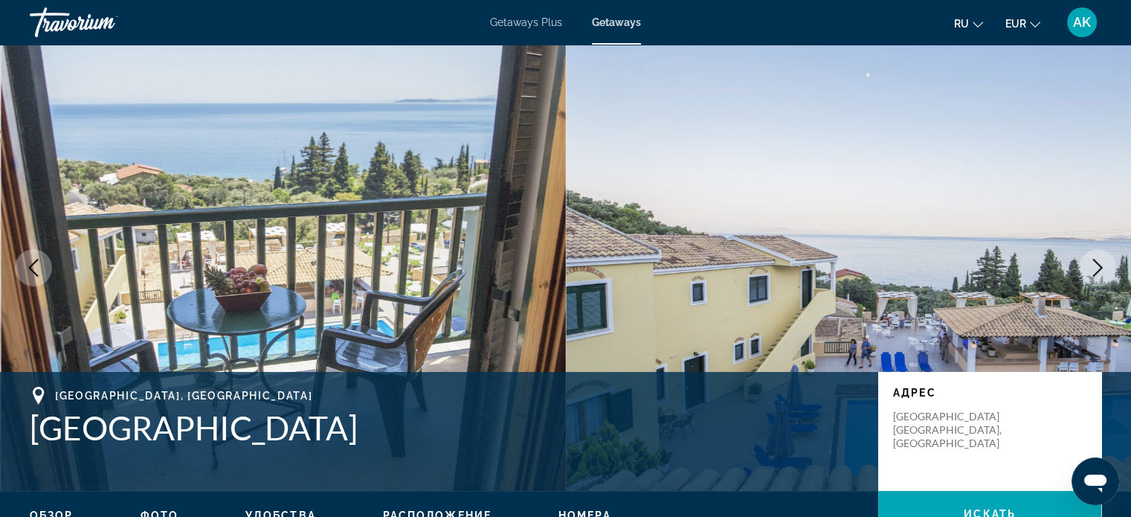
click at [1100, 269] on icon "Next image" at bounding box center [1098, 268] width 10 height 18
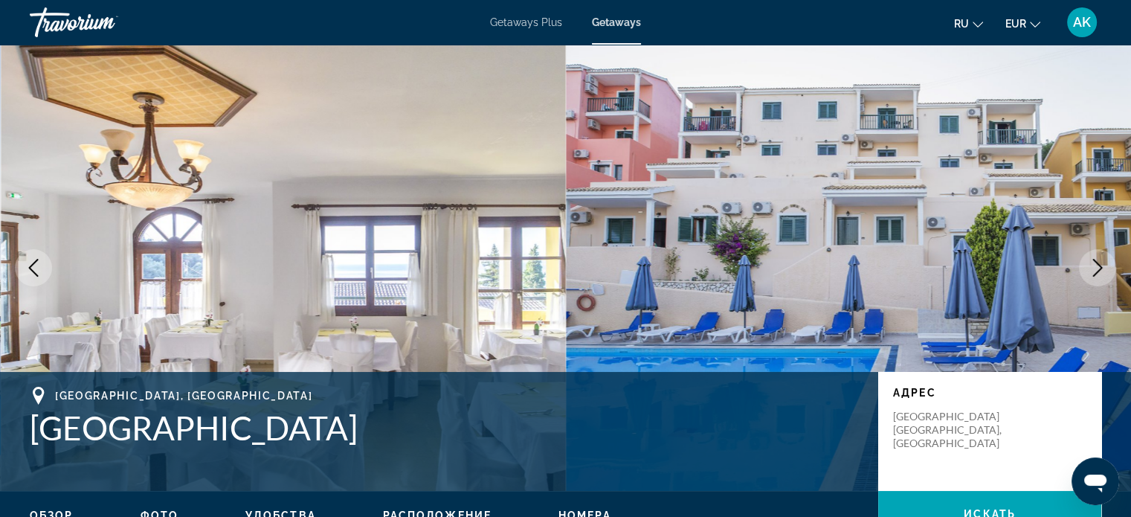
click at [1100, 269] on icon "Next image" at bounding box center [1098, 268] width 10 height 18
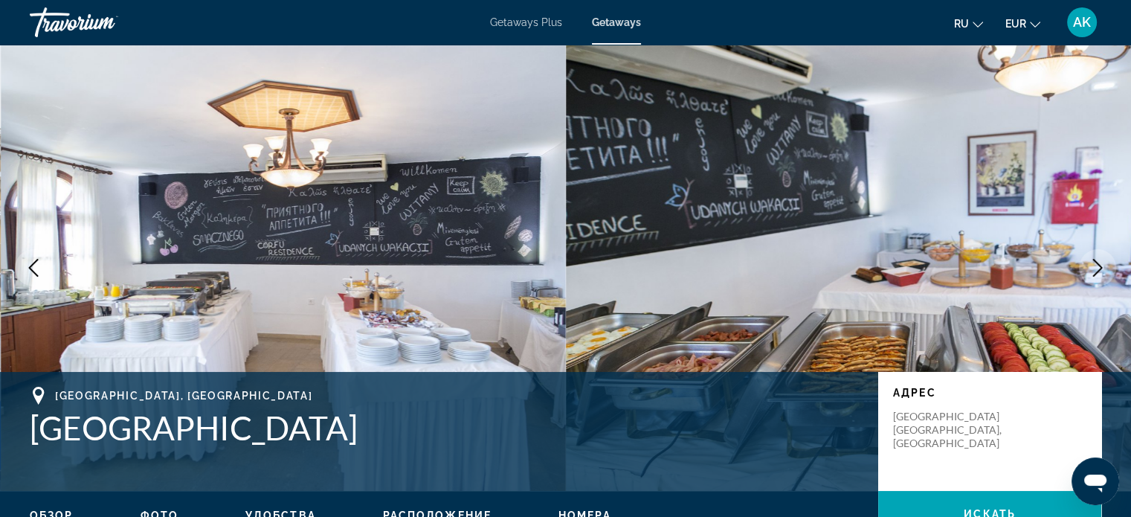
click at [1100, 269] on icon "Next image" at bounding box center [1098, 268] width 10 height 18
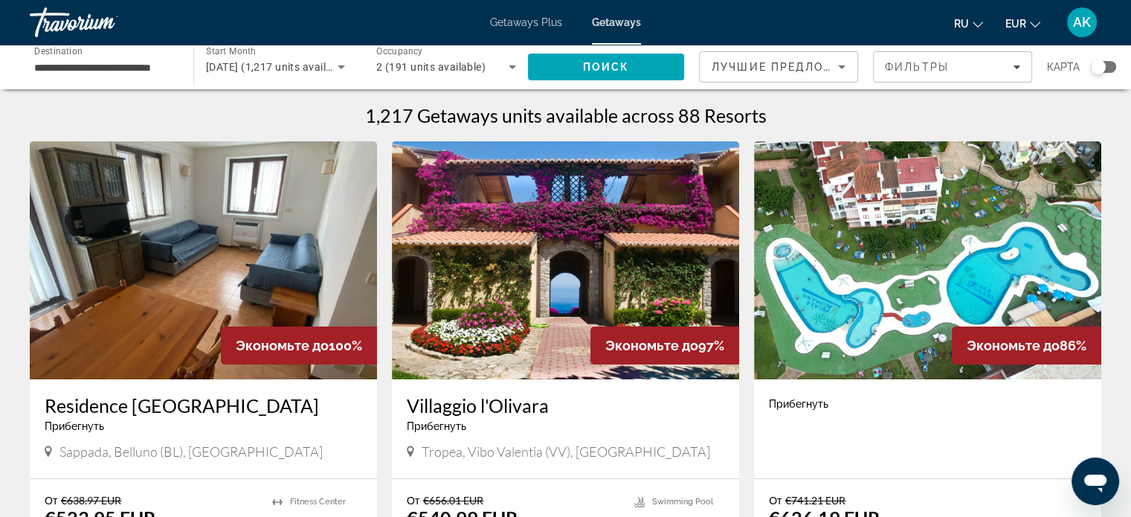
click at [1097, 73] on div "Search widget" at bounding box center [1098, 66] width 15 height 15
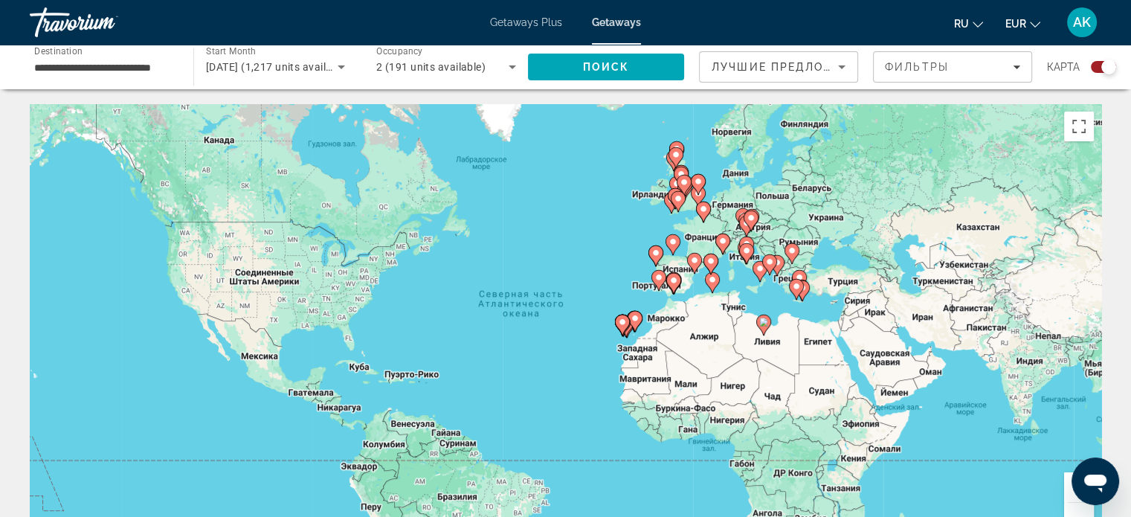
click at [749, 291] on div "Чтобы активировать перетаскивание с помощью клавиатуры, нажмите Alt + Ввод. Пос…" at bounding box center [565, 327] width 1071 height 446
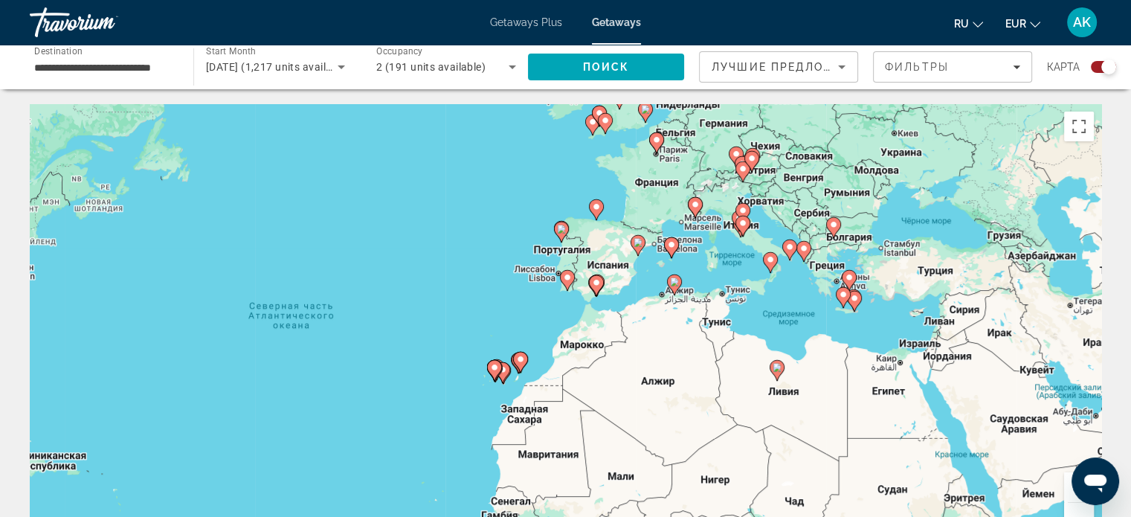
click at [743, 277] on div "Чтобы активировать перетаскивание с помощью клавиатуры, нажмите Alt + Ввод. Пос…" at bounding box center [565, 327] width 1071 height 446
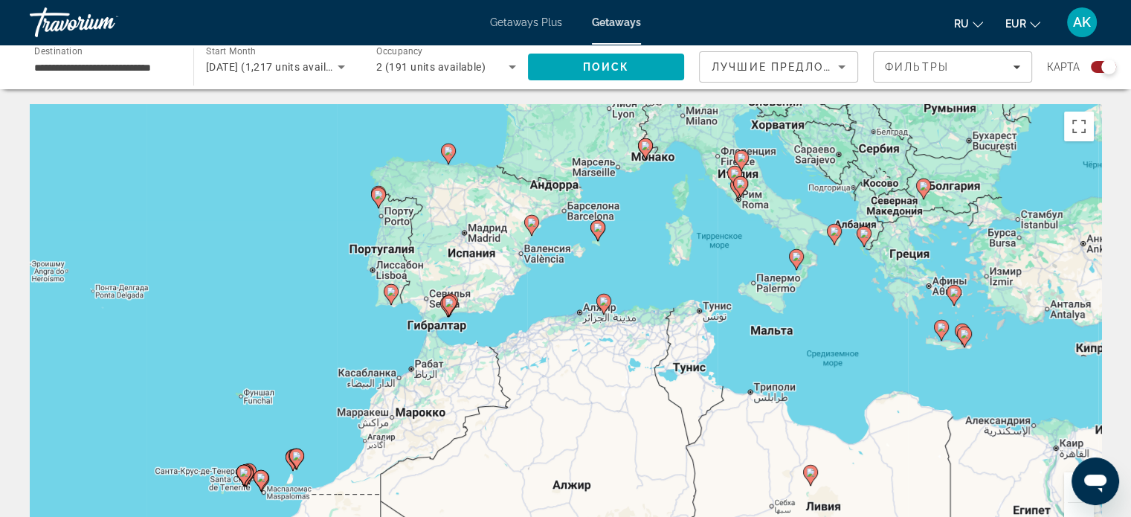
click at [925, 345] on div "Чтобы активировать перетаскивание с помощью клавиатуры, нажмите Alt + Ввод. Пос…" at bounding box center [565, 327] width 1071 height 446
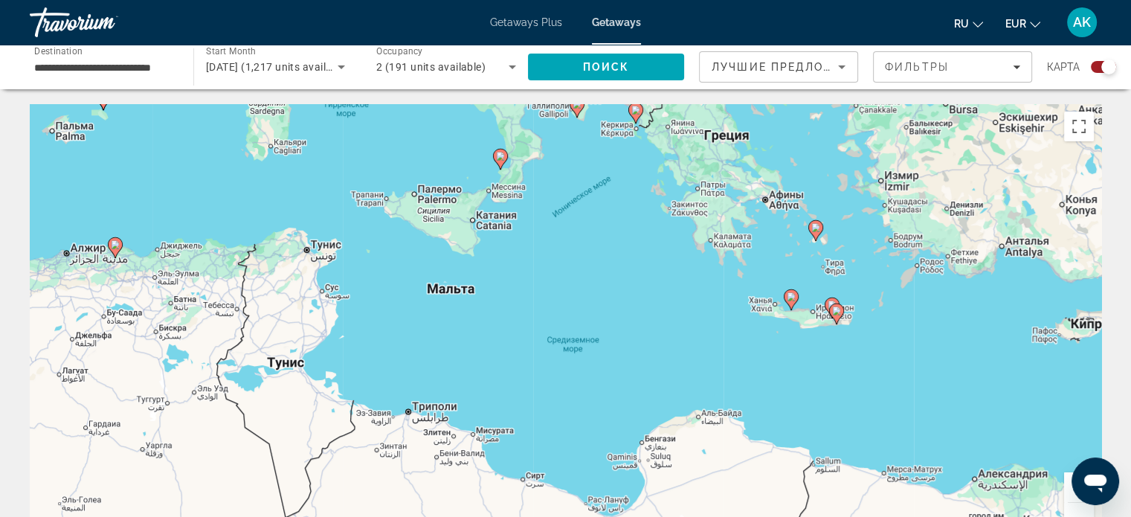
drag, startPoint x: 922, startPoint y: 346, endPoint x: 728, endPoint y: 309, distance: 197.7
click at [728, 309] on div "Чтобы активировать перетаскивание с помощью клавиатуры, нажмите Alt + Ввод. Пос…" at bounding box center [565, 327] width 1071 height 446
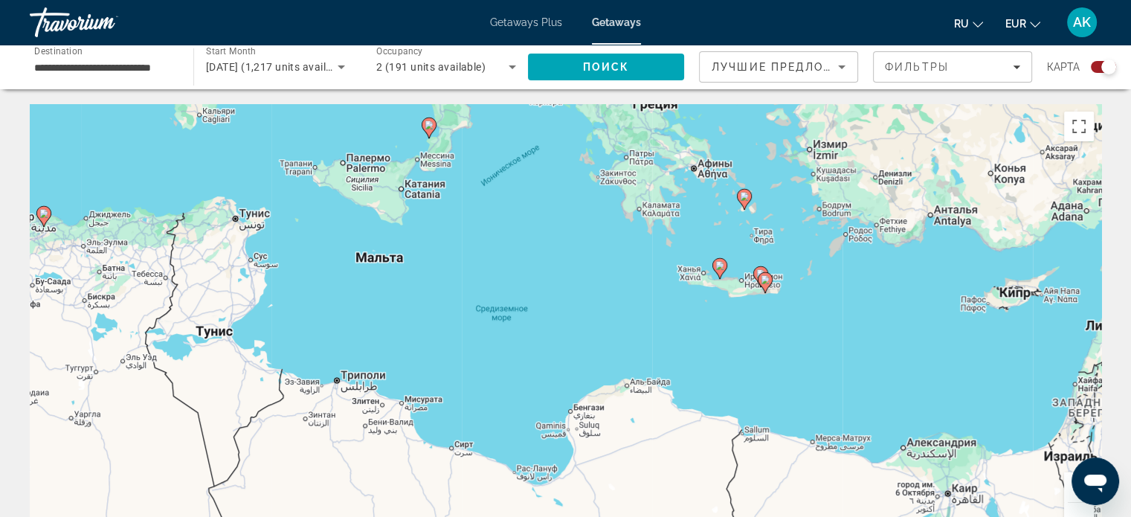
click at [789, 267] on div "Чтобы активировать перетаскивание с помощью клавиатуры, нажмите Alt + Ввод. Пос…" at bounding box center [565, 327] width 1071 height 446
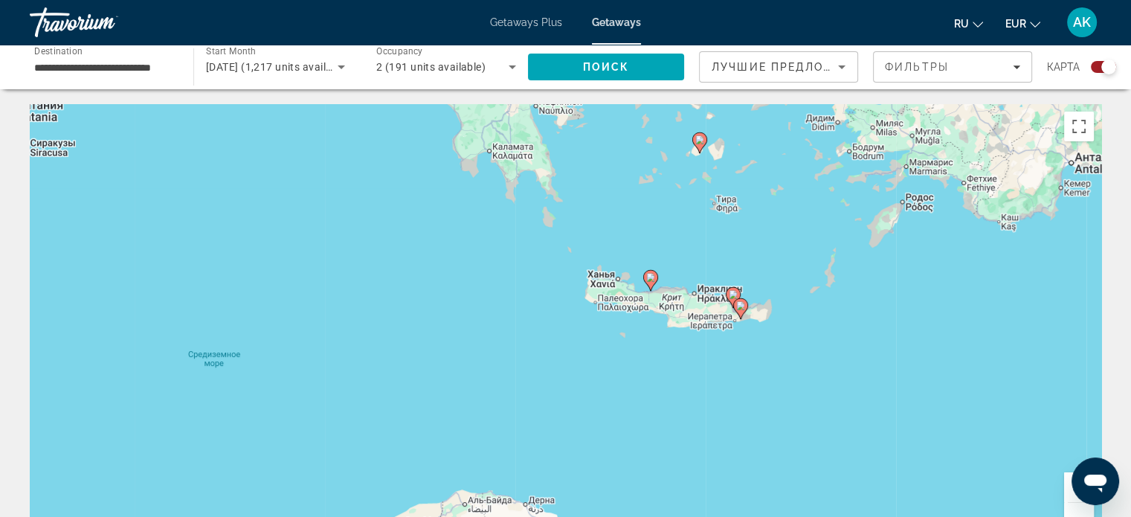
click at [687, 262] on div "Чтобы активировать перетаскивание с помощью клавиатуры, нажмите Alt + Ввод. Пос…" at bounding box center [565, 327] width 1071 height 446
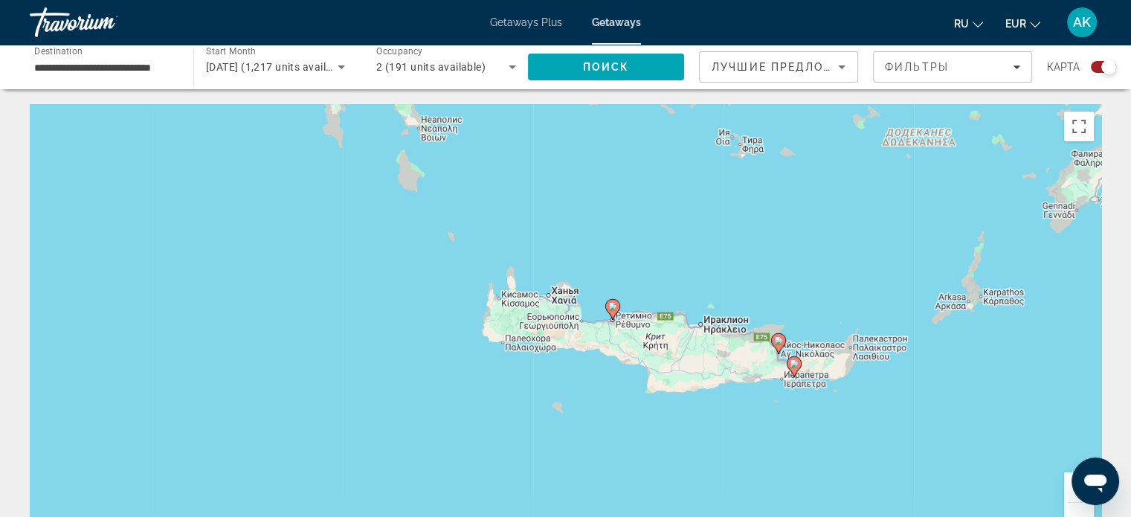
click at [680, 286] on div "Чтобы активировать перетаскивание с помощью клавиатуры, нажмите Alt + Ввод. Пос…" at bounding box center [565, 327] width 1071 height 446
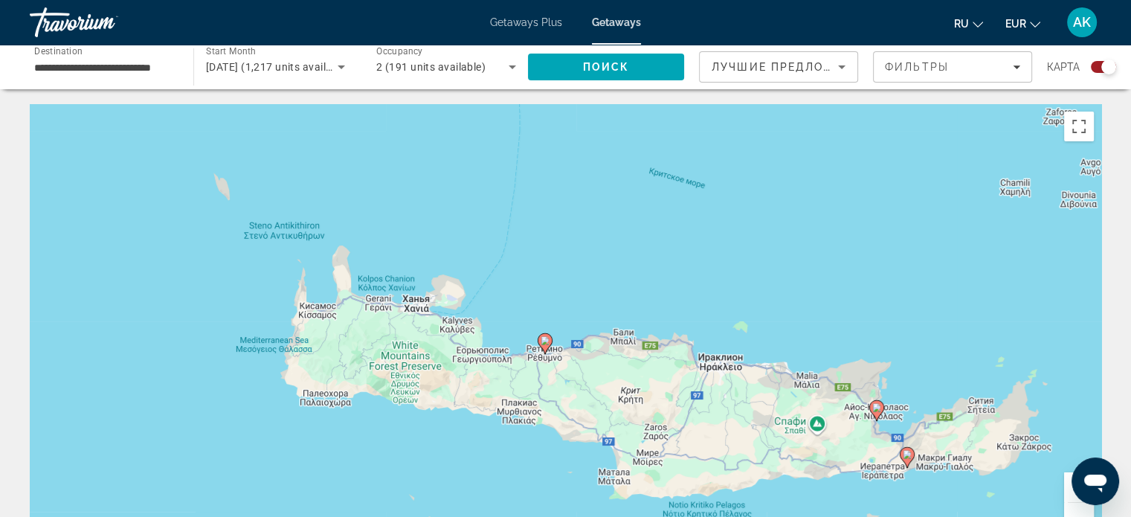
click at [546, 344] on image "Main content" at bounding box center [545, 340] width 9 height 9
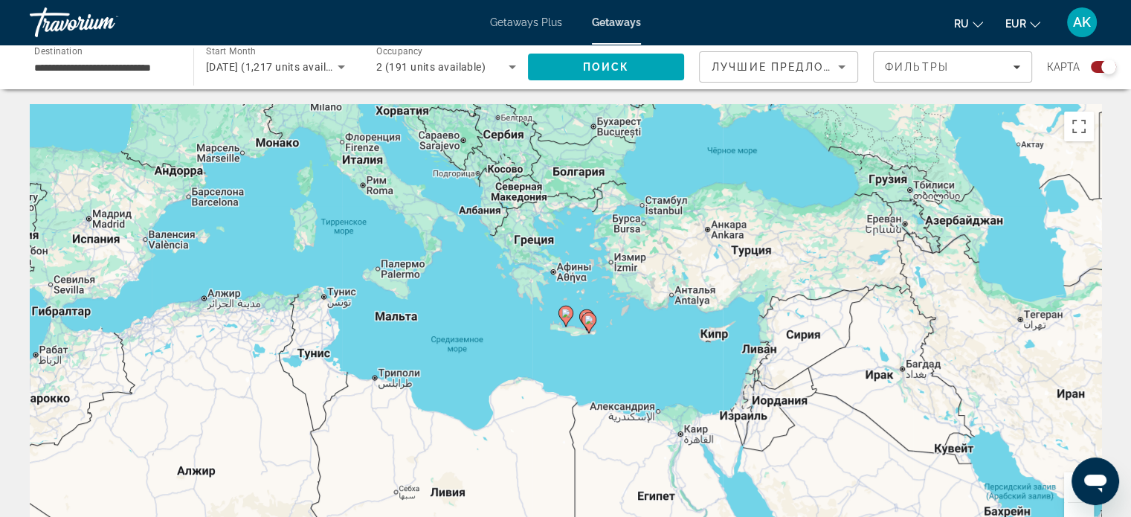
click at [578, 296] on div "Для навигации используйте клавиши со стрелками. Чтобы активировать перетаскиван…" at bounding box center [565, 327] width 1071 height 446
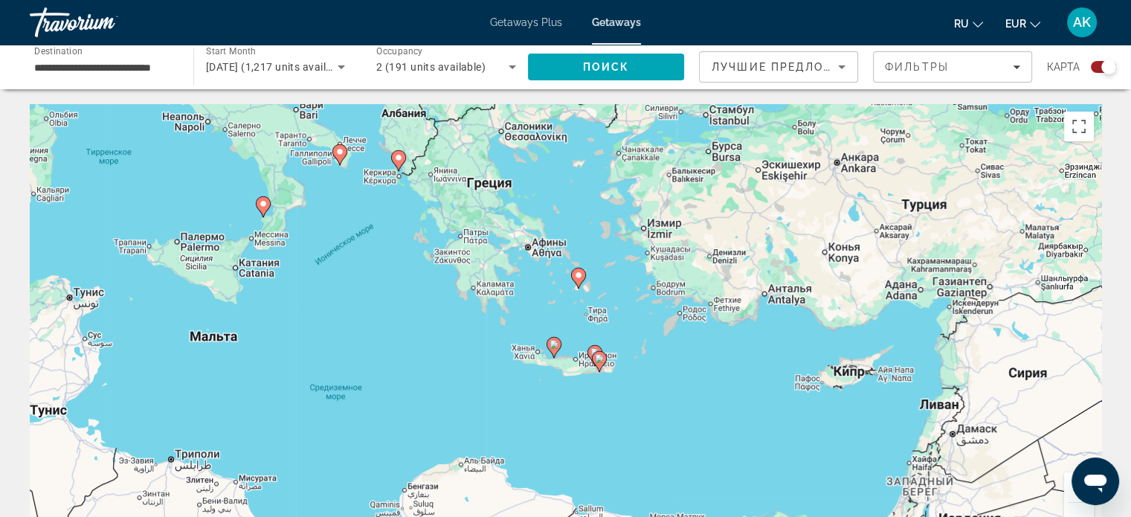
click at [583, 326] on div "Чтобы активировать перетаскивание с помощью клавиатуры, нажмите Alt + Ввод. Пос…" at bounding box center [565, 327] width 1071 height 446
click at [553, 347] on image "Main content" at bounding box center [553, 344] width 9 height 9
click at [553, 347] on div "Чтобы активировать перетаскивание с помощью клавиатуры, нажмите Alt + Ввод. Пос…" at bounding box center [565, 327] width 1071 height 446
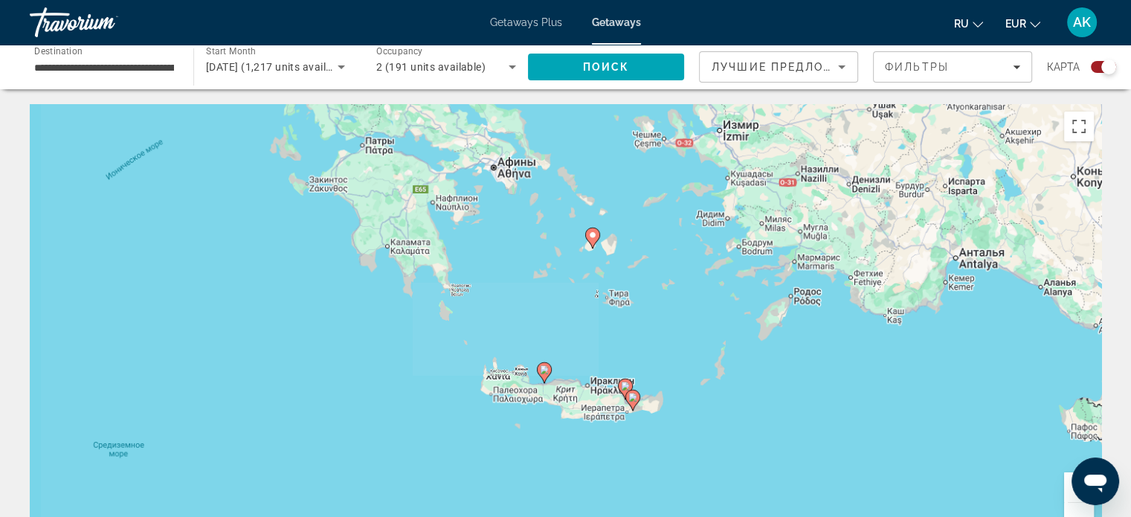
click at [553, 347] on div "Для навигации используйте клавиши со стрелками. Чтобы активировать перетаскиван…" at bounding box center [565, 327] width 1071 height 446
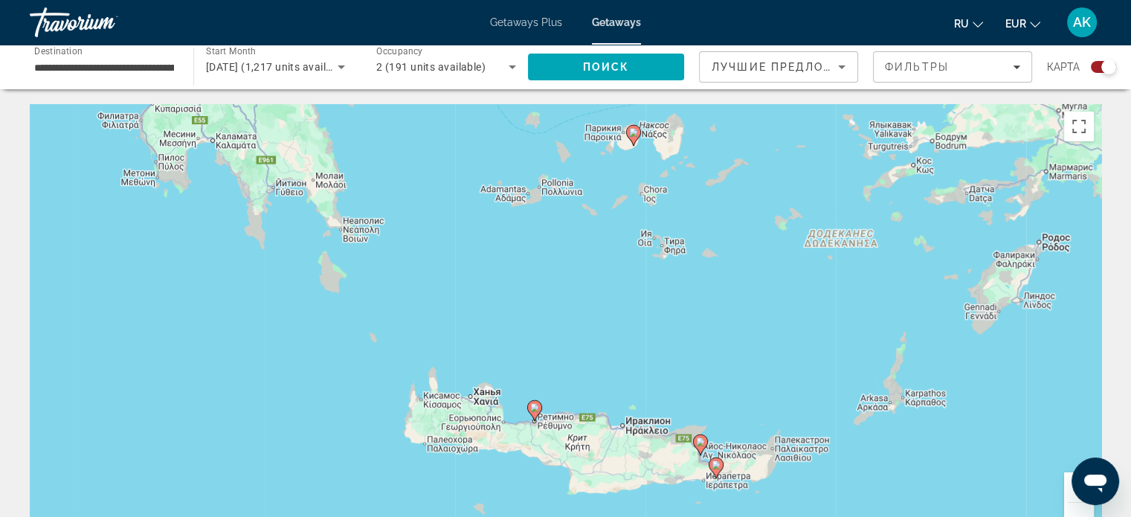
drag, startPoint x: 555, startPoint y: 391, endPoint x: 554, endPoint y: 399, distance: 7.5
click at [554, 396] on div "Чтобы активировать перетаскивание с помощью клавиатуры, нажмите Alt + Ввод. Пос…" at bounding box center [565, 327] width 1071 height 446
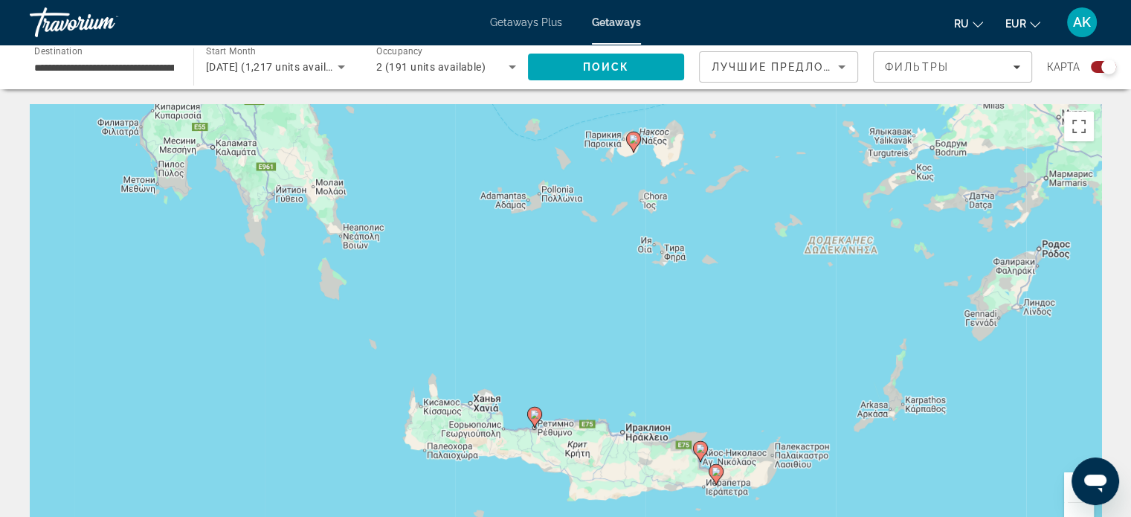
click at [548, 410] on div "Чтобы активировать перетаскивание с помощью клавиатуры, нажмите Alt + Ввод. Пос…" at bounding box center [565, 327] width 1071 height 446
click at [547, 419] on div "Чтобы активировать перетаскивание с помощью клавиатуры, нажмите Alt + Ввод. Пос…" at bounding box center [565, 327] width 1071 height 446
click at [547, 424] on div "Чтобы активировать перетаскивание с помощью клавиатуры, нажмите Alt + Ввод. Пос…" at bounding box center [565, 327] width 1071 height 446
click at [547, 425] on div "Чтобы активировать перетаскивание с помощью клавиатуры, нажмите Alt + Ввод. Пос…" at bounding box center [565, 327] width 1071 height 446
click at [563, 389] on div "Чтобы активировать перетаскивание с помощью клавиатуры, нажмите Alt + Ввод. Пос…" at bounding box center [565, 327] width 1071 height 446
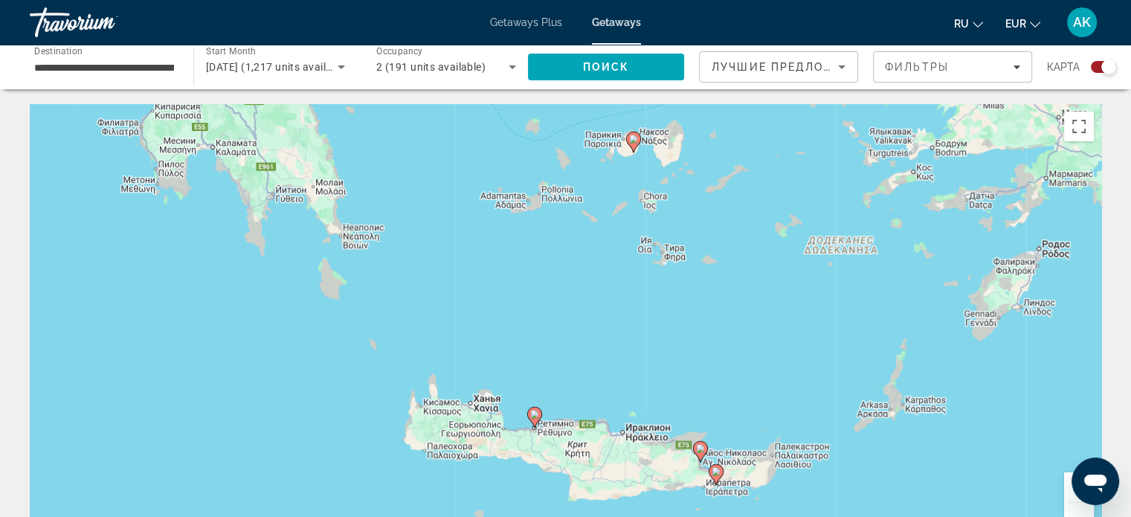
click at [563, 389] on div "Чтобы активировать перетаскивание с помощью клавиатуры, нажмите Alt + Ввод. Пос…" at bounding box center [565, 327] width 1071 height 446
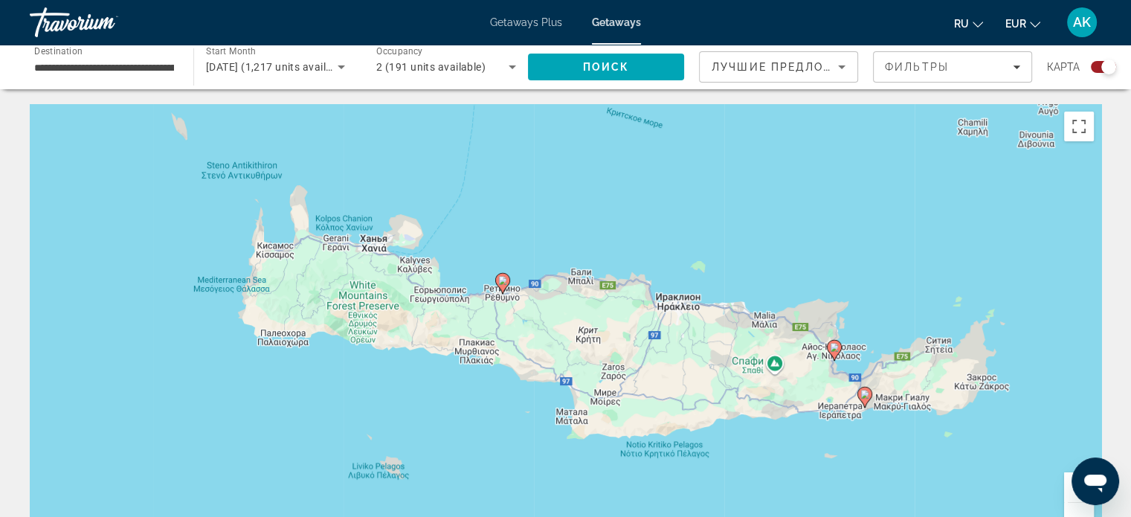
drag, startPoint x: 559, startPoint y: 429, endPoint x: 549, endPoint y: 267, distance: 162.4
click at [556, 256] on div "Чтобы активировать перетаскивание с помощью клавиатуры, нажмите Alt + Ввод. Пос…" at bounding box center [565, 327] width 1071 height 446
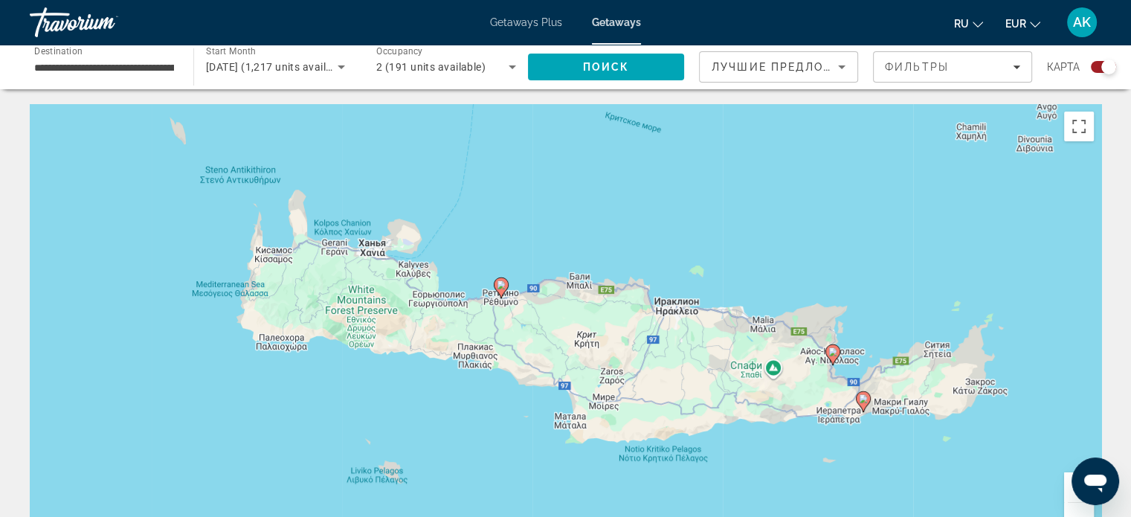
click at [489, 313] on div "Чтобы активировать перетаскивание с помощью клавиатуры, нажмите Alt + Ввод. Пос…" at bounding box center [565, 327] width 1071 height 446
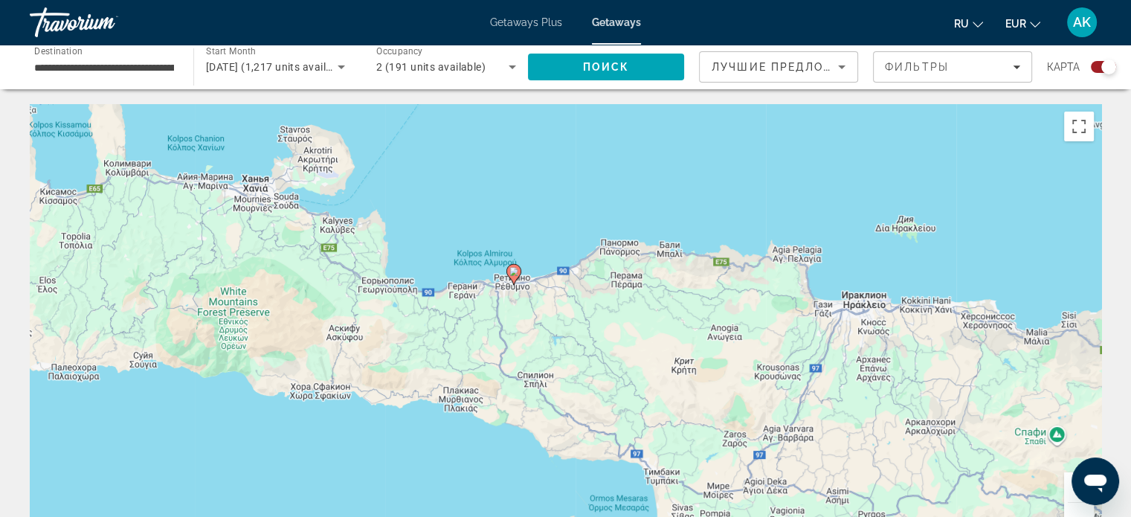
click at [496, 313] on div "Чтобы активировать перетаскивание с помощью клавиатуры, нажмите Alt + Ввод. Пос…" at bounding box center [565, 327] width 1071 height 446
click at [496, 312] on div "Чтобы активировать перетаскивание с помощью клавиатуры, нажмите Alt + Ввод. Пос…" at bounding box center [565, 327] width 1071 height 446
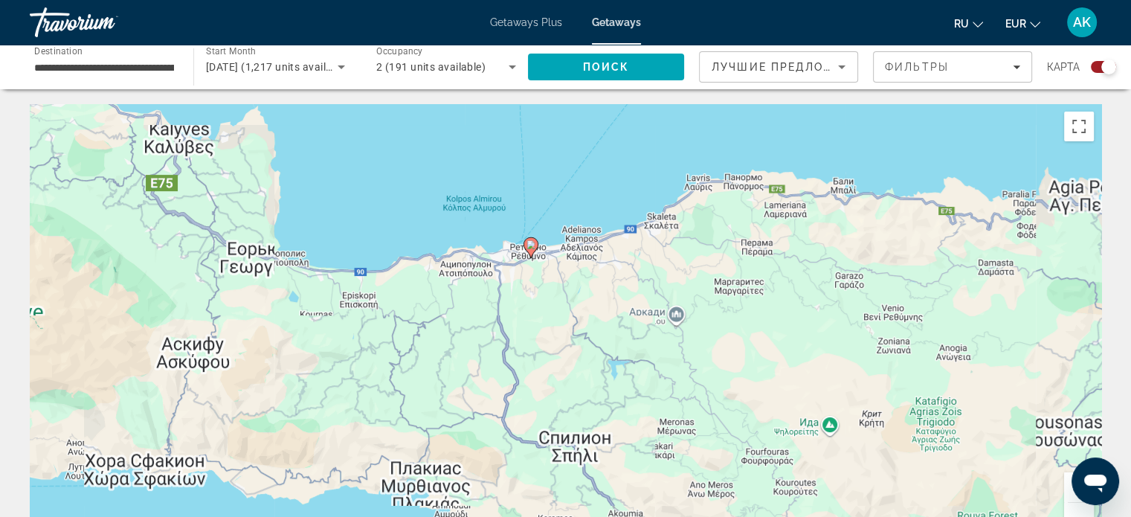
click at [535, 282] on div "Чтобы активировать перетаскивание с помощью клавиатуры, нажмите Alt + Ввод. Пос…" at bounding box center [565, 327] width 1071 height 446
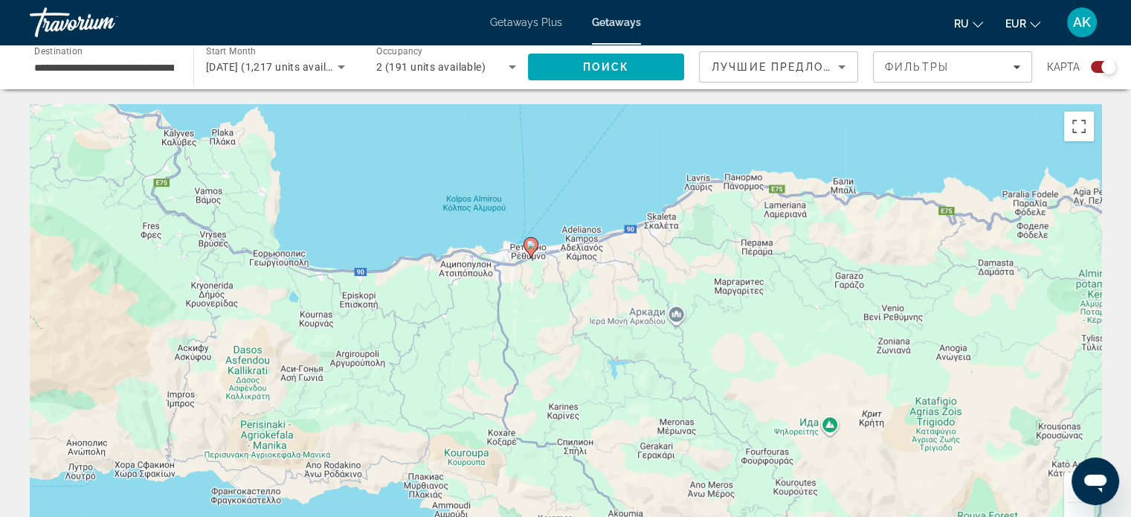
click at [535, 282] on div "Чтобы активировать перетаскивание с помощью клавиатуры, нажмите Alt + Ввод. Пос…" at bounding box center [565, 327] width 1071 height 446
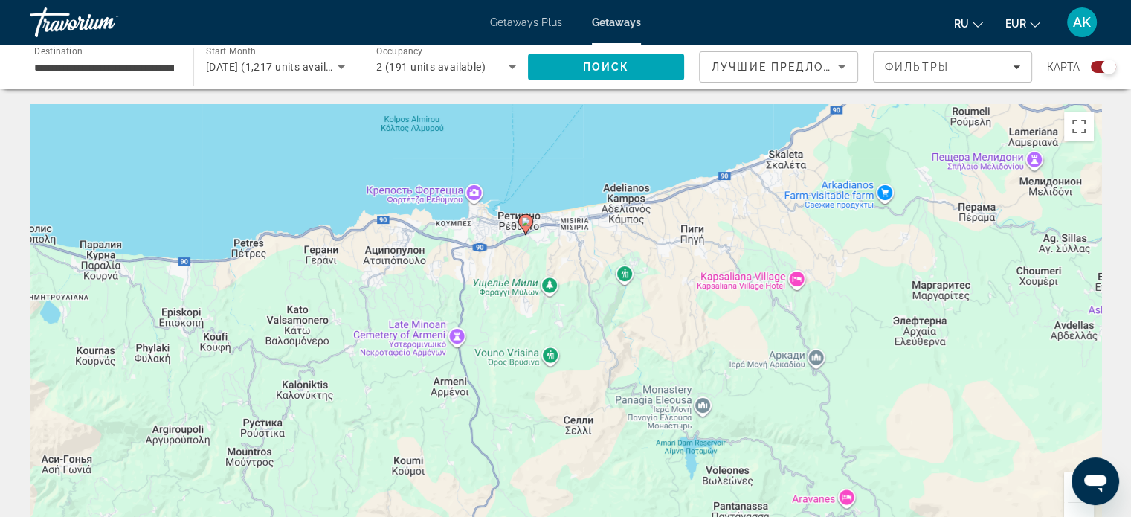
click at [542, 256] on div "Чтобы активировать перетаскивание с помощью клавиатуры, нажмите Alt + Ввод. Пос…" at bounding box center [565, 327] width 1071 height 446
click at [542, 257] on div "Чтобы активировать перетаскивание с помощью клавиатуры, нажмите Alt + Ввод. Пос…" at bounding box center [565, 327] width 1071 height 446
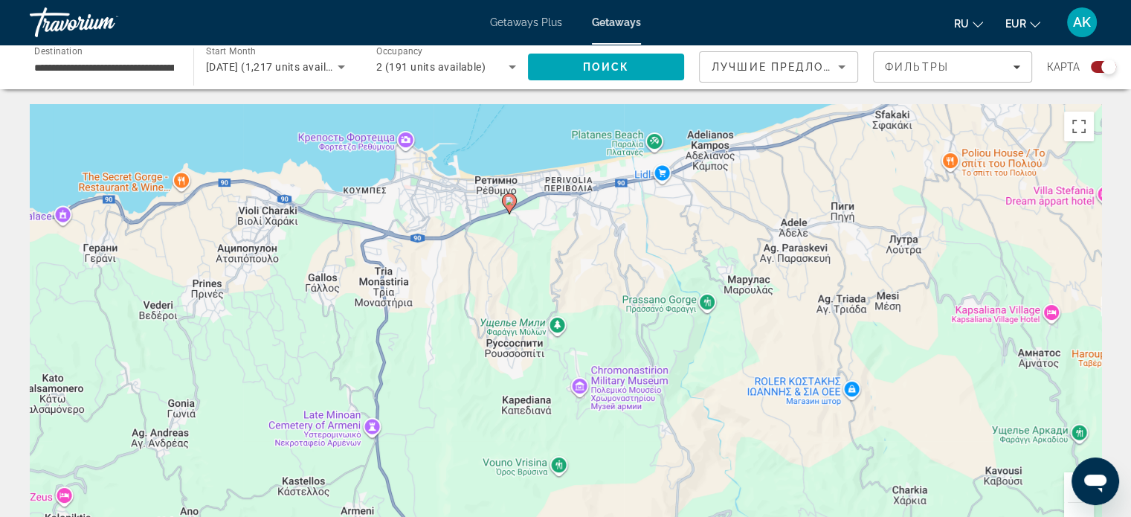
click at [544, 223] on div "Чтобы активировать перетаскивание с помощью клавиатуры, нажмите Alt + Ввод. Пос…" at bounding box center [565, 327] width 1071 height 446
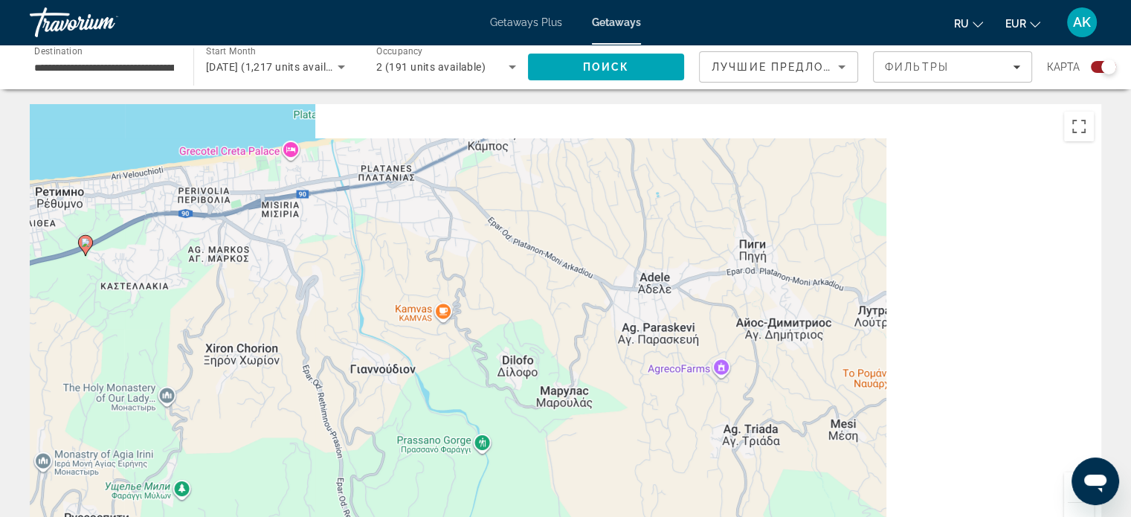
drag, startPoint x: 770, startPoint y: 245, endPoint x: 234, endPoint y: 361, distance: 548.6
click at [290, 317] on div "Чтобы активировать перетаскивание с помощью клавиатуры, нажмите Alt + Ввод. Пос…" at bounding box center [565, 327] width 1071 height 446
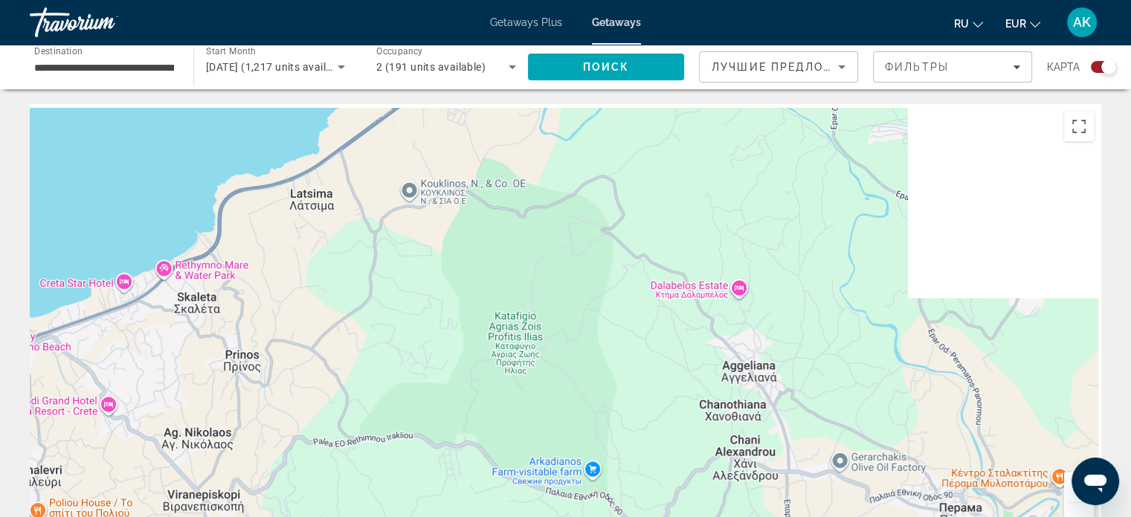
drag, startPoint x: 483, startPoint y: 276, endPoint x: 275, endPoint y: 442, distance: 266.0
click at [262, 454] on div "Main content" at bounding box center [565, 327] width 1071 height 446
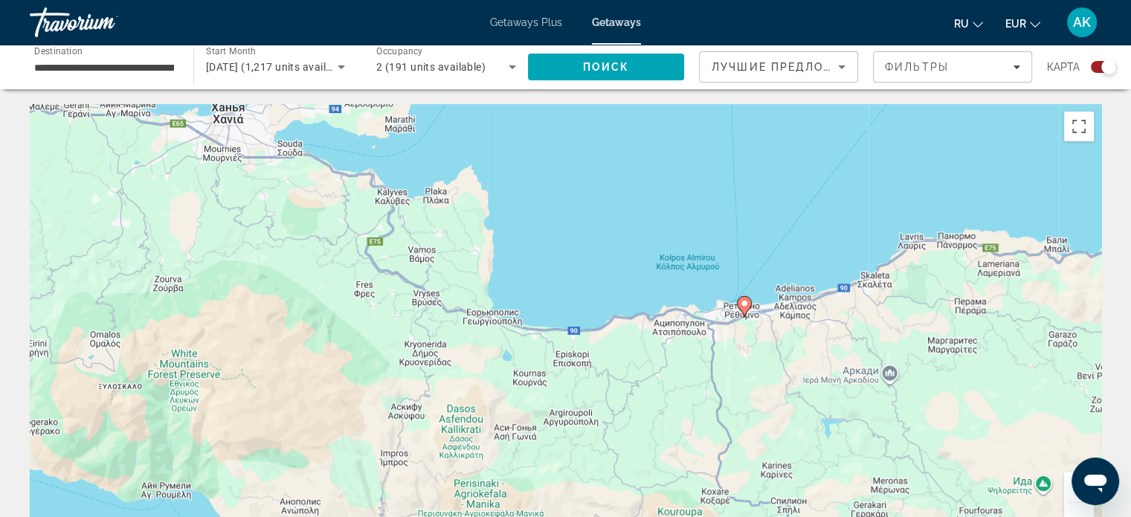
drag, startPoint x: 426, startPoint y: 355, endPoint x: 830, endPoint y: 300, distance: 407.5
click at [830, 300] on div "Чтобы активировать перетаскивание с помощью клавиатуры, нажмите Alt + Ввод. Пос…" at bounding box center [565, 327] width 1071 height 446
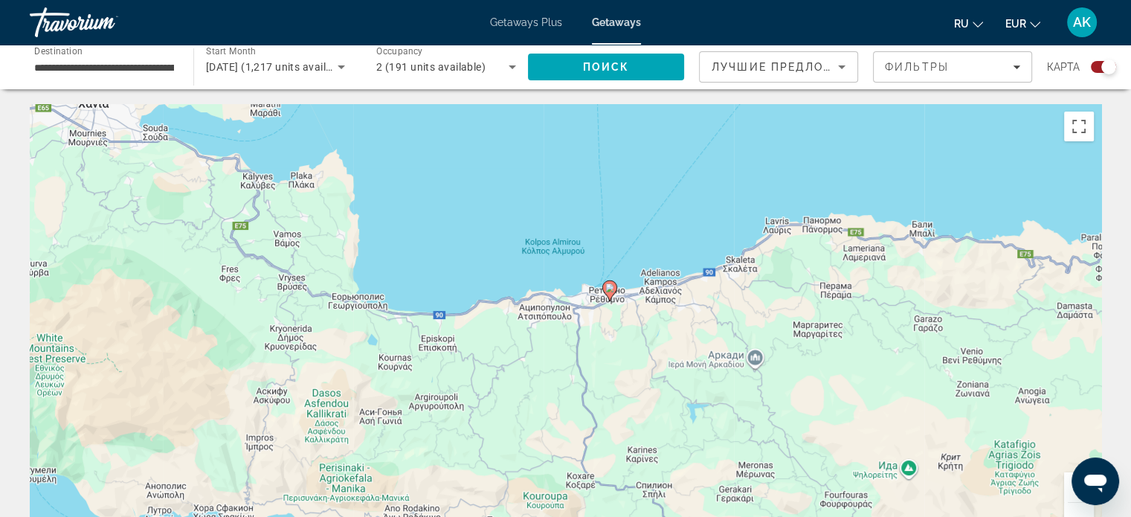
drag, startPoint x: 774, startPoint y: 362, endPoint x: 168, endPoint y: 276, distance: 612.0
click at [168, 276] on div "Чтобы активировать перетаскивание с помощью клавиатуры, нажмите Alt + Ввод. Пос…" at bounding box center [565, 327] width 1071 height 446
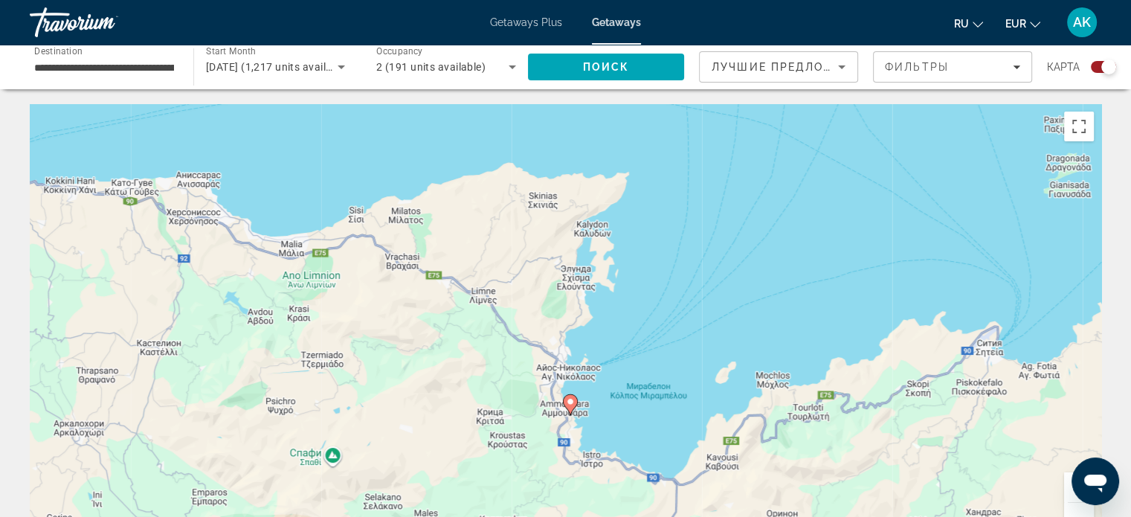
drag, startPoint x: 645, startPoint y: 289, endPoint x: 92, endPoint y: 254, distance: 553.5
click at [92, 254] on div "Чтобы активировать перетаскивание с помощью клавиатуры, нажмите Alt + Ввод. Пос…" at bounding box center [565, 327] width 1071 height 446
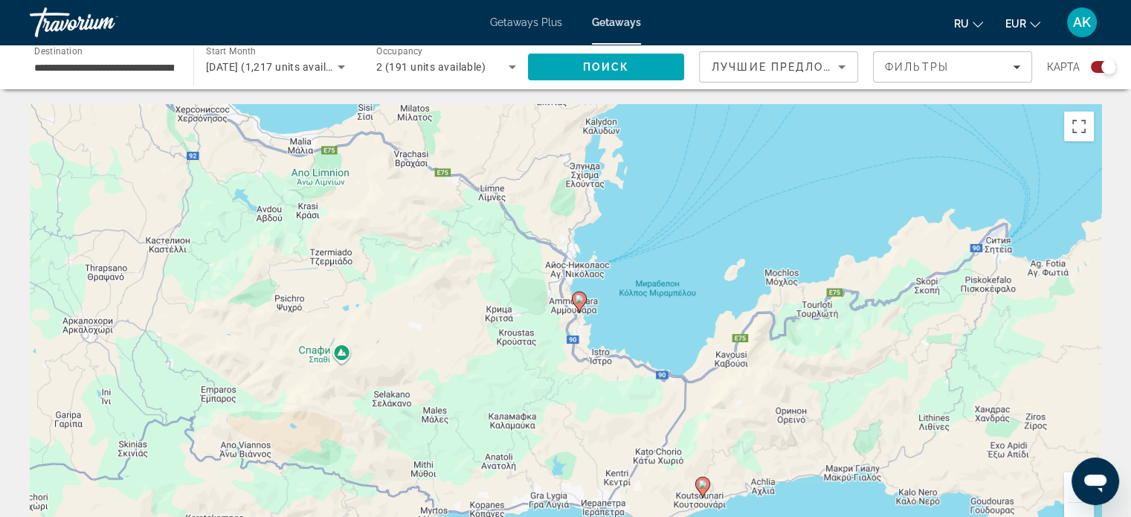
drag, startPoint x: 433, startPoint y: 295, endPoint x: 465, endPoint y: 207, distance: 93.4
click at [446, 187] on div "Чтобы активировать перетаскивание с помощью клавиатуры, нажмите Alt + Ввод. Пос…" at bounding box center [565, 327] width 1071 height 446
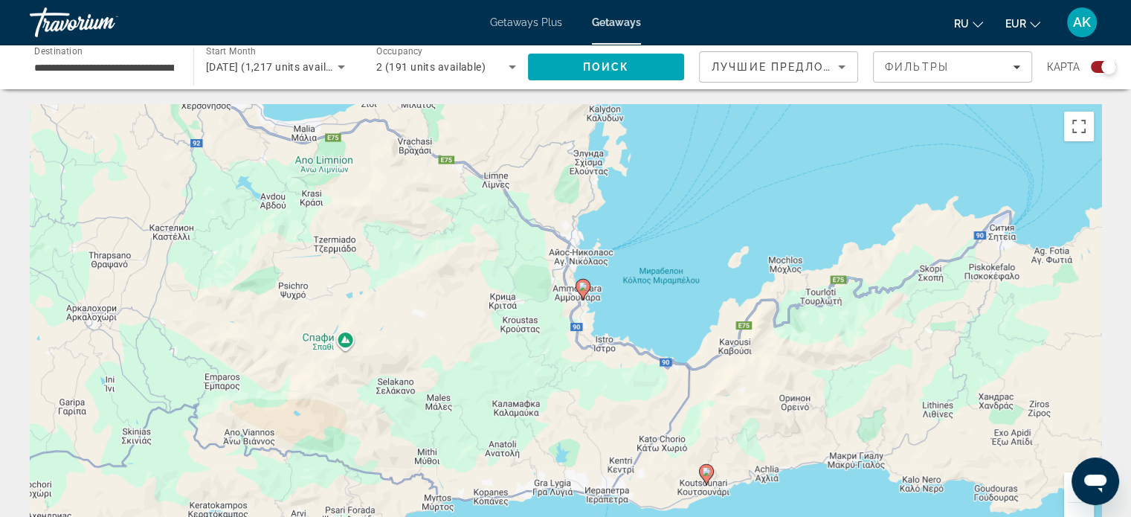
click at [634, 317] on div "Чтобы активировать перетаскивание с помощью клавиатуры, нажмите Alt + Ввод. Пос…" at bounding box center [565, 327] width 1071 height 446
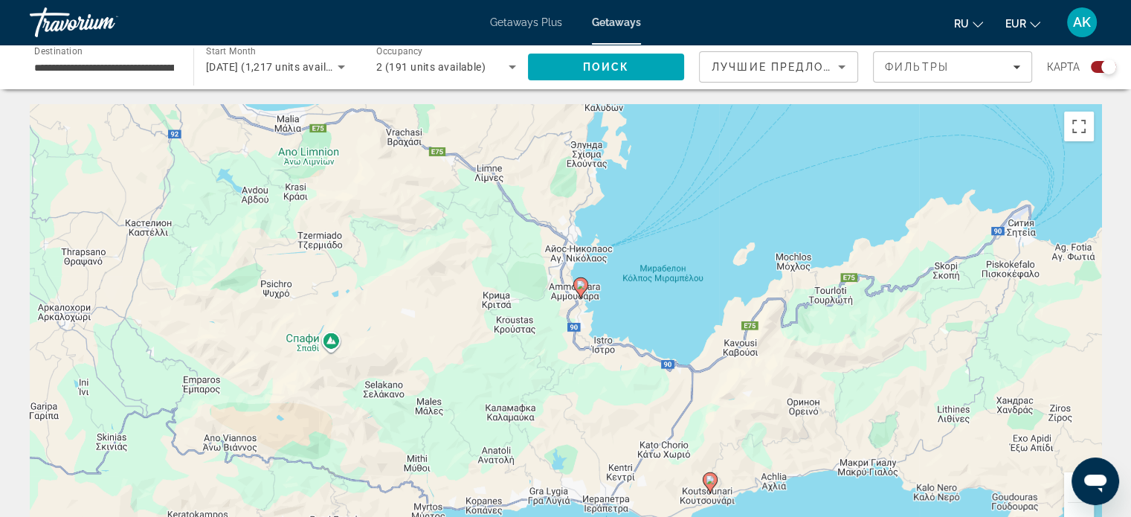
click at [634, 317] on div "Чтобы активировать перетаскивание с помощью клавиатуры, нажмите Alt + Ввод. Пос…" at bounding box center [565, 327] width 1071 height 446
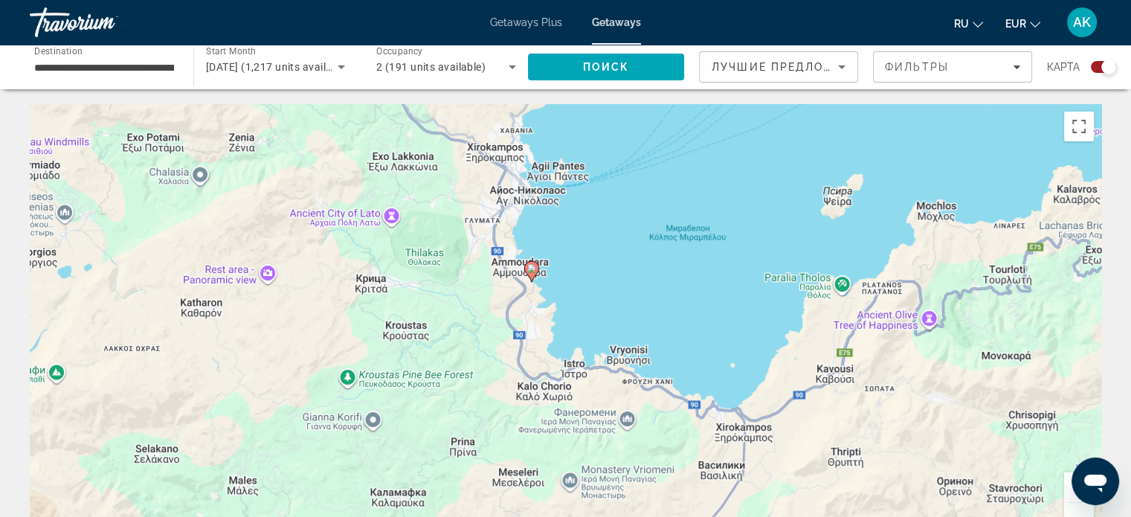
click at [609, 280] on div "Чтобы активировать перетаскивание с помощью клавиатуры, нажмите Alt + Ввод. Пос…" at bounding box center [565, 327] width 1071 height 446
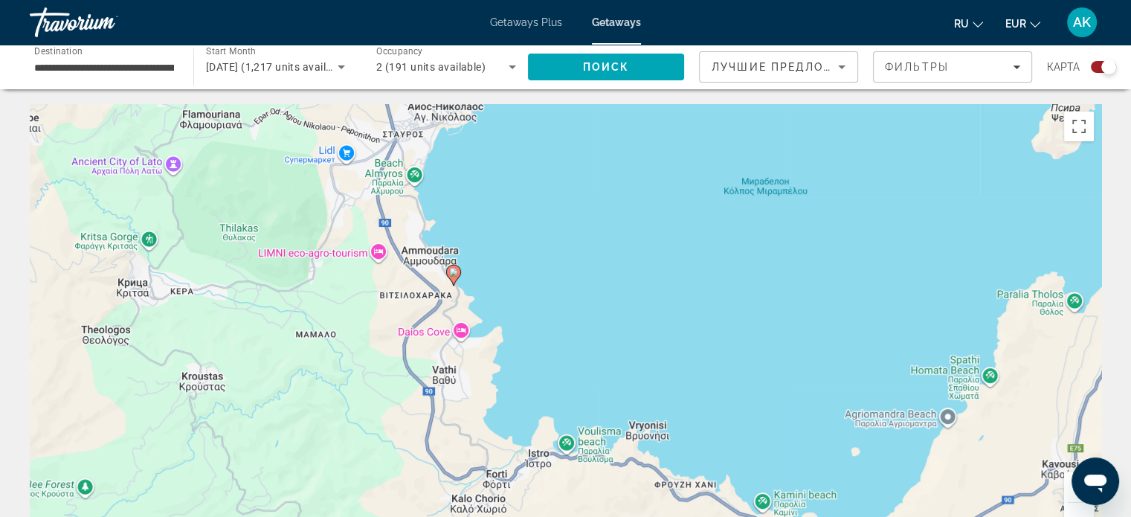
click at [475, 276] on div "Чтобы активировать перетаскивание с помощью клавиатуры, нажмите Alt + Ввод. Пос…" at bounding box center [565, 327] width 1071 height 446
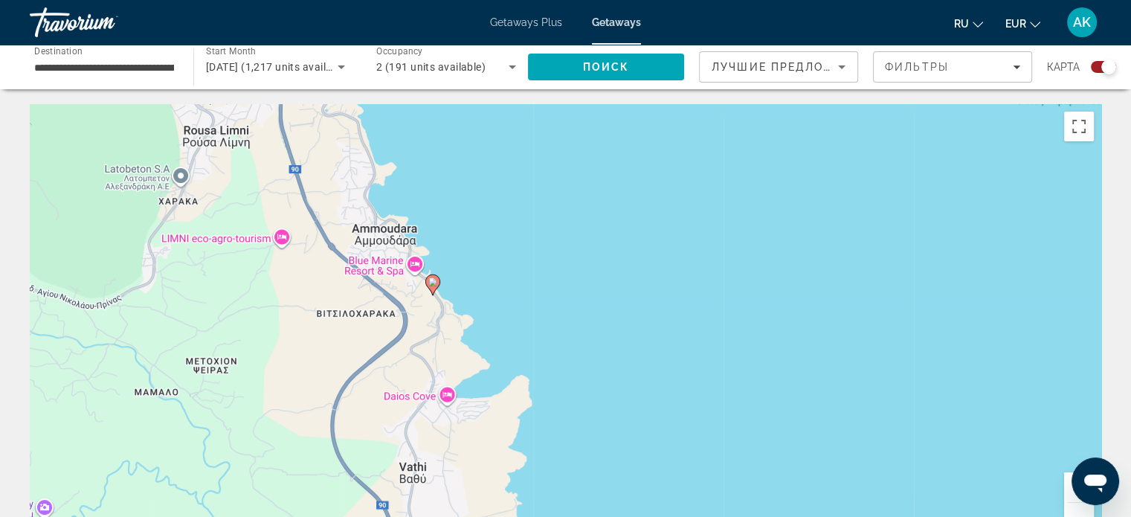
click at [453, 304] on div "Чтобы активировать перетаскивание с помощью клавиатуры, нажмите Alt + Ввод. Пос…" at bounding box center [565, 327] width 1071 height 446
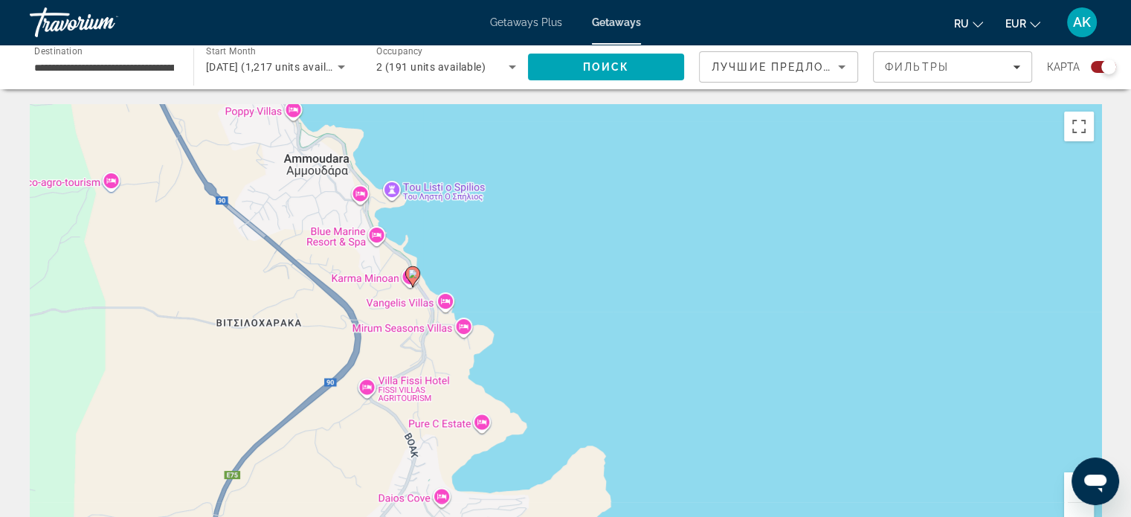
click at [440, 282] on div "Чтобы активировать перетаскивание с помощью клавиатуры, нажмите Alt + Ввод. Пос…" at bounding box center [565, 327] width 1071 height 446
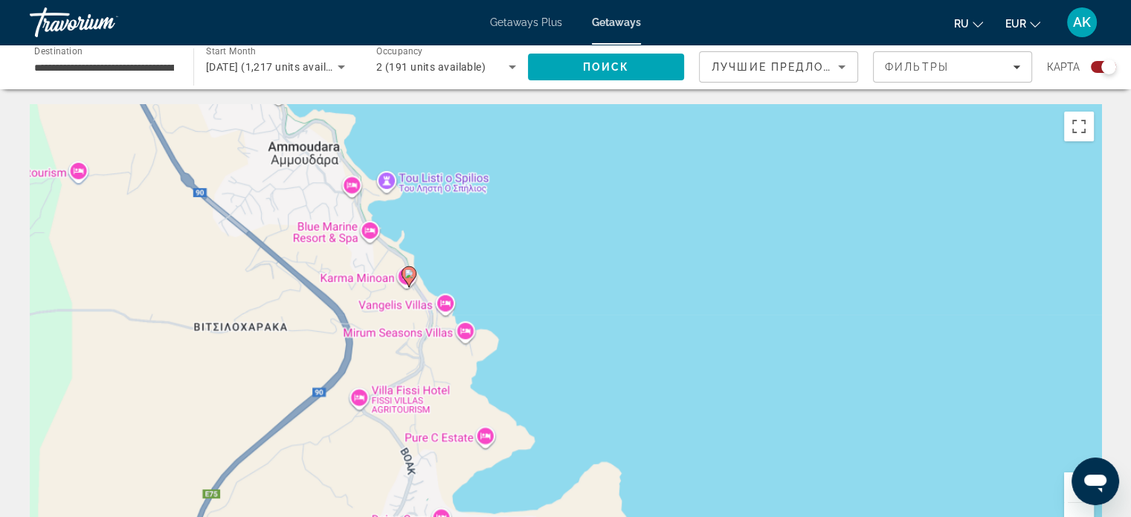
click at [440, 282] on div "Чтобы активировать перетаскивание с помощью клавиатуры, нажмите Alt + Ввод. Пос…" at bounding box center [565, 327] width 1071 height 446
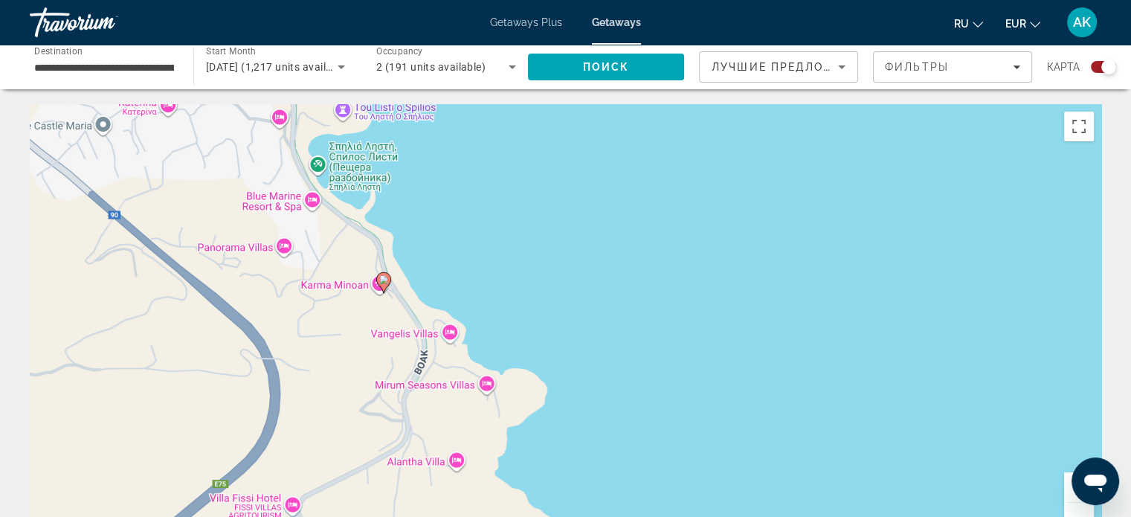
click at [427, 291] on div "Чтобы активировать перетаскивание с помощью клавиатуры, нажмите Alt + Ввод. Пос…" at bounding box center [565, 327] width 1071 height 446
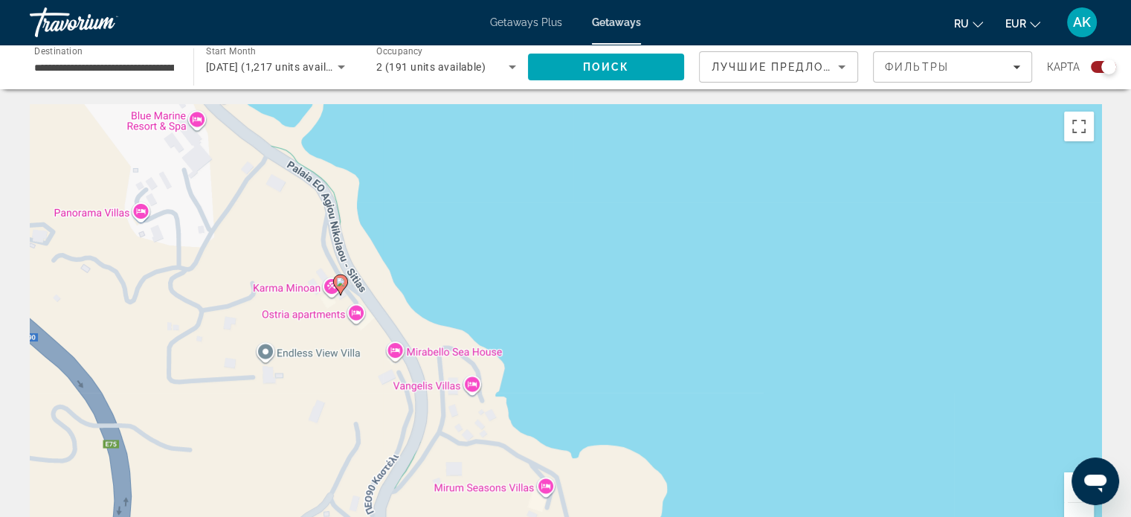
click at [427, 291] on div "Чтобы активировать перетаскивание с помощью клавиатуры, нажмите Alt + Ввод. Пос…" at bounding box center [565, 327] width 1071 height 446
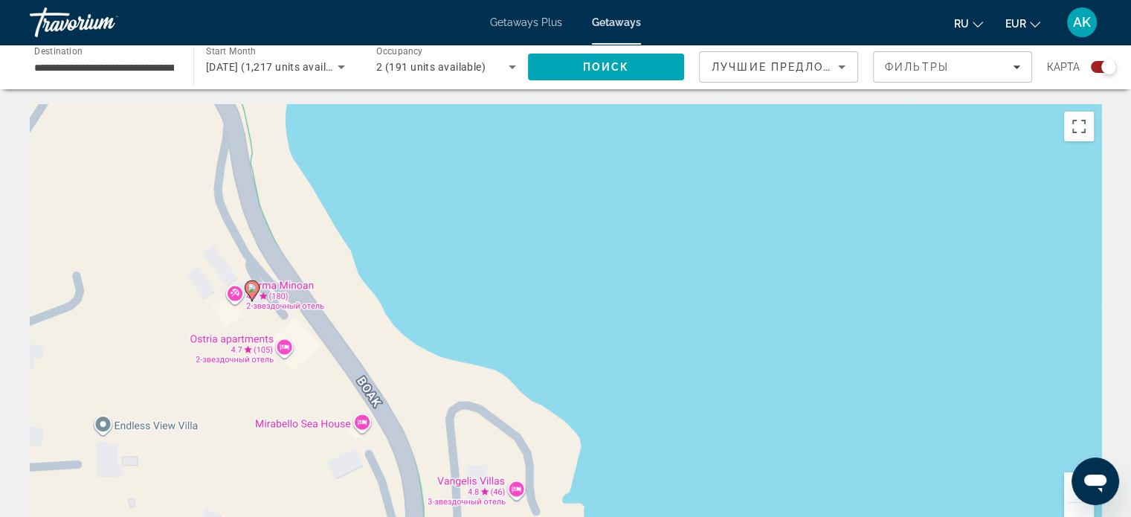
click at [251, 288] on image "Main content" at bounding box center [252, 287] width 9 height 9
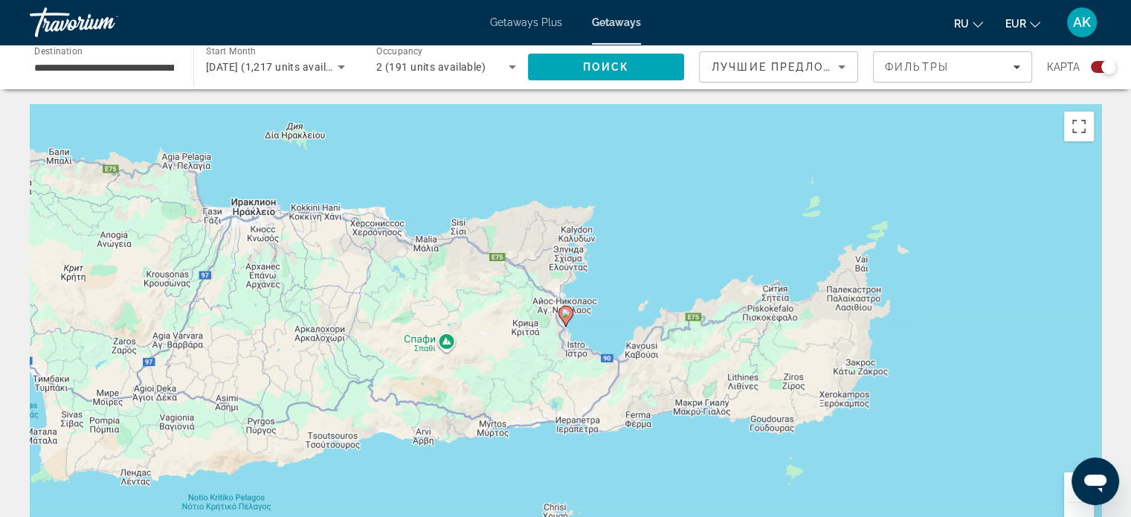
click at [567, 320] on icon "Main content" at bounding box center [564, 315] width 13 height 19
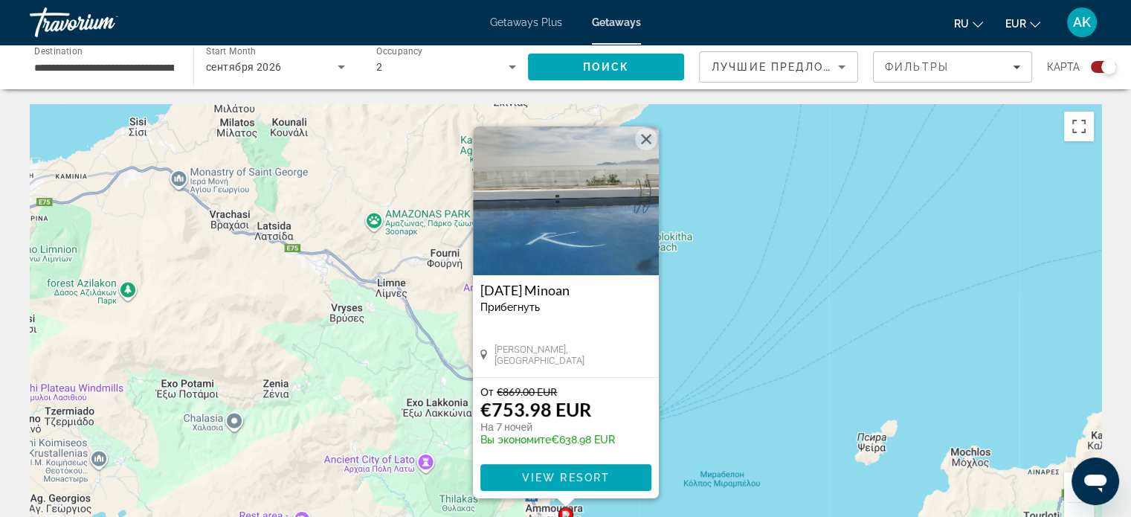
click at [648, 133] on button "Закрыть" at bounding box center [646, 139] width 22 height 22
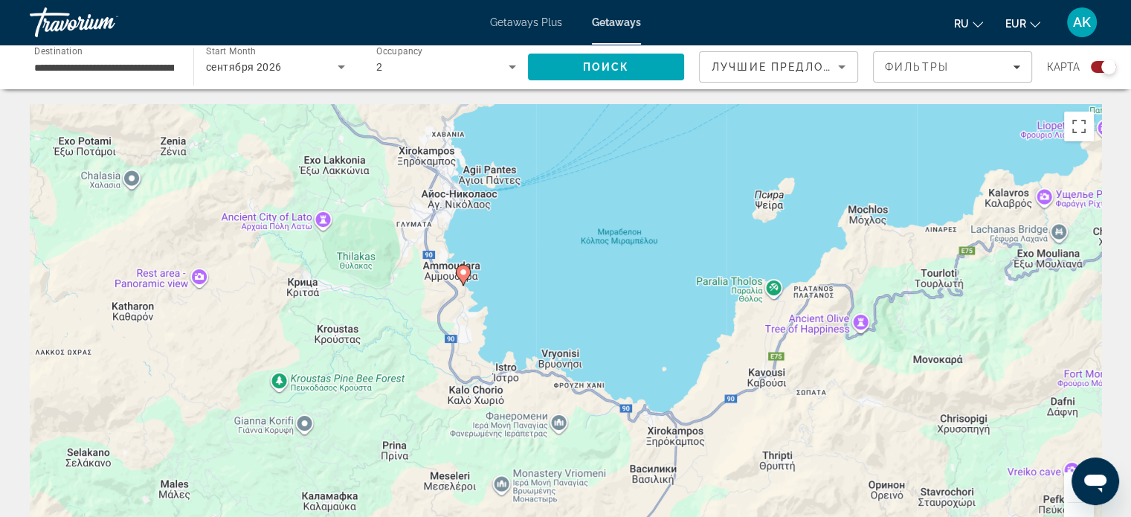
drag, startPoint x: 802, startPoint y: 390, endPoint x: 713, endPoint y: 199, distance: 211.6
click at [714, 200] on div "Чтобы активировать перетаскивание с помощью клавиатуры, нажмите Alt + Ввод. Пос…" at bounding box center [565, 327] width 1071 height 446
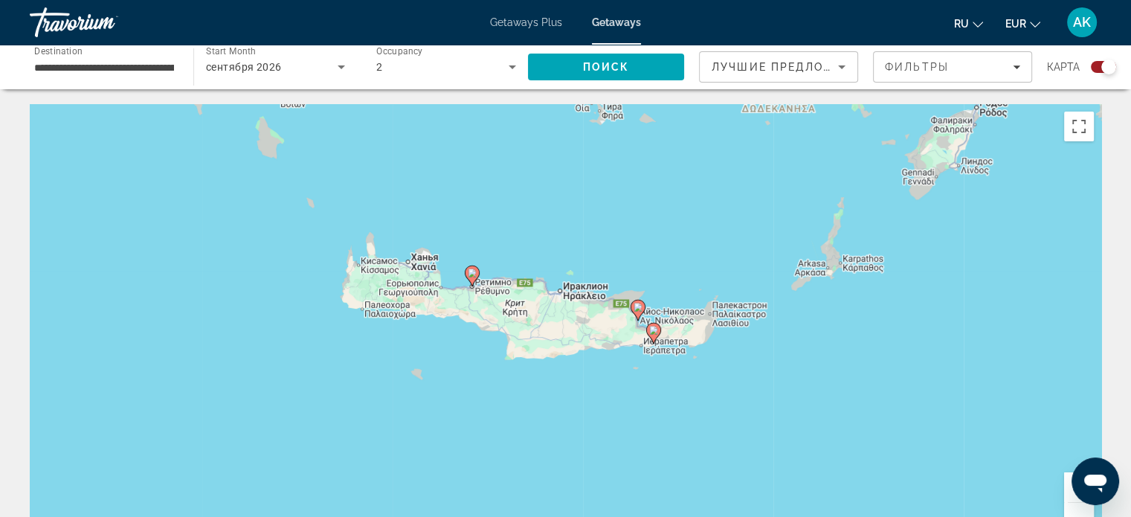
drag, startPoint x: 490, startPoint y: 239, endPoint x: 547, endPoint y: 320, distance: 99.2
click at [547, 320] on div "Чтобы активировать перетаскивание с помощью клавиатуры, нажмите Alt + Ввод. Пос…" at bounding box center [565, 327] width 1071 height 446
click at [306, 61] on div "сентября 2026" at bounding box center [272, 67] width 132 height 18
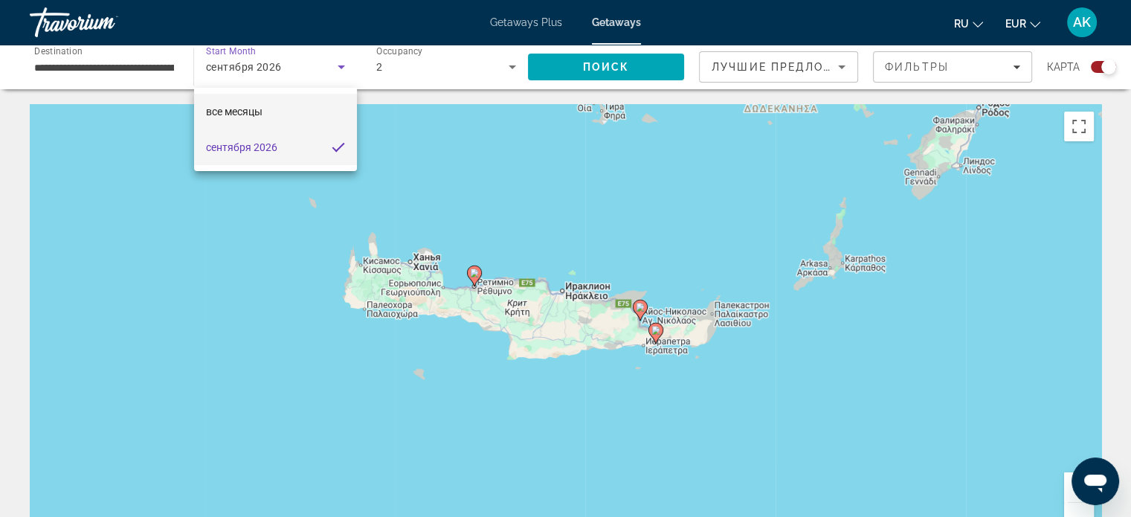
click at [265, 106] on mat-option "все месяцы" at bounding box center [275, 112] width 163 height 36
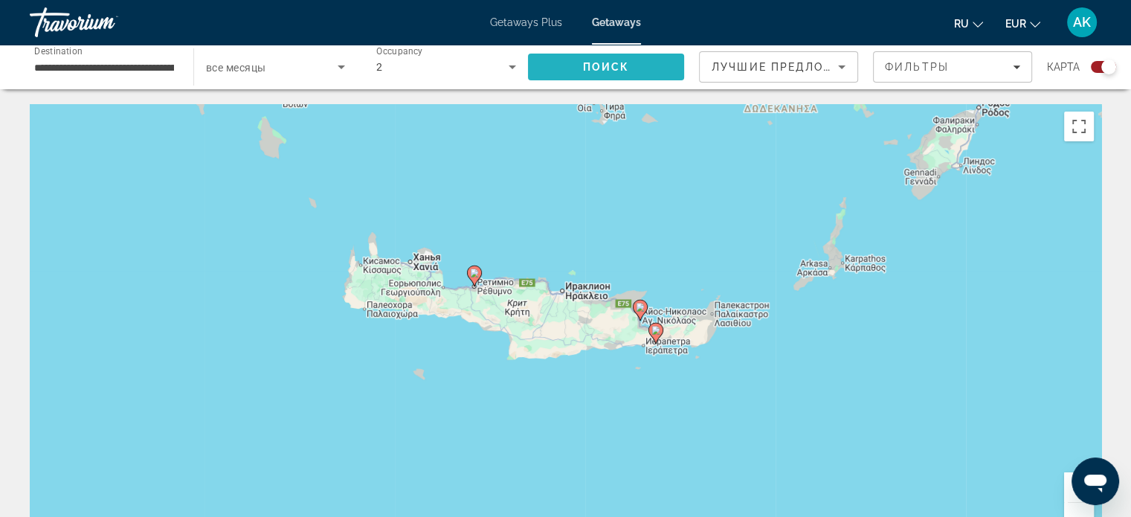
click at [617, 74] on span "Search" at bounding box center [606, 67] width 156 height 36
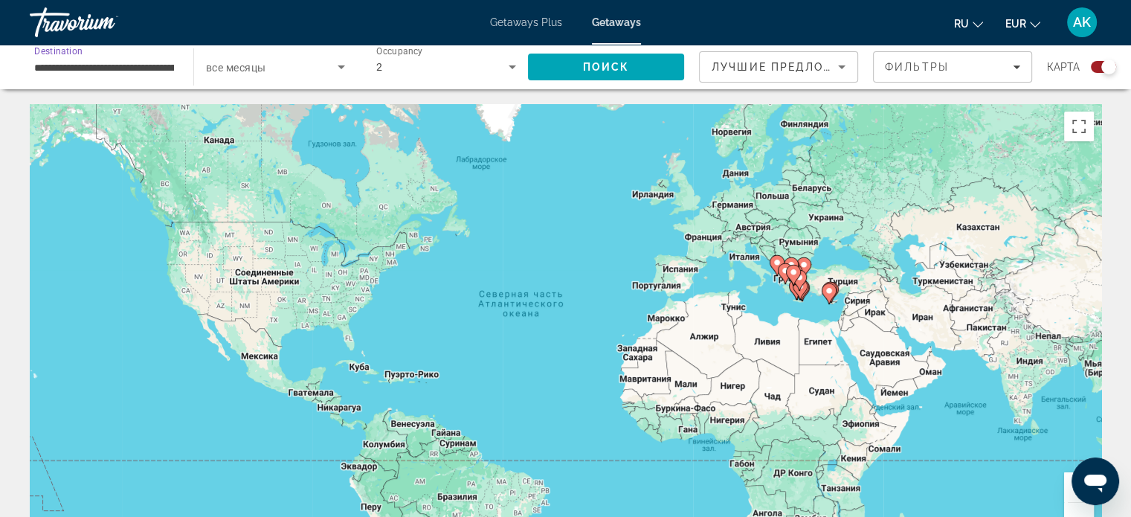
click at [146, 66] on input "**********" at bounding box center [104, 68] width 140 height 18
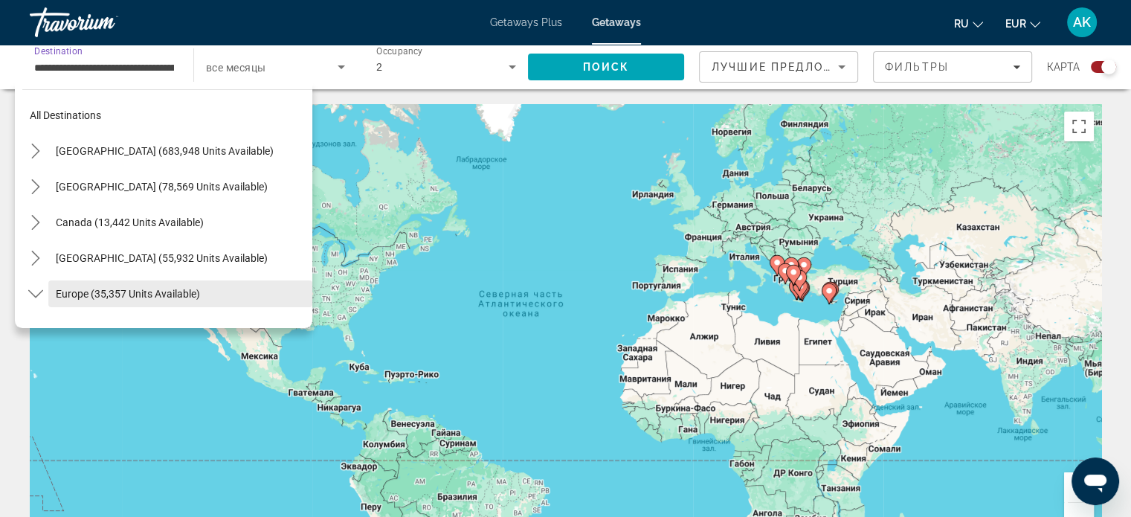
click at [100, 289] on span "Europe (35,357 units available)" at bounding box center [128, 294] width 144 height 12
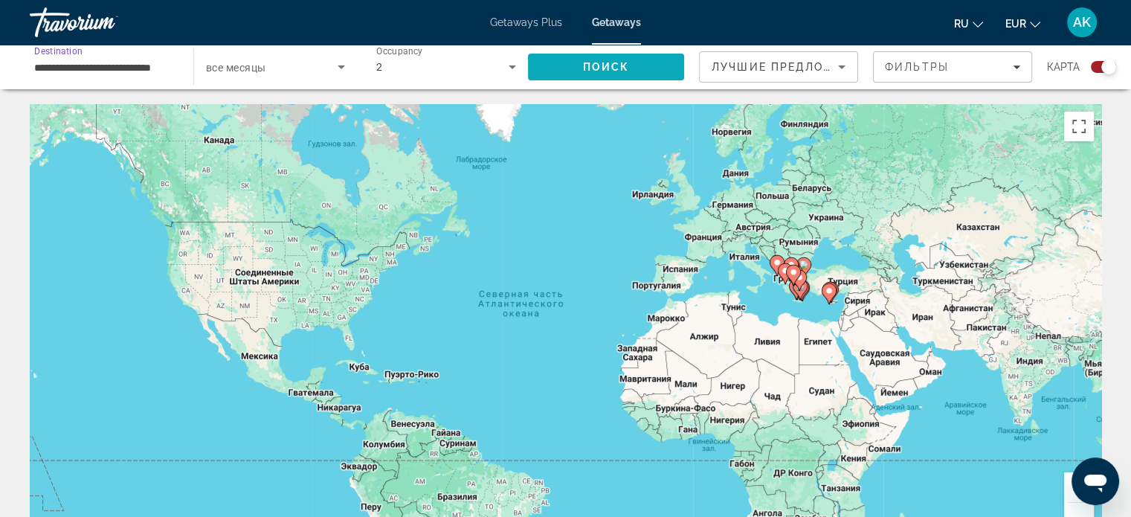
click at [578, 63] on span "Search" at bounding box center [606, 67] width 156 height 36
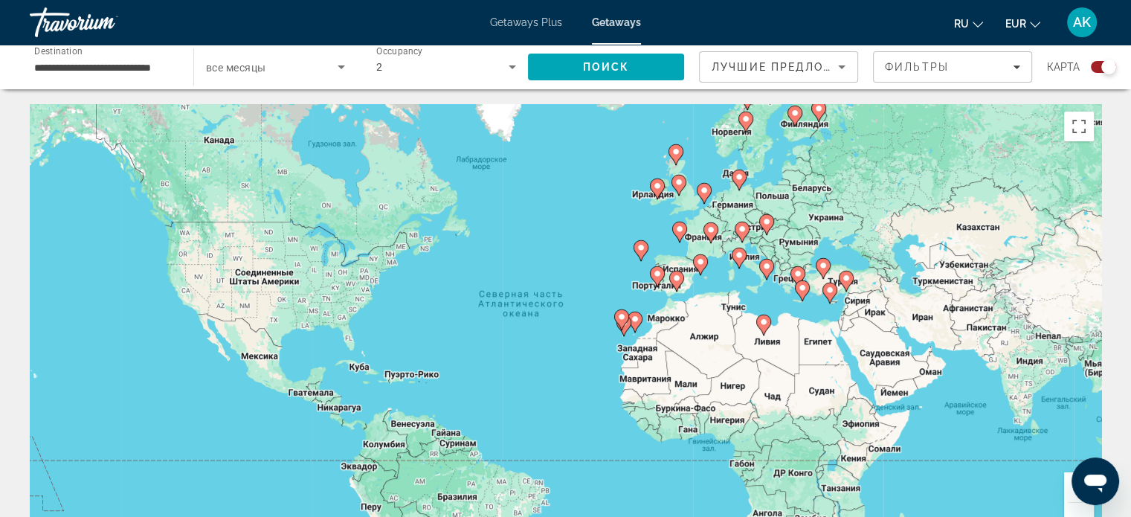
click at [265, 65] on span "все месяцы" at bounding box center [235, 68] width 59 height 12
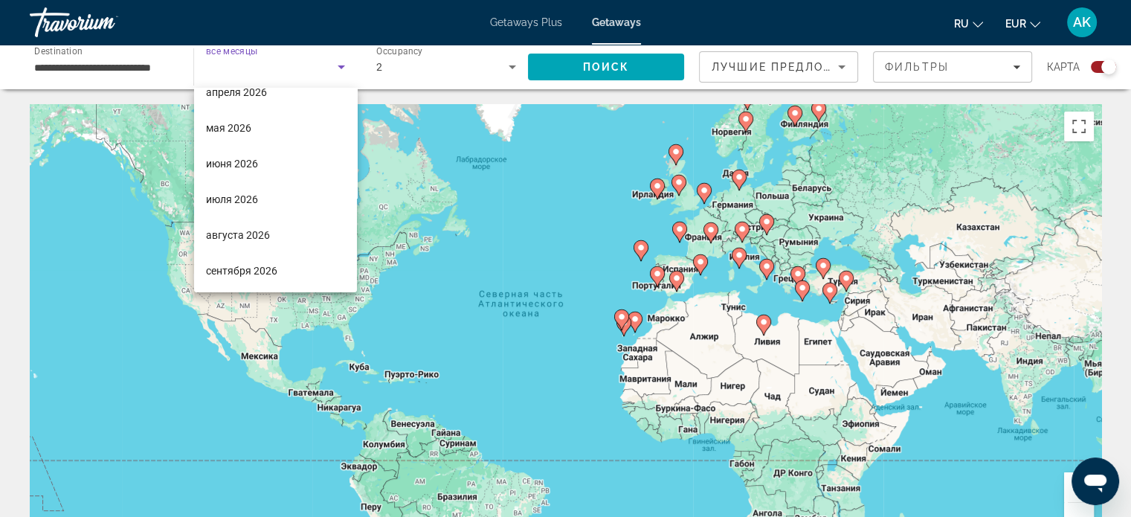
scroll to position [306, 0]
click at [251, 192] on span "августа 2026" at bounding box center [238, 198] width 64 height 18
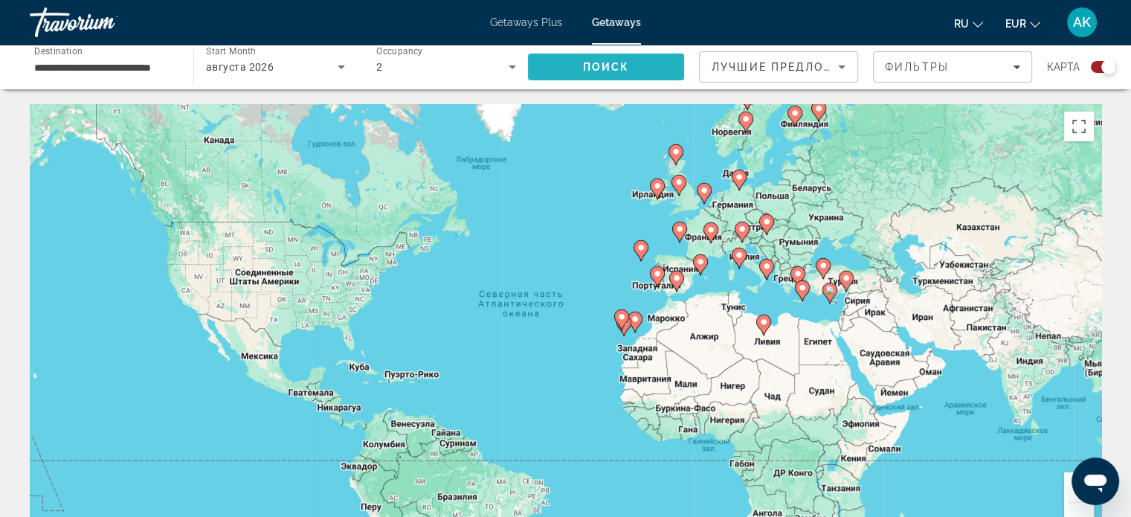
click at [604, 71] on span "Поиск" at bounding box center [606, 67] width 47 height 12
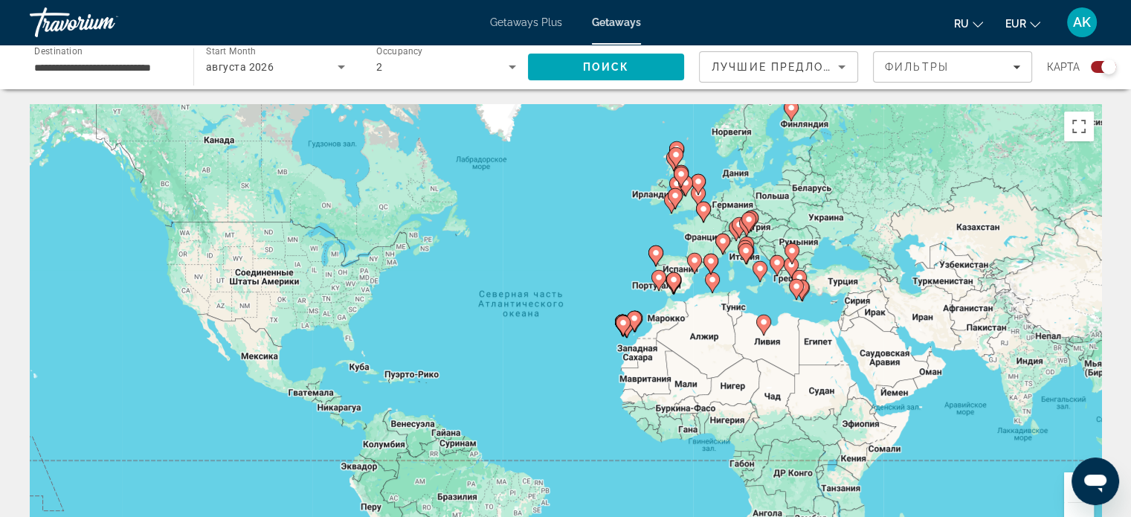
click at [758, 288] on div "Чтобы активировать перетаскивание с помощью клавиатуры, нажмите Alt + Ввод. Пос…" at bounding box center [565, 327] width 1071 height 446
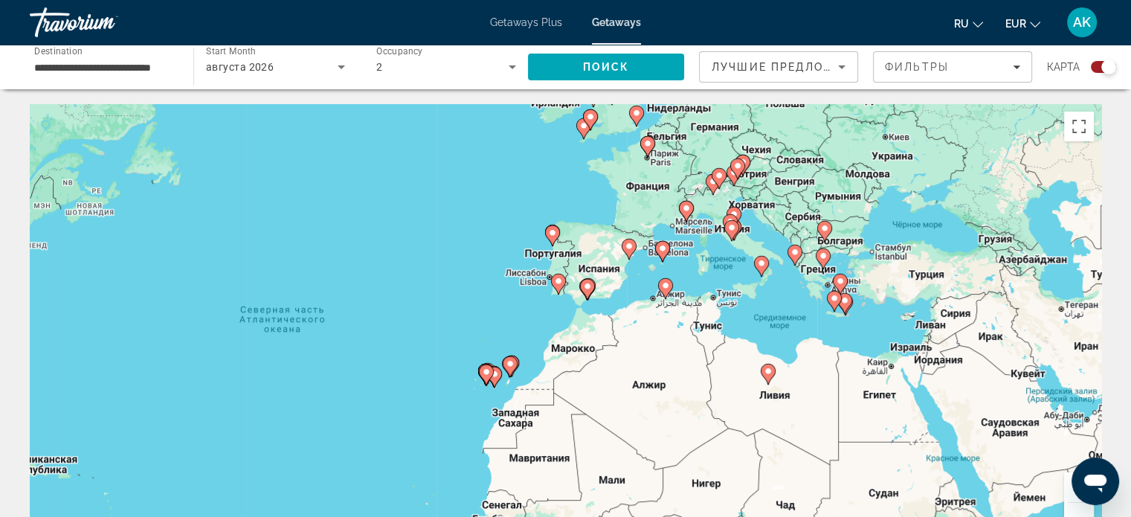
click at [793, 309] on div "Чтобы активировать перетаскивание с помощью клавиатуры, нажмите Alt + Ввод. Пос…" at bounding box center [565, 327] width 1071 height 446
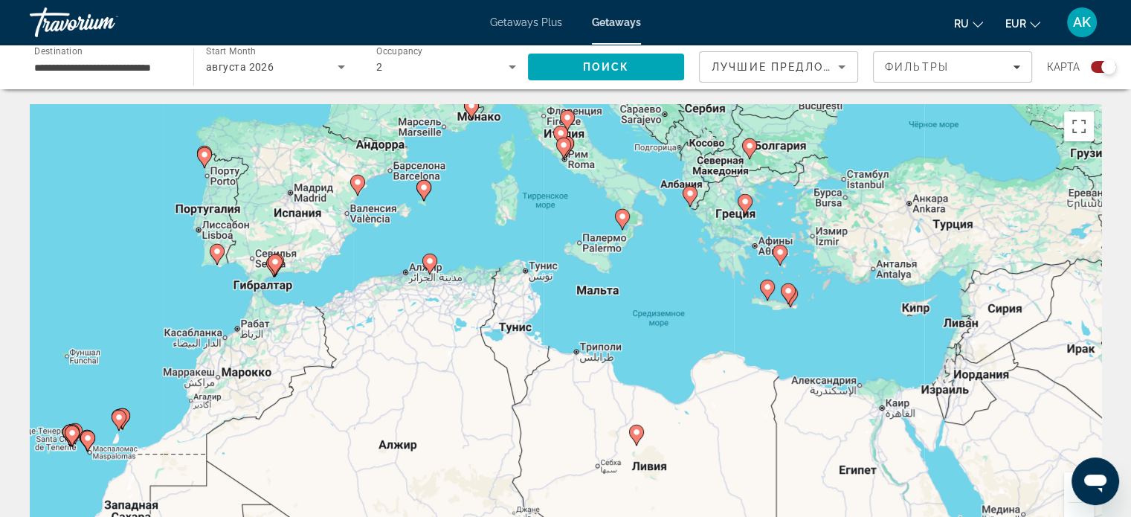
drag, startPoint x: 807, startPoint y: 307, endPoint x: 595, endPoint y: 274, distance: 214.5
click at [595, 274] on div "Чтобы активировать перетаскивание с помощью клавиатуры, нажмите Alt + Ввод. Пос…" at bounding box center [565, 327] width 1071 height 446
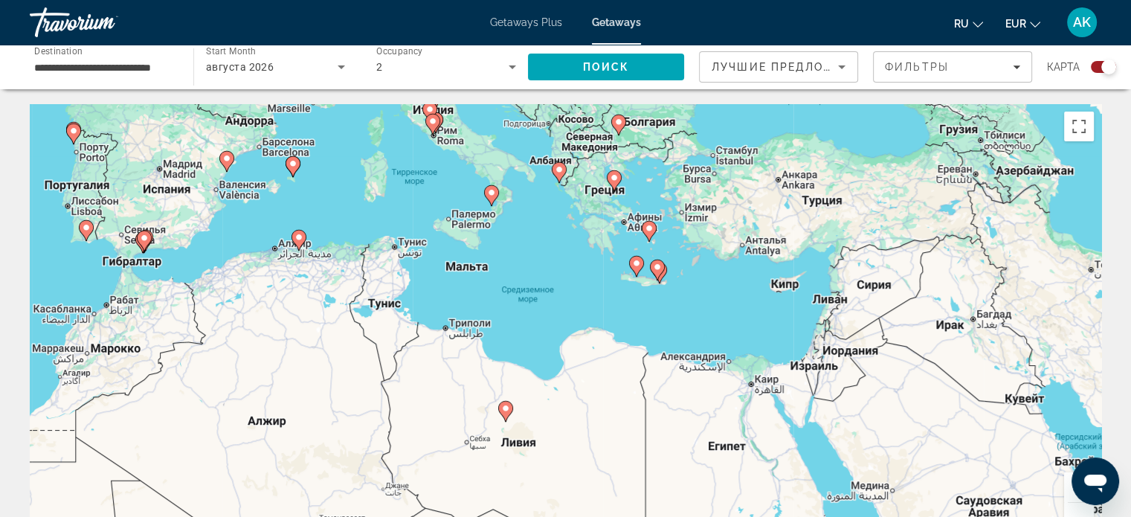
click at [711, 262] on div "Чтобы активировать перетаскивание с помощью клавиатуры, нажмите Alt + Ввод. Пос…" at bounding box center [565, 327] width 1071 height 446
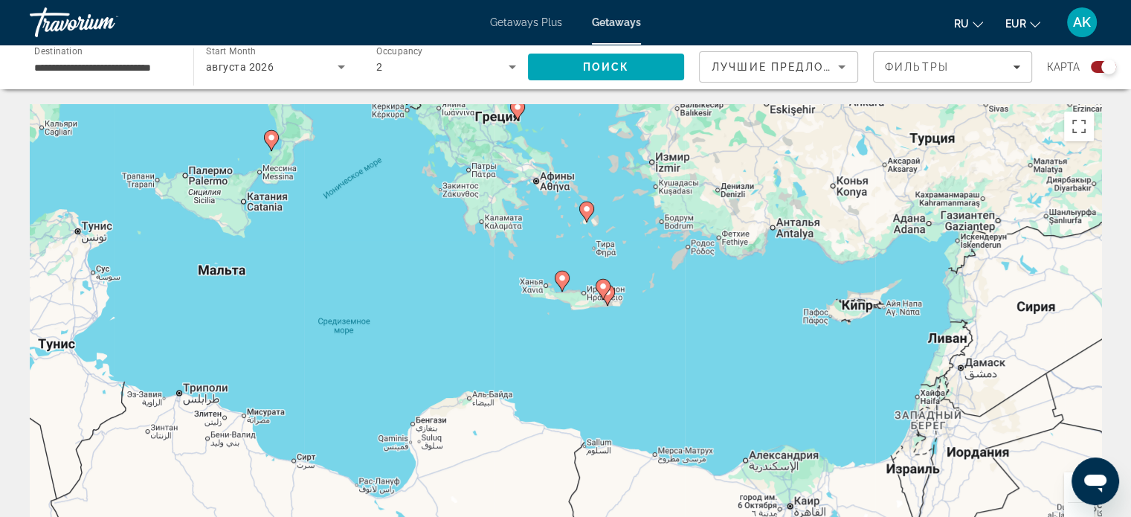
click at [634, 245] on div "Чтобы активировать перетаскивание с помощью клавиатуры, нажмите Alt + Ввод. Пос…" at bounding box center [565, 327] width 1071 height 446
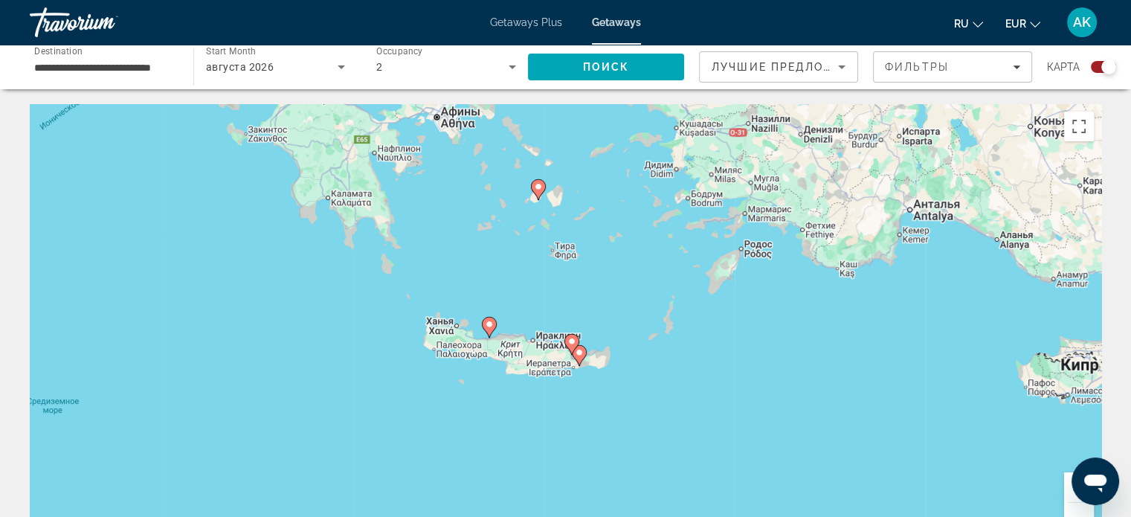
click at [634, 245] on div "Чтобы активировать перетаскивание с помощью клавиатуры, нажмите Alt + Ввод. Пос…" at bounding box center [565, 327] width 1071 height 446
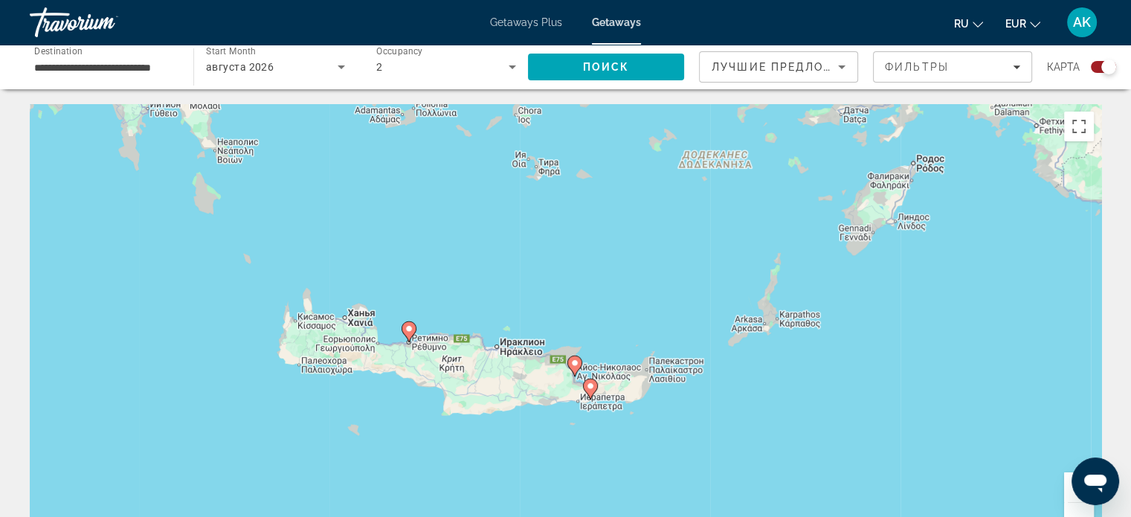
drag, startPoint x: 547, startPoint y: 344, endPoint x: 621, endPoint y: 244, distance: 124.5
click at [621, 244] on div "Чтобы активировать перетаскивание с помощью клавиатуры, нажмите Alt + Ввод. Пос…" at bounding box center [565, 327] width 1071 height 446
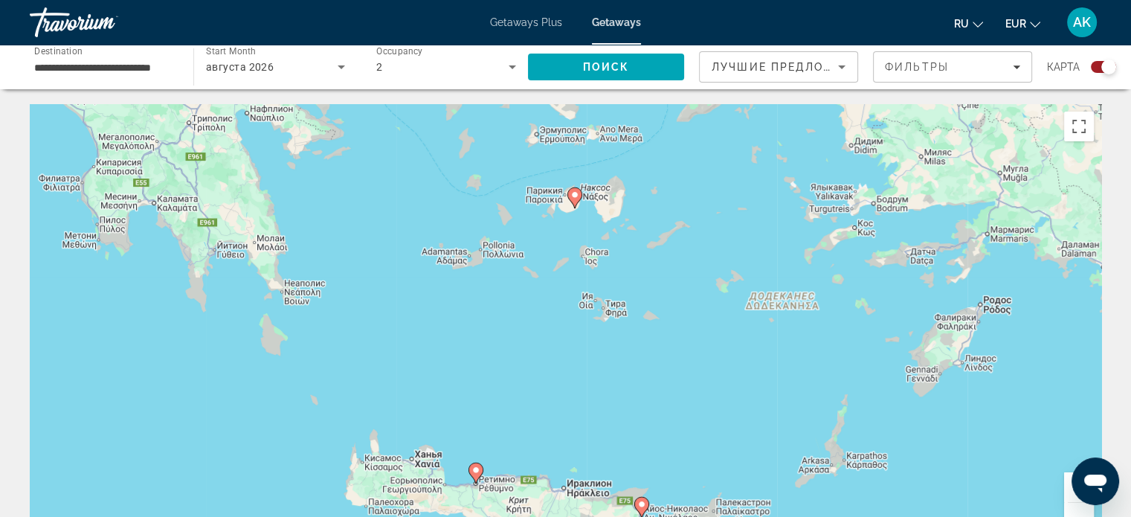
drag, startPoint x: 539, startPoint y: 239, endPoint x: 601, endPoint y: 371, distance: 145.3
click at [604, 384] on div "Чтобы активировать перетаскивание с помощью клавиатуры, нажмите Alt + Ввод. Пос…" at bounding box center [565, 327] width 1071 height 446
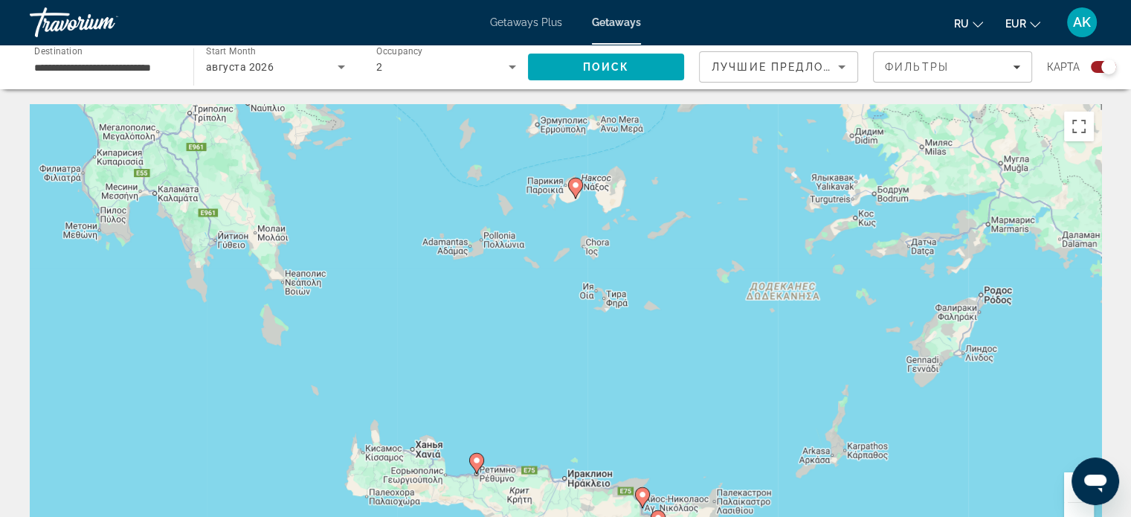
drag, startPoint x: 541, startPoint y: 274, endPoint x: 909, endPoint y: 365, distance: 379.8
click at [909, 365] on div "Чтобы активировать перетаскивание с помощью клавиатуры, нажмите Alt + Ввод. Пос…" at bounding box center [565, 327] width 1071 height 446
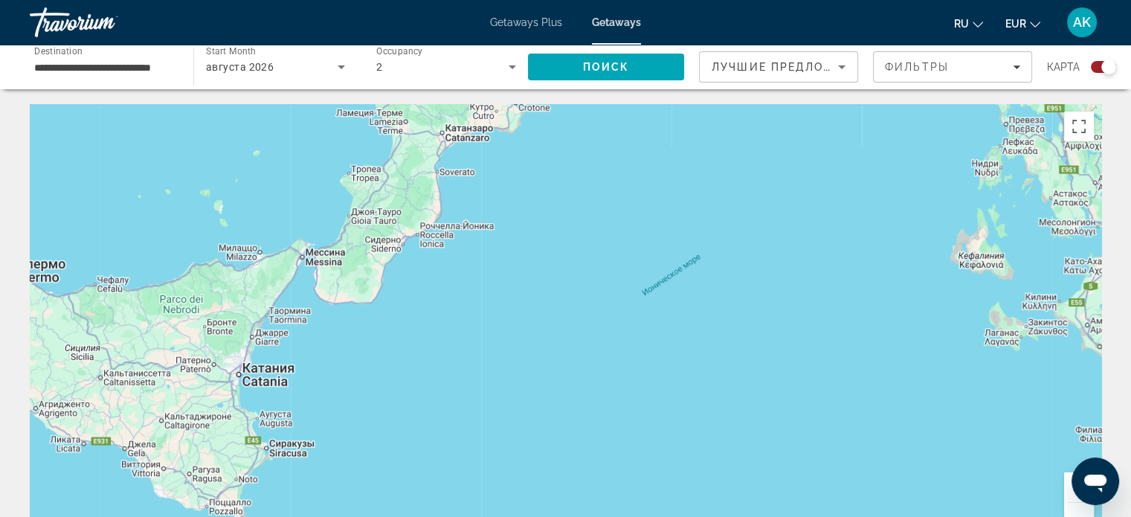
drag, startPoint x: 770, startPoint y: 326, endPoint x: 410, endPoint y: 323, distance: 359.8
click at [419, 323] on div "Чтобы активировать перетаскивание с помощью клавиатуры, нажмите Alt + Ввод. Пос…" at bounding box center [565, 327] width 1071 height 446
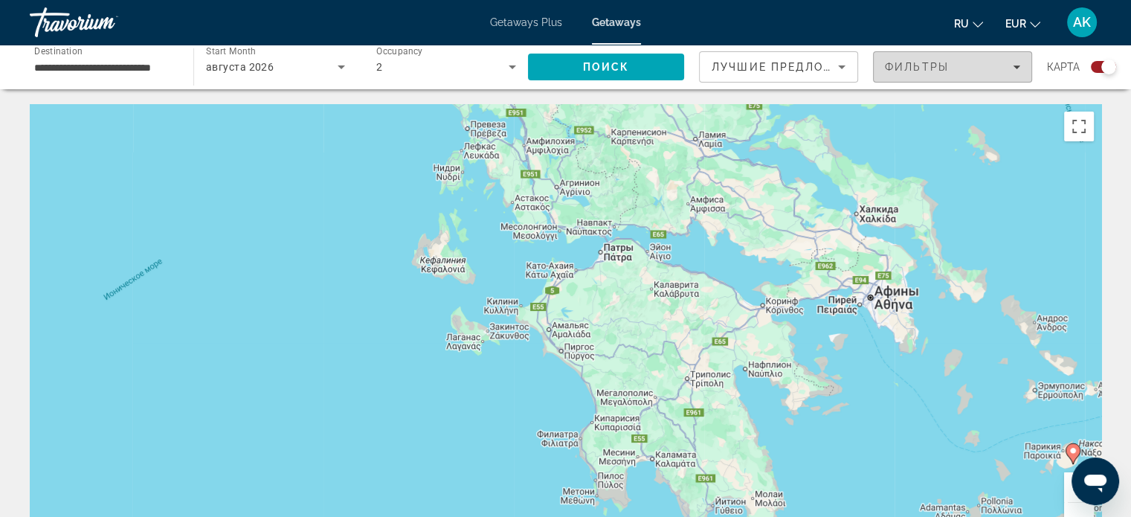
click at [956, 71] on div "Фильтры" at bounding box center [952, 67] width 135 height 12
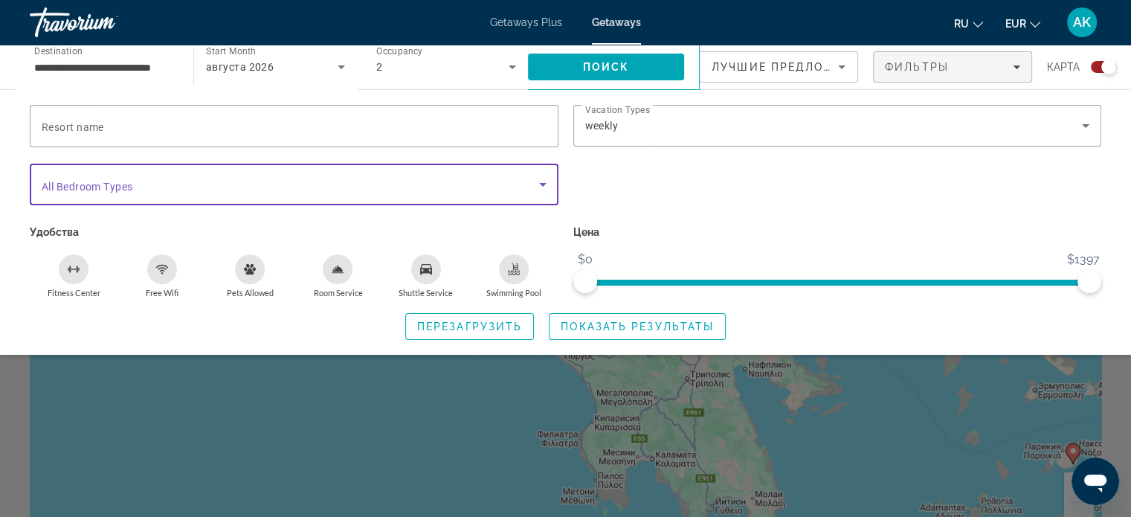
click at [160, 187] on span "Search widget" at bounding box center [290, 184] width 497 height 18
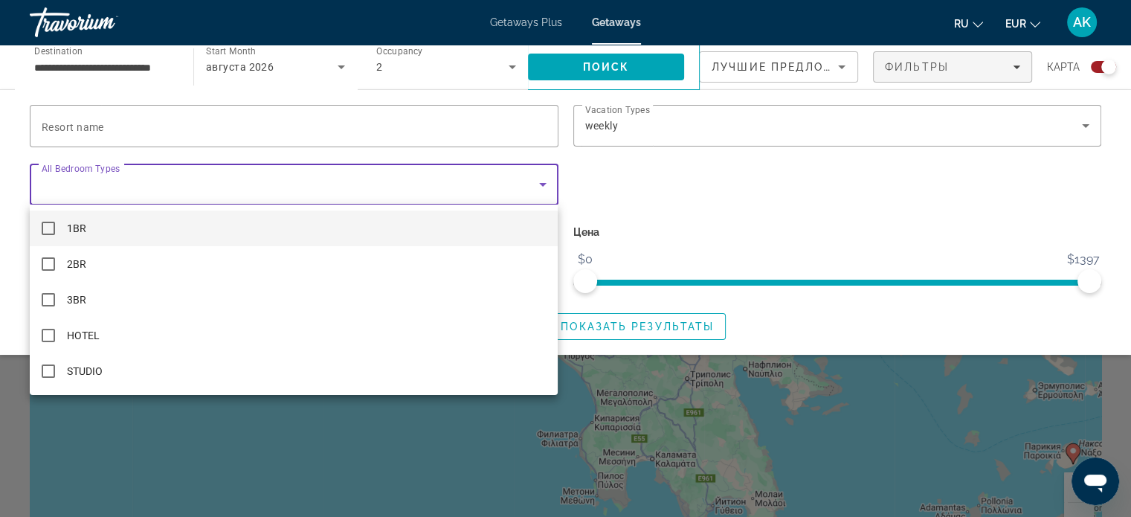
click at [663, 173] on div at bounding box center [565, 258] width 1131 height 517
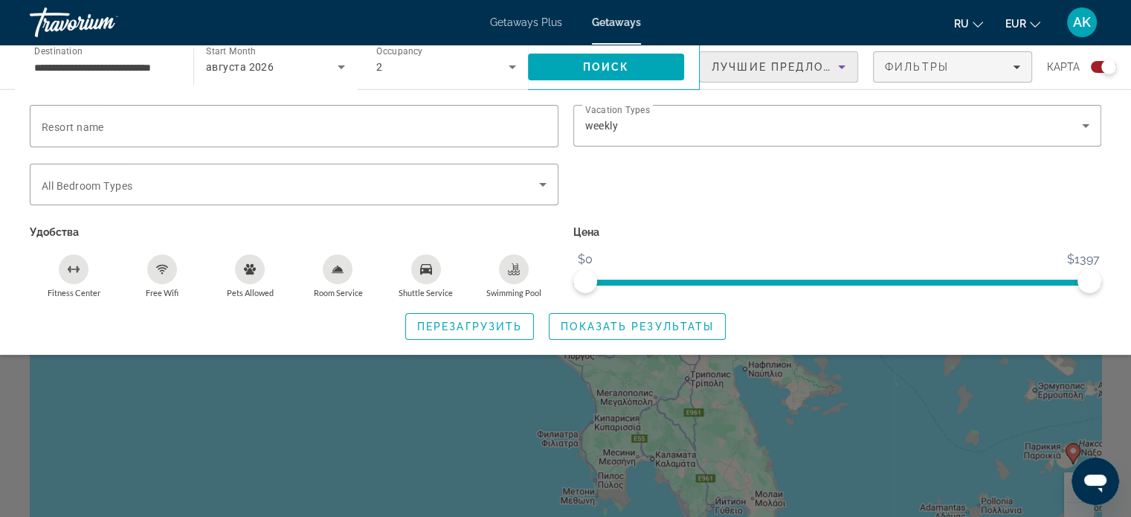
click at [833, 69] on icon "Sort by" at bounding box center [842, 67] width 18 height 18
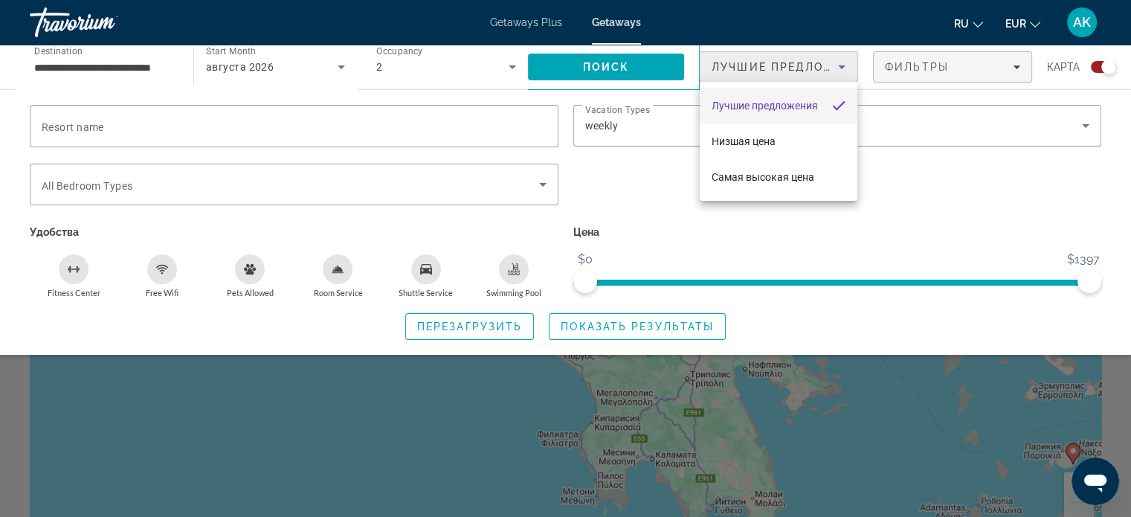
click at [833, 69] on div at bounding box center [565, 258] width 1131 height 517
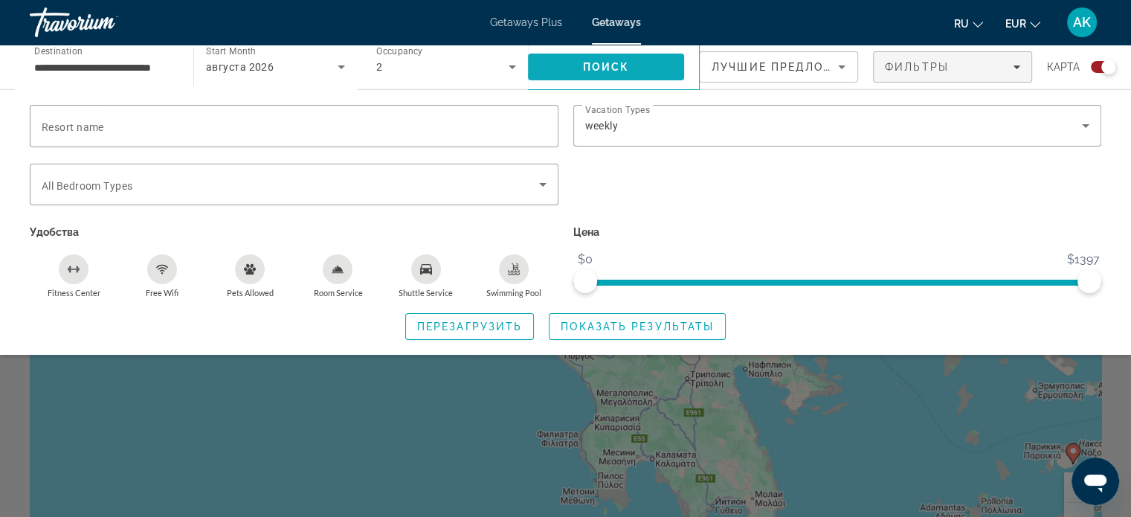
click at [616, 59] on span "Search" at bounding box center [606, 67] width 156 height 36
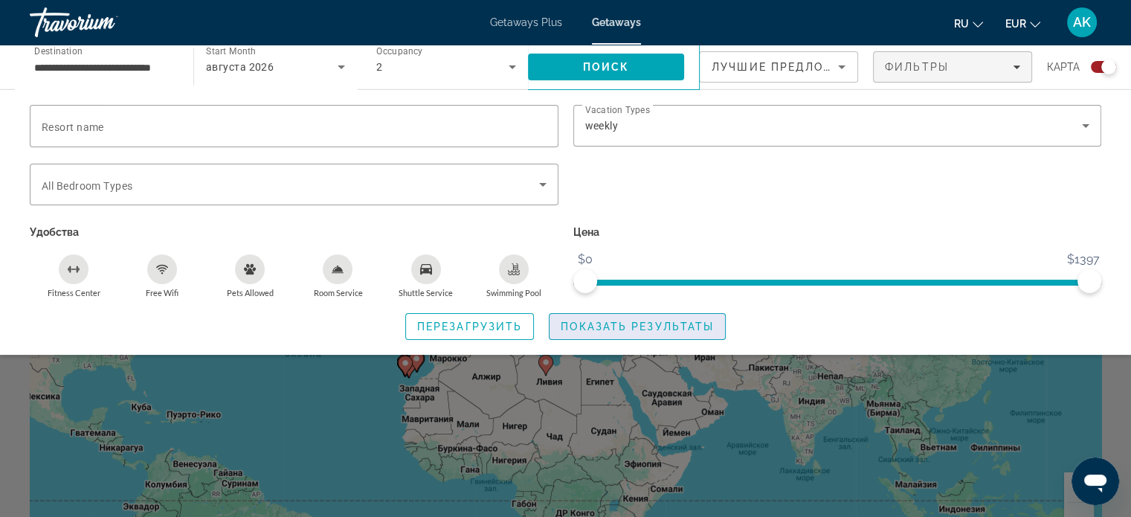
click at [666, 325] on span "Показать результаты" at bounding box center [637, 326] width 153 height 12
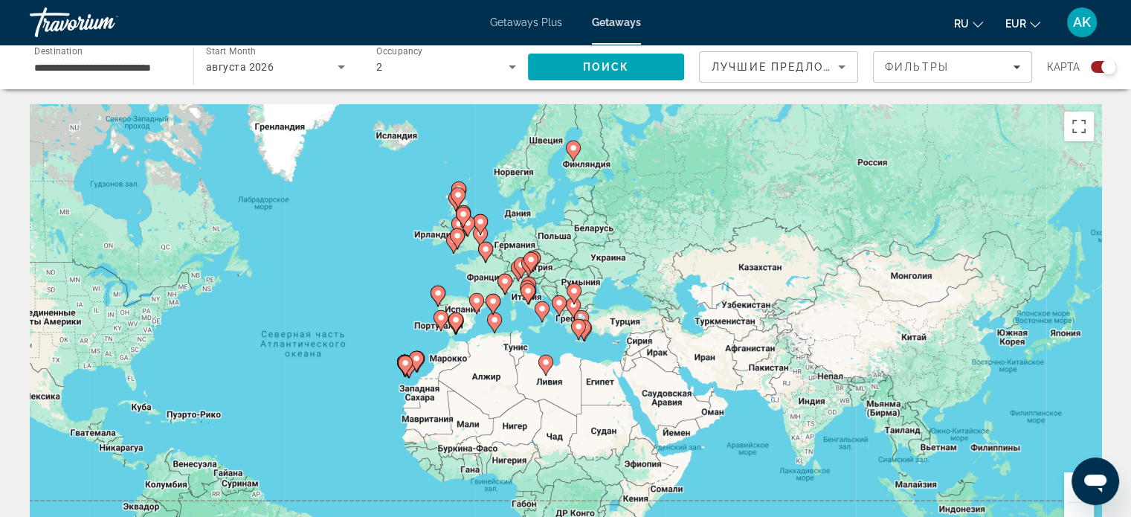
click at [555, 335] on div "Чтобы активировать перетаскивание с помощью клавиатуры, нажмите Alt + Ввод. Пос…" at bounding box center [565, 327] width 1071 height 446
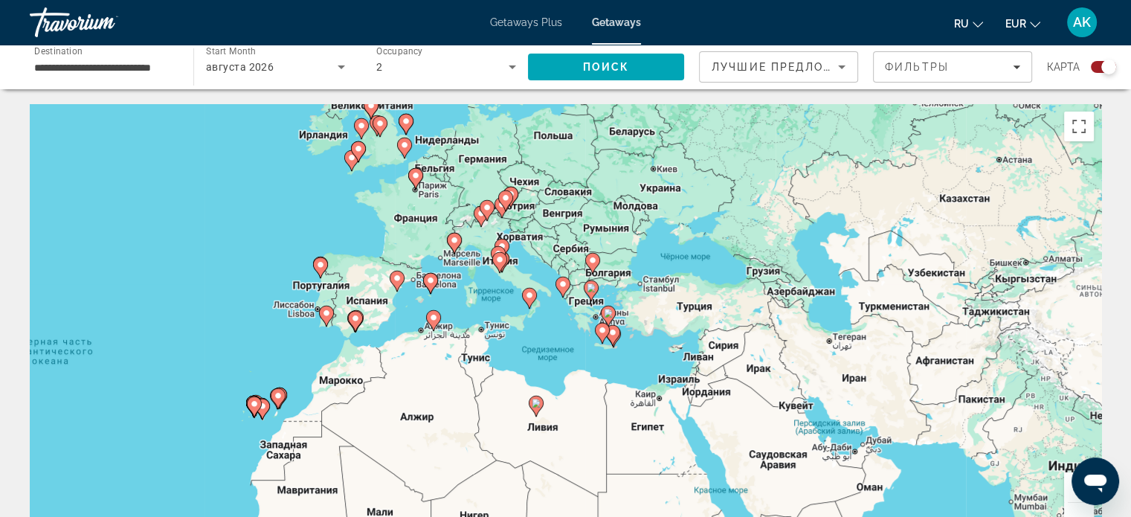
click at [555, 335] on div "Чтобы активировать перетаскивание с помощью клавиатуры, нажмите Alt + Ввод. Пос…" at bounding box center [565, 327] width 1071 height 446
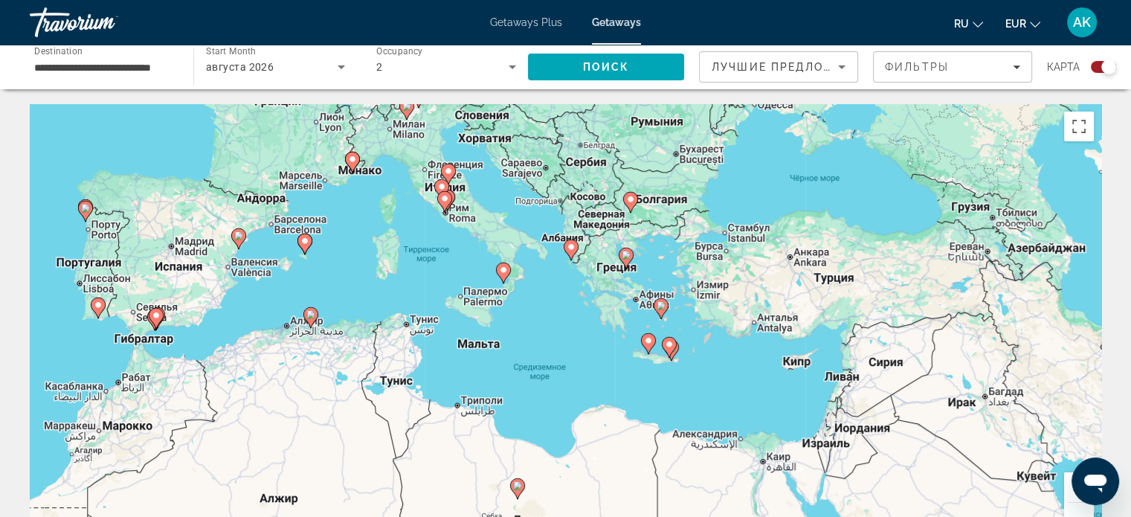
click at [501, 304] on div "Чтобы активировать перетаскивание с помощью клавиатуры, нажмите Alt + Ввод. Пос…" at bounding box center [565, 327] width 1071 height 446
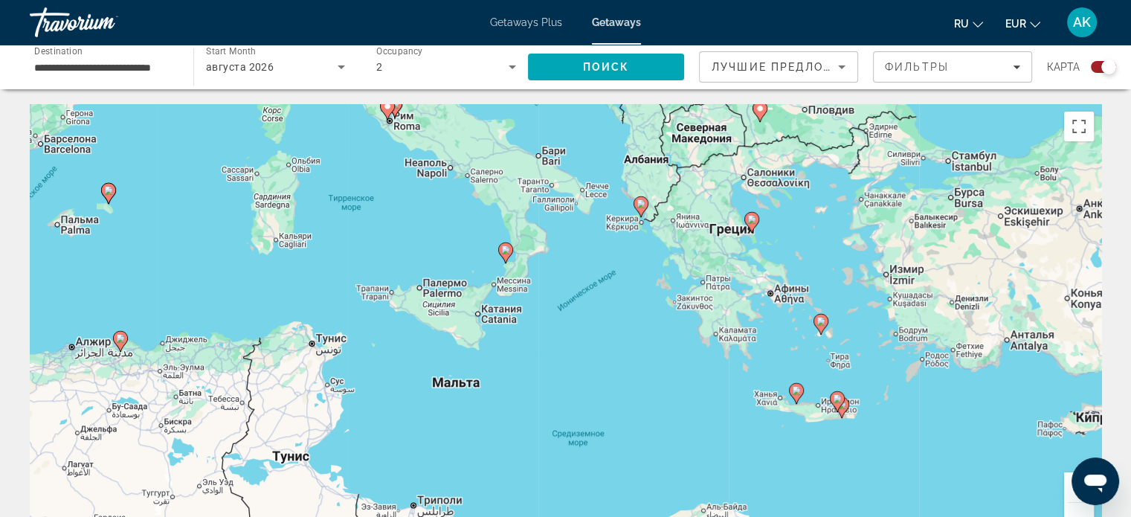
click at [633, 239] on div "Чтобы активировать перетаскивание с помощью клавиатуры, нажмите Alt + Ввод. Пос…" at bounding box center [565, 327] width 1071 height 446
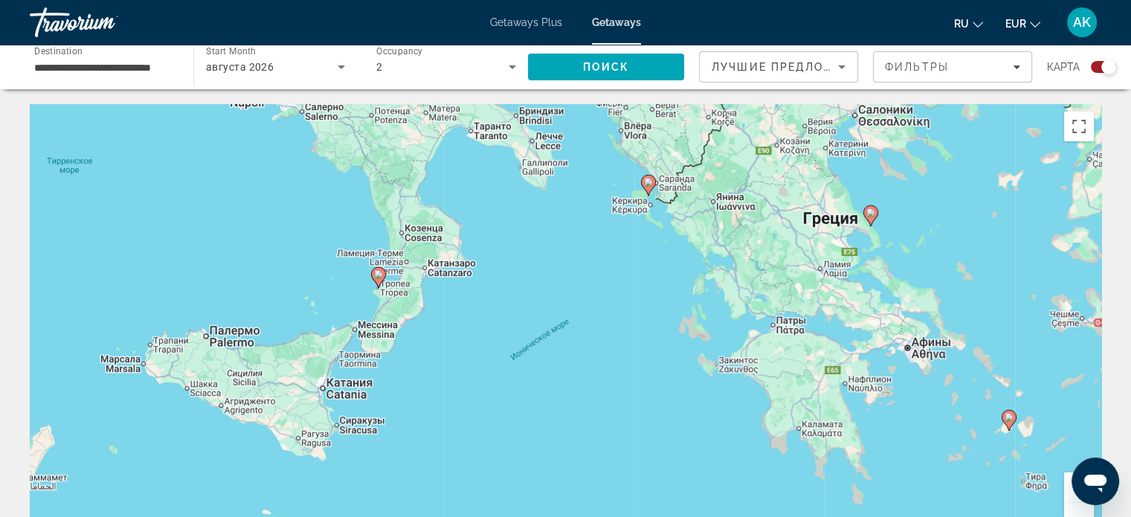
click at [641, 210] on div "Чтобы активировать перетаскивание с помощью клавиатуры, нажмите Alt + Ввод. Пос…" at bounding box center [565, 327] width 1071 height 446
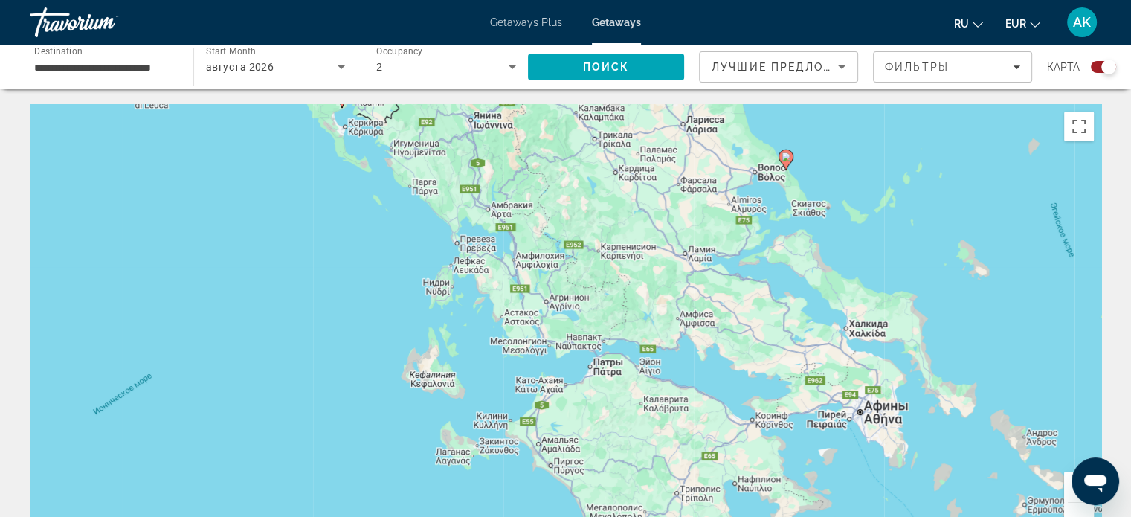
drag, startPoint x: 694, startPoint y: 326, endPoint x: 360, endPoint y: 247, distance: 343.9
click at [360, 247] on div "Чтобы активировать перетаскивание с помощью клавиатуры, нажмите Alt + Ввод. Пос…" at bounding box center [565, 327] width 1071 height 446
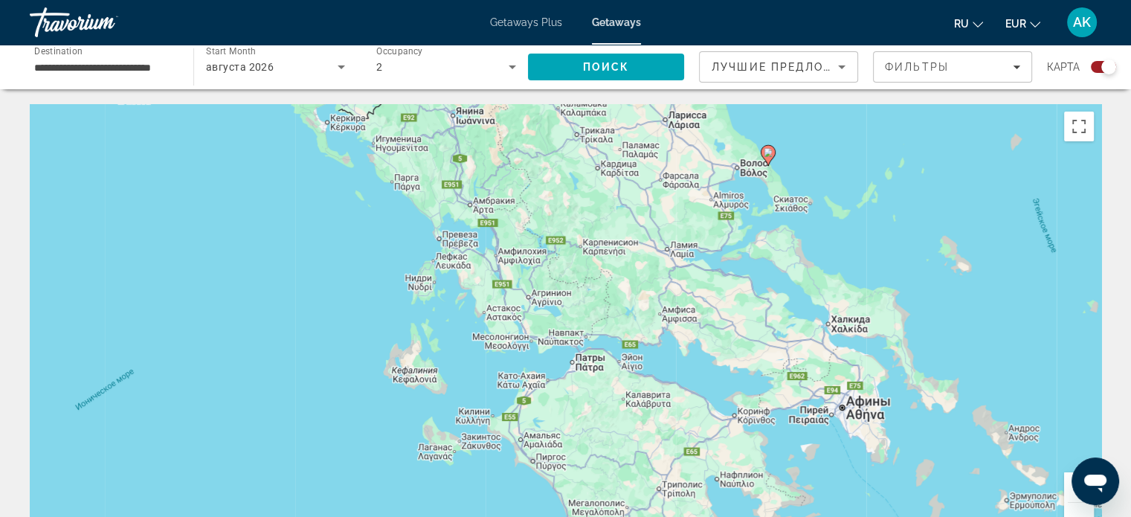
click at [900, 255] on div "Чтобы активировать перетаскивание с помощью клавиатуры, нажмите Alt + Ввод. Пос…" at bounding box center [565, 327] width 1071 height 446
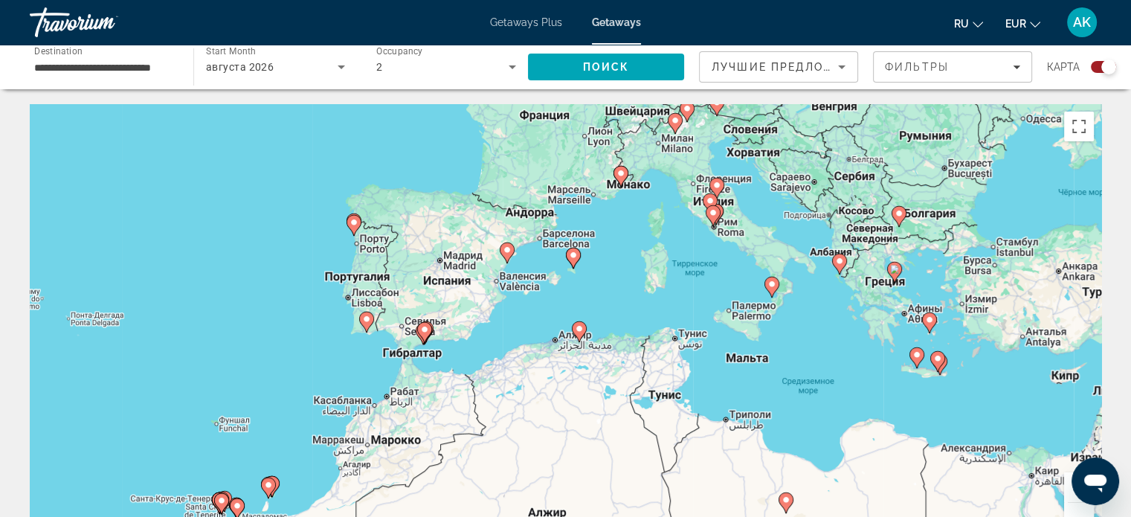
drag, startPoint x: 752, startPoint y: 185, endPoint x: 764, endPoint y: 231, distance: 47.6
click at [764, 231] on div "Чтобы активировать перетаскивание с помощью клавиатуры, нажмите Alt + Ввод. Пос…" at bounding box center [565, 327] width 1071 height 446
click at [333, 330] on div "Чтобы активировать перетаскивание с помощью клавиатуры, нажмите Alt + Ввод. Пос…" at bounding box center [565, 327] width 1071 height 446
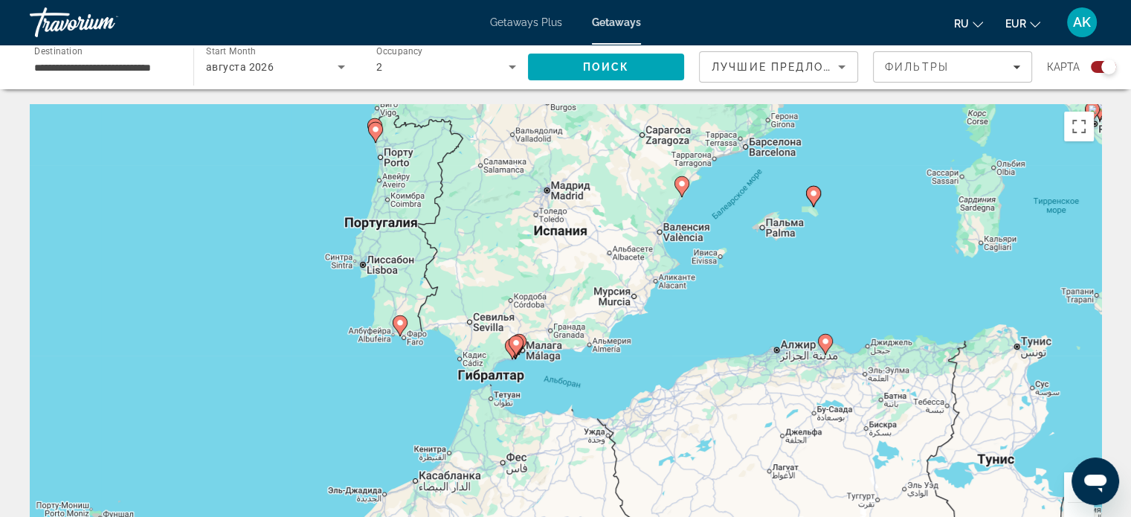
click at [393, 346] on div "Чтобы активировать перетаскивание с помощью клавиатуры, нажмите Alt + Ввод. Пос…" at bounding box center [565, 327] width 1071 height 446
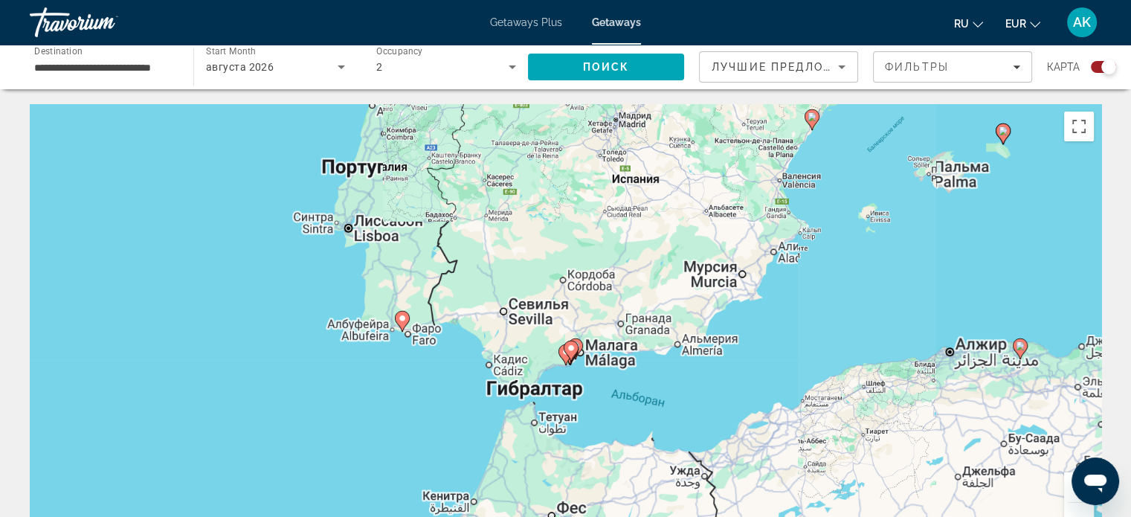
click at [393, 346] on div "Чтобы активировать перетаскивание с помощью клавиатуры, нажмите Alt + Ввод. Пос…" at bounding box center [565, 327] width 1071 height 446
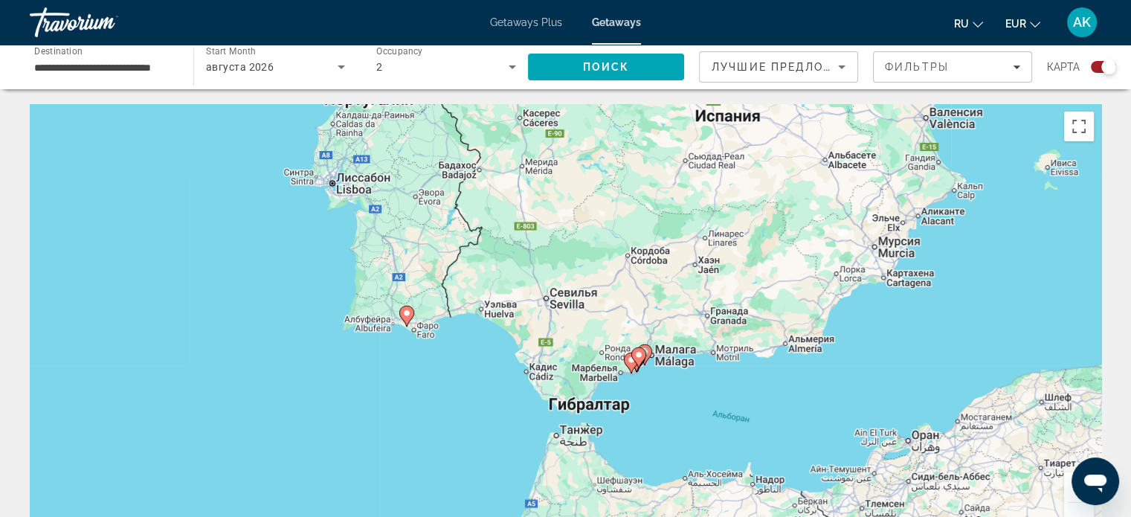
click at [393, 346] on div "Чтобы активировать перетаскивание с помощью клавиатуры, нажмите Alt + Ввод. Пос…" at bounding box center [565, 327] width 1071 height 446
click at [396, 335] on div "Чтобы активировать перетаскивание с помощью клавиатуры, нажмите Alt + Ввод. Пос…" at bounding box center [565, 327] width 1071 height 446
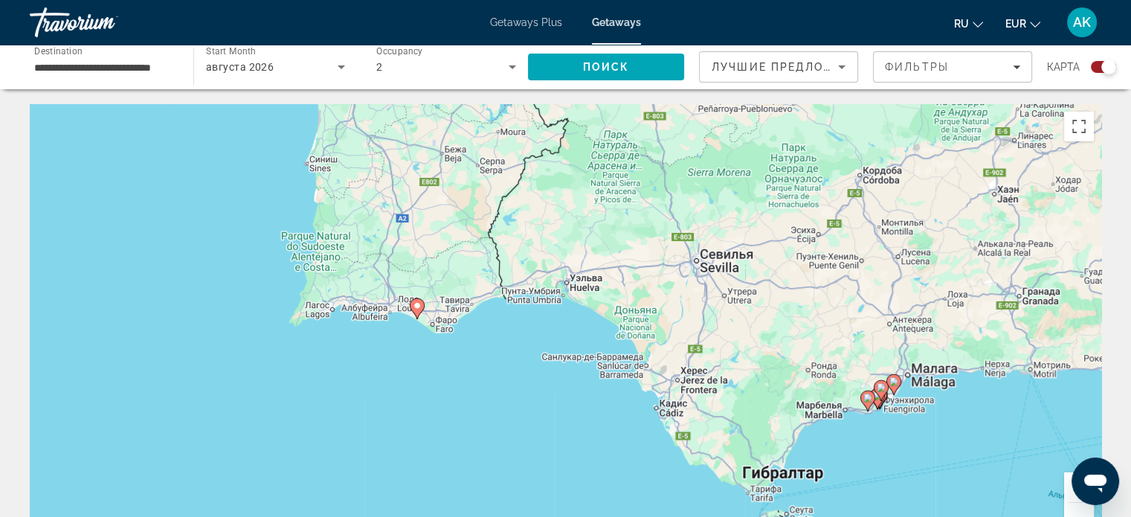
click at [396, 335] on div "Чтобы активировать перетаскивание с помощью клавиатуры, нажмите Alt + Ввод. Пос…" at bounding box center [565, 327] width 1071 height 446
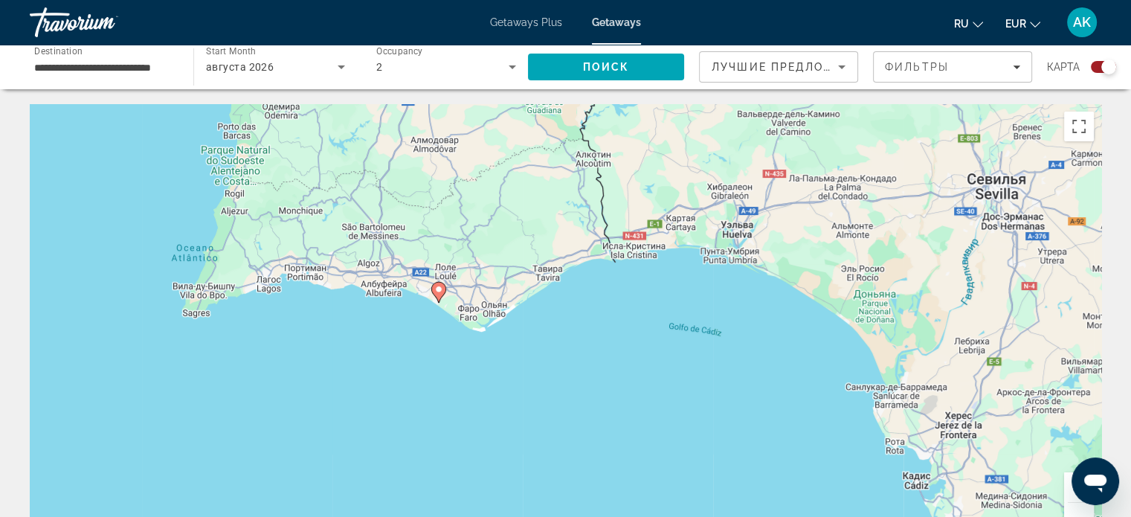
click at [413, 307] on div "Чтобы активировать перетаскивание с помощью клавиатуры, нажмите Alt + Ввод. Пос…" at bounding box center [565, 327] width 1071 height 446
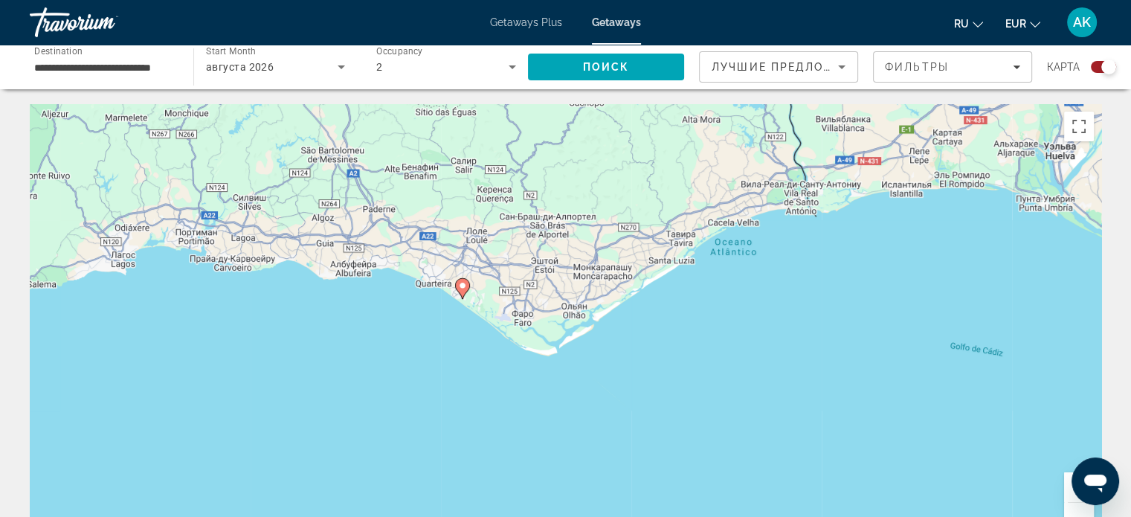
click at [413, 307] on div "Чтобы активировать перетаскивание с помощью клавиатуры, нажмите Alt + Ввод. Пос…" at bounding box center [565, 327] width 1071 height 446
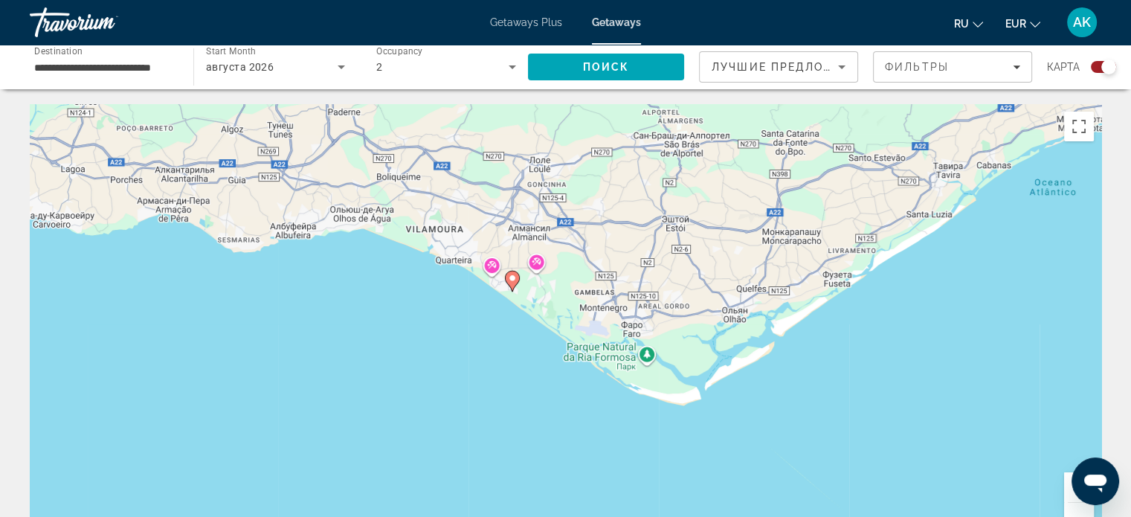
click at [514, 276] on image "Main content" at bounding box center [512, 278] width 9 height 9
type input "**********"
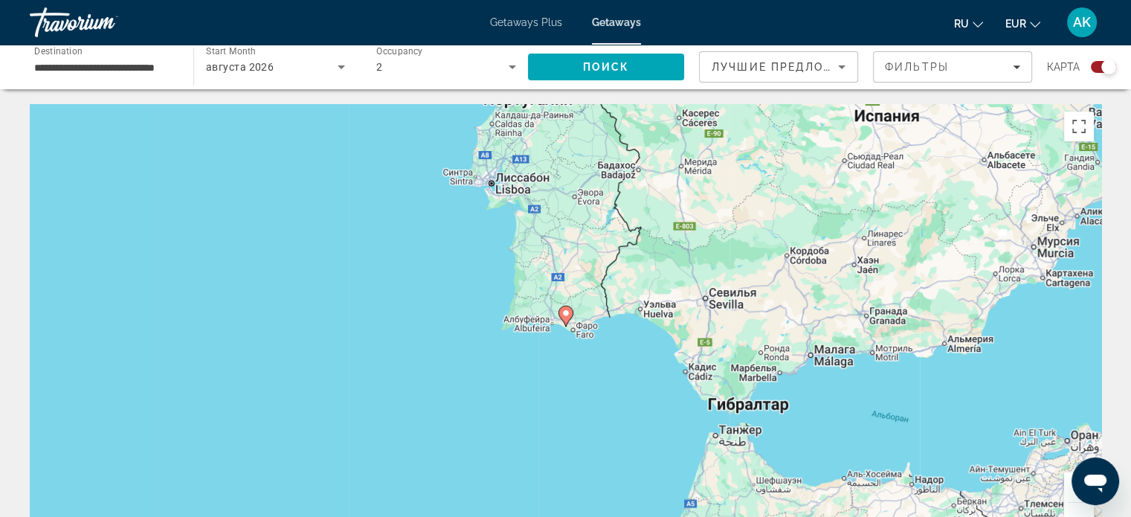
click at [568, 317] on image "Main content" at bounding box center [565, 313] width 9 height 9
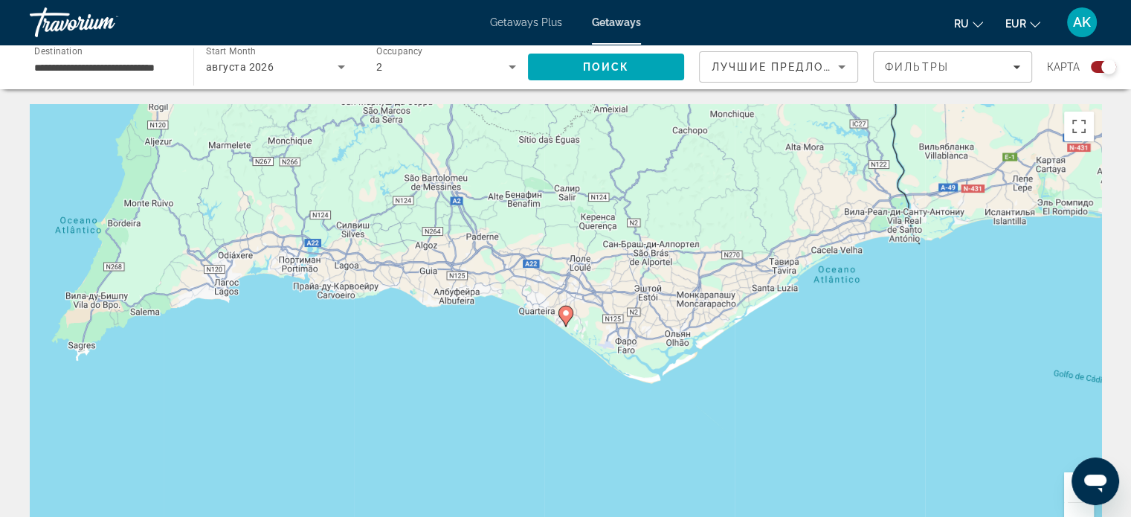
click at [565, 314] on image "Main content" at bounding box center [565, 313] width 9 height 9
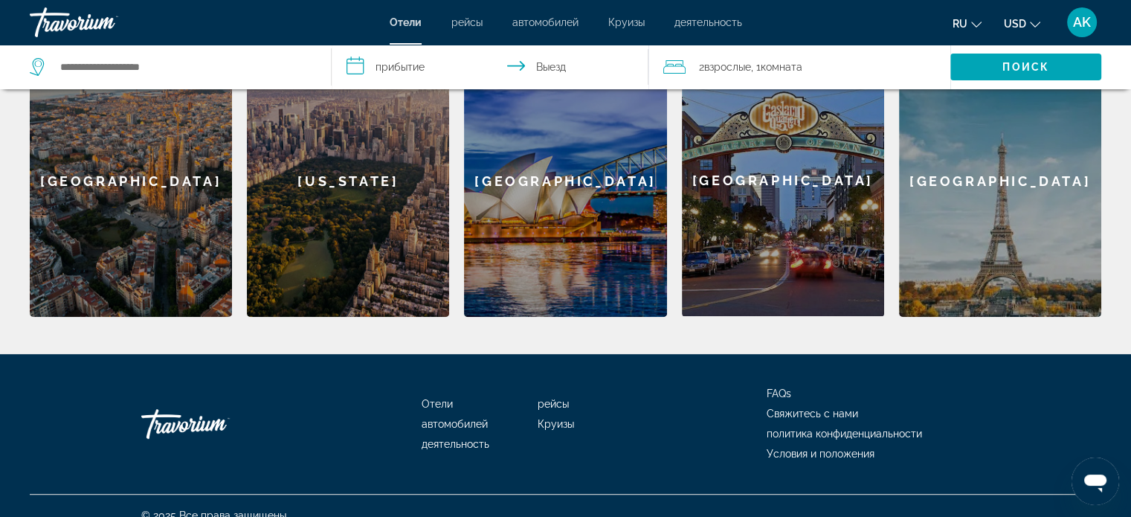
scroll to position [223, 0]
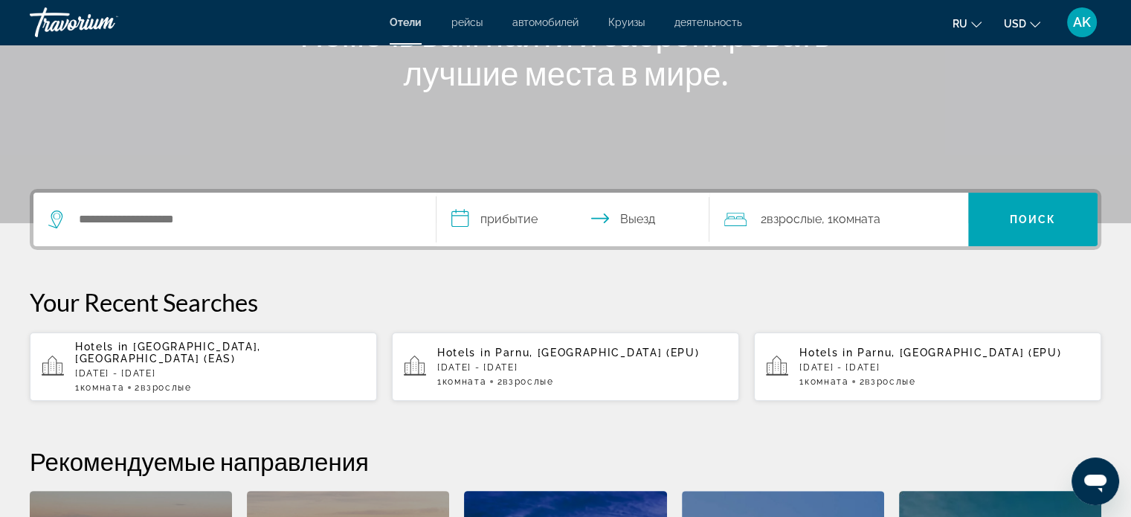
click at [812, 219] on span "Взрослые" at bounding box center [793, 219] width 55 height 14
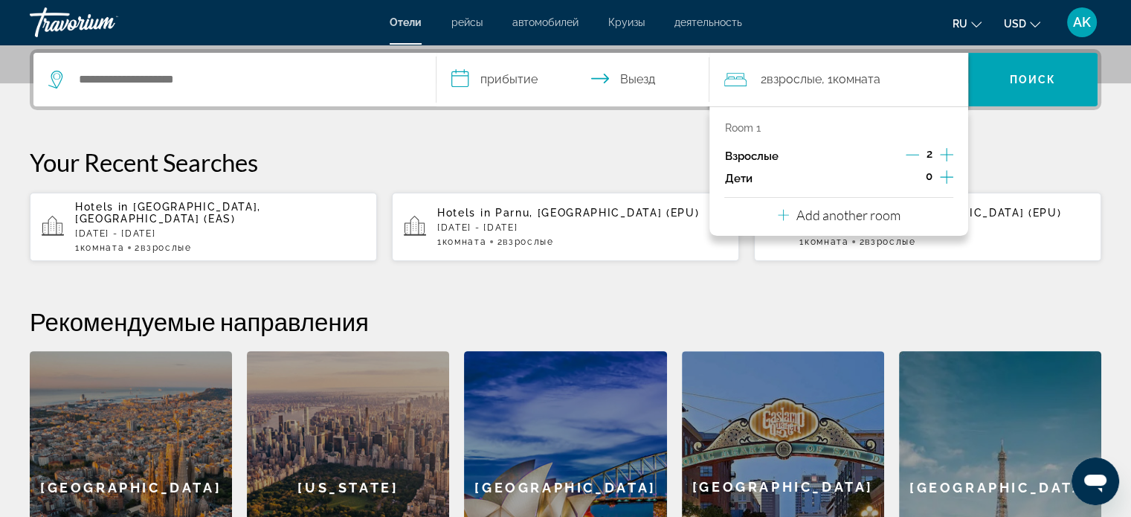
scroll to position [363, 0]
click at [943, 178] on icon "Increment children" at bounding box center [946, 177] width 13 height 18
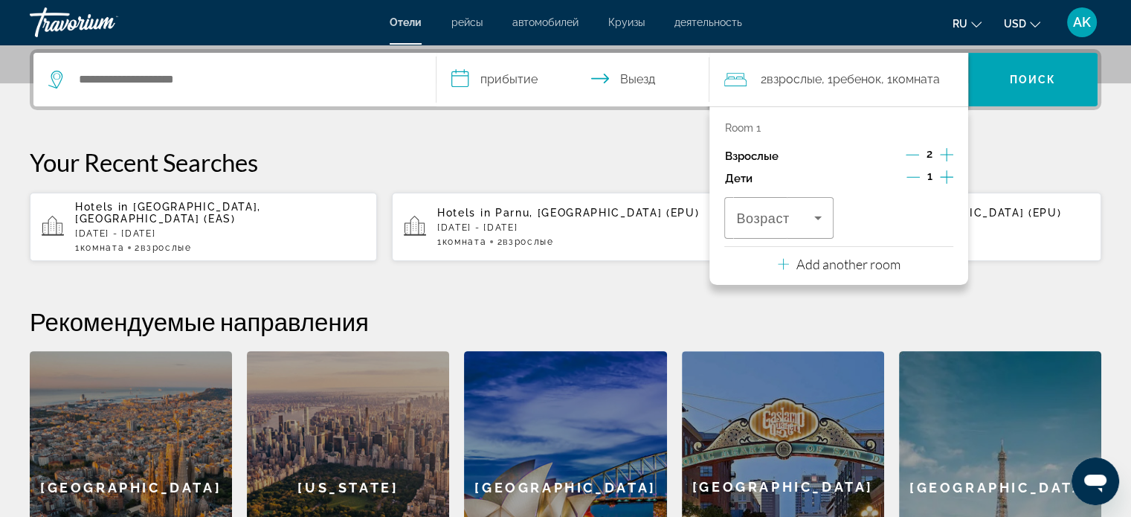
click at [943, 178] on icon "Increment children" at bounding box center [946, 177] width 13 height 18
click at [809, 211] on icon "Travelers: 2 adults, 2 children" at bounding box center [818, 218] width 18 height 18
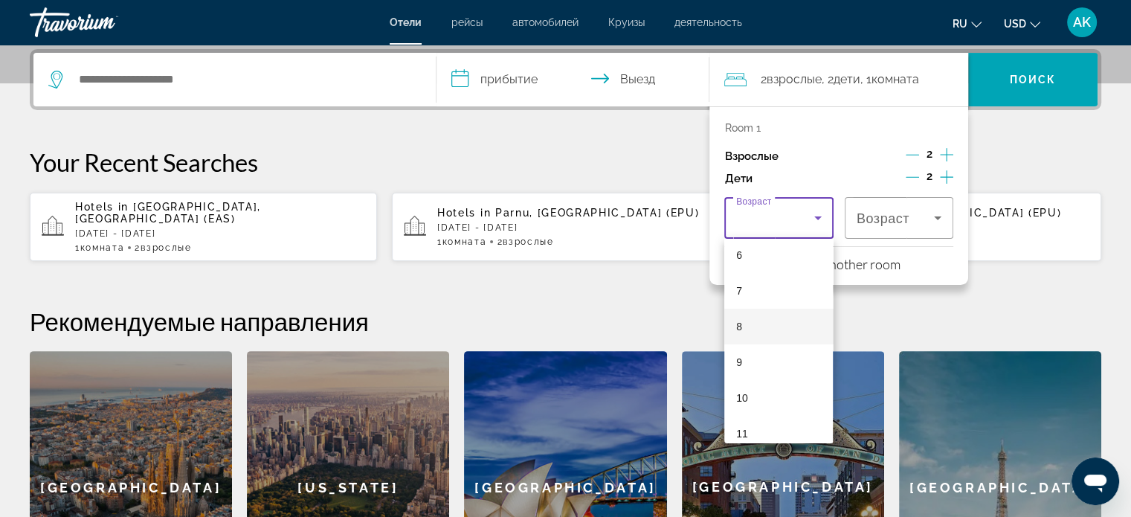
scroll to position [223, 0]
click at [761, 425] on mat-option "11" at bounding box center [778, 432] width 109 height 36
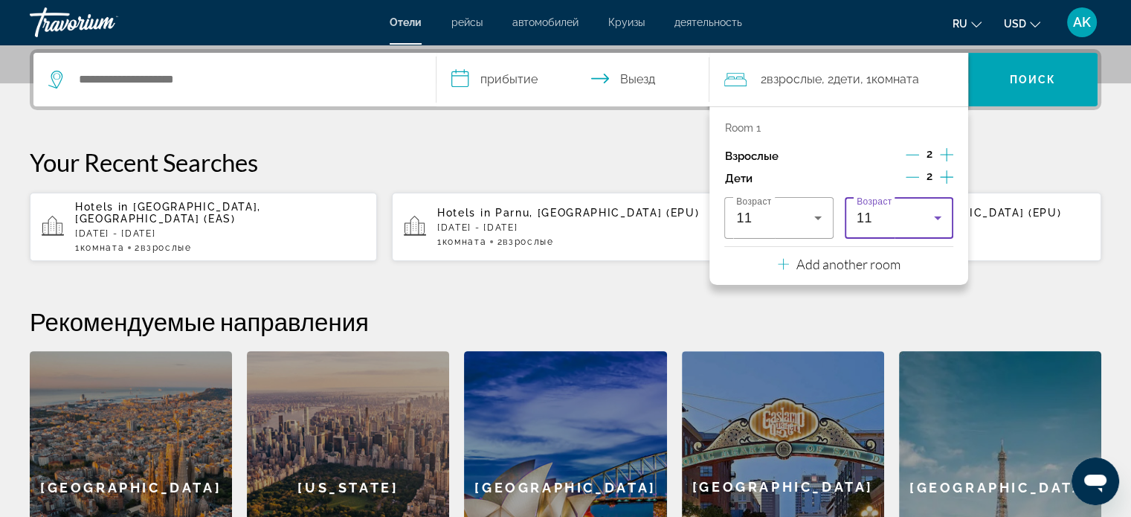
click at [909, 223] on div "11" at bounding box center [894, 218] width 77 height 18
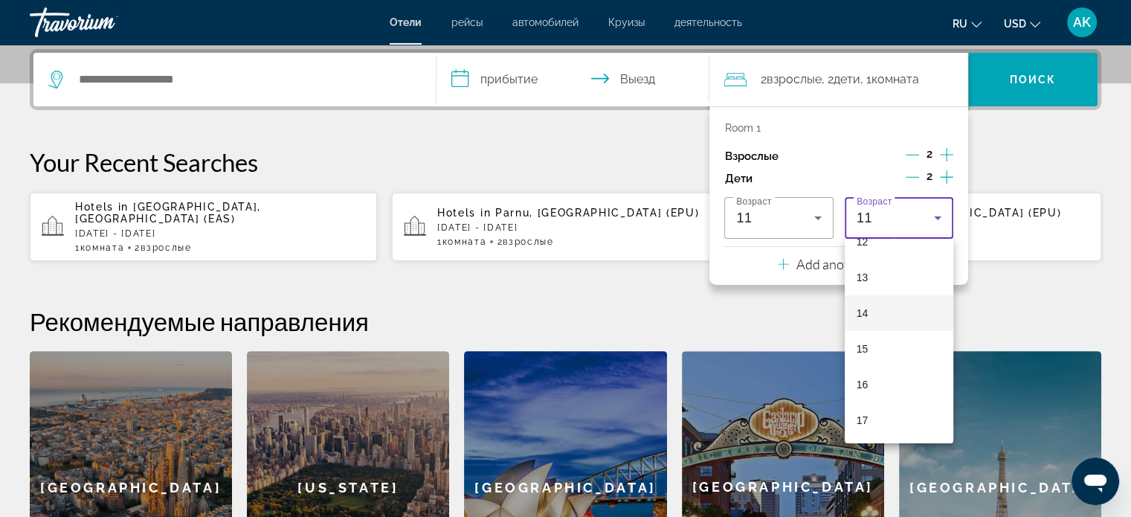
scroll to position [226, 0]
click at [874, 273] on mat-option "7" at bounding box center [899, 286] width 109 height 36
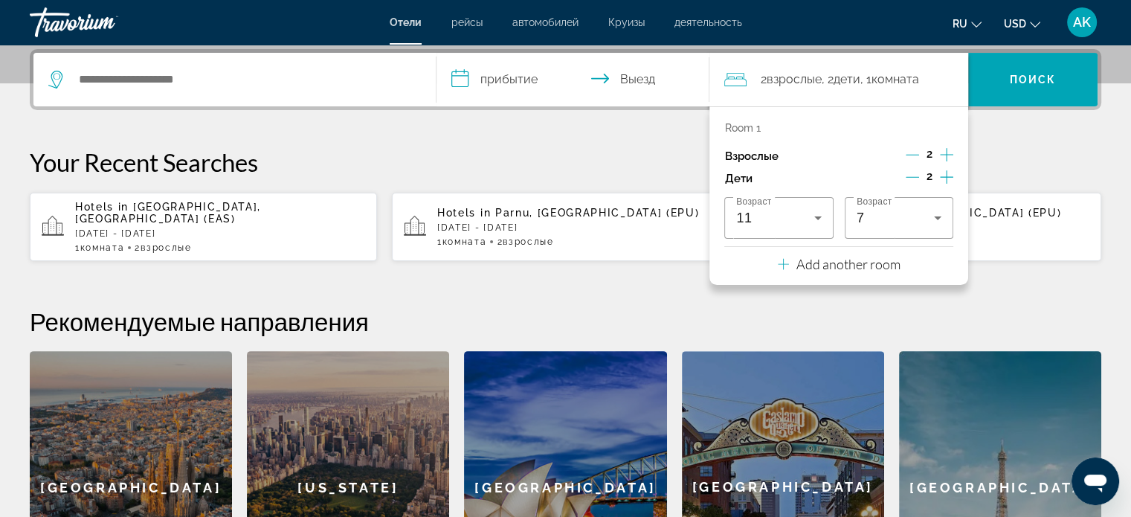
click at [553, 140] on div "**********" at bounding box center [565, 336] width 1131 height 574
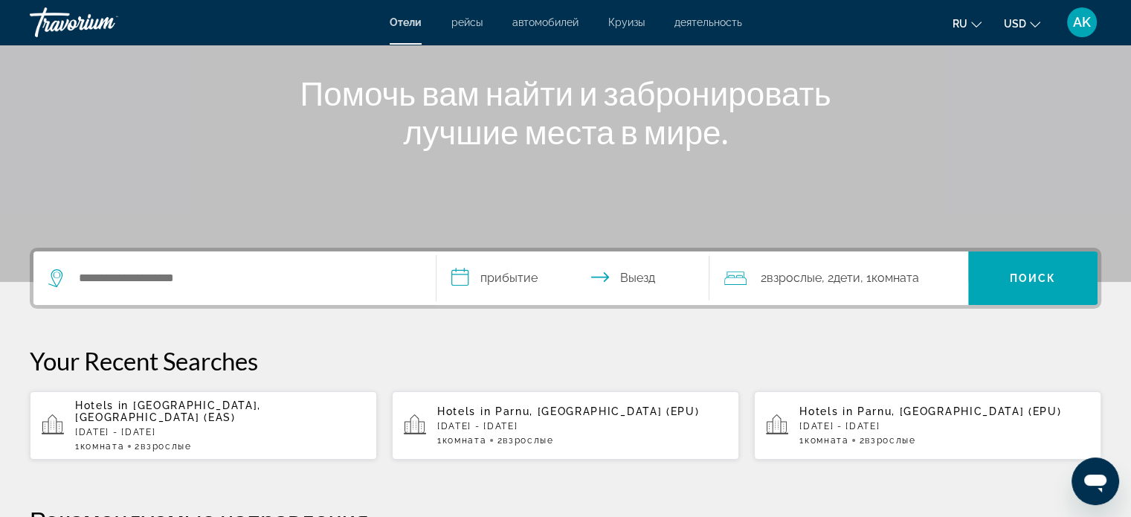
scroll to position [0, 0]
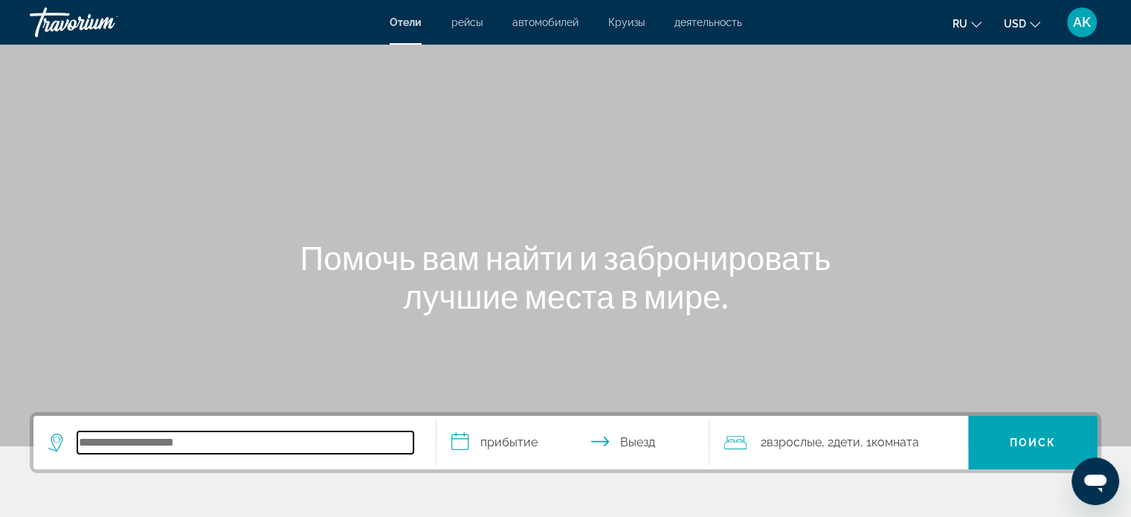
click at [356, 438] on input "Search hotel destination" at bounding box center [245, 442] width 336 height 22
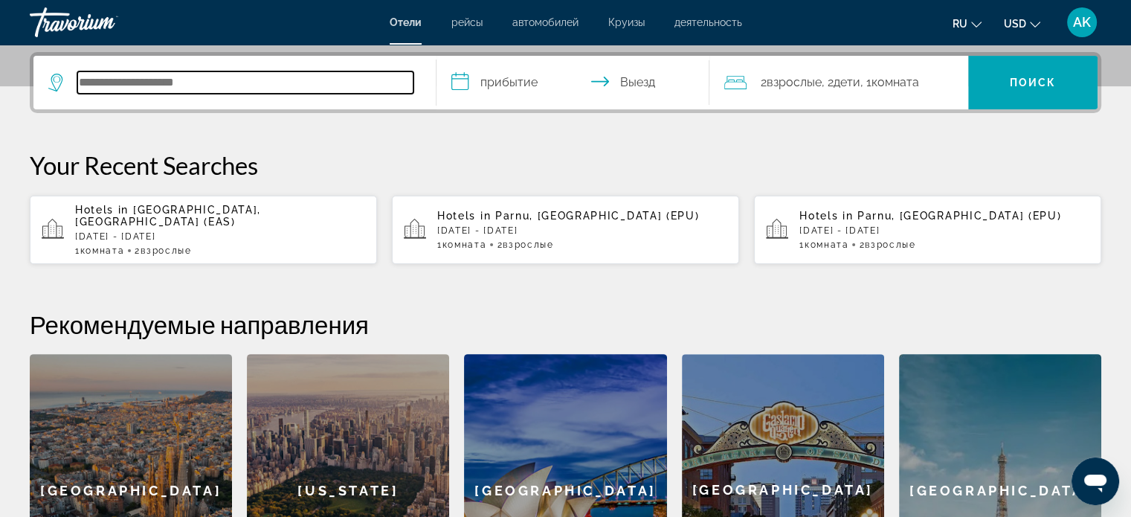
scroll to position [363, 0]
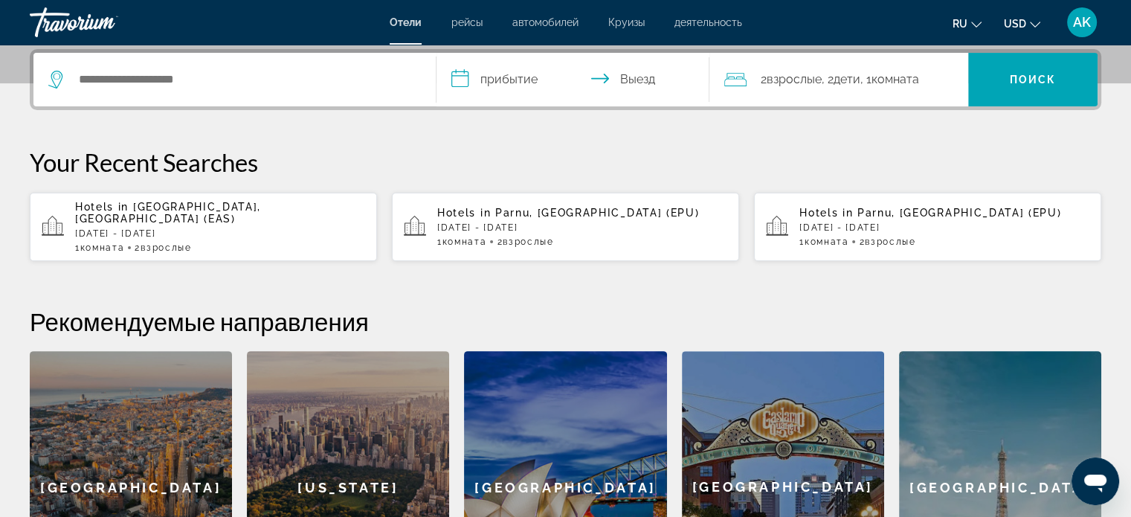
click at [306, 65] on div "Search widget" at bounding box center [234, 80] width 372 height 54
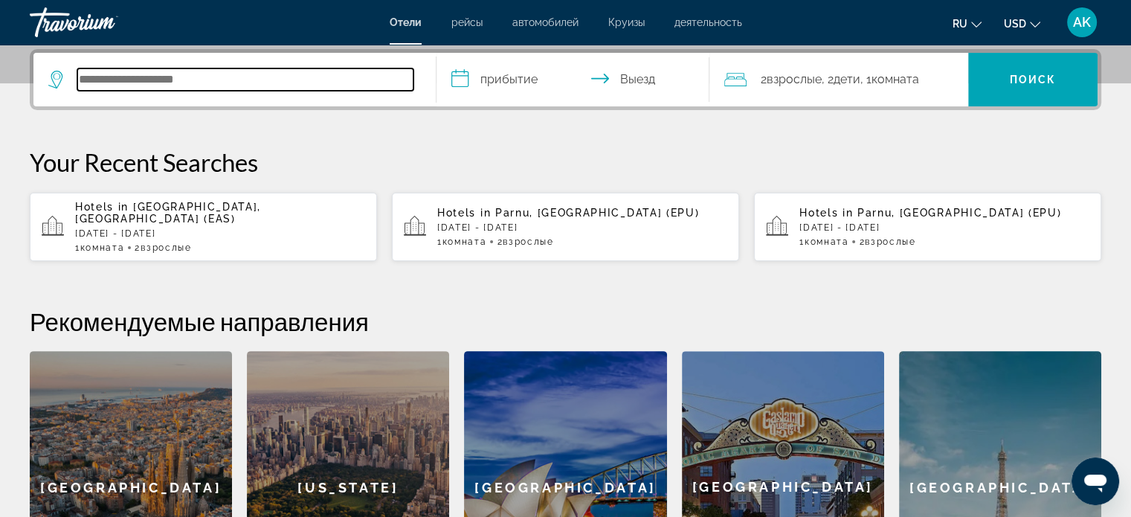
click at [303, 73] on input "Search hotel destination" at bounding box center [245, 79] width 336 height 22
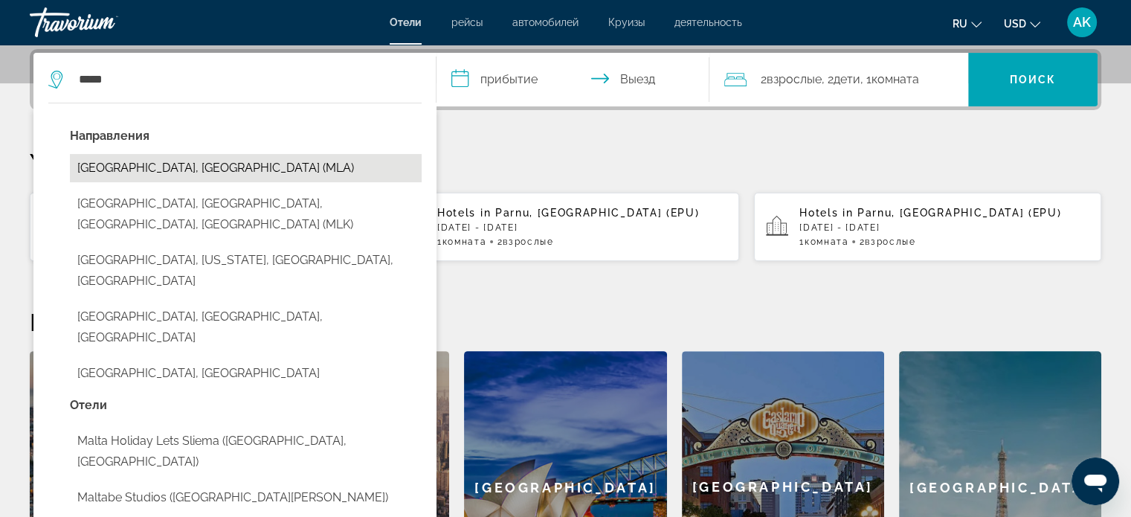
click at [156, 166] on button "[GEOGRAPHIC_DATA], [GEOGRAPHIC_DATA] (MLA)" at bounding box center [246, 168] width 352 height 28
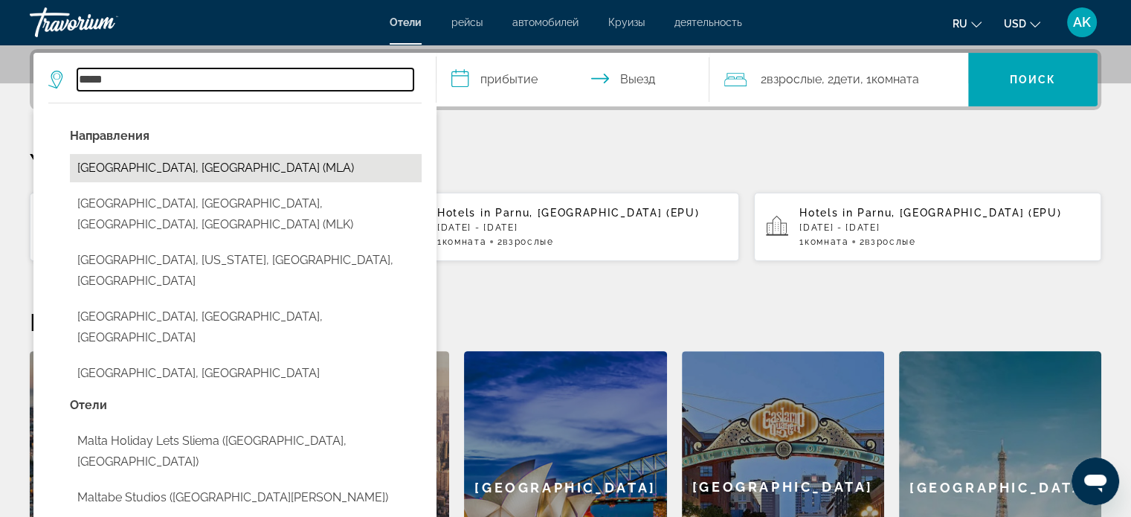
type input "**********"
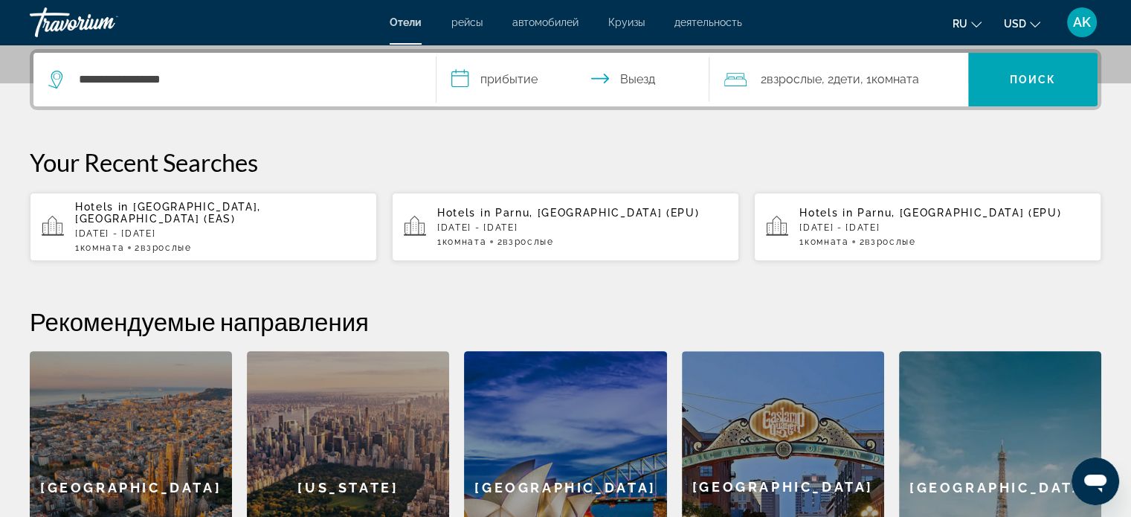
click at [474, 74] on input "**********" at bounding box center [576, 82] width 280 height 58
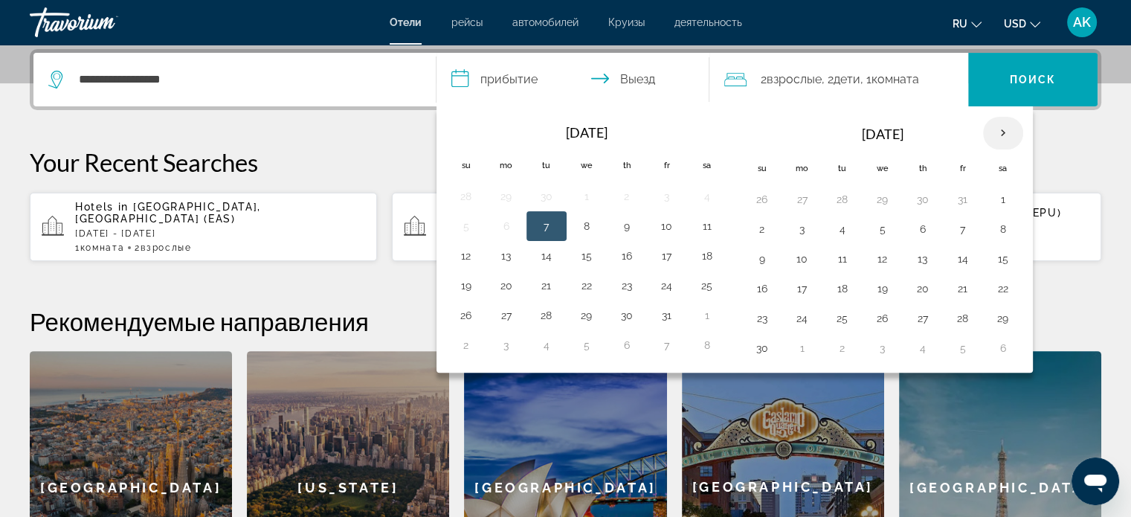
click at [996, 124] on th "Next month" at bounding box center [1003, 133] width 40 height 33
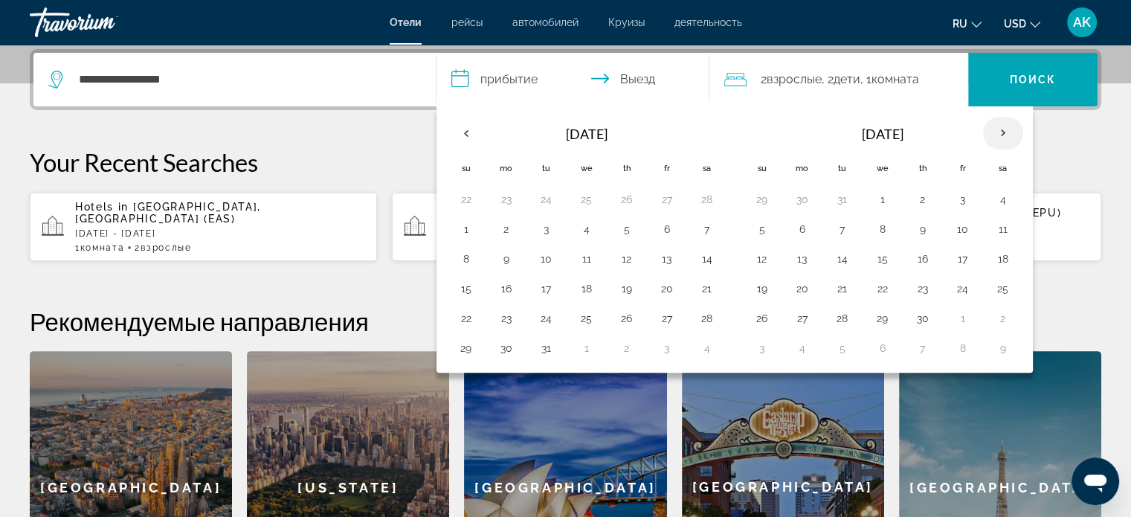
click at [996, 124] on th "Next month" at bounding box center [1003, 133] width 40 height 33
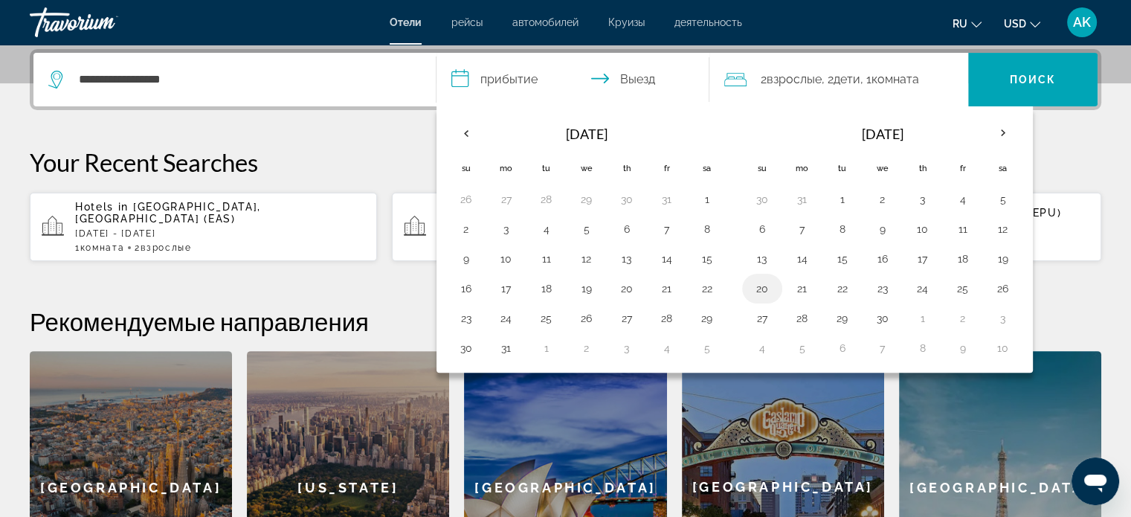
click at [762, 280] on button "20" at bounding box center [762, 288] width 24 height 21
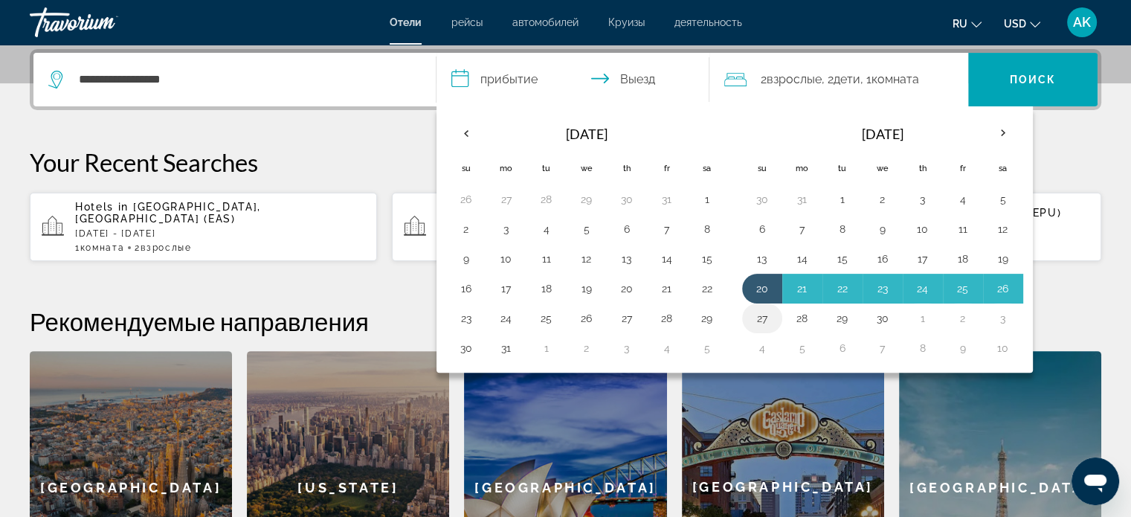
click at [760, 314] on button "27" at bounding box center [762, 318] width 24 height 21
type input "**********"
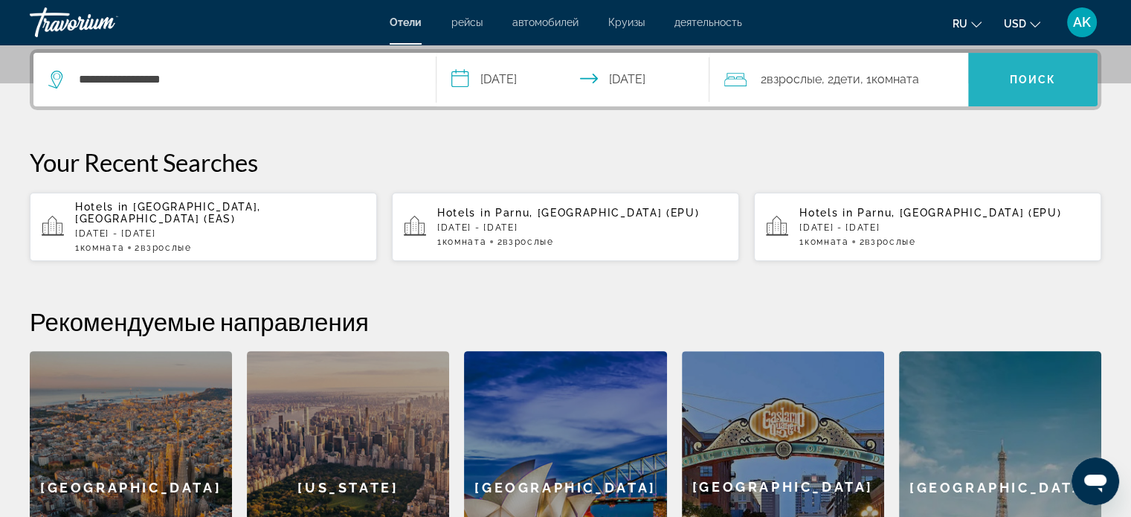
click at [1018, 80] on span "Поиск" at bounding box center [1033, 80] width 47 height 12
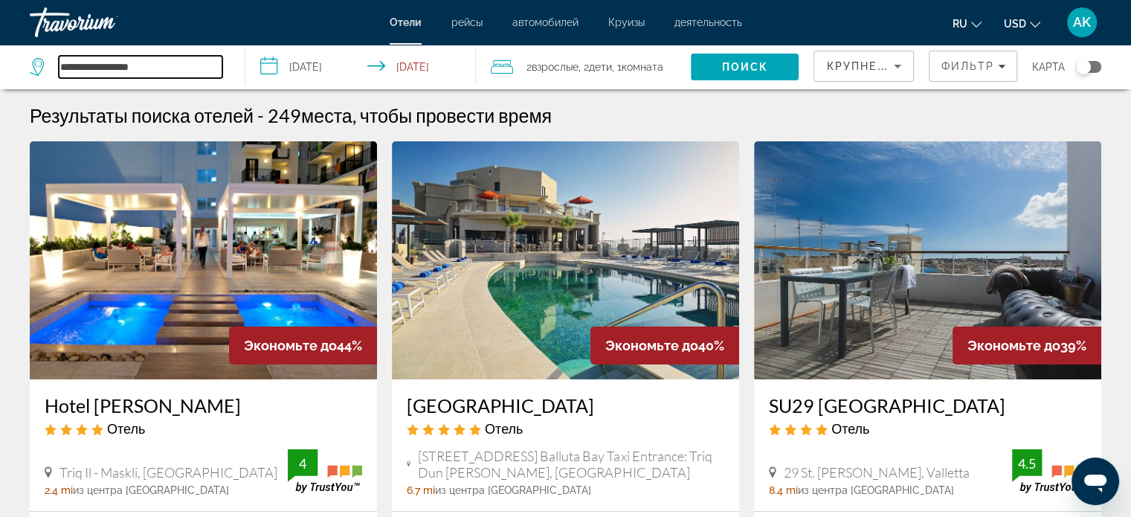
click at [210, 69] on input "**********" at bounding box center [141, 67] width 164 height 22
drag, startPoint x: 104, startPoint y: 57, endPoint x: 0, endPoint y: 56, distance: 104.1
click at [0, 56] on app-destination-search "**********" at bounding box center [122, 67] width 245 height 45
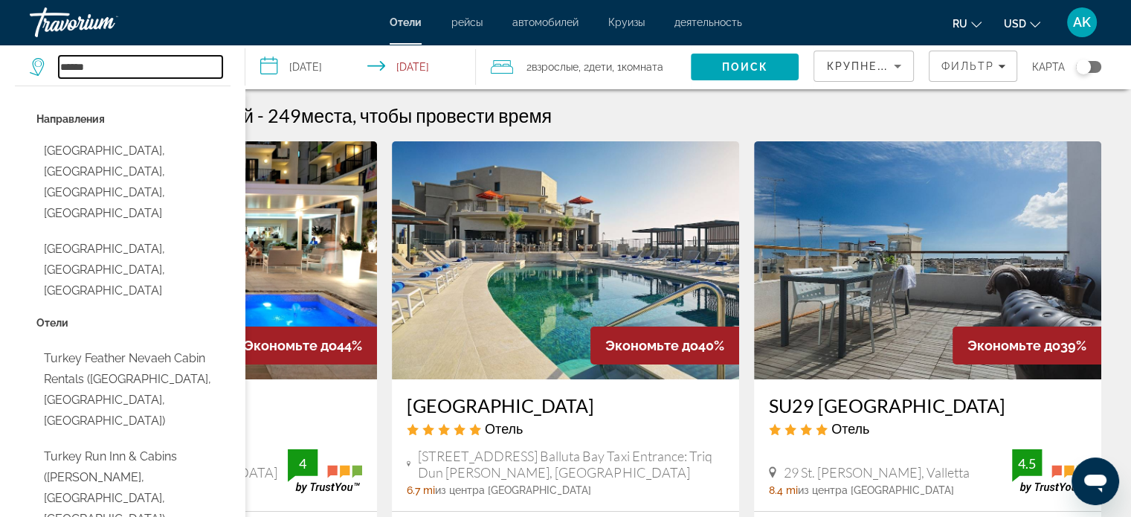
click at [103, 65] on input "******" at bounding box center [141, 67] width 164 height 22
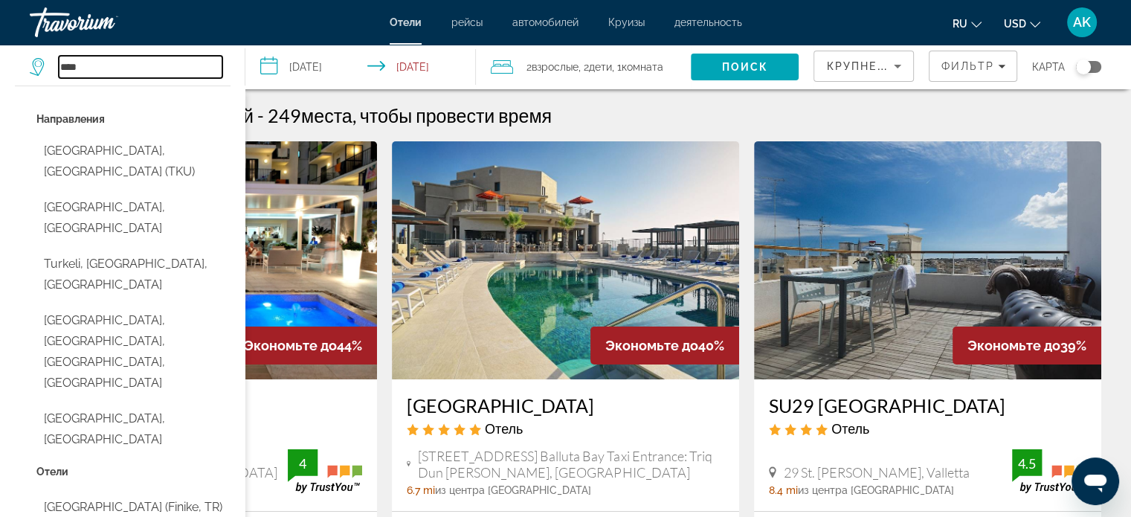
drag, startPoint x: 92, startPoint y: 72, endPoint x: 42, endPoint y: 55, distance: 53.4
click at [42, 55] on div "**** Направления [GEOGRAPHIC_DATA], [GEOGRAPHIC_DATA] (TKU) [GEOGRAPHIC_DATA], …" at bounding box center [130, 67] width 200 height 45
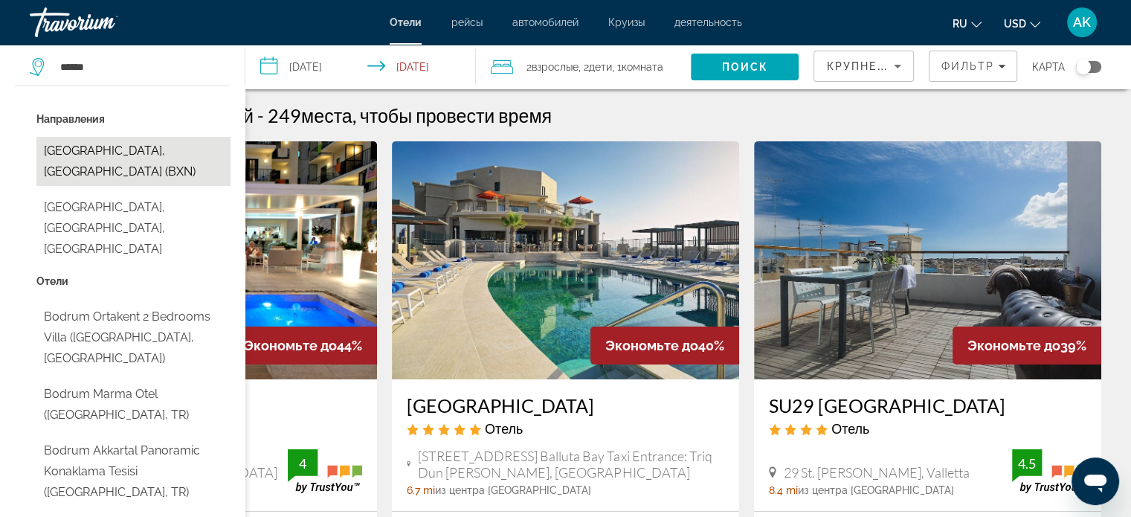
click at [131, 156] on button "[GEOGRAPHIC_DATA], [GEOGRAPHIC_DATA] (BXN)" at bounding box center [133, 161] width 194 height 49
type input "**********"
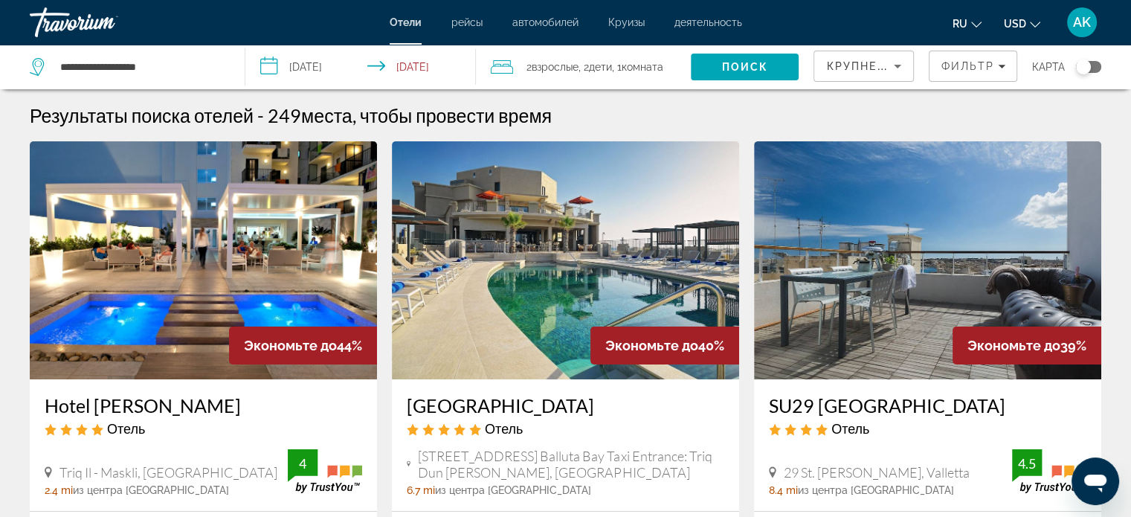
click at [448, 67] on input "**********" at bounding box center [363, 69] width 236 height 49
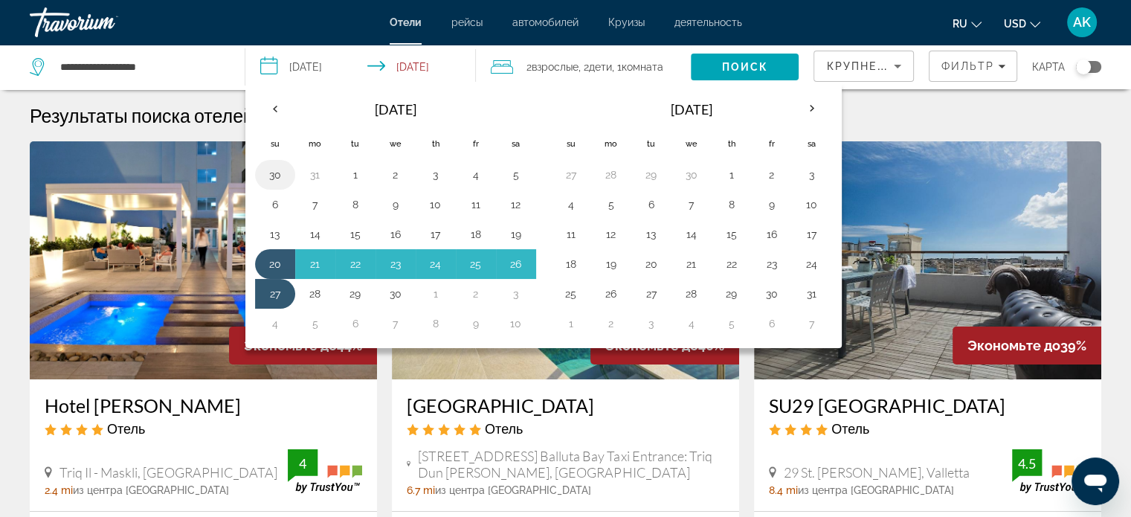
click at [275, 168] on button "30" at bounding box center [275, 174] width 24 height 21
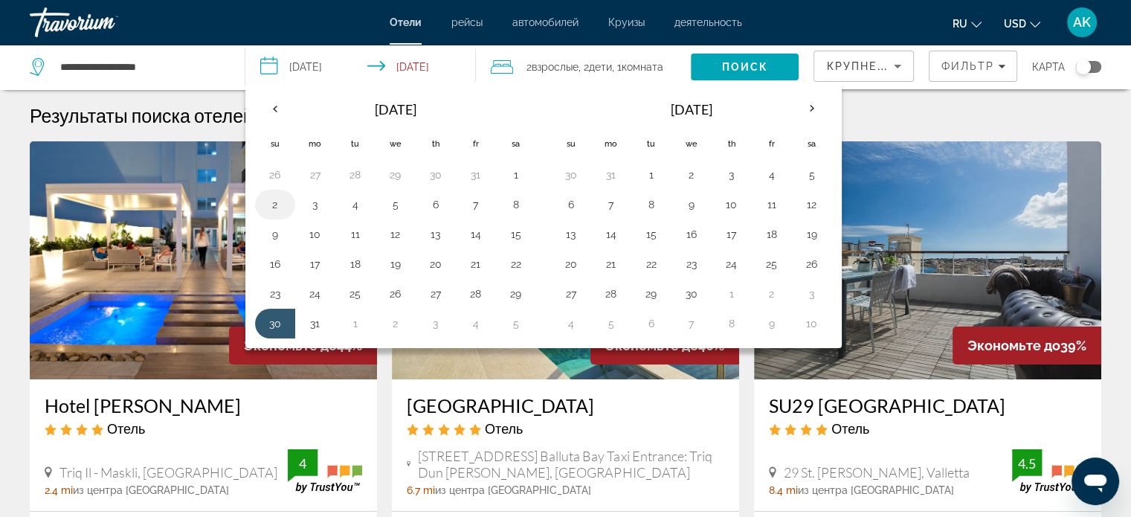
click at [274, 199] on button "2" at bounding box center [275, 204] width 24 height 21
type input "**********"
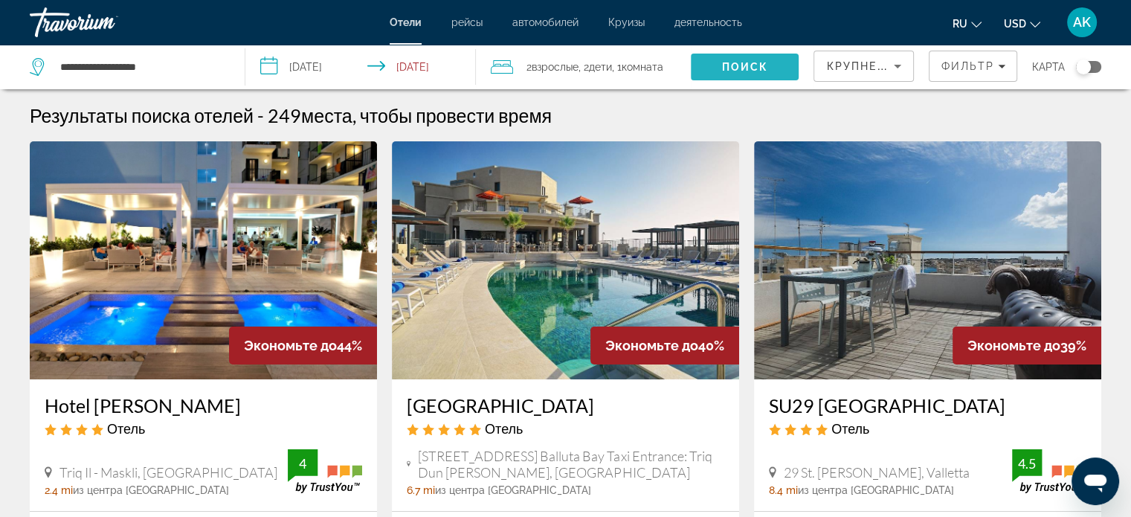
click at [752, 71] on span "Поиск" at bounding box center [745, 67] width 47 height 12
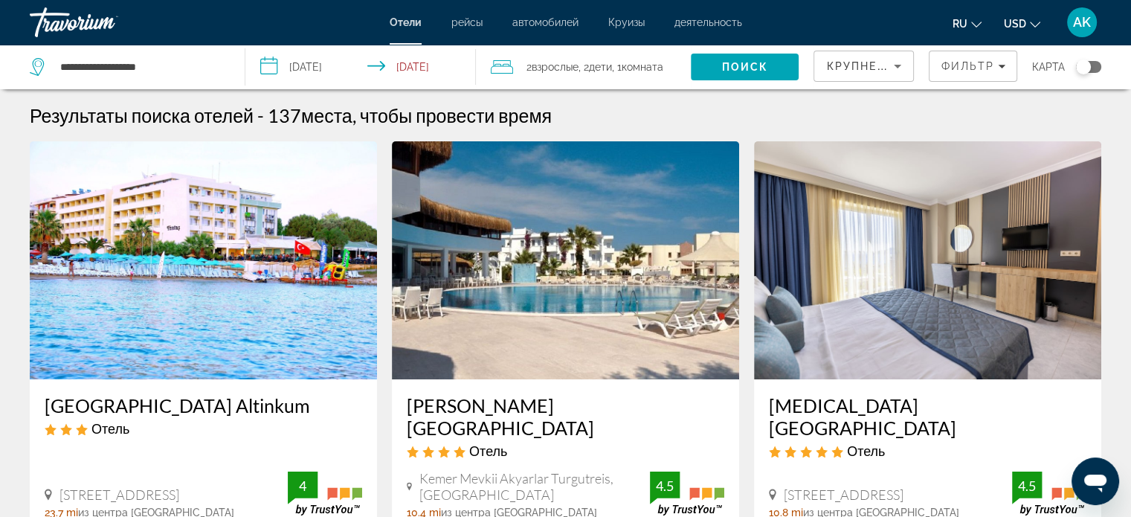
click at [868, 67] on span "Крупнейшие сбережения" at bounding box center [916, 66] width 181 height 12
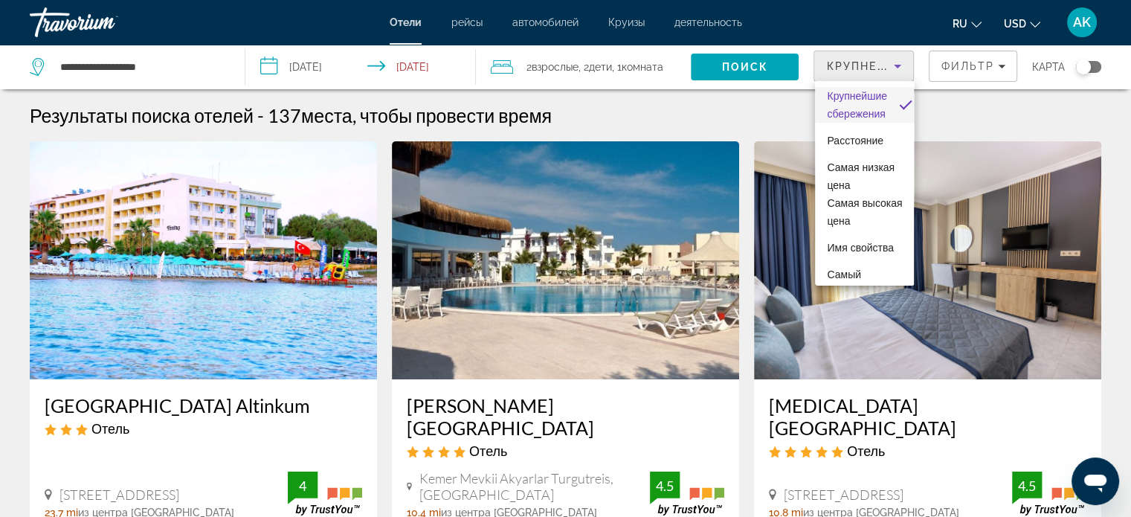
click at [633, 118] on div at bounding box center [565, 258] width 1131 height 517
